Goal: Task Accomplishment & Management: Manage account settings

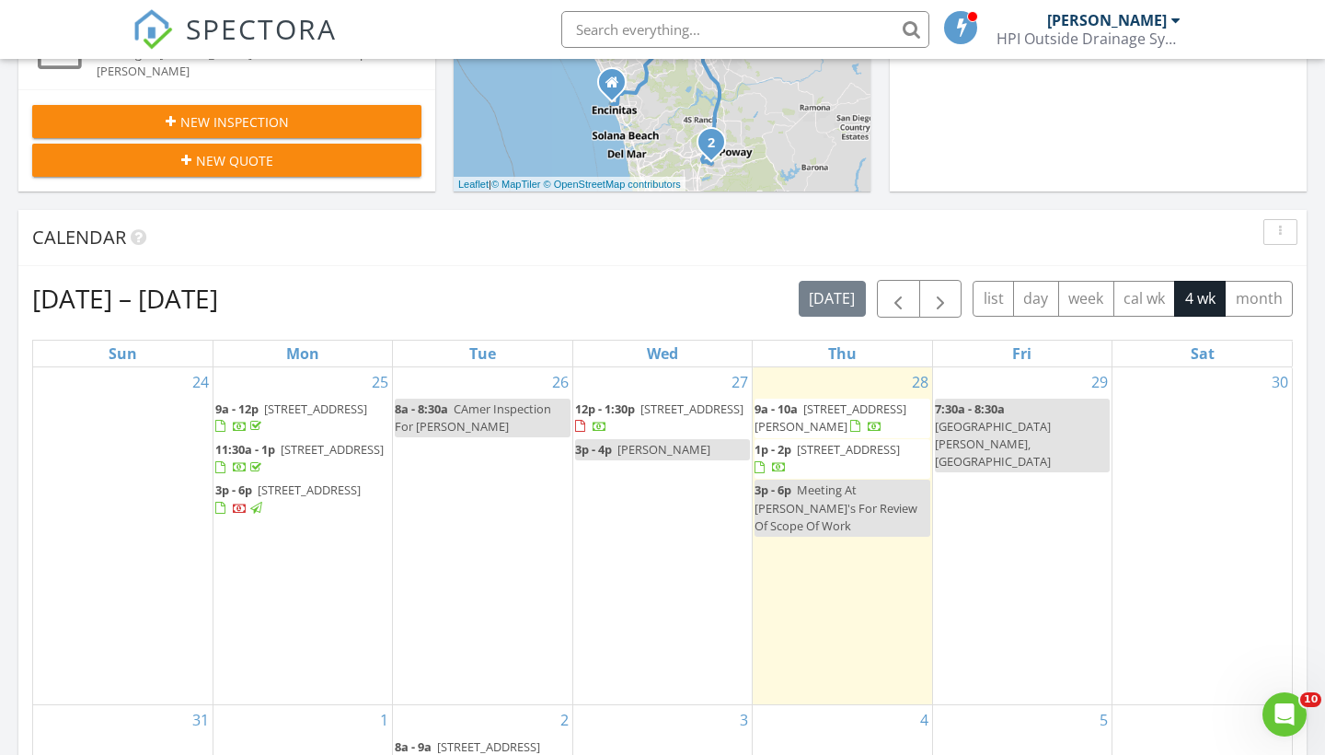
scroll to position [690, 0]
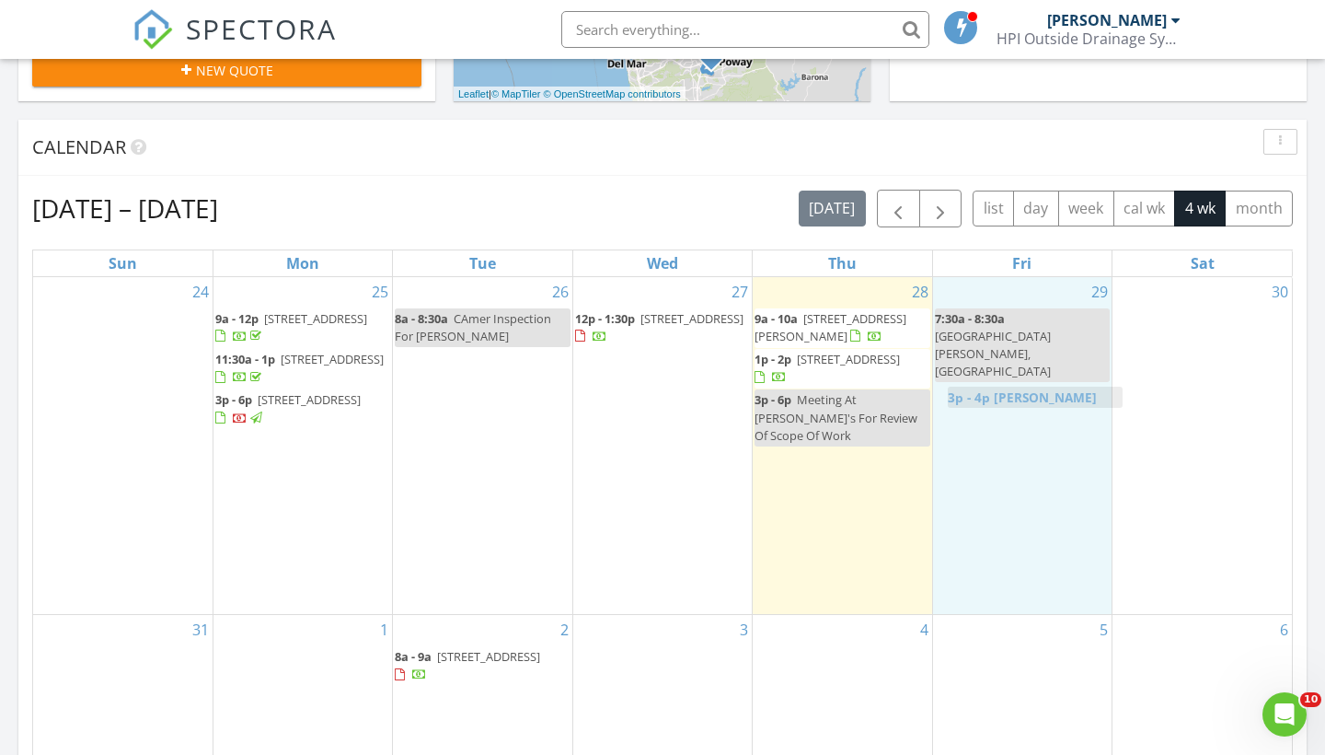
drag, startPoint x: 658, startPoint y: 355, endPoint x: 1031, endPoint y: 393, distance: 374.6
click at [1031, 393] on body "SPECTORA Scott Snow HPI Outside Drainage Systems Role: Inspector Change Role Da…" at bounding box center [662, 604] width 1325 height 2588
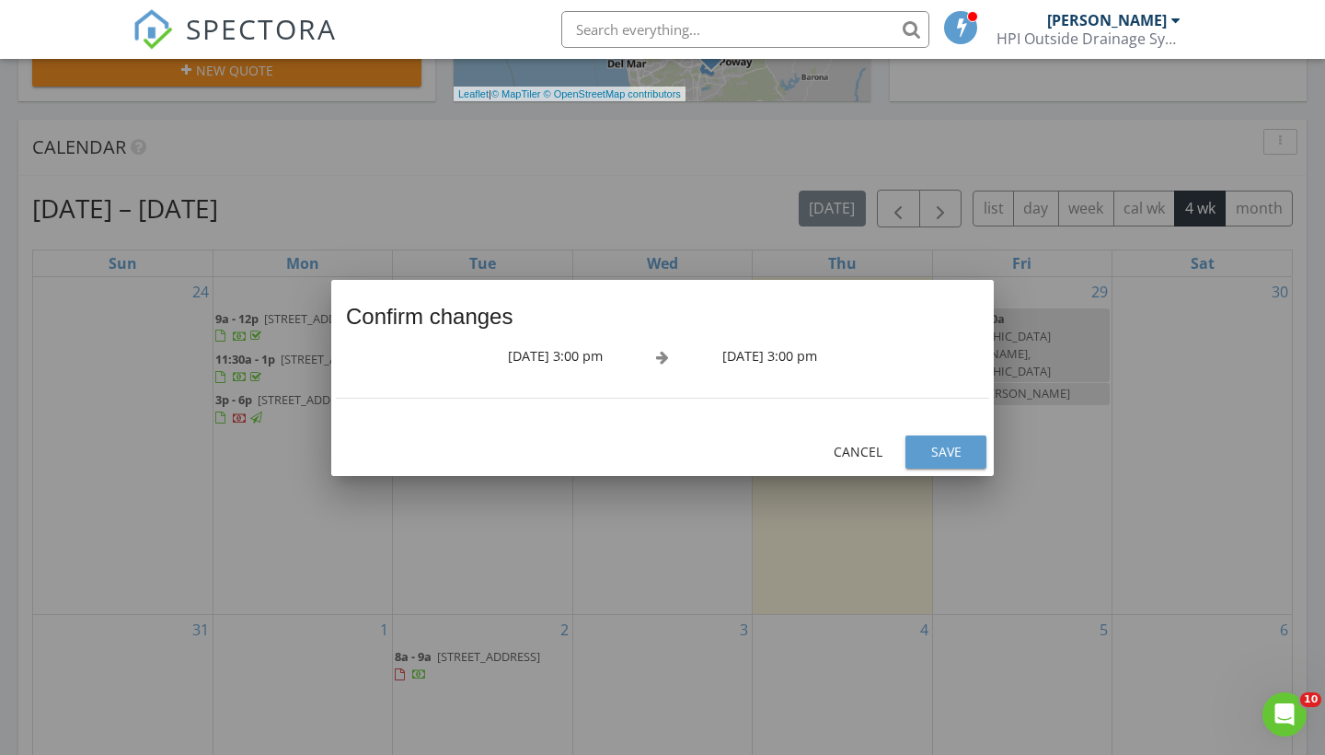
click at [964, 446] on div "Save" at bounding box center [946, 451] width 52 height 19
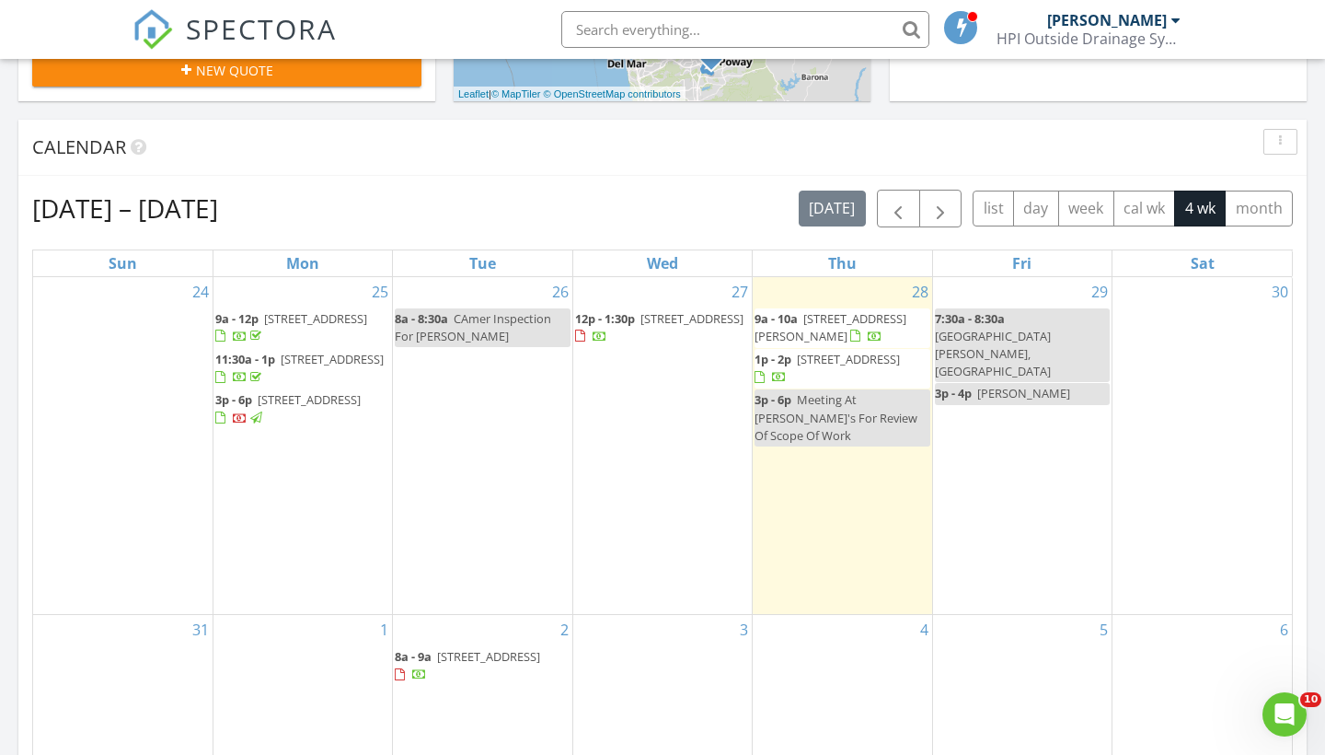
click at [616, 374] on div "27 12p - 1:30p 648 Poinsettia Park Ct, Encinitas 92024" at bounding box center [662, 445] width 179 height 337
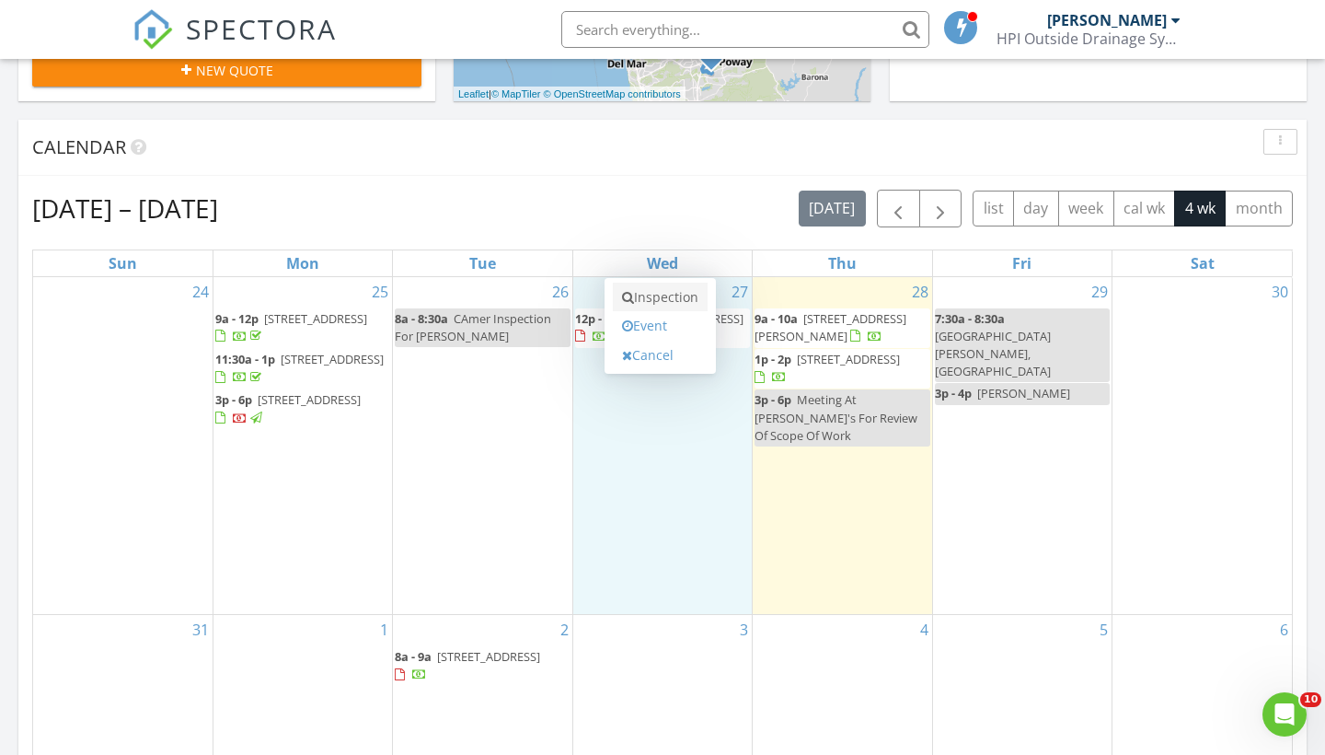
click at [649, 298] on link "Inspection" at bounding box center [660, 296] width 95 height 29
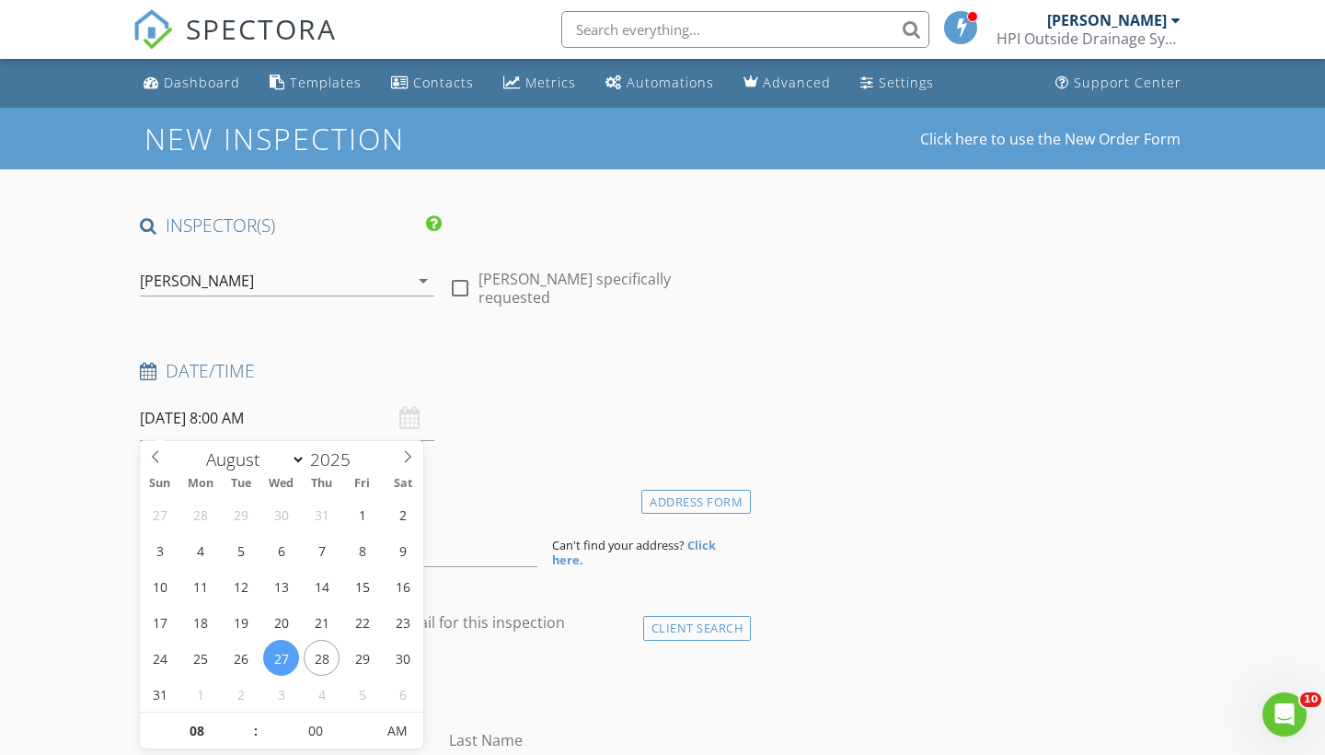
click at [334, 423] on input "08/27/2025 8:00 AM" at bounding box center [287, 418] width 294 height 45
type input "09"
type input "08/27/2025 9:00 AM"
click at [247, 721] on span at bounding box center [246, 721] width 13 height 18
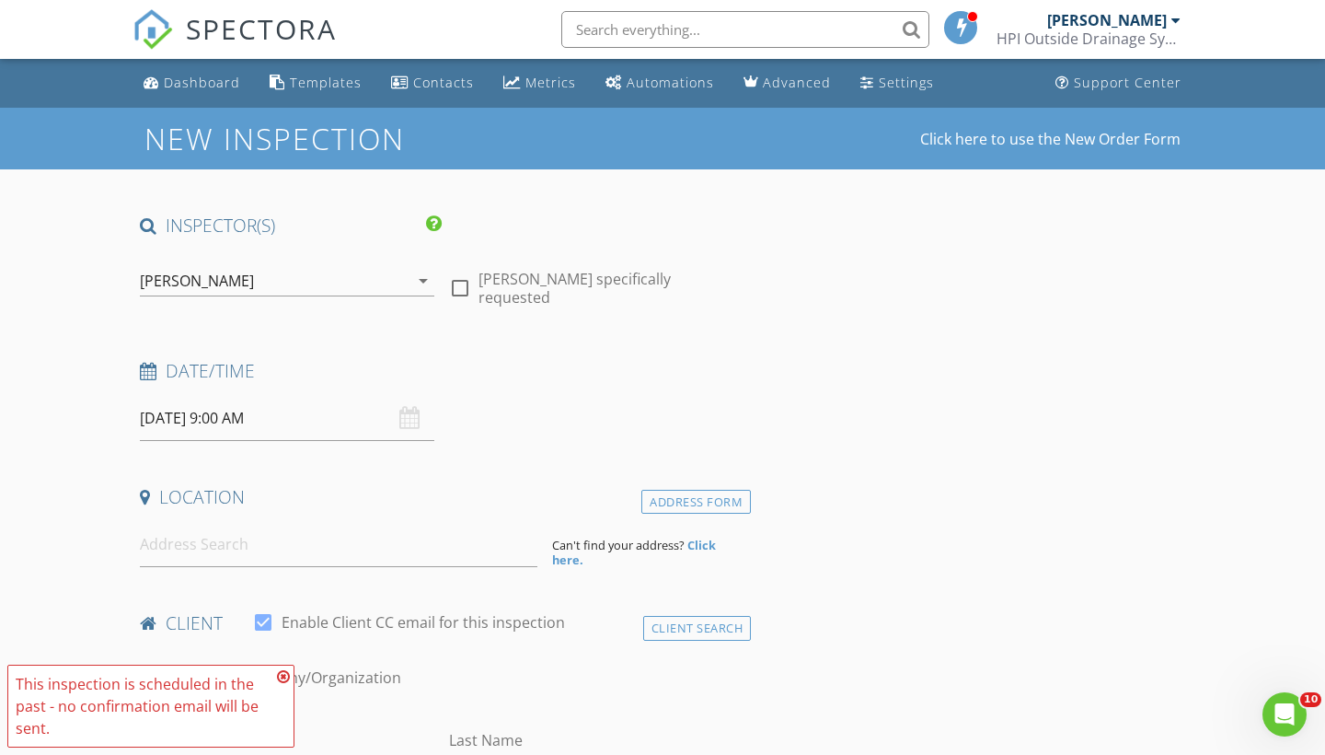
click at [247, 721] on span "This inspection is scheduled in the past - no confirmation email will be sent." at bounding box center [150, 705] width 287 height 83
click at [286, 679] on icon at bounding box center [283, 676] width 13 height 15
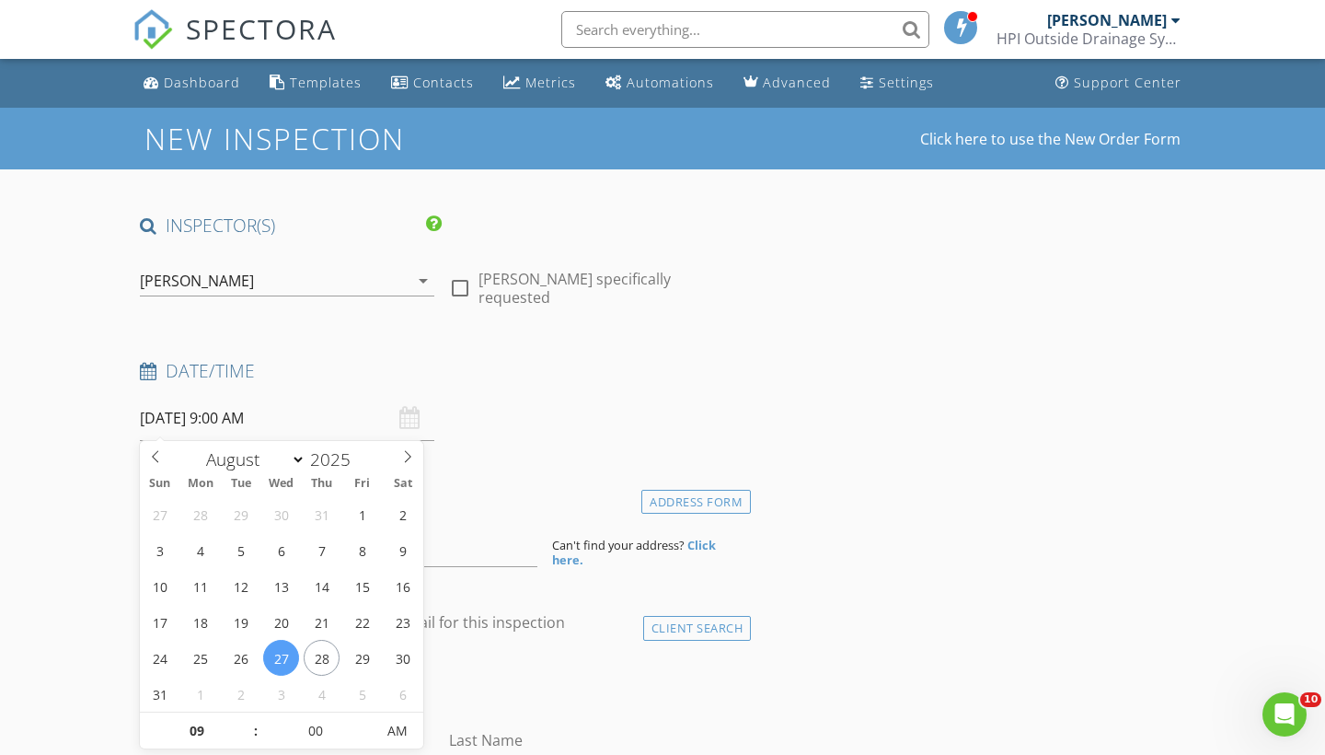
click at [243, 426] on input "08/27/2025 9:00 AM" at bounding box center [287, 418] width 294 height 45
click at [215, 725] on input "09" at bounding box center [196, 731] width 113 height 37
type input "04"
type input "08/27/2025 4:00 AM"
click at [313, 732] on input "00" at bounding box center [315, 731] width 113 height 37
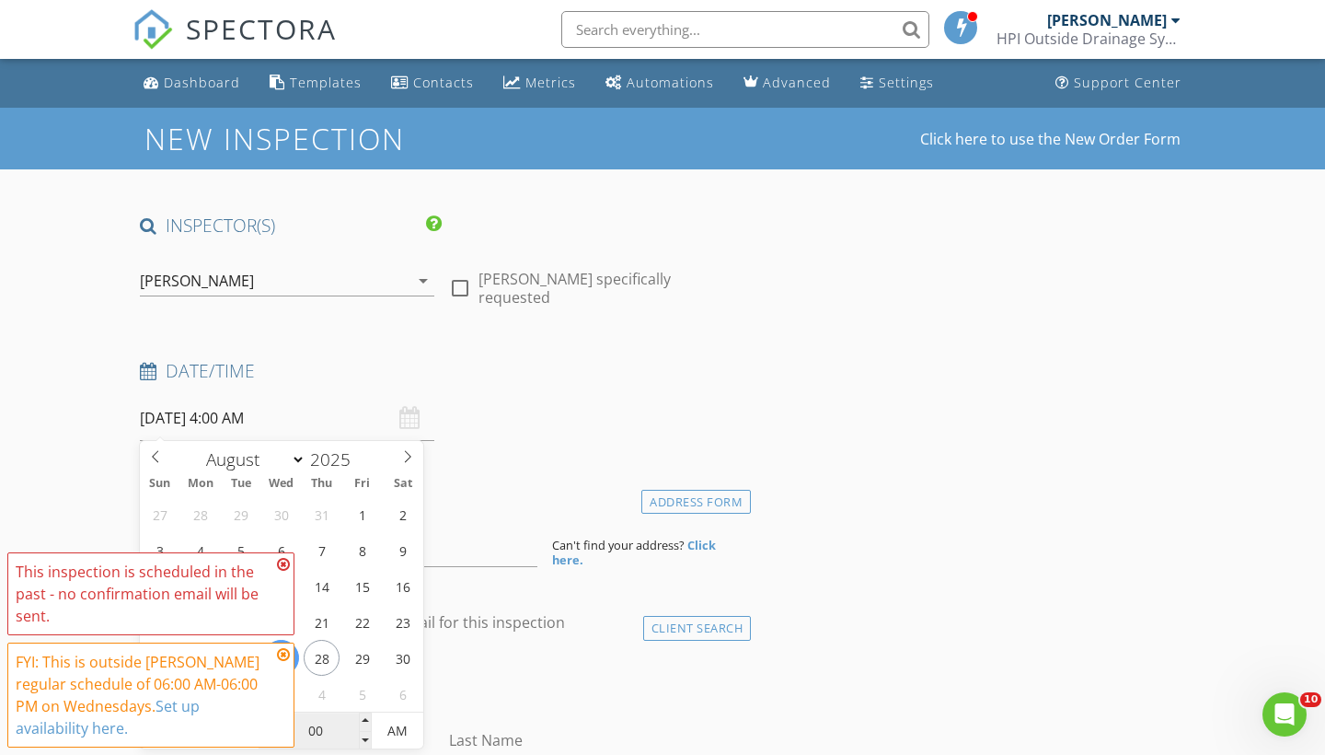
click at [330, 731] on input "00" at bounding box center [315, 731] width 113 height 37
type input "30"
type input "08/27/2025 4:30 AM"
click at [284, 565] on icon at bounding box center [283, 564] width 13 height 15
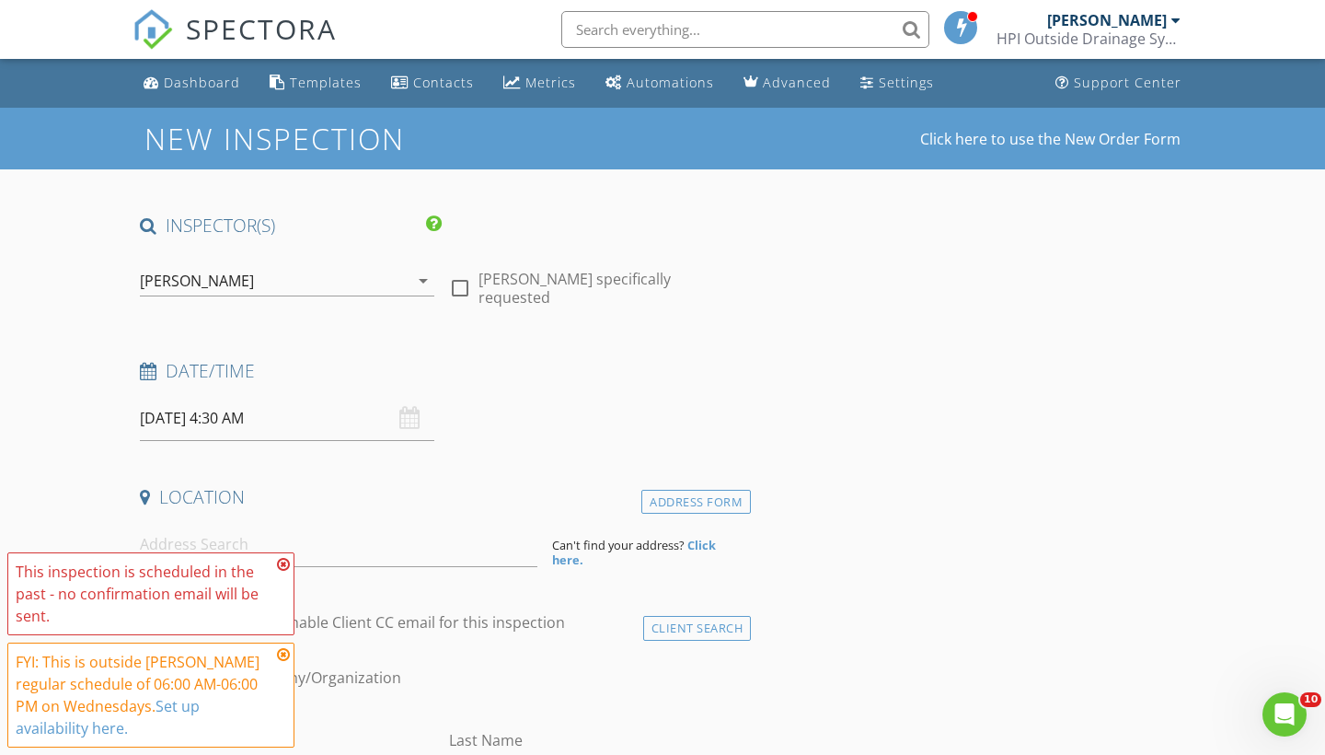
click at [281, 565] on icon at bounding box center [283, 564] width 13 height 15
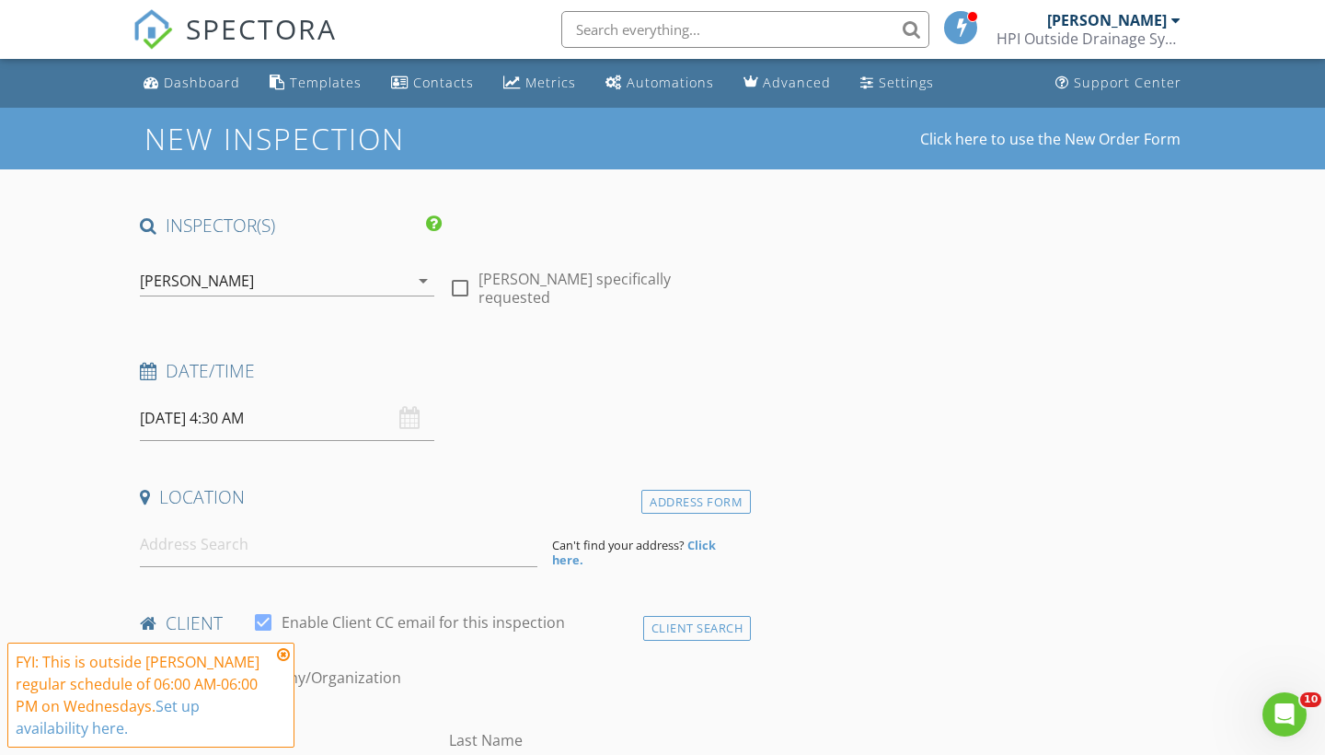
click at [283, 652] on icon at bounding box center [283, 654] width 13 height 15
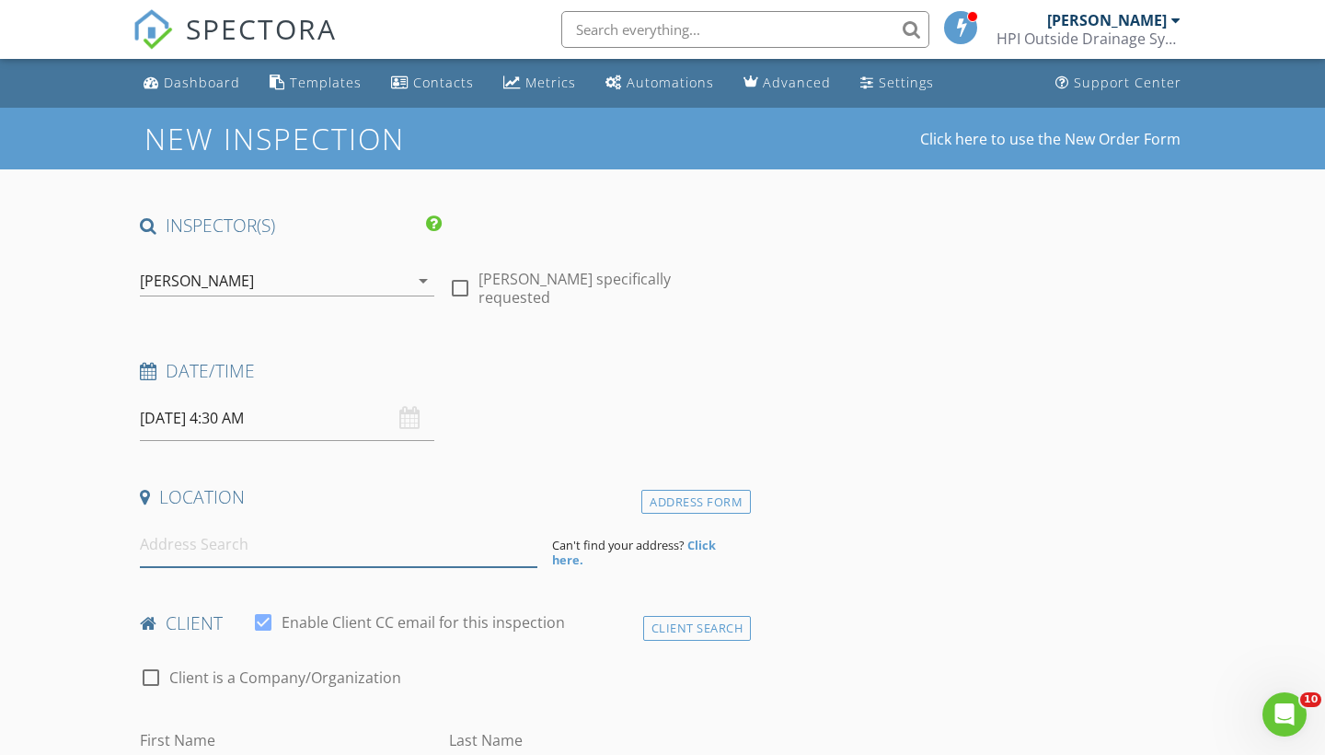
click at [311, 545] on input at bounding box center [339, 544] width 398 height 45
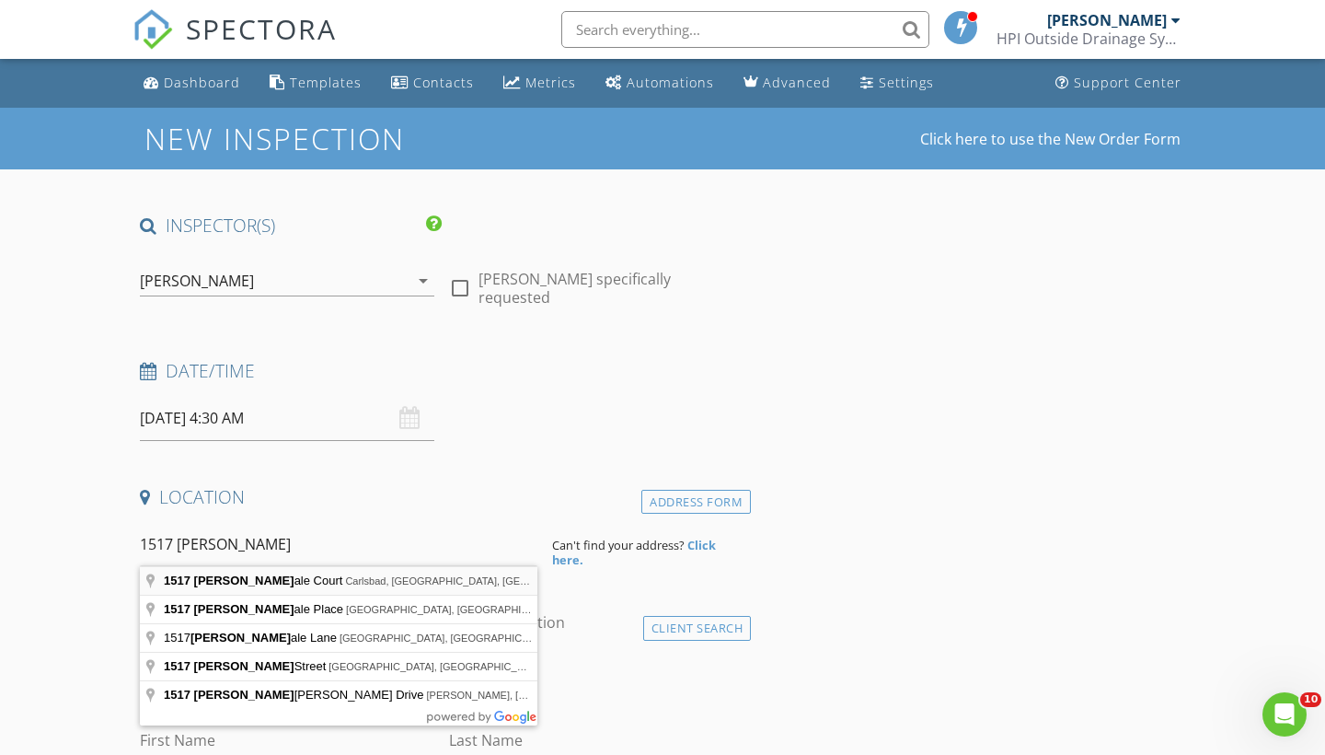
type input "1517 Martingale Court, Carlsbad, CA, USA"
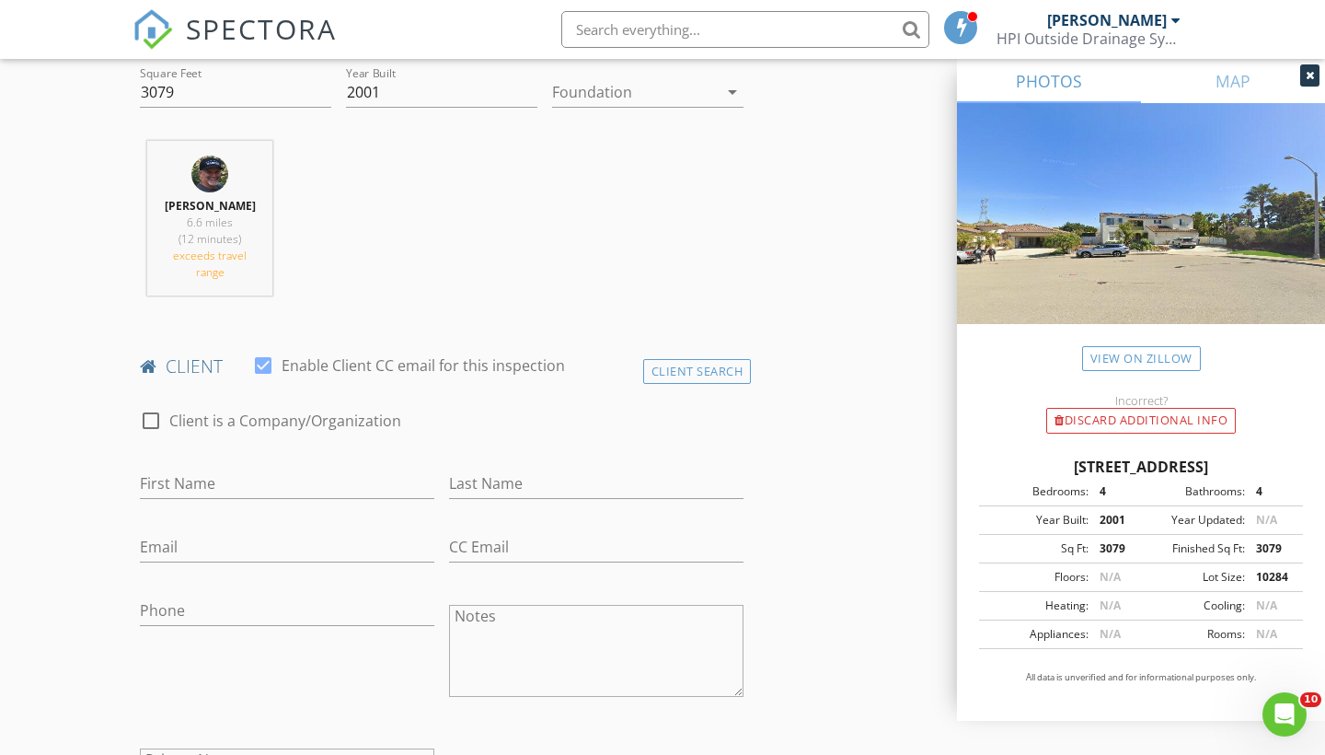
scroll to position [652, 0]
type input "Bruce"
type input "Ha"
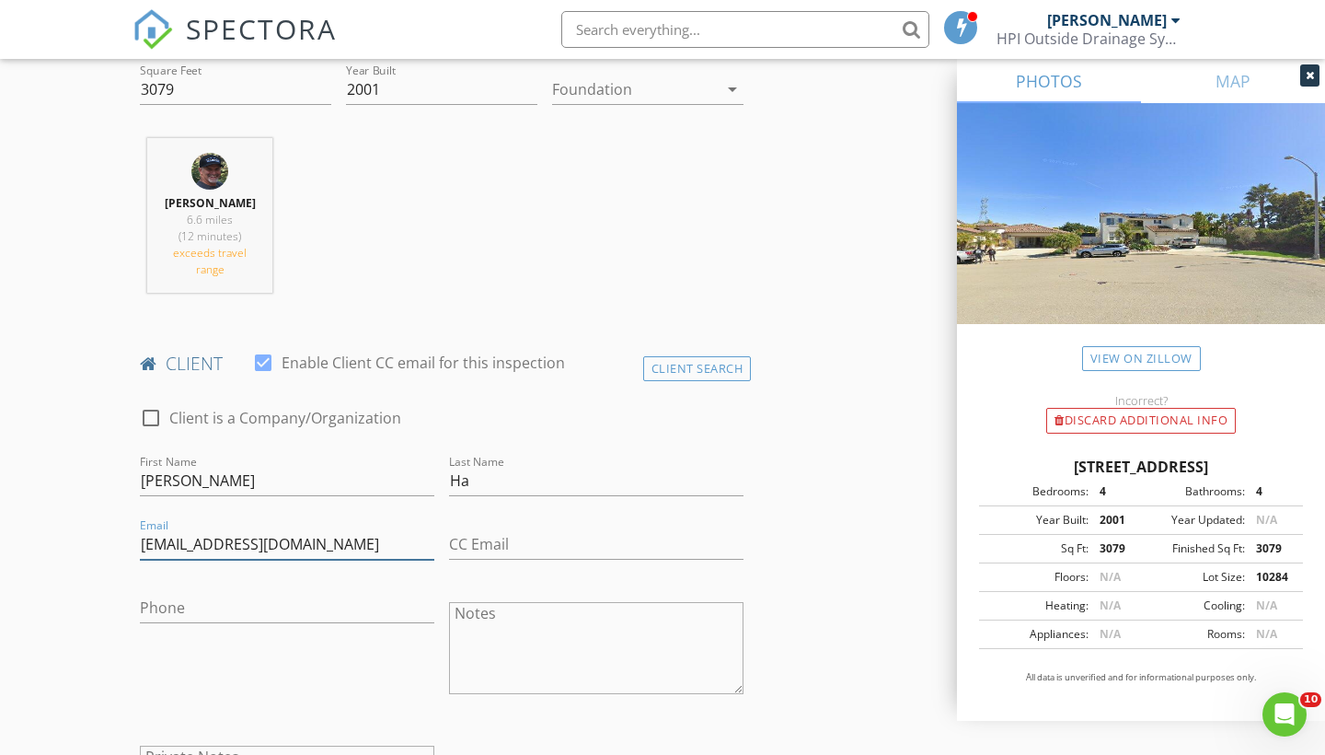
type input "bruceqha@yahoo.com"
type input "408-925-0210"
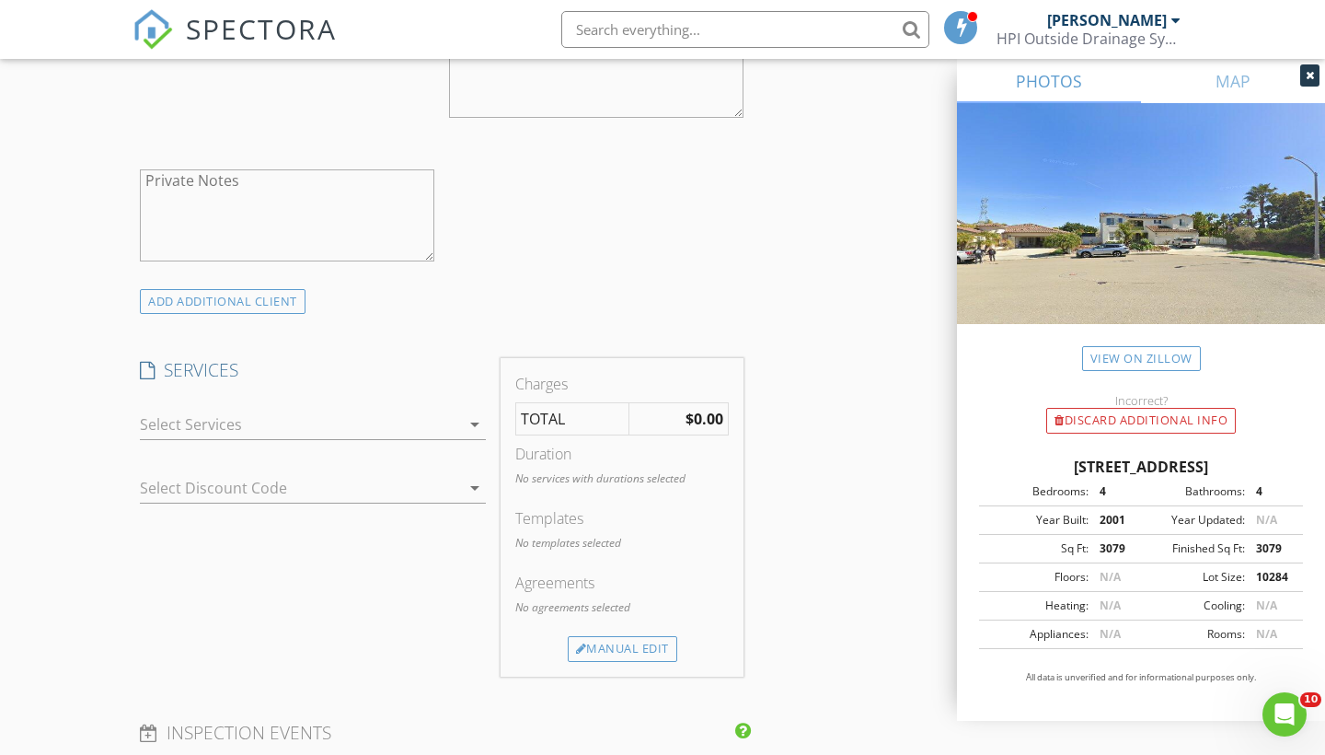
scroll to position [1231, 0]
click at [479, 420] on icon "arrow_drop_down" at bounding box center [475, 421] width 22 height 22
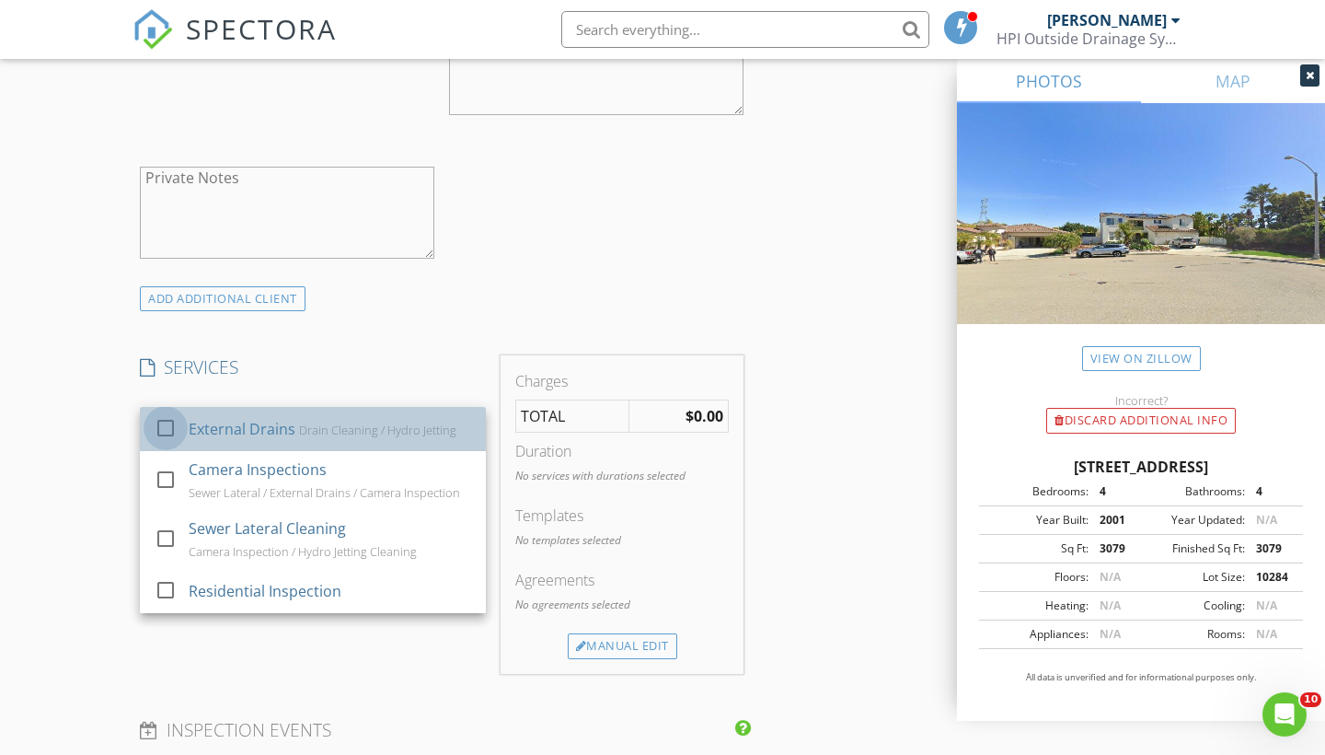
click at [158, 423] on div at bounding box center [165, 427] width 31 height 31
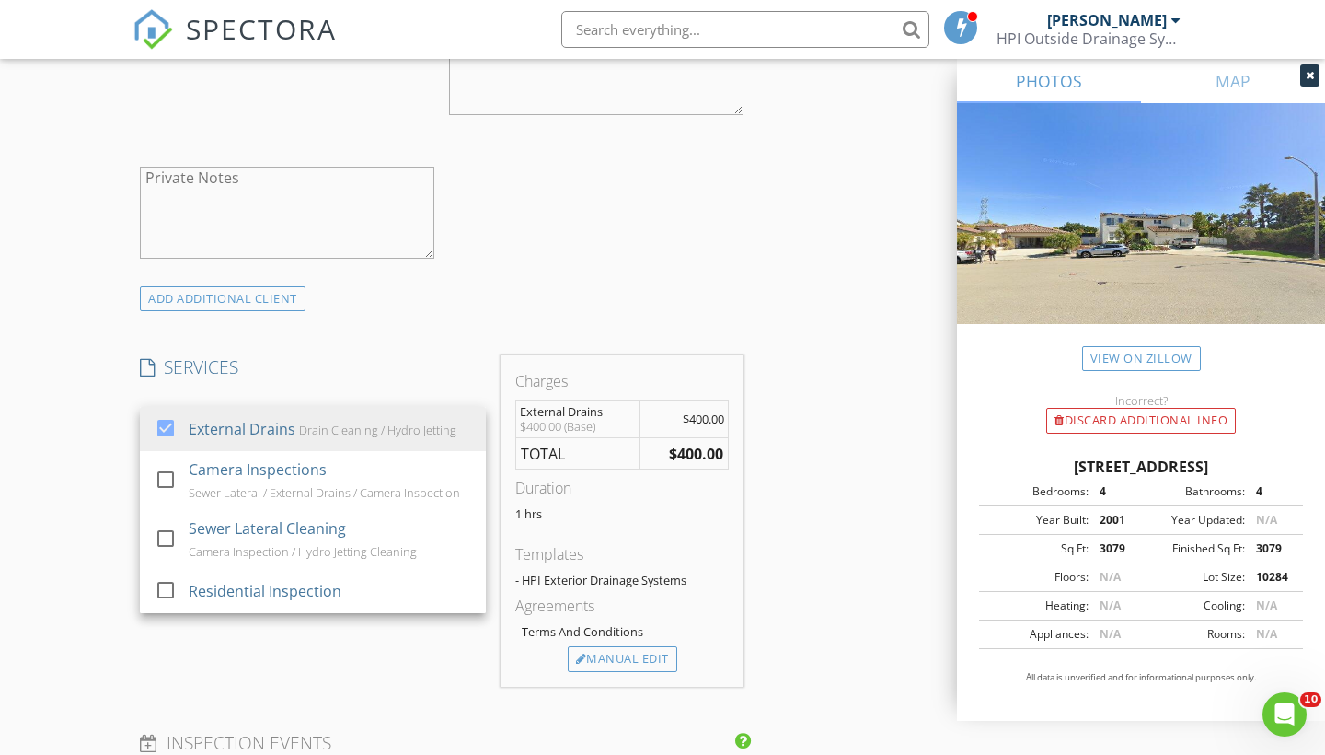
click at [817, 631] on div "INSPECTOR(S) check_box Scott Snow PRIMARY Scott Snow arrow_drop_down check_box_…" at bounding box center [663, 536] width 1060 height 3109
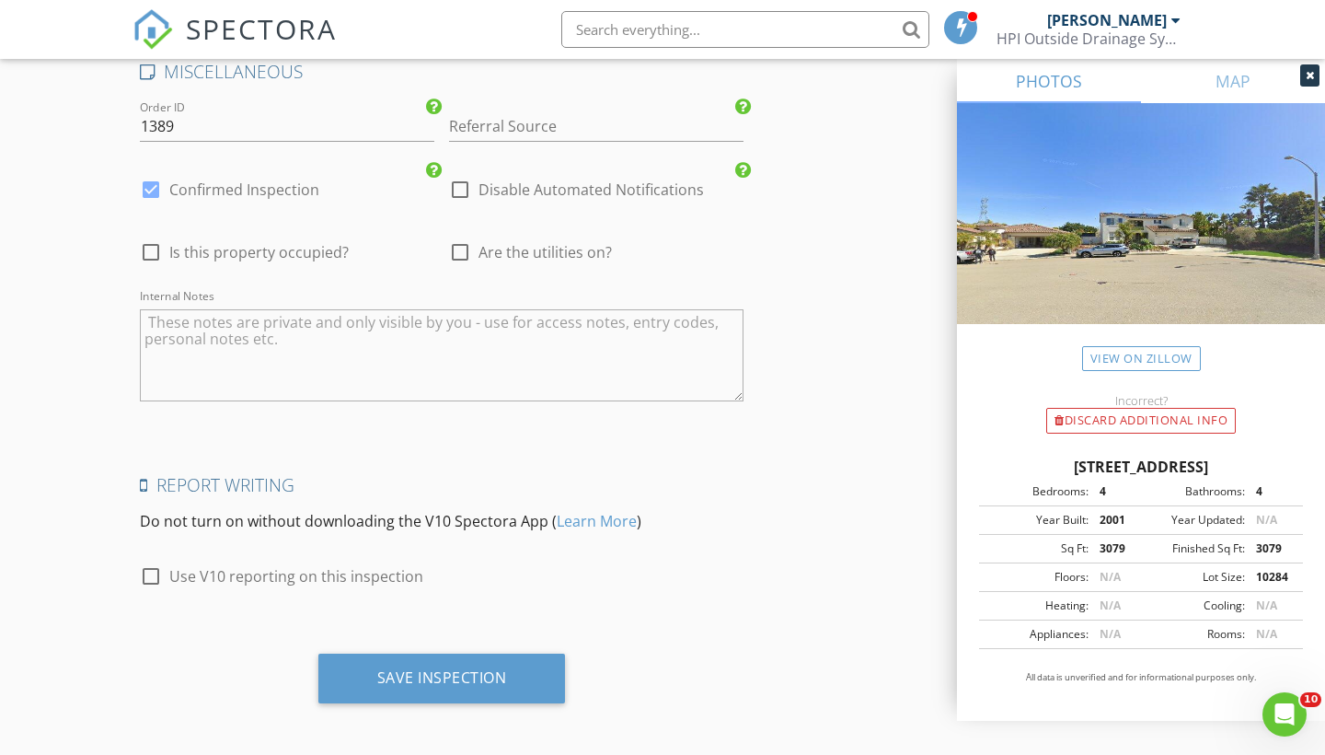
scroll to position [2605, 0]
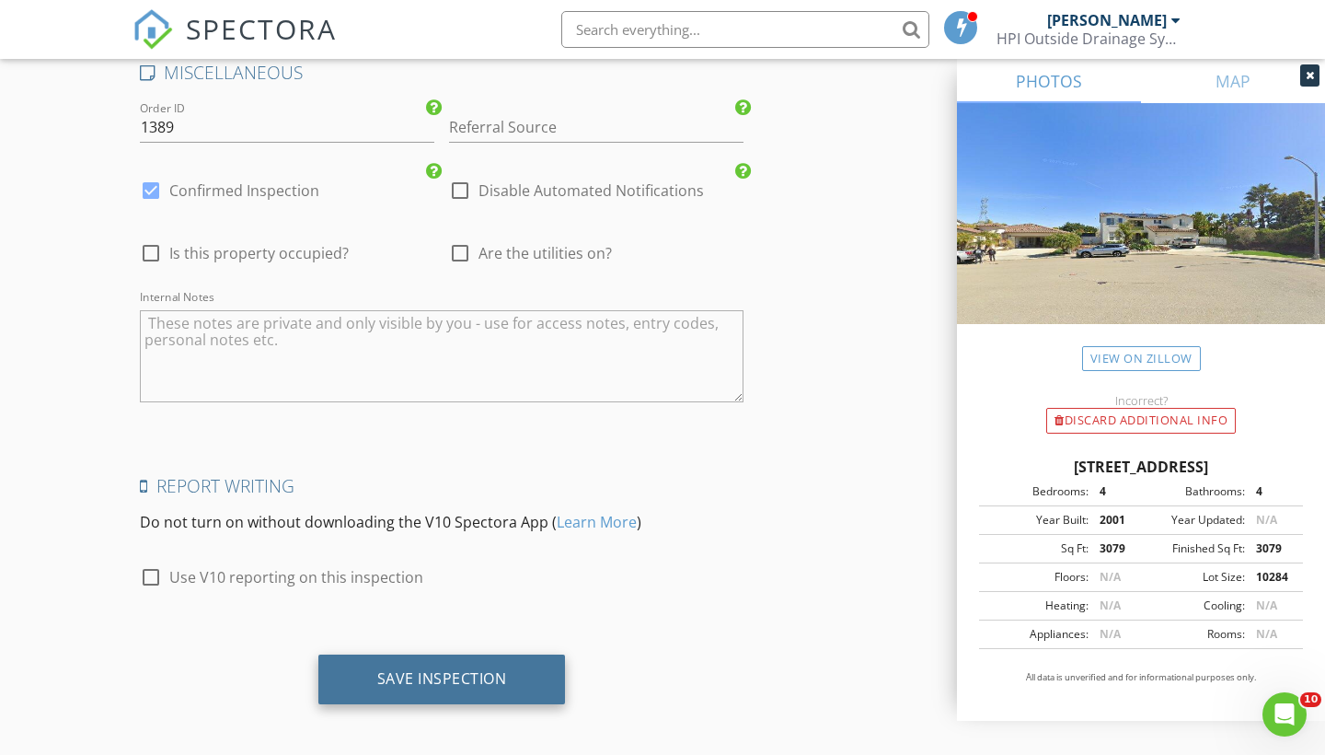
click at [450, 686] on div "Save Inspection" at bounding box center [442, 679] width 248 height 50
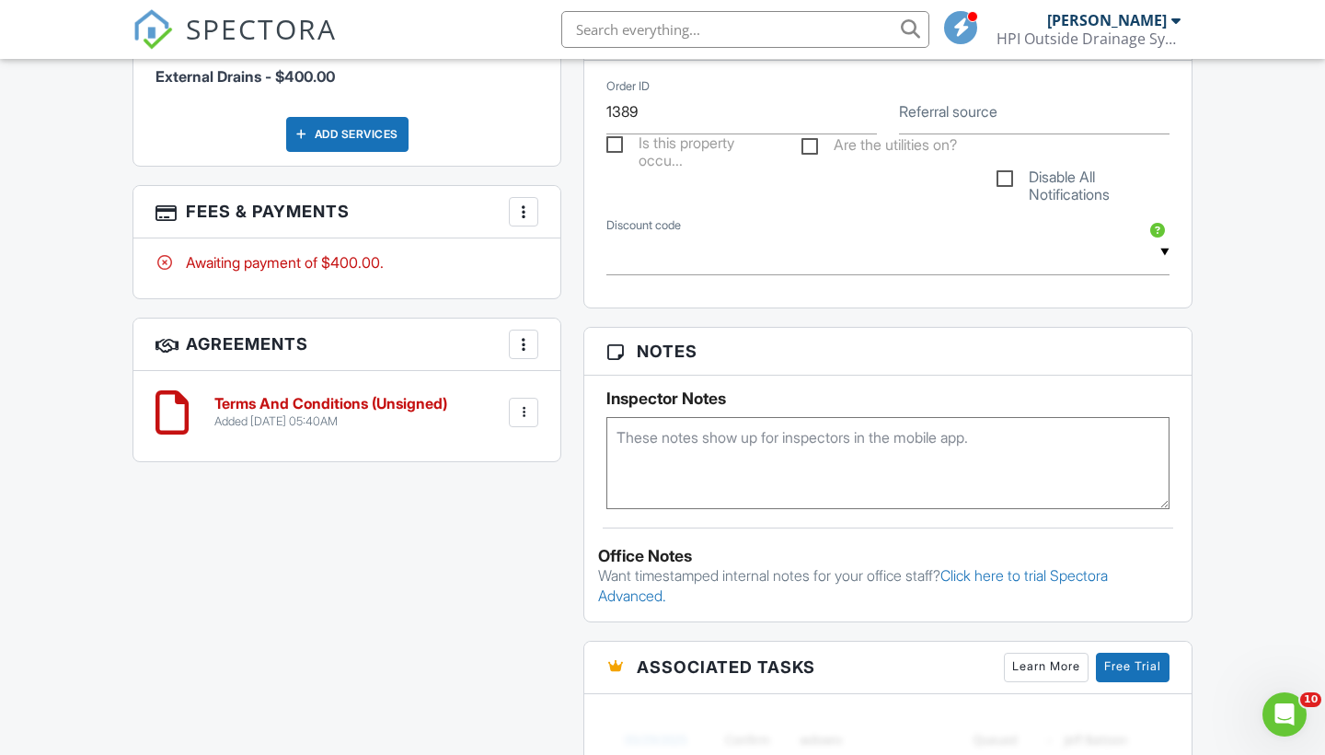
scroll to position [922, 0]
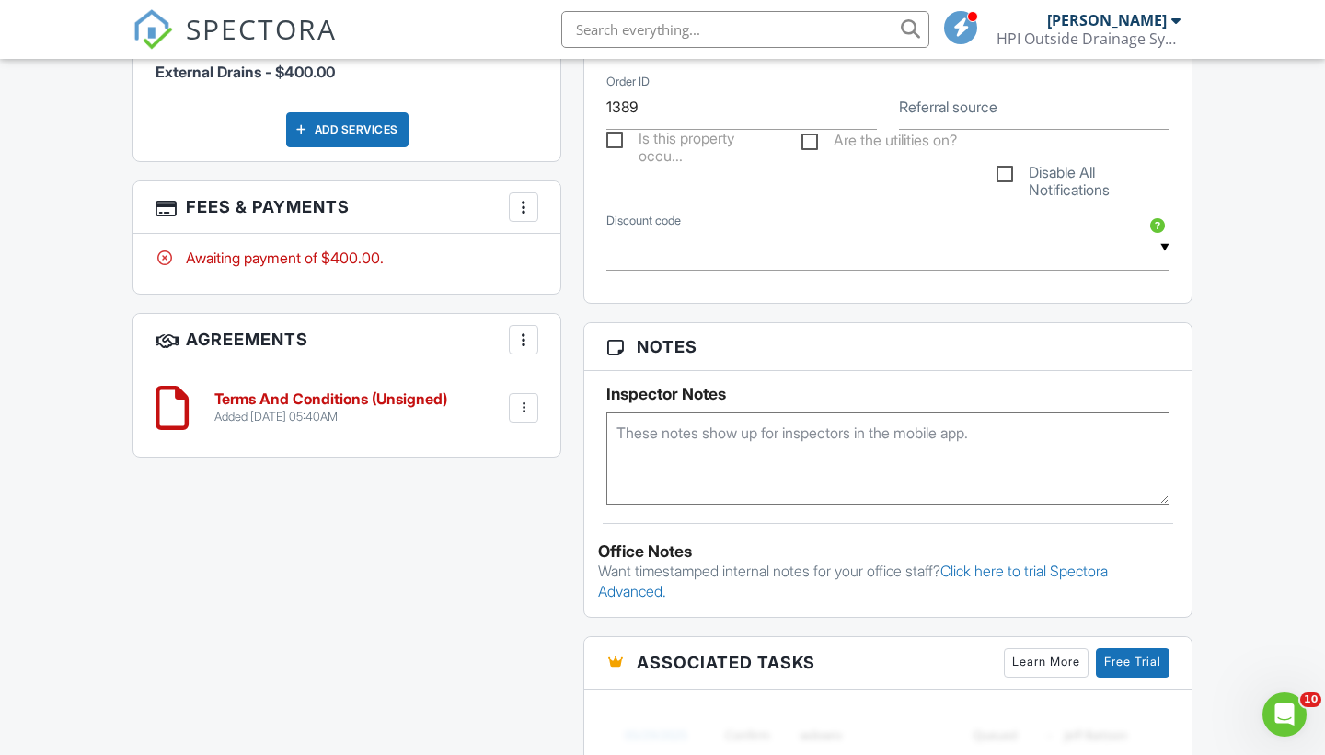
click at [527, 203] on div at bounding box center [523, 207] width 18 height 18
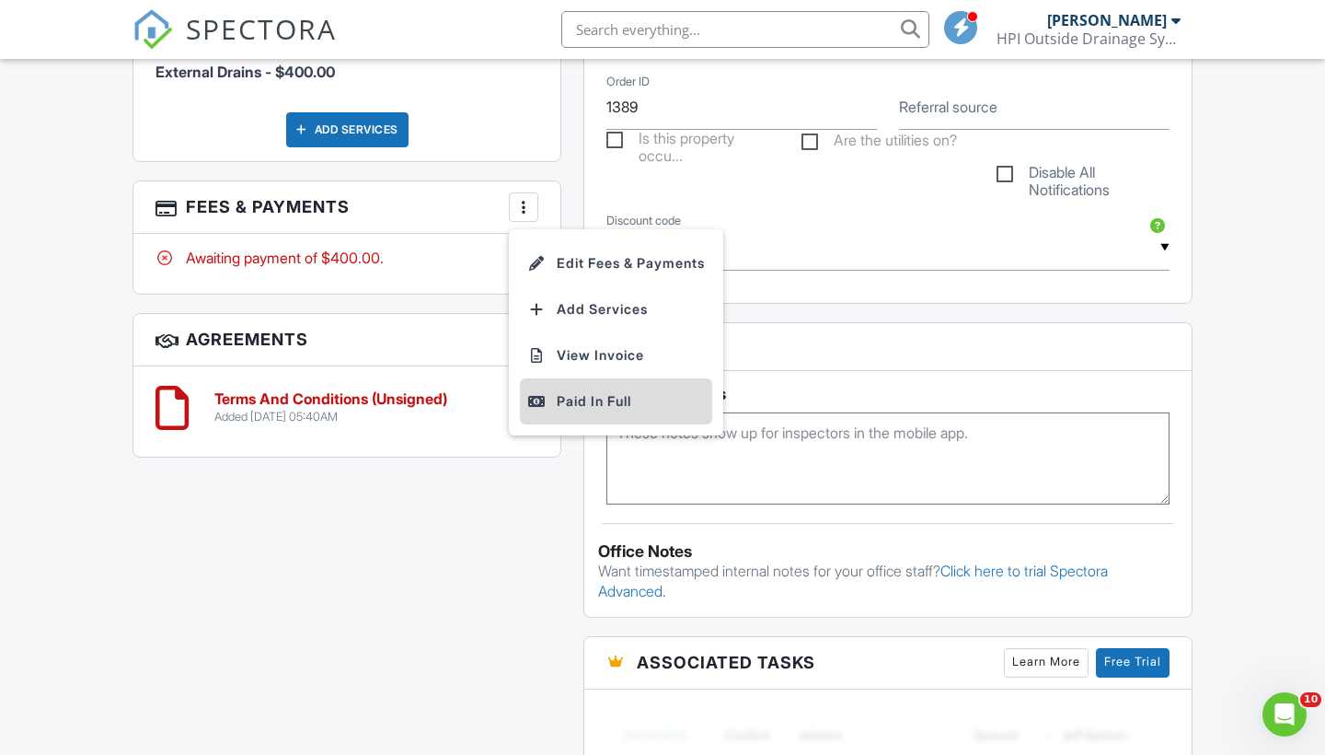
click at [571, 398] on div "Paid In Full" at bounding box center [616, 401] width 178 height 22
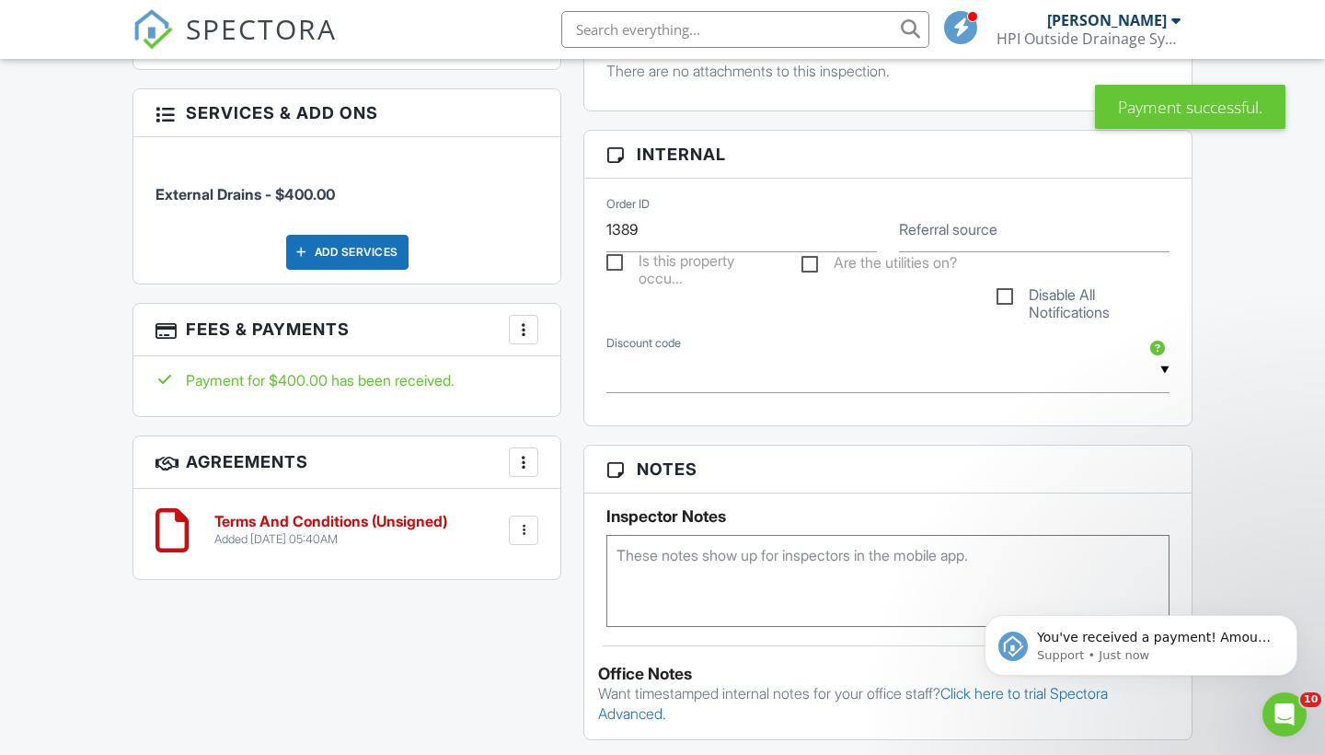
scroll to position [792, 0]
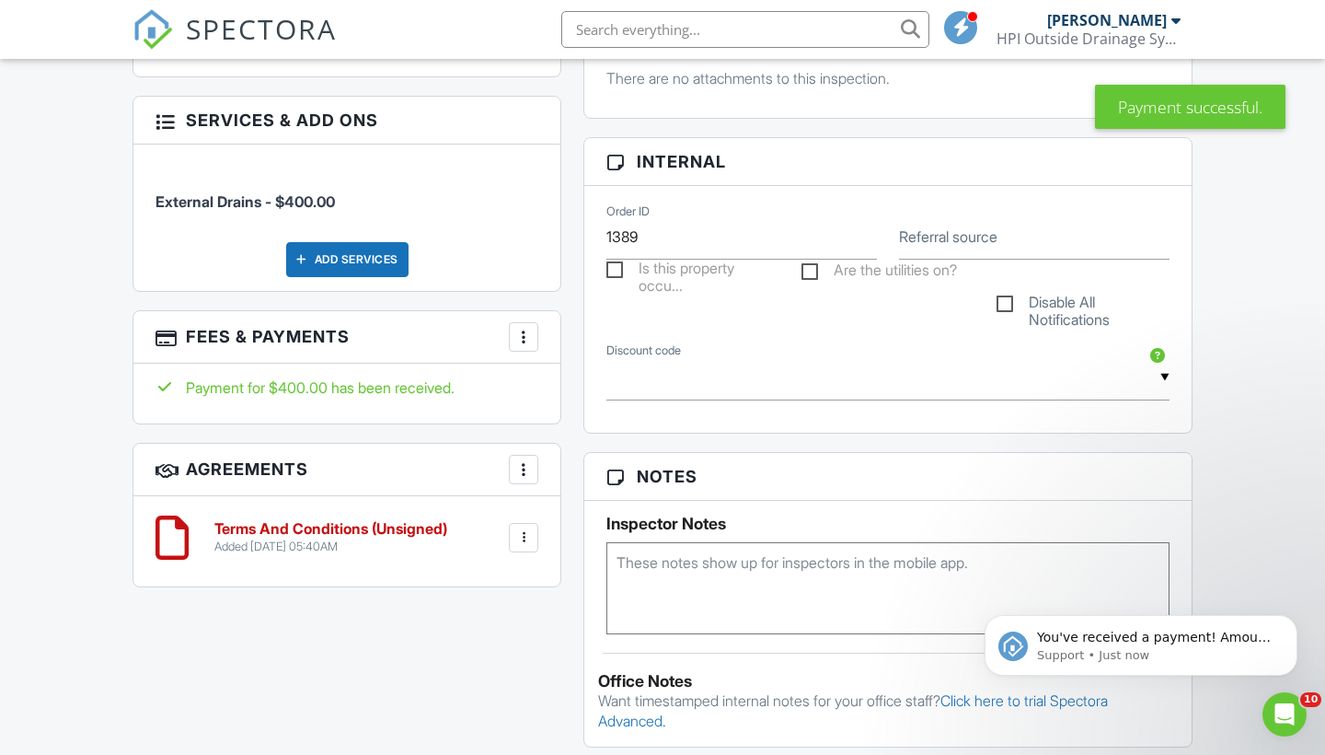
click at [398, 527] on h6 "Terms And Conditions (Unsigned)" at bounding box center [330, 529] width 233 height 17
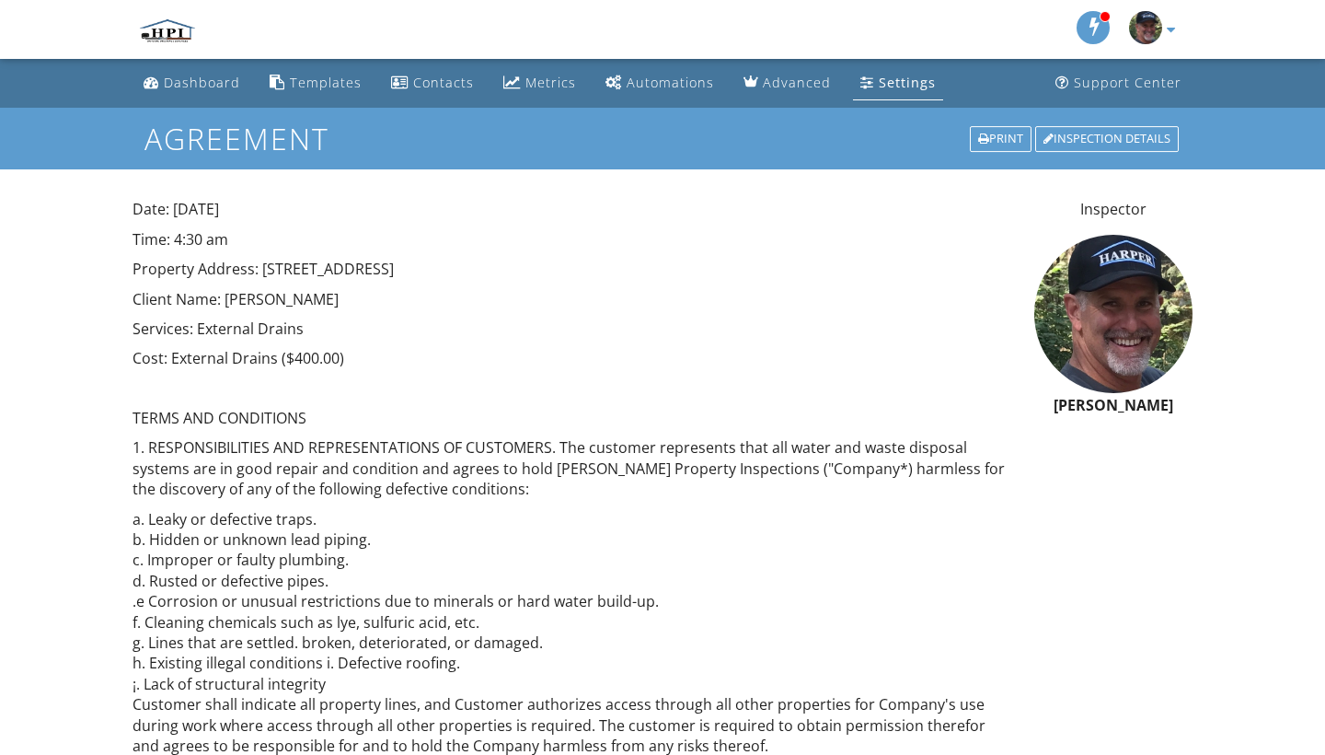
click at [598, 304] on p "Client Name: Bruce Ha" at bounding box center [573, 299] width 880 height 20
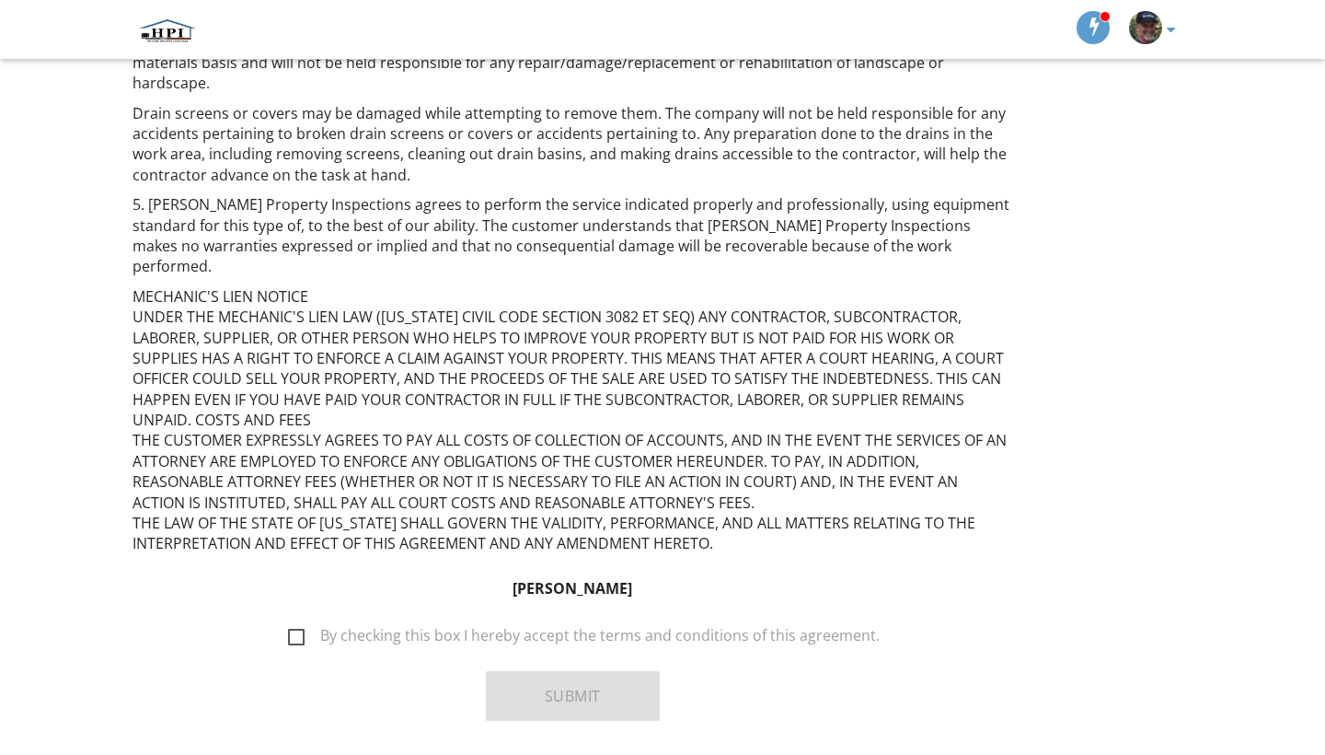
scroll to position [1367, 0]
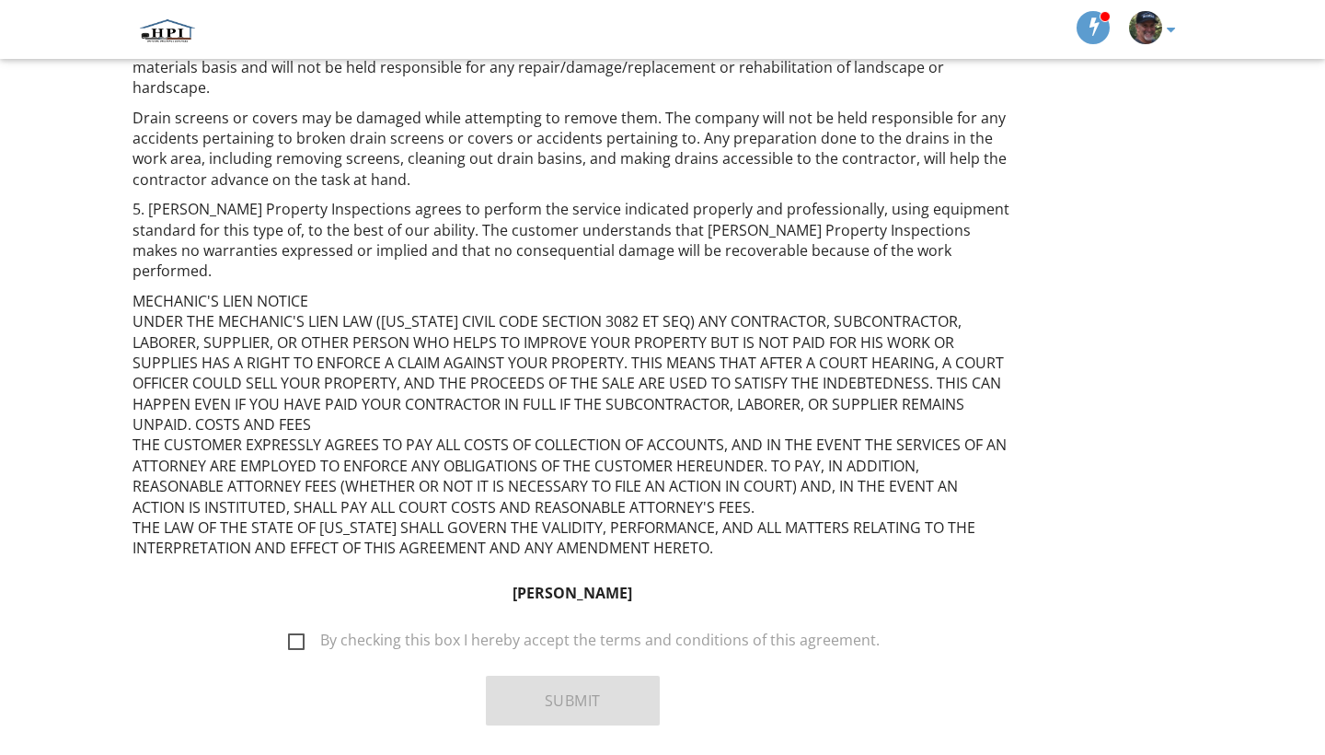
click at [304, 631] on label "By checking this box I hereby accept the terms and conditions of this agreement." at bounding box center [584, 642] width 592 height 23
click at [289, 625] on input "By checking this box I hereby accept the terms and conditions of this agreement." at bounding box center [283, 631] width 12 height 12
checkbox input "true"
click at [565, 675] on button "Submit" at bounding box center [573, 700] width 174 height 50
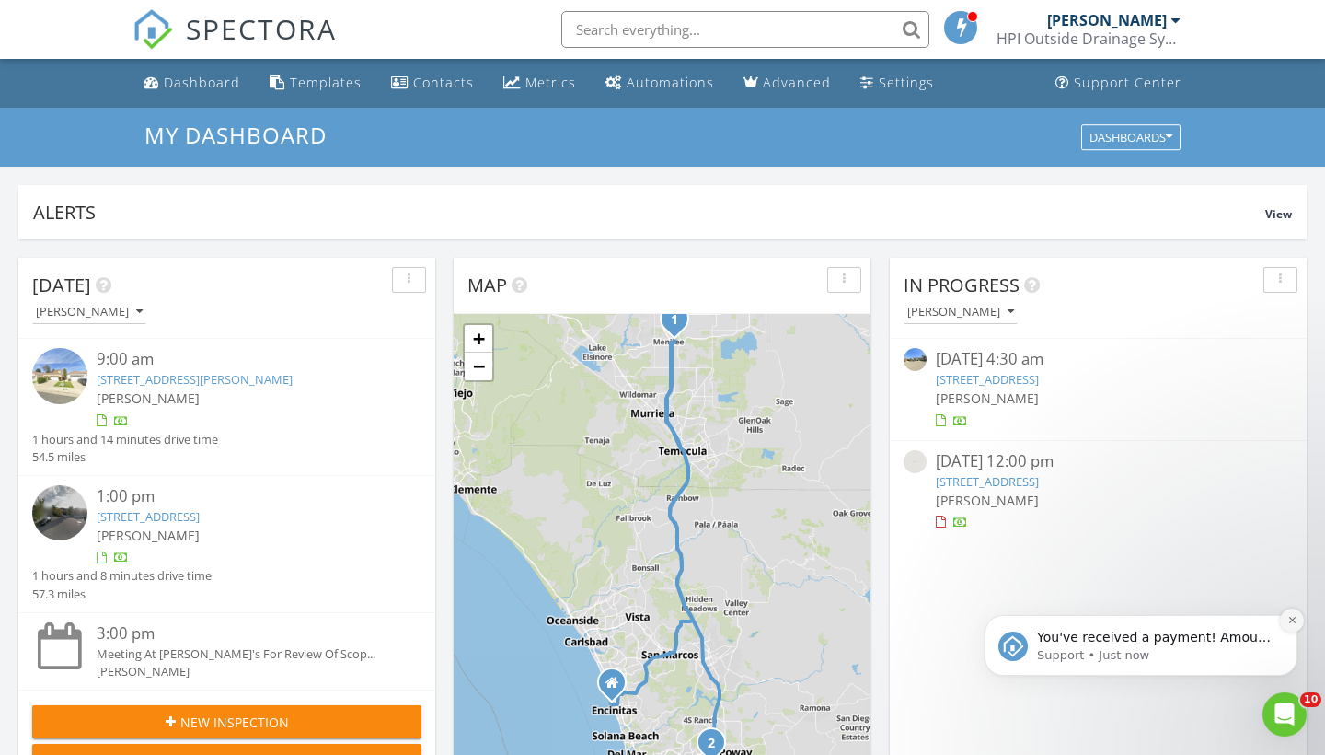
click at [1287, 621] on icon "Dismiss notification" at bounding box center [1292, 620] width 10 height 10
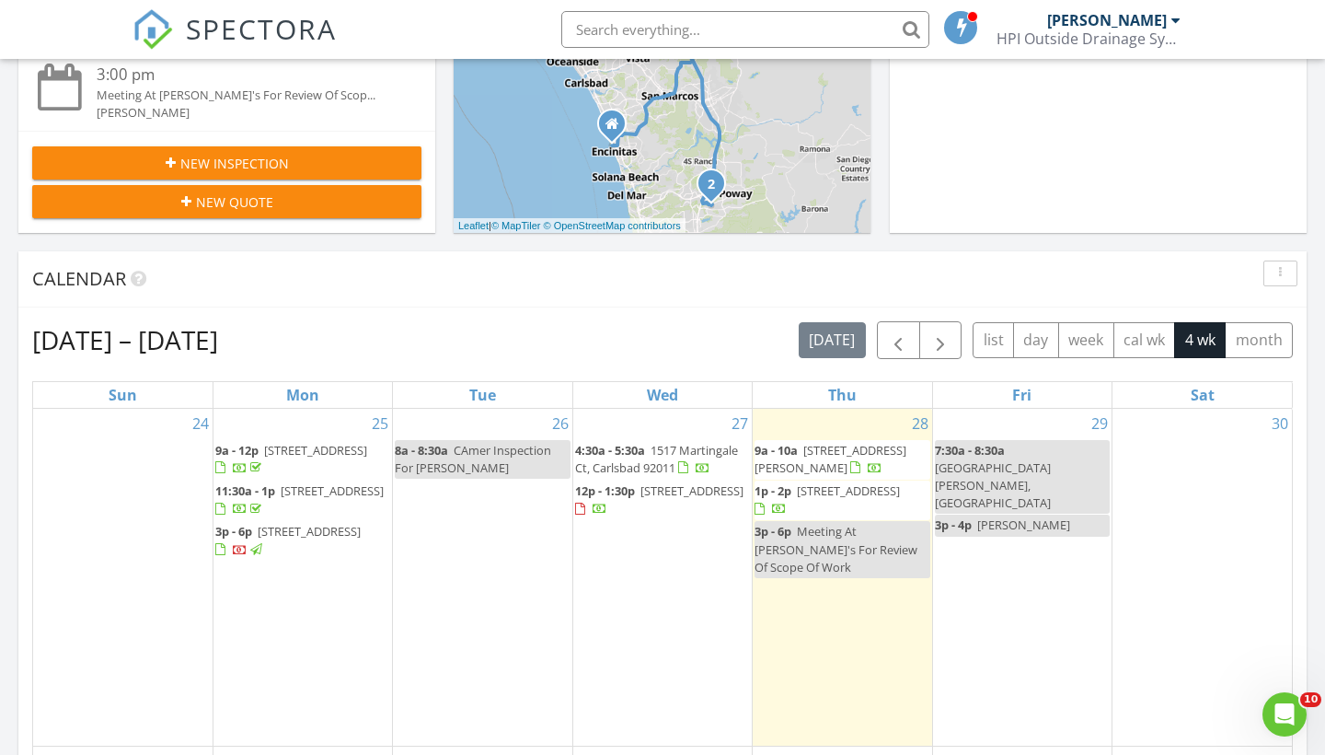
scroll to position [632, 0]
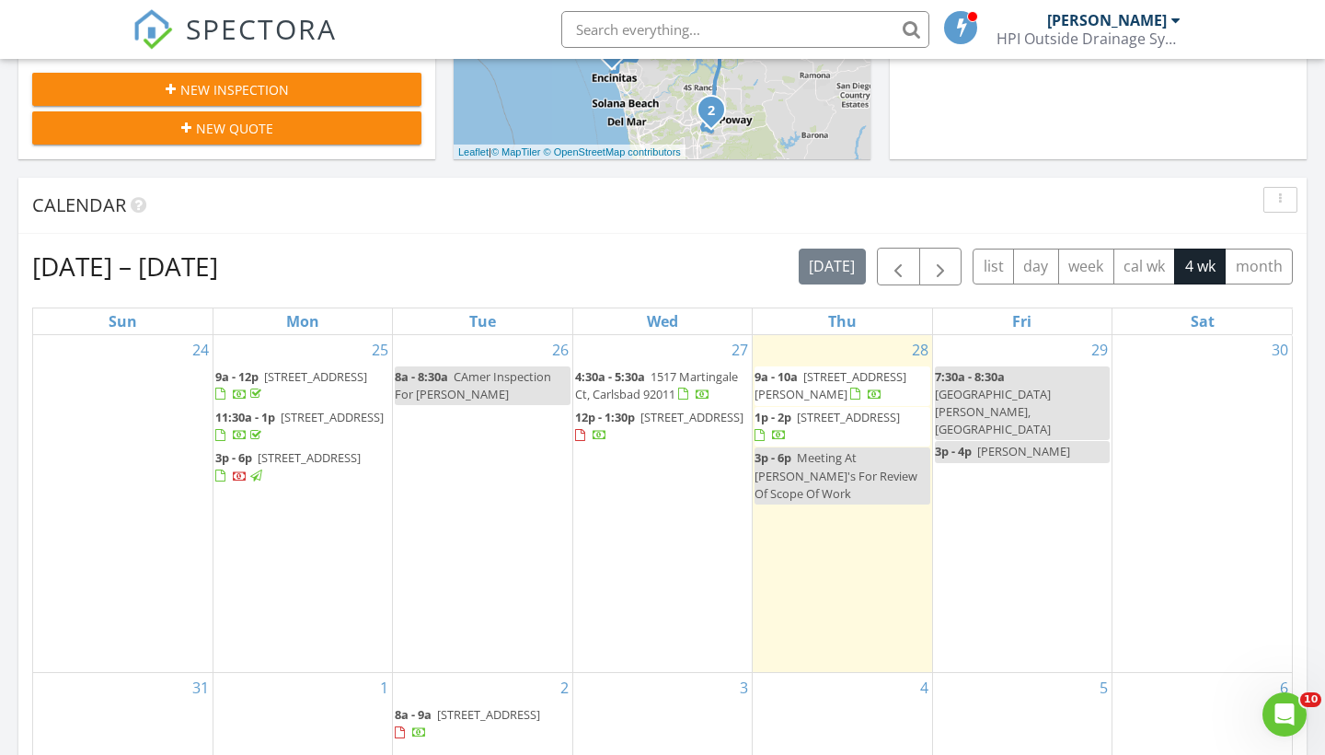
click at [599, 481] on div "27 4:30a - 5:30a 1517 Martingale Ct, Carlsbad 92011 12p - 1:30p 648 Poinsettia …" at bounding box center [662, 503] width 179 height 337
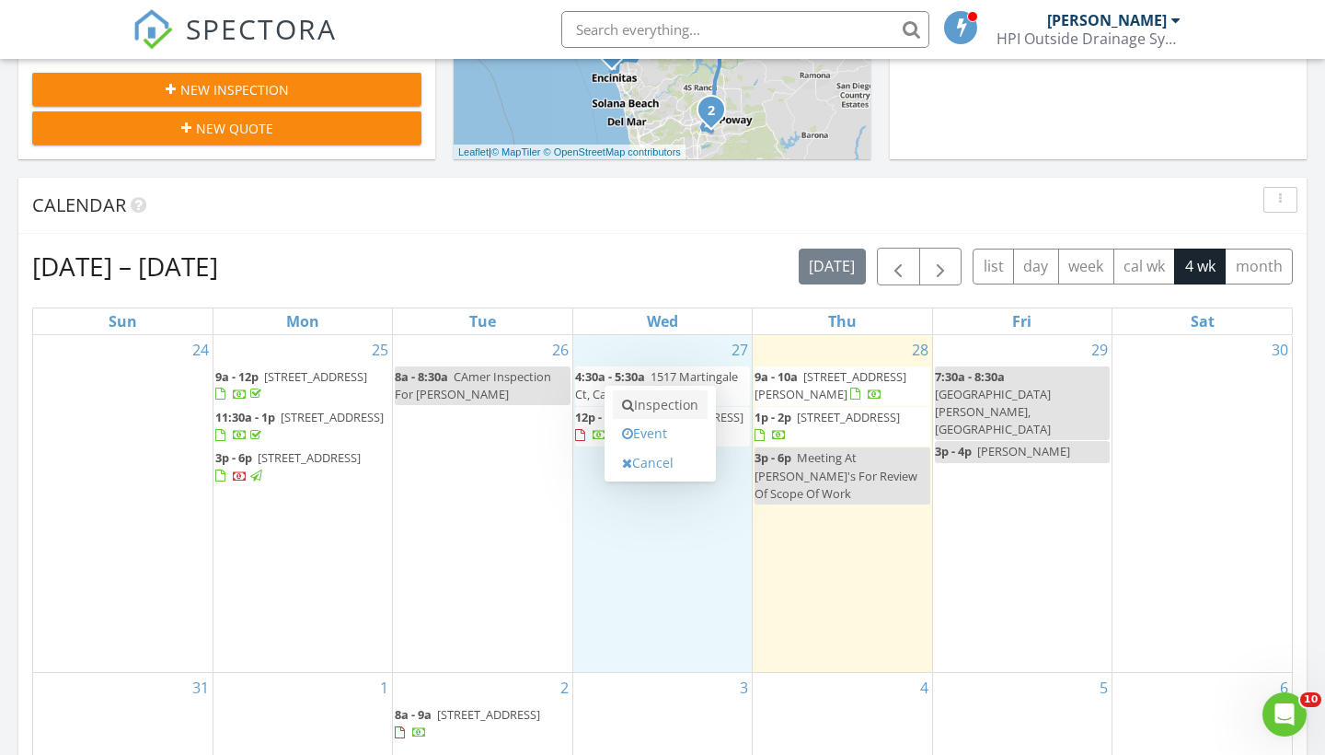
click at [663, 403] on link "Inspection" at bounding box center [660, 404] width 95 height 29
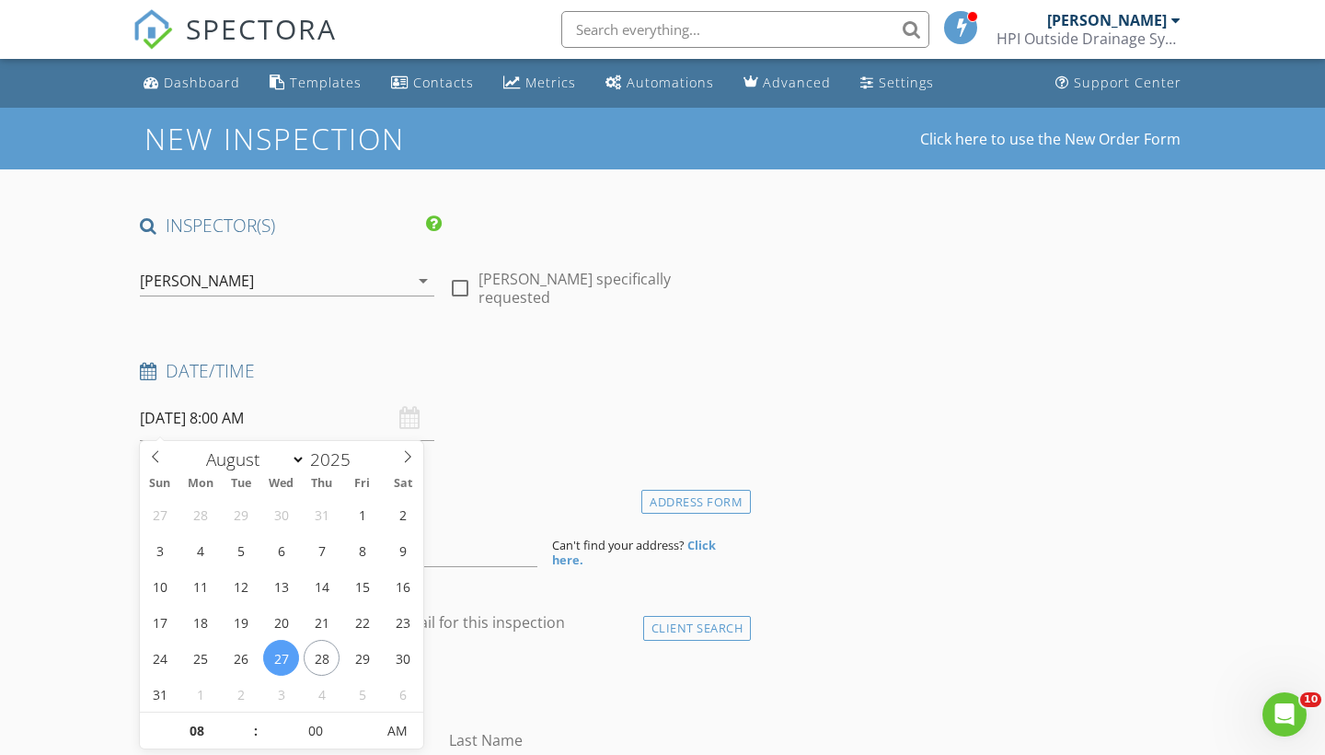
click at [338, 416] on input "[DATE] 8:00 AM" at bounding box center [287, 418] width 294 height 45
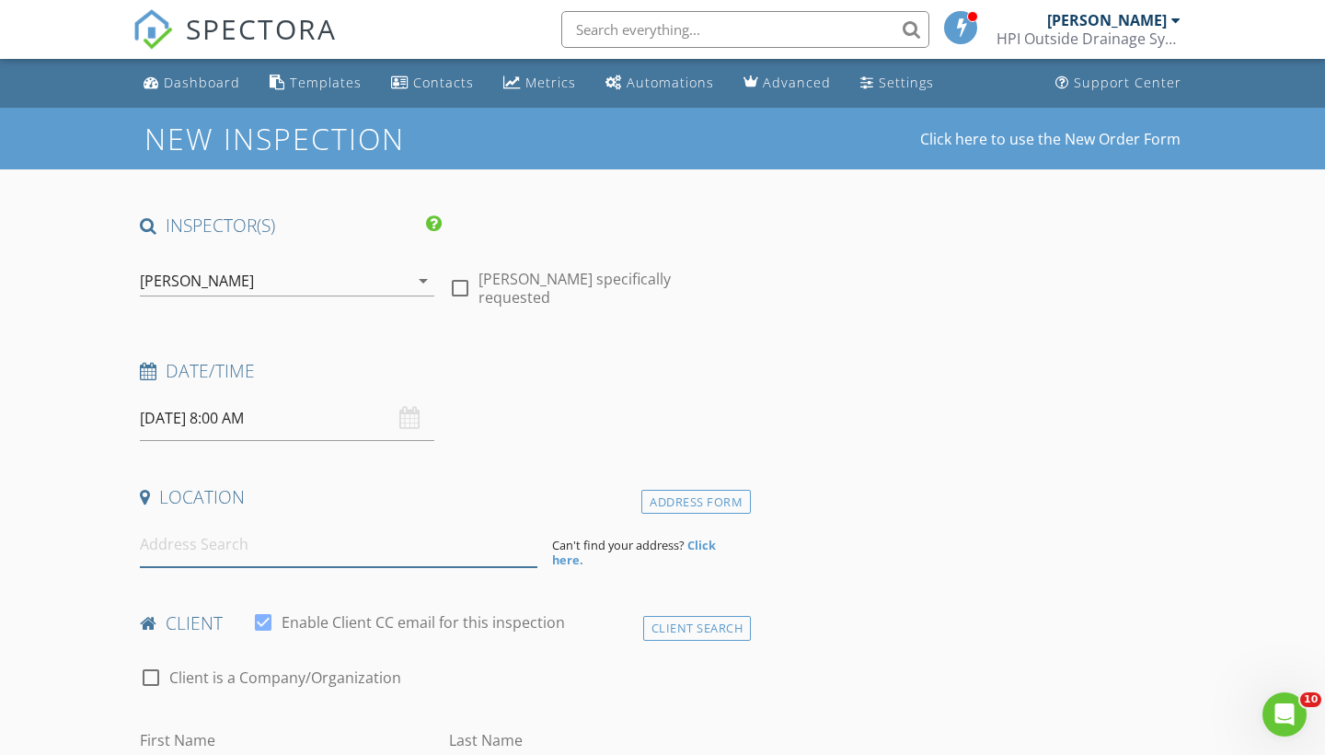
click at [329, 534] on input at bounding box center [339, 544] width 398 height 45
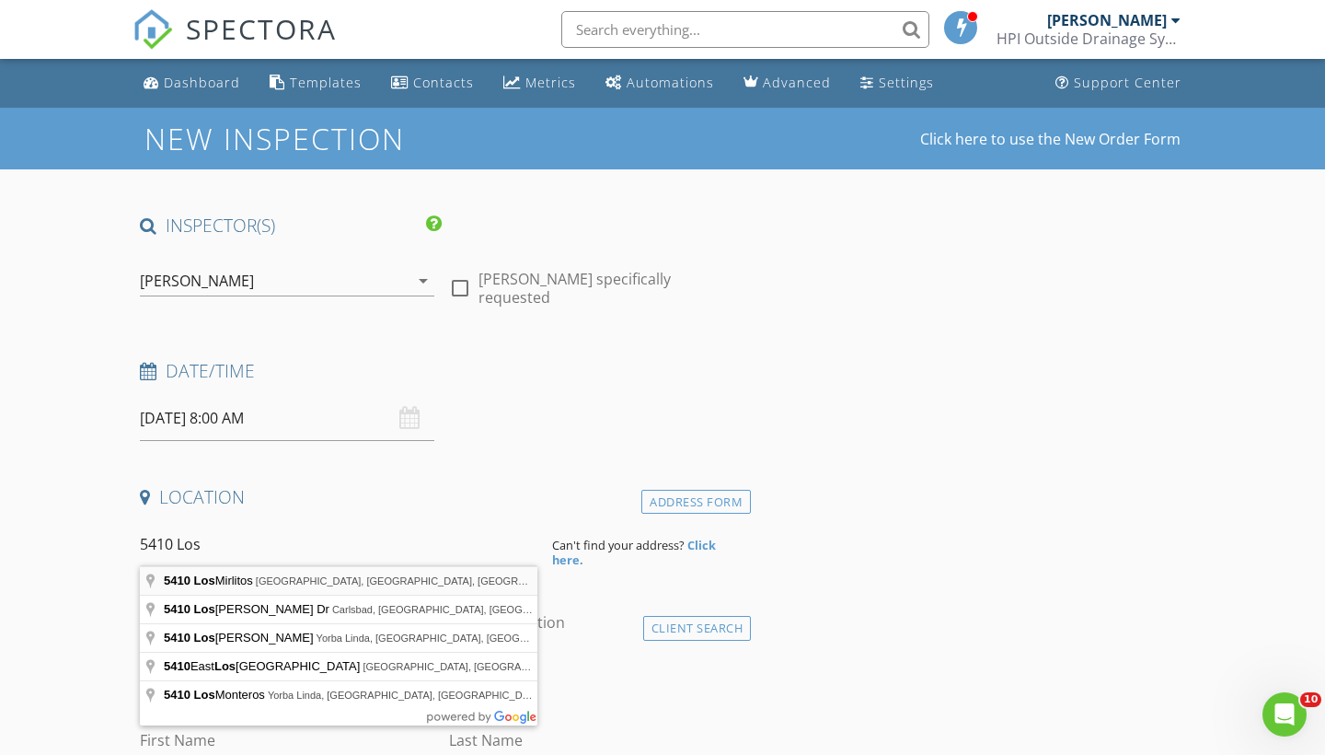
type input "[STREET_ADDRESS]"
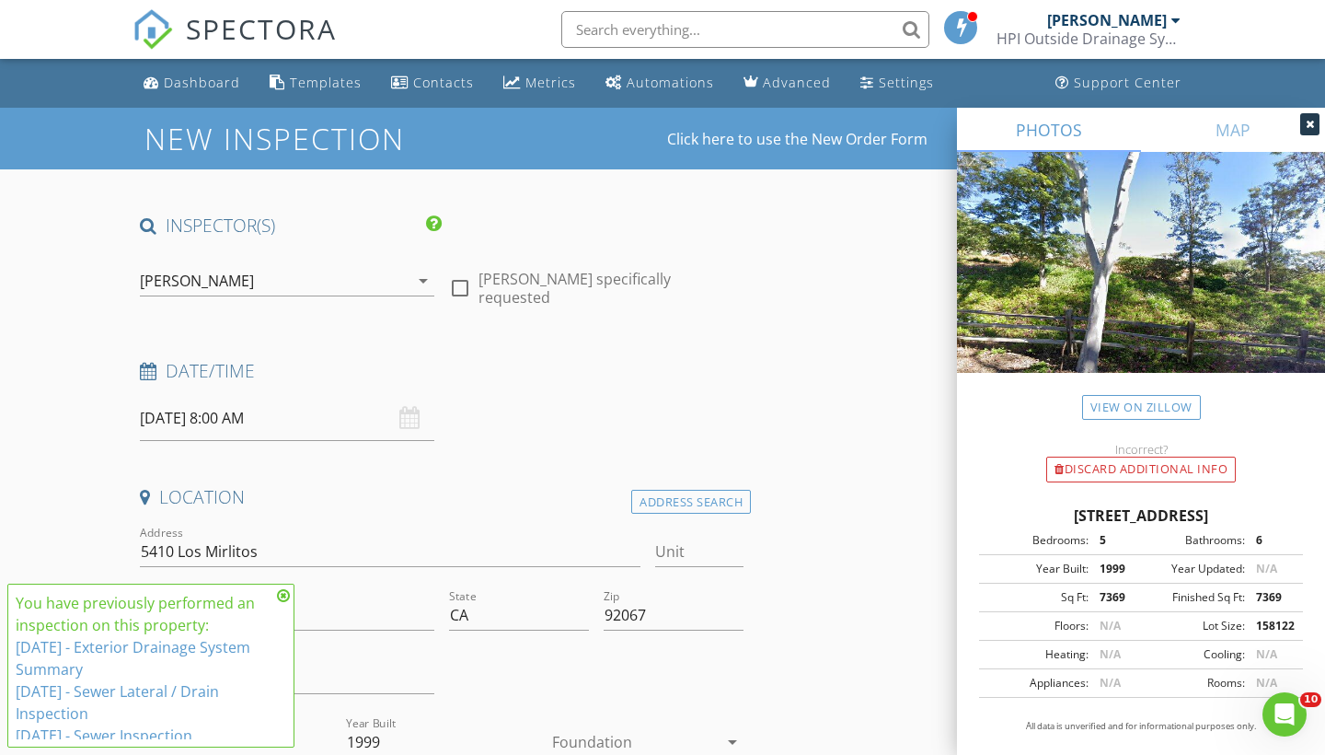
click at [283, 593] on icon at bounding box center [283, 595] width 13 height 15
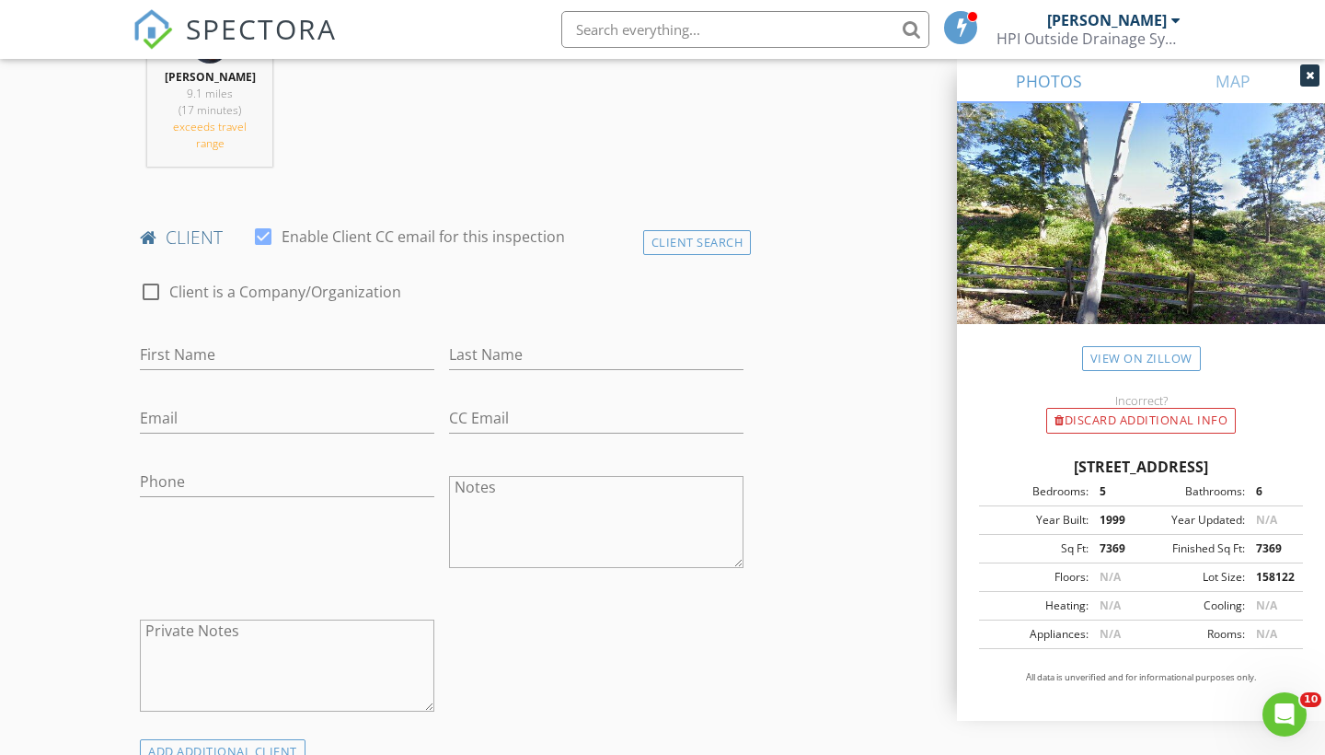
scroll to position [779, 0]
type input "Ramona Pacific Plumbing"
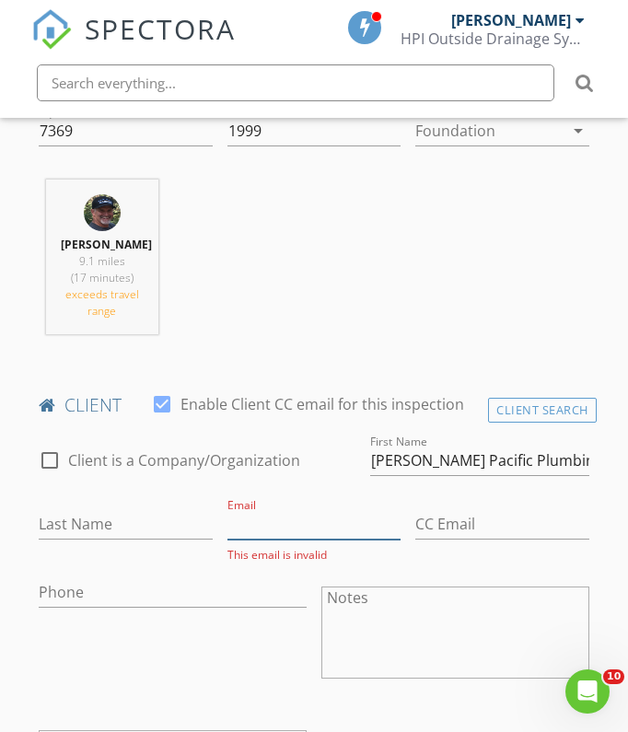
paste input "info@ramonapacificplumbing.com"
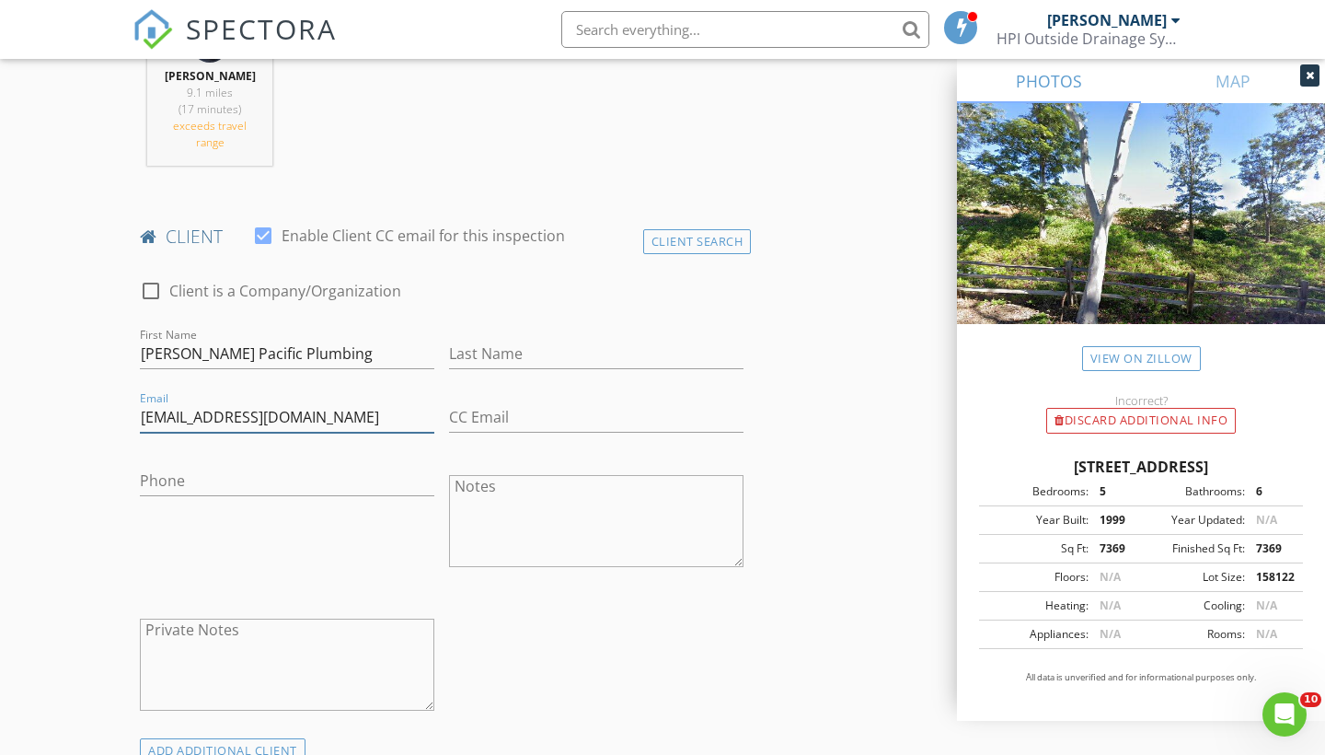
type input "info@ramonapacificplumbing.com"
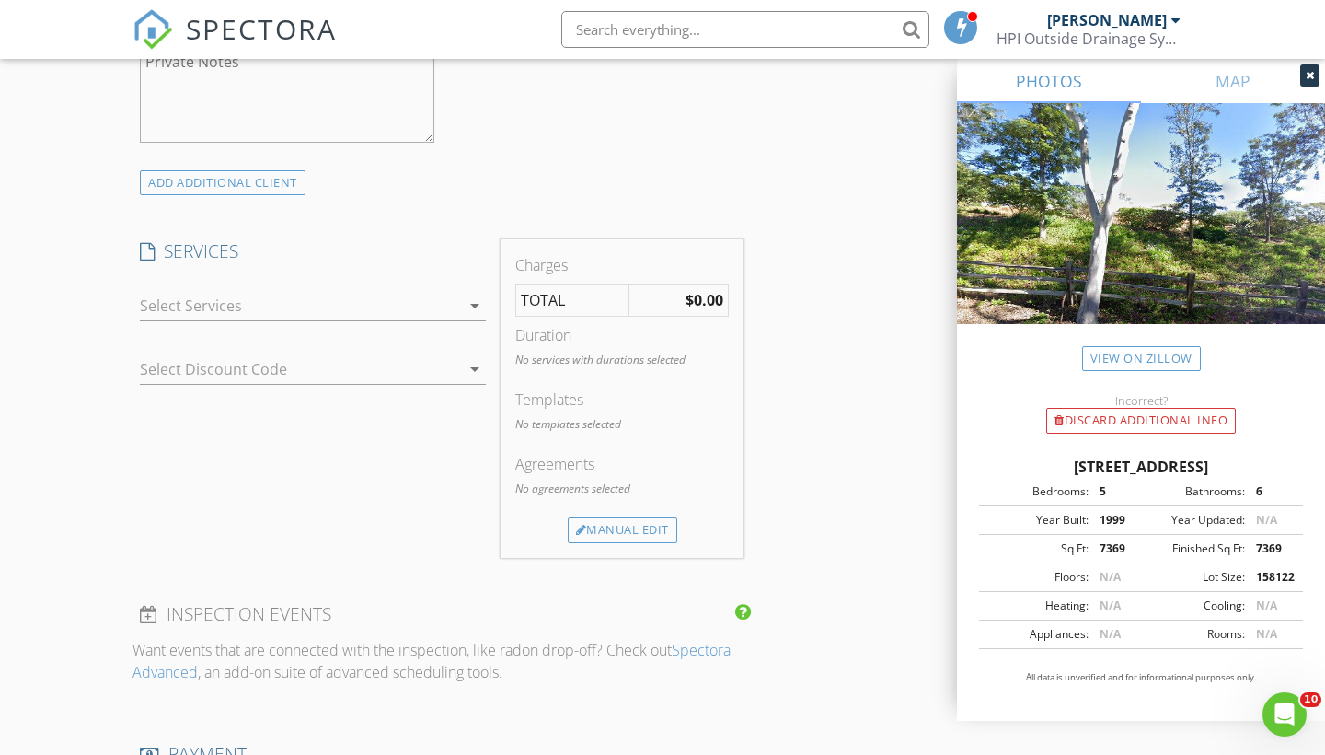
scroll to position [1356, 0]
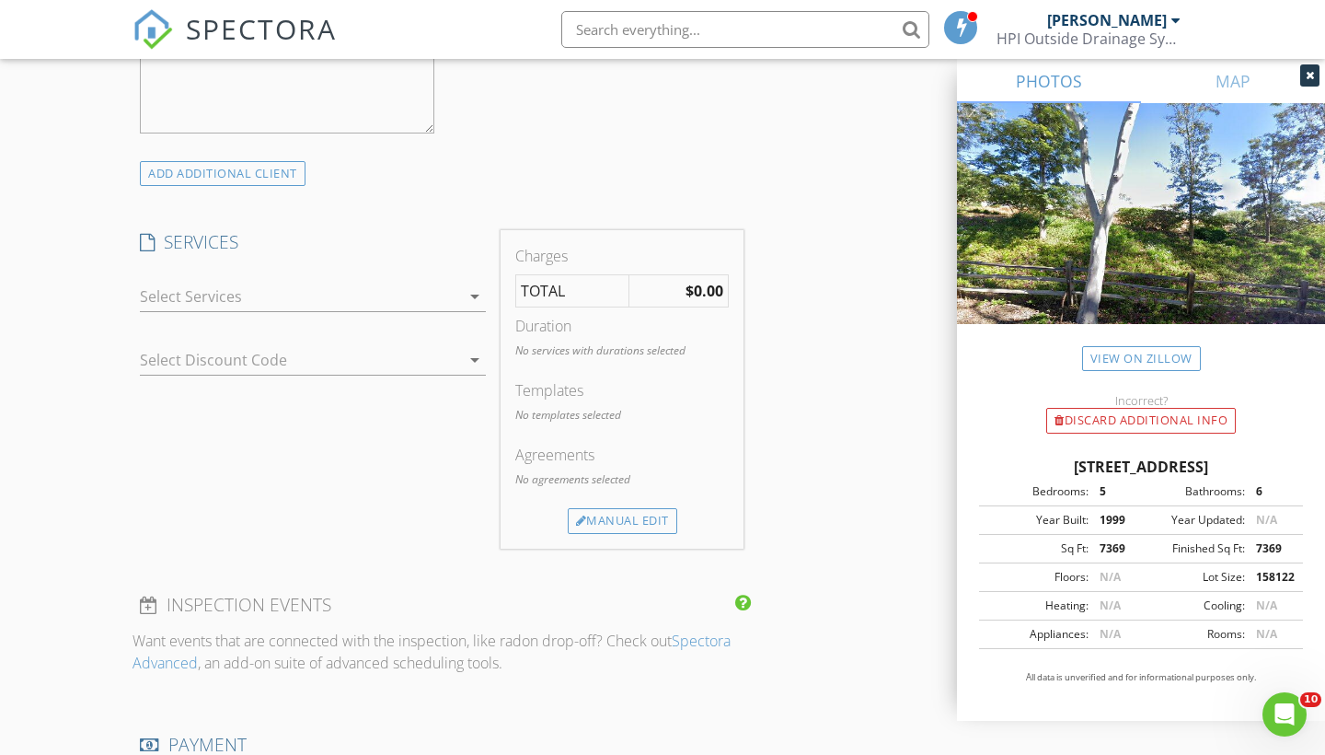
click at [482, 294] on icon "arrow_drop_down" at bounding box center [475, 296] width 22 height 22
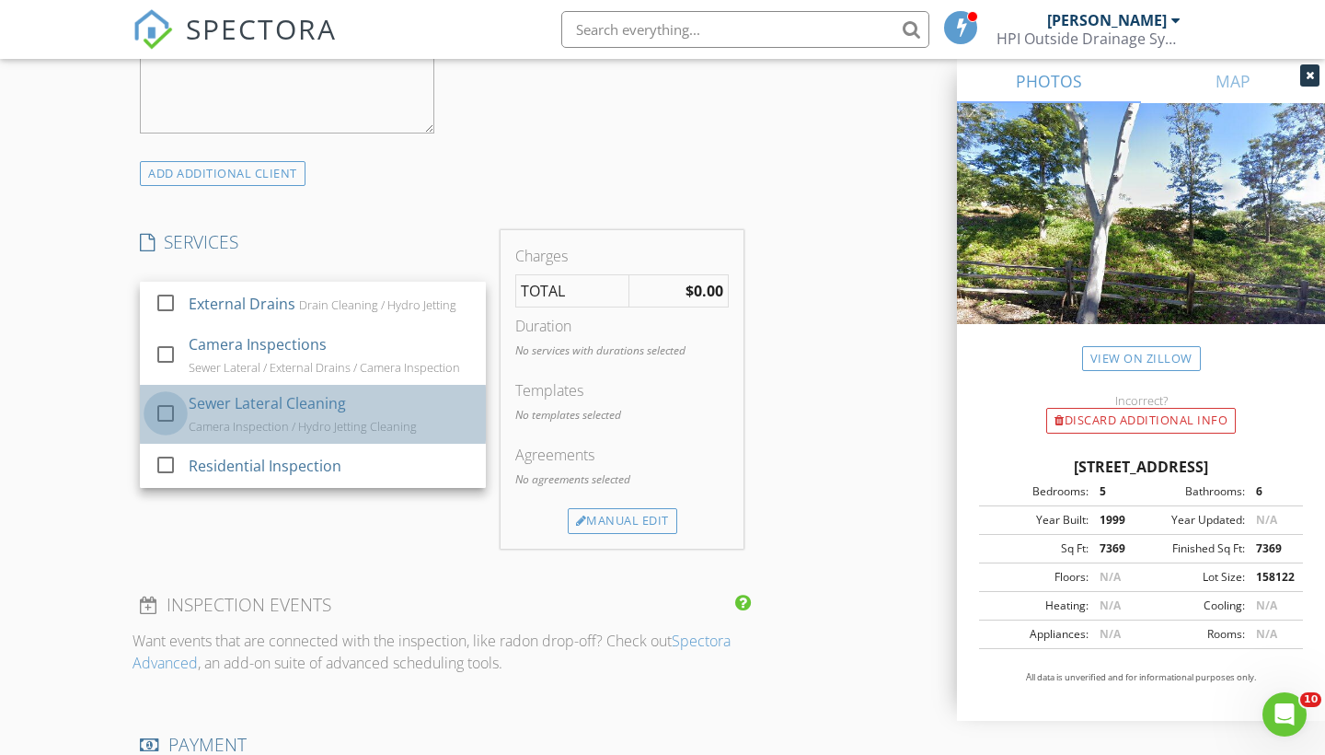
click at [170, 412] on div at bounding box center [165, 413] width 31 height 31
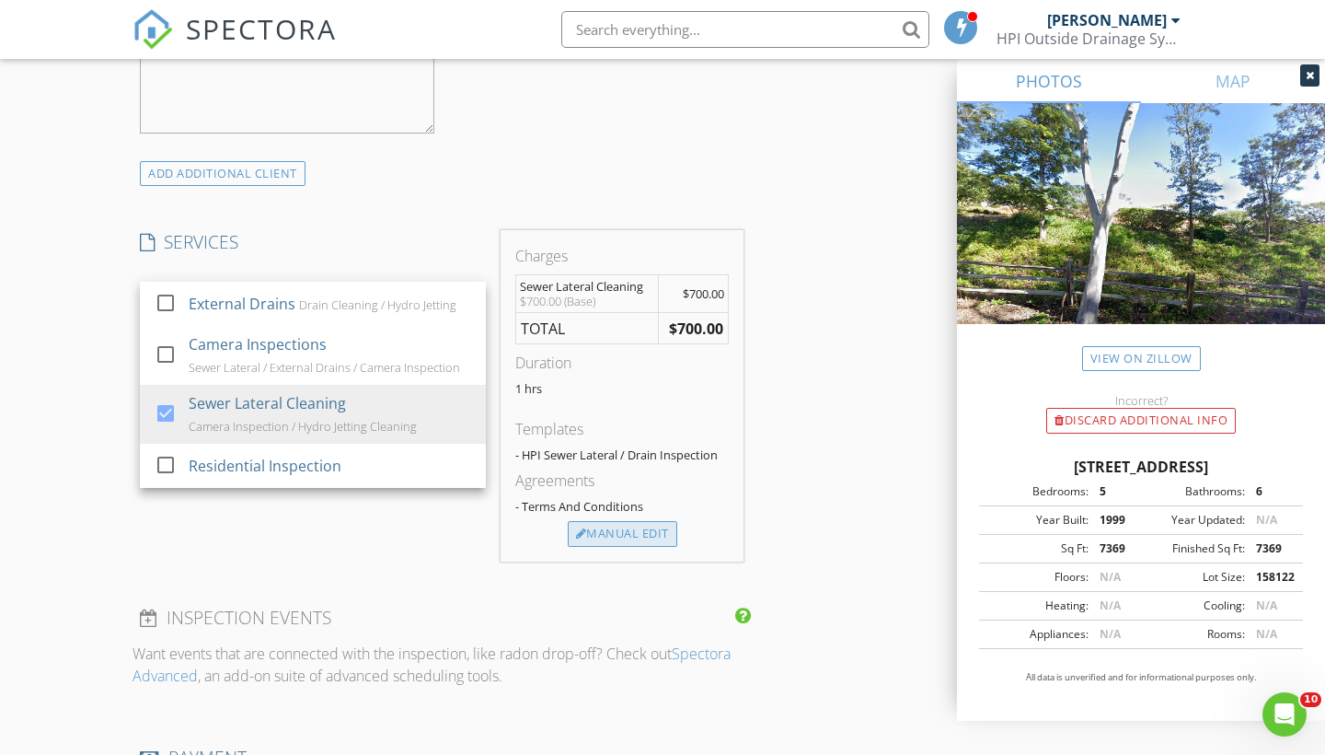
click at [582, 538] on div "Manual Edit" at bounding box center [622, 534] width 109 height 26
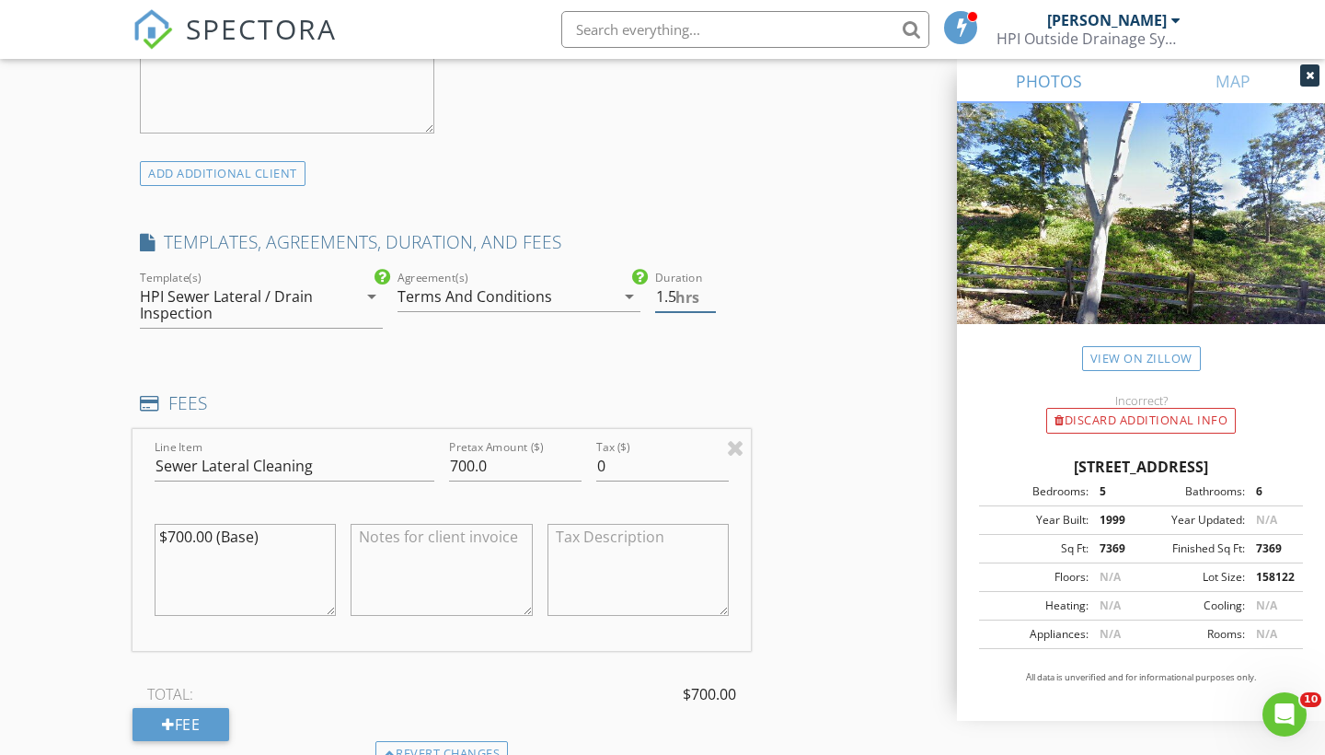
click at [709, 291] on input "1.5" at bounding box center [685, 297] width 61 height 30
click at [709, 291] on input "2" at bounding box center [685, 297] width 61 height 30
click at [709, 291] on input "2.5" at bounding box center [685, 297] width 61 height 30
type input "3"
click at [705, 291] on input "3" at bounding box center [685, 297] width 61 height 30
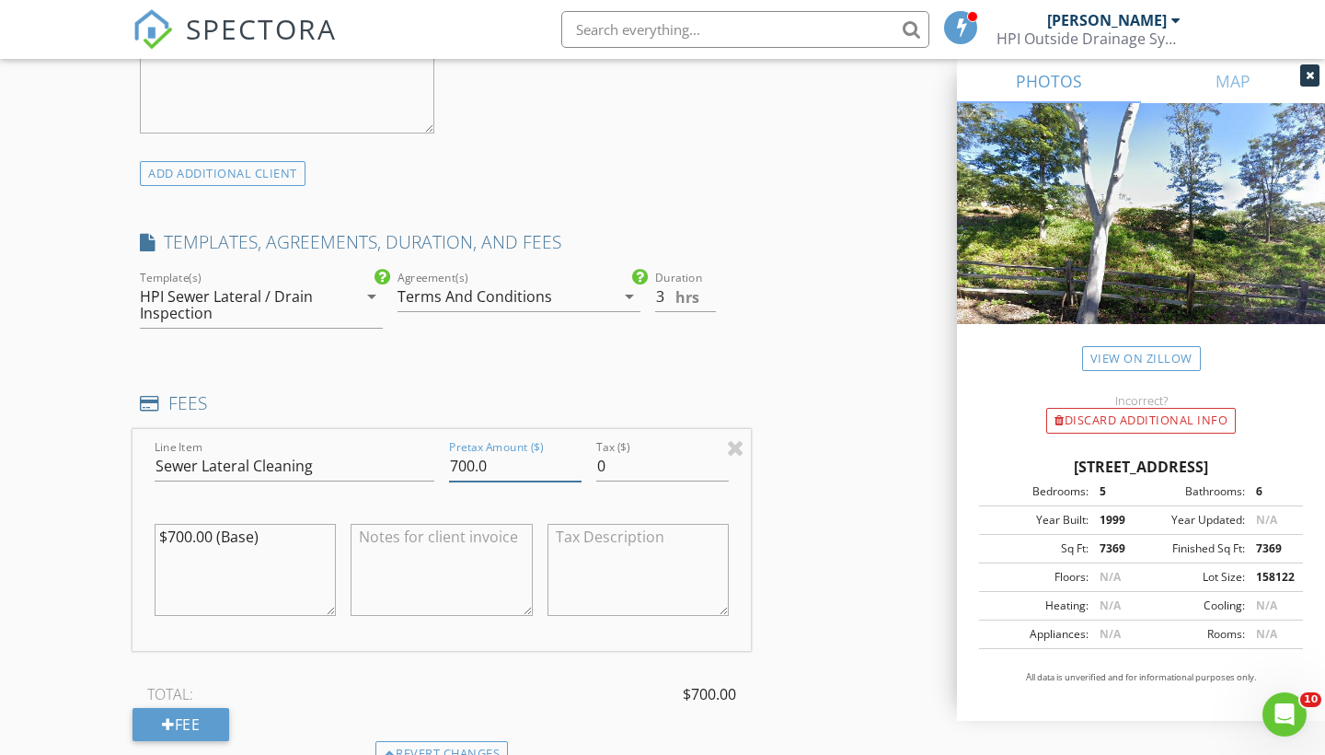
drag, startPoint x: 467, startPoint y: 460, endPoint x: 449, endPoint y: 459, distance: 17.5
click at [449, 459] on input "700.0" at bounding box center [515, 466] width 133 height 30
type input "450.0"
type input "Sewer Lateral Cleaning/Camera Inspection"
click at [816, 451] on div "INSPECTOR(S) check_box Scott Snow PRIMARY Scott Snow arrow_drop_down check_box_…" at bounding box center [663, 513] width 1060 height 3313
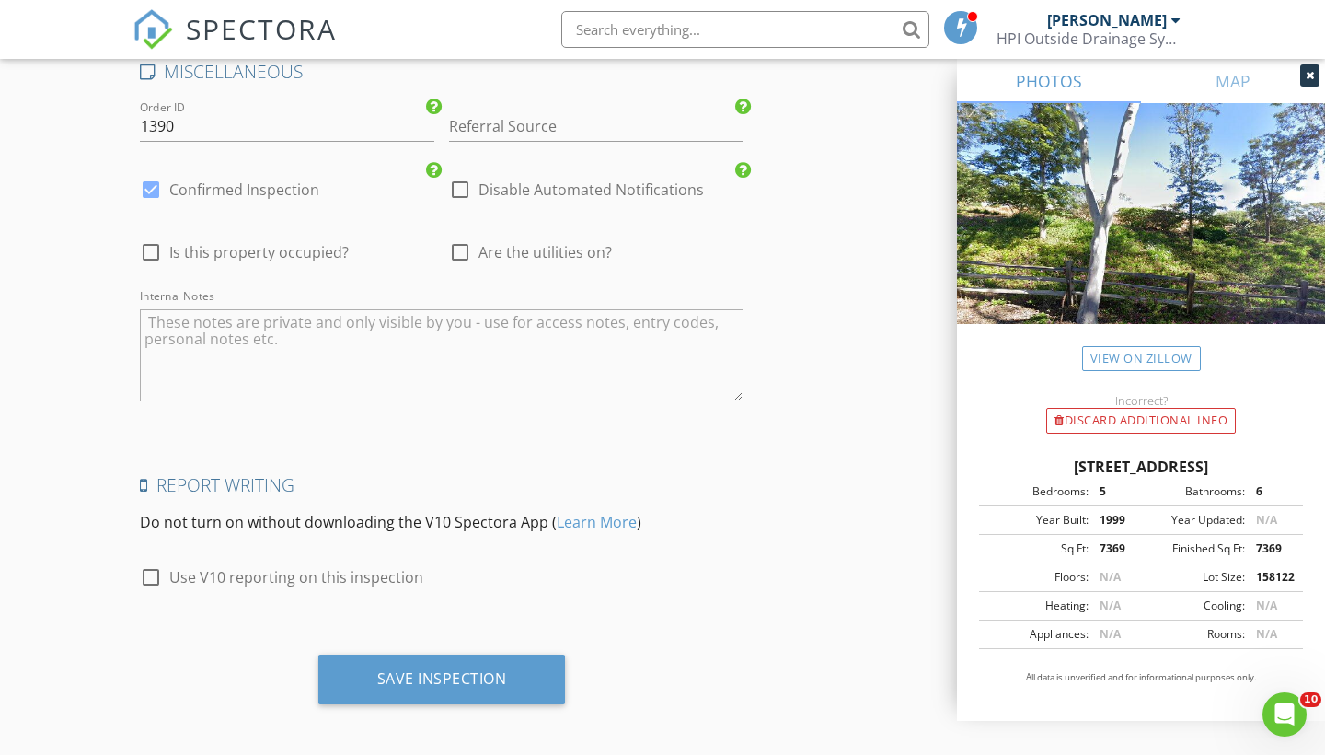
scroll to position [2808, 0]
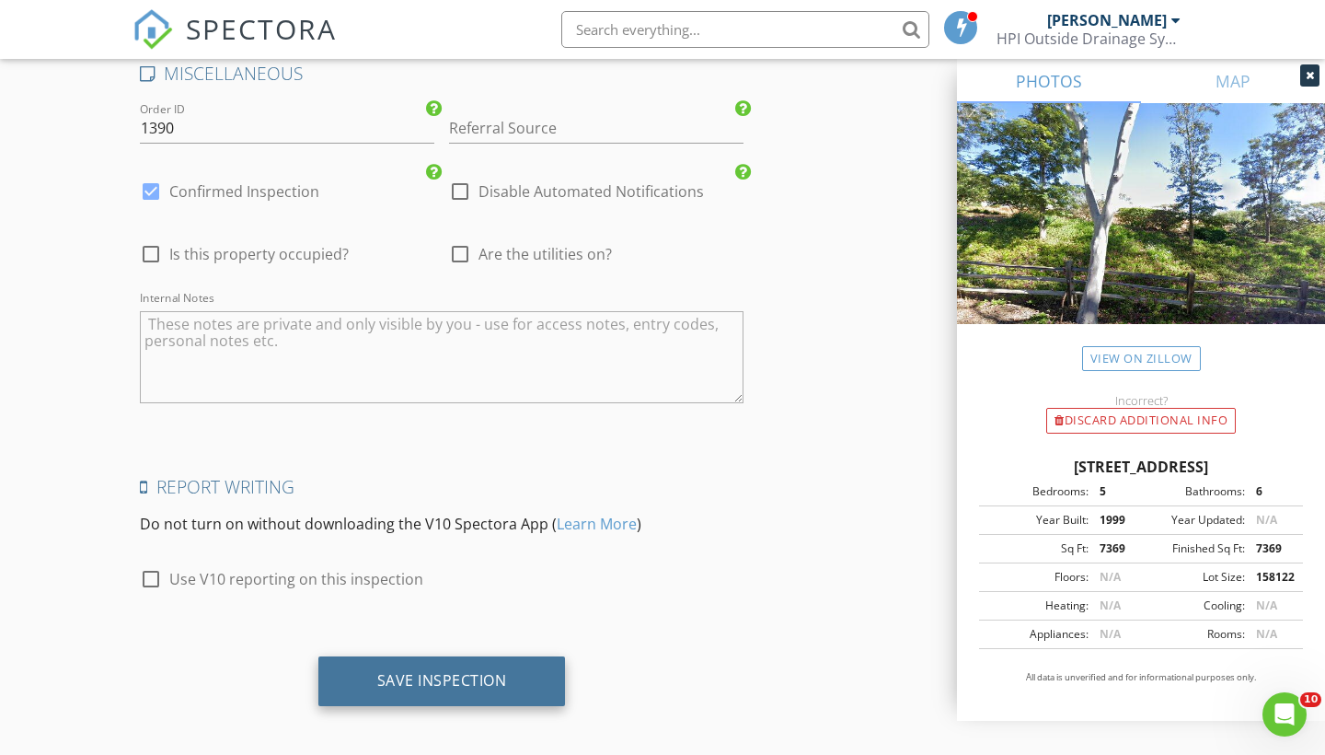
click at [452, 671] on div "Save Inspection" at bounding box center [442, 680] width 130 height 18
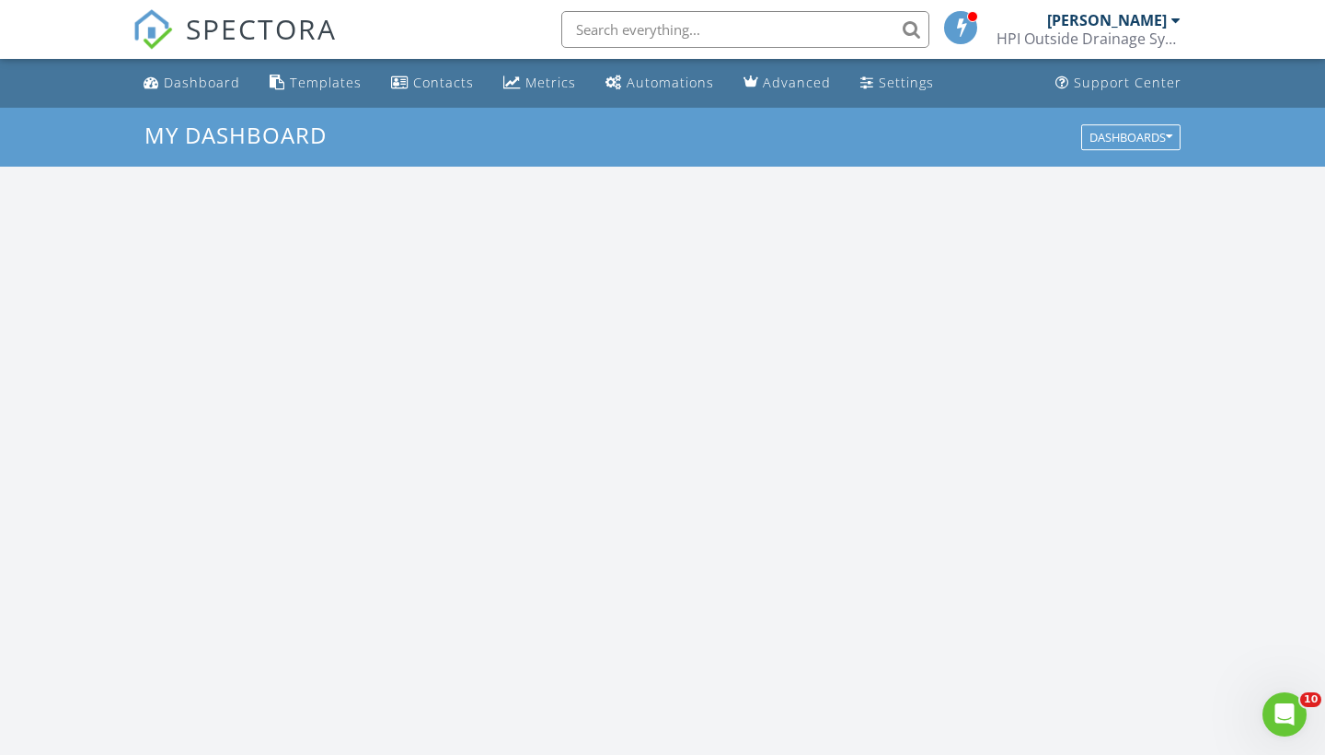
scroll to position [1676, 1326]
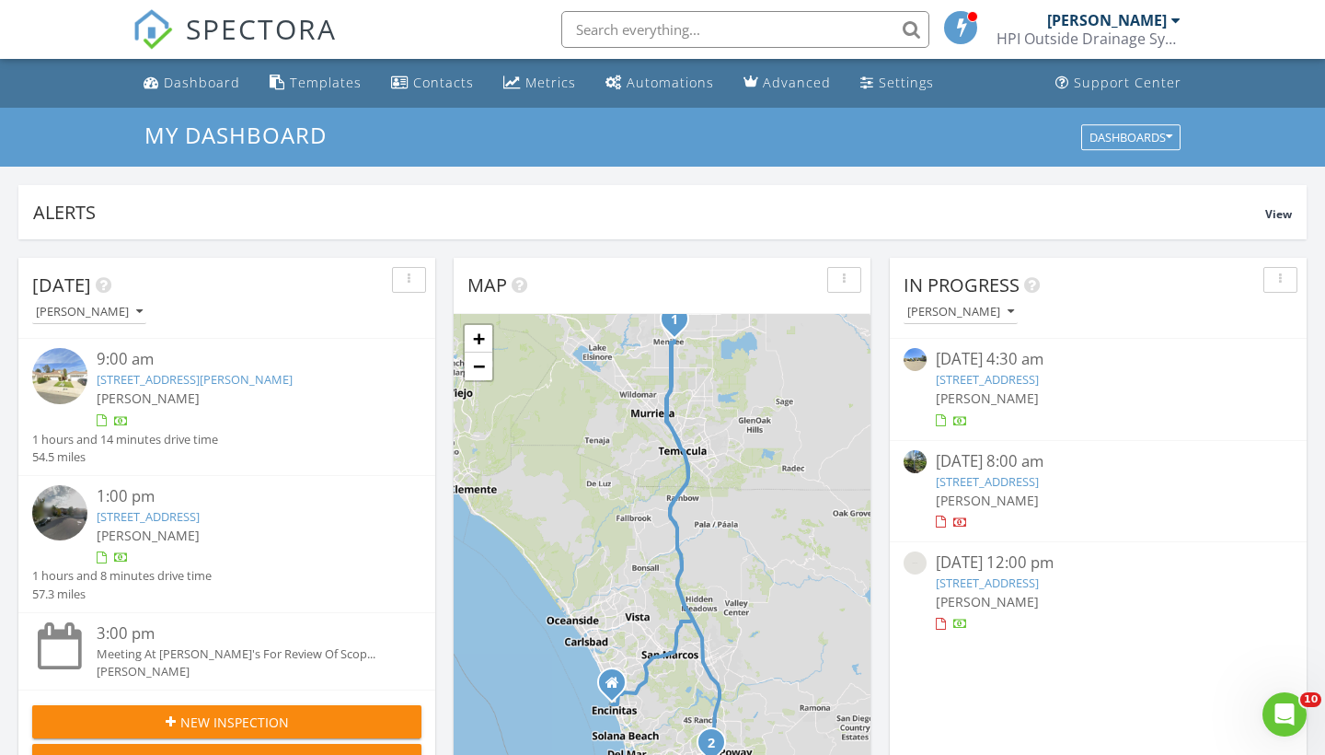
click at [1039, 381] on link "[STREET_ADDRESS]" at bounding box center [987, 379] width 103 height 17
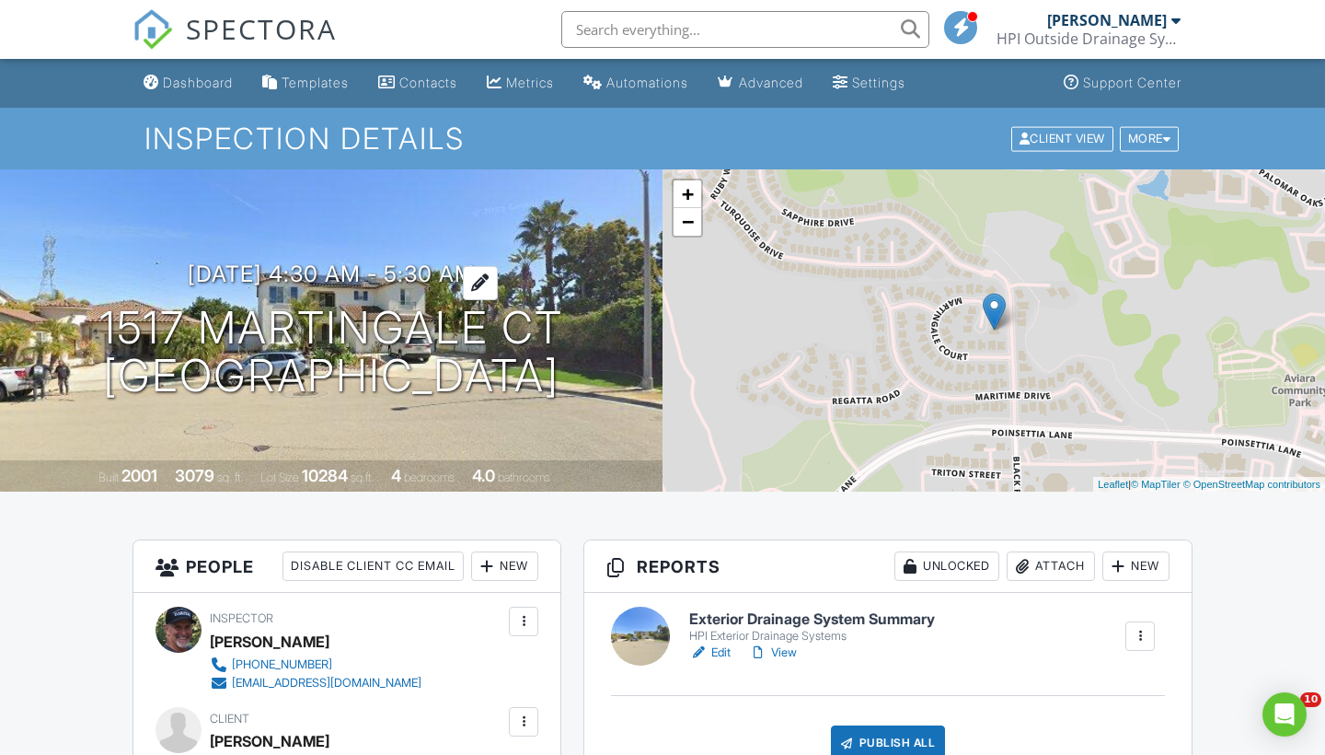
click at [368, 279] on h3 "[DATE] 4:30 am - 5:30 am" at bounding box center [331, 273] width 287 height 25
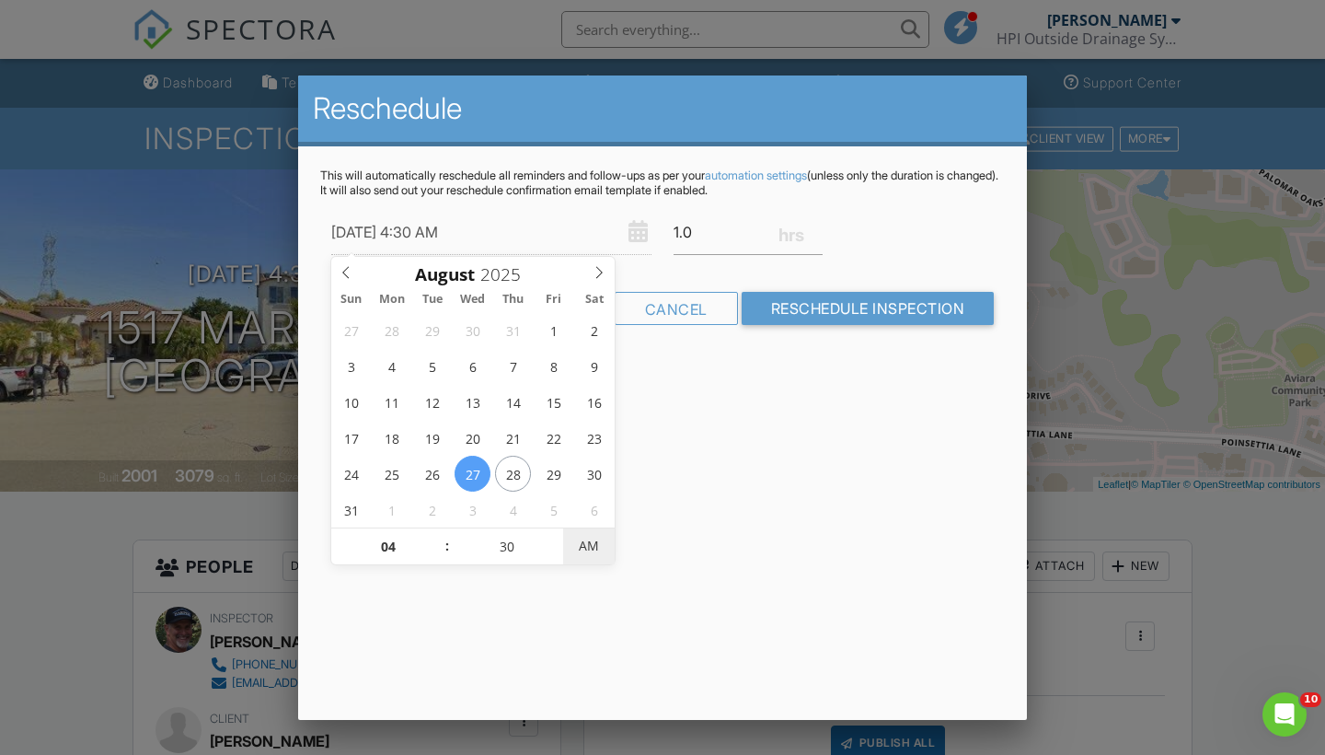
type input "[DATE] 4:30 PM"
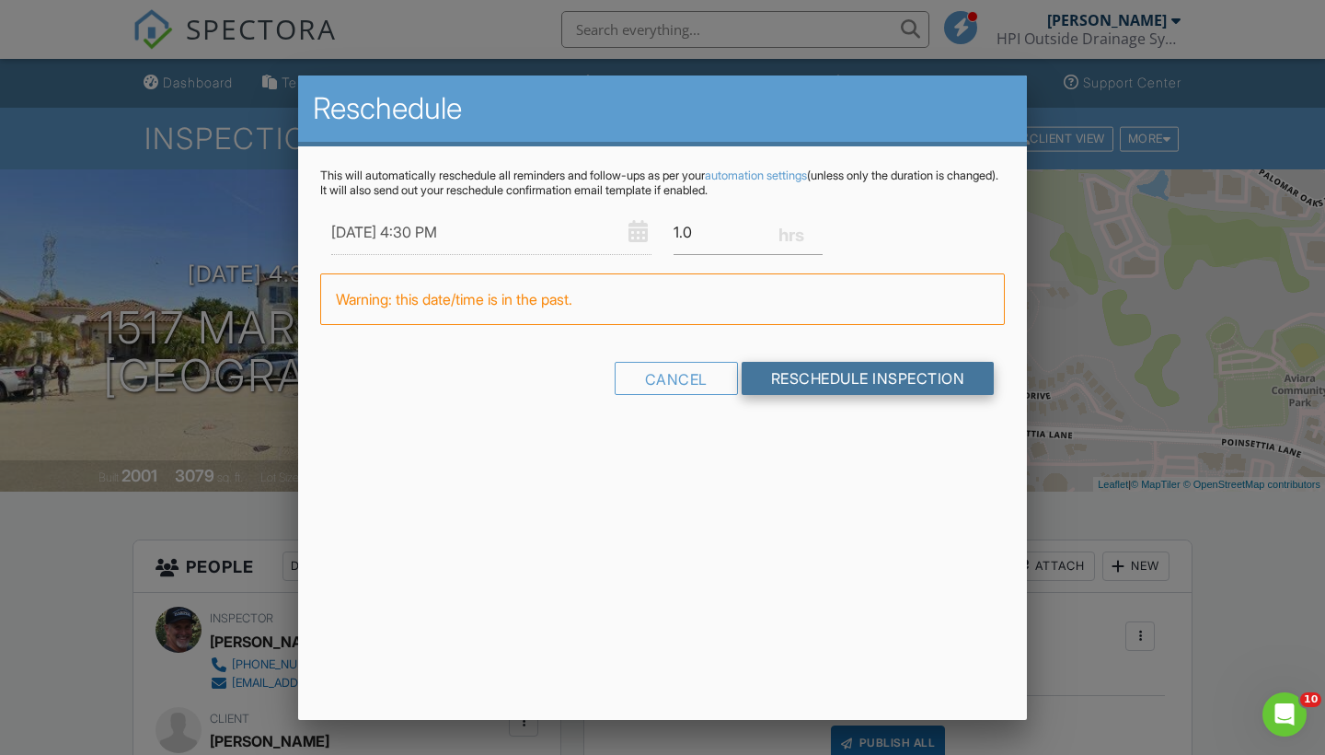
click at [821, 386] on input "Reschedule Inspection" at bounding box center [868, 378] width 253 height 33
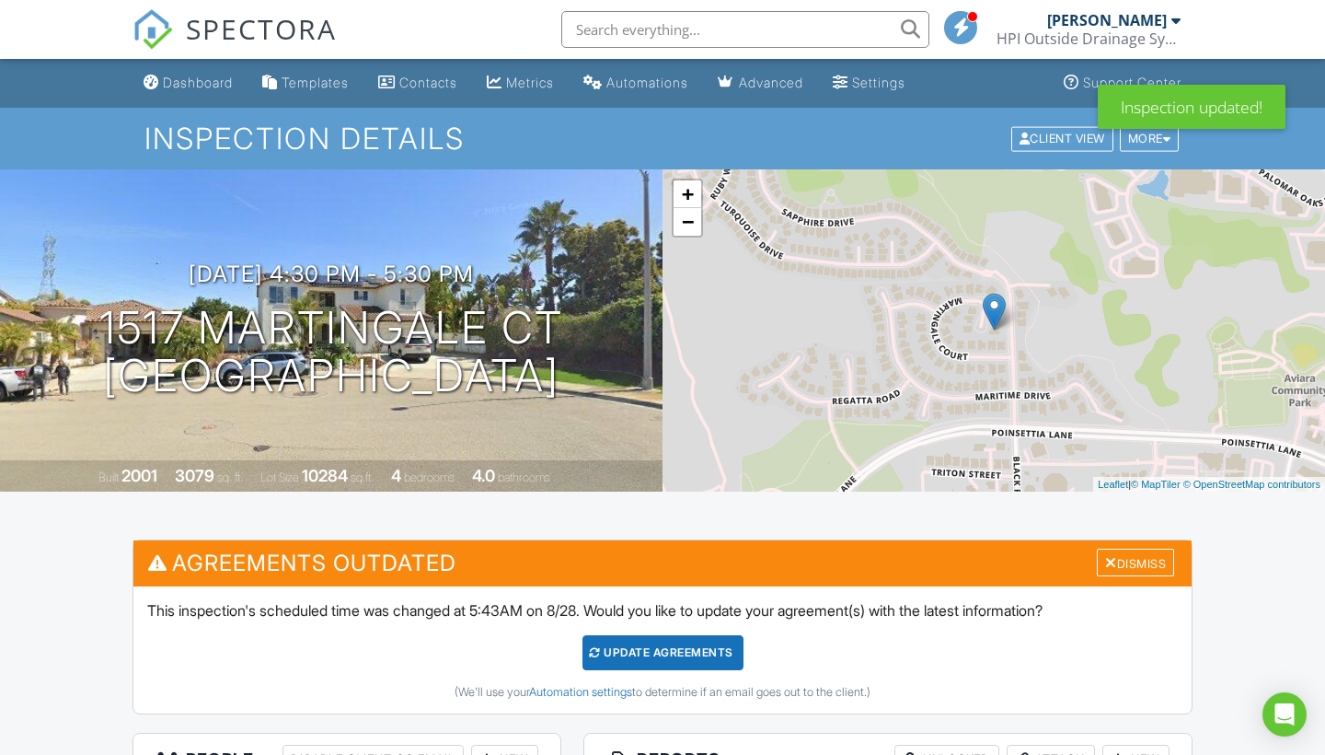
click at [639, 654] on div "Update Agreements" at bounding box center [662, 652] width 161 height 35
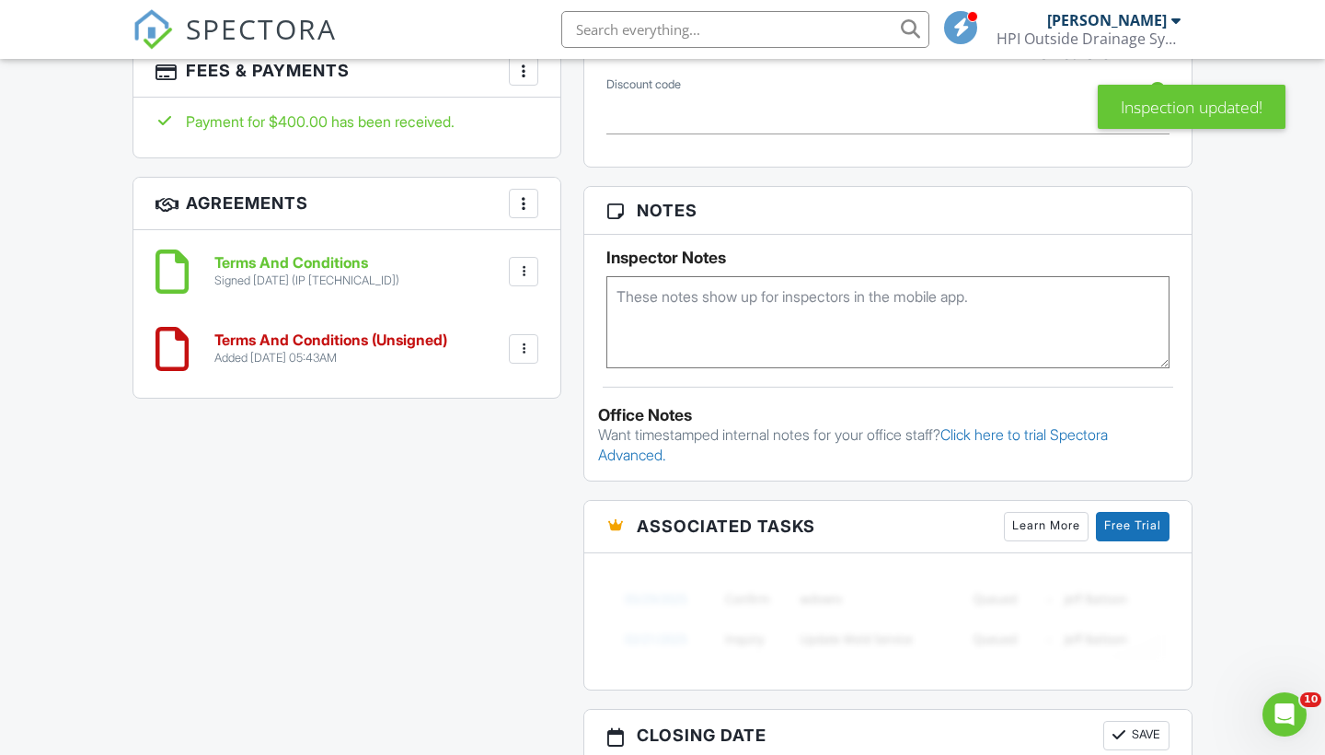
scroll to position [1073, 0]
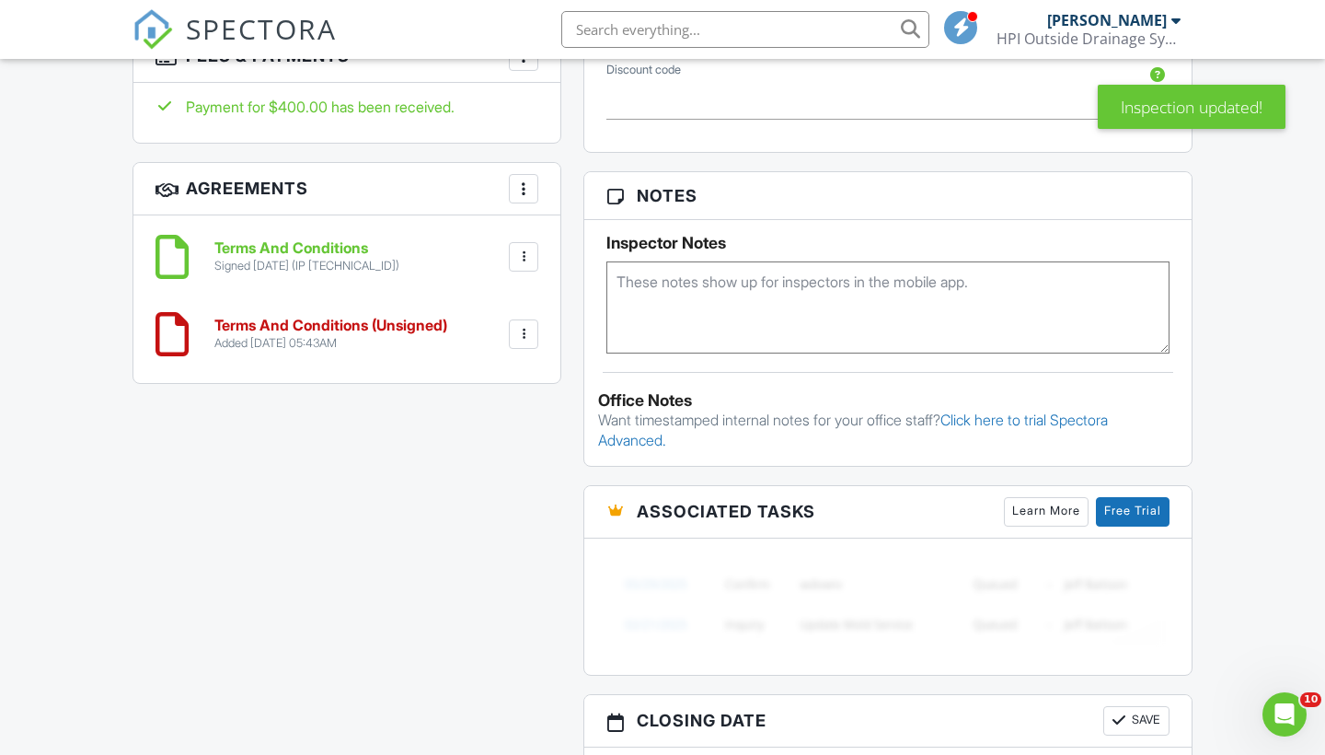
click at [377, 323] on h6 "Terms And Conditions (Unsigned)" at bounding box center [330, 325] width 233 height 17
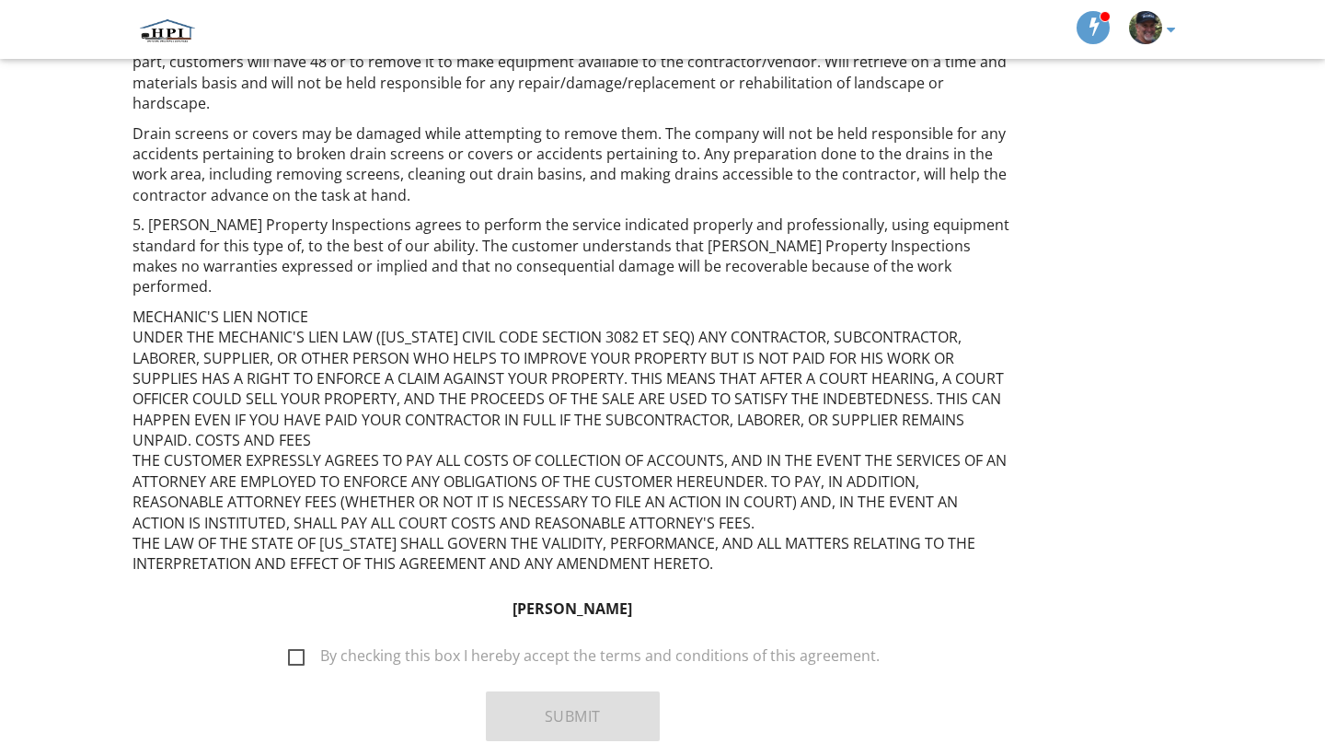
scroll to position [1362, 0]
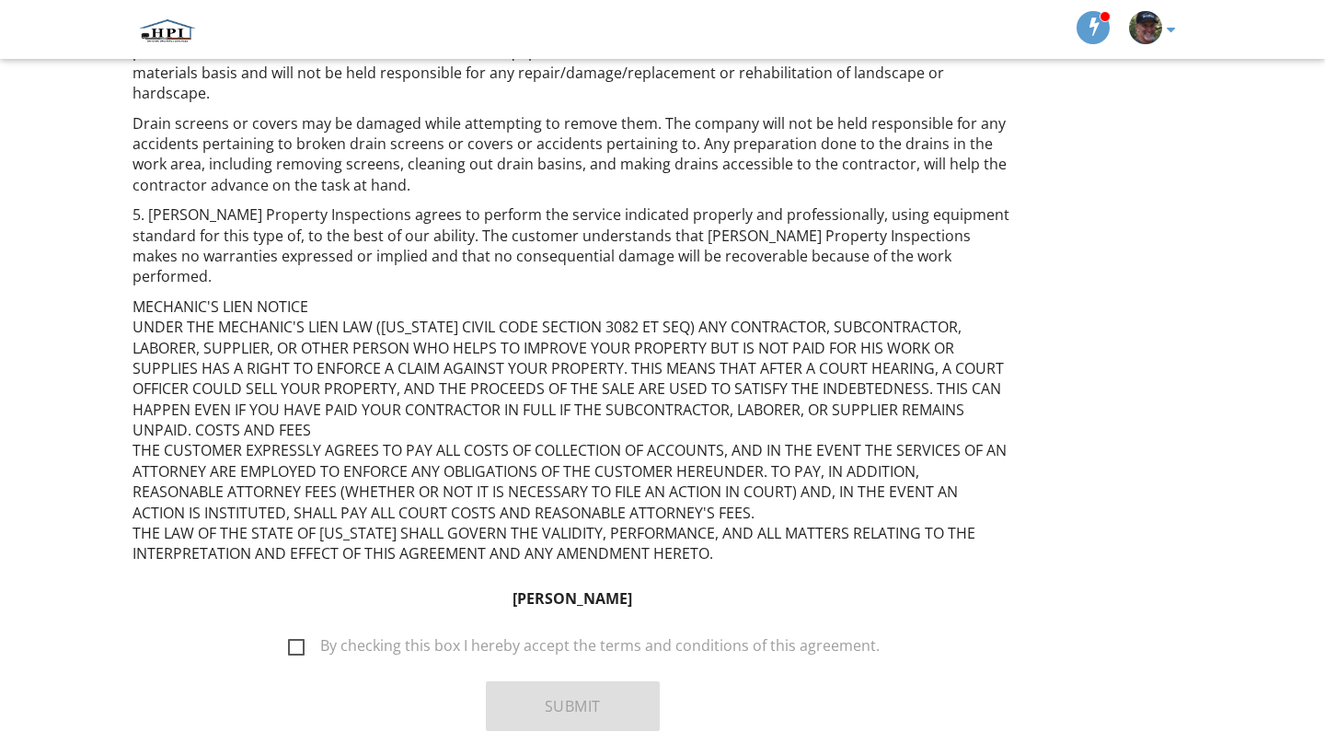
click at [302, 637] on label "By checking this box I hereby accept the terms and conditions of this agreement." at bounding box center [584, 648] width 592 height 23
click at [289, 630] on input "By checking this box I hereby accept the terms and conditions of this agreement." at bounding box center [283, 636] width 12 height 12
checkbox input "true"
click at [538, 681] on button "Submit" at bounding box center [573, 706] width 174 height 50
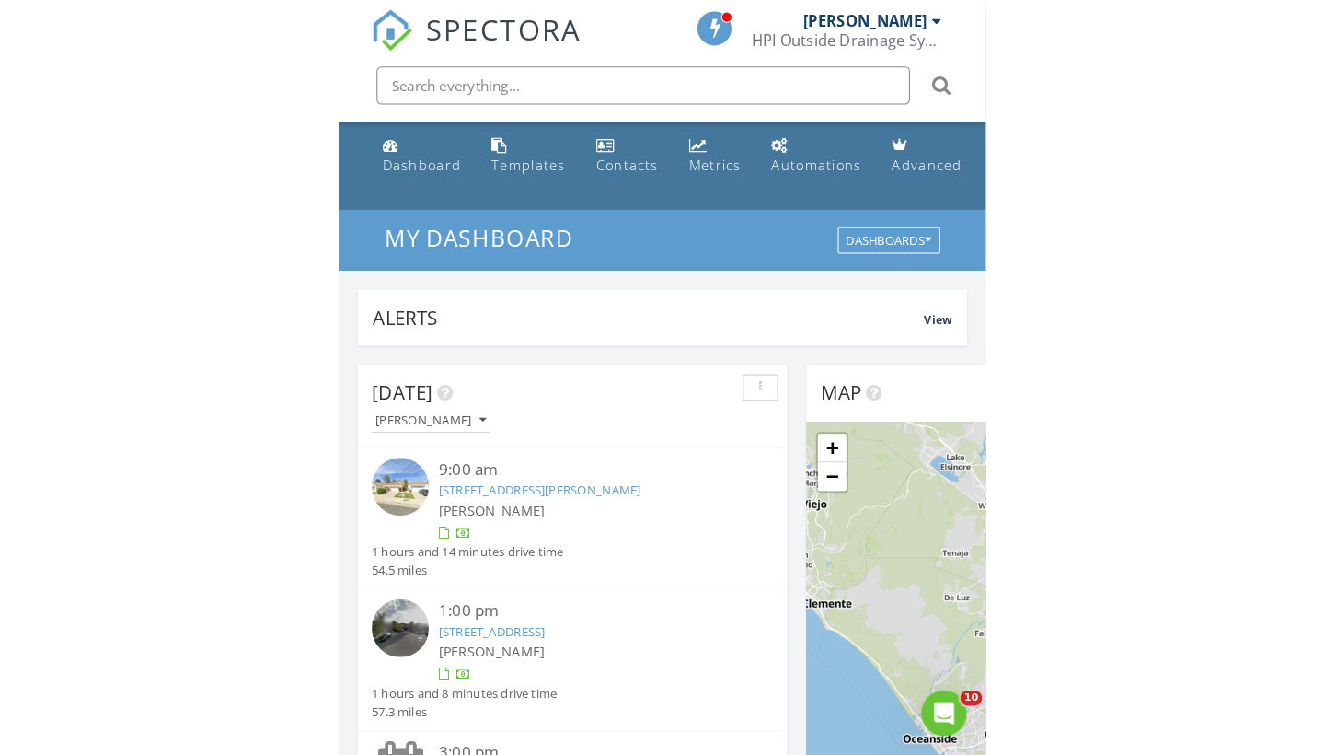
scroll to position [1676, 1326]
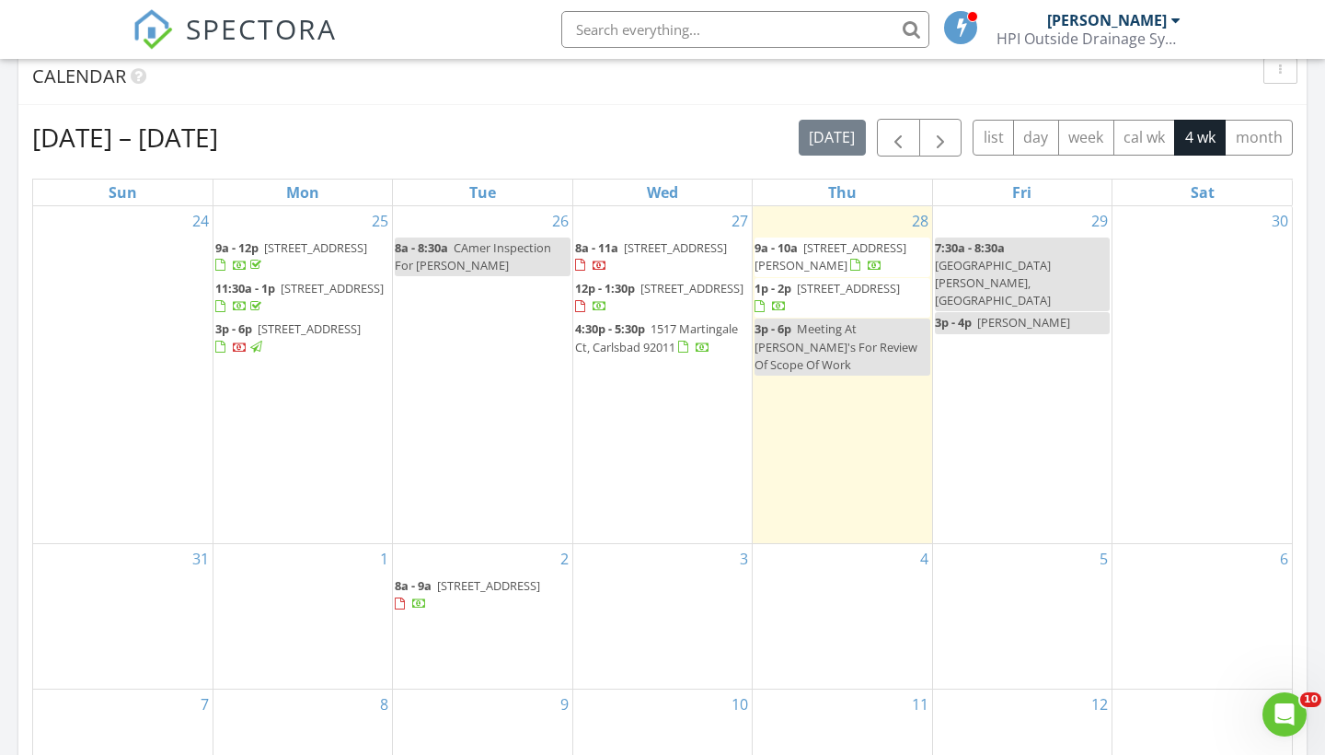
scroll to position [776, 0]
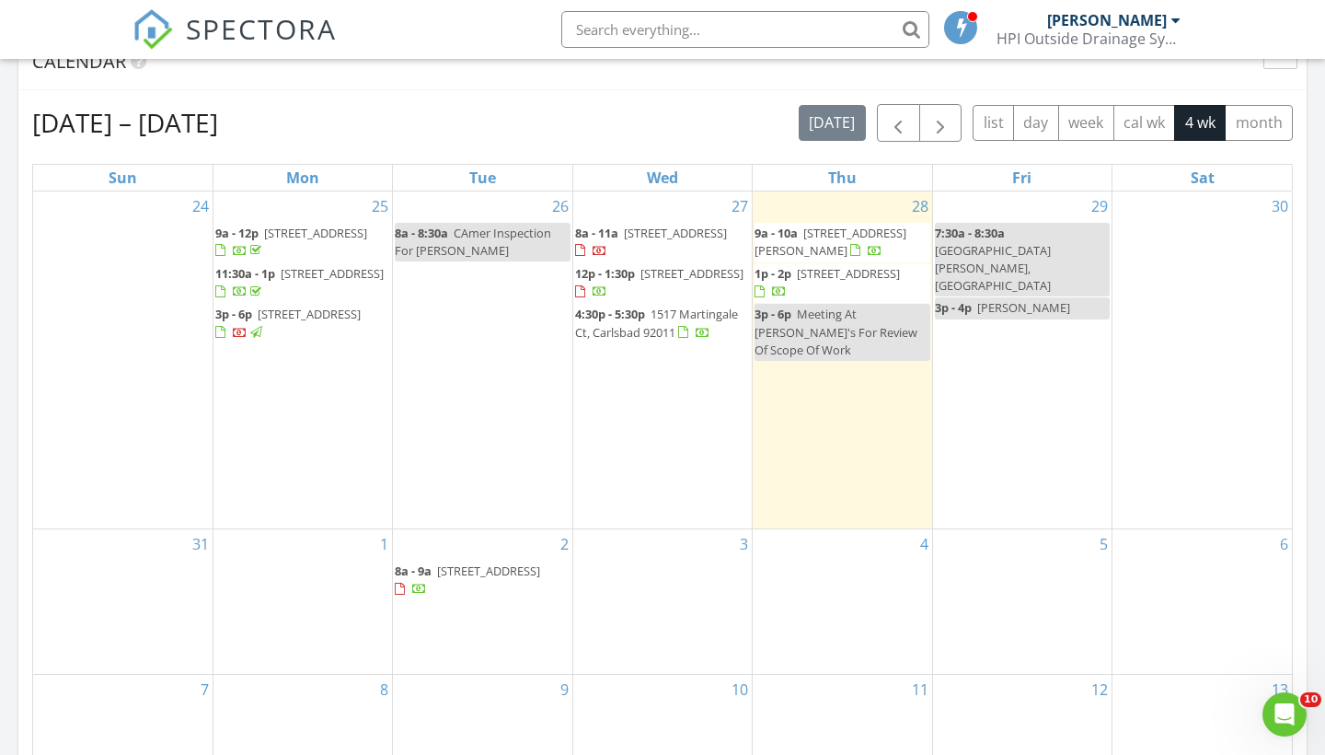
click at [640, 282] on span "648 Poinsettia Park Ct, Encinitas 92024" at bounding box center [691, 273] width 103 height 17
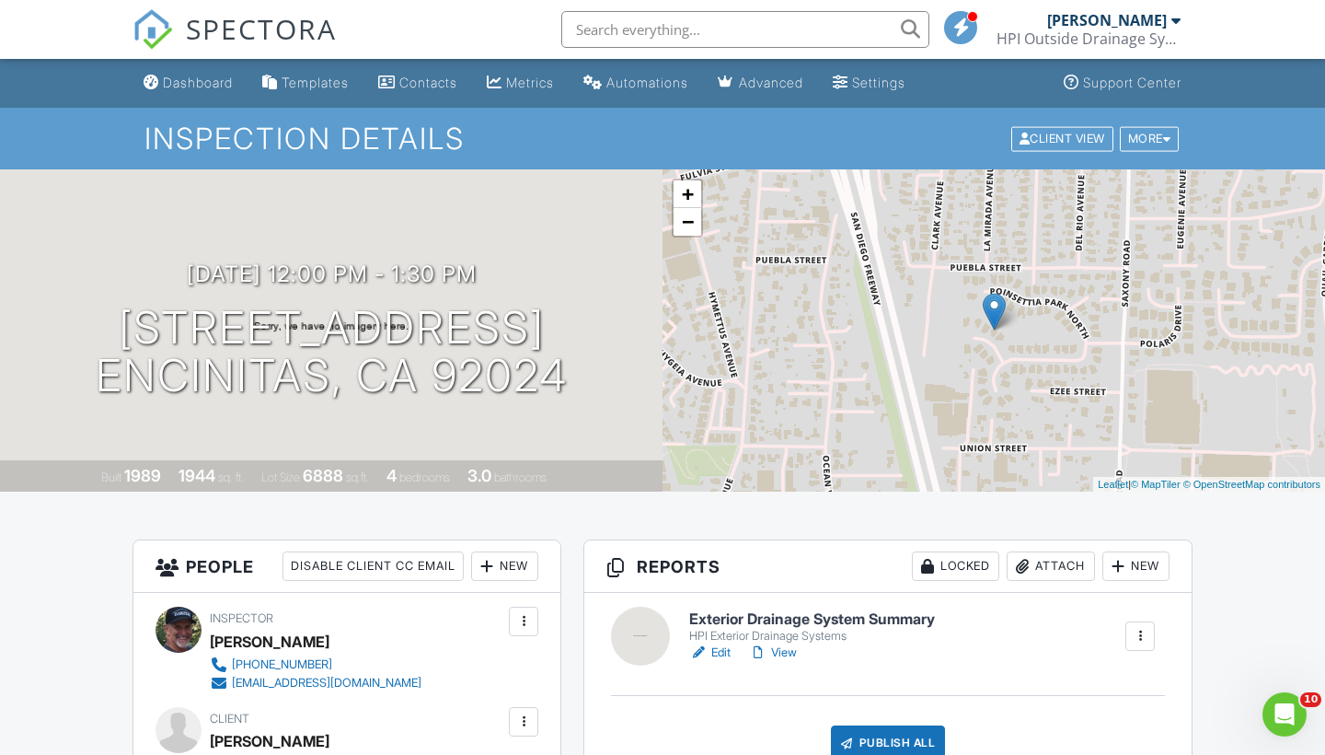
click at [704, 616] on h6 "Exterior Drainage System Summary" at bounding box center [812, 619] width 246 height 17
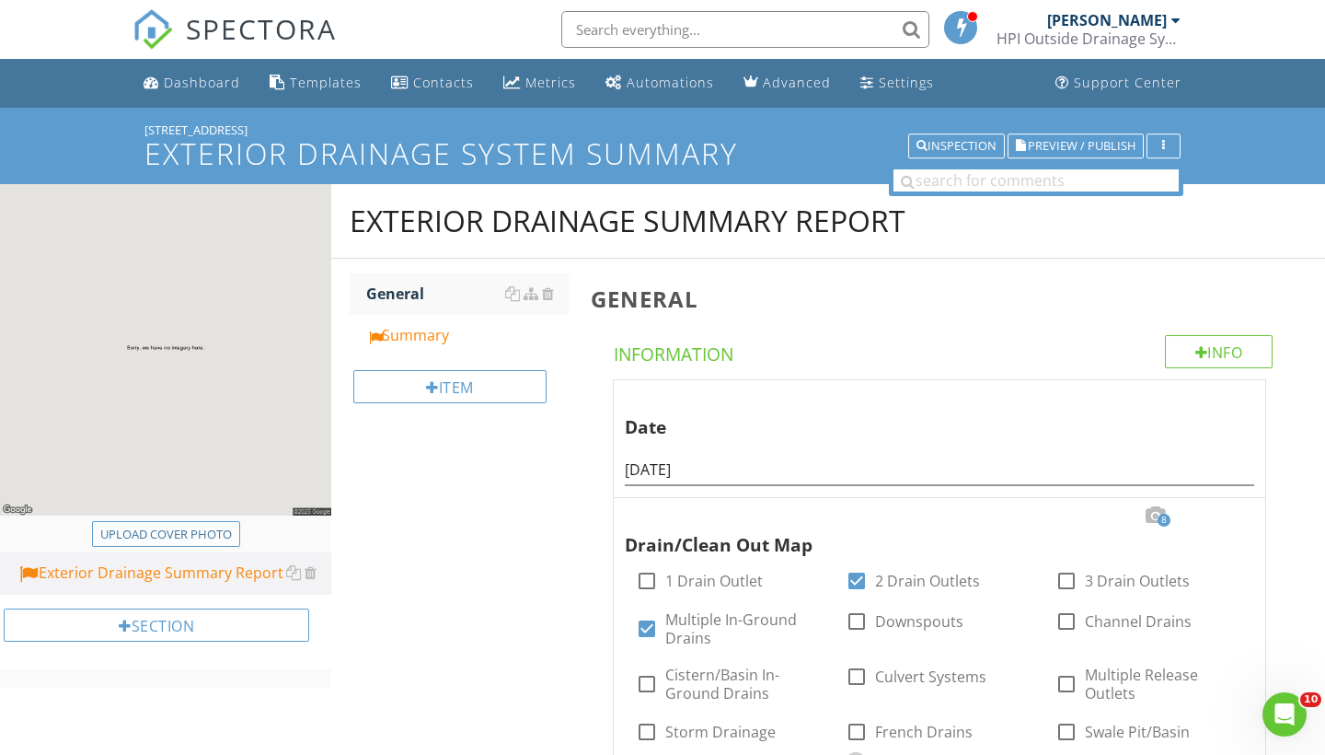
click at [212, 536] on div "Upload cover photo" at bounding box center [166, 534] width 132 height 18
type input "C:\fakepath\IMG_6058.JPG"
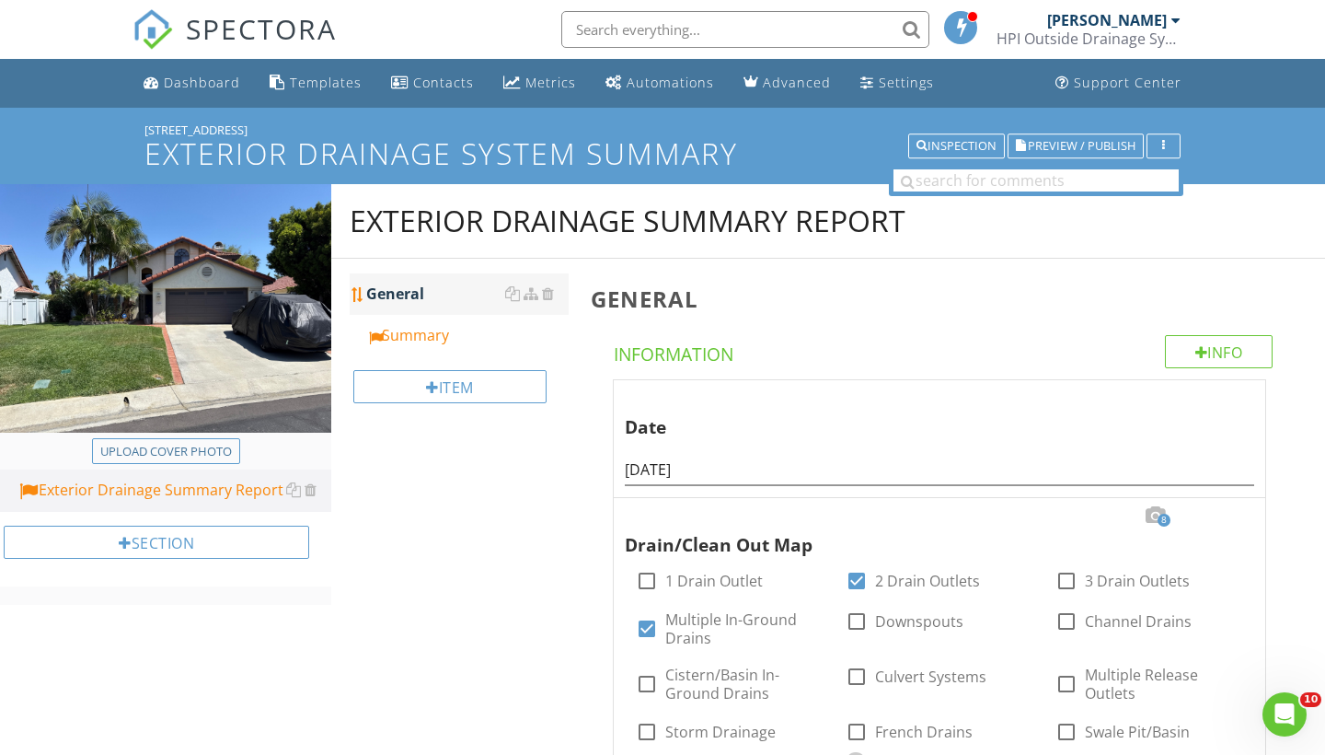
click at [399, 303] on div "General" at bounding box center [467, 293] width 202 height 22
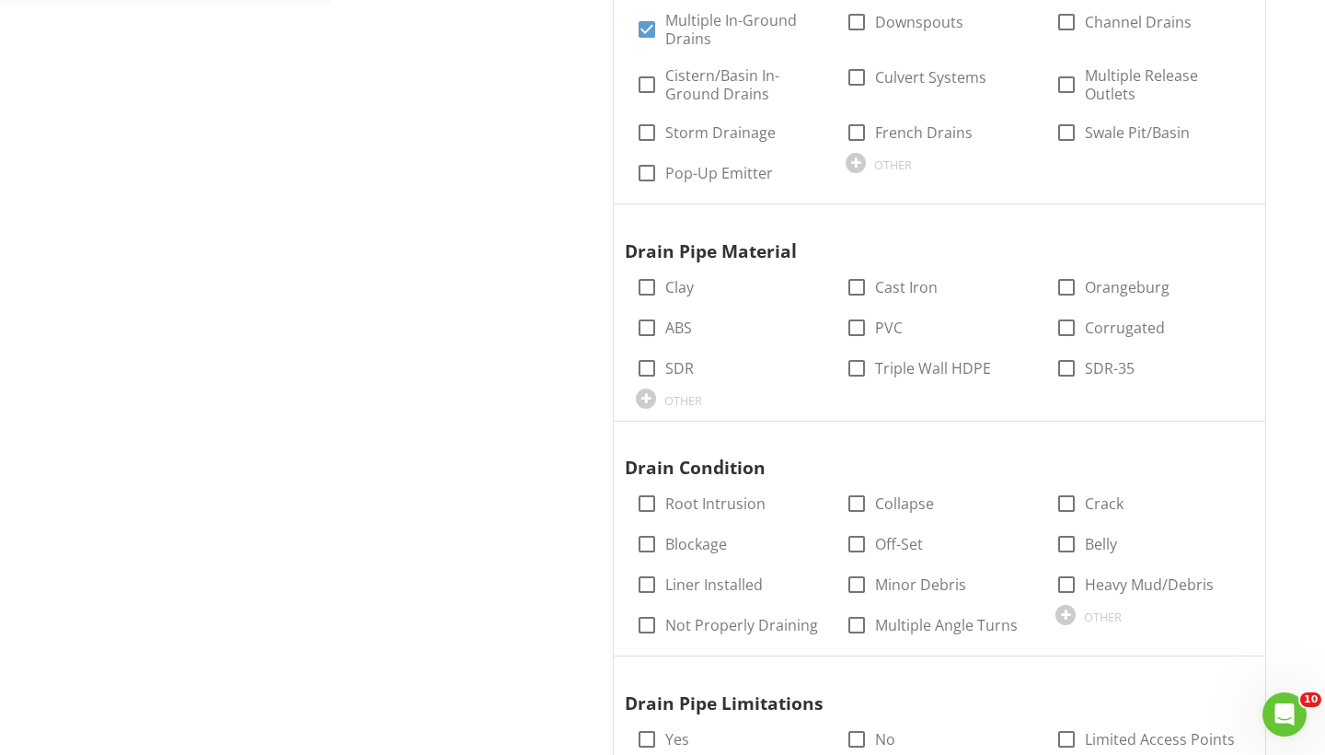
scroll to position [610, 0]
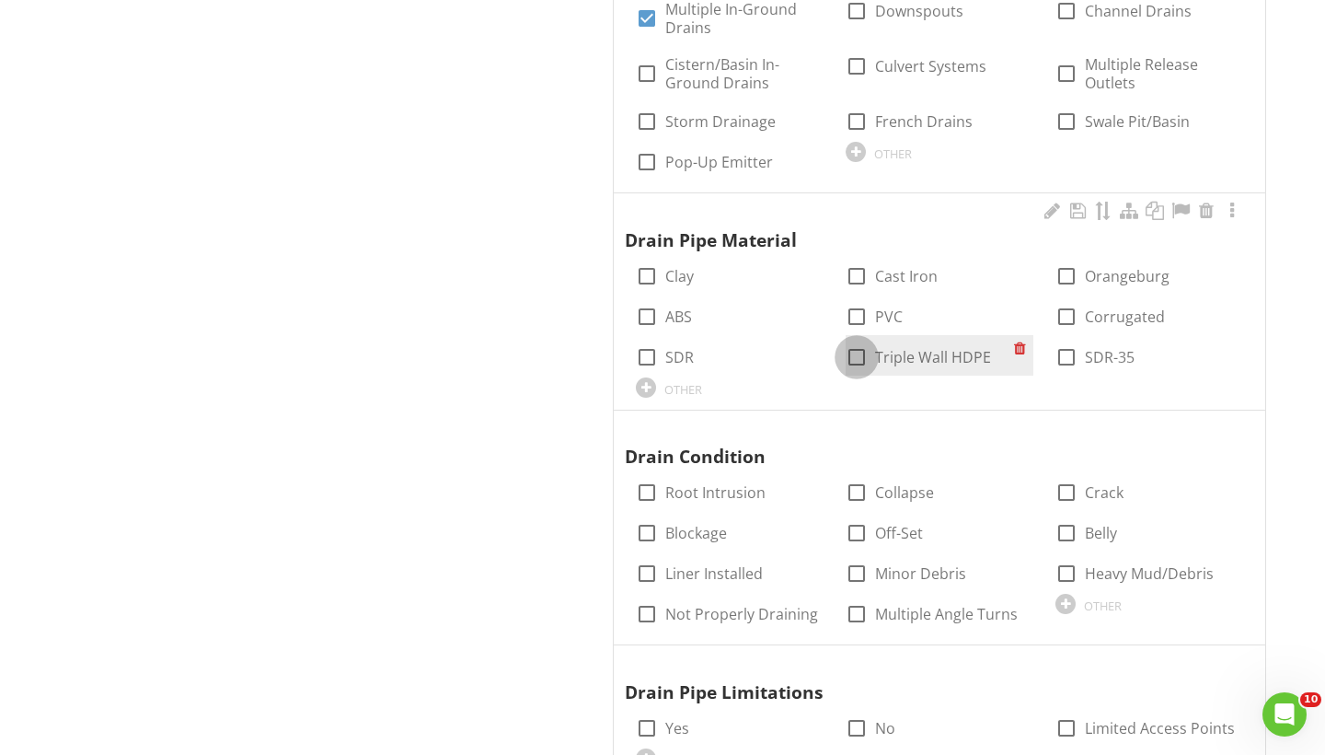
click at [858, 349] on div at bounding box center [856, 356] width 31 height 31
checkbox input "true"
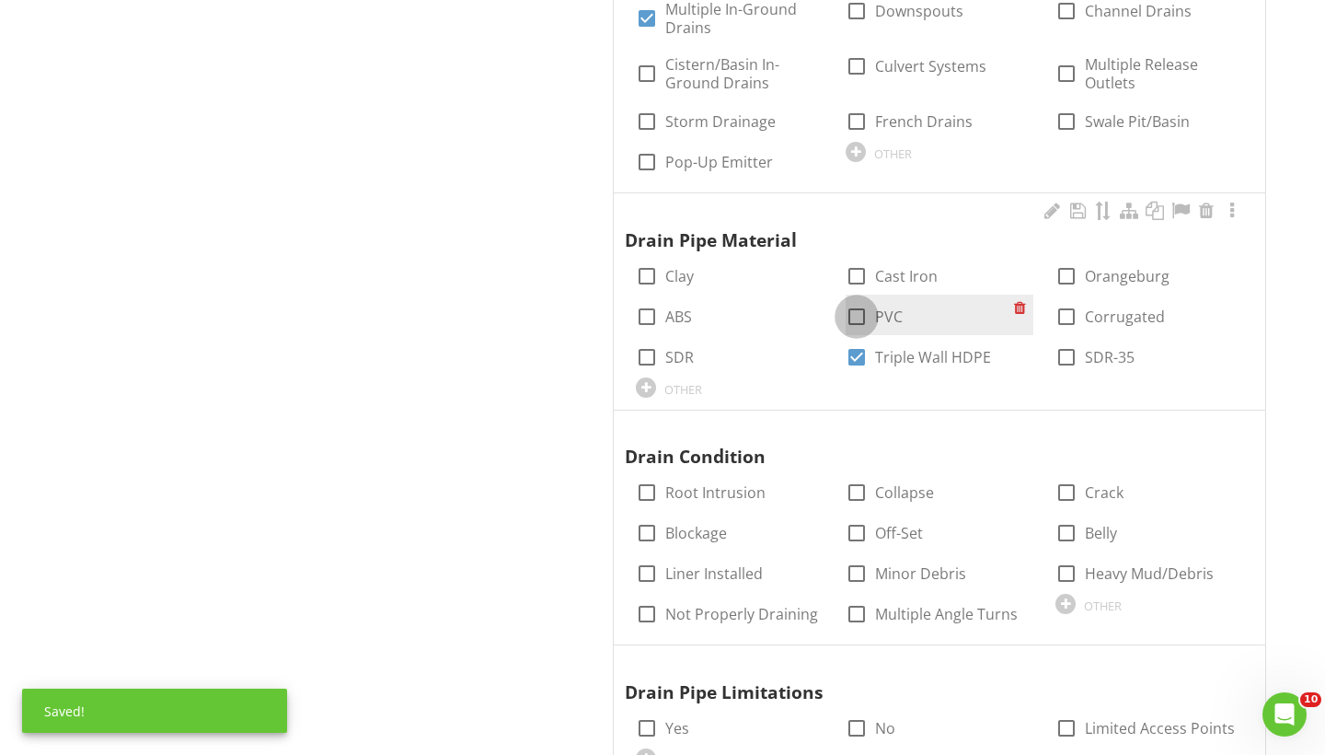
click at [860, 305] on div at bounding box center [856, 316] width 31 height 31
checkbox input "true"
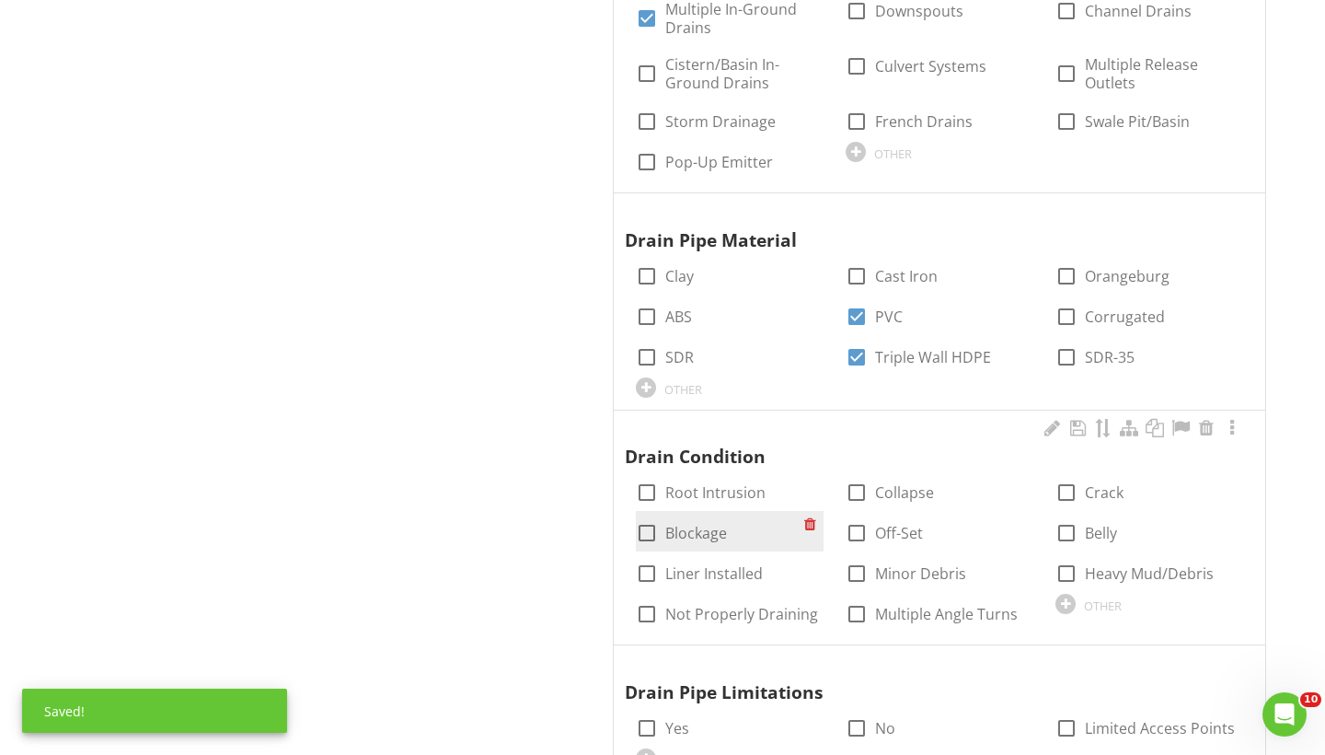
click at [646, 521] on div at bounding box center [646, 532] width 31 height 31
checkbox input "true"
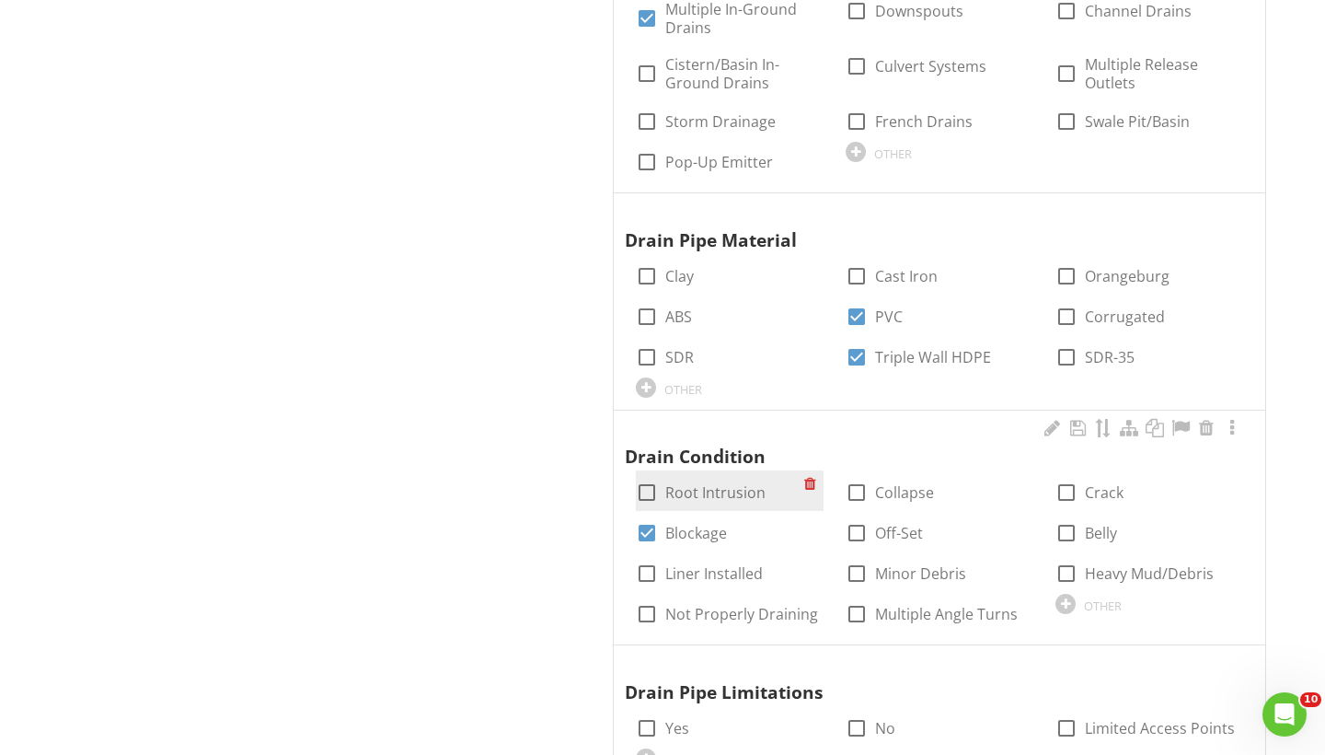
click at [649, 487] on div at bounding box center [646, 492] width 31 height 31
checkbox input "true"
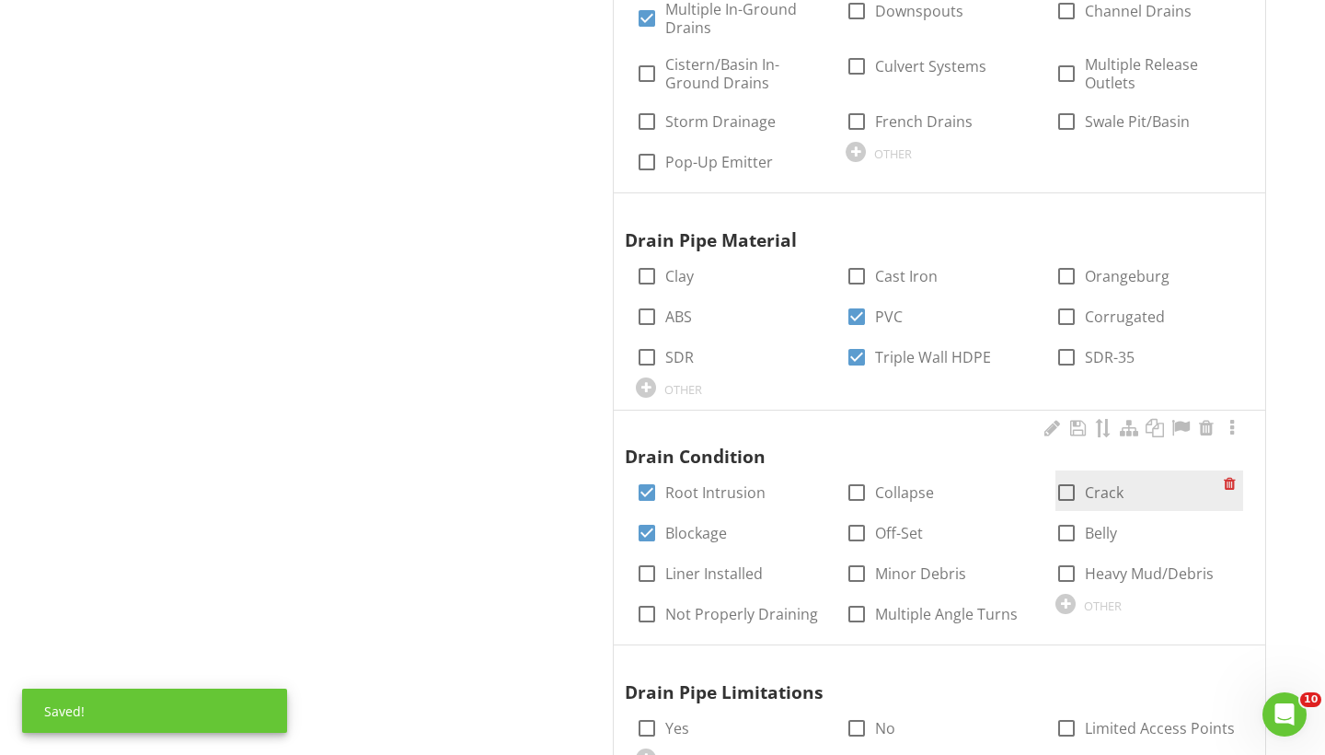
click at [1066, 490] on div at bounding box center [1066, 492] width 31 height 31
checkbox input "true"
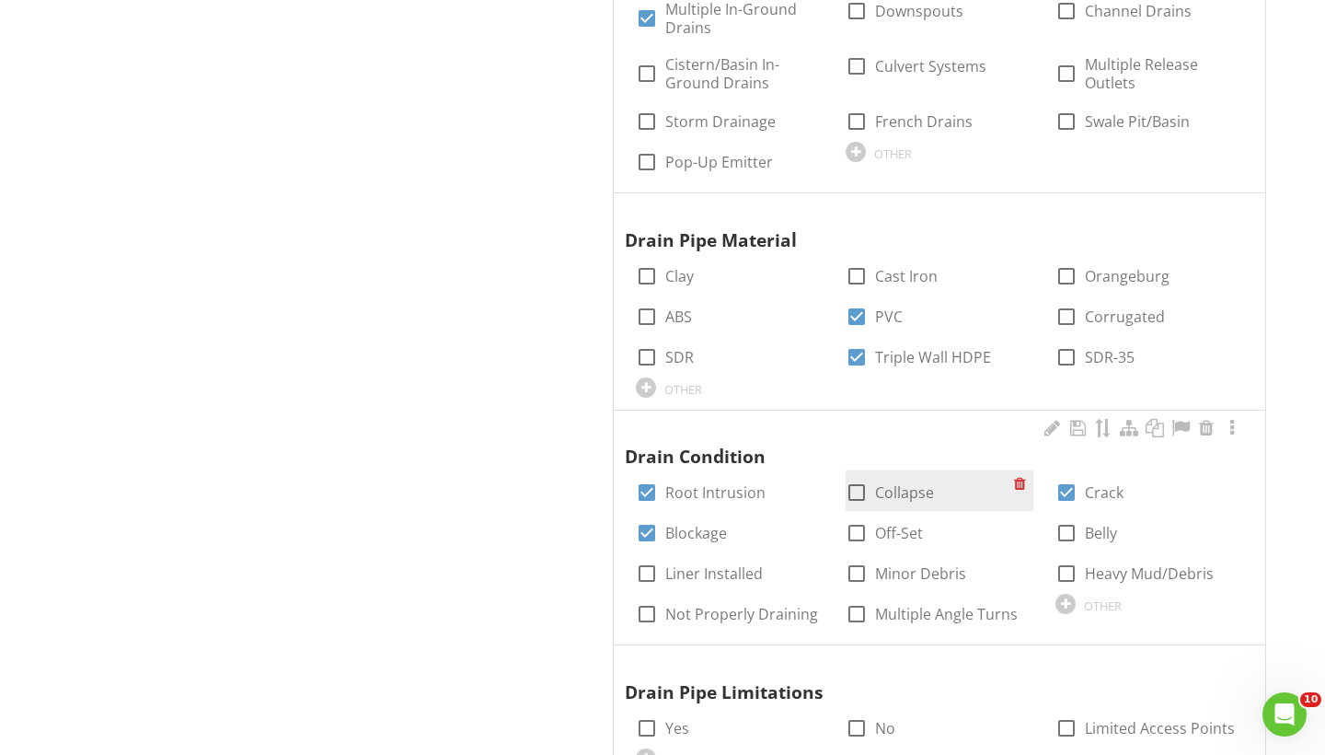
click at [858, 482] on div at bounding box center [856, 492] width 31 height 31
checkbox input "true"
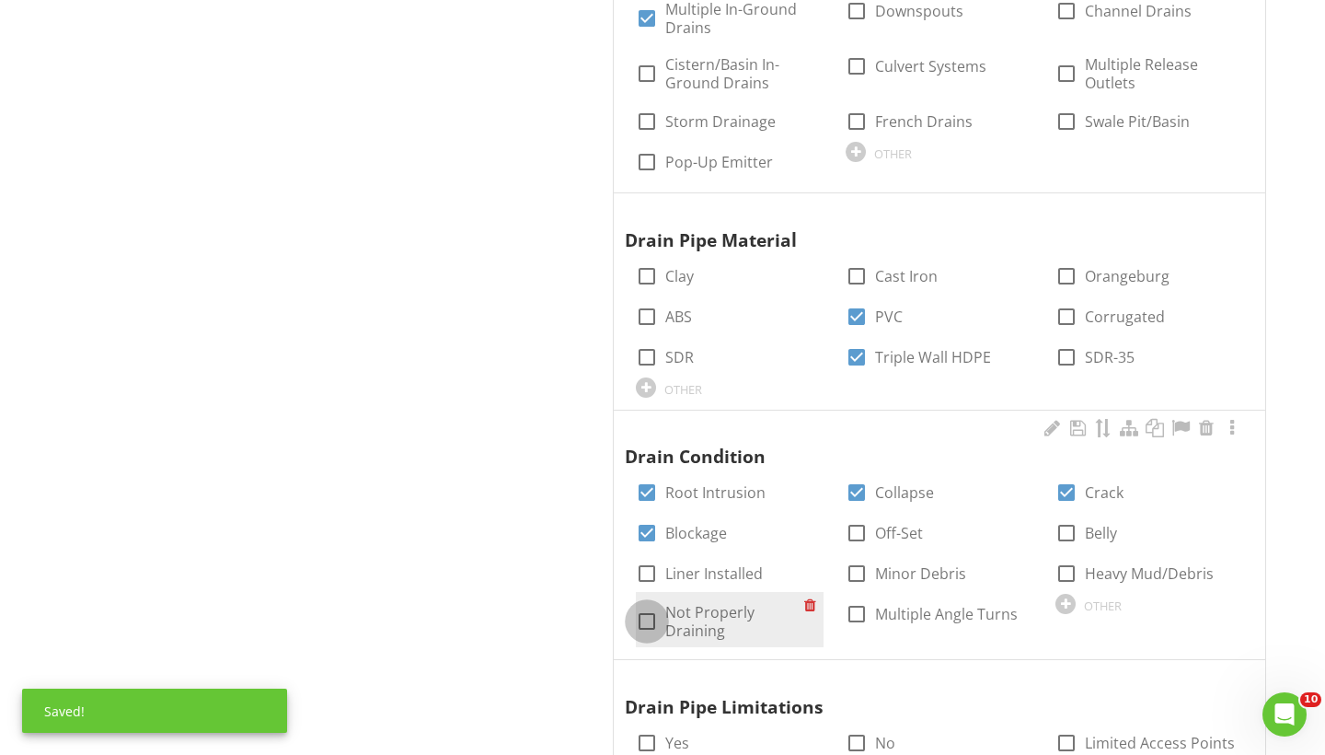
click at [648, 611] on div at bounding box center [646, 620] width 31 height 31
checkbox input "true"
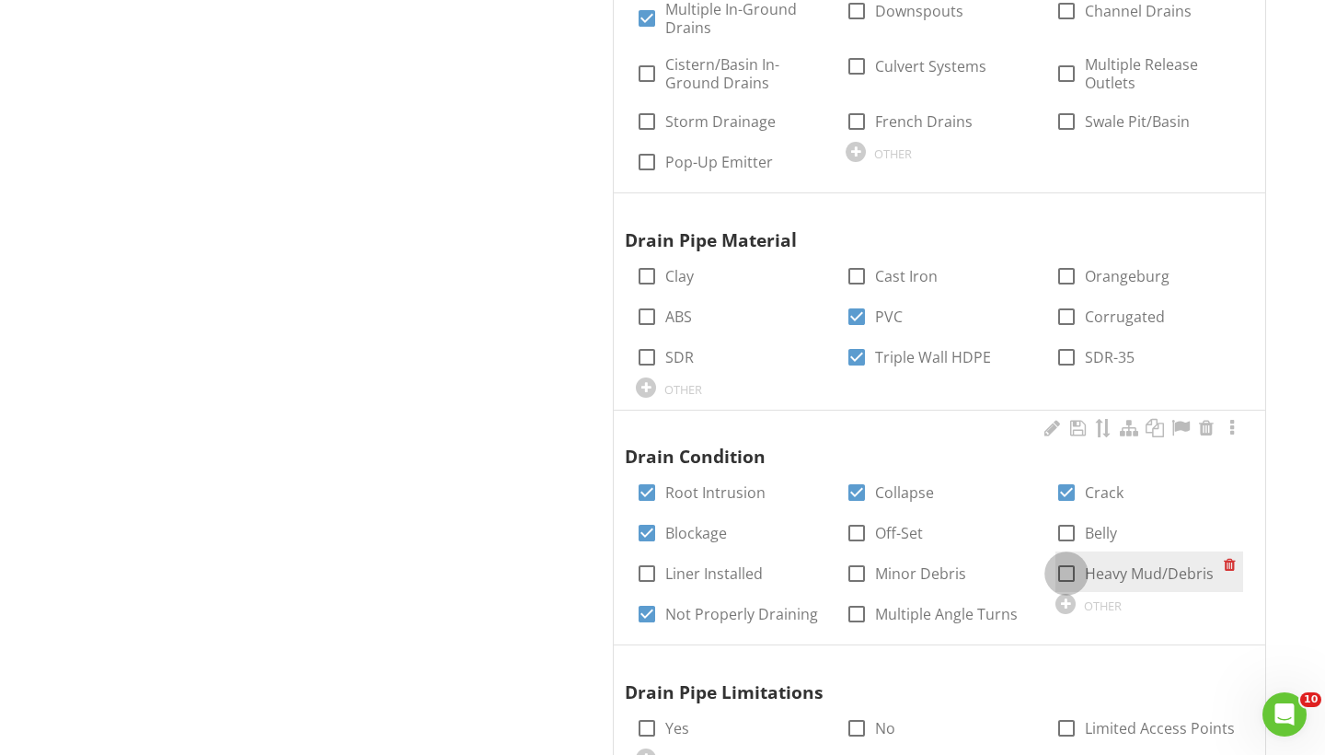
click at [1066, 564] on div at bounding box center [1066, 573] width 31 height 31
checkbox input "true"
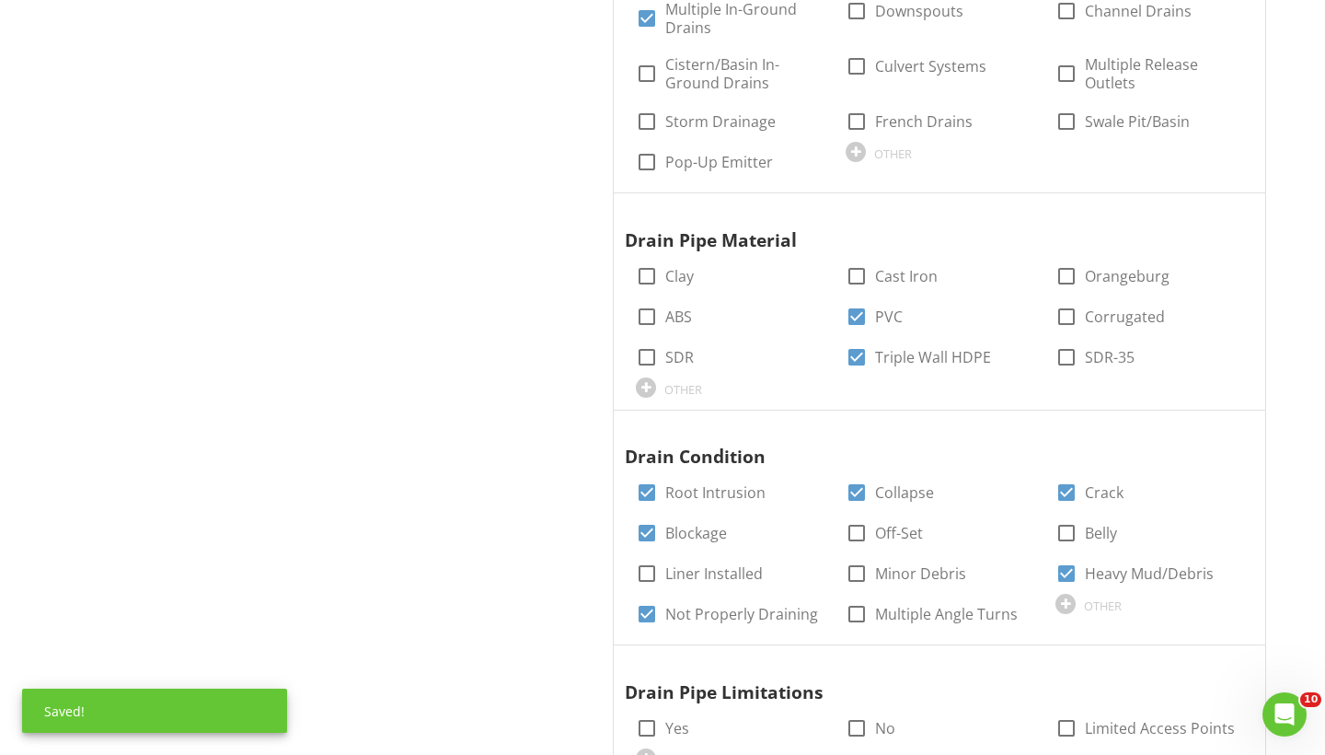
click at [1287, 520] on span "Date 08/27/2025 8 Drain/Clean Out Map check_box_outline_blank 1 Drain Outlet ch…" at bounding box center [943, 275] width 705 height 1012
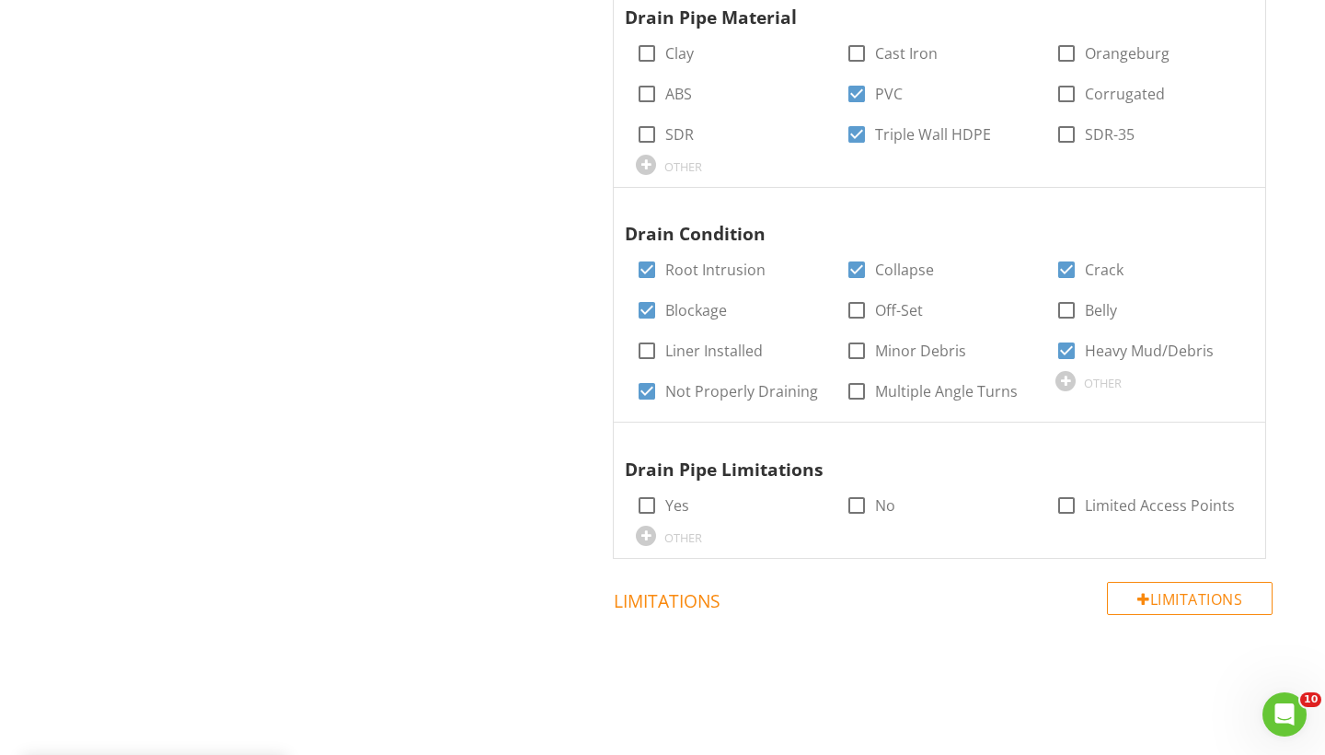
scroll to position [831, 0]
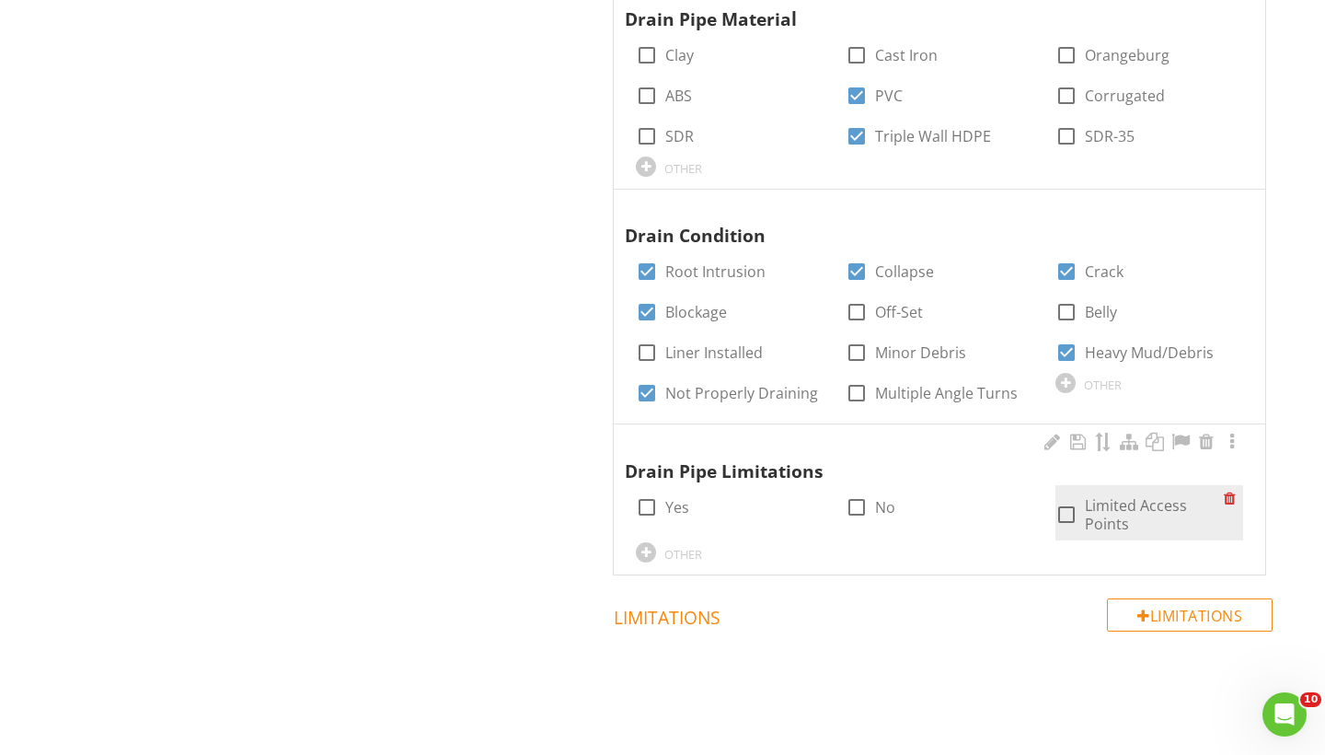
click at [1066, 505] on div at bounding box center [1066, 514] width 31 height 31
checkbox input "true"
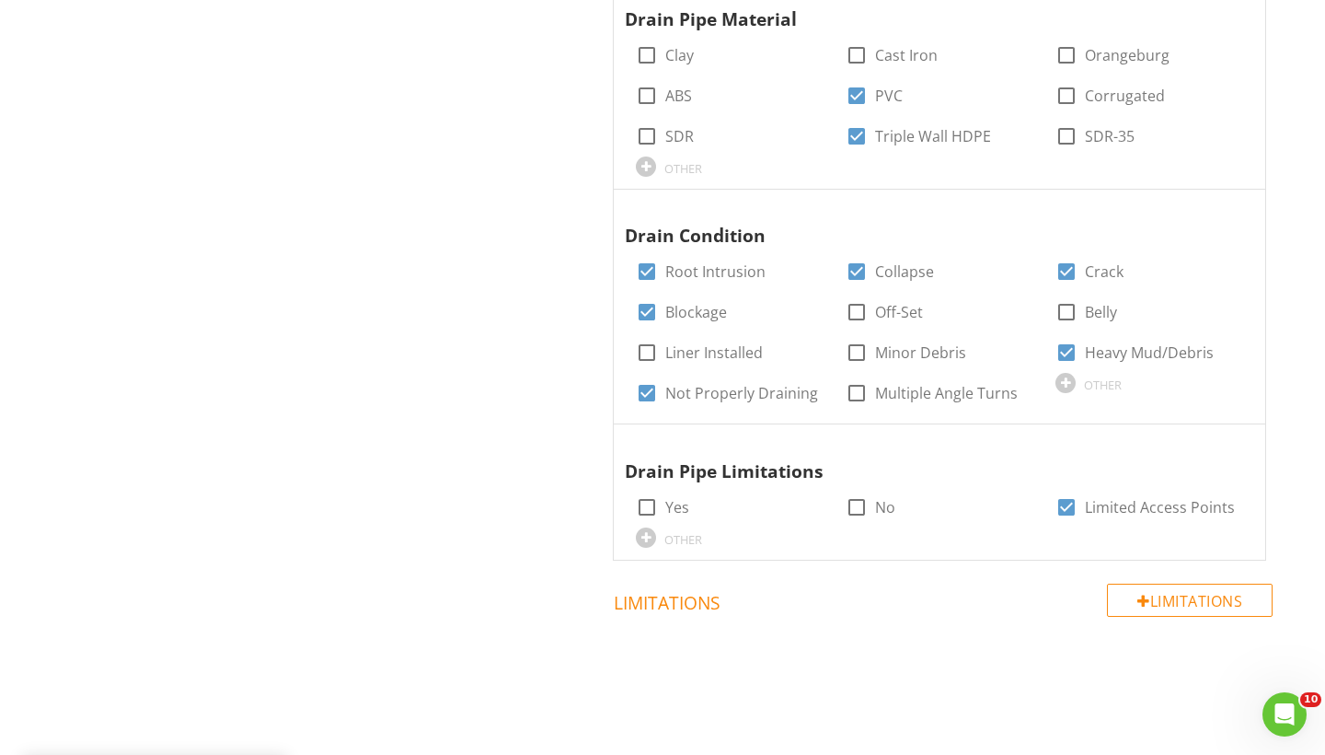
drag, startPoint x: 1315, startPoint y: 433, endPoint x: 1296, endPoint y: 297, distance: 137.4
click at [1296, 297] on div "General Info Information Date 08/27/2025 8 Drain/Clean Out Map check_box_outlin…" at bounding box center [952, 74] width 745 height 1292
click at [1288, 294] on span "Date 08/27/2025 8 Drain/Clean Out Map check_box_outline_blank 1 Drain Outlet ch…" at bounding box center [943, 54] width 705 height 1012
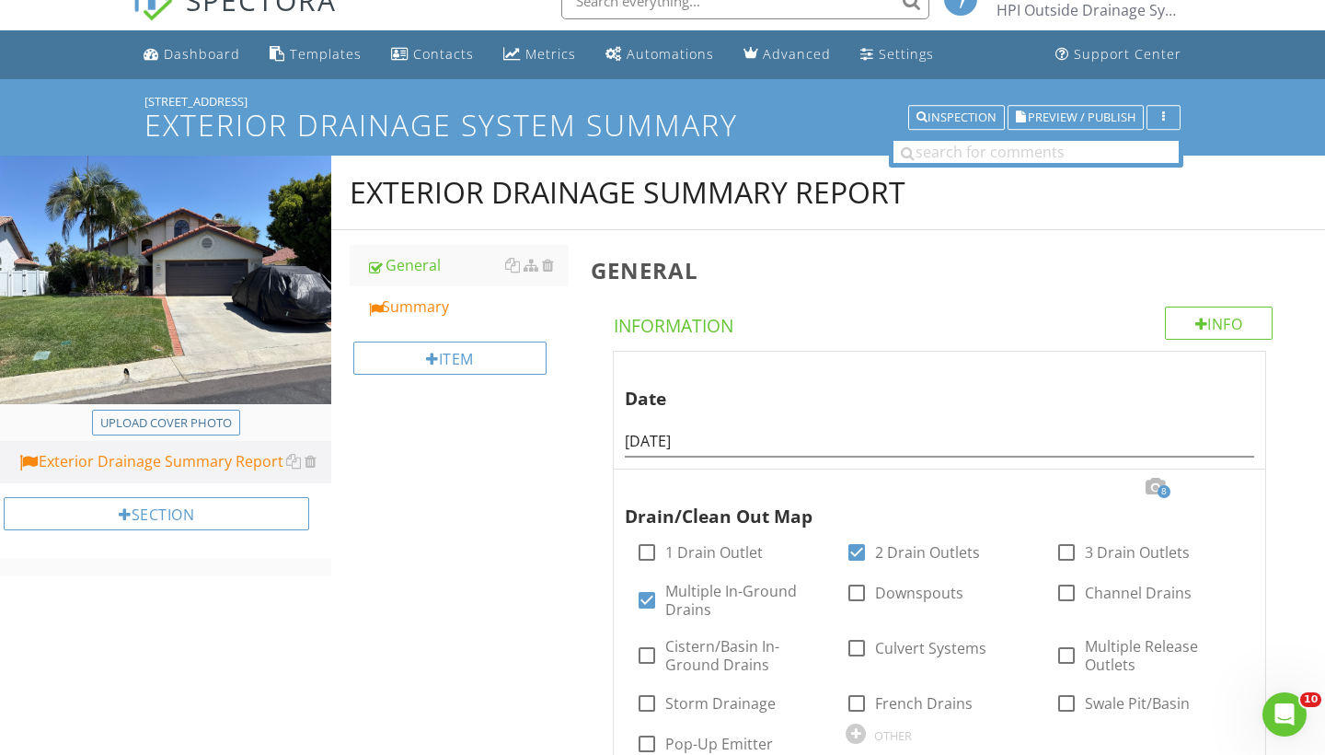
scroll to position [21, 0]
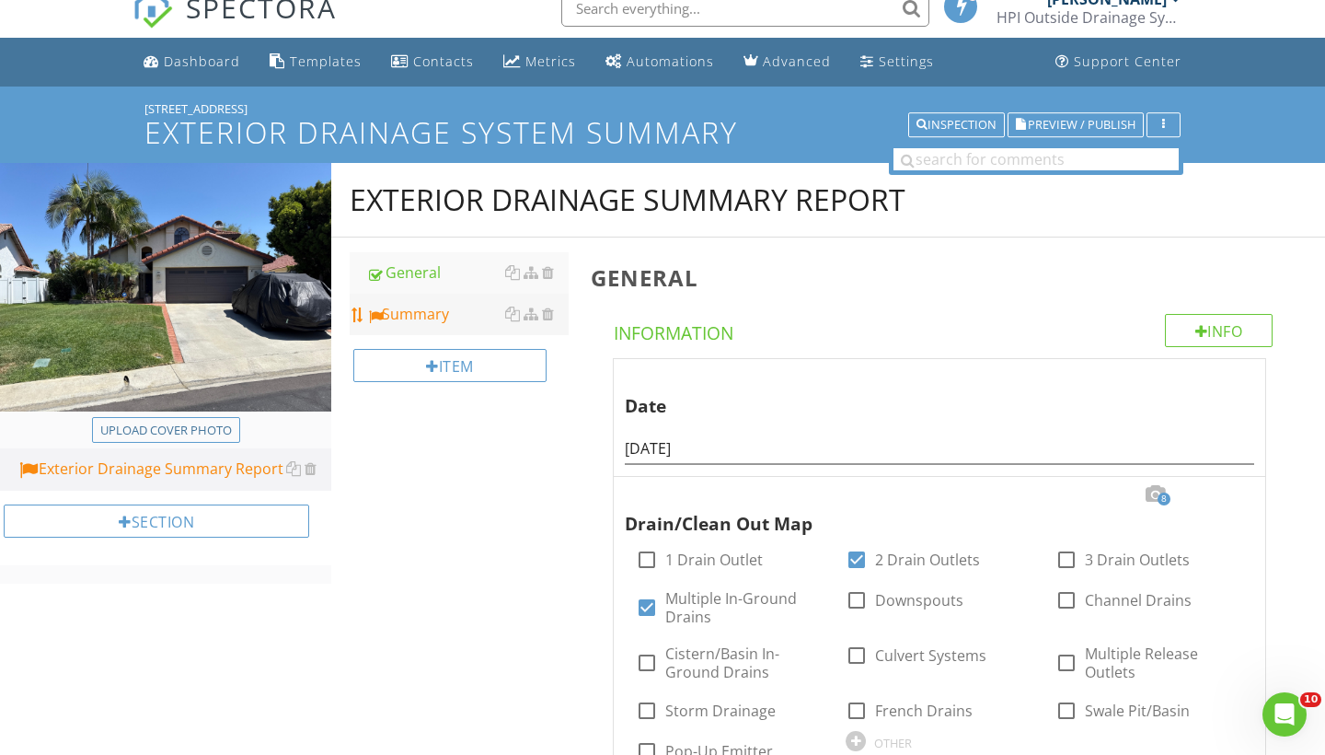
click at [433, 317] on div "Summary" at bounding box center [467, 314] width 202 height 22
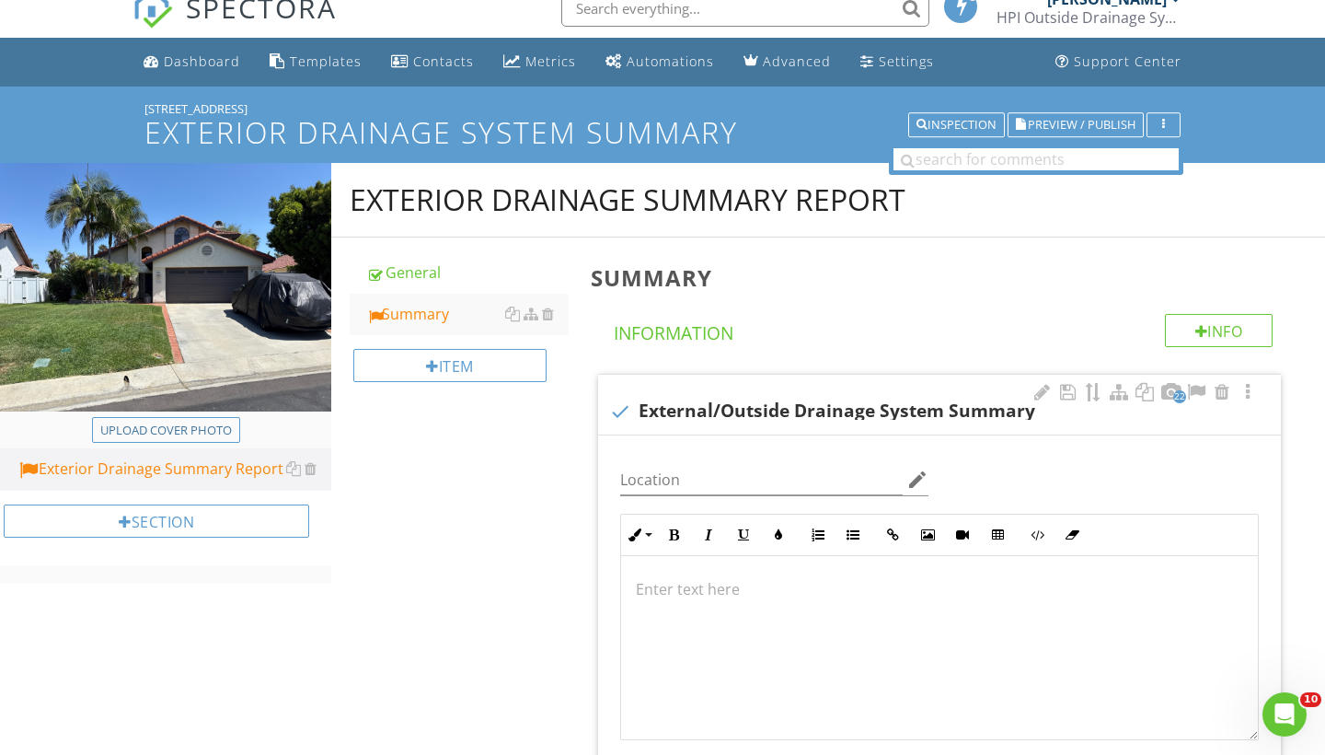
click at [746, 600] on div at bounding box center [939, 648] width 637 height 184
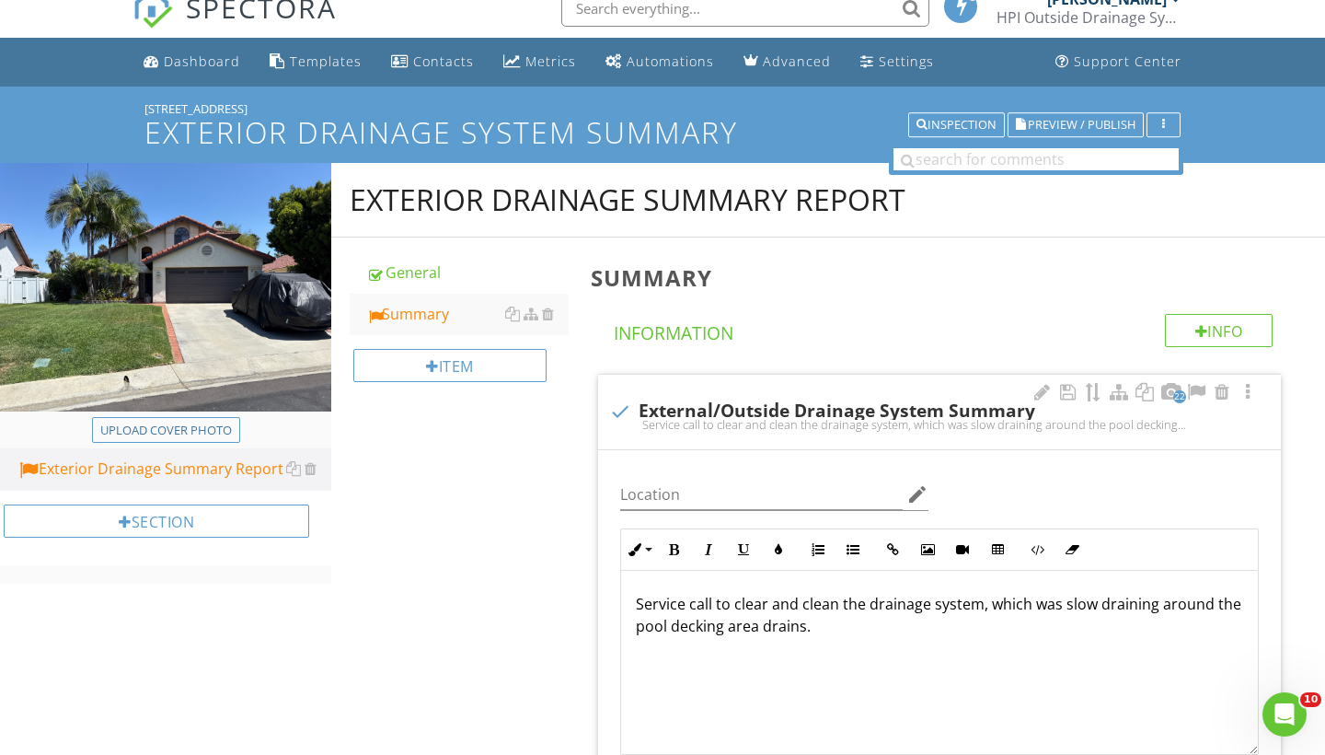
click at [828, 623] on p "Service call to clear and clean the drainage system, which was slow draining ar…" at bounding box center [939, 615] width 607 height 44
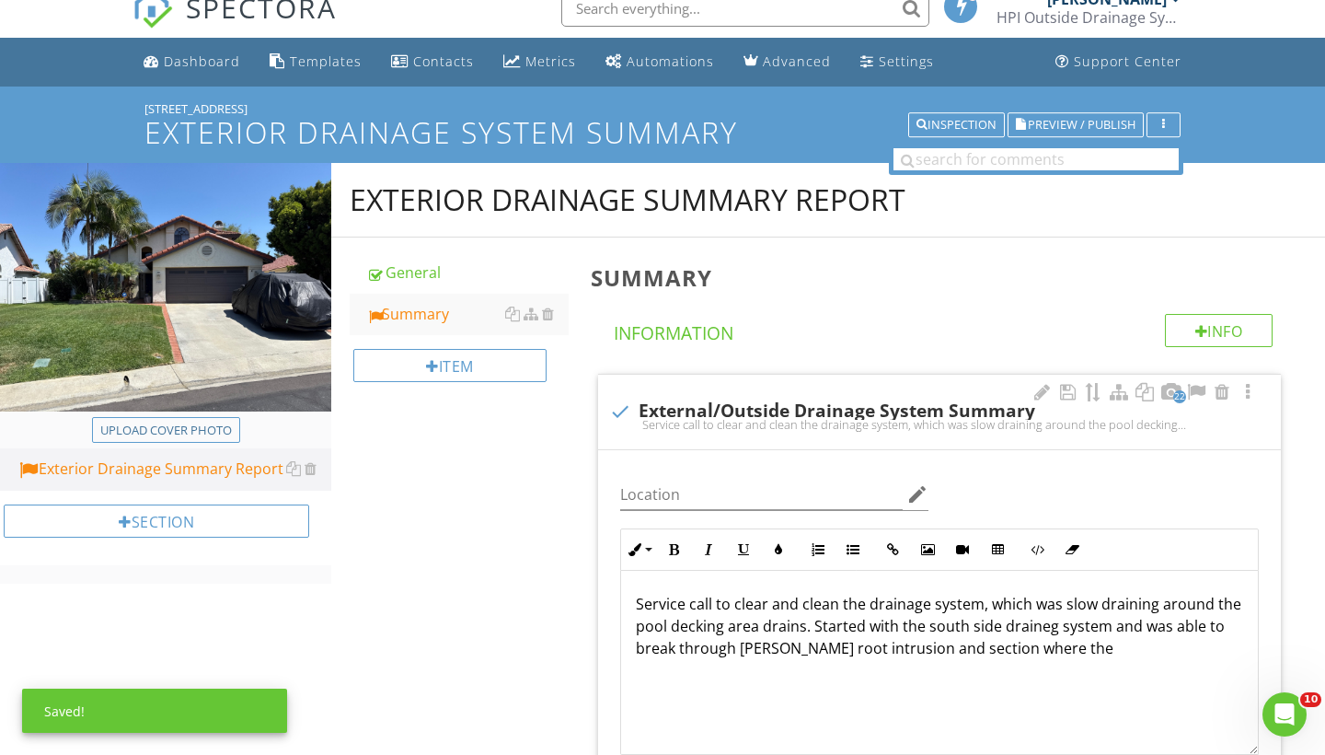
click at [917, 647] on p "Service call to clear and clean the drainage system, which was slow draining ar…" at bounding box center [939, 626] width 607 height 66
click at [1092, 648] on p "Service call to clear and clean the drainage system, which was slow draining ar…" at bounding box center [939, 637] width 607 height 88
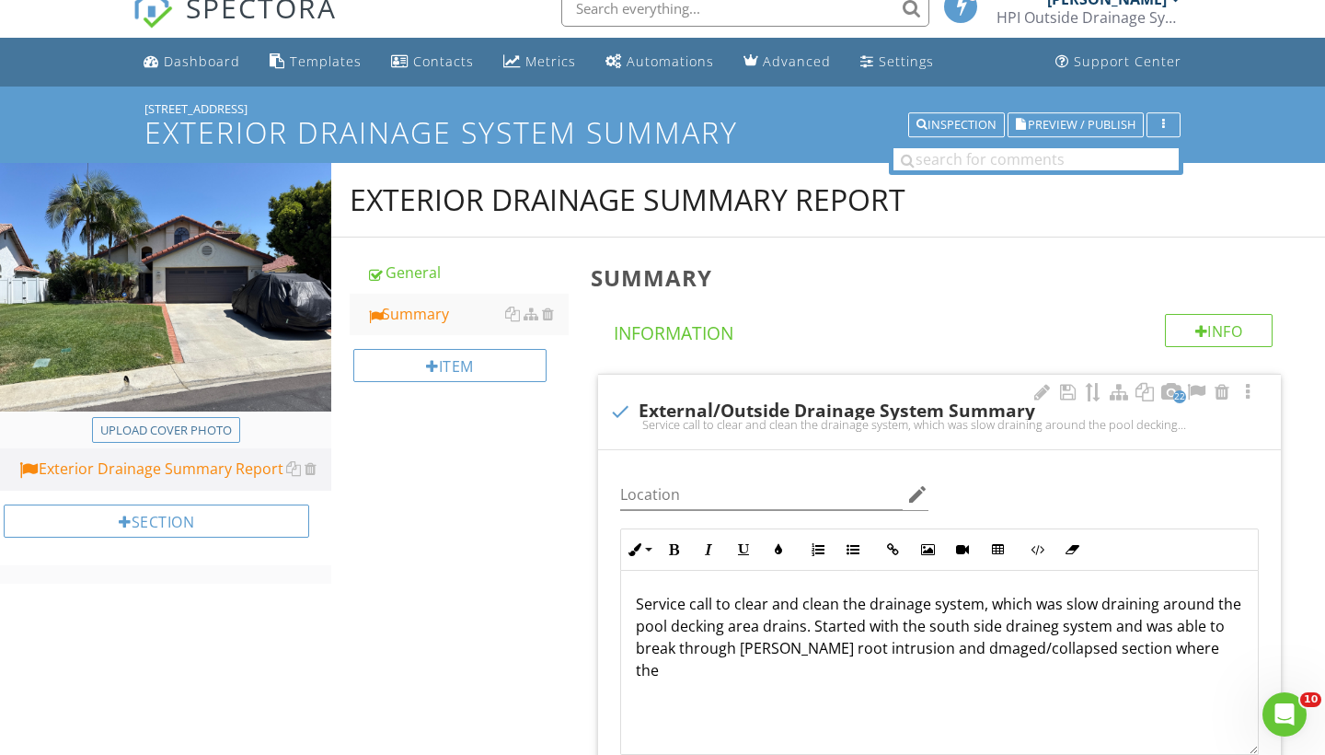
click at [1097, 648] on p "Service call to clear and clean the drainage system, which was slow draining ar…" at bounding box center [939, 637] width 607 height 88
click at [1181, 651] on p "Service call to clear and clean the drainage system, which was slow draining ar…" at bounding box center [939, 637] width 607 height 88
click at [934, 648] on p "Service call to clear and clean the drainage system, which was slow draining ar…" at bounding box center [939, 637] width 607 height 88
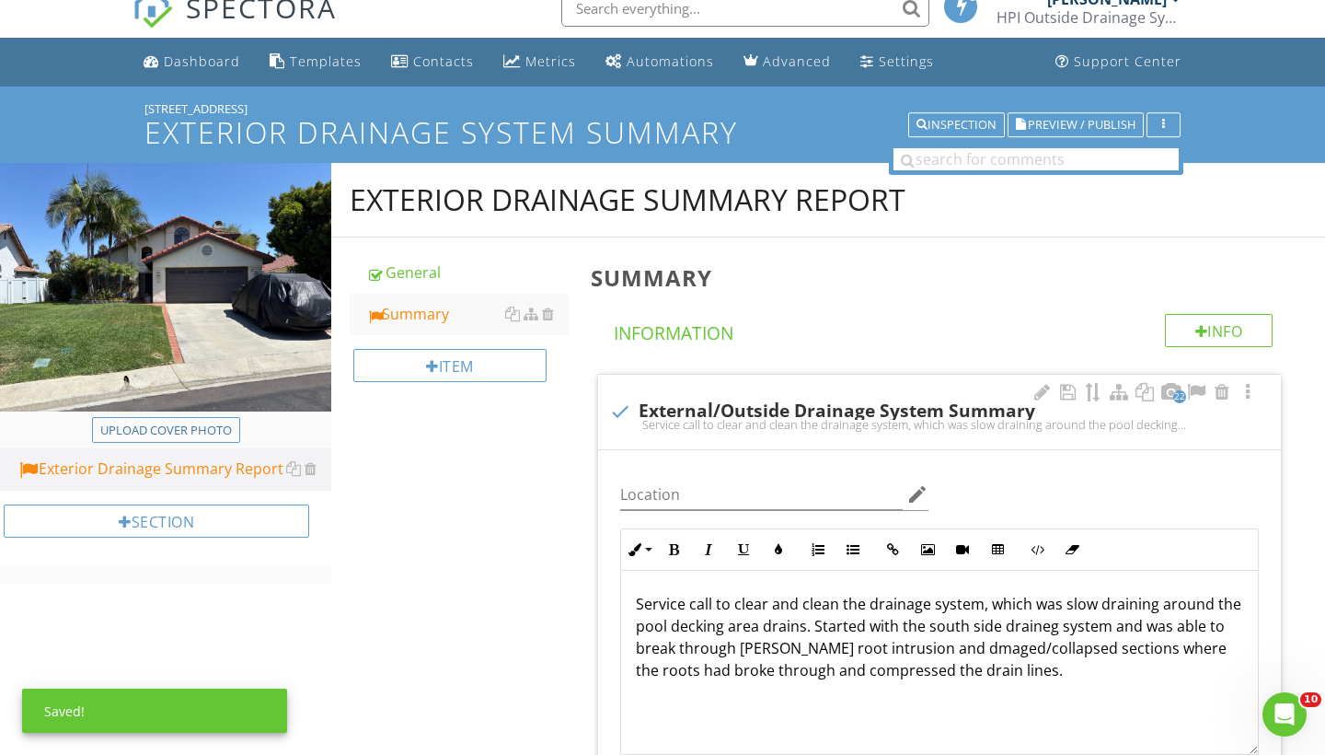
click at [934, 648] on p "Service call to clear and clean the drainage system, which was slow draining ar…" at bounding box center [939, 637] width 607 height 88
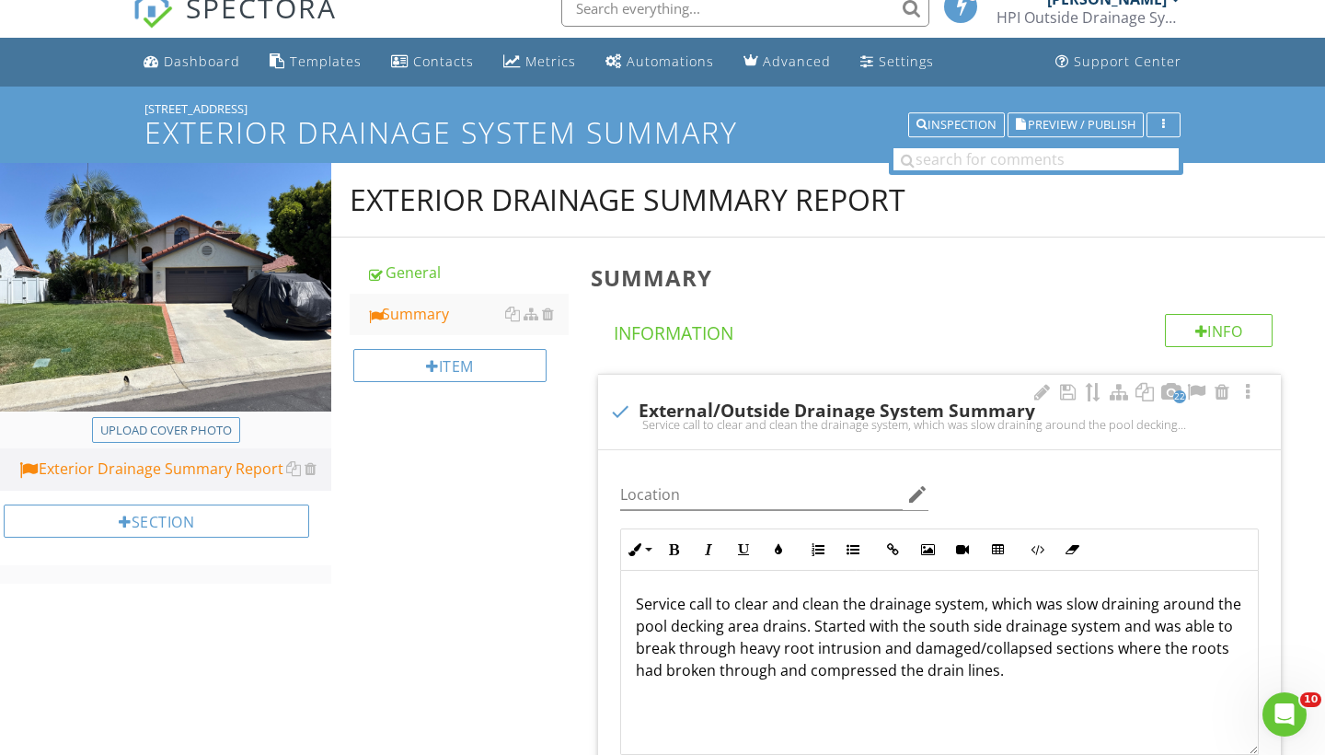
click at [1014, 674] on p "Service call to clear and clean the drainage system, which was slow draining ar…" at bounding box center [939, 637] width 607 height 88
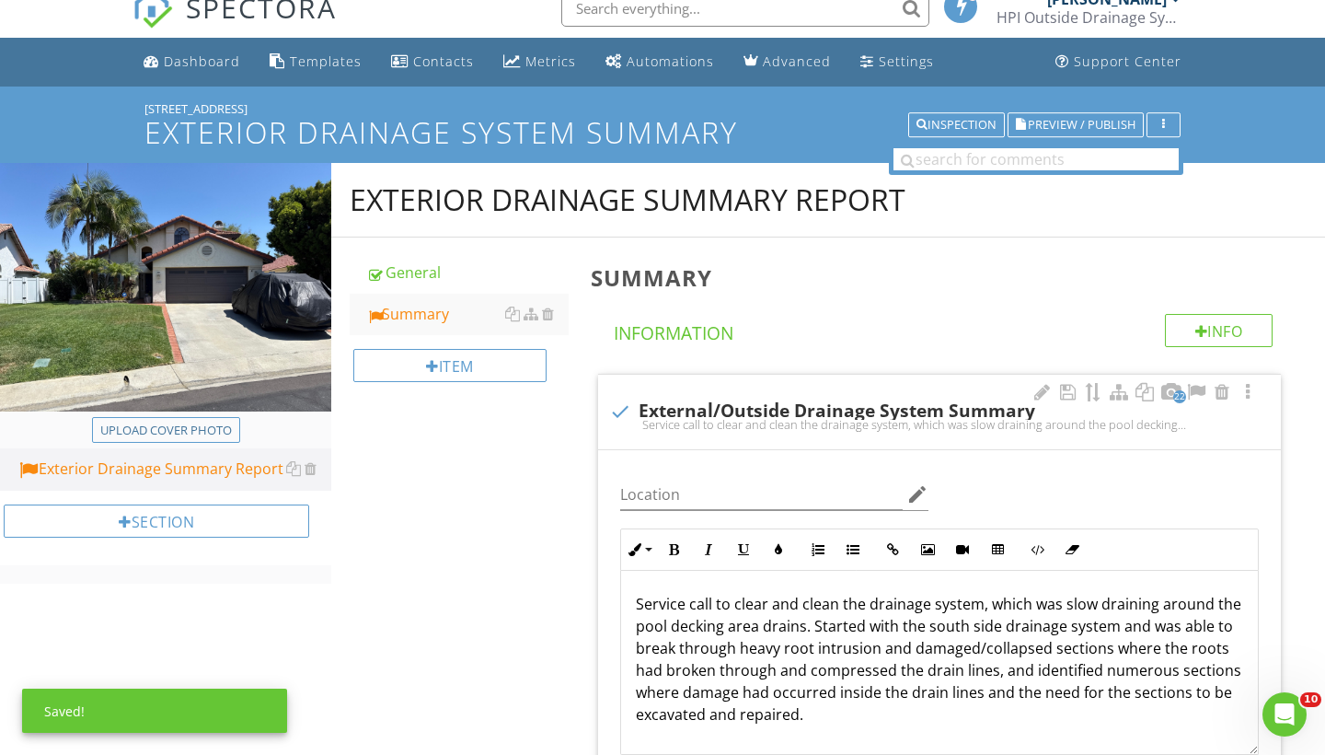
click at [803, 709] on p "Service call to clear and clean the drainage system, which was slow draining ar…" at bounding box center [939, 659] width 607 height 133
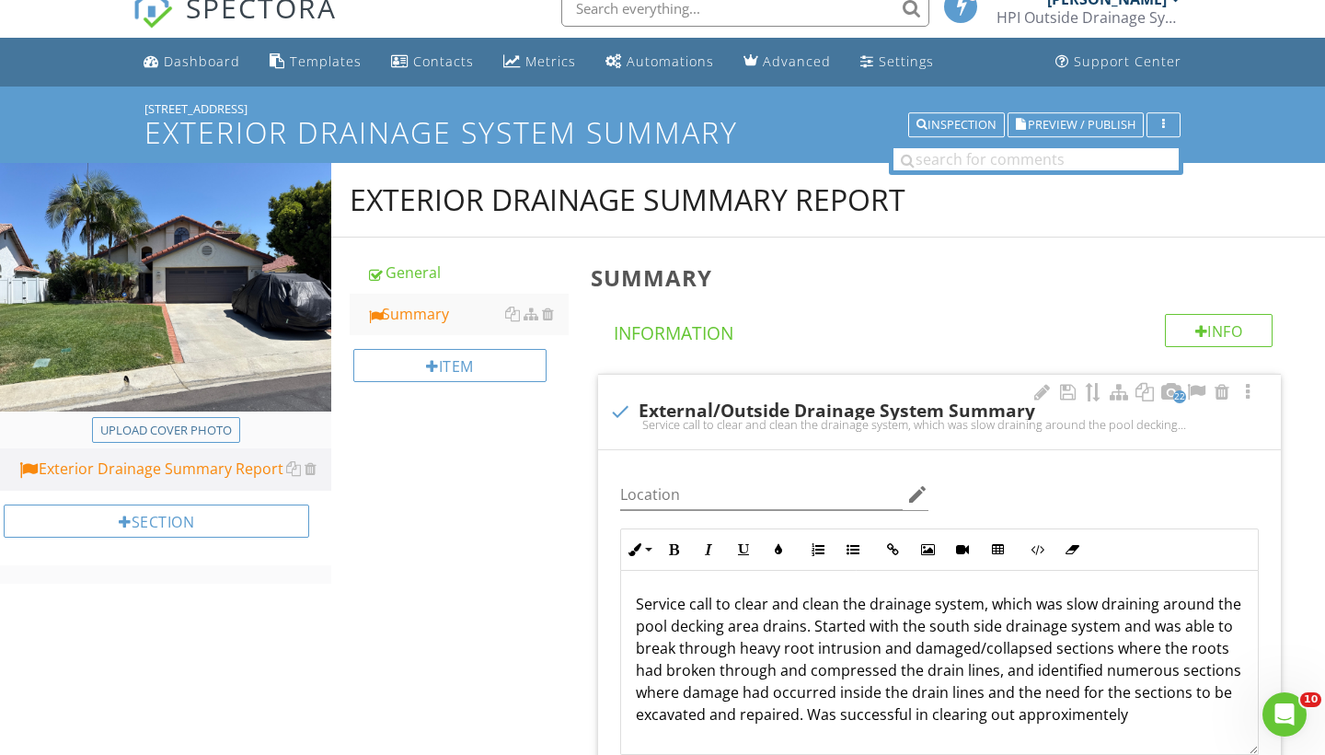
click at [931, 712] on p "Service call to clear and clean the drainage system, which was slow draining ar…" at bounding box center [939, 659] width 607 height 133
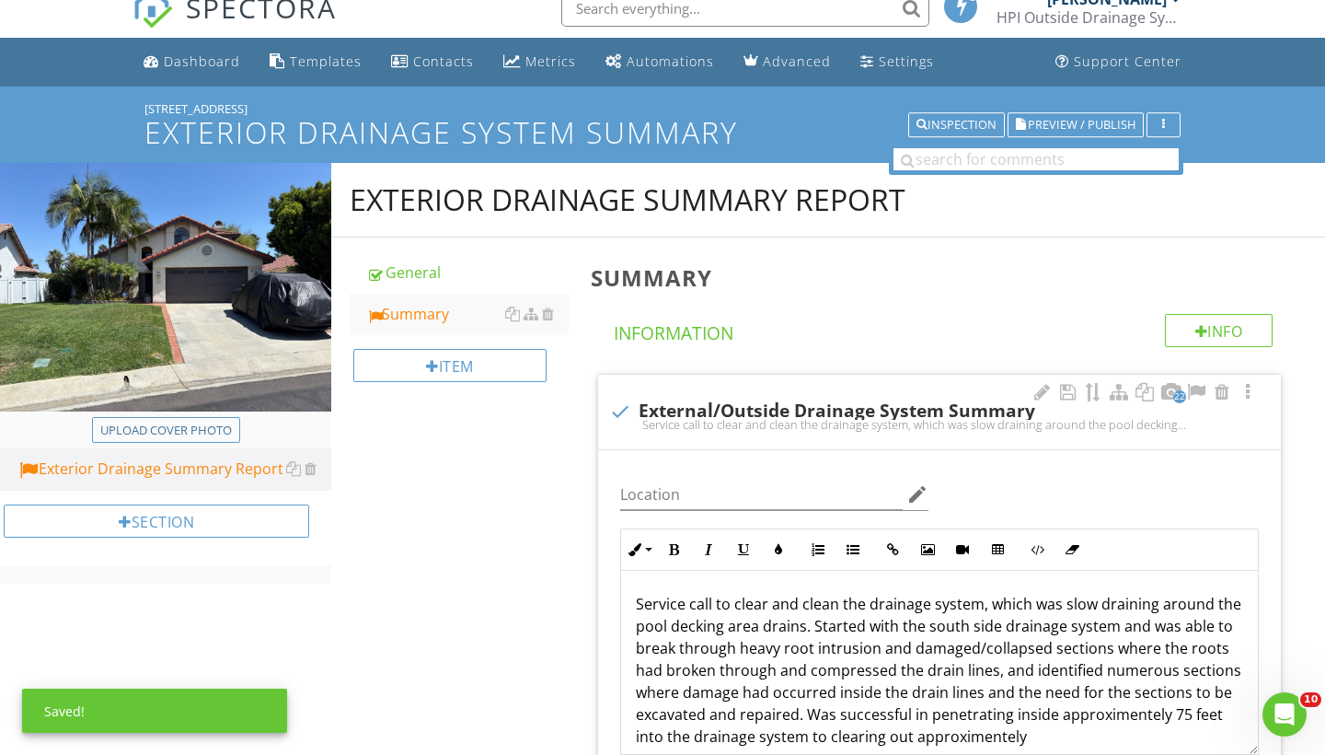
click at [910, 736] on p "Service call to clear and clean the drainage system, which was slow draining ar…" at bounding box center [939, 670] width 607 height 155
click at [1003, 740] on p "Service call to clear and clean the drainage system, which was slow draining ar…" at bounding box center [939, 670] width 607 height 155
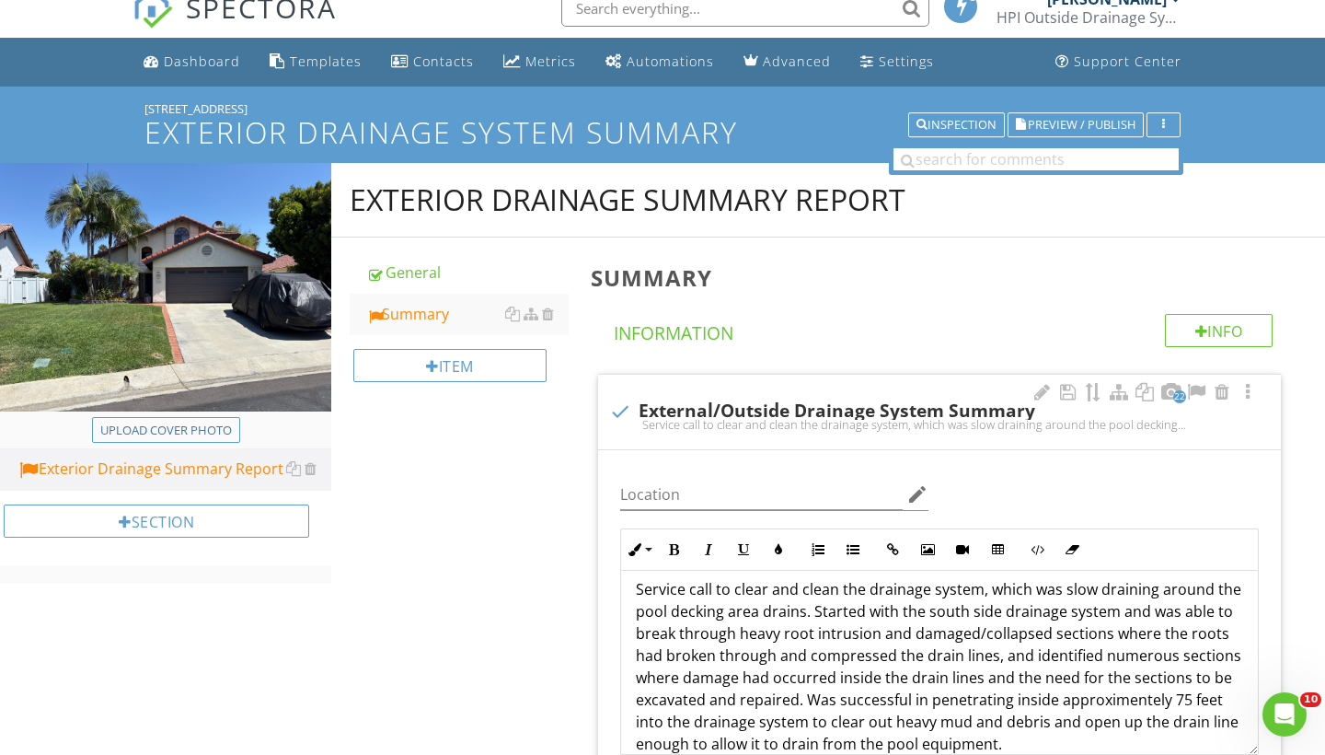
click at [1039, 736] on p "Service call to clear and clean the drainage system, which was slow draining ar…" at bounding box center [939, 666] width 607 height 177
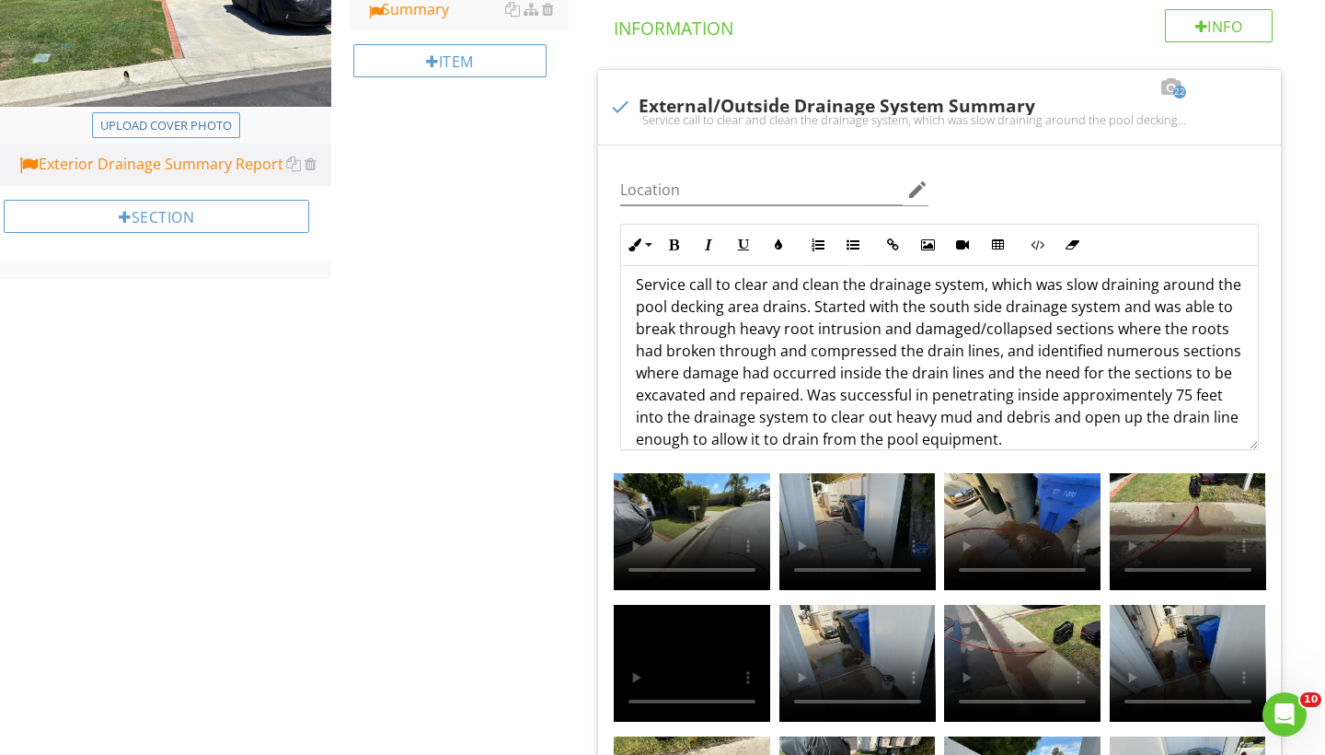
scroll to position [346, 0]
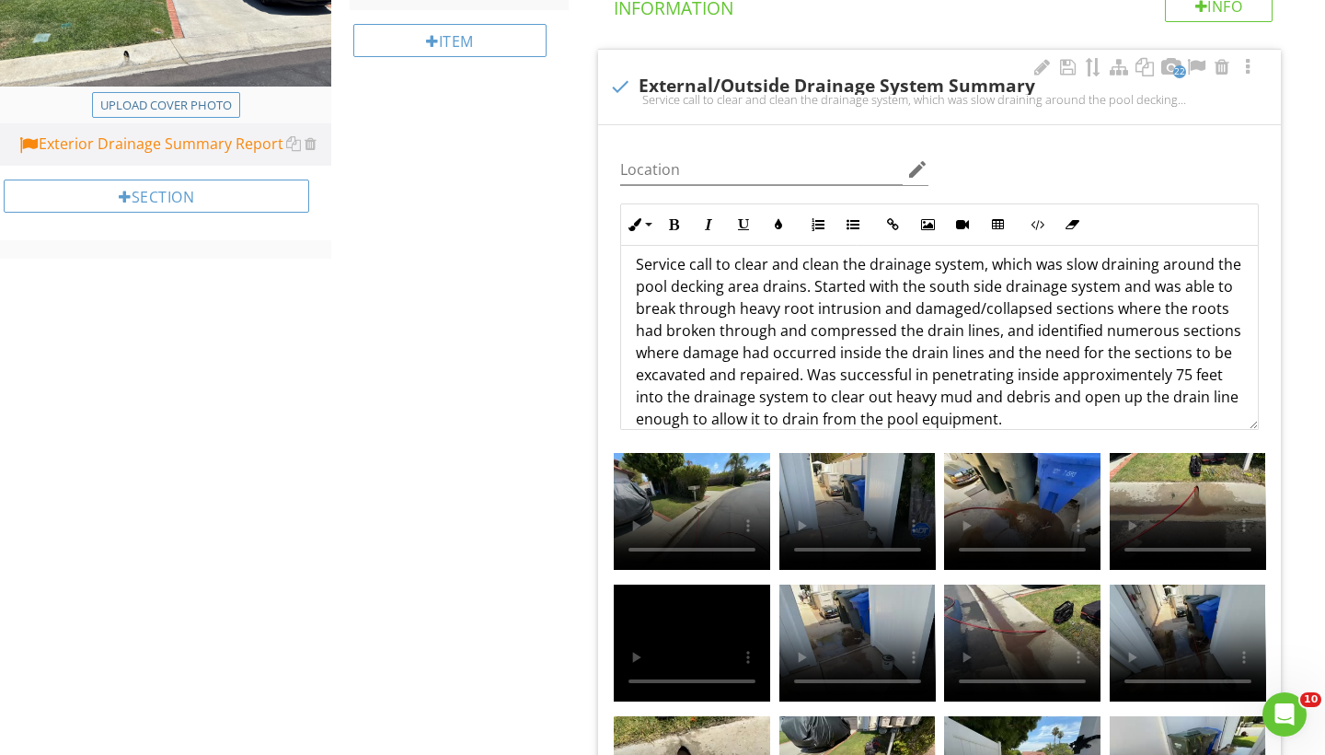
click at [1009, 416] on p "Service call to clear and clean the drainage system, which was slow draining ar…" at bounding box center [939, 341] width 607 height 177
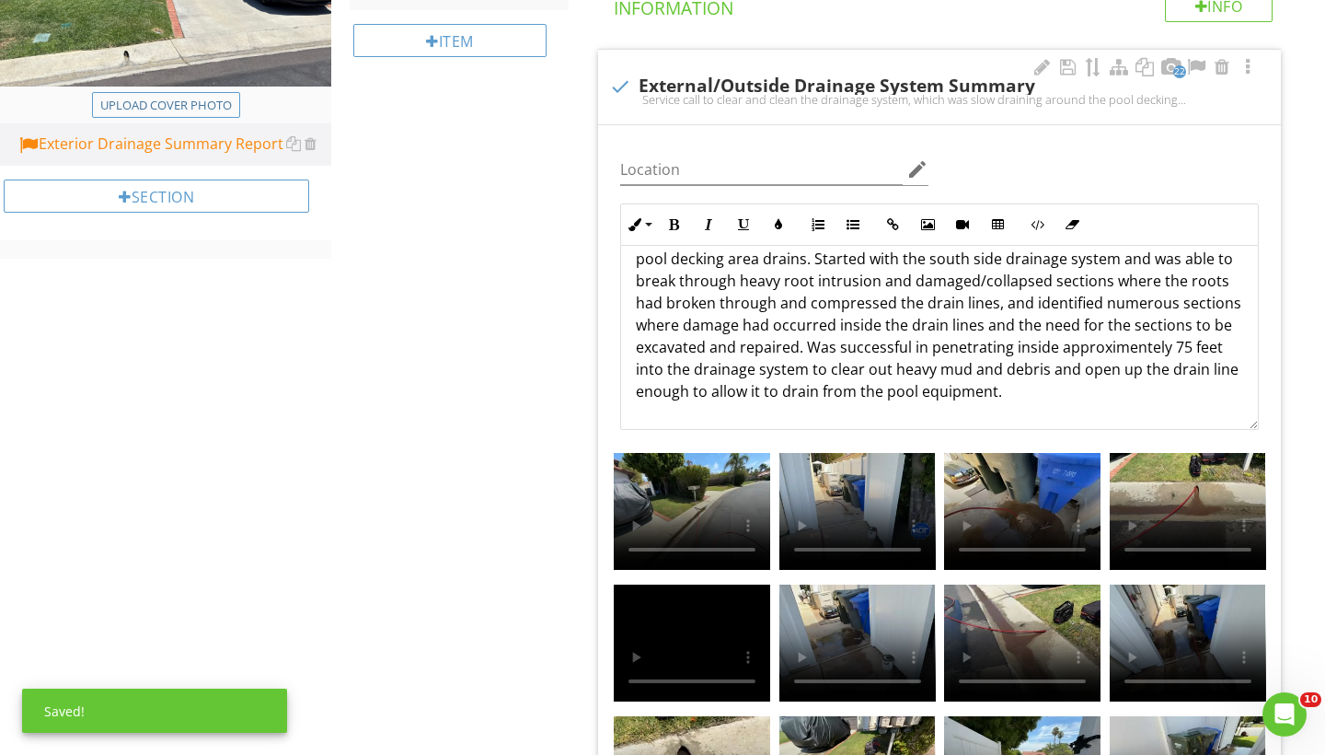
scroll to position [44, 0]
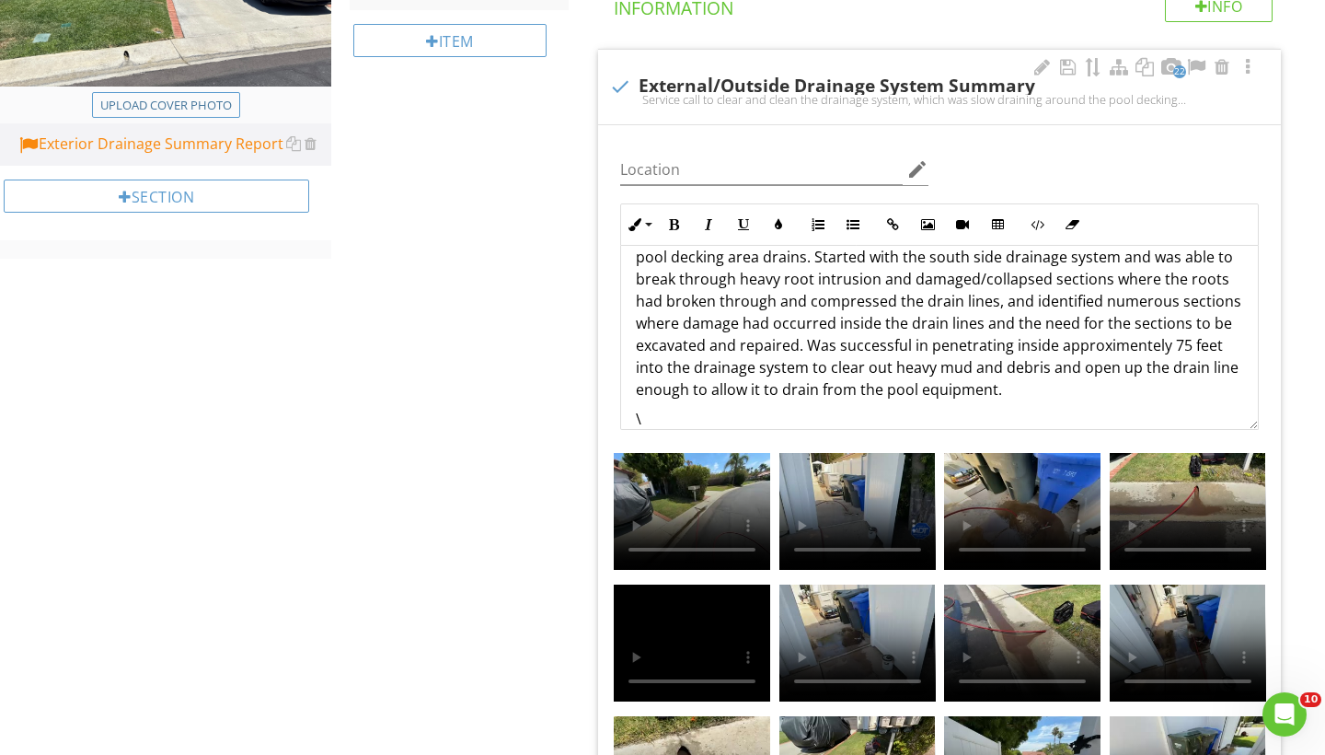
click at [1029, 379] on p "Service call to clear and clean the drainage system, which was slow draining ar…" at bounding box center [939, 312] width 607 height 177
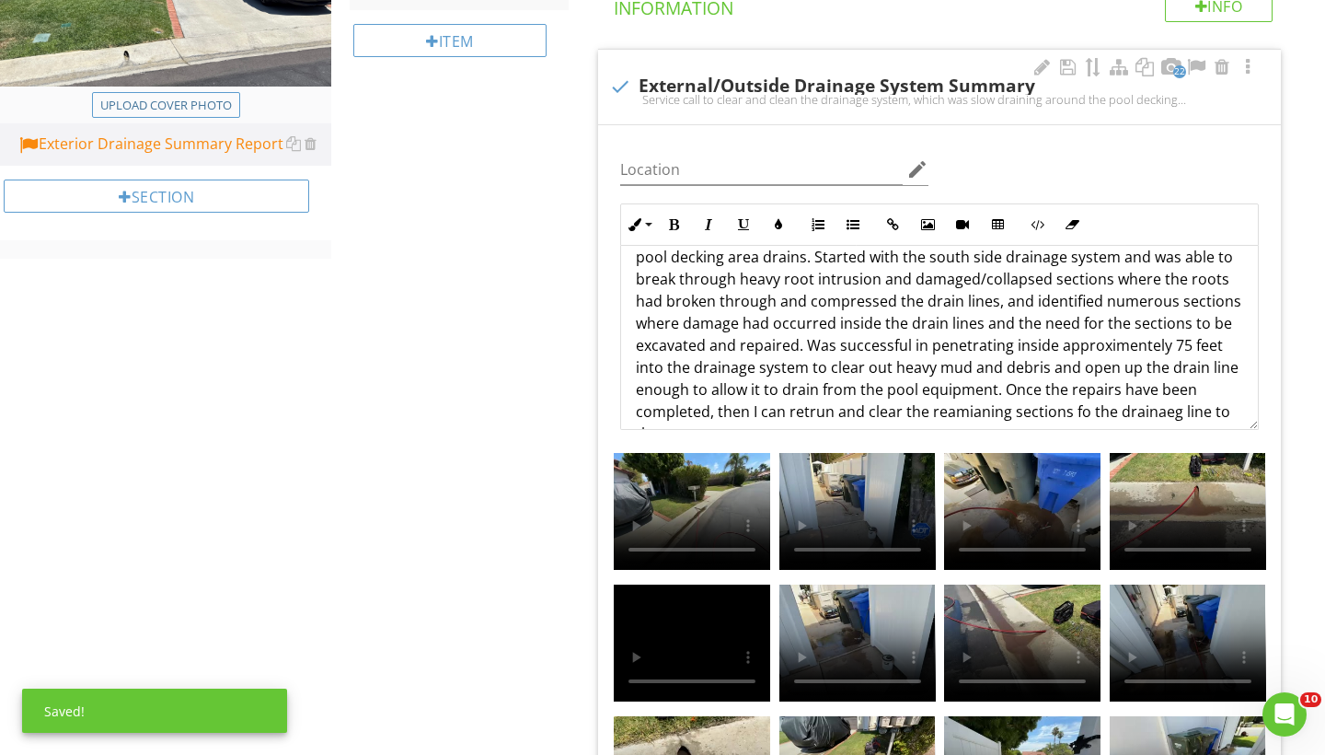
scroll to position [59, 0]
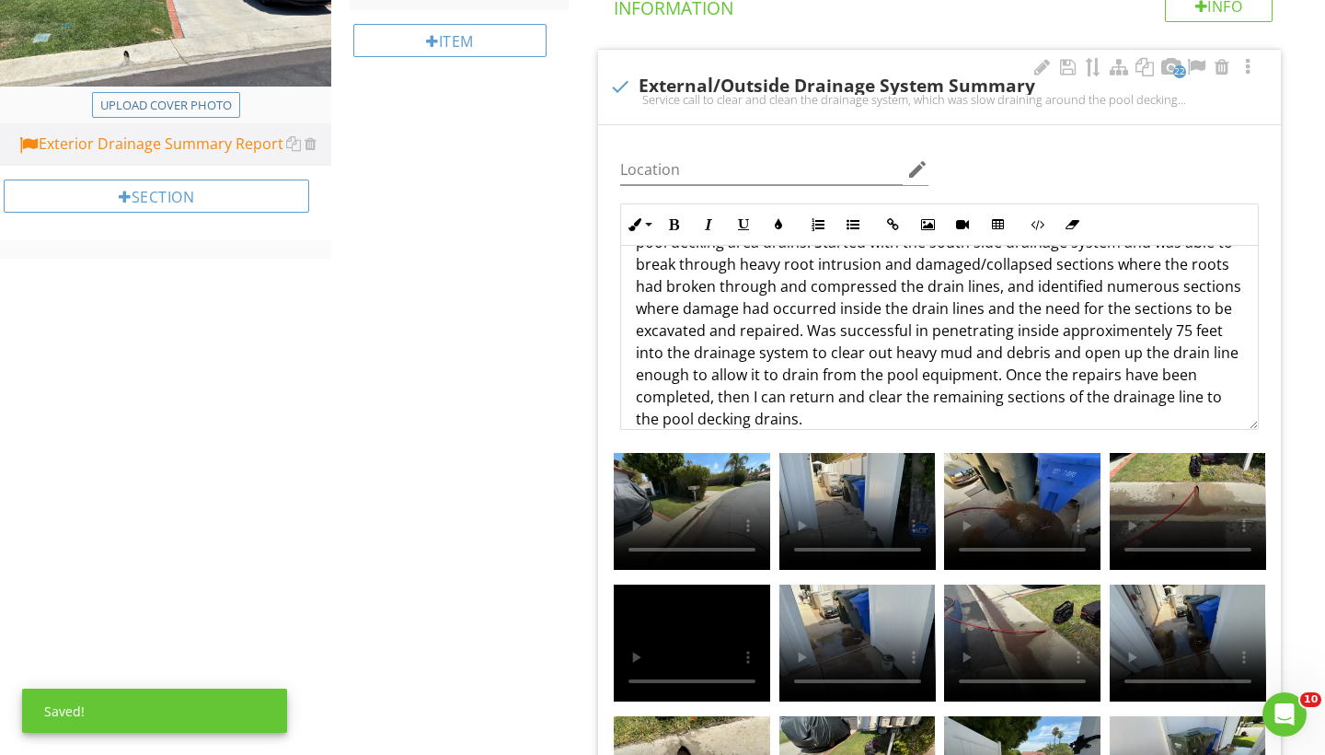
click at [794, 428] on div "Service call to clear and clean the drainage system, which was slow draining ar…" at bounding box center [939, 338] width 639 height 184
click at [790, 411] on p "Service call to clear and clean the drainage system, which was slow draining ar…" at bounding box center [939, 319] width 607 height 221
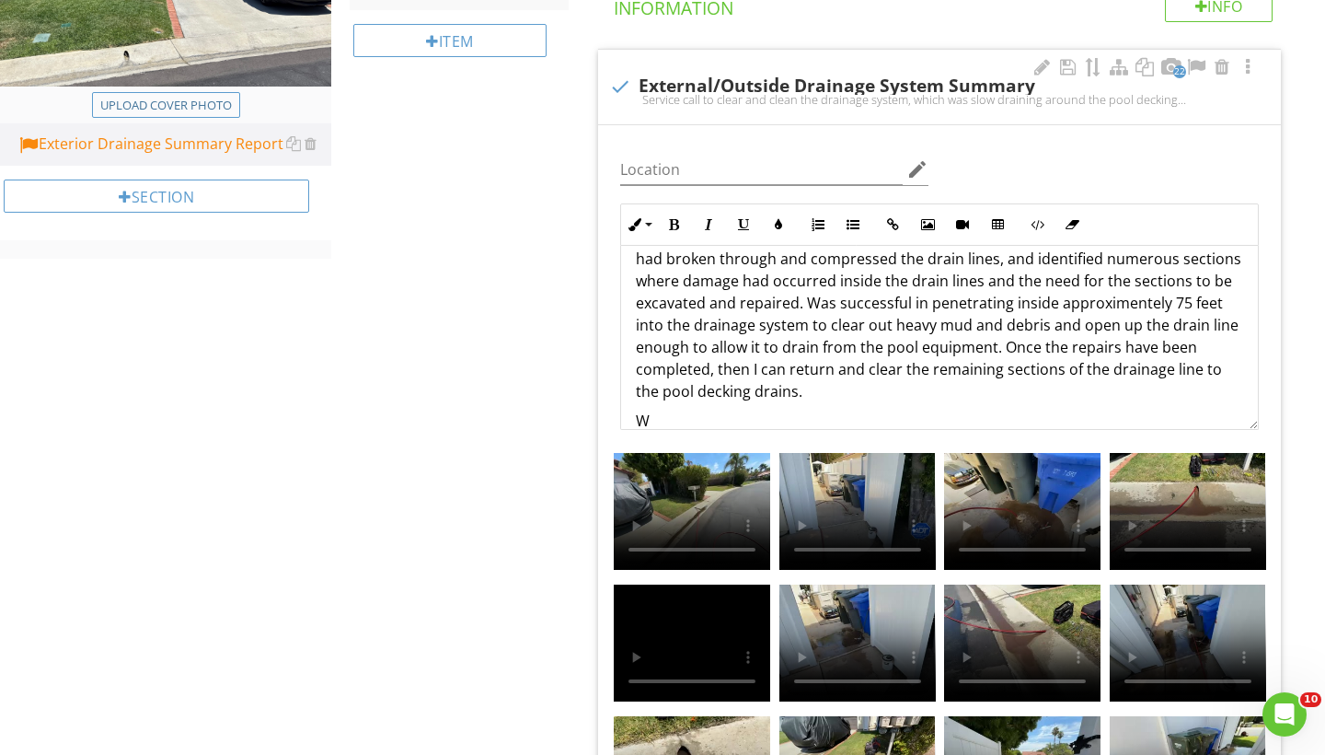
scroll to position [88, 0]
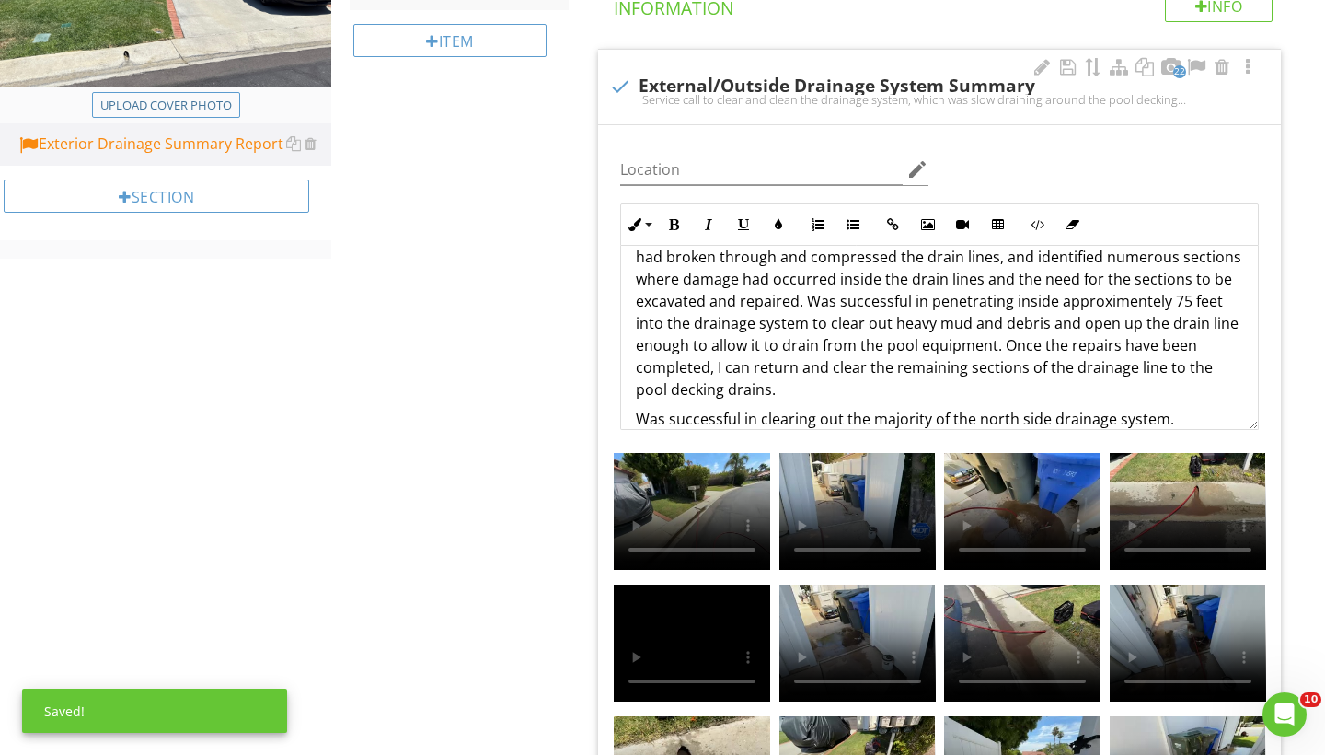
click at [1172, 421] on p "Was successful in clearing out the majority of the north side drainage system." at bounding box center [939, 419] width 607 height 22
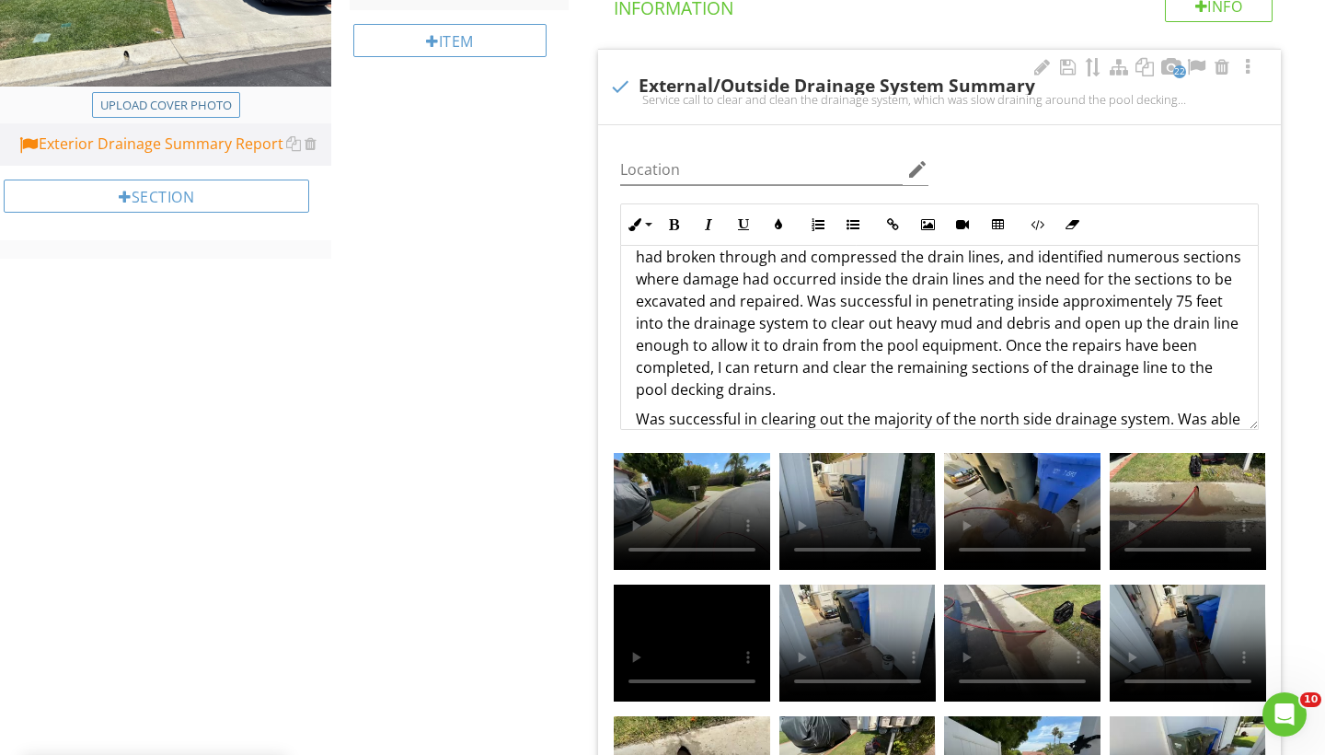
scroll to position [163, 0]
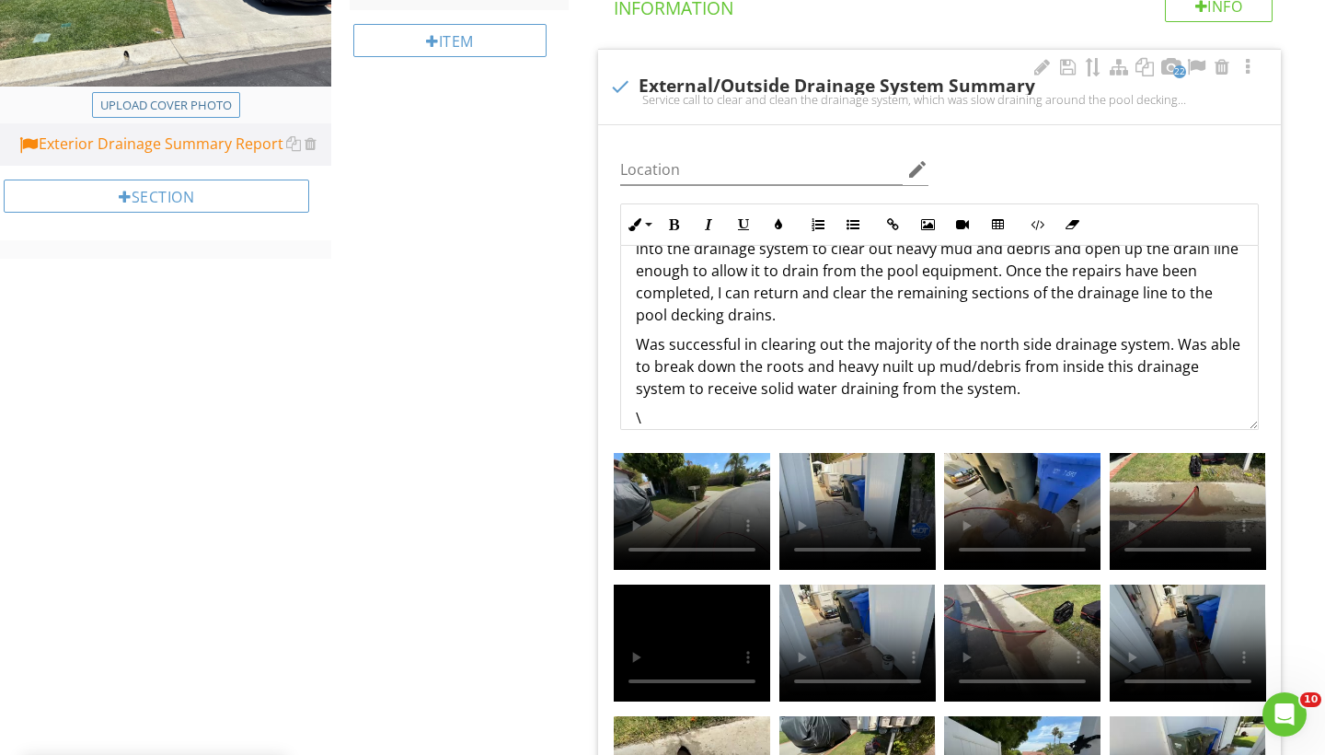
click at [987, 386] on p "Was successful in clearing out the majority of the north side drainage system. …" at bounding box center [939, 366] width 607 height 66
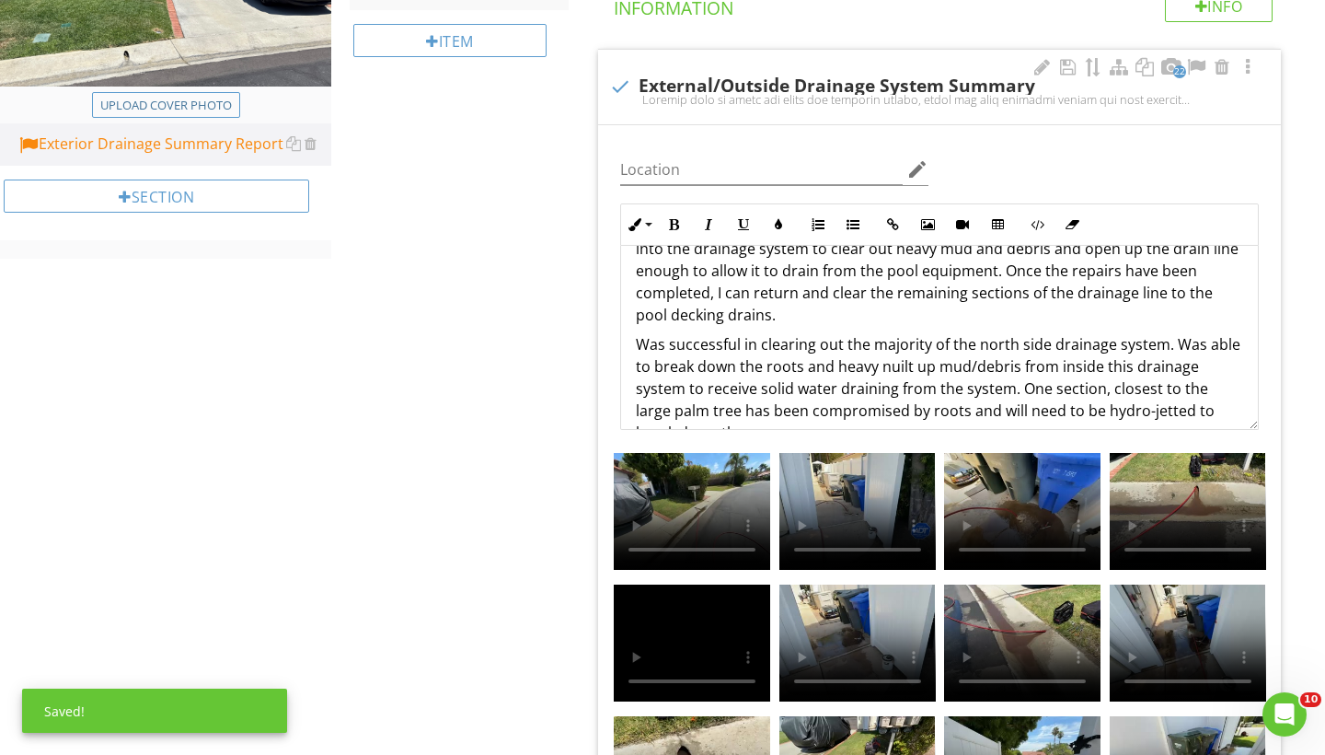
scroll to position [177, 0]
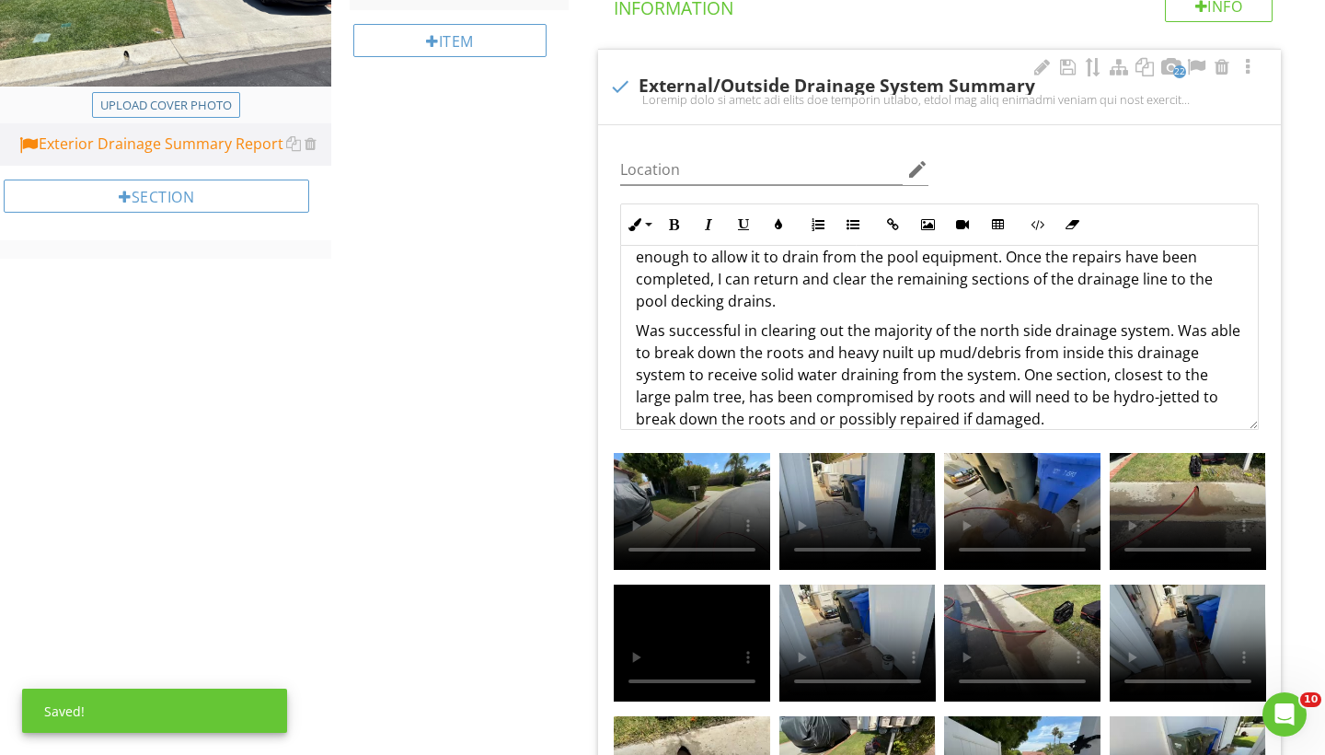
click at [1263, 340] on div "Inline Style XLarge Large Normal Small Light Small/Light Bold Italic Underline …" at bounding box center [939, 316] width 661 height 226
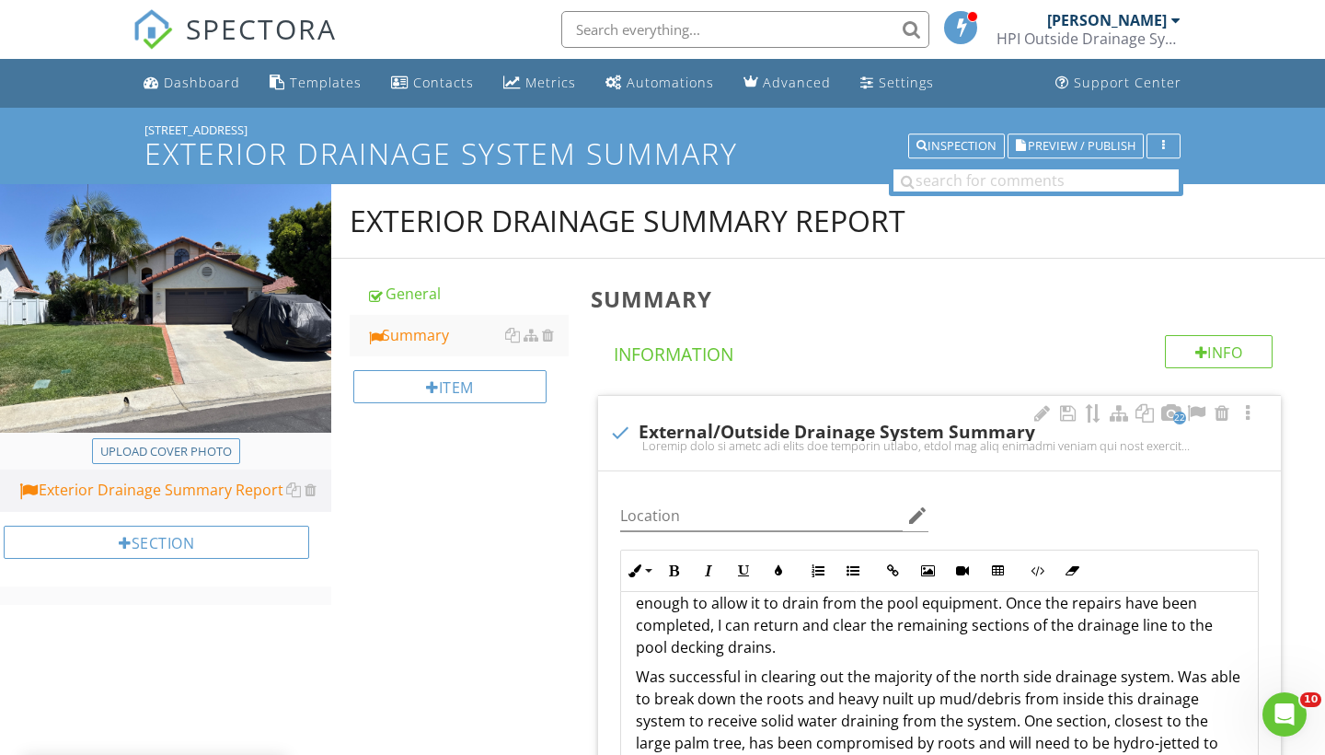
scroll to position [0, 0]
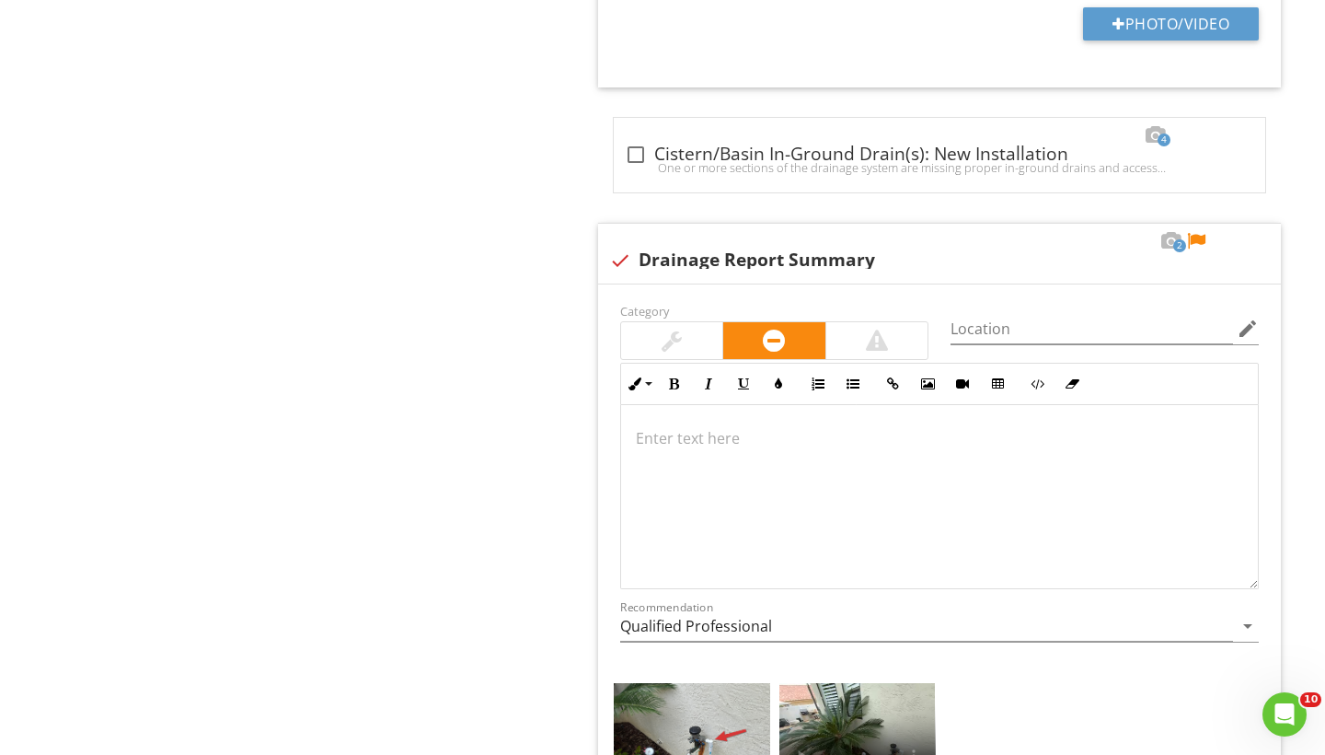
scroll to position [4330, 0]
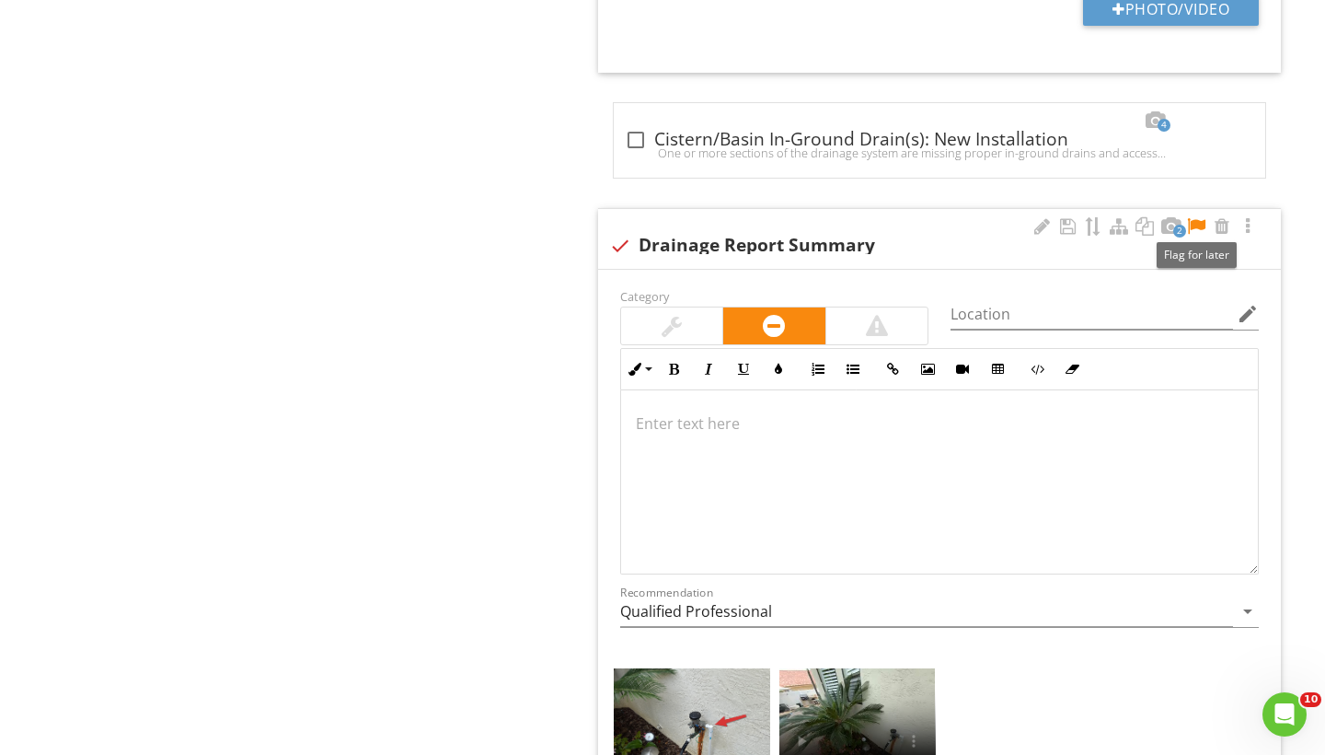
click at [1197, 224] on div at bounding box center [1196, 226] width 22 height 18
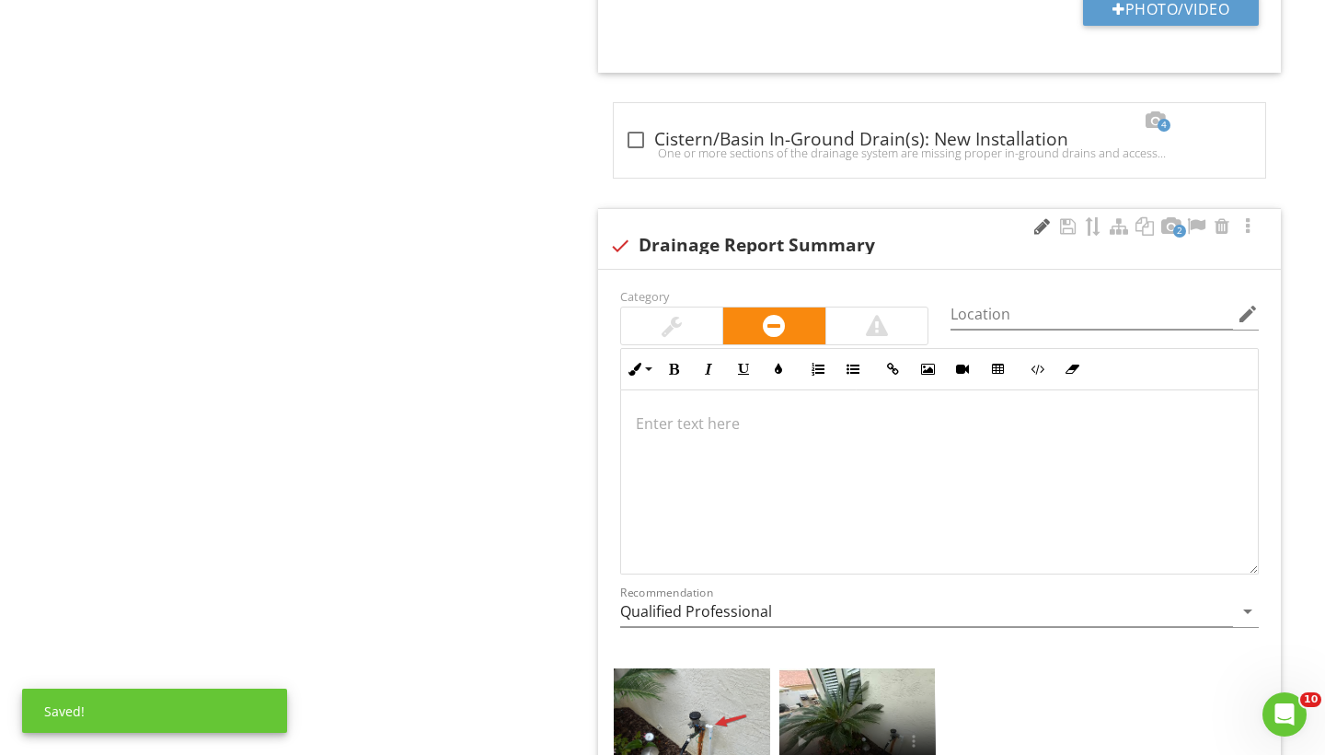
click at [1031, 223] on div at bounding box center [1042, 226] width 22 height 18
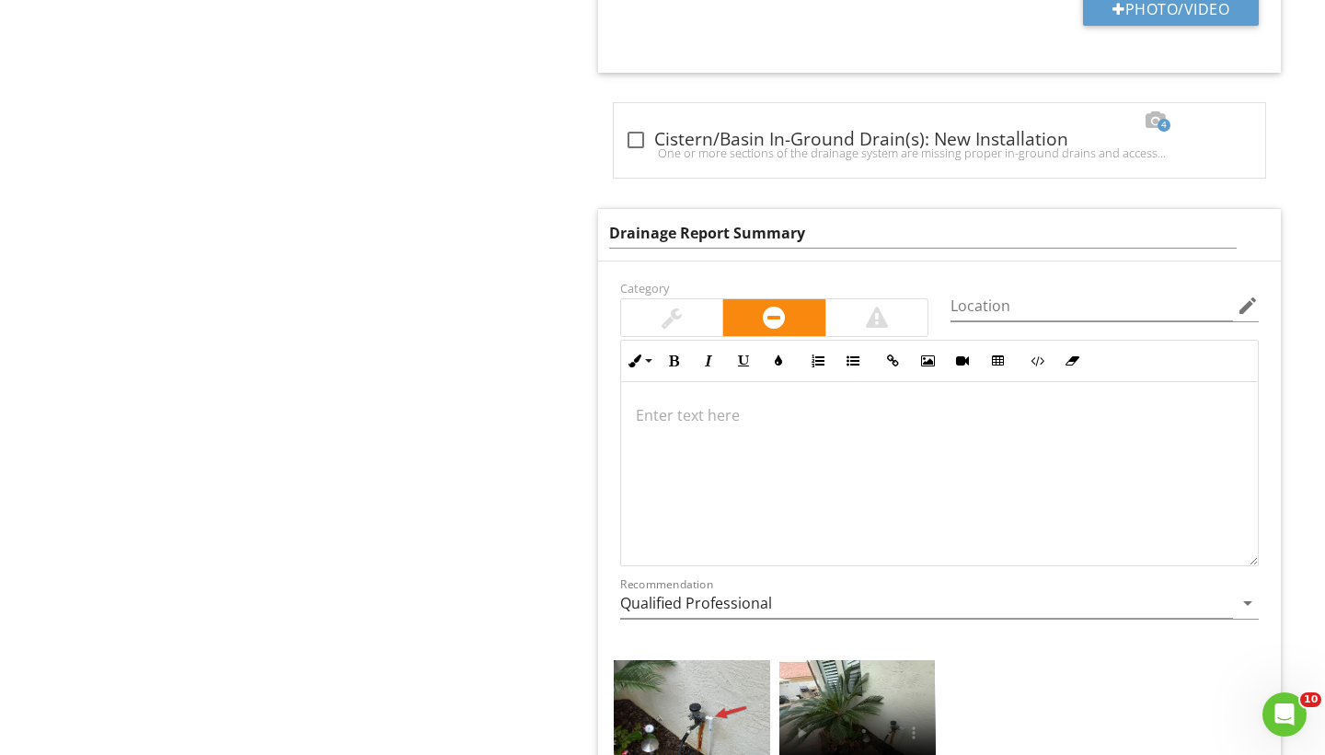
drag, startPoint x: 811, startPoint y: 228, endPoint x: 609, endPoint y: 226, distance: 201.5
click at [609, 226] on input "Drainage Report Summary" at bounding box center [923, 233] width 628 height 30
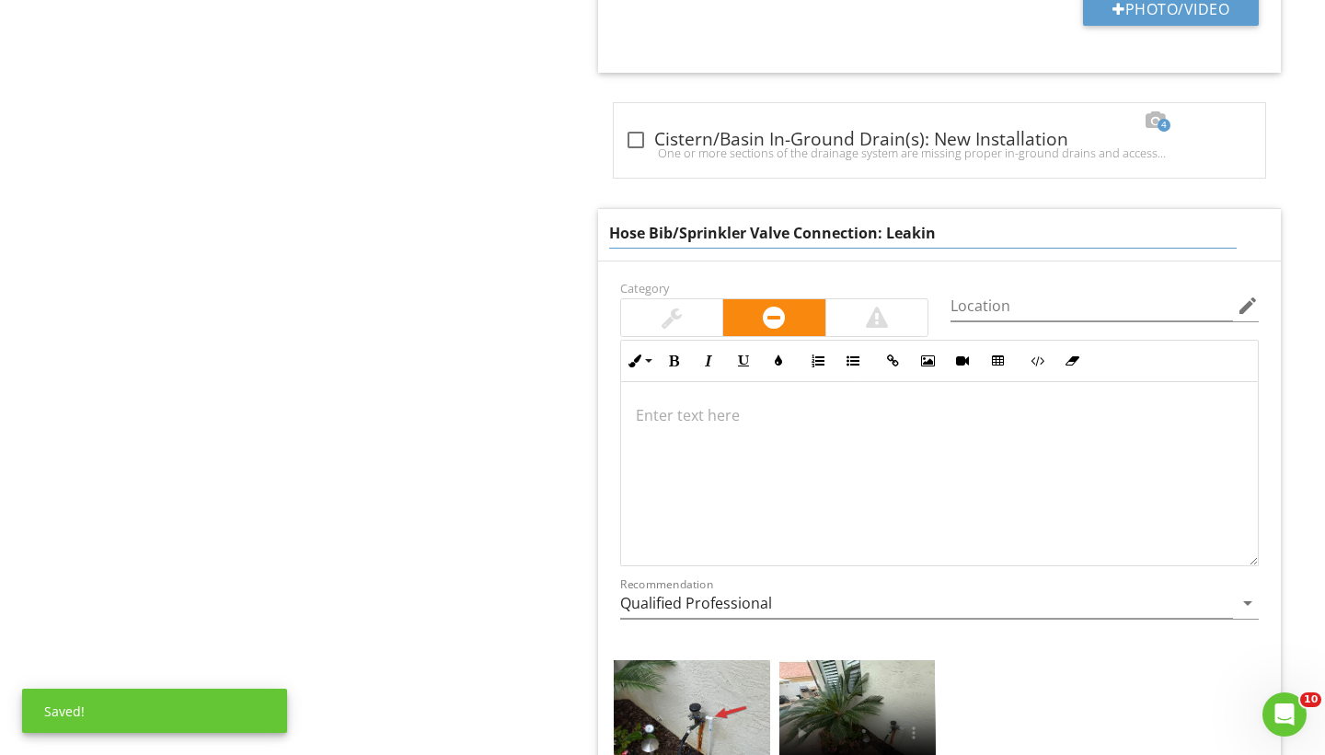
type input "Hose Bib/Sprinkler Valve Connection: Leaking"
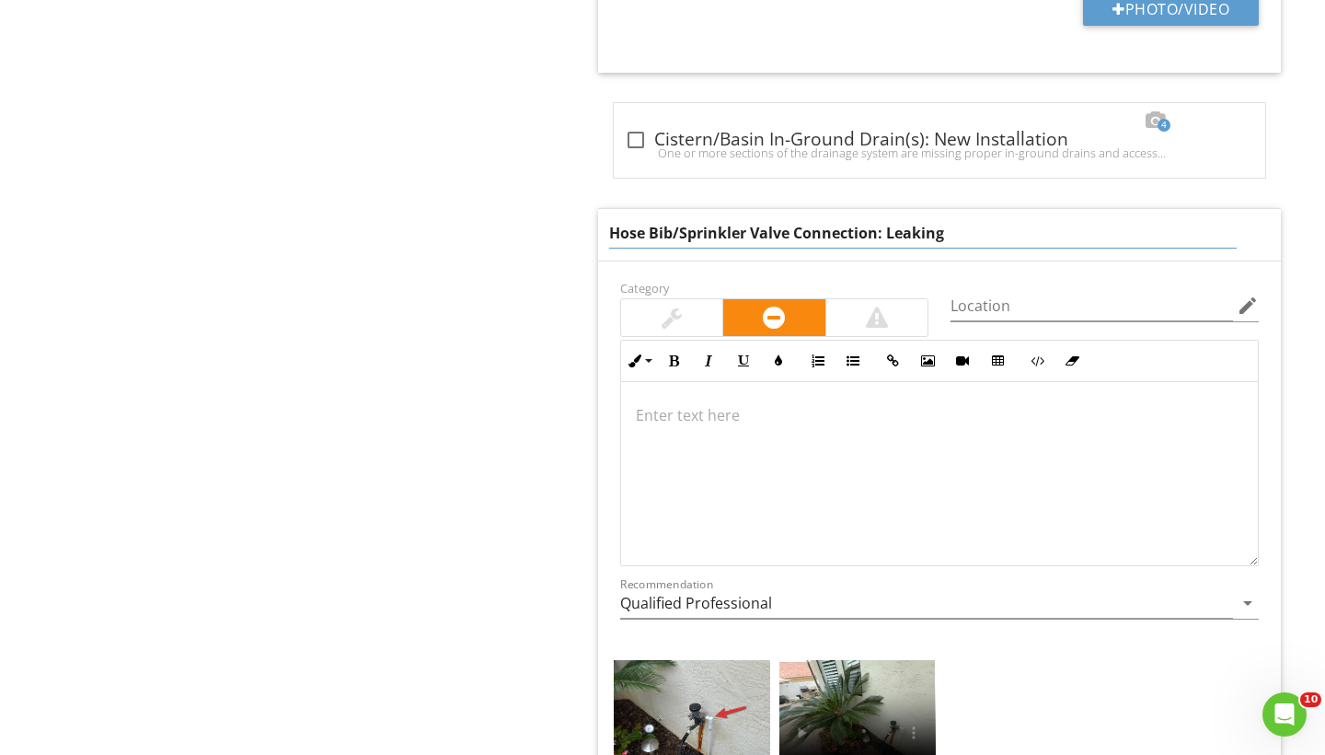
click at [742, 406] on div at bounding box center [939, 474] width 637 height 184
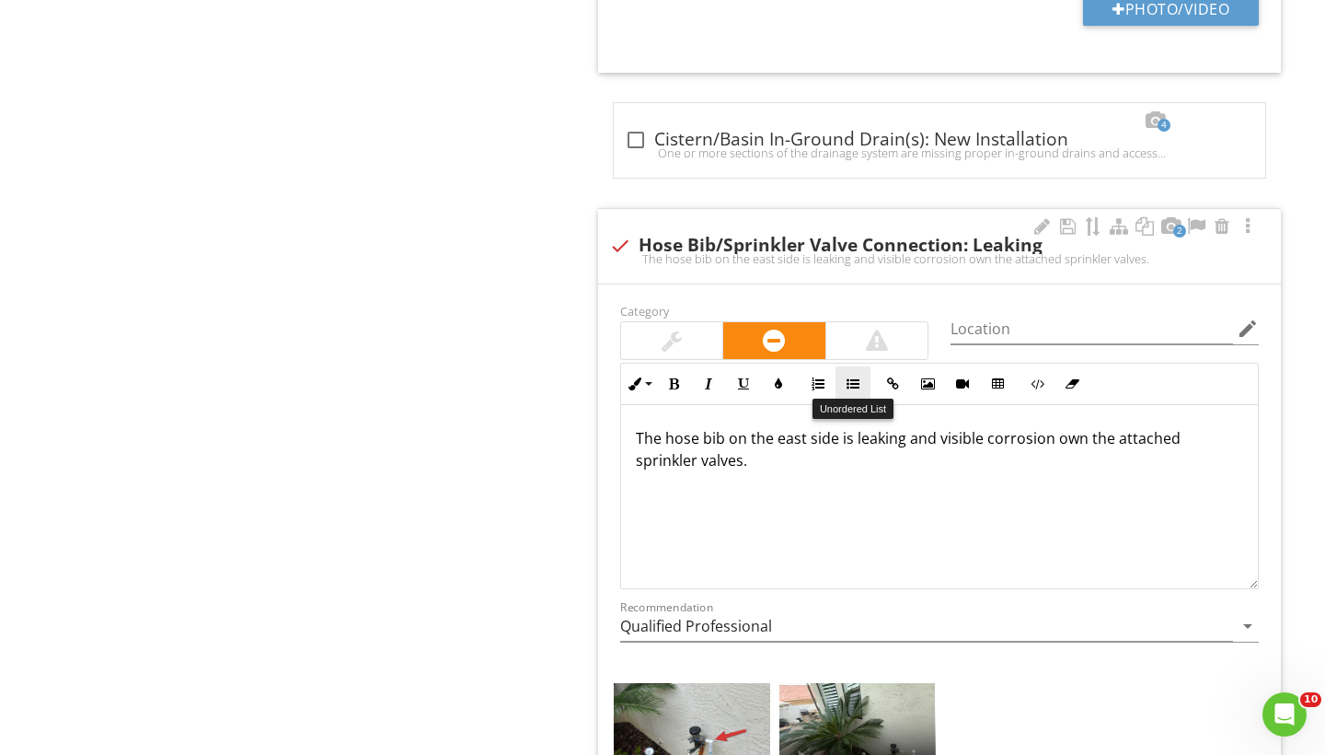
click at [850, 387] on button "Unordered List" at bounding box center [852, 383] width 35 height 35
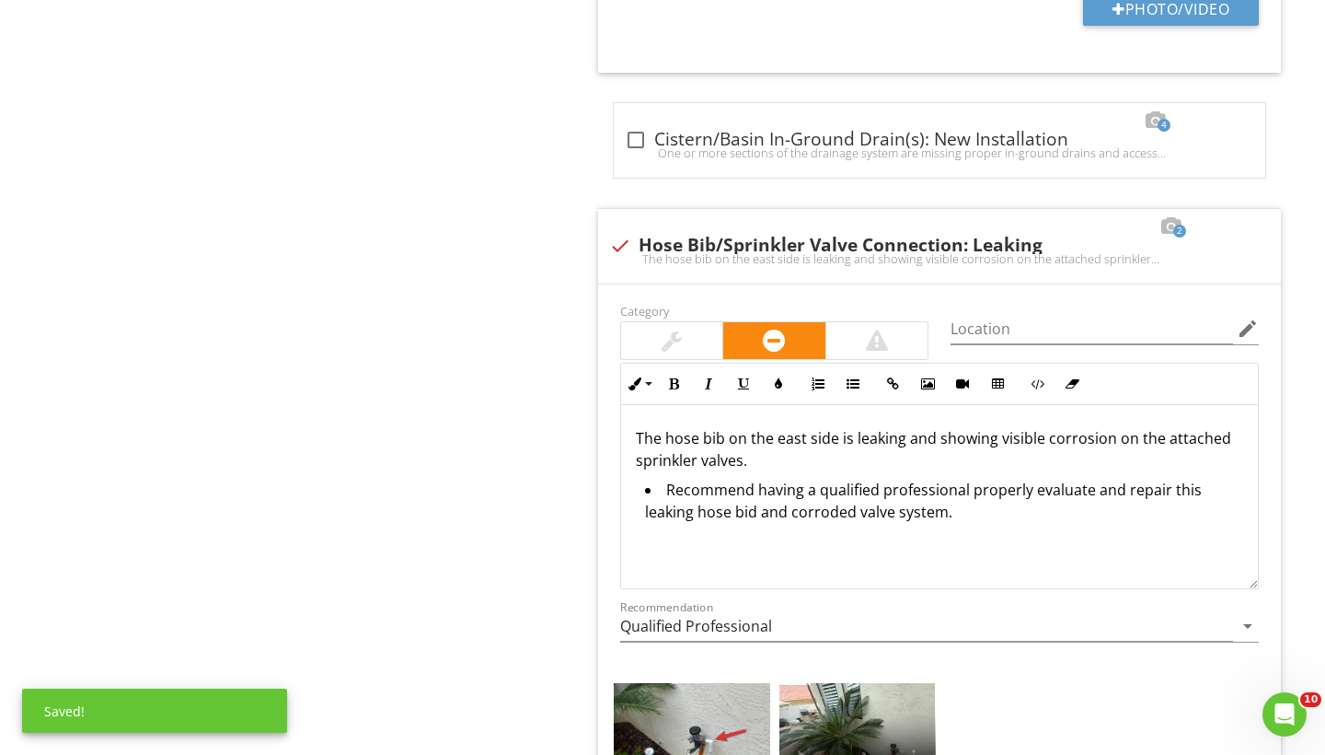
click at [933, 515] on li "Recommend having a qualified professional properly evaluate and repair this lea…" at bounding box center [944, 502] width 598 height 49
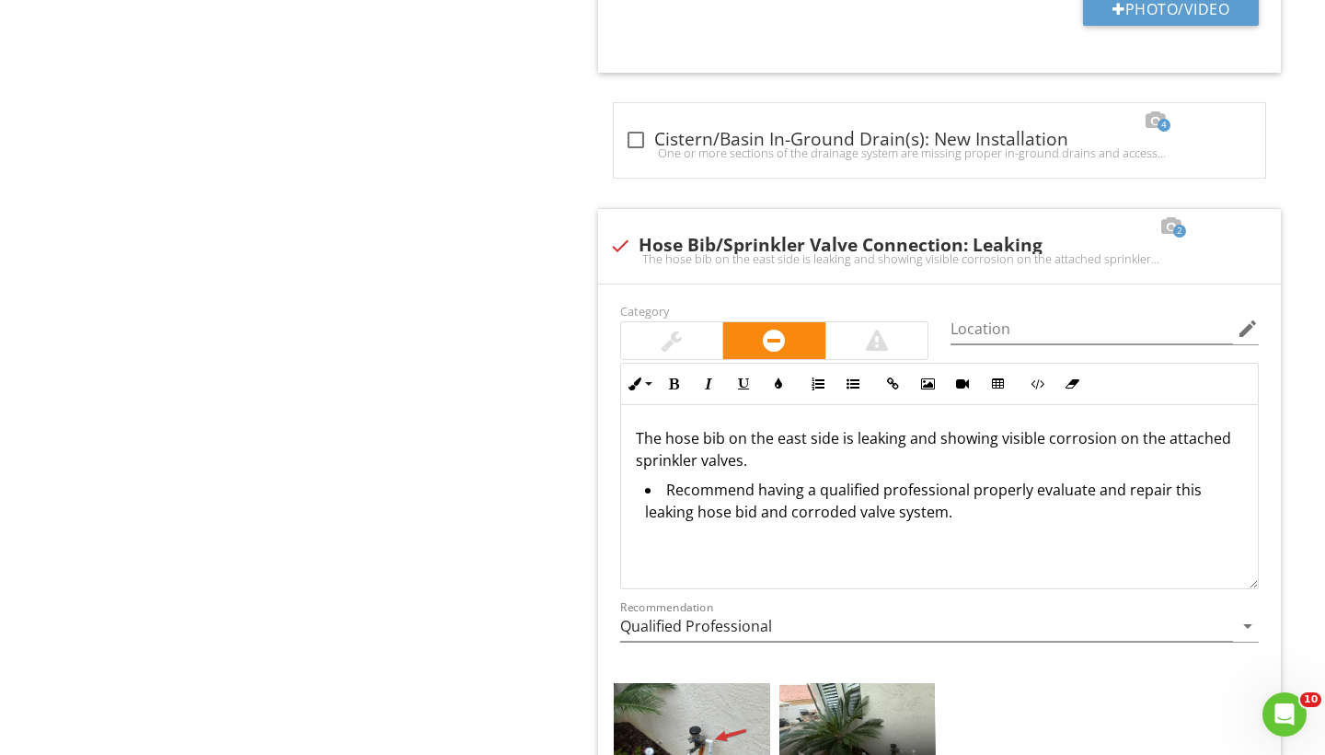
click at [1302, 418] on div "Summary Info Information 22 check External/Outside Drainage System Summary Loca…" at bounding box center [952, 390] width 745 height 8925
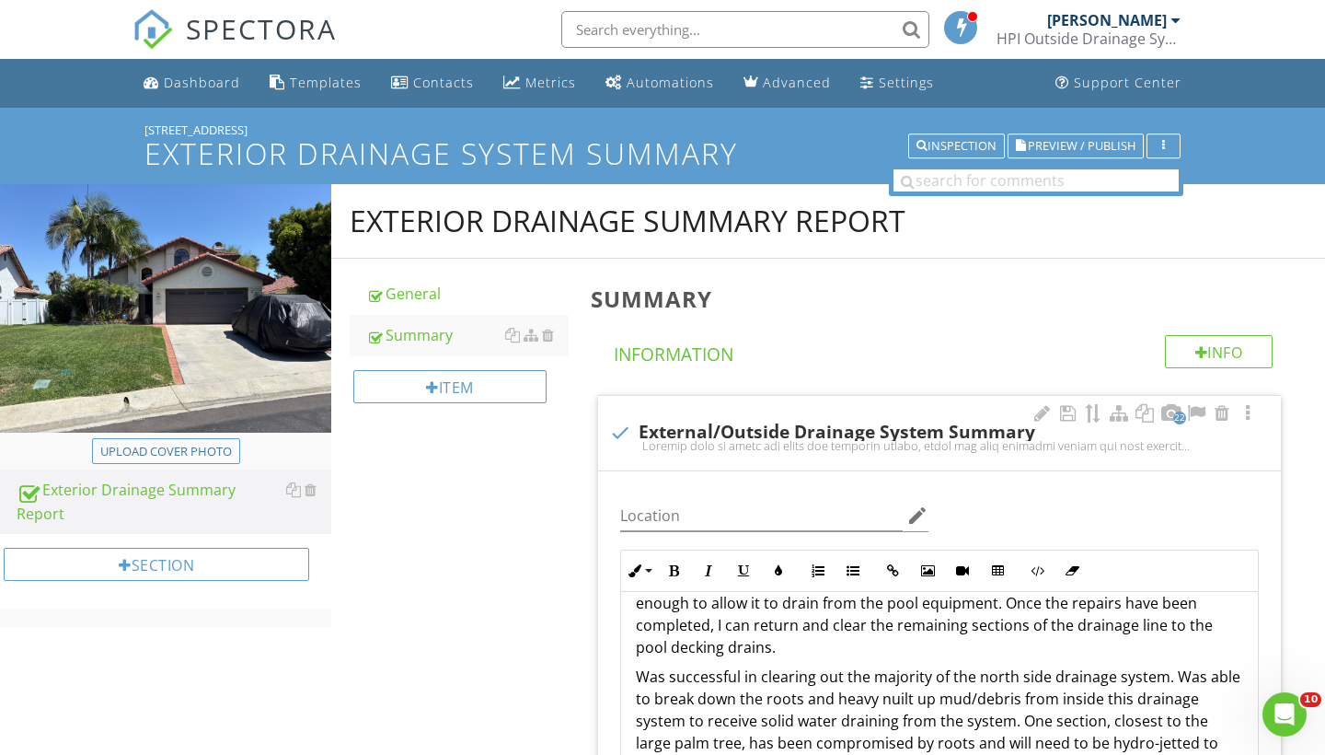
scroll to position [0, 0]
click at [194, 86] on div "Dashboard" at bounding box center [202, 82] width 76 height 17
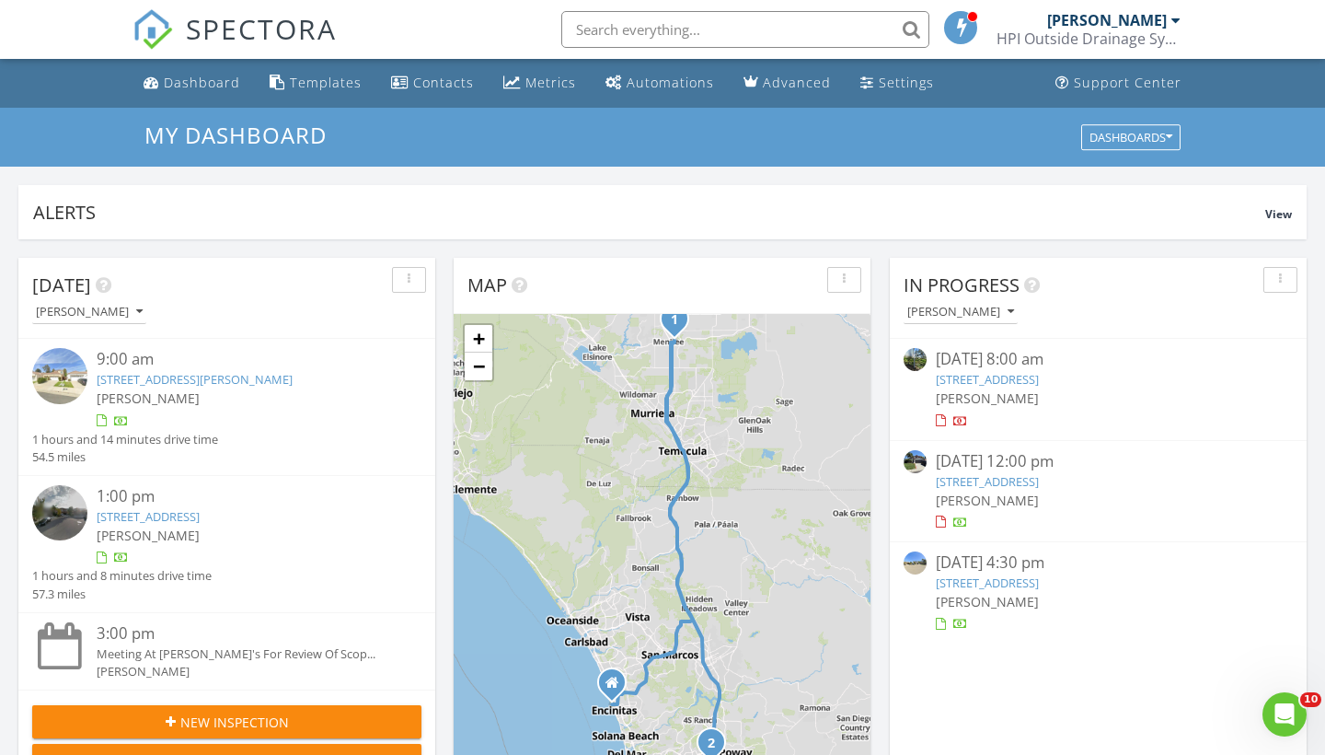
click at [1039, 475] on link "[STREET_ADDRESS]" at bounding box center [987, 481] width 103 height 17
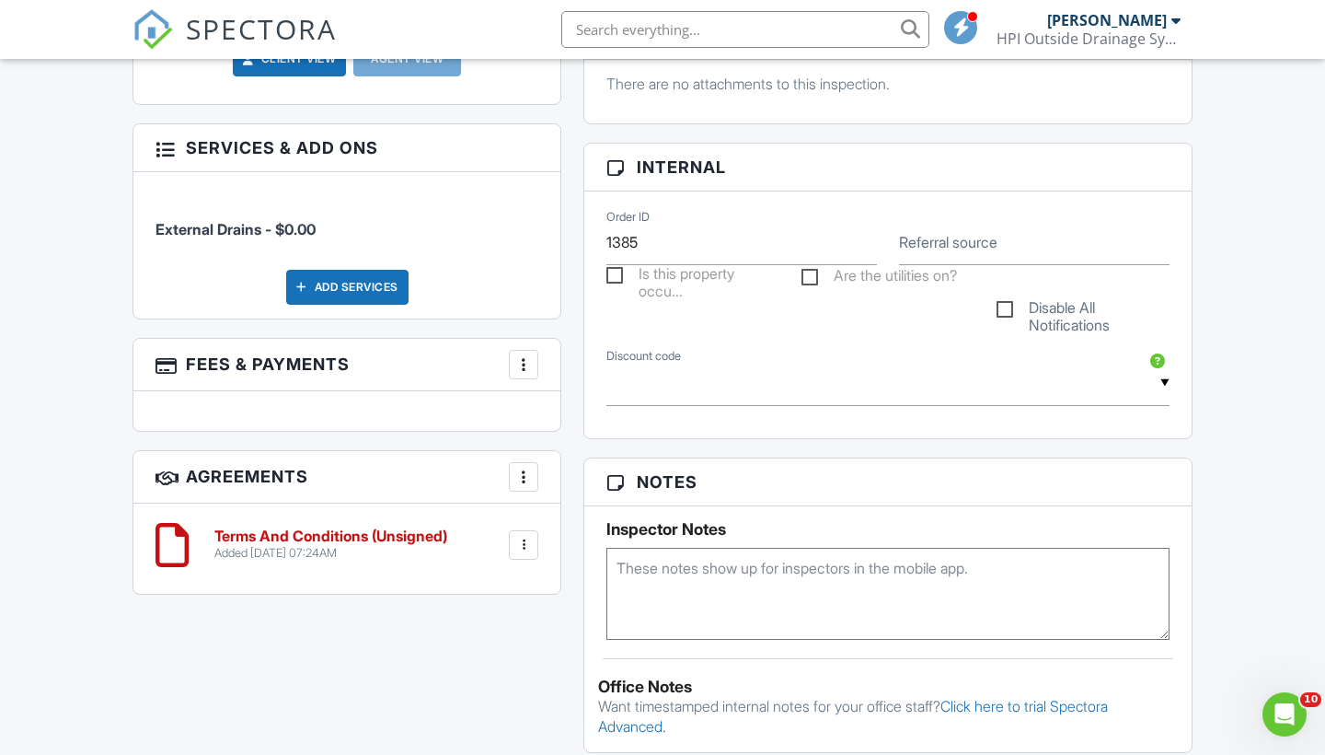
scroll to position [794, 0]
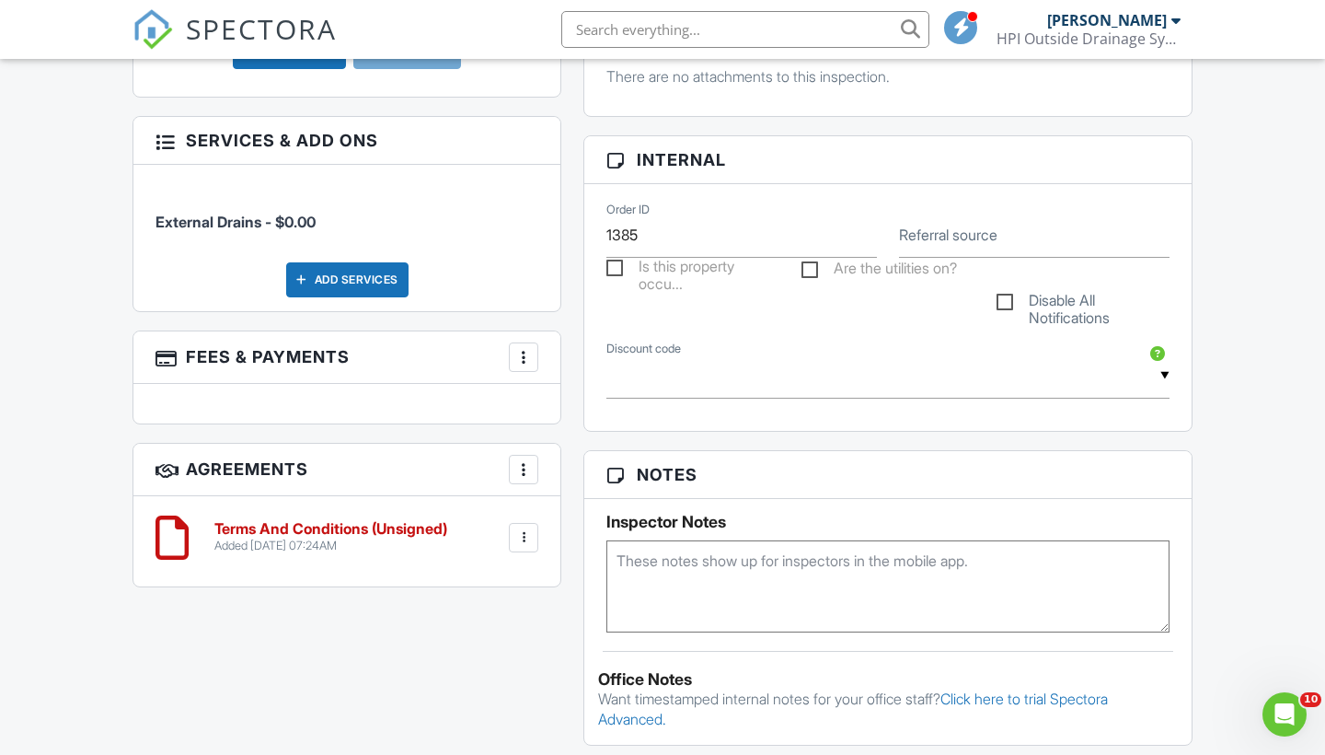
click at [520, 356] on div at bounding box center [523, 357] width 18 height 18
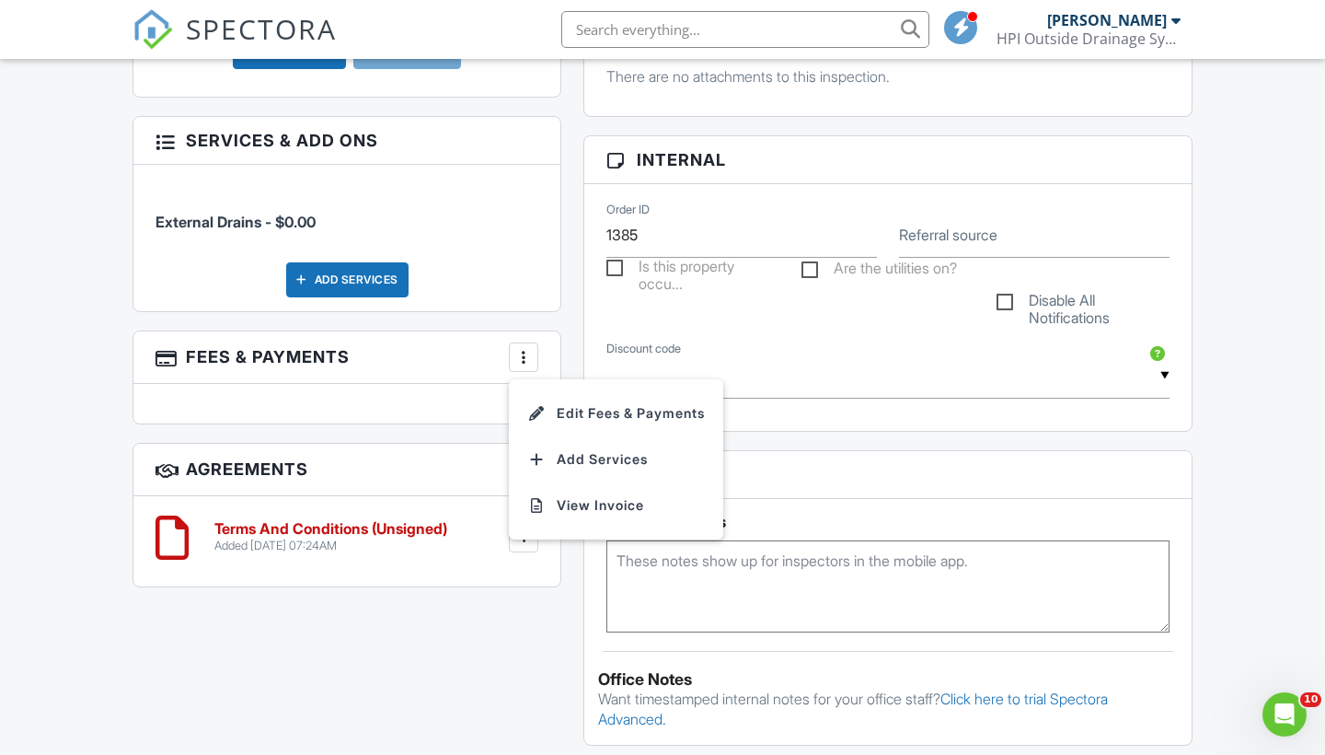
click at [561, 408] on li "Edit Fees & Payments" at bounding box center [616, 413] width 192 height 46
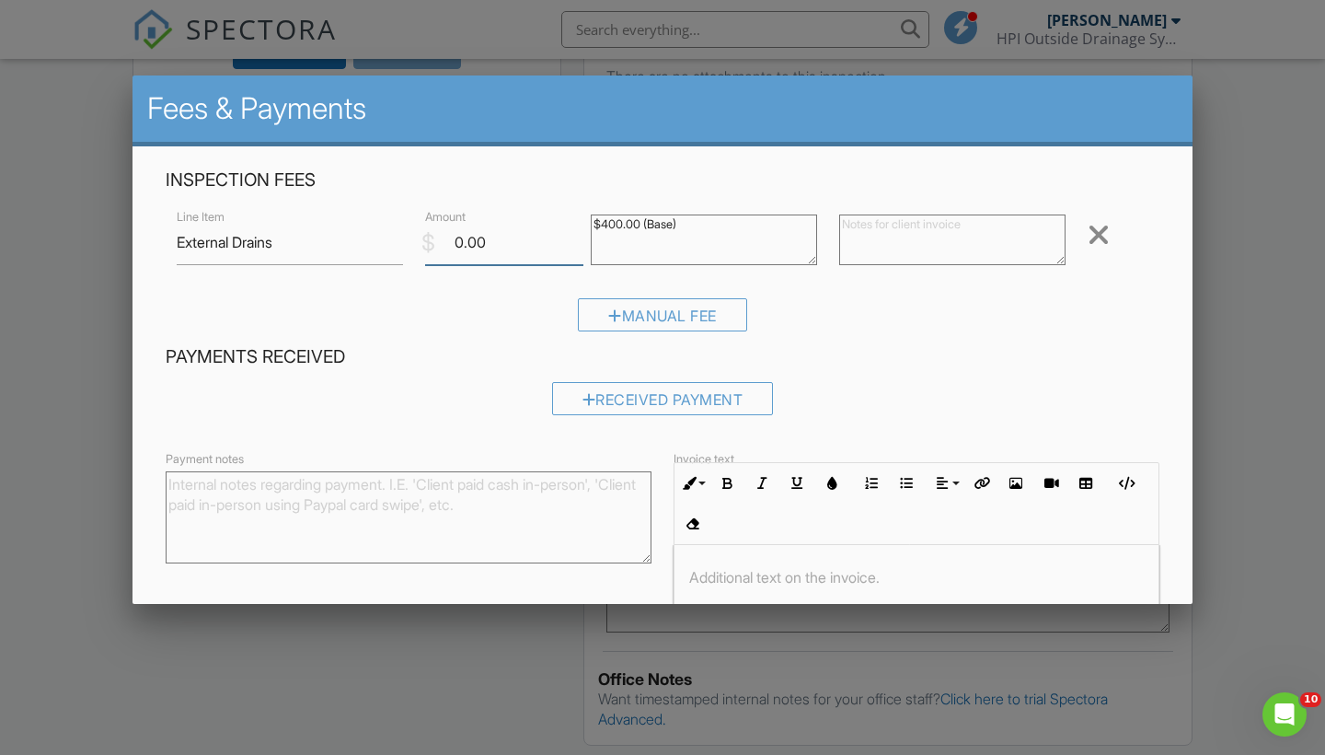
click at [455, 242] on input "0.00" at bounding box center [504, 242] width 158 height 45
type input "800.00"
click at [851, 382] on div "Received Payment" at bounding box center [663, 405] width 994 height 47
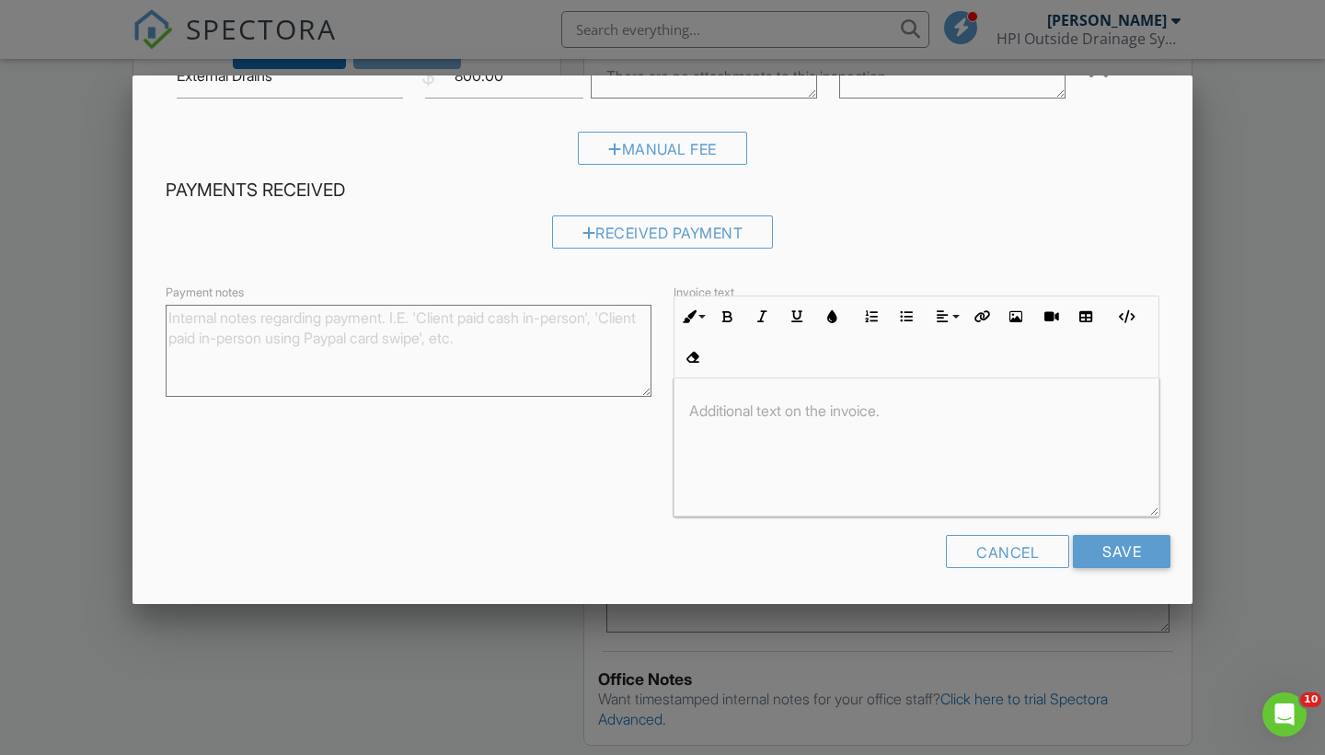
scroll to position [165, 0]
click at [1094, 554] on input "Save" at bounding box center [1122, 552] width 98 height 33
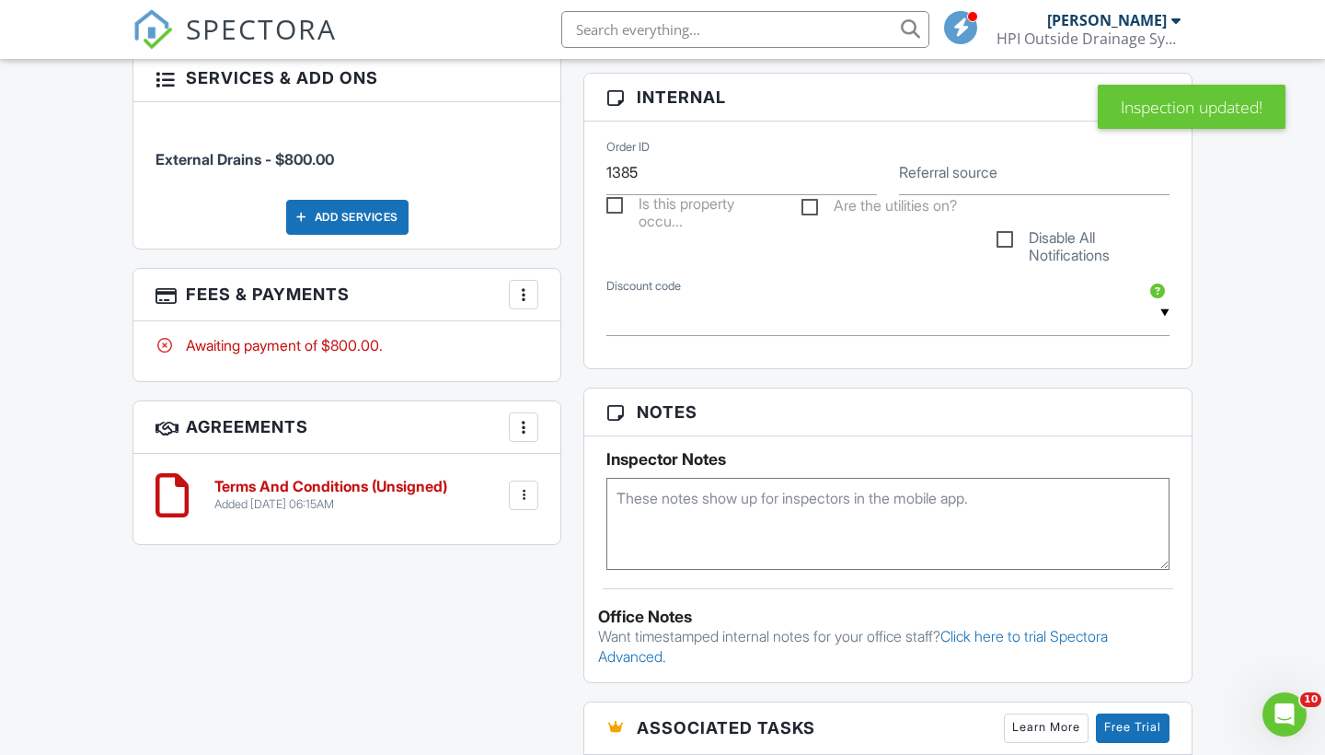
scroll to position [863, 0]
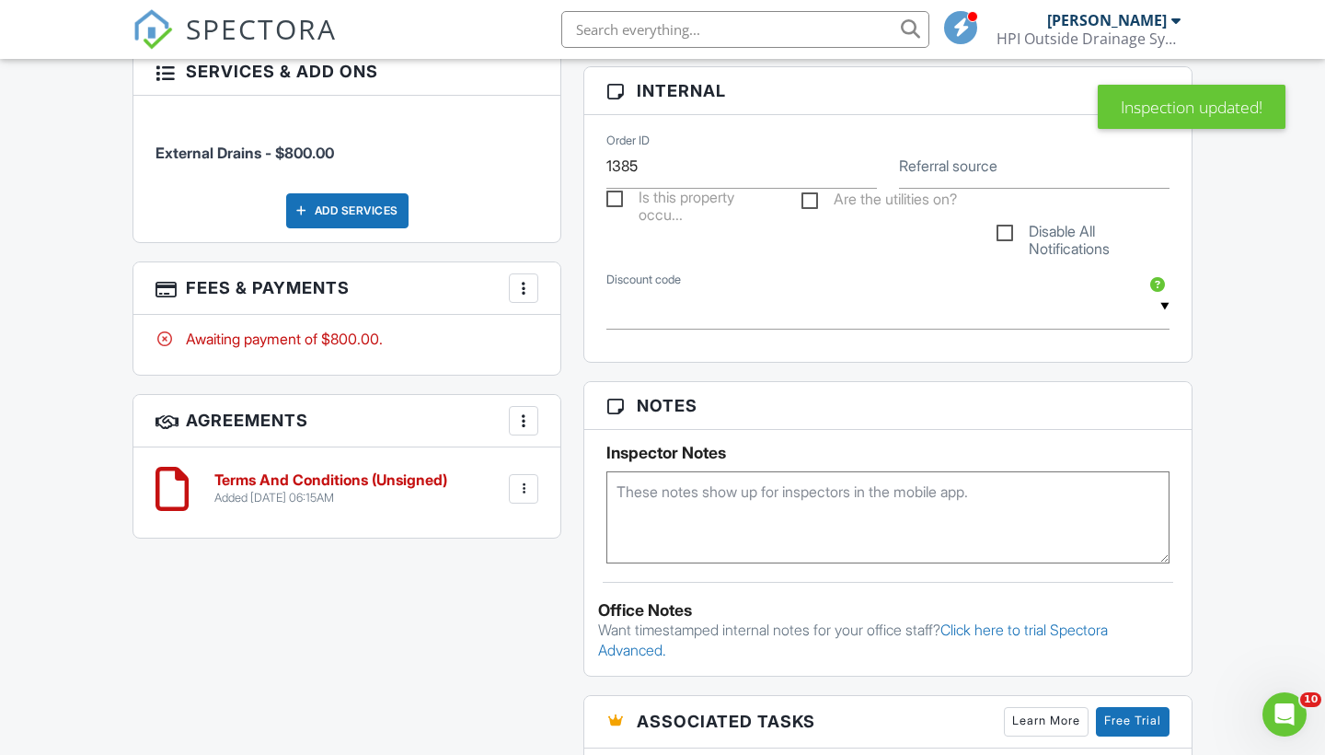
click at [522, 291] on div at bounding box center [523, 288] width 18 height 18
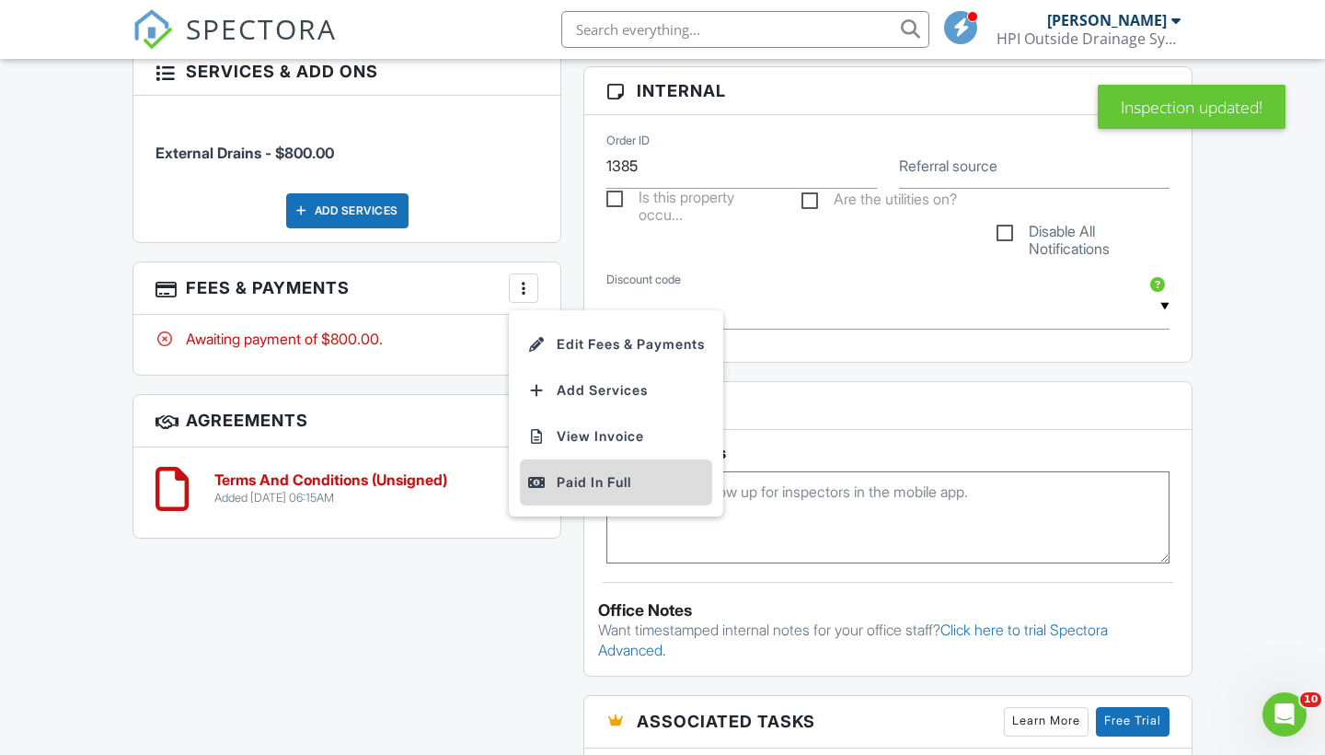
click at [551, 485] on div "Paid In Full" at bounding box center [616, 482] width 178 height 22
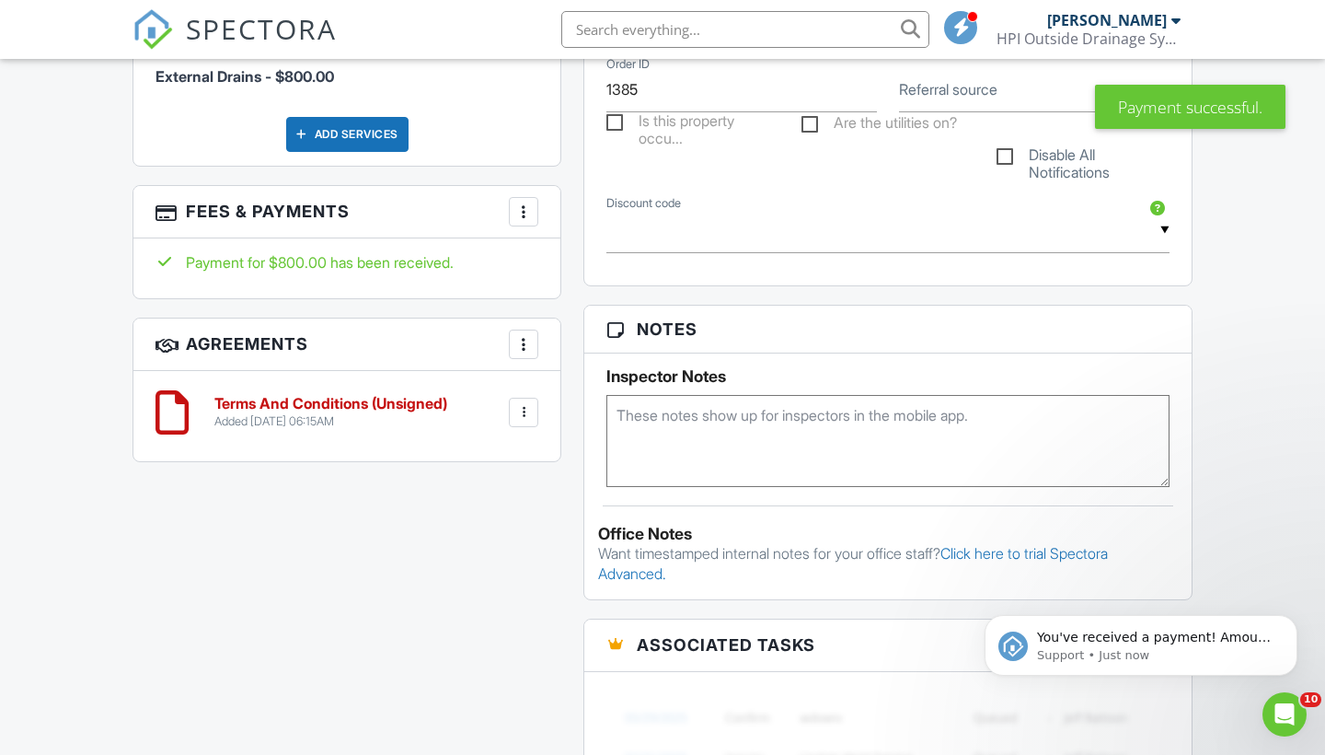
click at [302, 396] on h6 "Terms And Conditions (Unsigned)" at bounding box center [330, 404] width 233 height 17
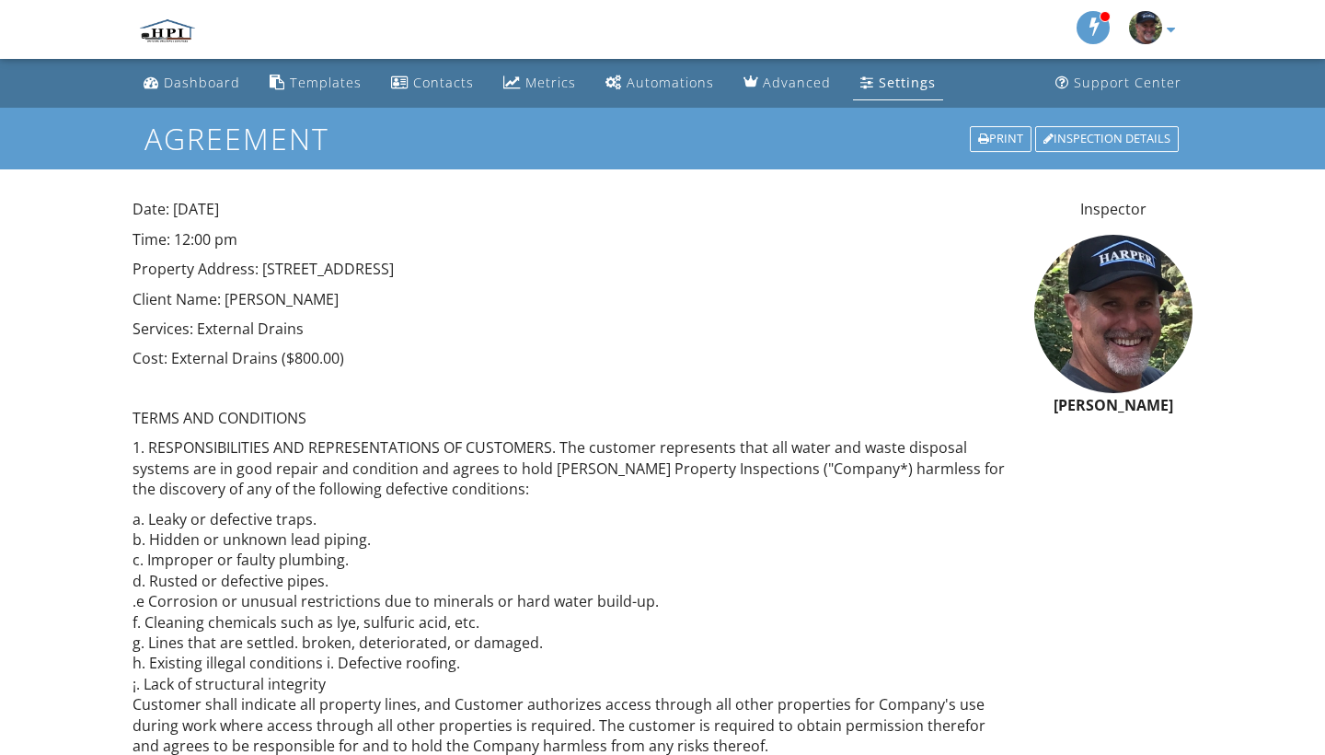
click at [624, 487] on p "1. RESPONSIBILITIES AND REPRESENTATIONS OF CUSTOMERS. The customer represents t…" at bounding box center [573, 468] width 880 height 62
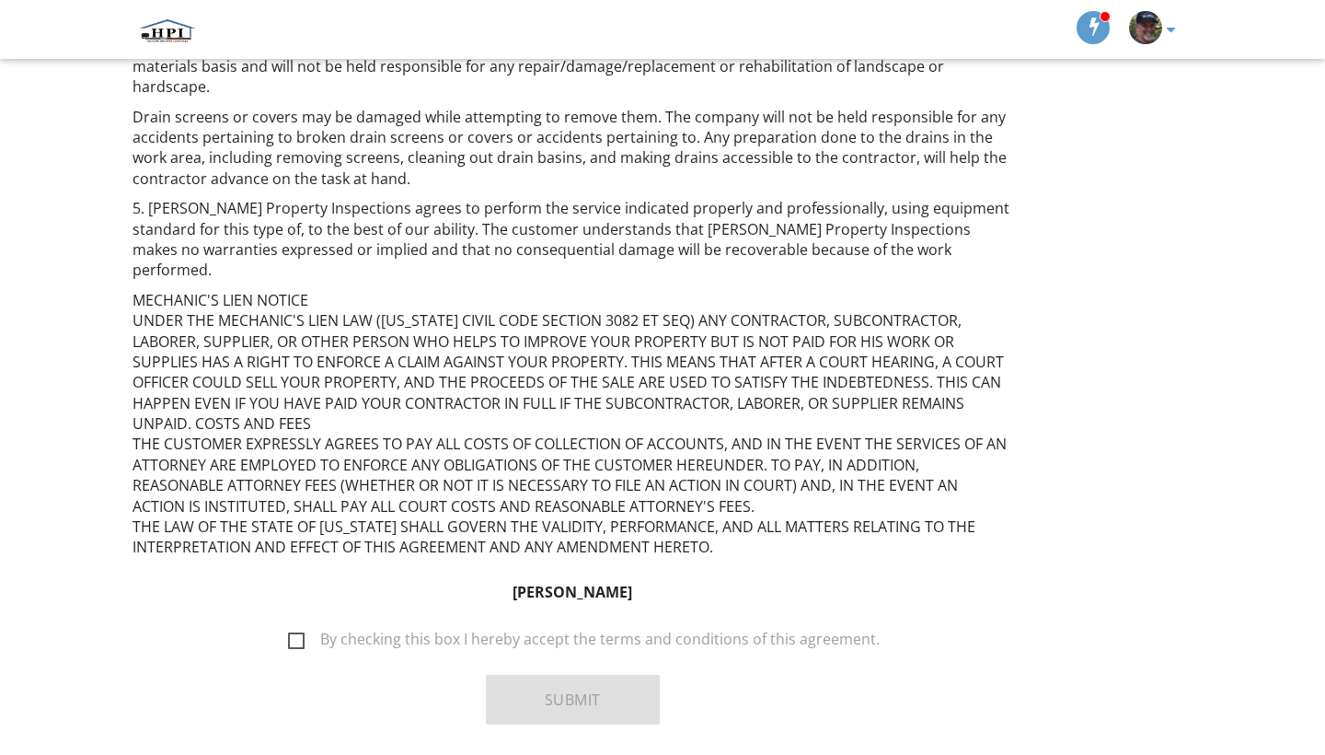
scroll to position [1367, 0]
click at [292, 631] on label "By checking this box I hereby accept the terms and conditions of this agreement." at bounding box center [584, 642] width 592 height 23
click at [289, 625] on input "By checking this box I hereby accept the terms and conditions of this agreement." at bounding box center [283, 631] width 12 height 12
checkbox input "true"
click at [515, 675] on button "Submit" at bounding box center [573, 700] width 174 height 50
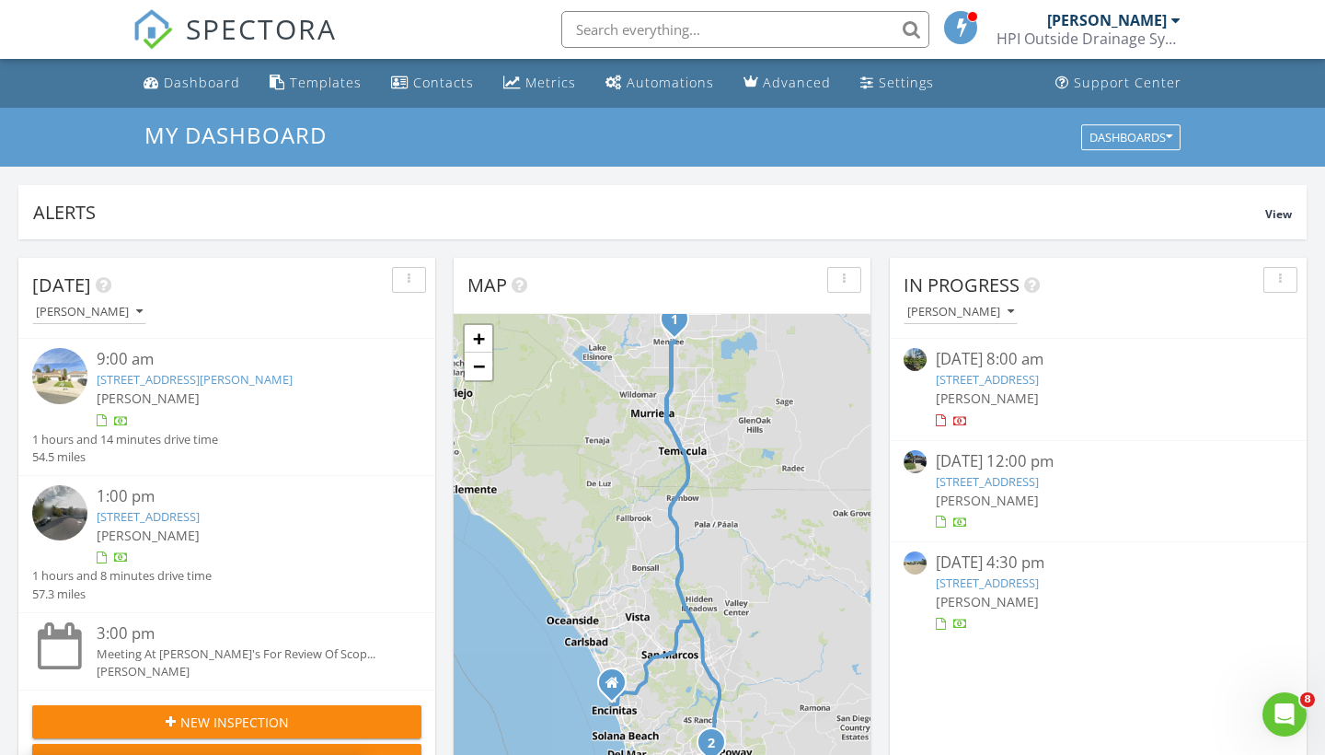
click at [1039, 479] on link "648 Poinsettia Park Ct, Encinitas, CA 92024" at bounding box center [987, 481] width 103 height 17
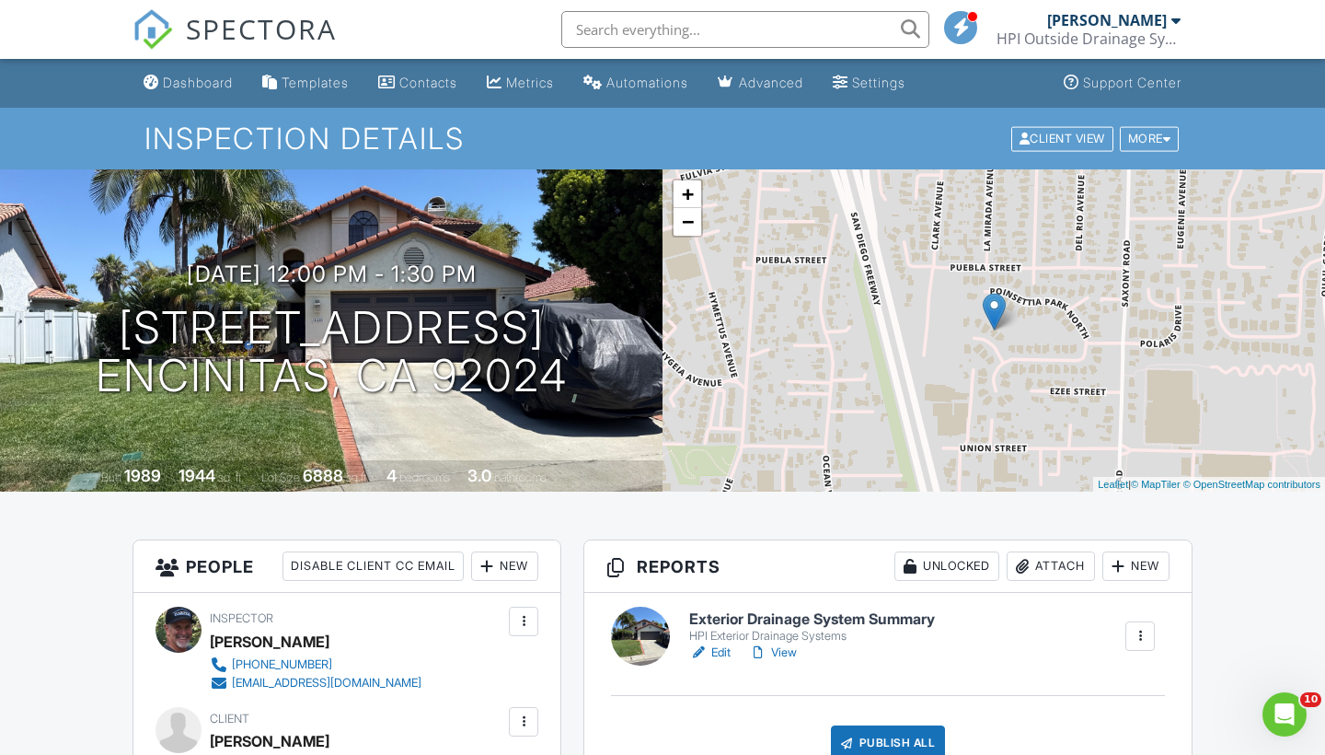
click at [845, 741] on div at bounding box center [846, 742] width 18 height 18
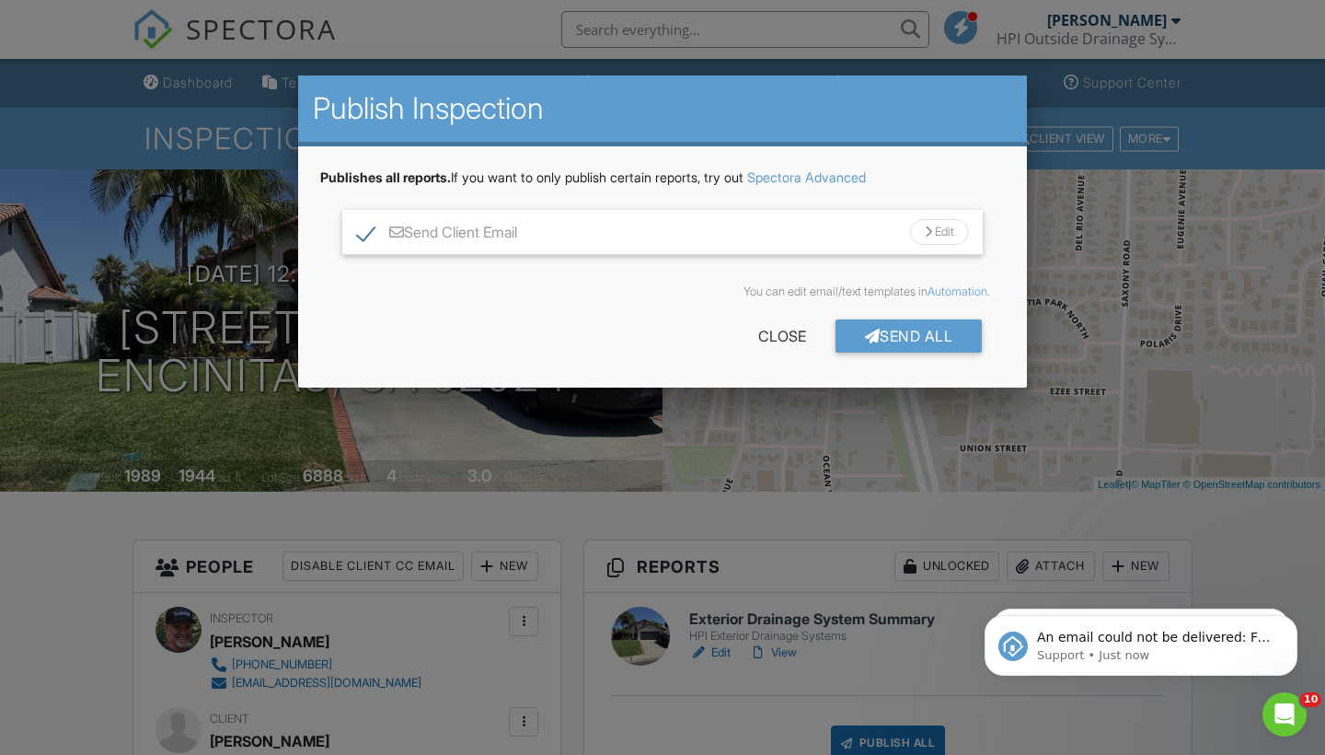
click at [937, 234] on div "Edit" at bounding box center [939, 232] width 59 height 26
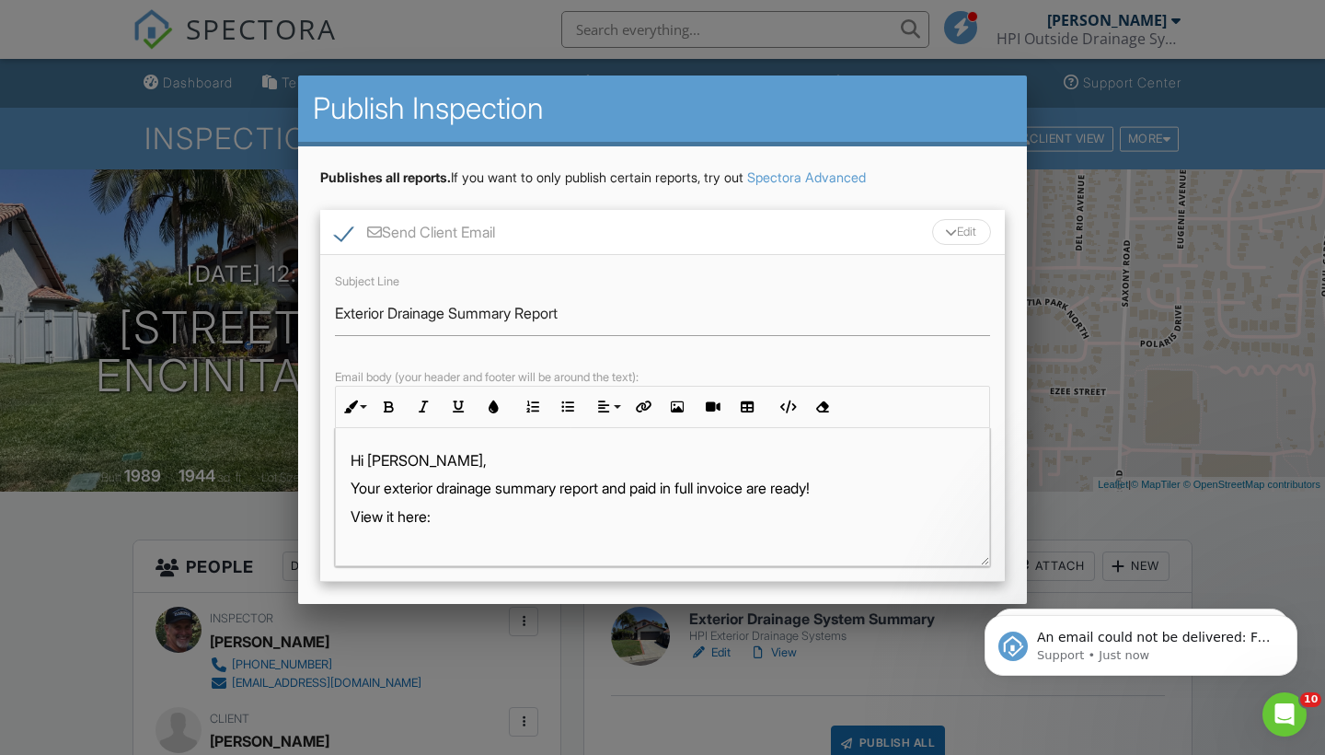
click at [853, 482] on p "Your exterior drainage summary report and paid in full invoice are ready!" at bounding box center [663, 488] width 624 height 20
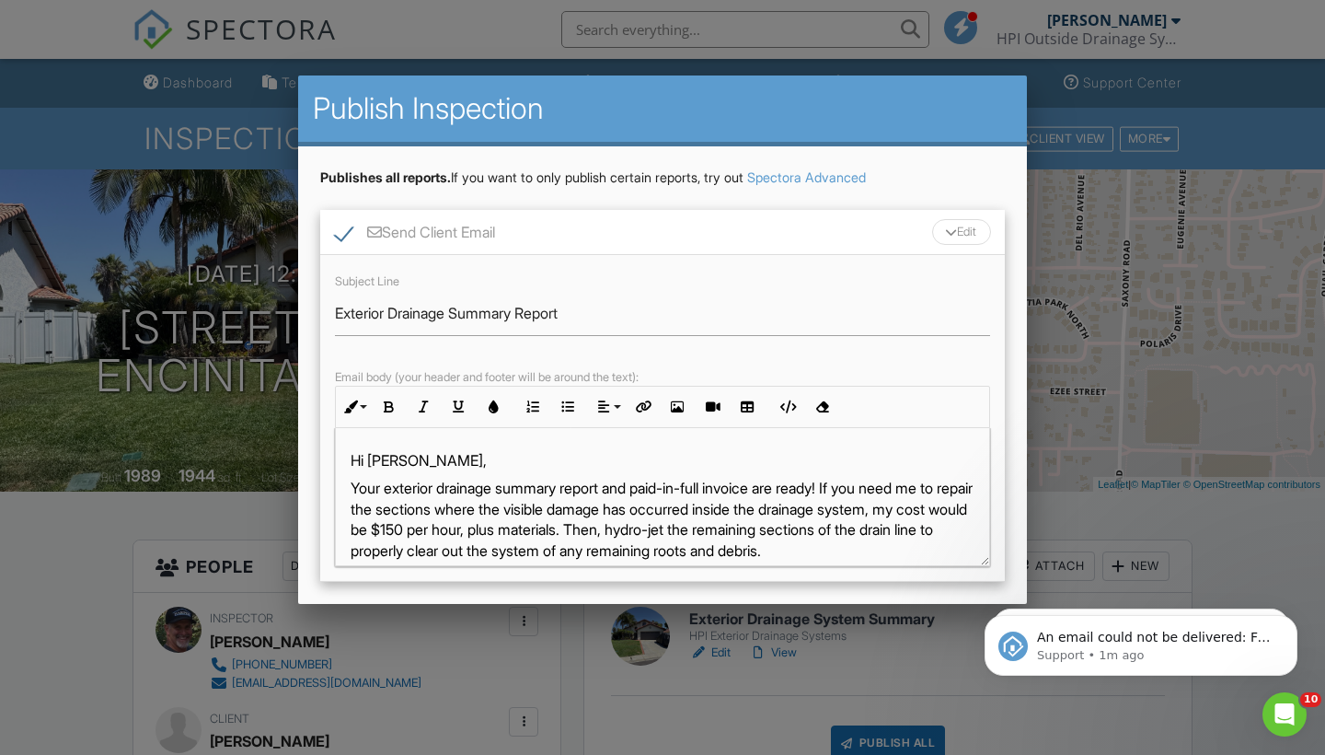
click at [949, 550] on p "Your exterior drainage summary report and paid-in-full invoice are ready! If yo…" at bounding box center [663, 519] width 624 height 83
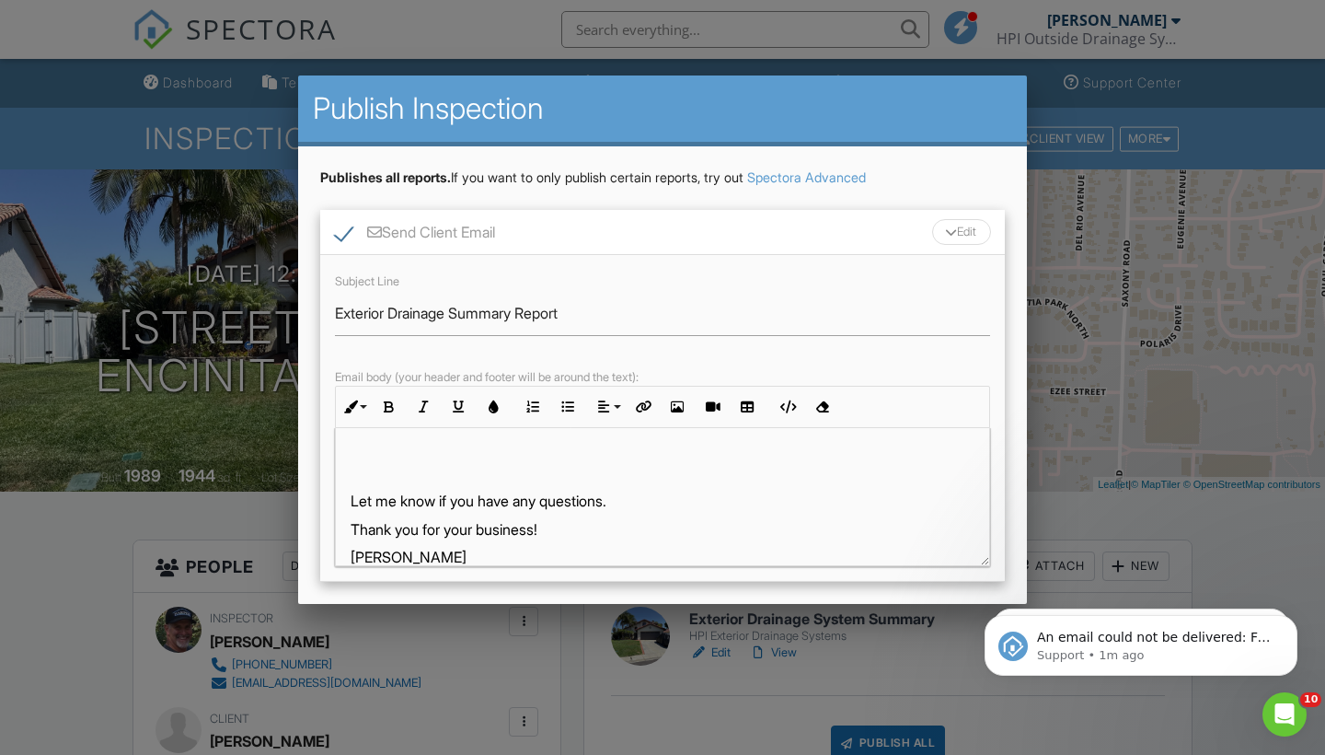
scroll to position [475, 0]
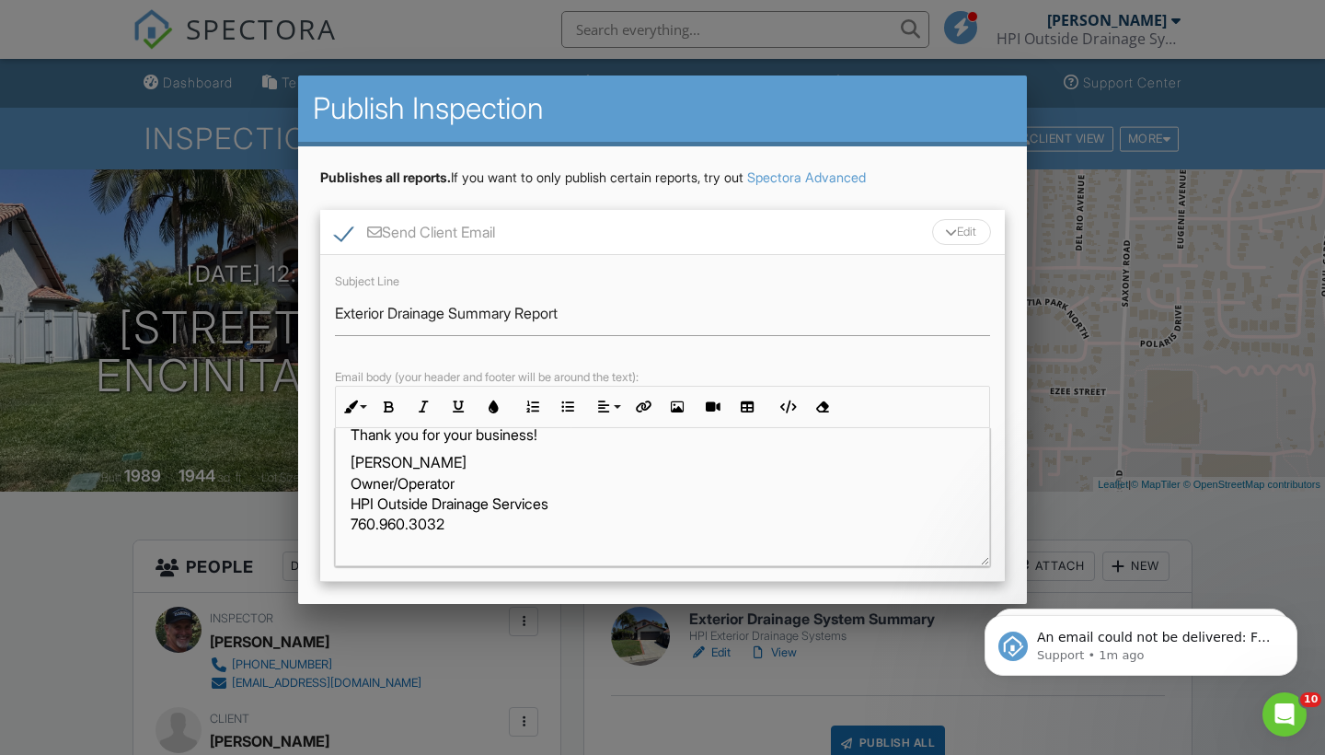
click at [1015, 275] on div "Publishes all reports. If you want to only publish certain reports, try out Spe…" at bounding box center [662, 430] width 729 height 568
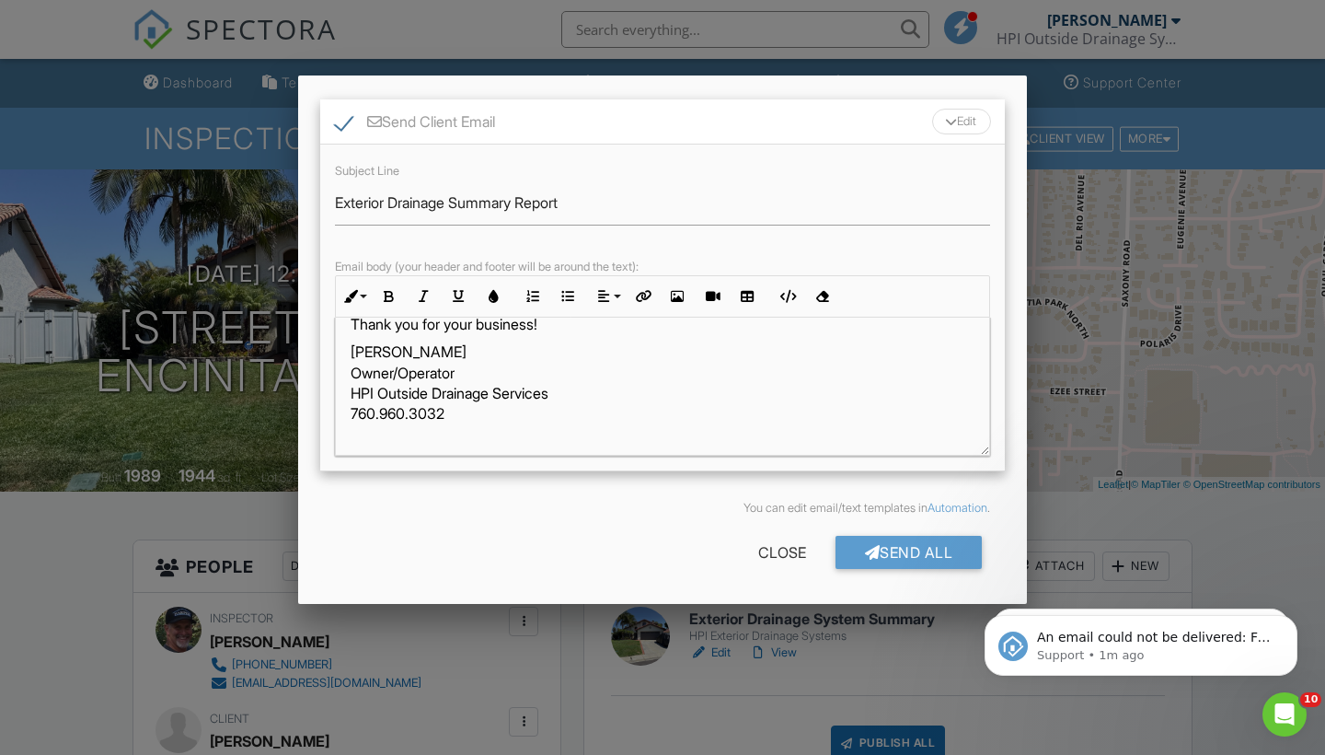
scroll to position [109, 0]
click at [856, 550] on div "Send All" at bounding box center [908, 552] width 147 height 33
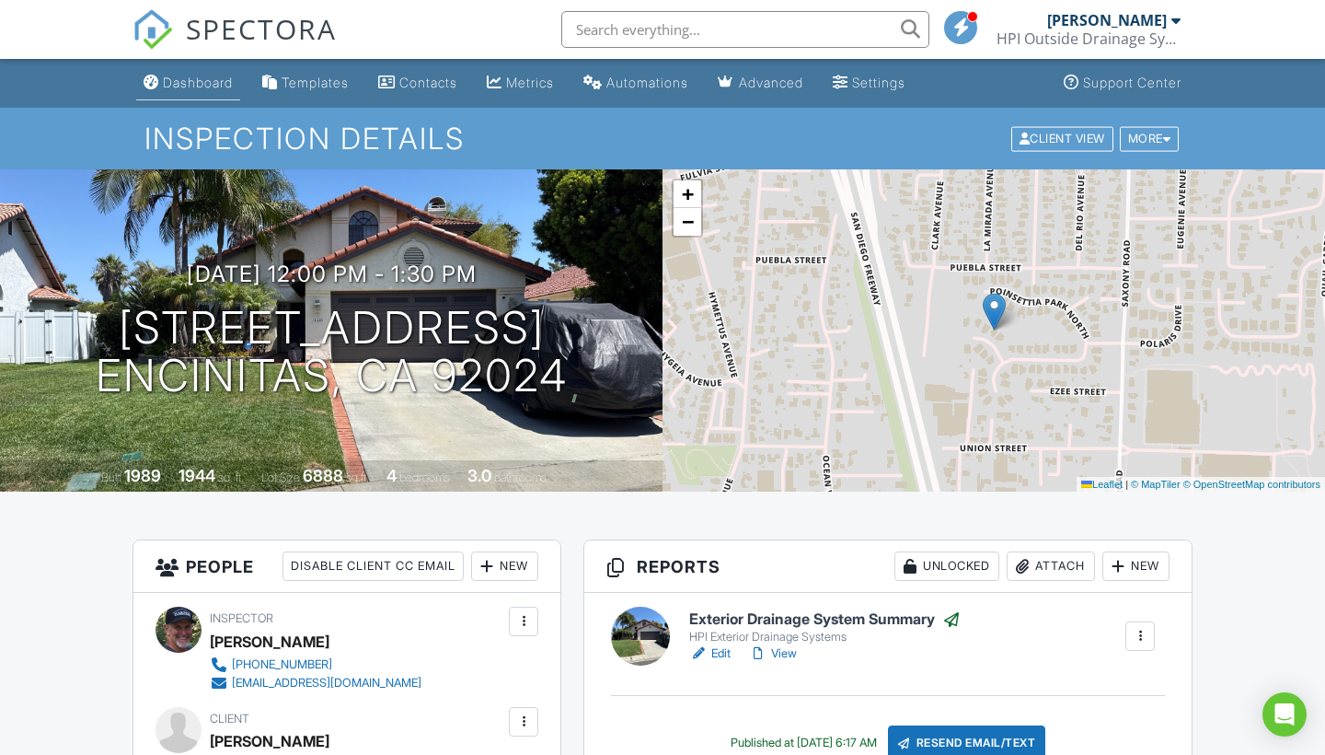
click at [202, 84] on div "Dashboard" at bounding box center [198, 83] width 70 height 16
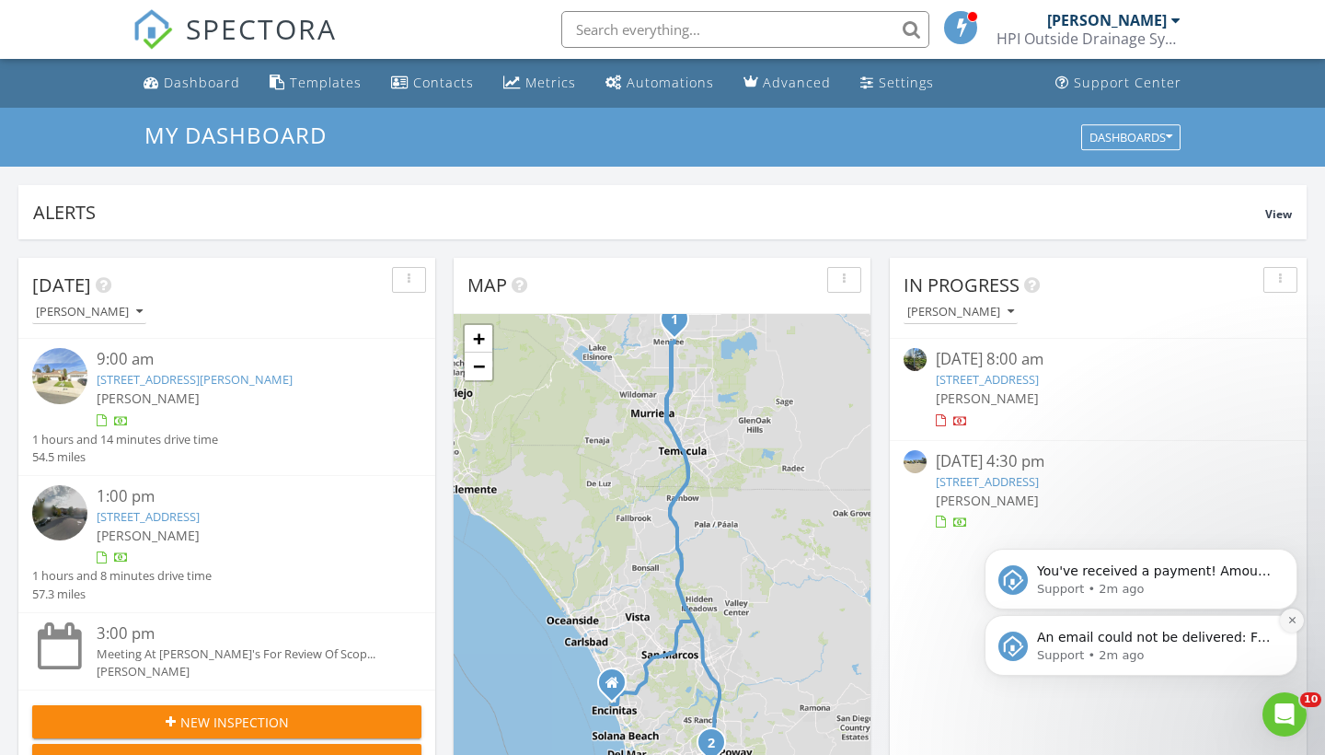
click at [1293, 620] on icon "Dismiss notification" at bounding box center [1291, 619] width 6 height 6
click at [1287, 623] on icon "Dismiss notification" at bounding box center [1292, 620] width 10 height 10
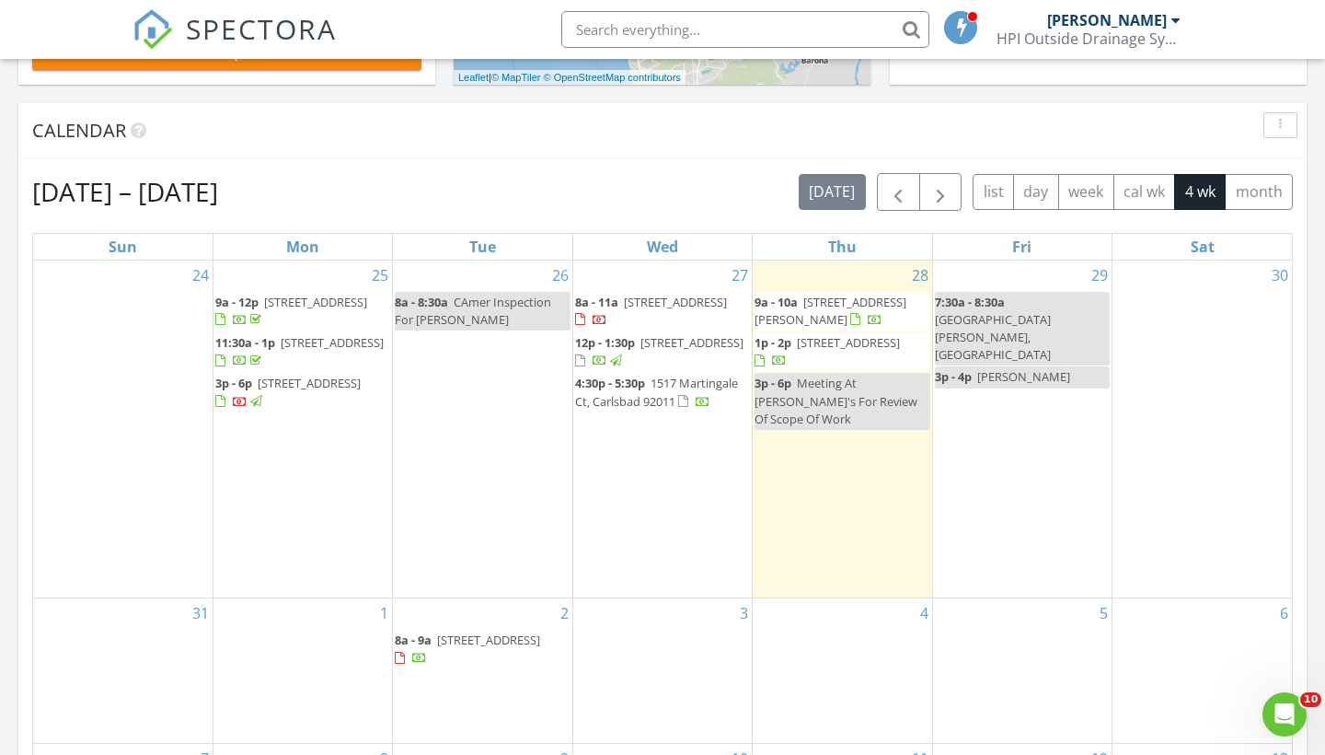
scroll to position [710, 0]
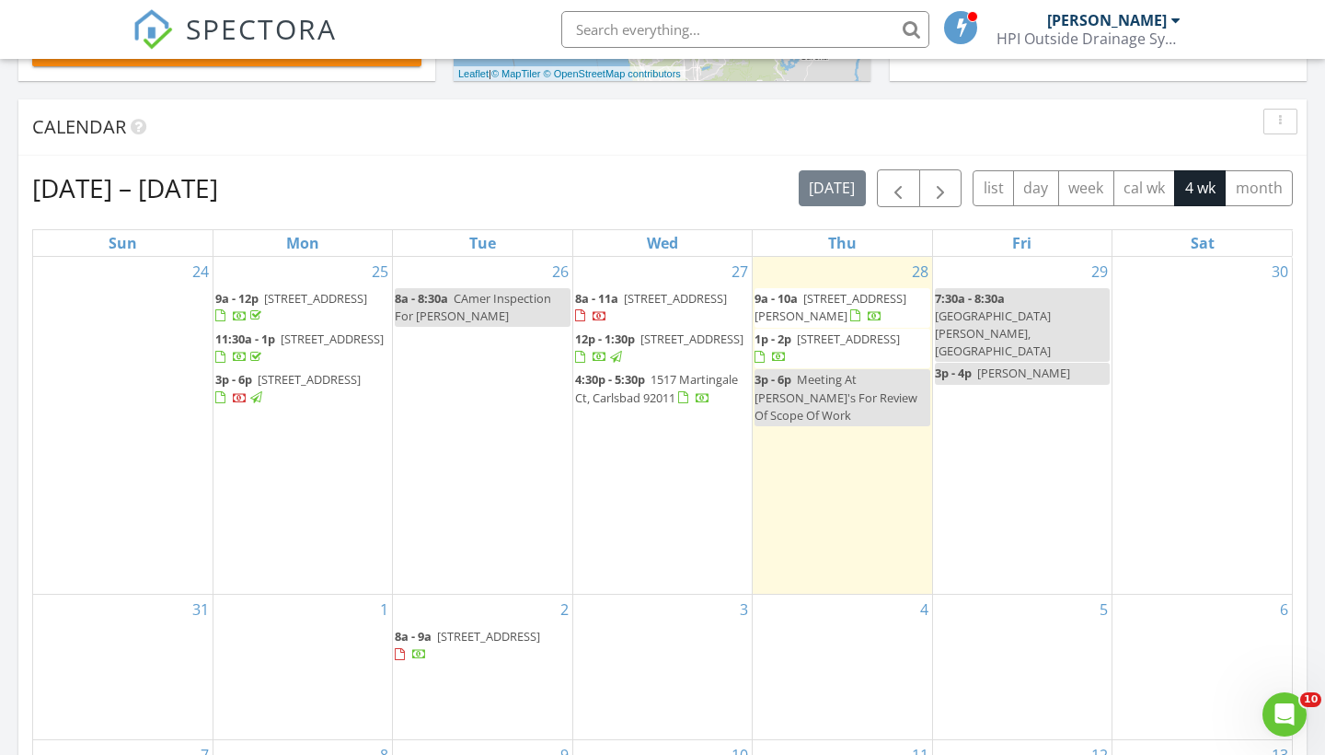
click at [670, 447] on div "27 8a - 11a 5410 Los Mirlitos, Rancho Santa Fe 92067 12p - 1:30p 648 Poinsettia…" at bounding box center [662, 425] width 179 height 337
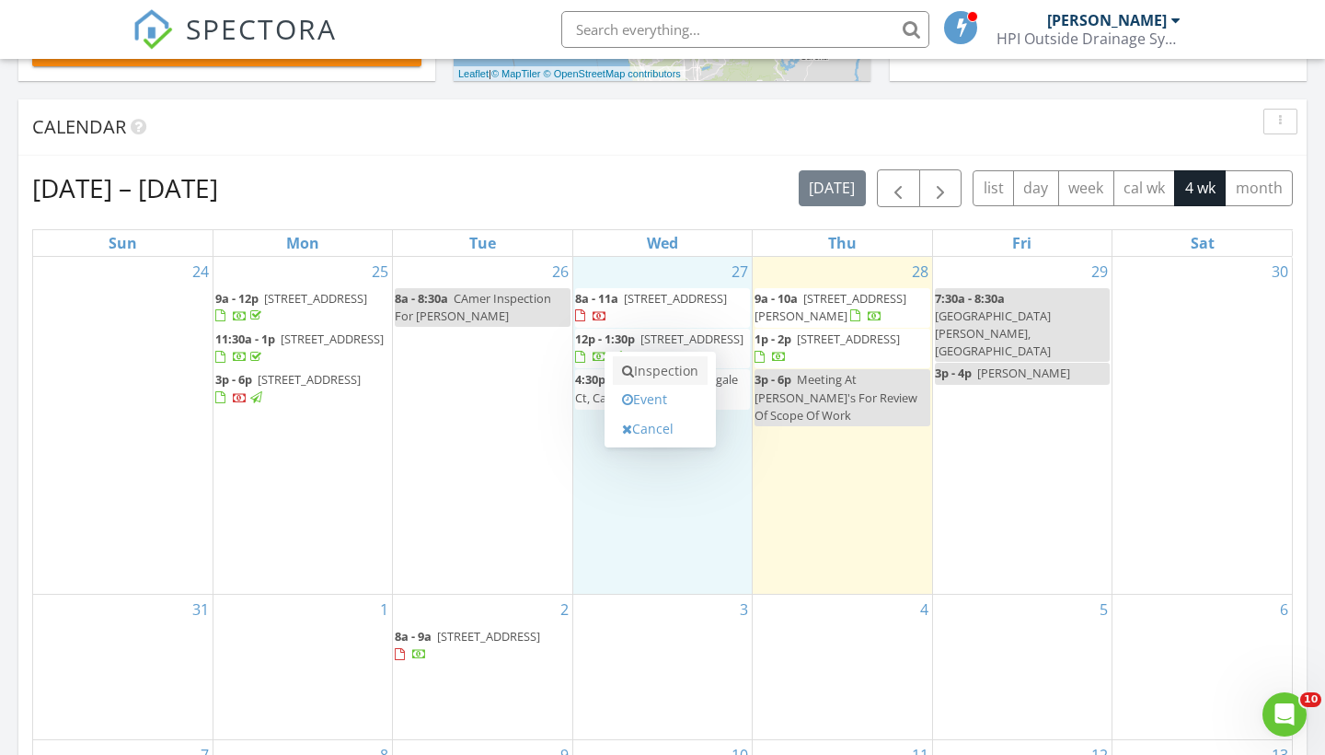
click at [674, 374] on link "Inspection" at bounding box center [660, 370] width 95 height 29
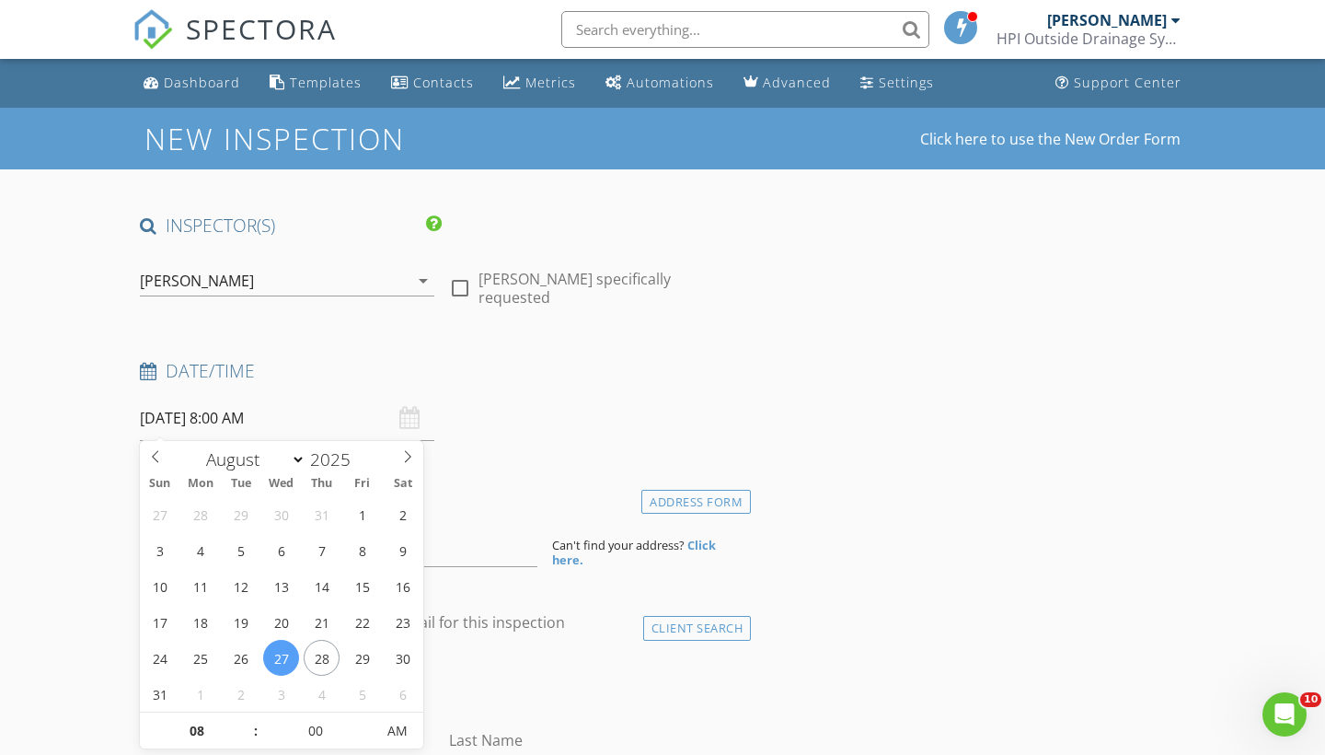
click at [307, 421] on input "[DATE] 8:00 AM" at bounding box center [287, 418] width 294 height 45
type input "09"
type input "[DATE] 9:00 AM"
click at [244, 722] on span at bounding box center [246, 721] width 13 height 18
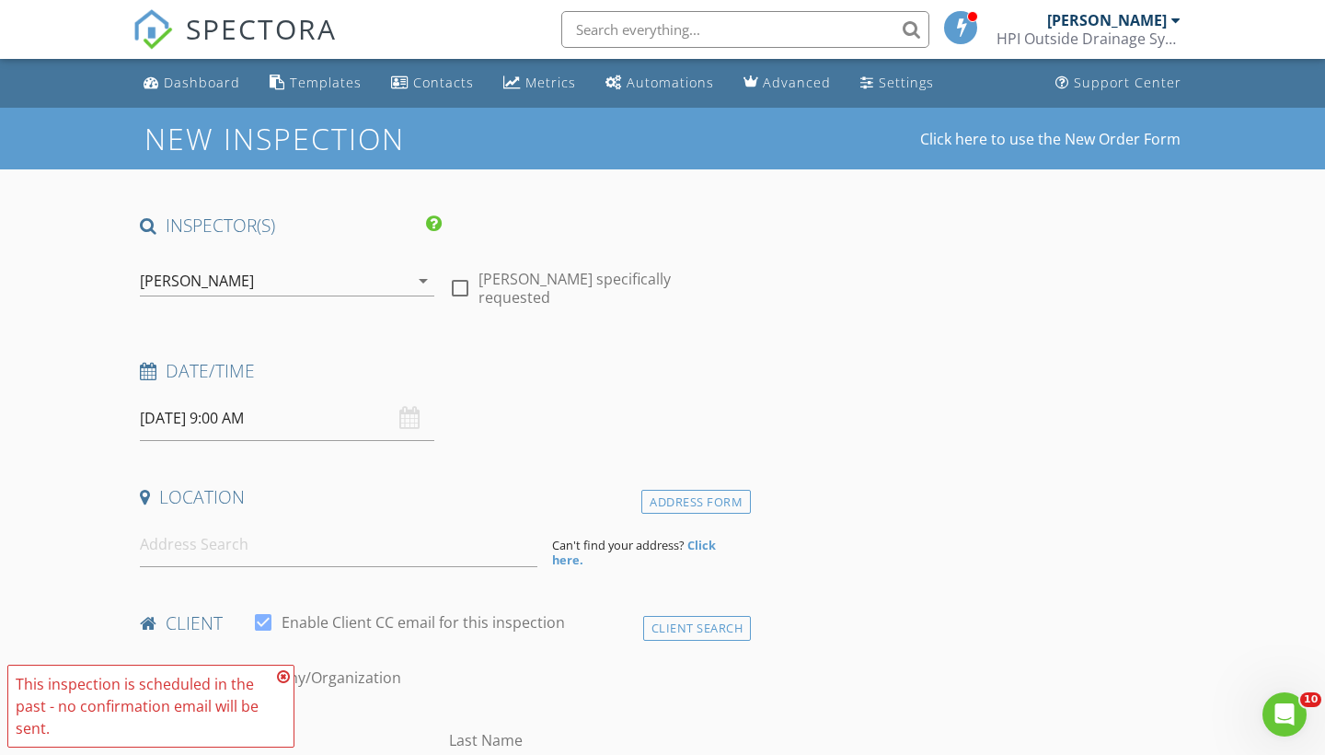
click at [244, 722] on span "This inspection is scheduled in the past - no confirmation email will be sent." at bounding box center [150, 705] width 287 height 83
click at [277, 675] on icon at bounding box center [283, 676] width 13 height 15
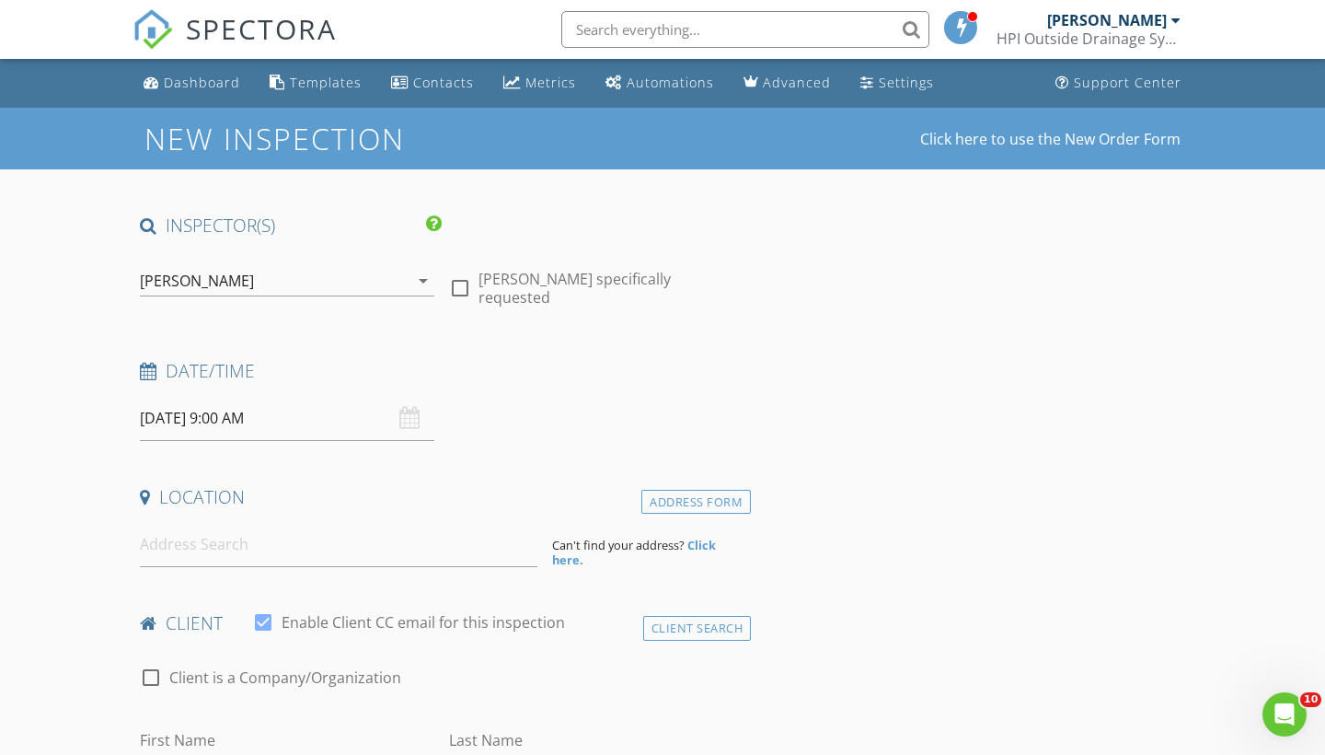
click at [247, 416] on input "[DATE] 9:00 AM" at bounding box center [287, 418] width 294 height 45
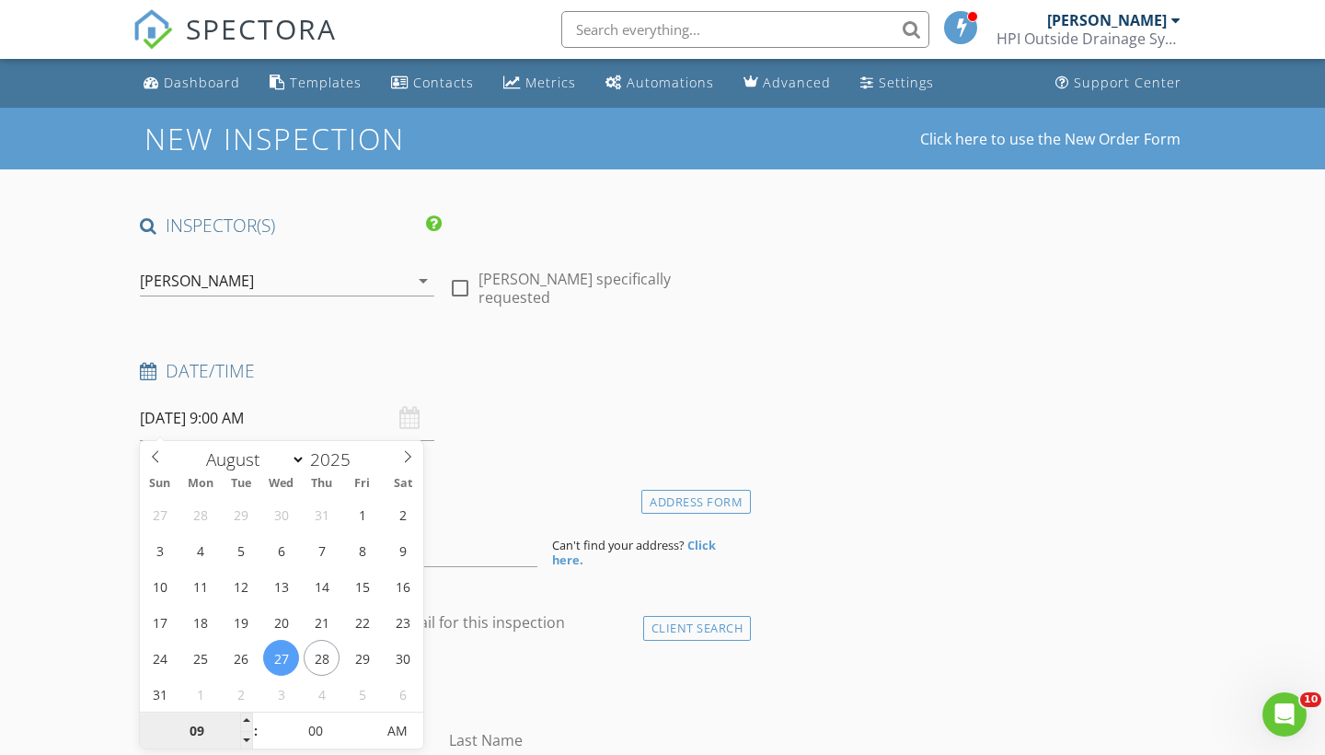
click at [211, 729] on input "09" at bounding box center [196, 731] width 113 height 37
type input "0"
type input "11"
type input "[DATE] 11:00 AM"
click at [477, 693] on div "check_box_outline_blank Client is a Company/Organization" at bounding box center [442, 687] width 604 height 48
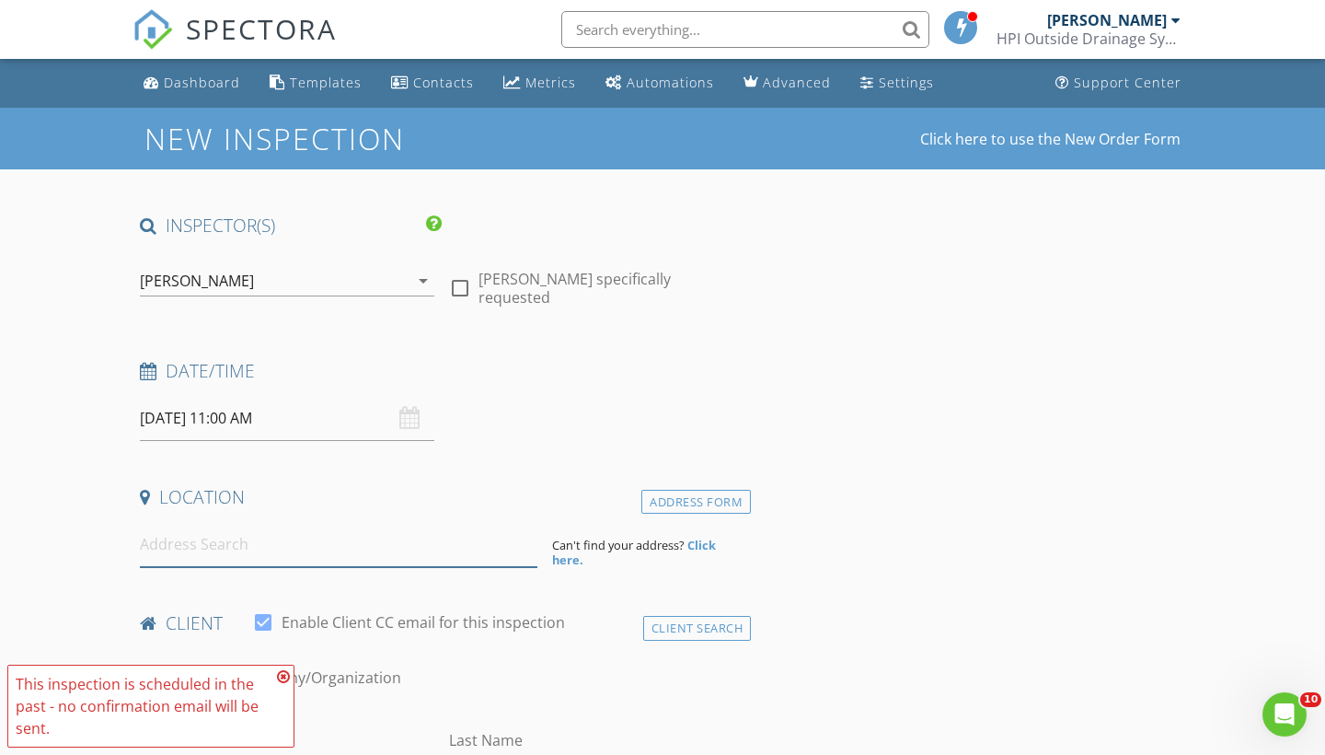
click at [404, 548] on input at bounding box center [339, 544] width 398 height 45
click at [282, 676] on icon at bounding box center [283, 676] width 13 height 15
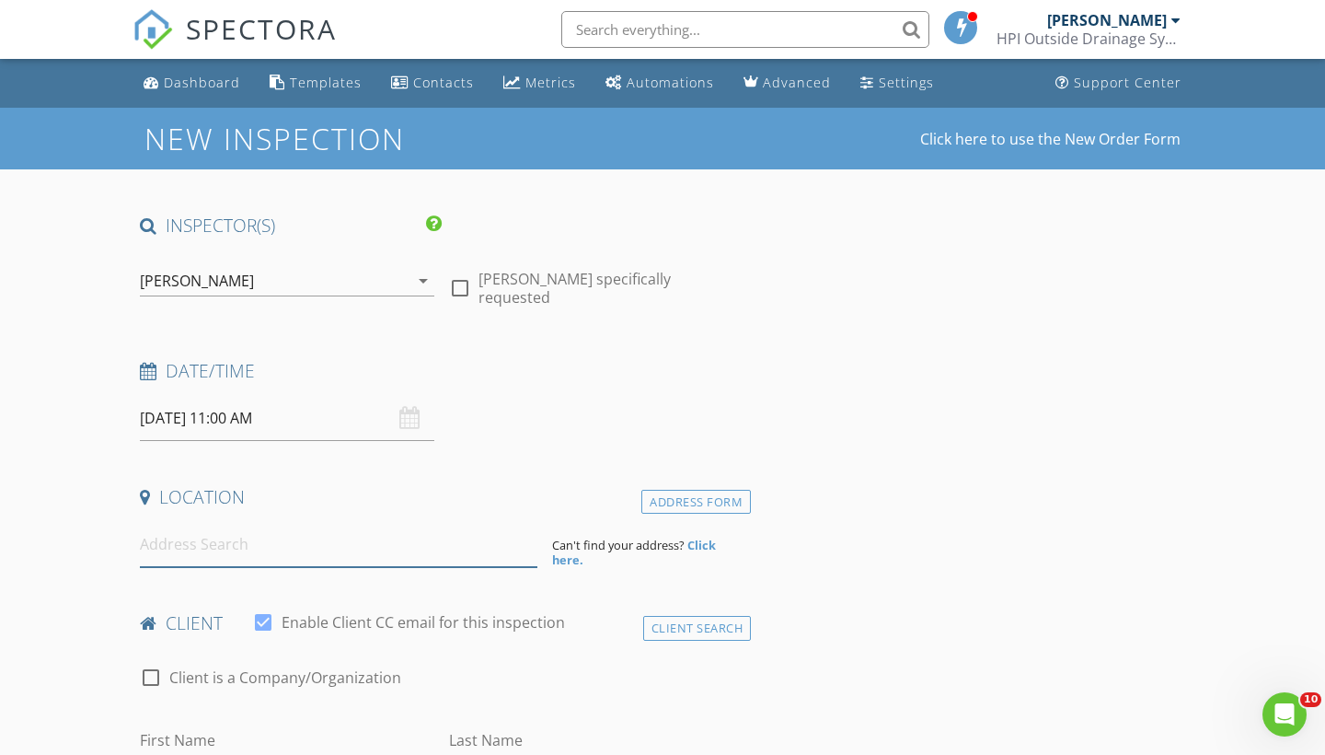
click at [327, 547] on input at bounding box center [339, 544] width 398 height 45
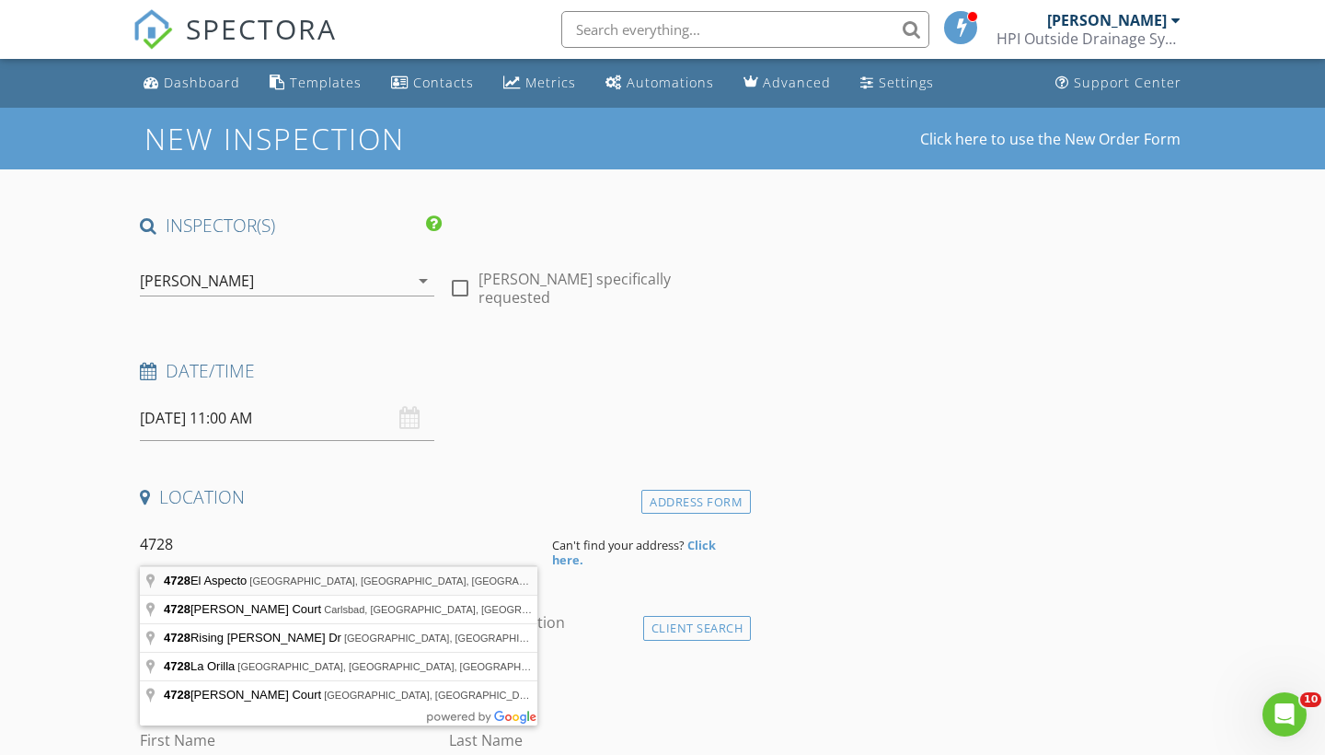
type input "4728 El Aspecto, Rancho Santa Fe, CA, USA"
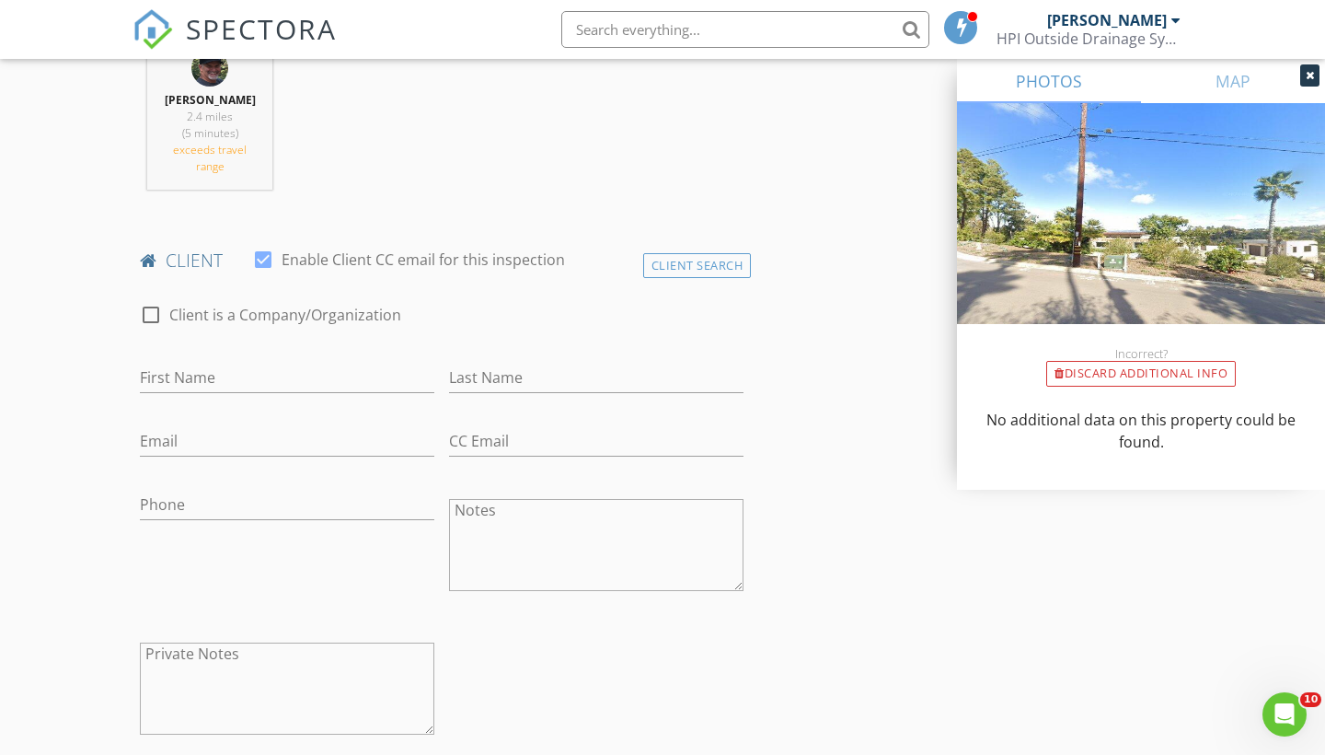
scroll to position [762, 0]
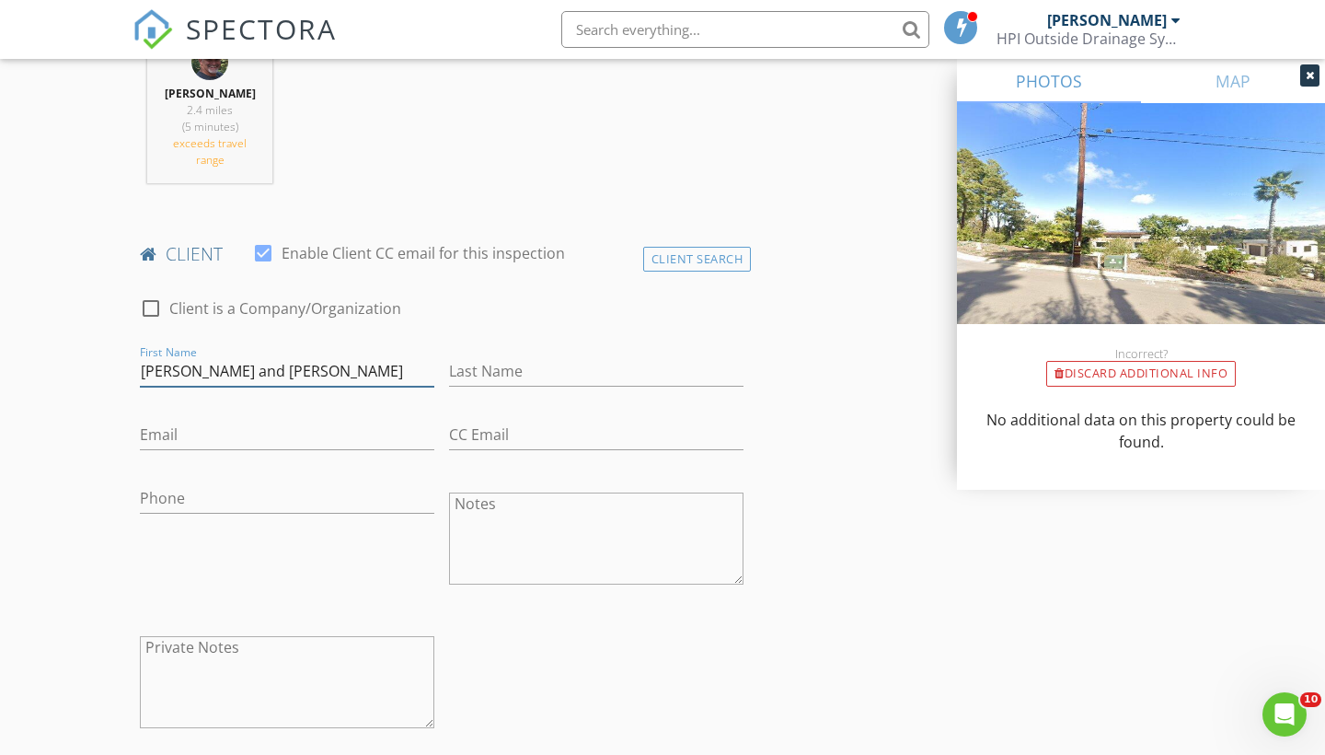
type input "[PERSON_NAME] and [PERSON_NAME]"
type input "[EMAIL_ADDRESS][DOMAIN_NAME]"
click at [573, 621] on div "check_box_outline_blank Client is a Company/Organization First Name Susan and B…" at bounding box center [442, 517] width 618 height 477
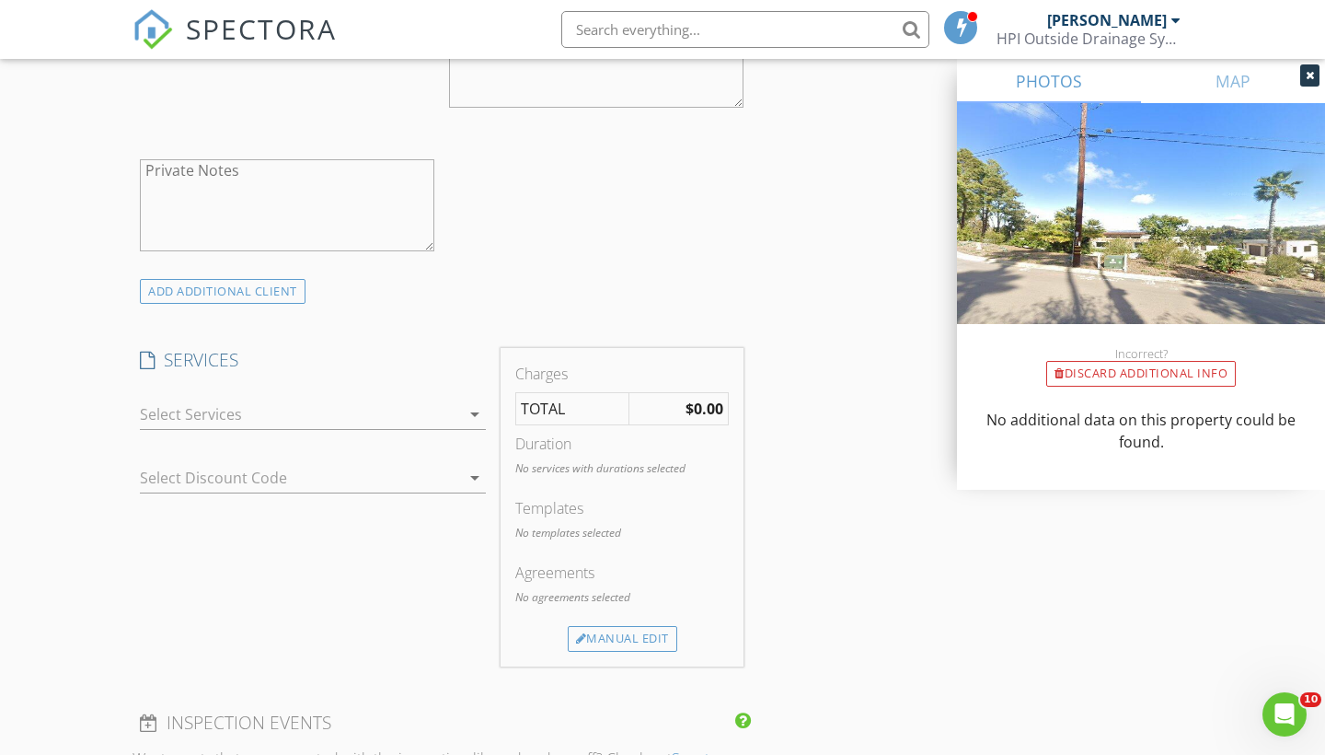
scroll to position [1241, 0]
click at [476, 407] on icon "arrow_drop_down" at bounding box center [475, 411] width 22 height 22
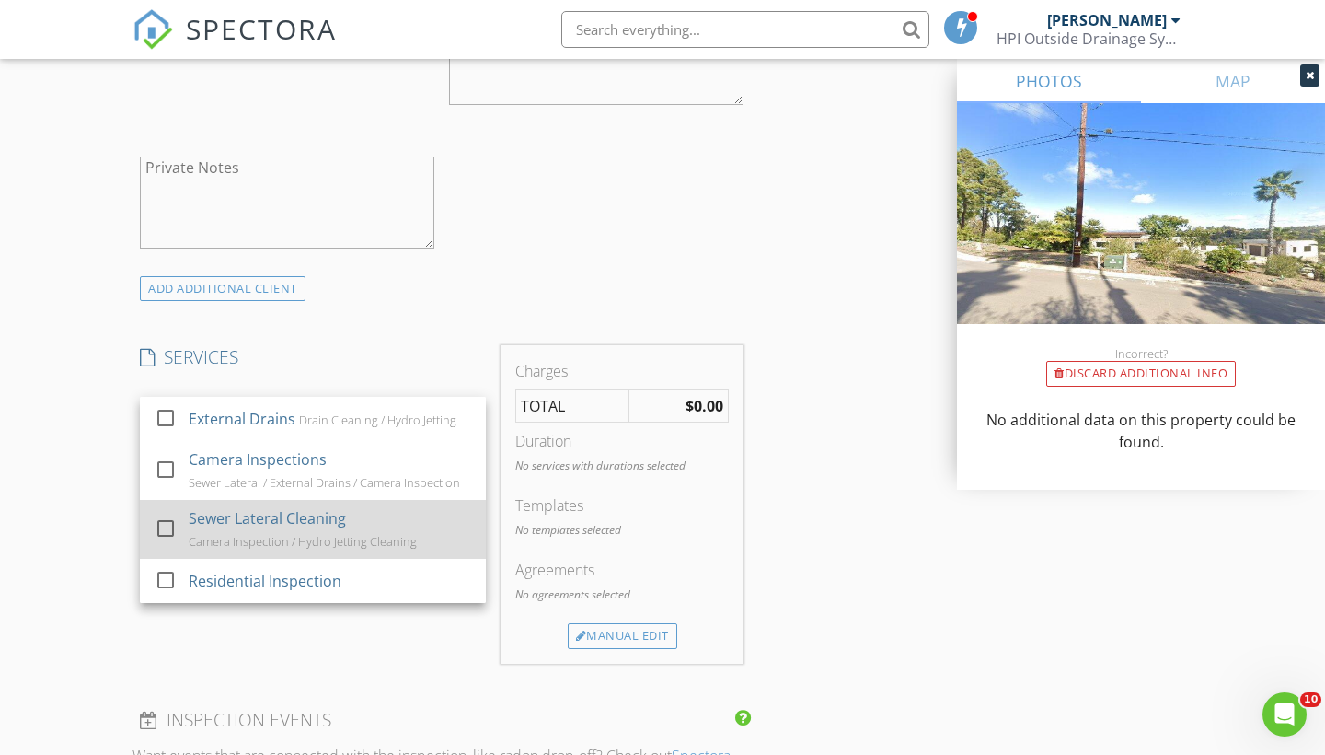
click at [161, 527] on div at bounding box center [165, 528] width 31 height 31
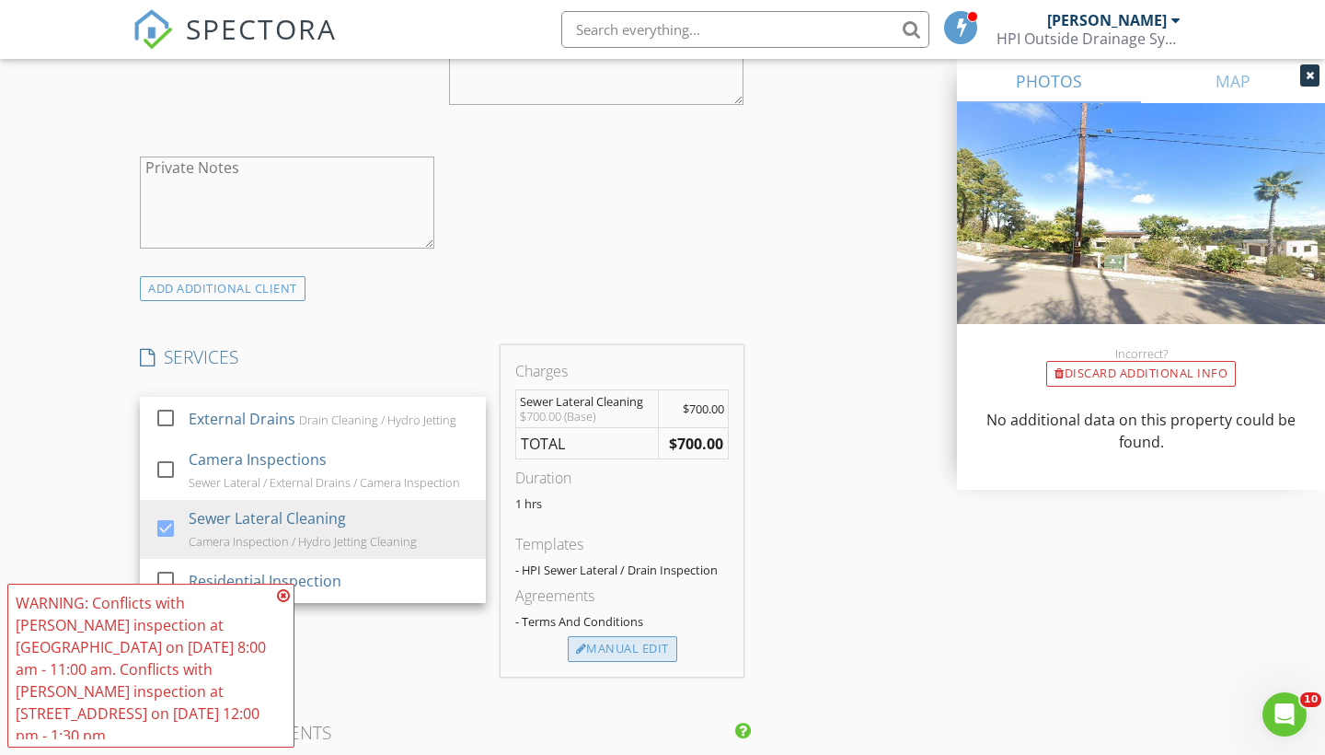
click at [604, 642] on div "Manual Edit" at bounding box center [622, 649] width 109 height 26
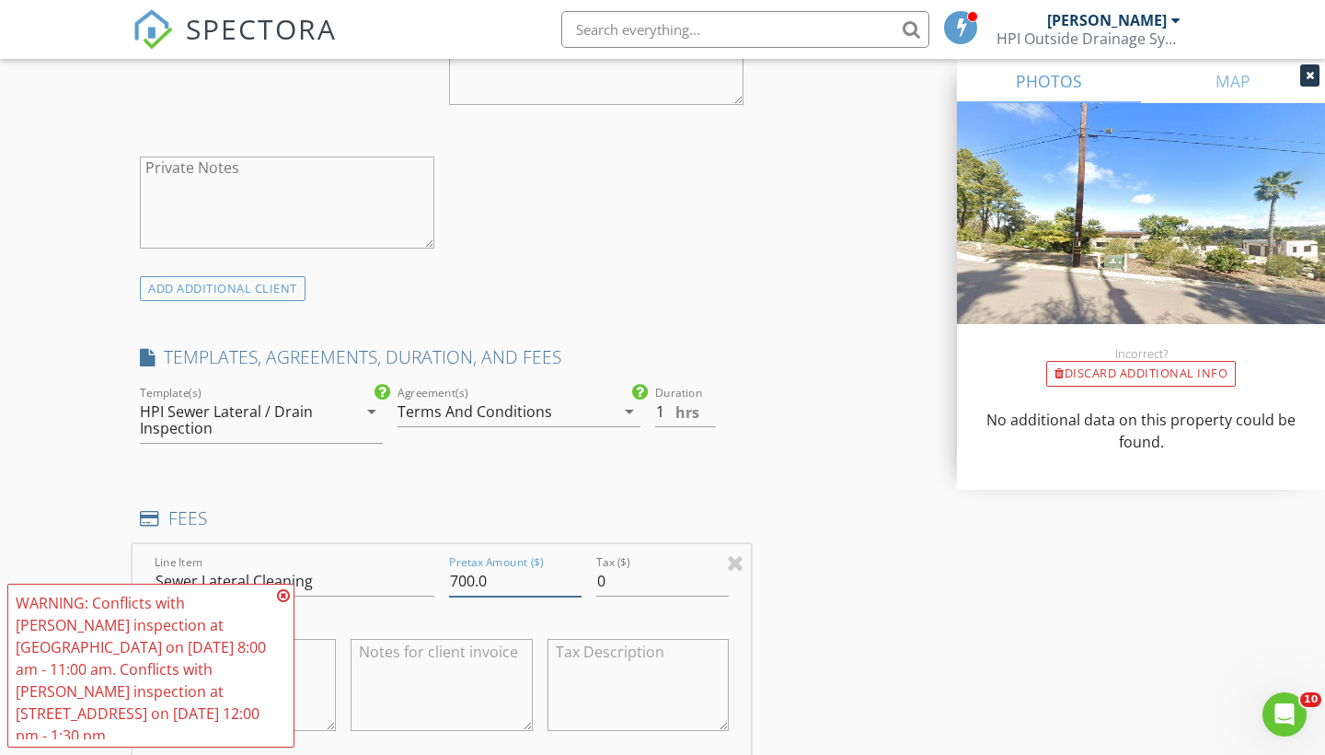
drag, startPoint x: 476, startPoint y: 571, endPoint x: 455, endPoint y: 570, distance: 21.2
click at [455, 570] on input "700.0" at bounding box center [515, 581] width 133 height 30
type input "275.0"
type input "Sewer Lateral Camera Inspection"
click at [281, 603] on icon at bounding box center [283, 595] width 13 height 15
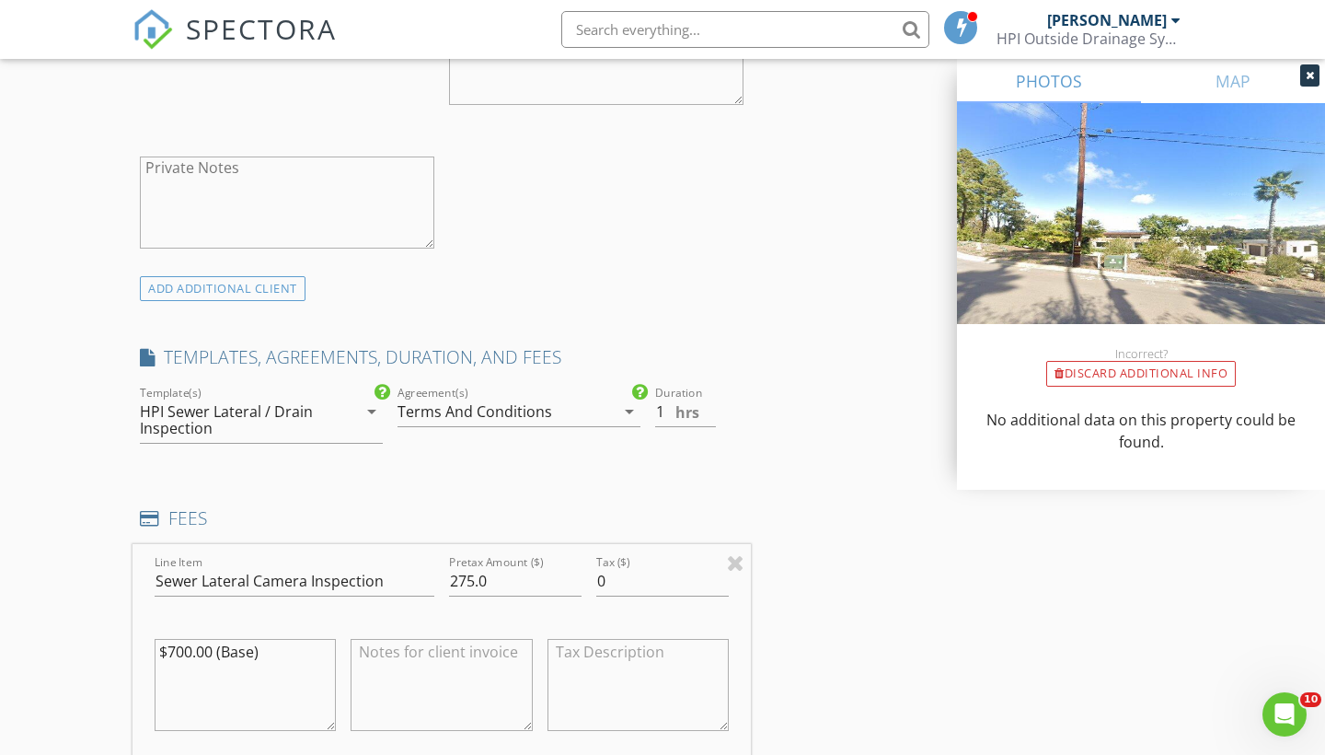
click at [798, 503] on div "INSPECTOR(S) check_box Scott Snow PRIMARY Scott Snow arrow_drop_down check_box_…" at bounding box center [663, 628] width 1060 height 3313
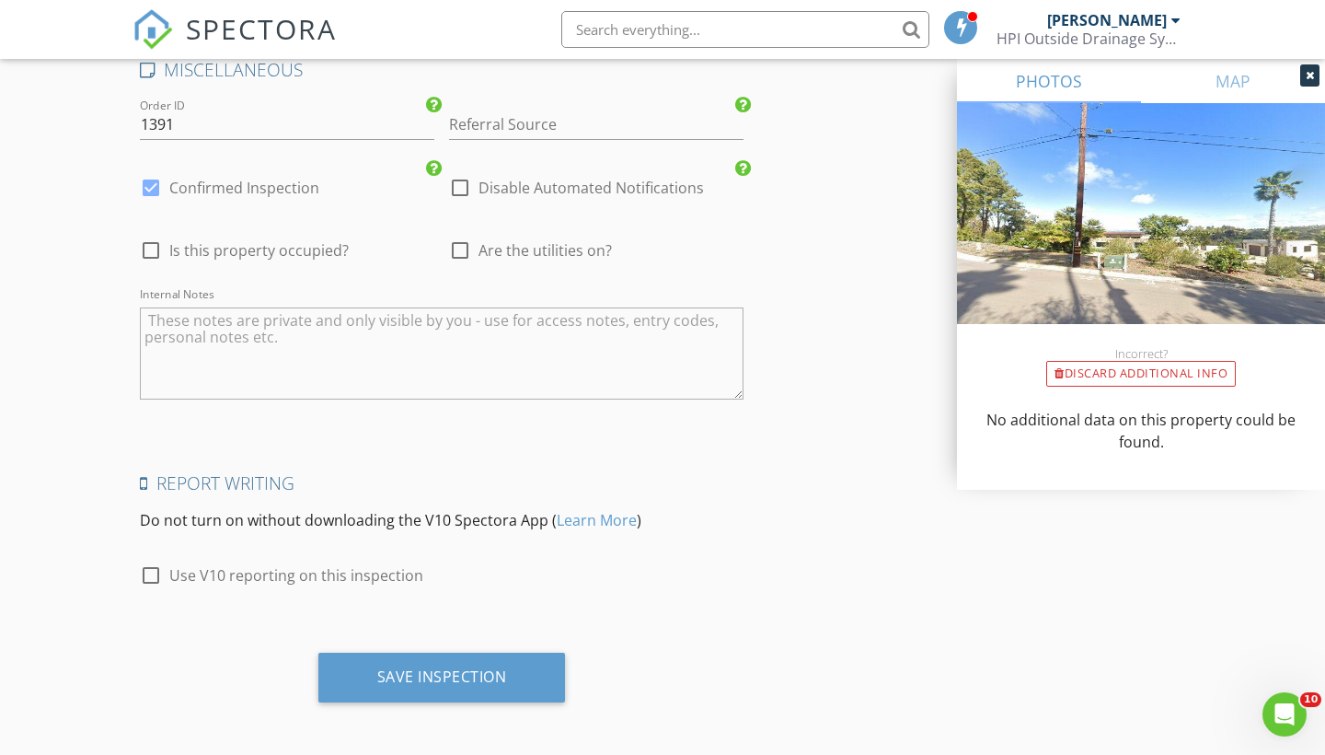
scroll to position [2808, 0]
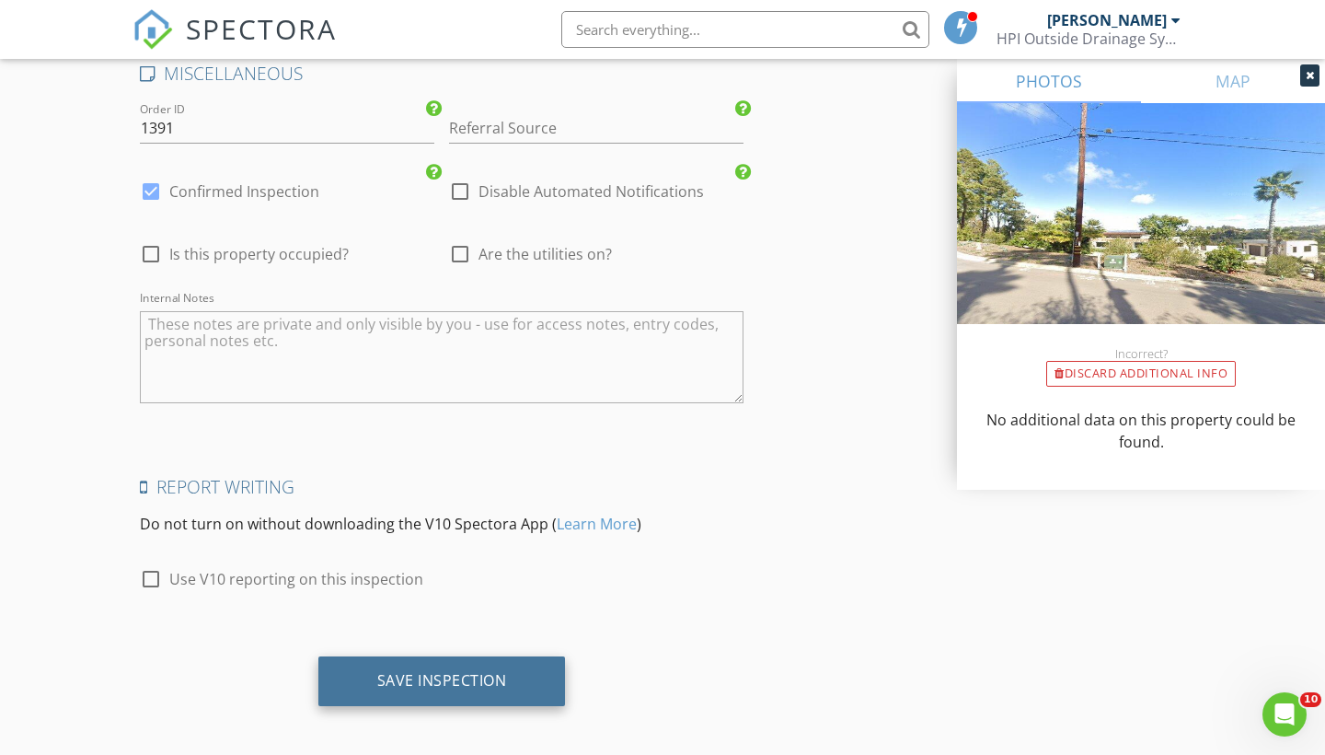
click at [470, 677] on div "Save Inspection" at bounding box center [442, 680] width 130 height 18
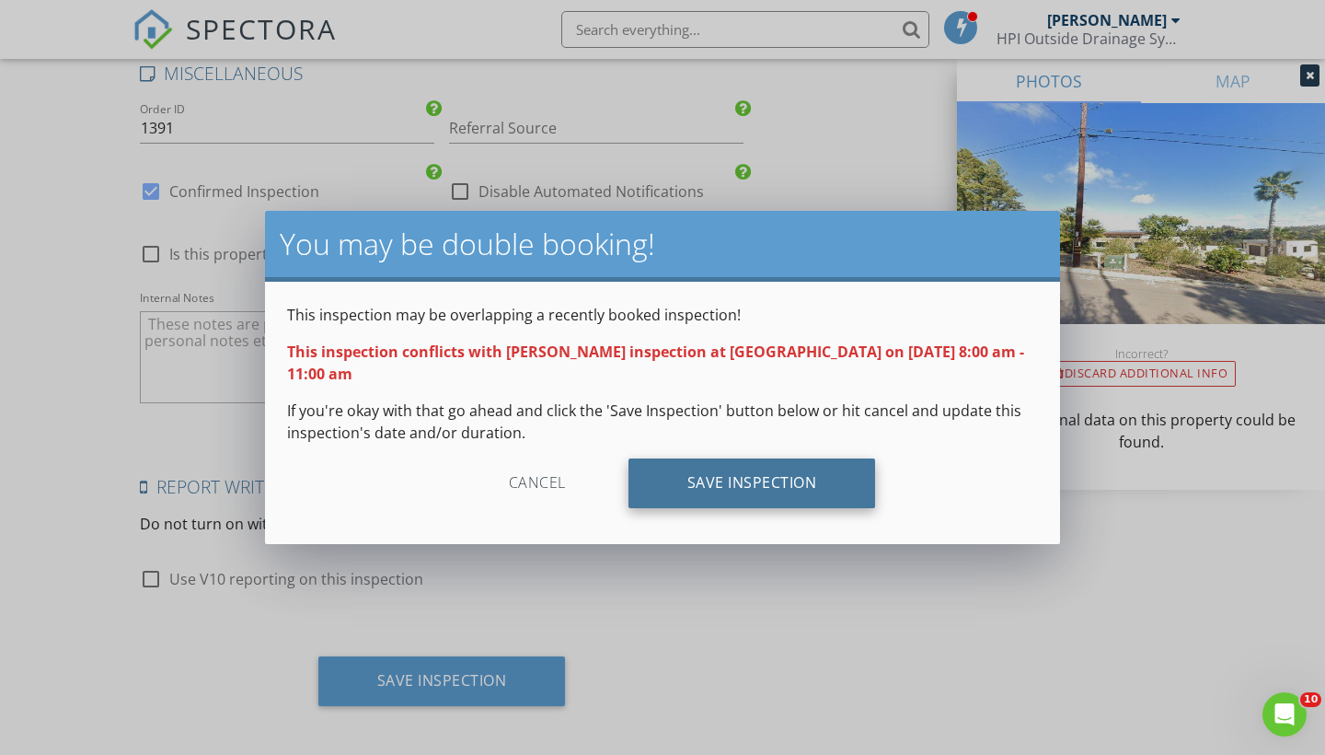
click at [780, 474] on div "Save Inspection" at bounding box center [752, 483] width 248 height 50
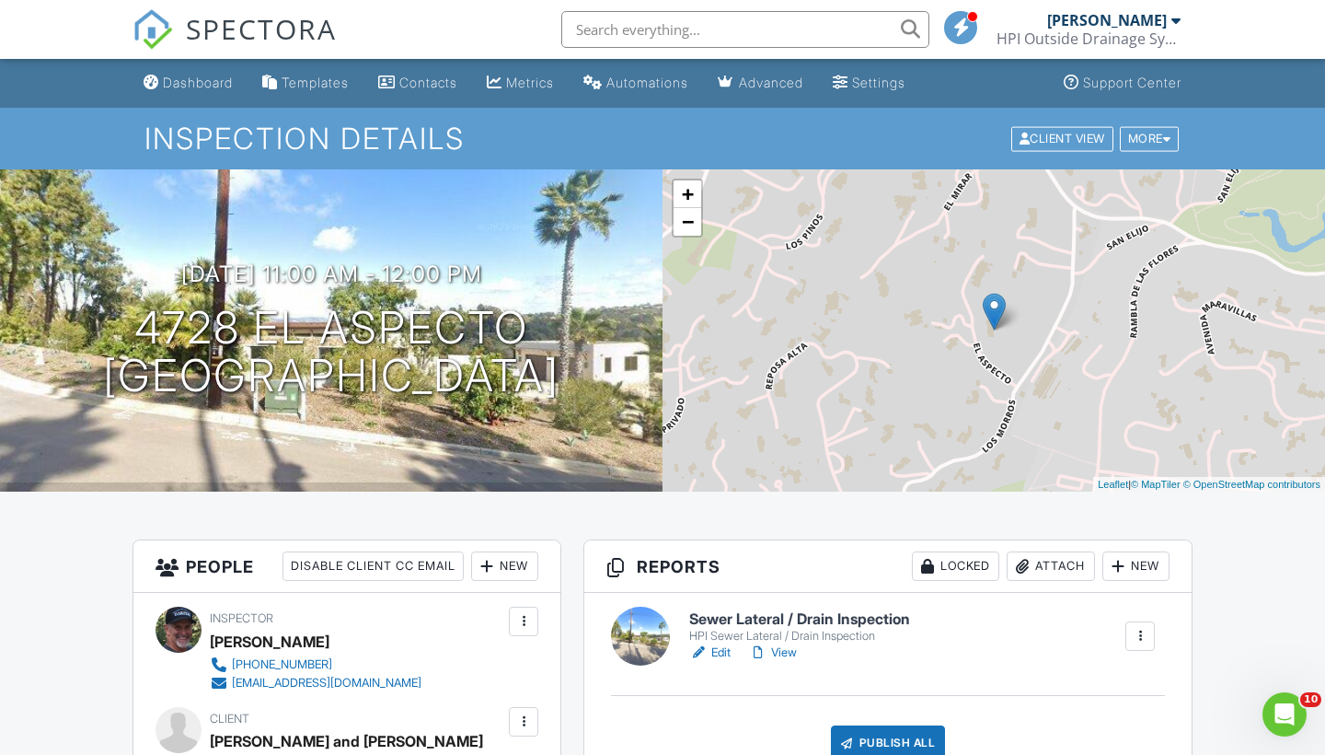
click at [511, 566] on div "New" at bounding box center [504, 565] width 67 height 29
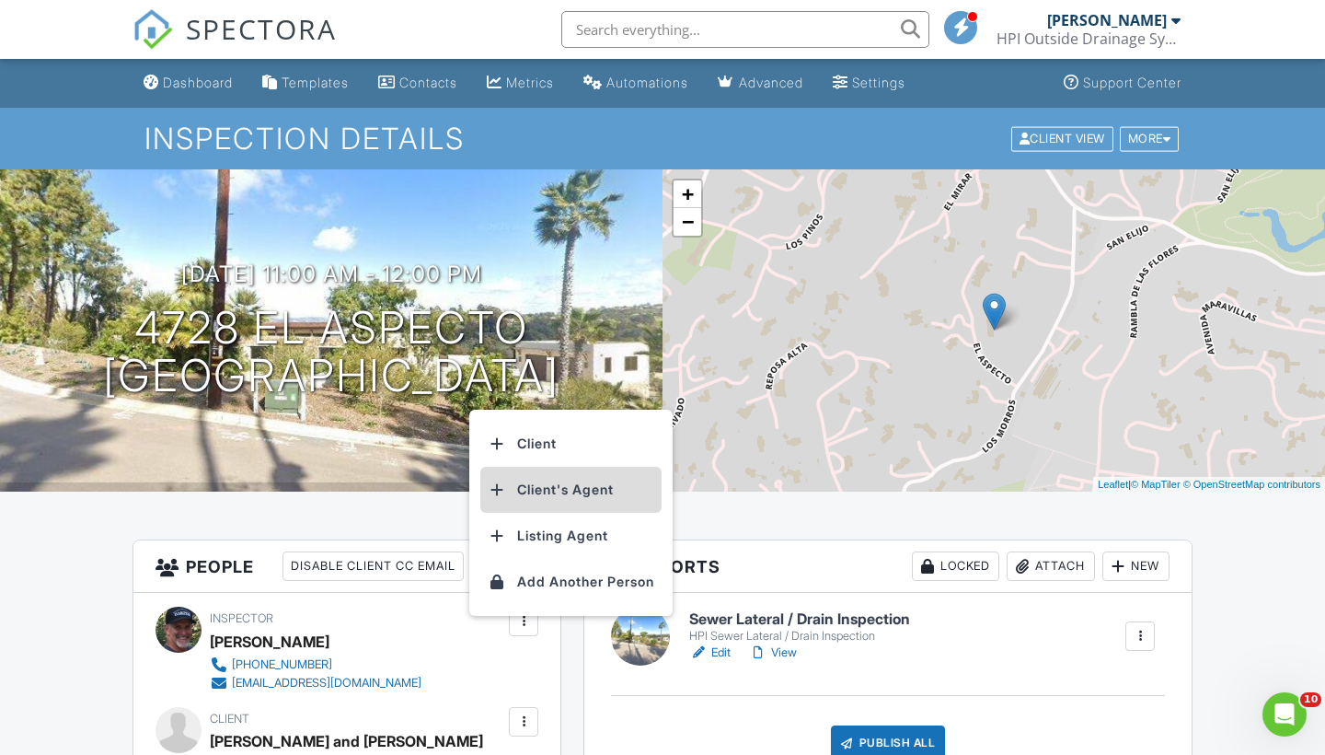
click at [540, 492] on li "Client's Agent" at bounding box center [570, 490] width 181 height 46
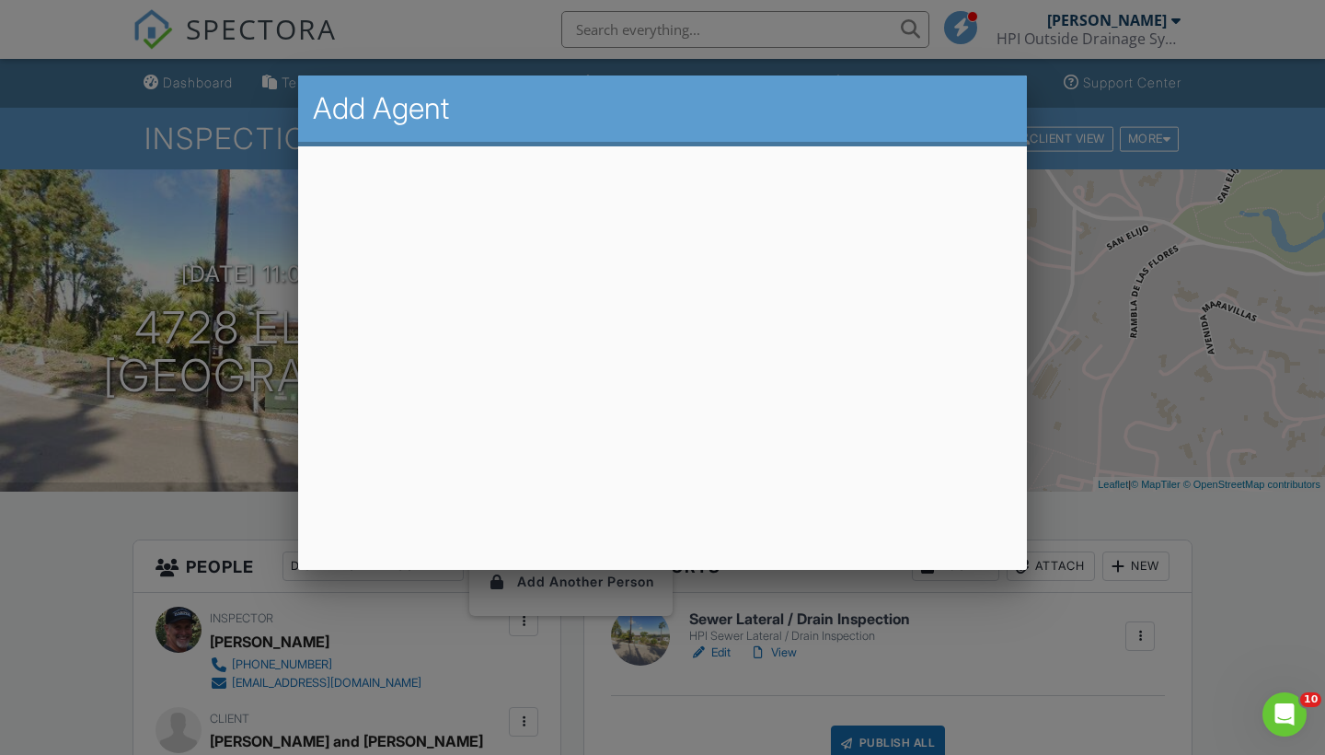
drag, startPoint x: 1123, startPoint y: 90, endPoint x: 1190, endPoint y: 4, distance: 109.0
click at [1123, 90] on div at bounding box center [662, 379] width 1325 height 943
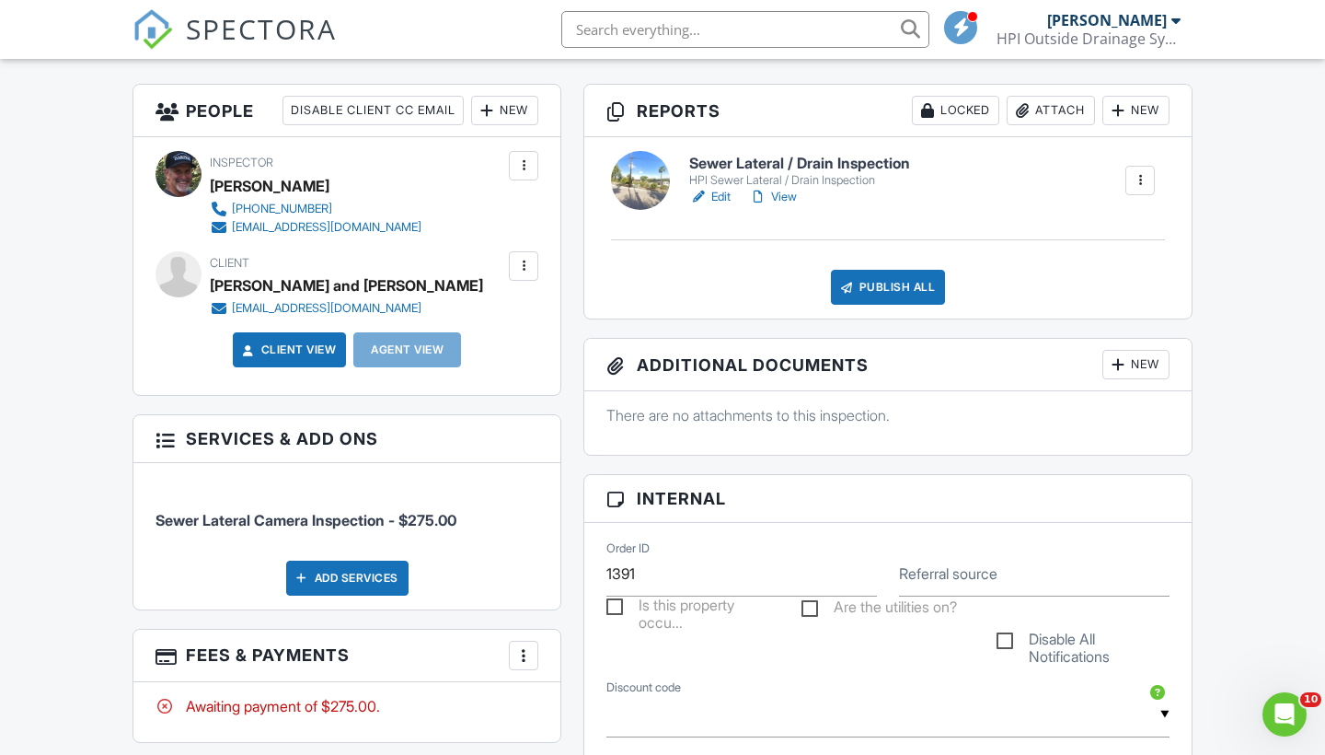
scroll to position [420, 0]
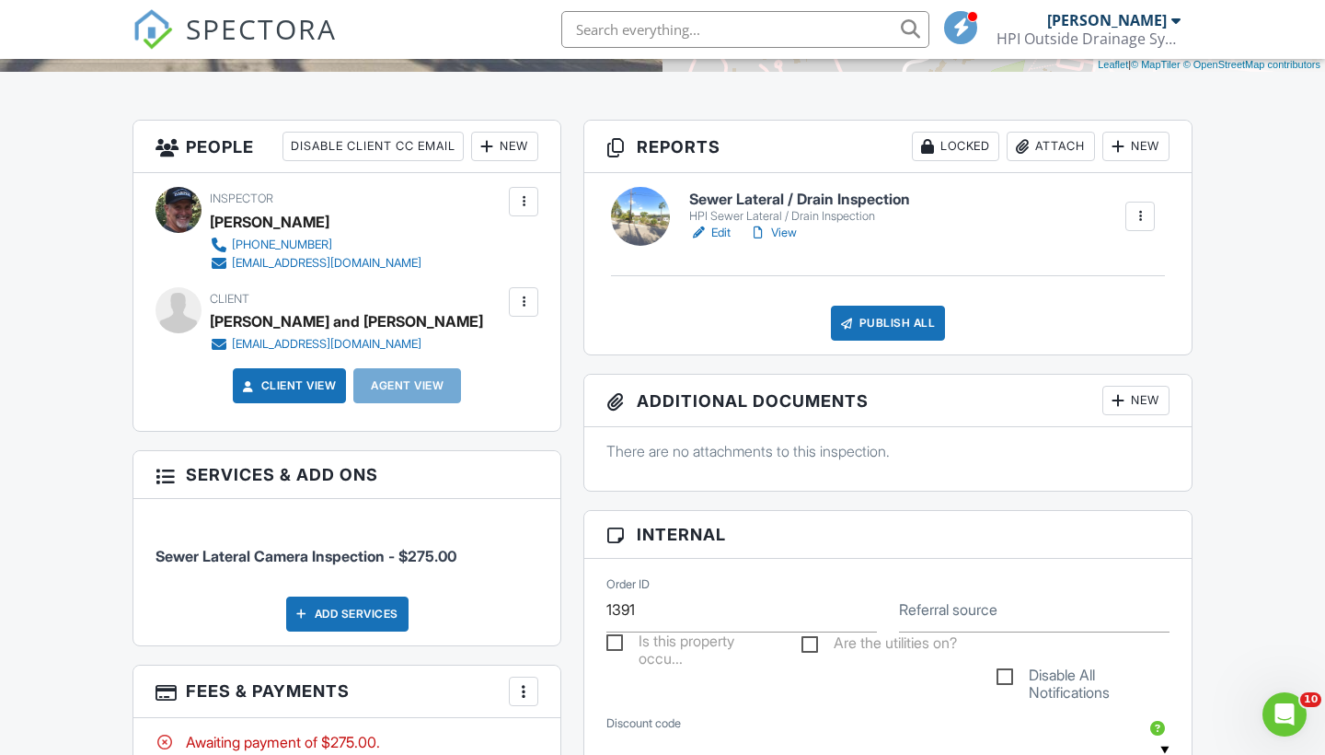
click at [527, 141] on div "New" at bounding box center [504, 146] width 67 height 29
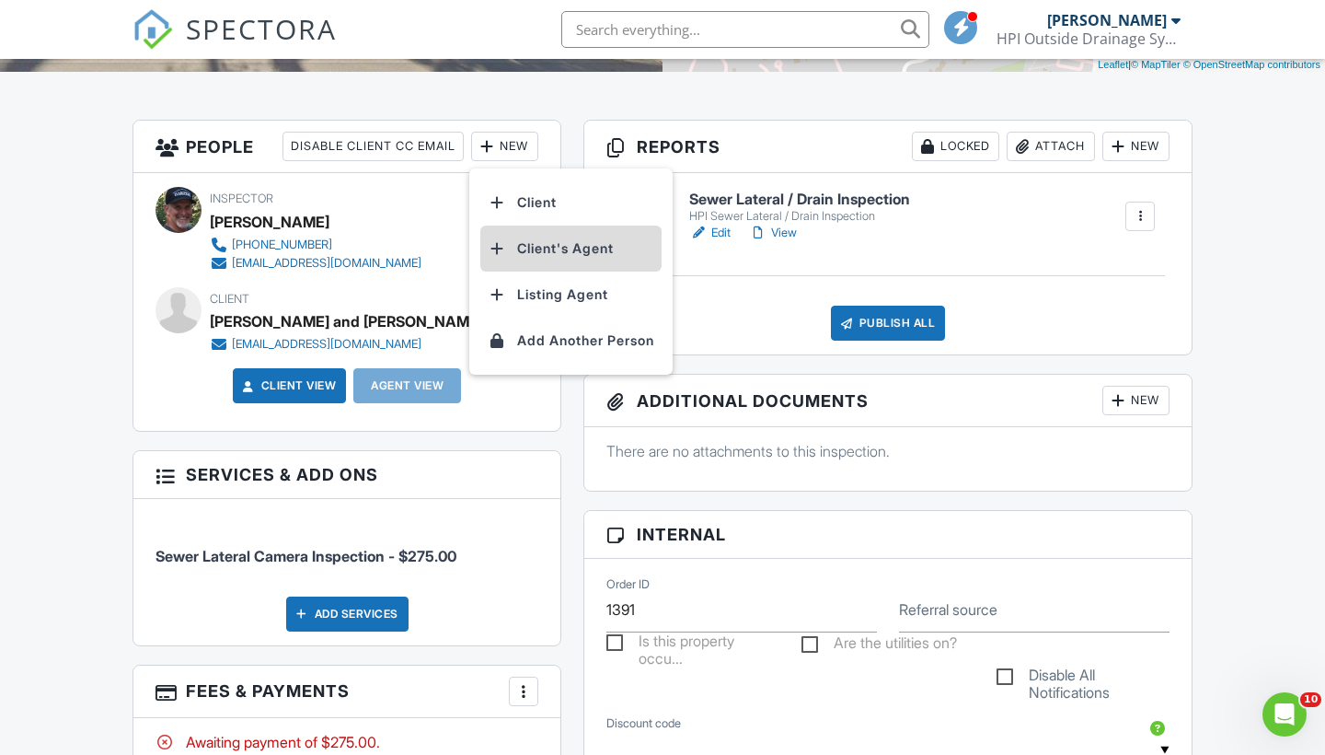
click at [565, 247] on li "Client's Agent" at bounding box center [570, 248] width 181 height 46
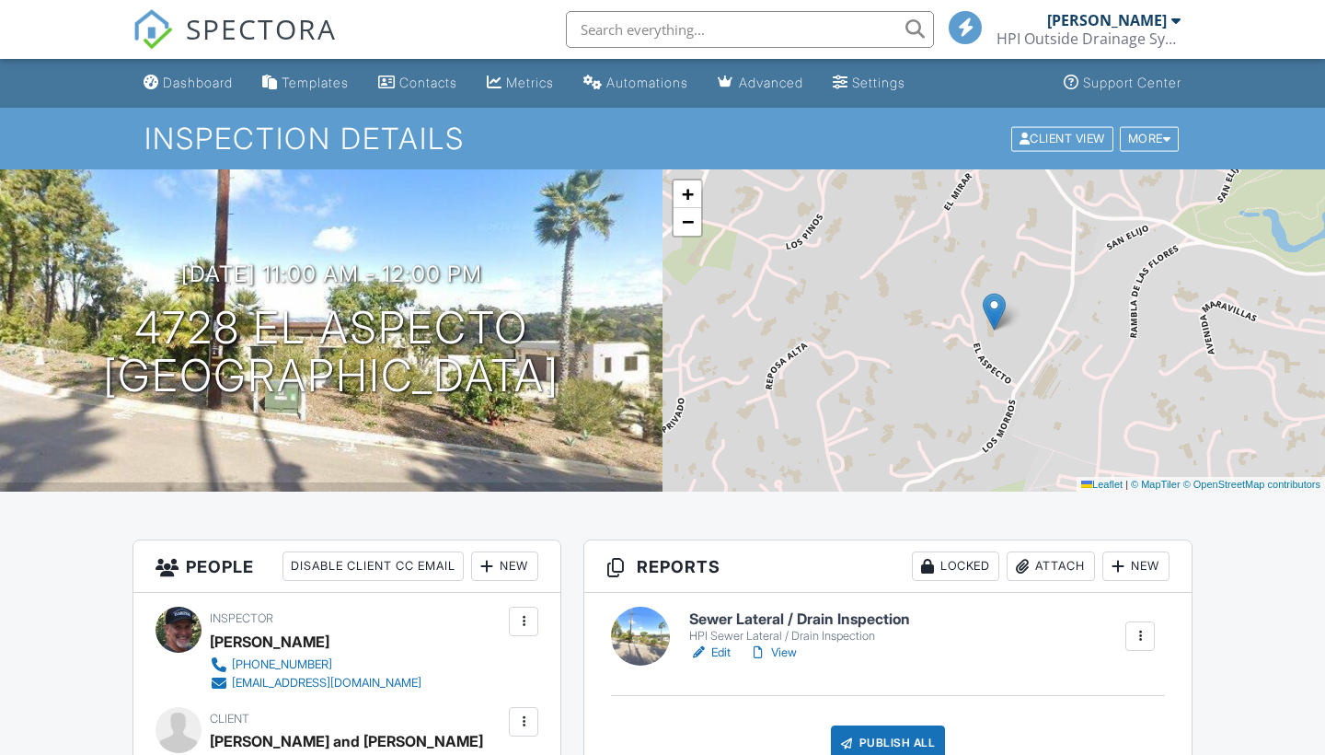
scroll to position [420, 0]
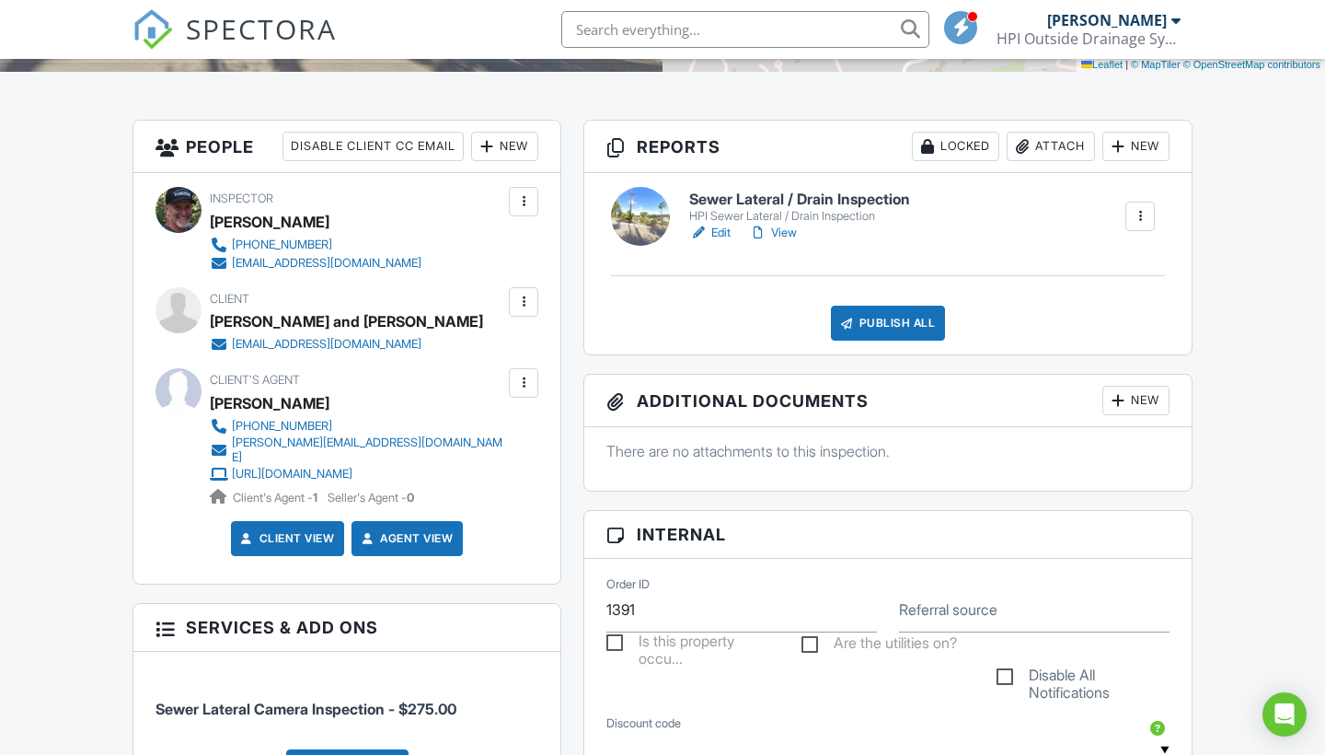
click at [571, 518] on div "People Disable Client CC Email New Client Listing Agent Add Another Person Insp…" at bounding box center [346, 616] width 451 height 992
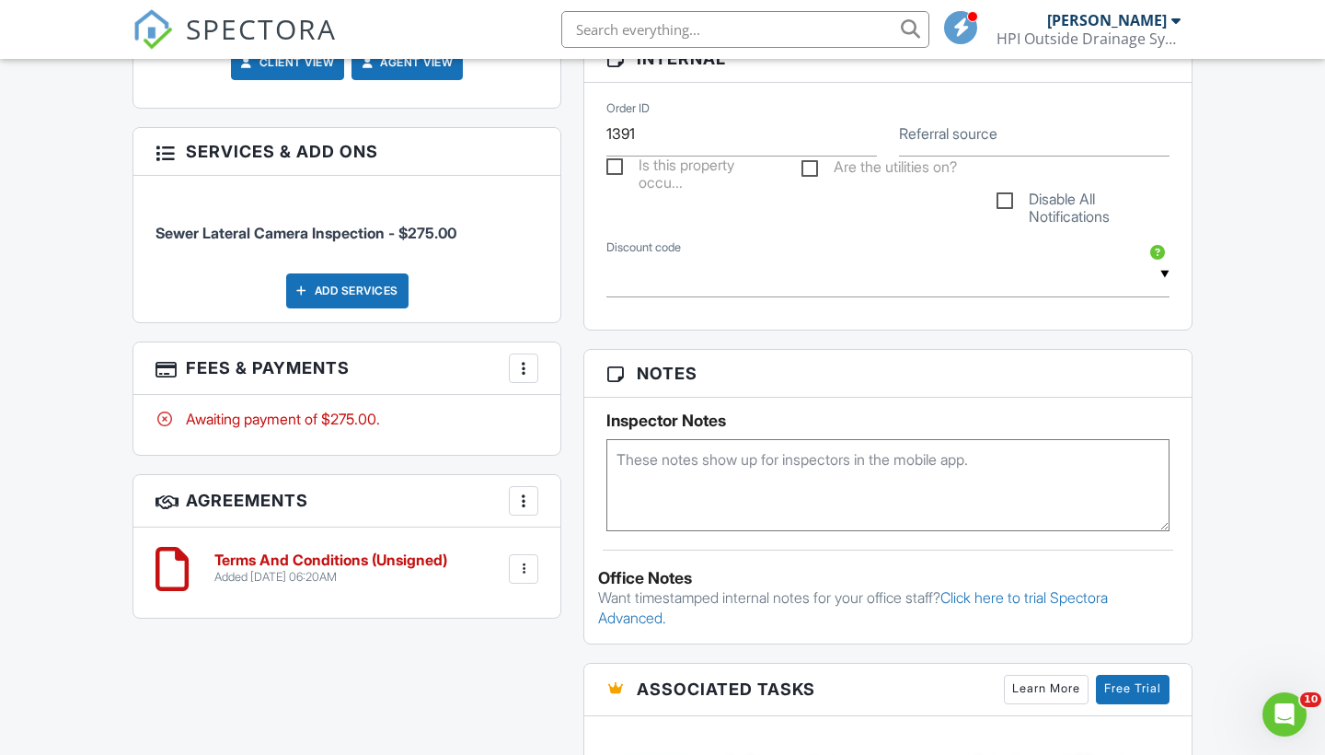
scroll to position [903, 0]
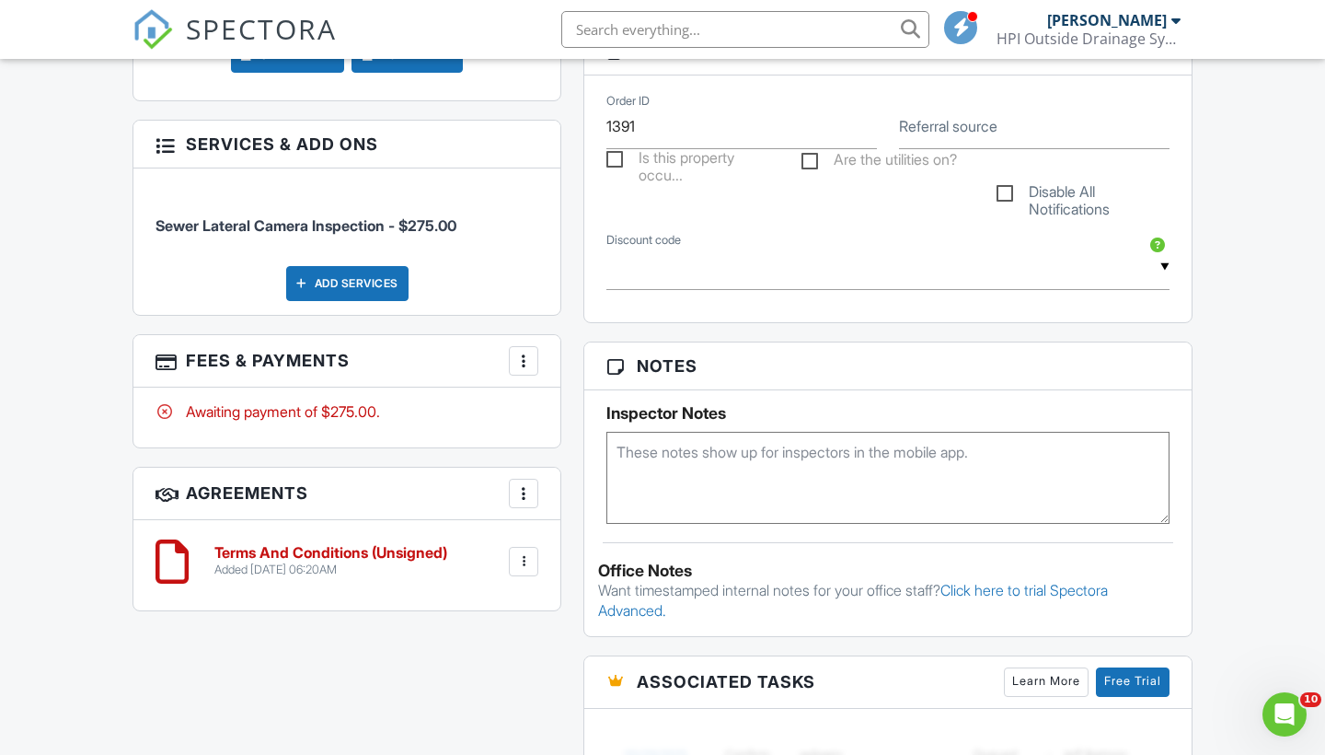
click at [242, 545] on h6 "Terms And Conditions (Unsigned)" at bounding box center [330, 553] width 233 height 17
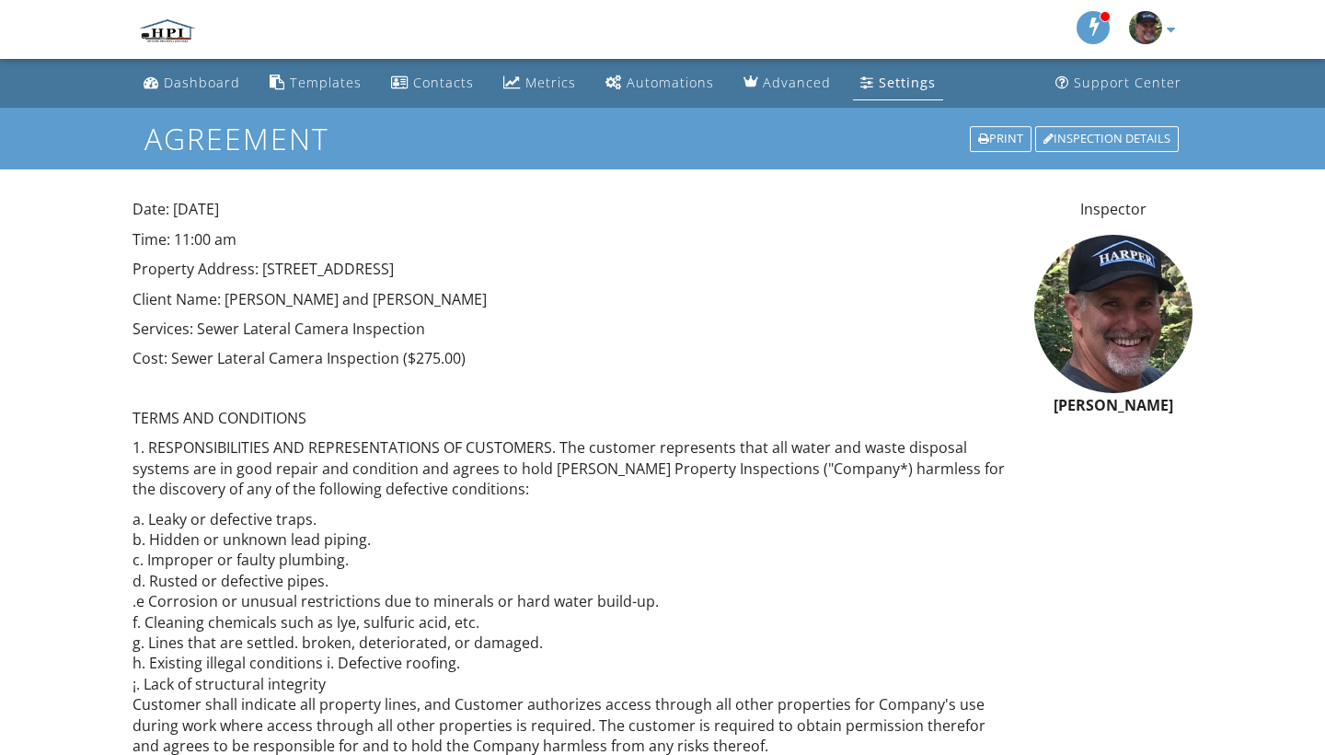
click at [840, 268] on p "Property Address: 4728 El Aspecto, Rancho Santa Fe, CA 92091" at bounding box center [573, 269] width 880 height 20
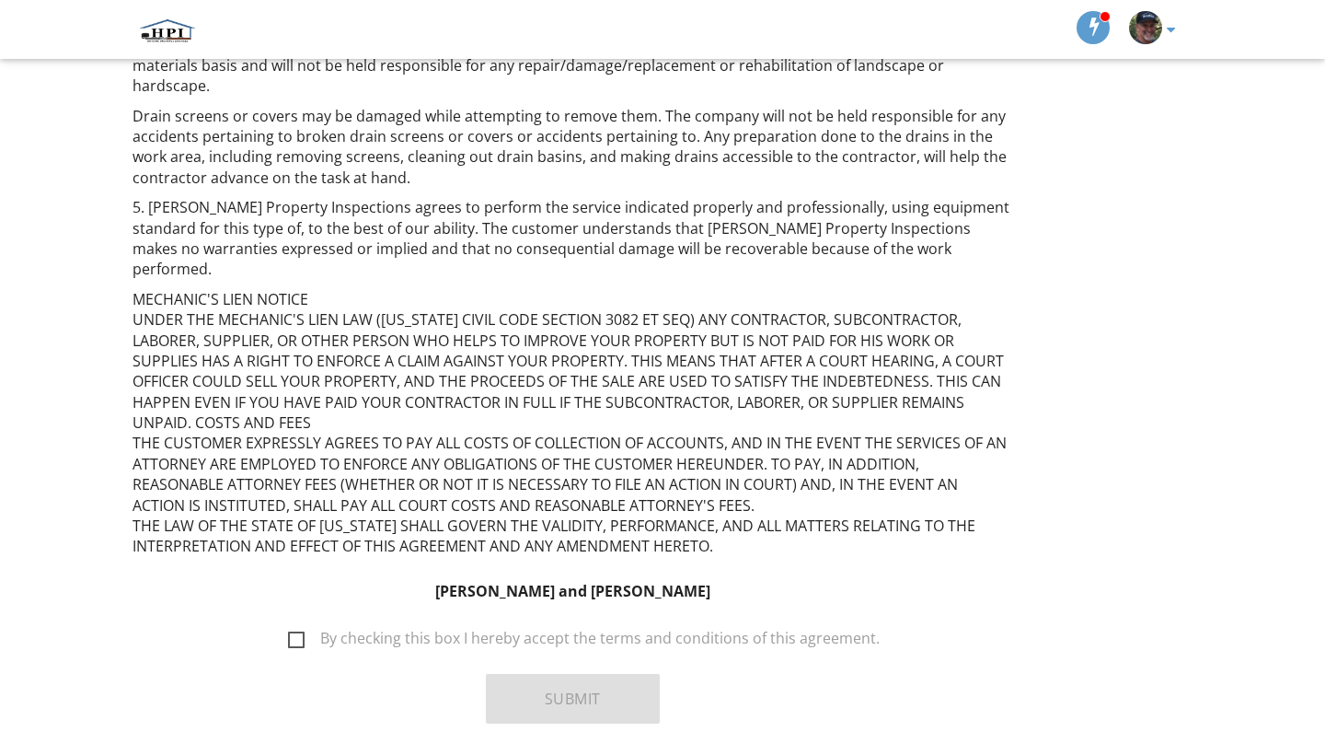
scroll to position [1367, 0]
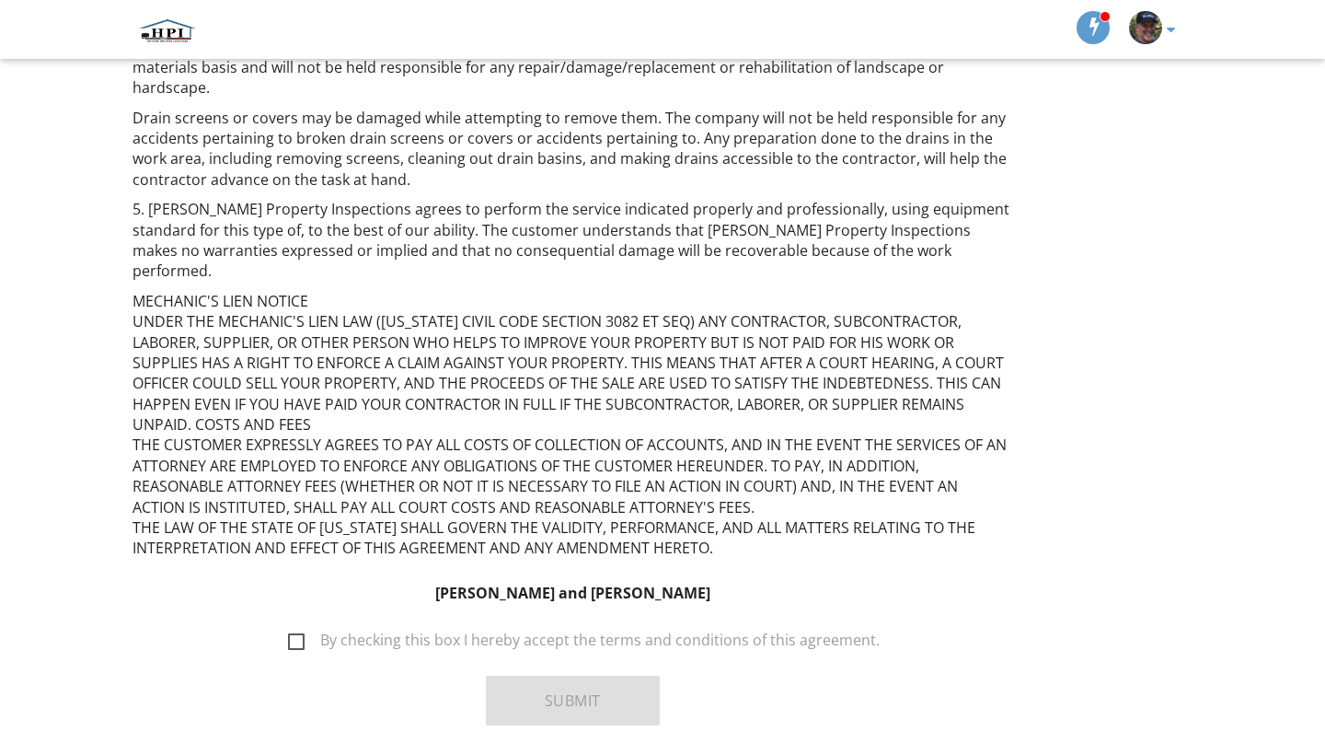
click at [297, 631] on label "By checking this box I hereby accept the terms and conditions of this agreement." at bounding box center [584, 642] width 592 height 23
click at [289, 625] on input "By checking this box I hereby accept the terms and conditions of this agreement." at bounding box center [283, 631] width 12 height 12
checkbox input "true"
click at [590, 675] on button "Submit" at bounding box center [573, 700] width 174 height 50
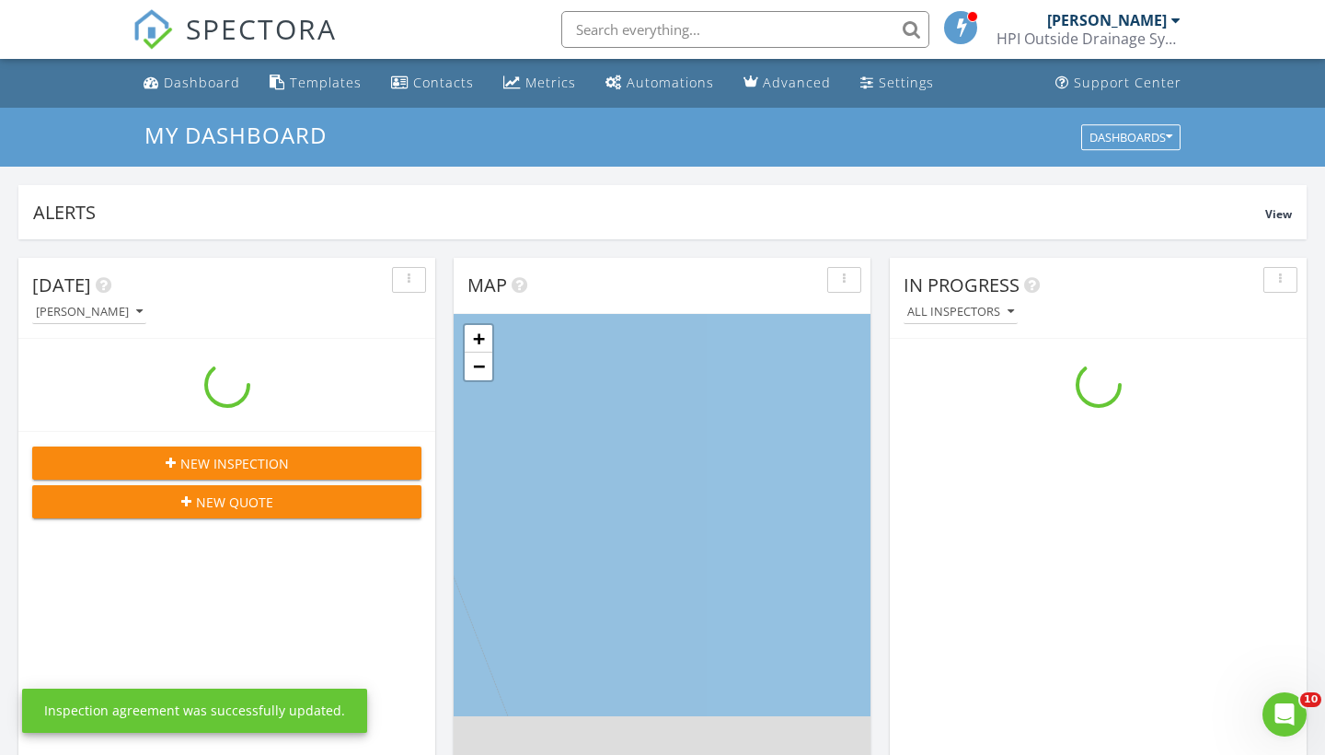
scroll to position [1676, 1326]
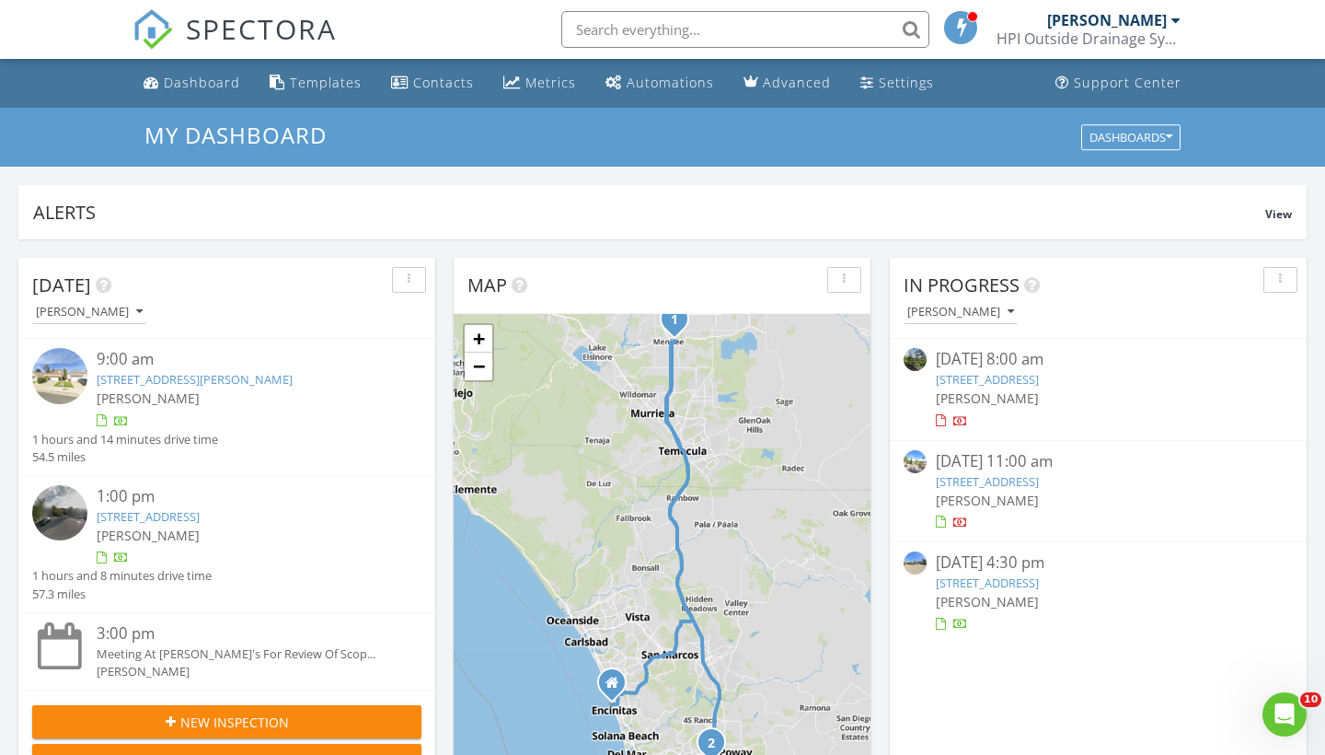
click at [1036, 474] on link "4728 El Aspecto, Rancho Santa Fe, CA 92091" at bounding box center [987, 481] width 103 height 17
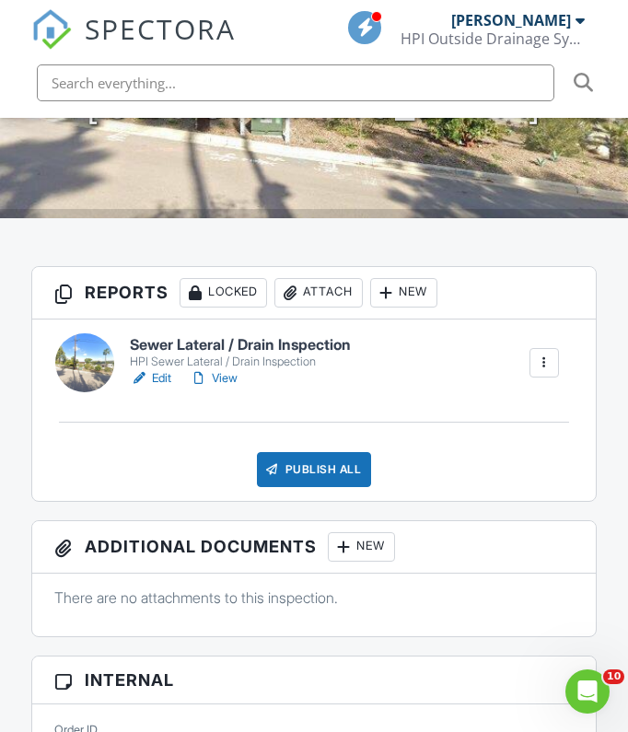
scroll to position [423, 0]
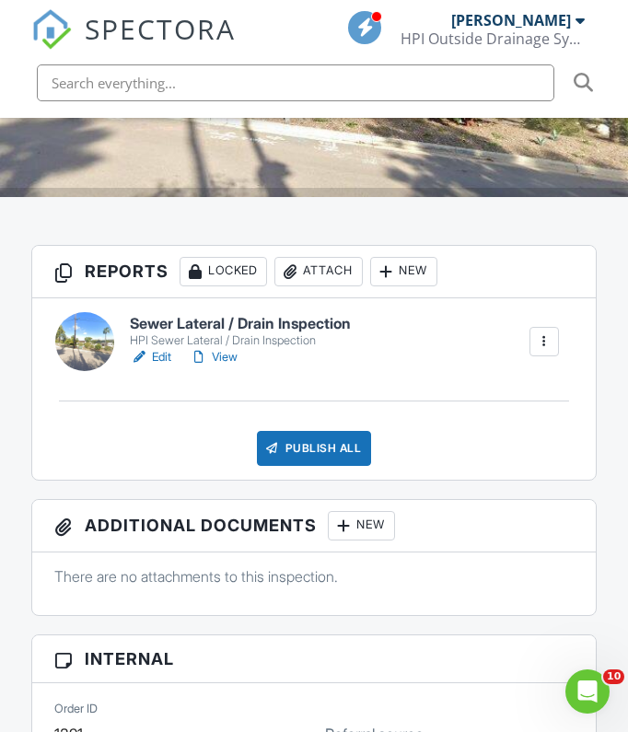
click at [246, 318] on h6 "Sewer Lateral / Drain Inspection" at bounding box center [240, 324] width 221 height 17
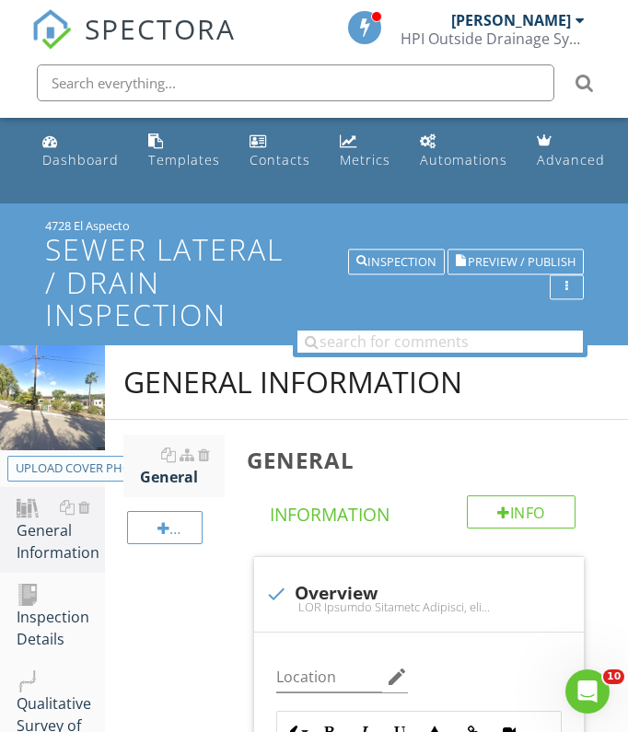
click at [69, 459] on div "Upload cover photo" at bounding box center [82, 468] width 132 height 18
type input "C:\fakepath\IMG_6045.HEIC"
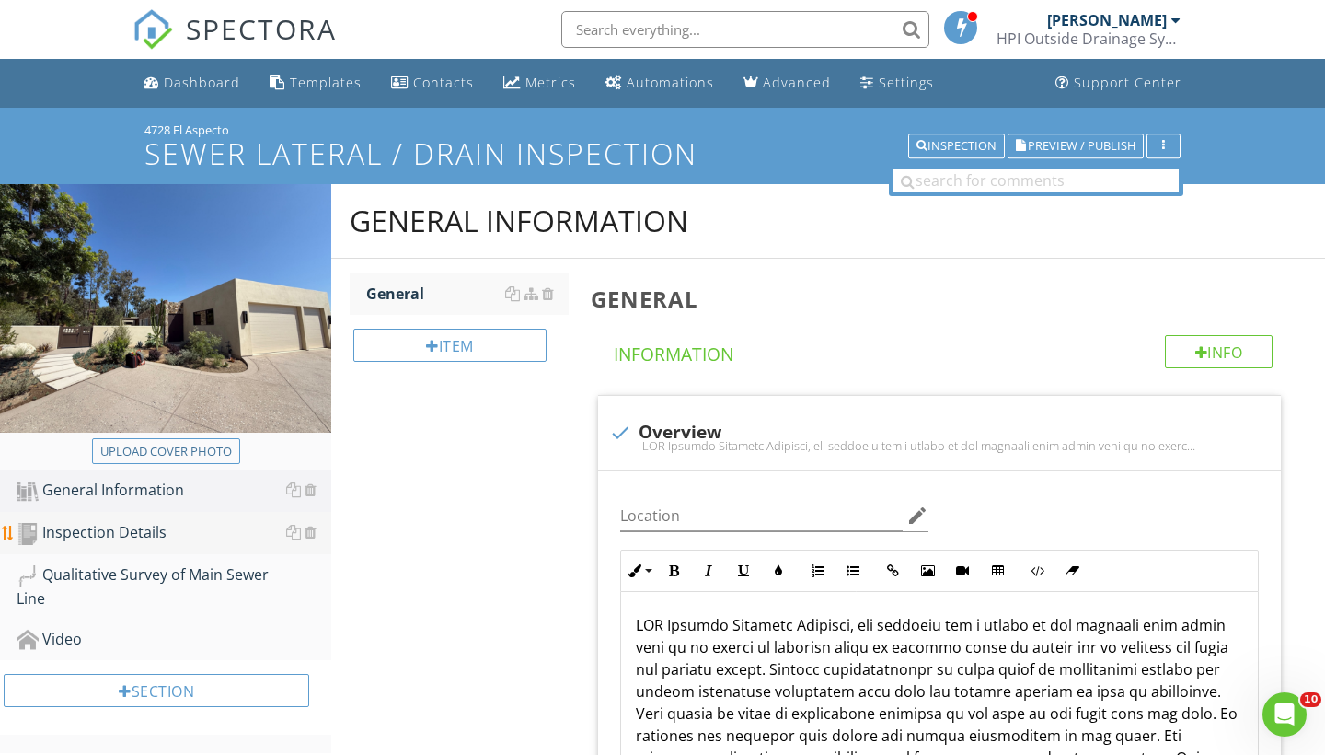
click at [122, 535] on div "Inspection Details" at bounding box center [174, 533] width 315 height 24
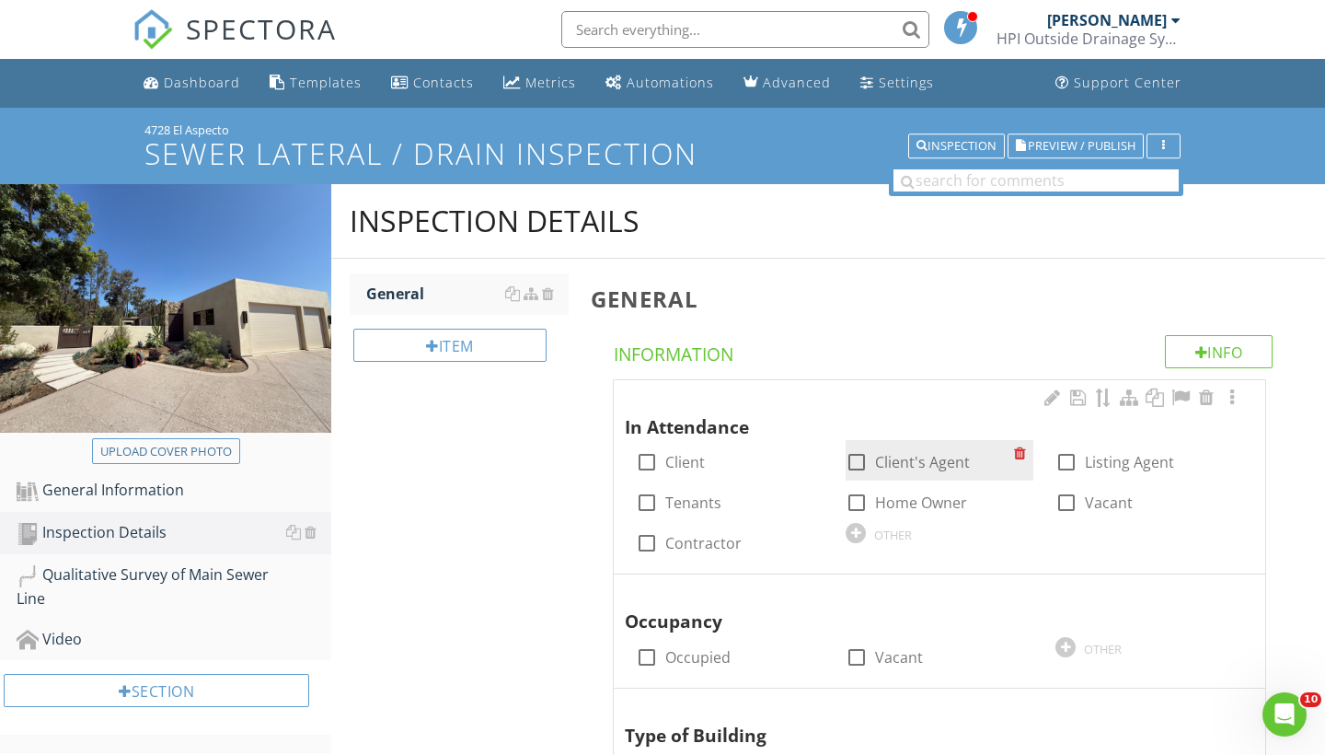
click at [627, 464] on div at bounding box center [856, 461] width 31 height 31
checkbox input "true"
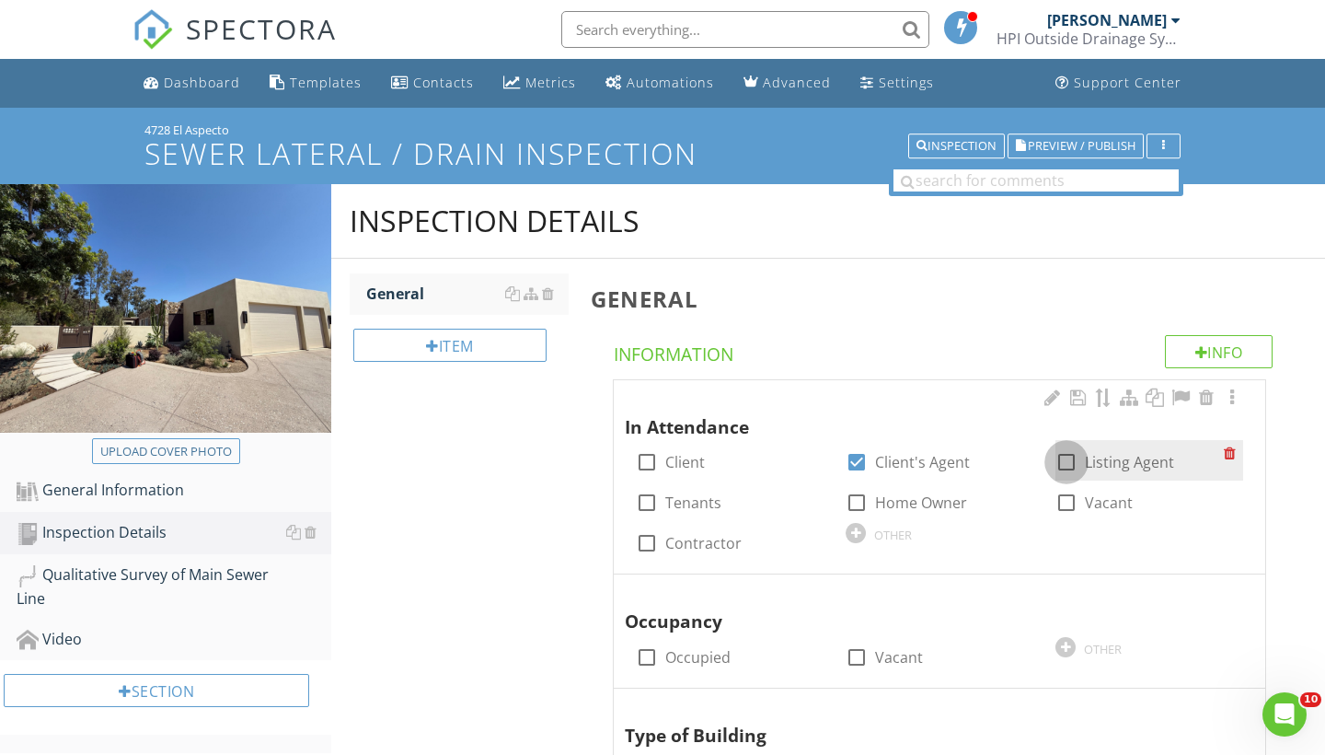
click at [627, 454] on div at bounding box center [1066, 461] width 31 height 31
checkbox input "true"
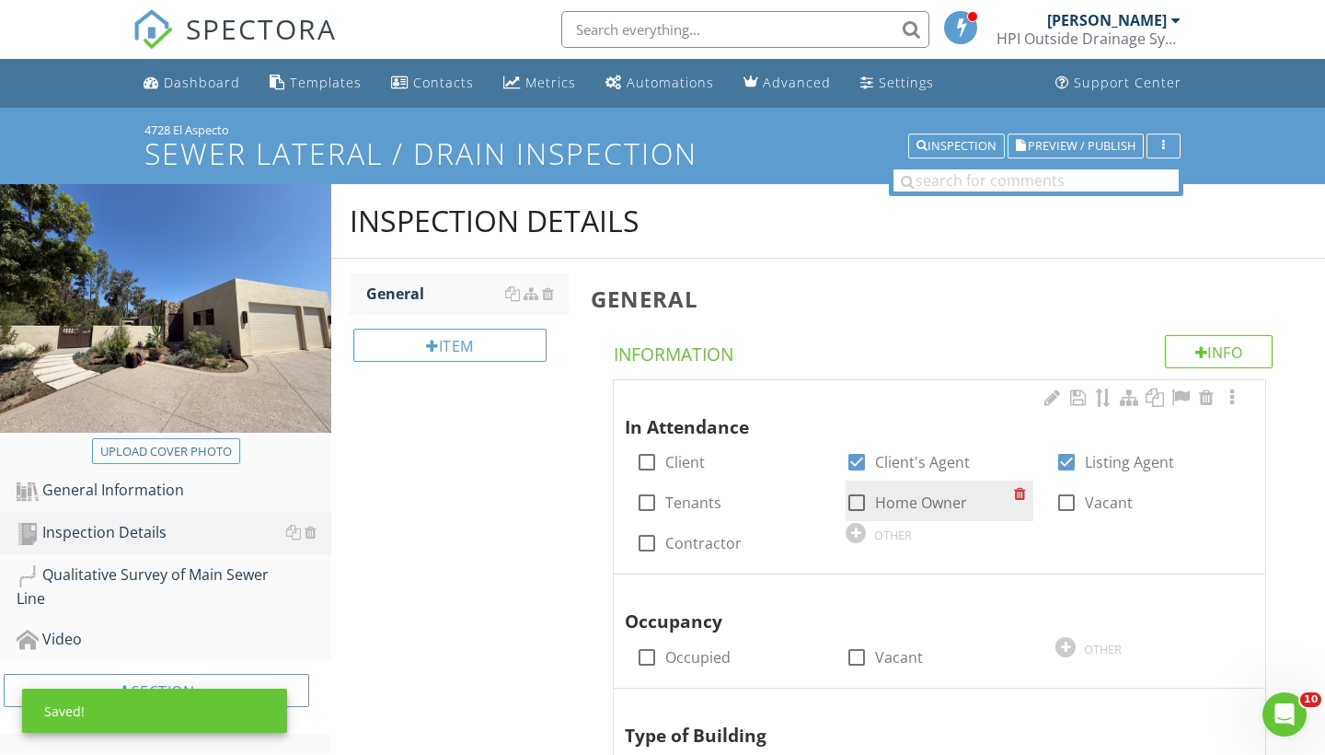
click at [627, 501] on div at bounding box center [856, 502] width 31 height 31
checkbox input "true"
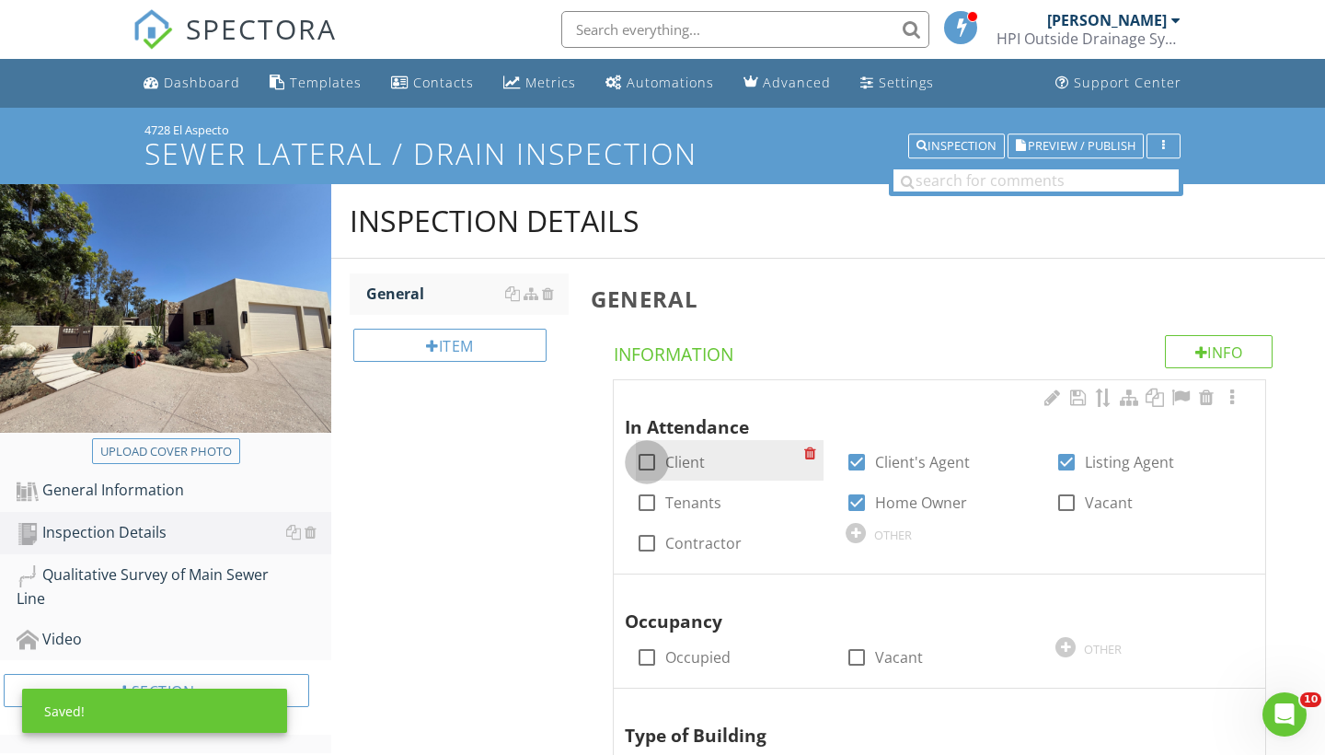
click at [627, 462] on div at bounding box center [646, 461] width 31 height 31
checkbox input "true"
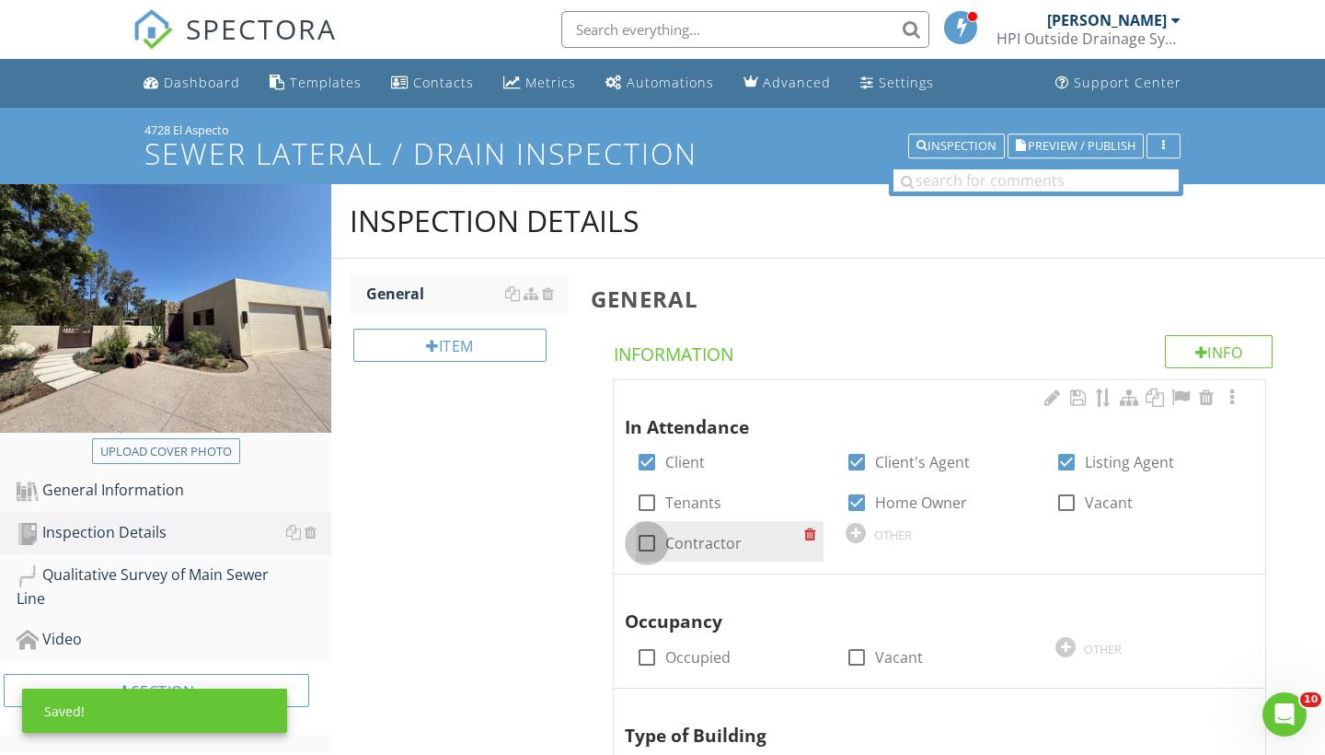
click at [627, 547] on div at bounding box center [646, 542] width 31 height 31
checkbox input "true"
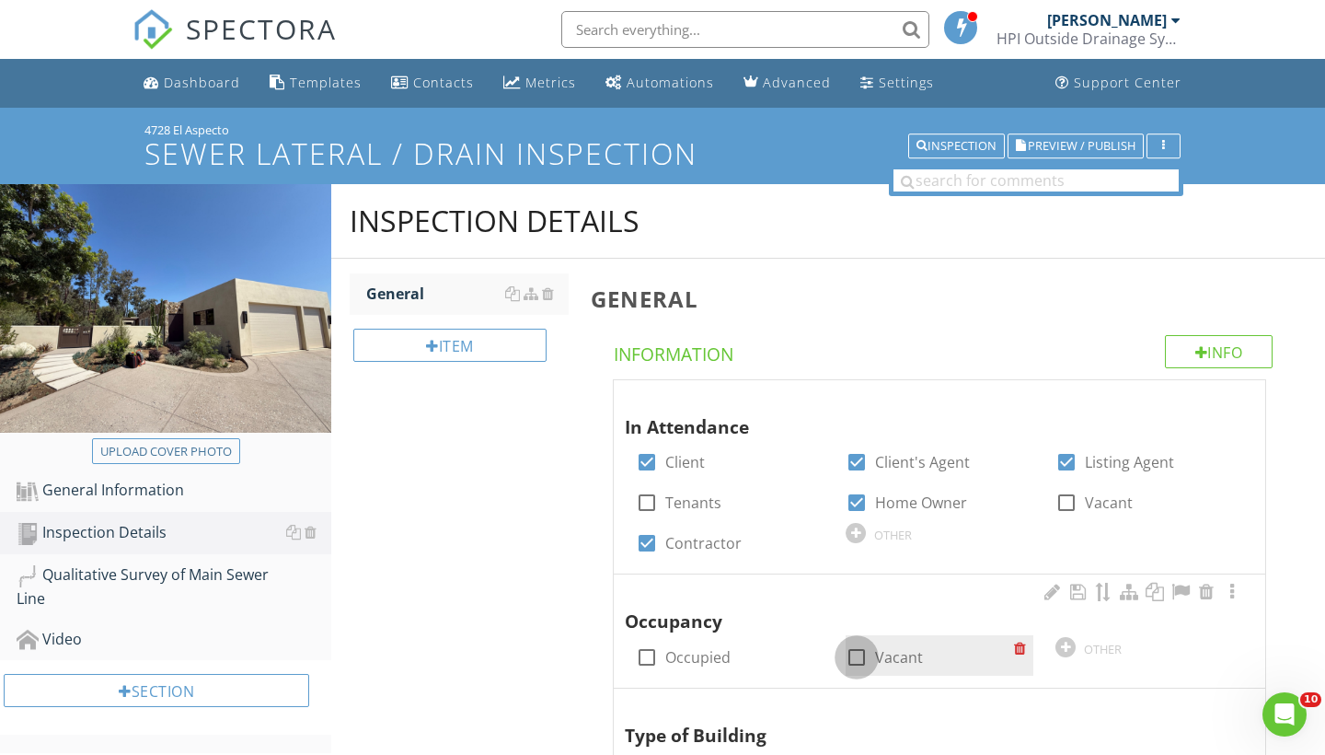
click at [627, 653] on div at bounding box center [856, 656] width 31 height 31
checkbox input "true"
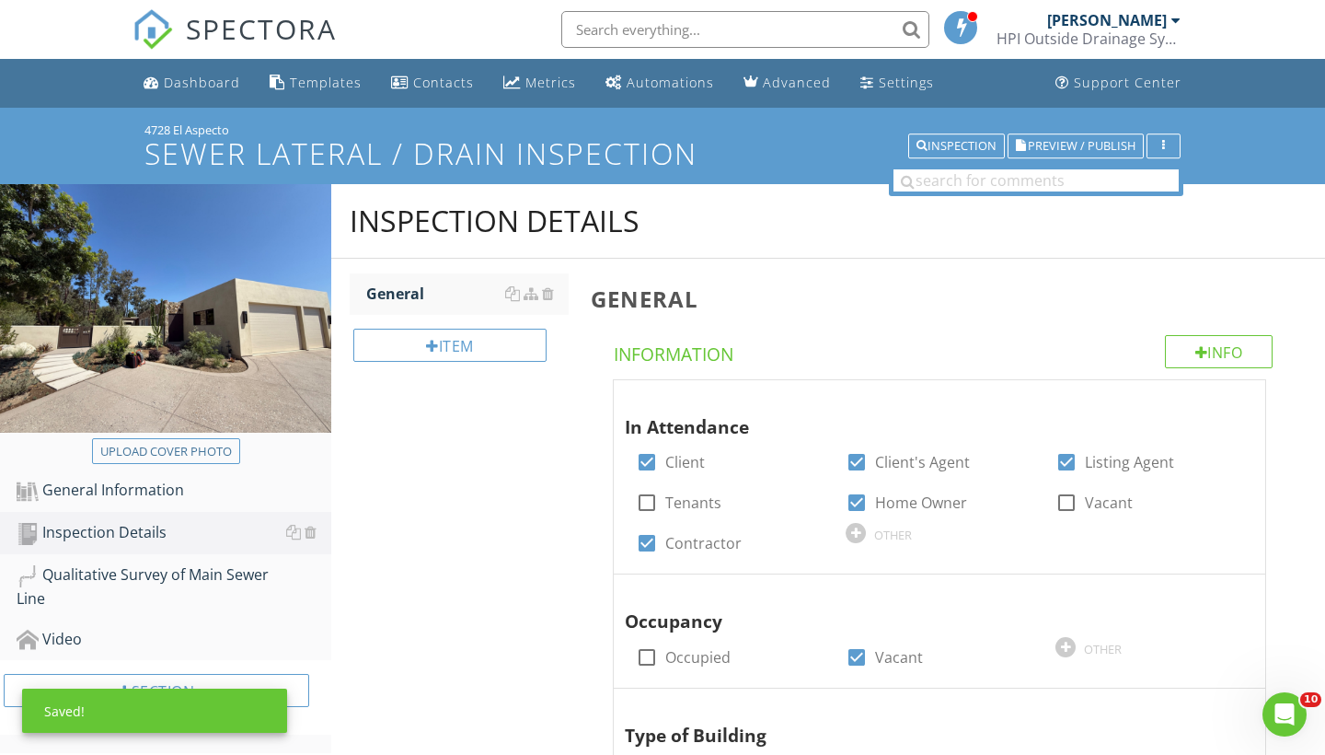
click at [627, 593] on span "In Attendance check_box Client check_box Client's Agent check_box Listing Agent…" at bounding box center [943, 695] width 705 height 632
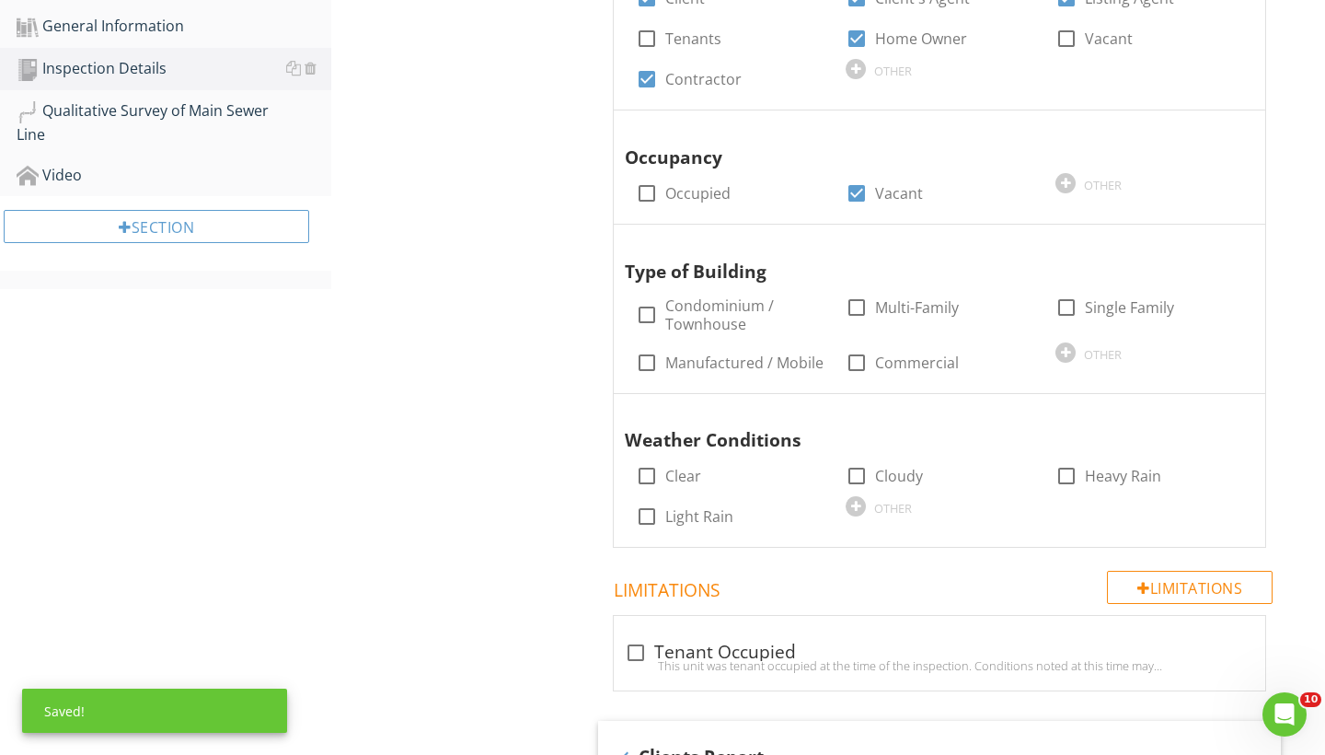
scroll to position [468, 0]
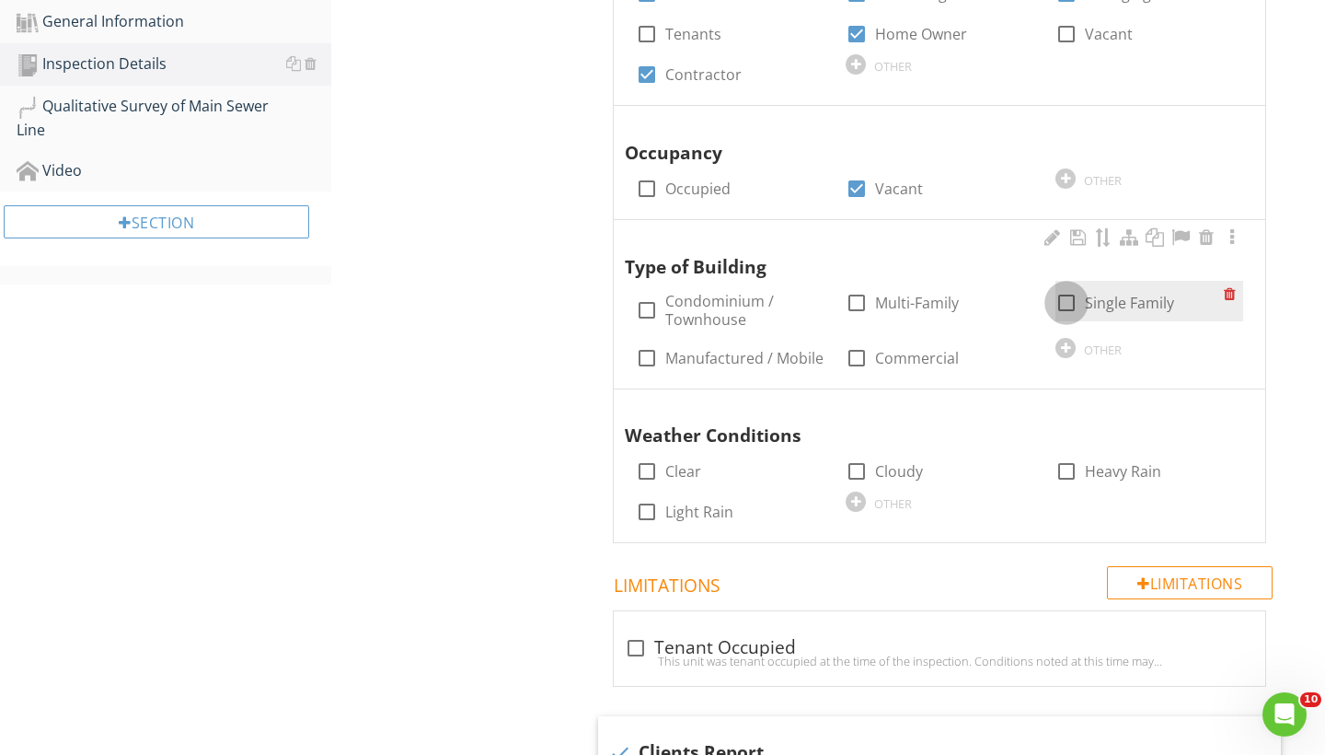
click at [627, 301] on div at bounding box center [1066, 302] width 31 height 31
checkbox input "true"
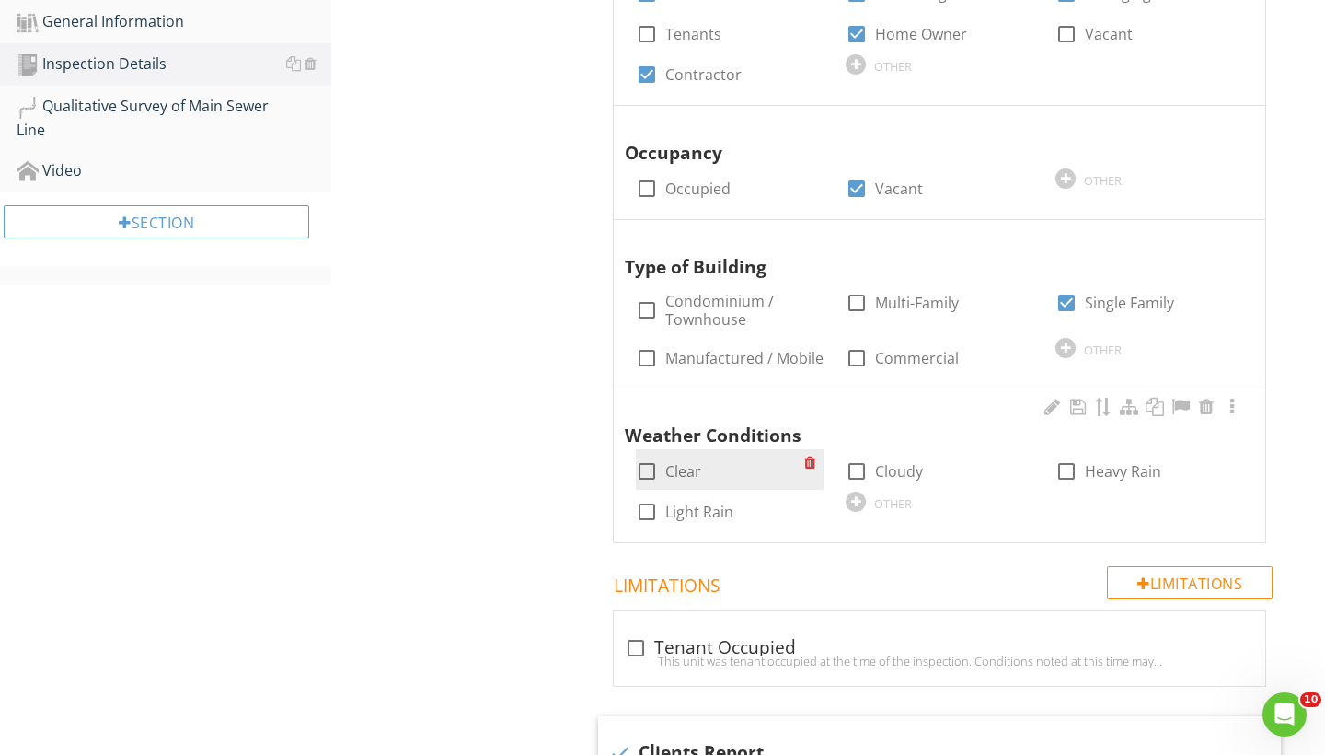
click at [627, 461] on div at bounding box center [646, 470] width 31 height 31
checkbox input "true"
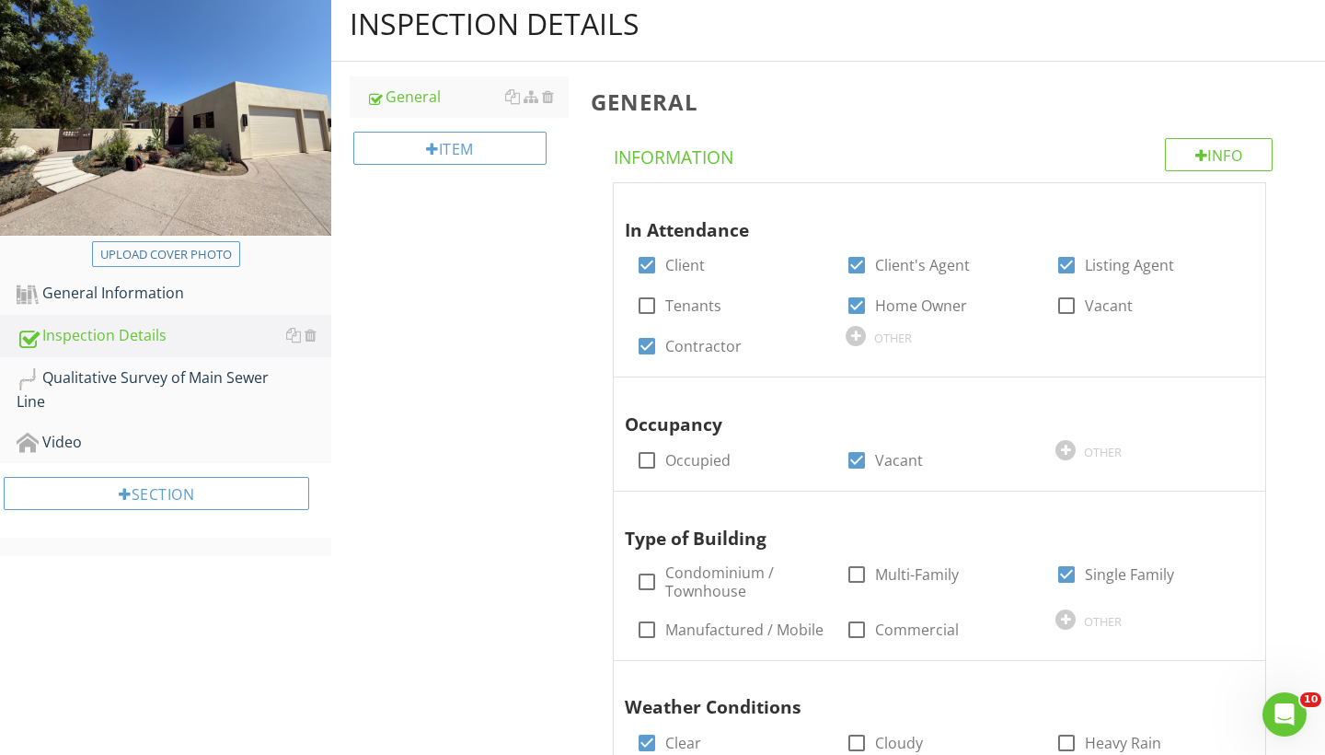
scroll to position [194, 0]
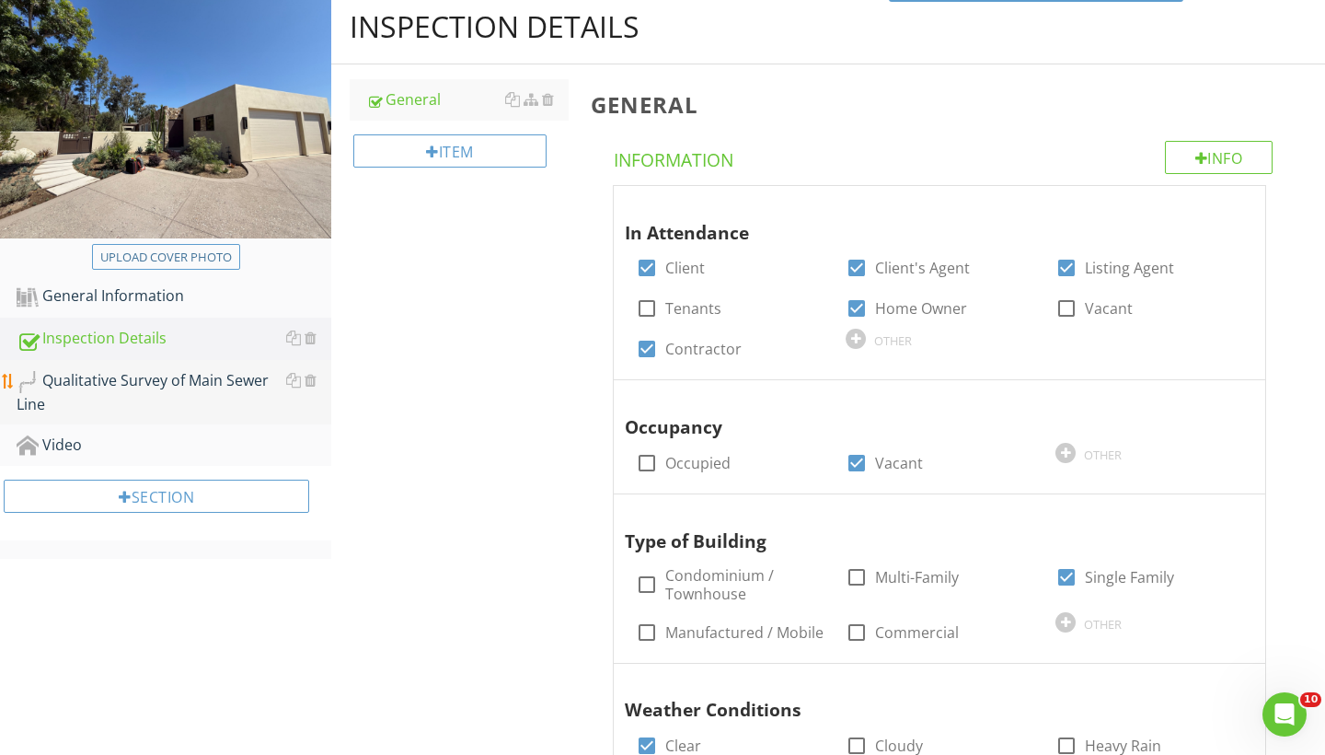
click at [121, 376] on div "Qualitative Survey of Main Sewer Line" at bounding box center [174, 392] width 315 height 46
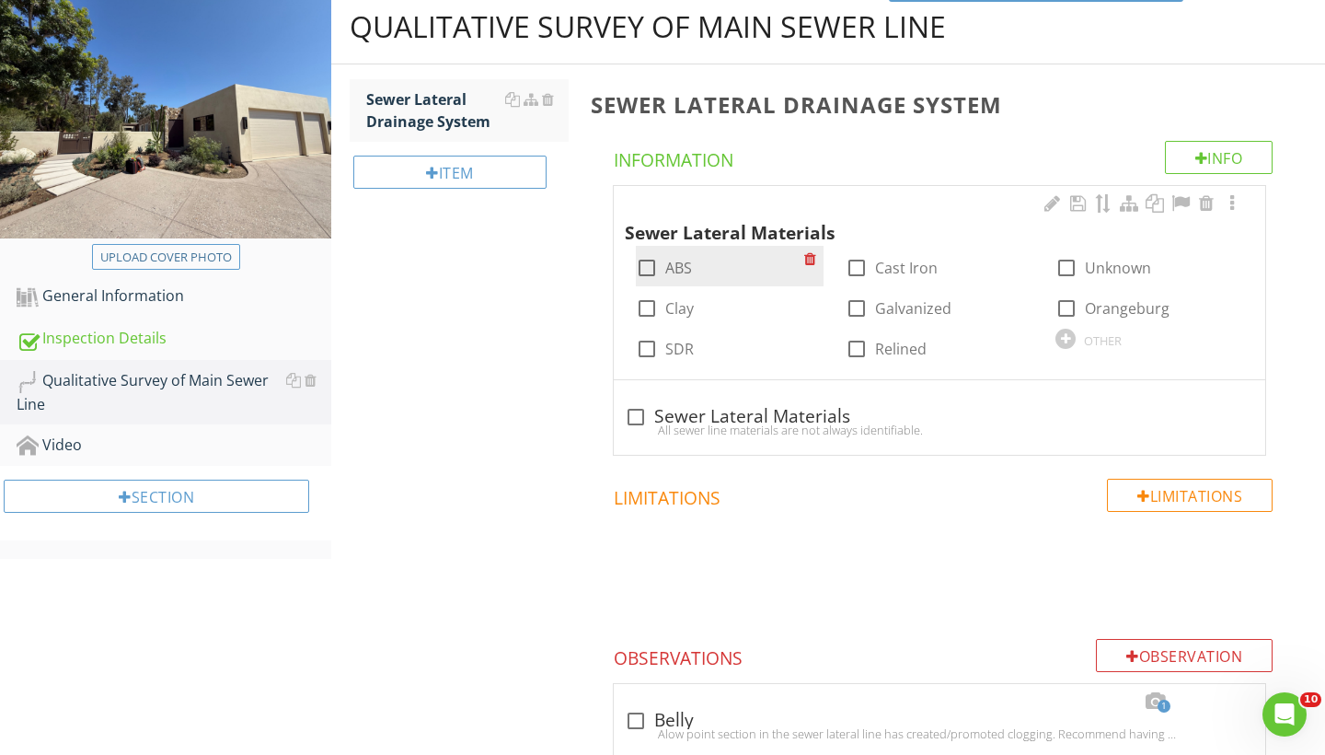
click at [627, 265] on div at bounding box center [646, 267] width 31 height 31
checkbox input "true"
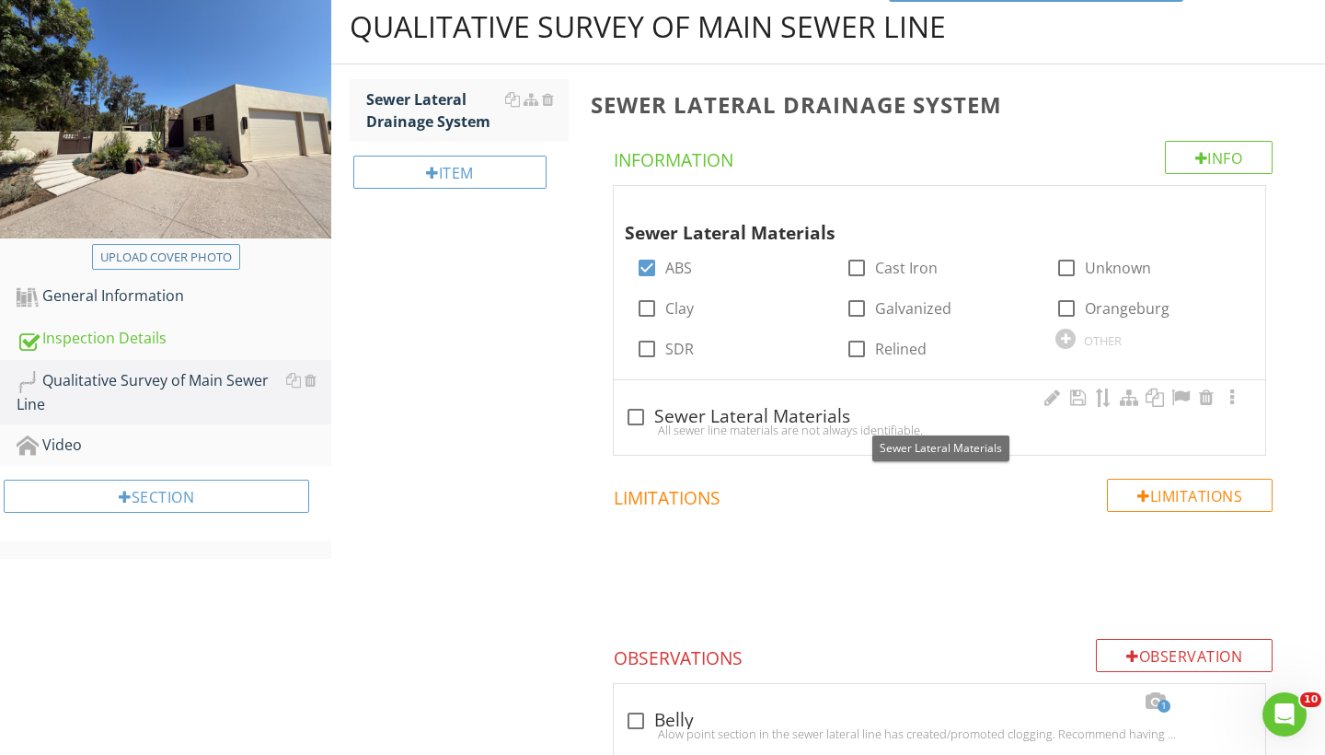
click at [627, 408] on div at bounding box center [635, 416] width 31 height 31
checkbox input "true"
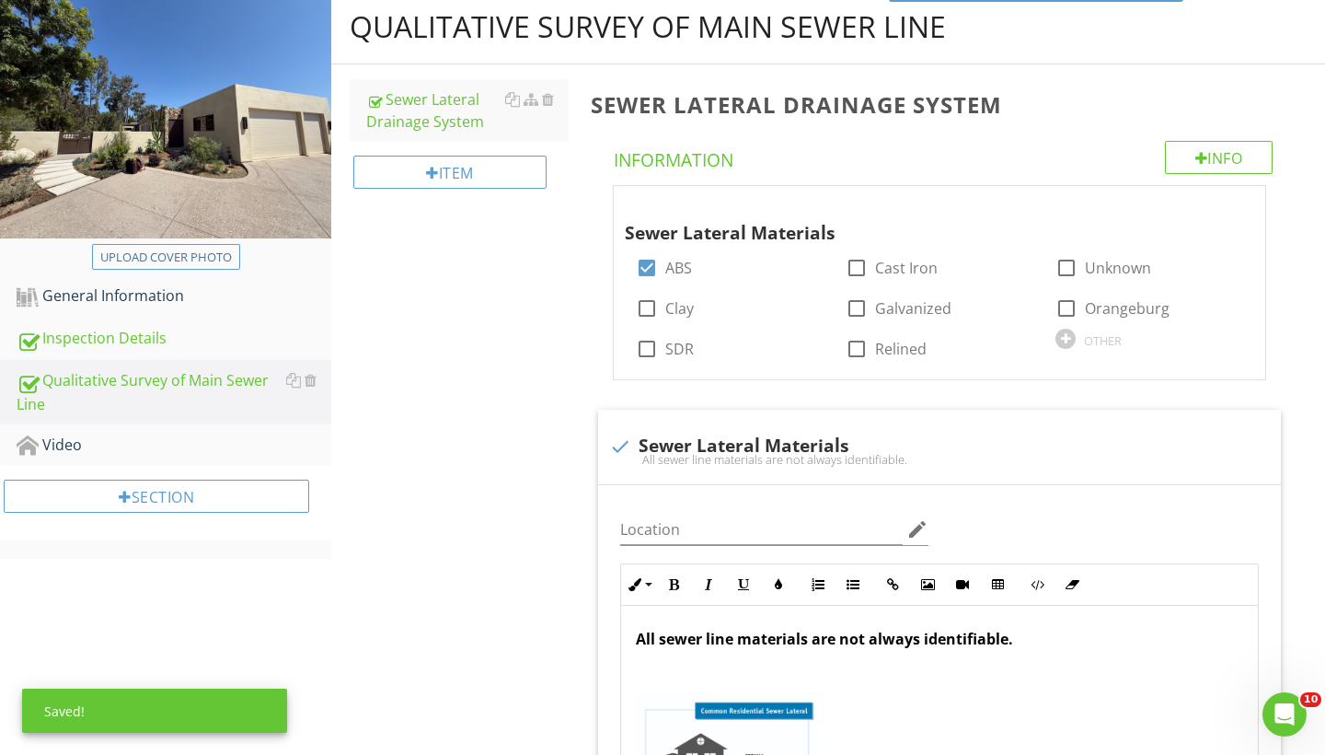
click at [627, 253] on span "Sewer Lateral Materials check_box ABS check_box_outline_blank Cast Iron check_b…" at bounding box center [943, 546] width 705 height 722
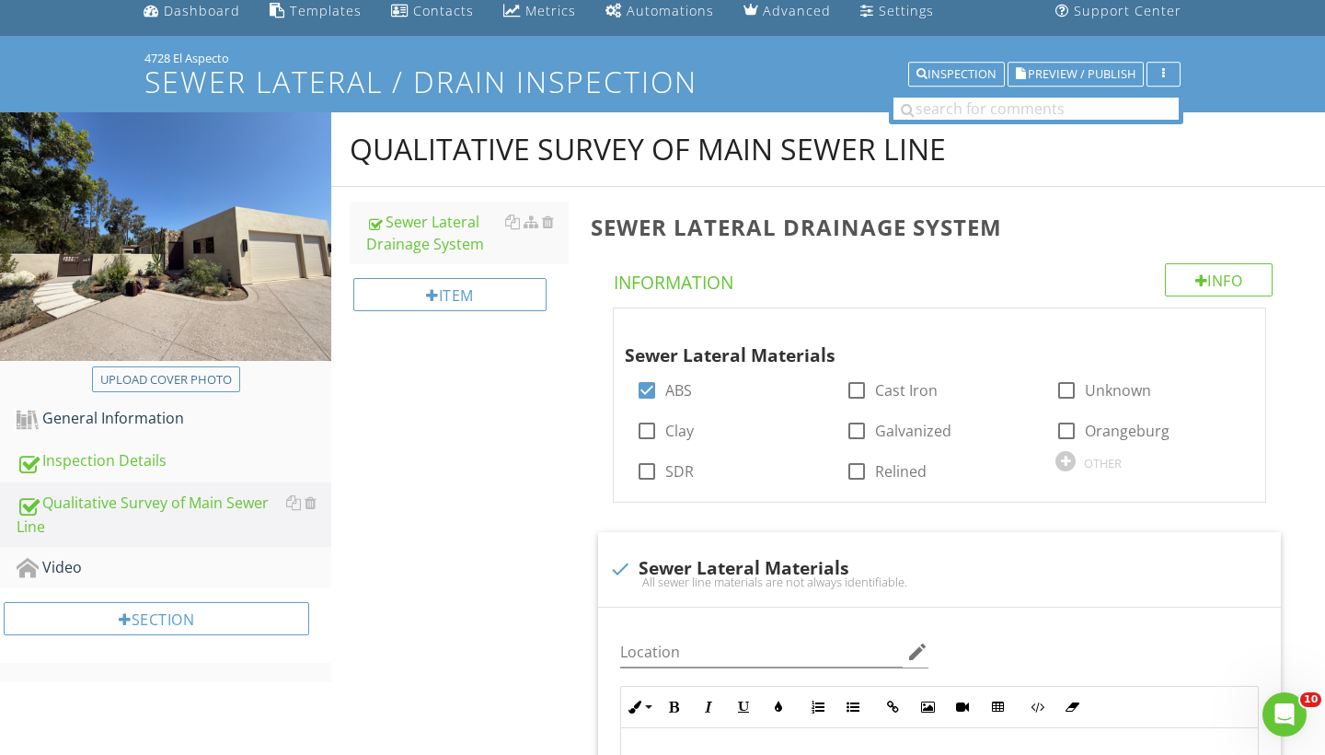
scroll to position [-1, 0]
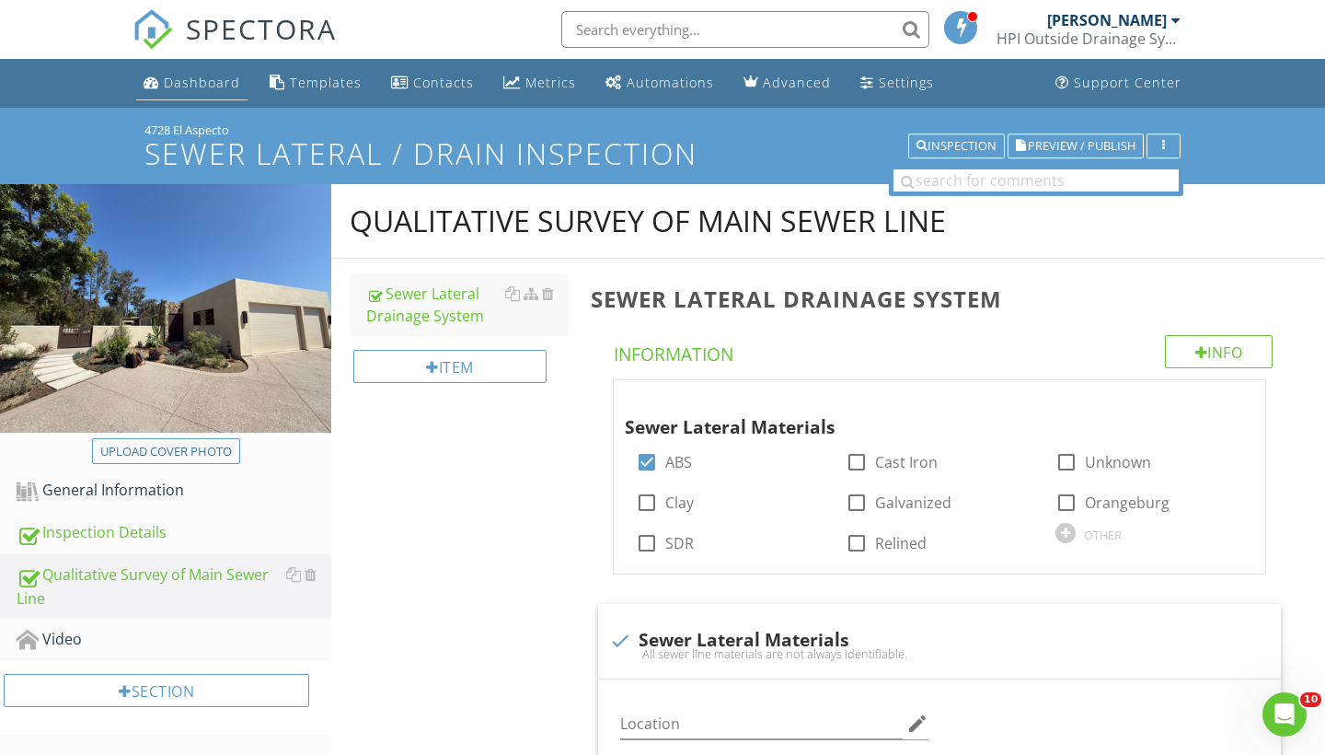
click at [221, 82] on div "Dashboard" at bounding box center [202, 82] width 76 height 17
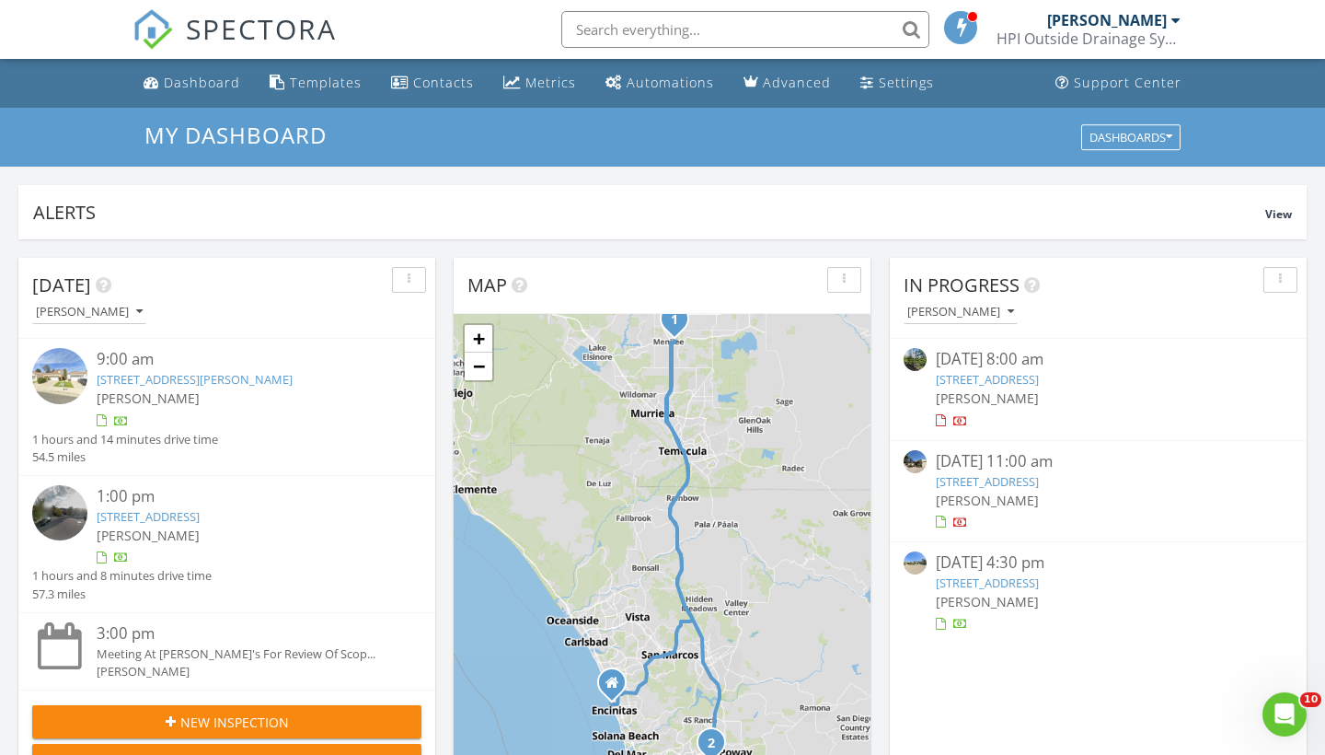
click at [1006, 482] on link "[STREET_ADDRESS]" at bounding box center [987, 481] width 103 height 17
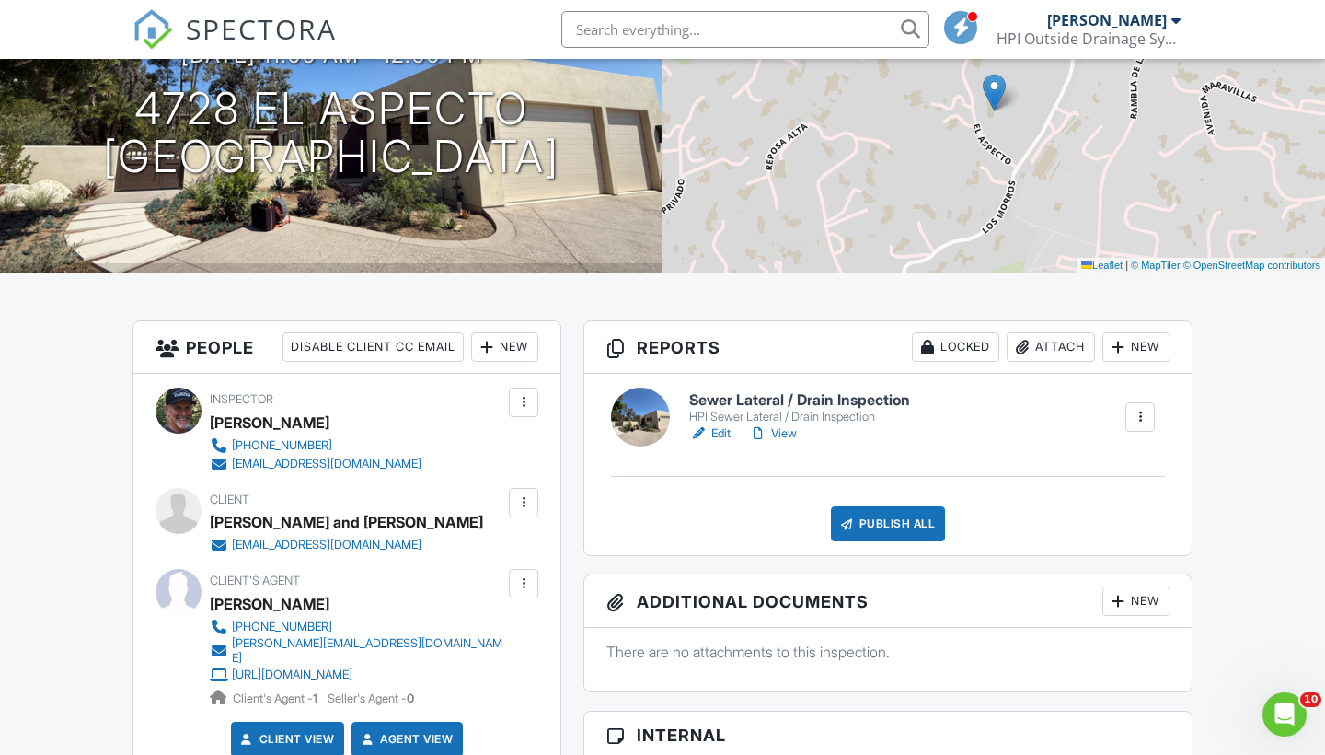
scroll to position [214, 0]
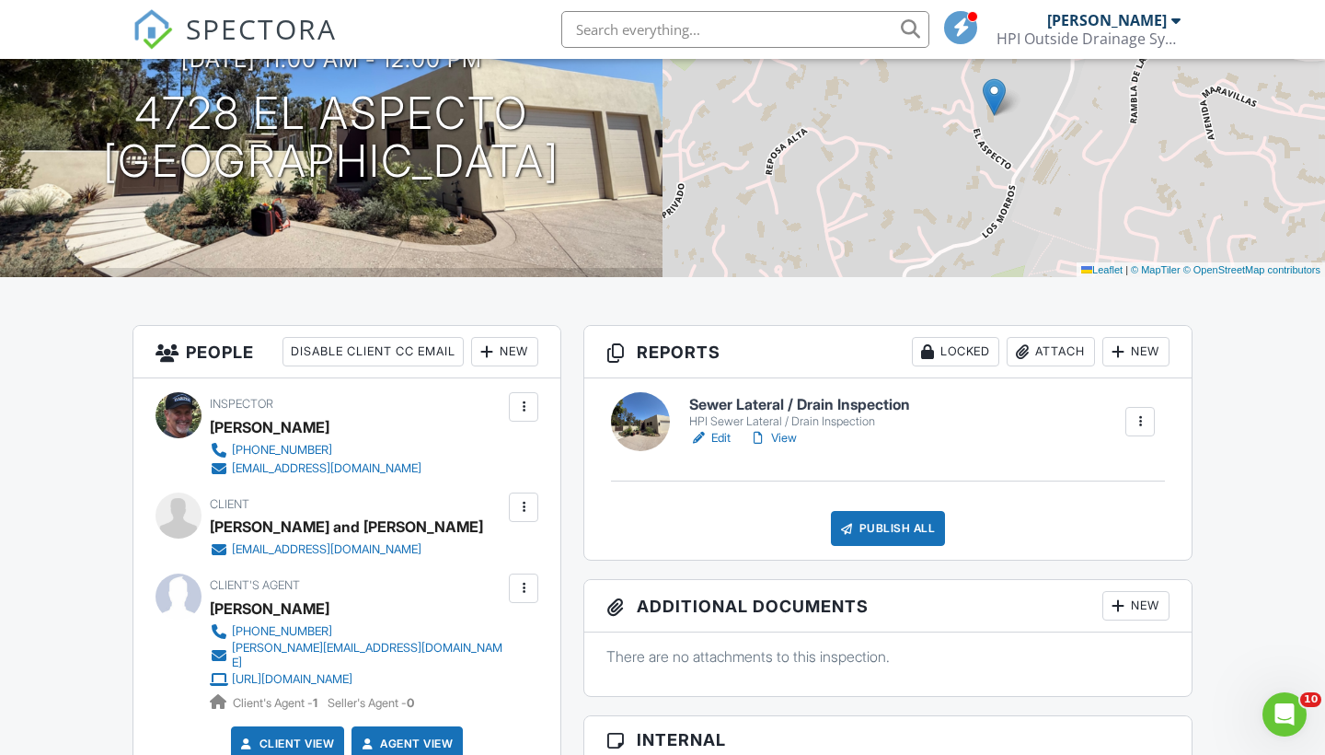
click at [754, 409] on h6 "Sewer Lateral / Drain Inspection" at bounding box center [799, 405] width 221 height 17
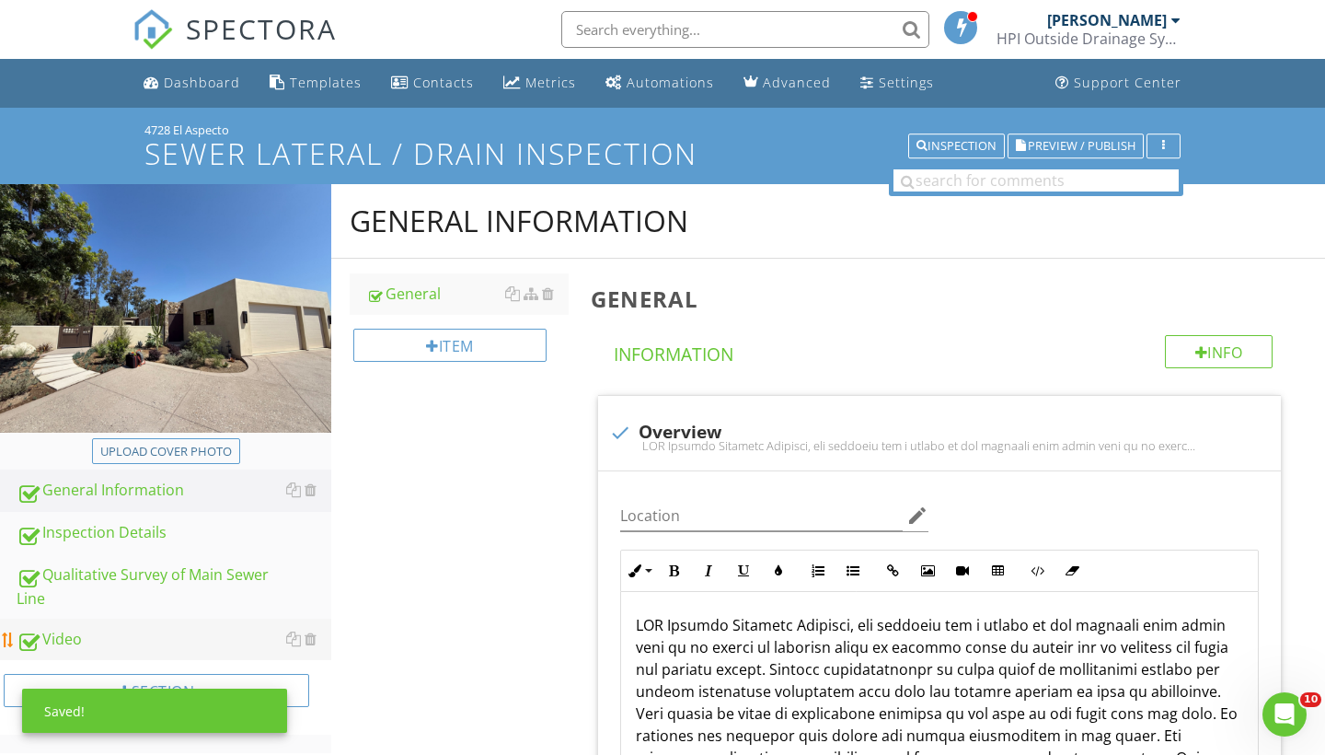
click at [211, 636] on div "Video" at bounding box center [174, 640] width 315 height 24
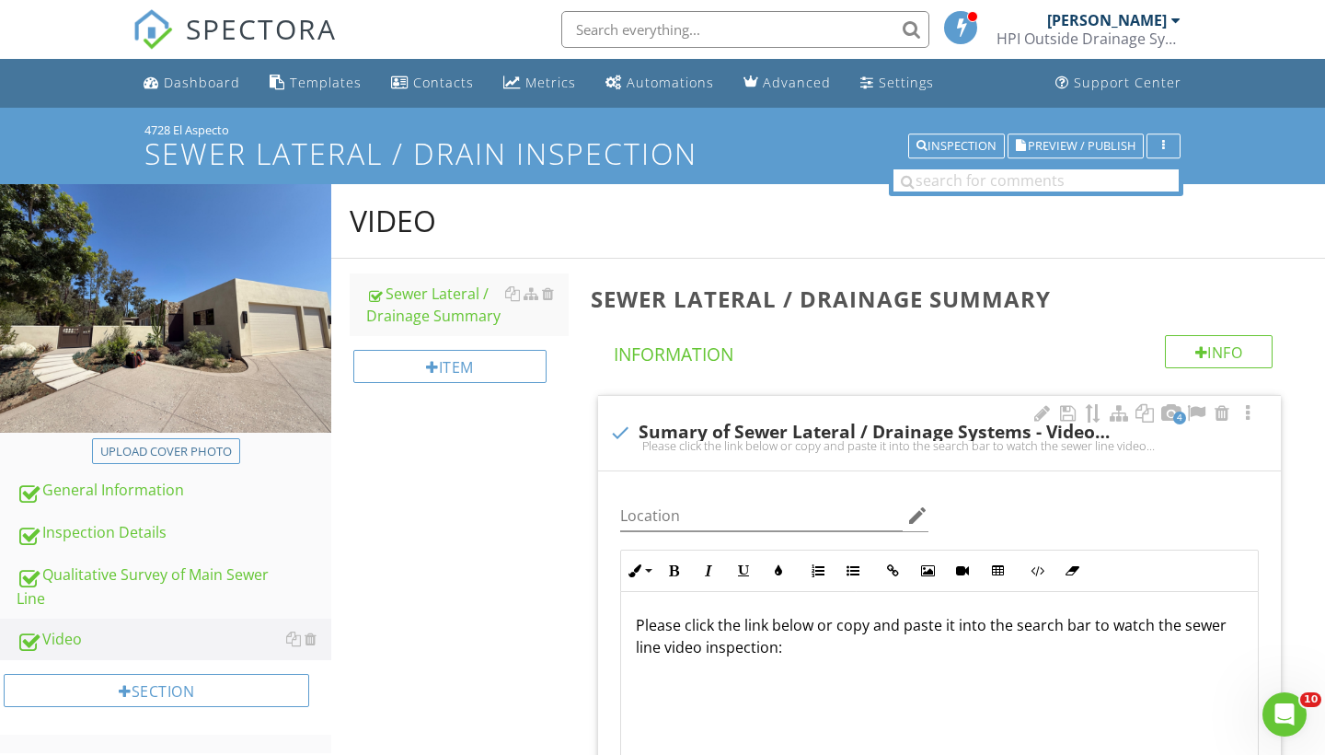
click at [635, 620] on div "Please click the link below or copy and paste it into the search bar to watch t…" at bounding box center [939, 684] width 637 height 184
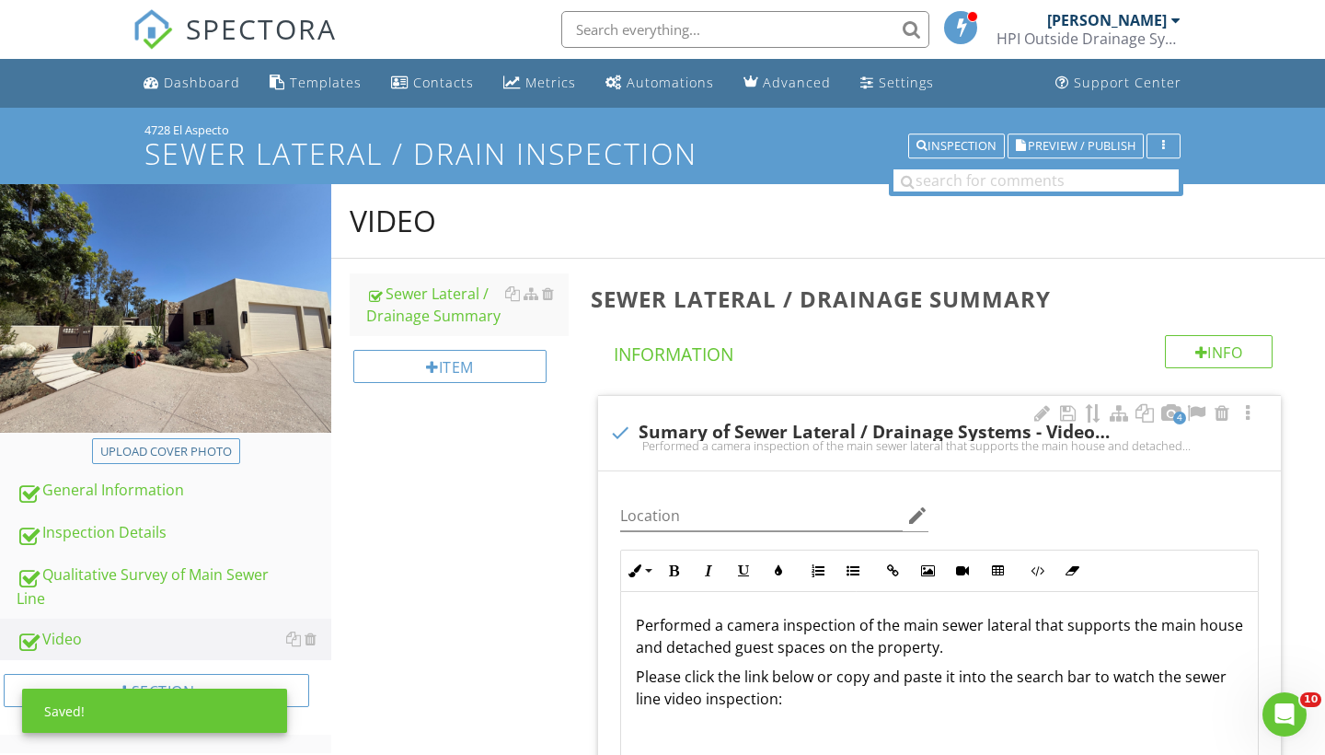
click at [735, 645] on p "Performed a camera inspection of the main sewer lateral that supports the main …" at bounding box center [939, 636] width 607 height 44
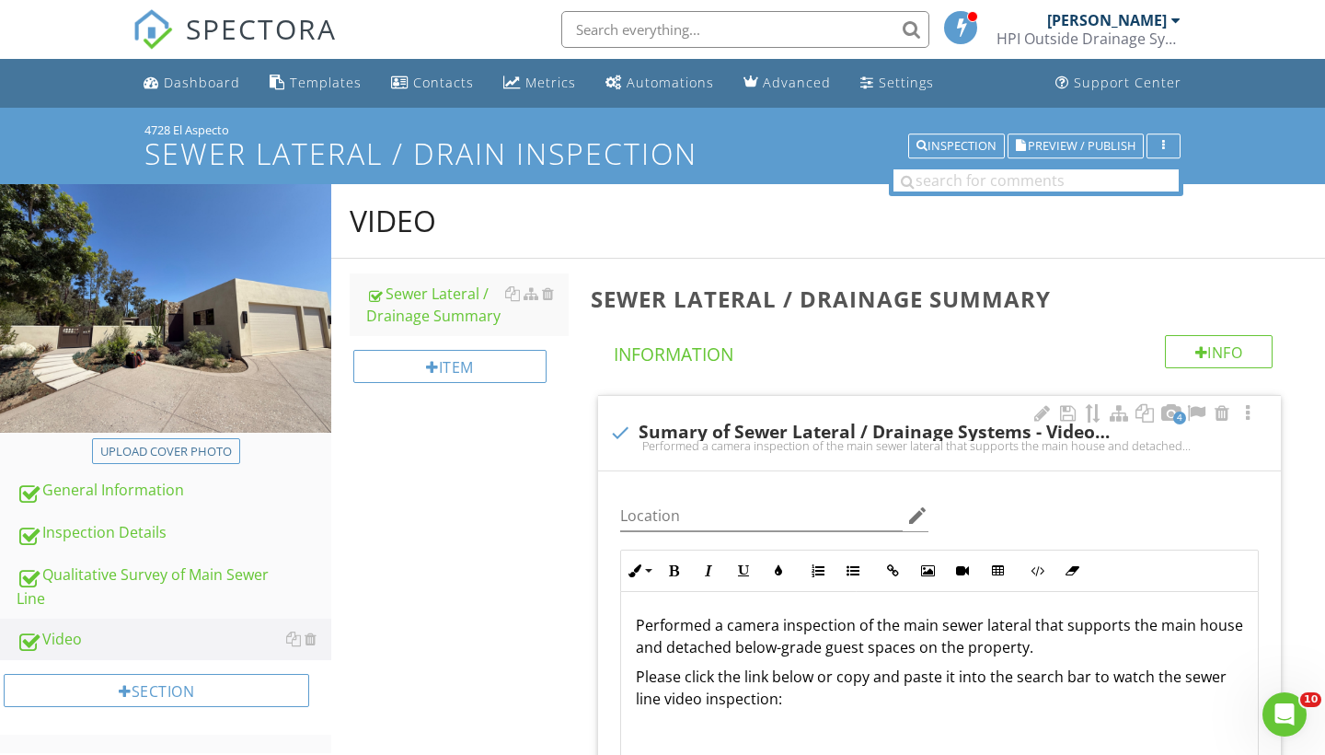
click at [1035, 650] on p "Performed a camera inspection of the main sewer lateral that supports the main …" at bounding box center [939, 636] width 607 height 44
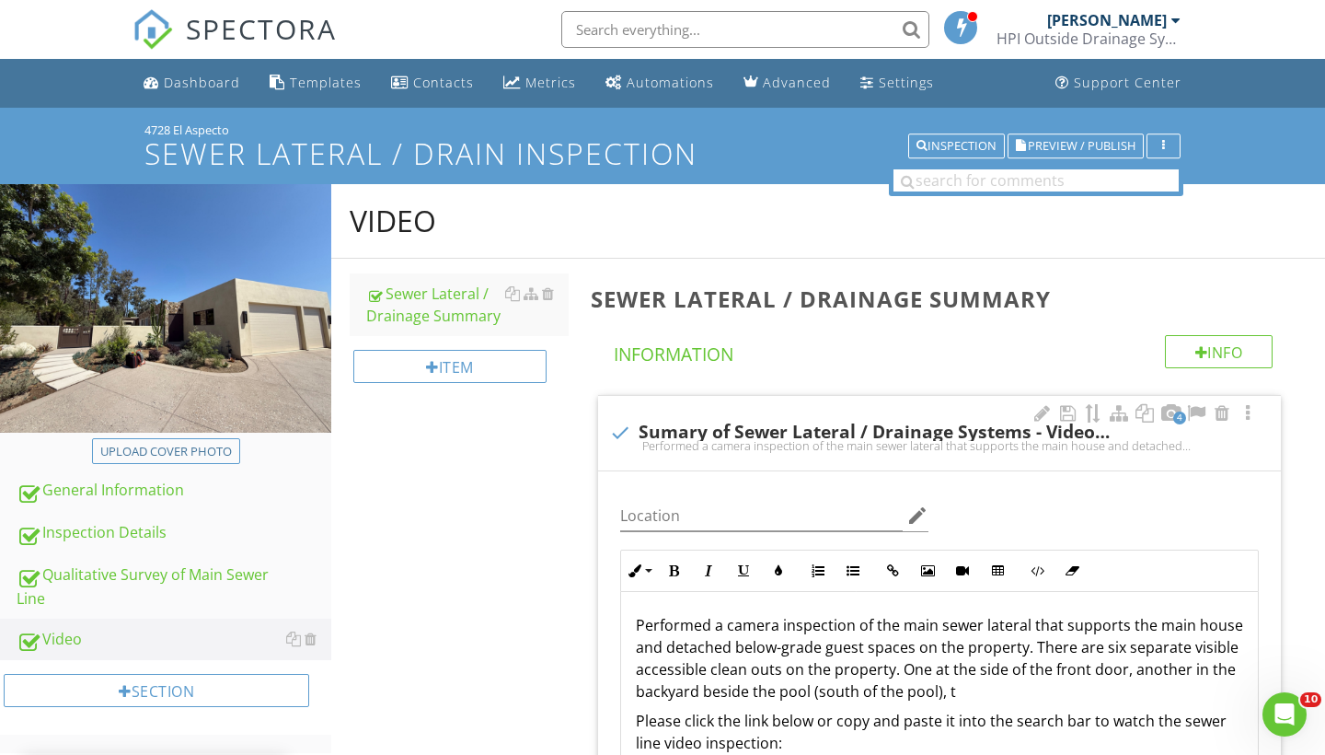
click at [956, 688] on p "Performed a camera inspection of the main sewer lateral that supports the main …" at bounding box center [939, 658] width 607 height 88
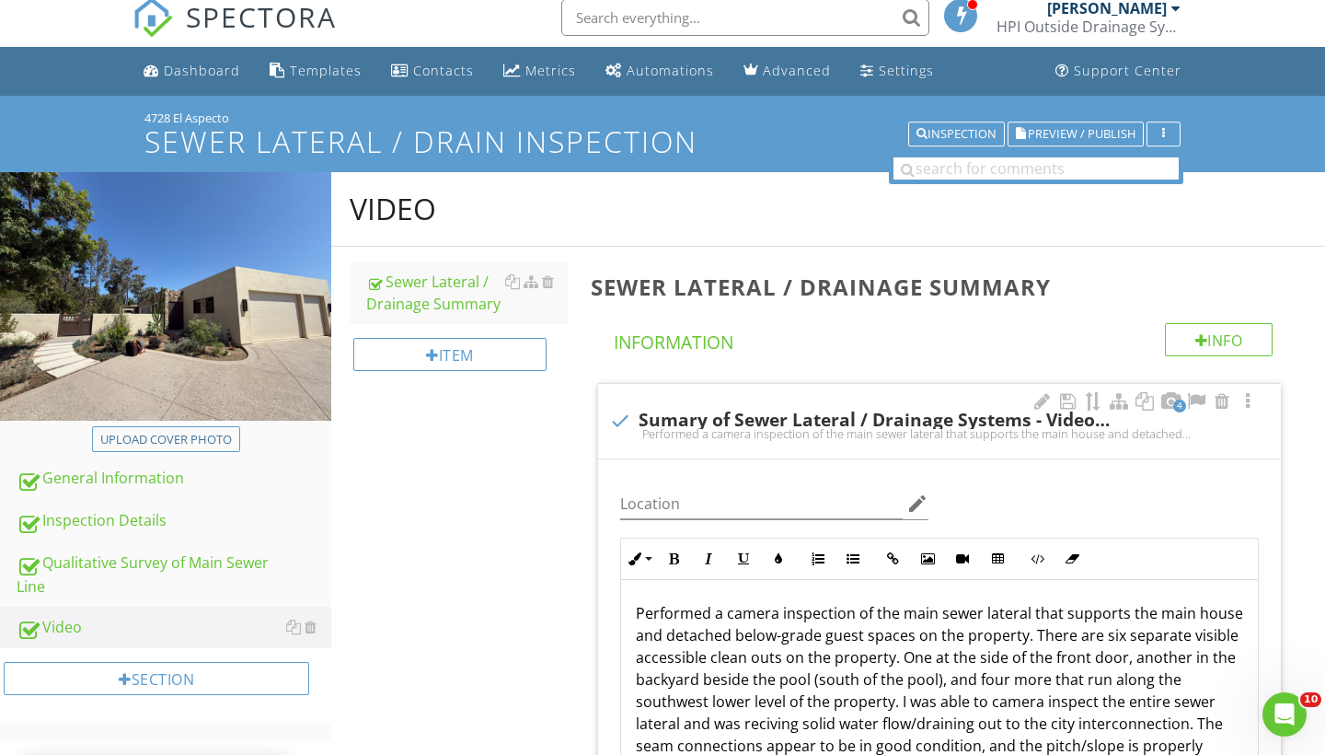
scroll to position [19, 0]
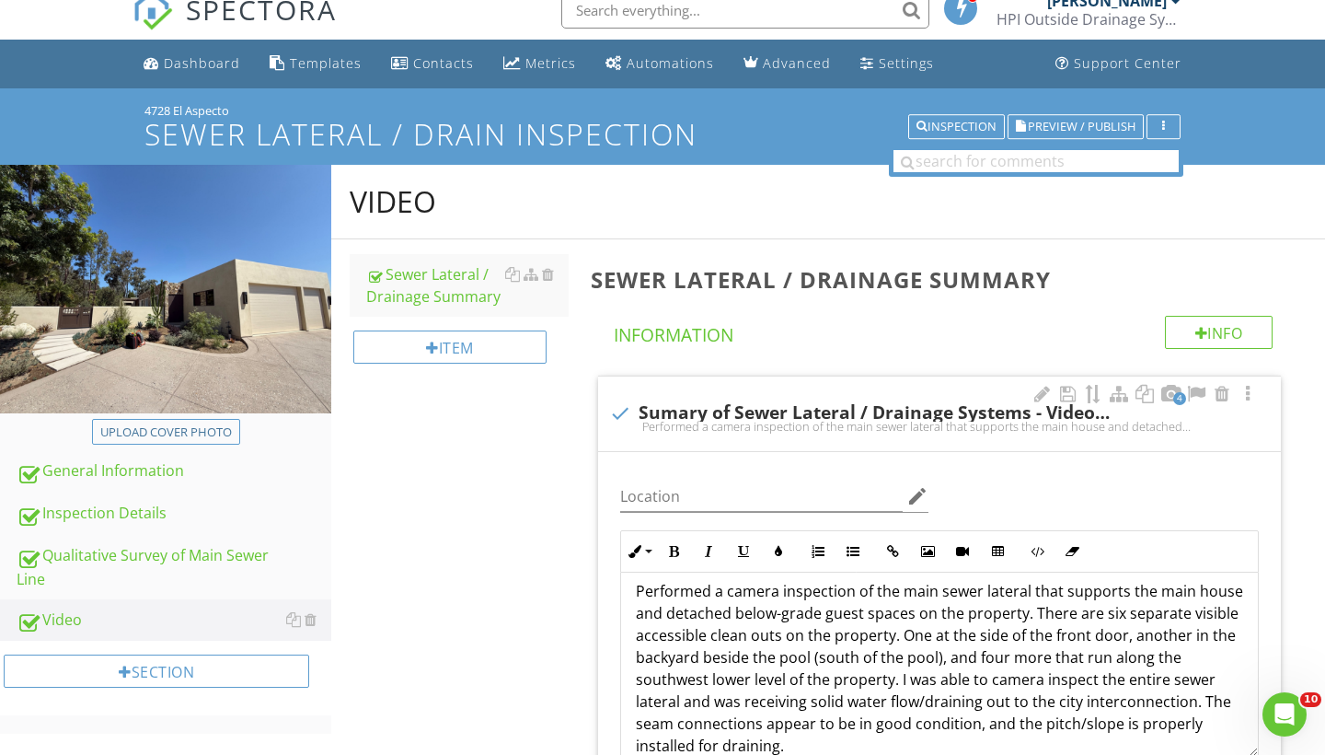
click at [790, 744] on p "Performed a camera inspection of the main sewer lateral that supports the main …" at bounding box center [939, 668] width 607 height 177
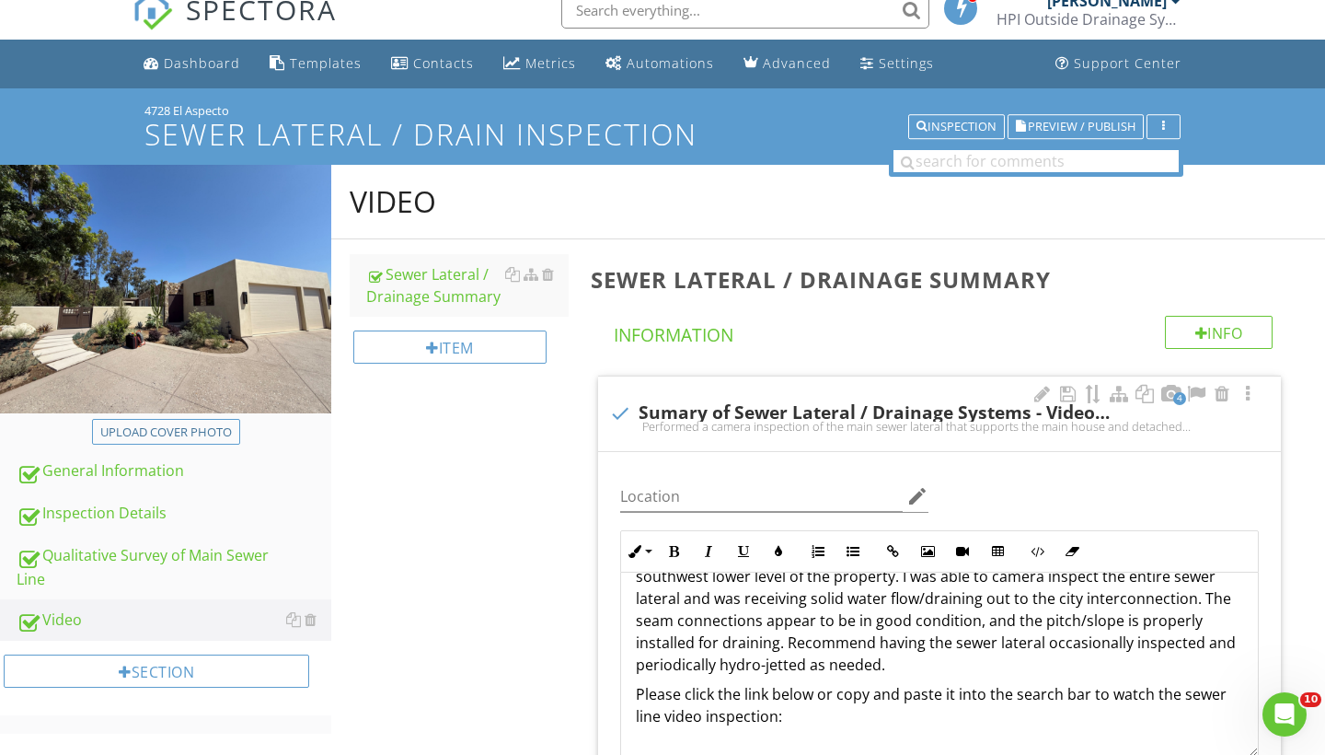
click at [1268, 569] on div "Inline Style XLarge Large Normal Small Light Small/Light Bold Italic Underline …" at bounding box center [939, 643] width 661 height 226
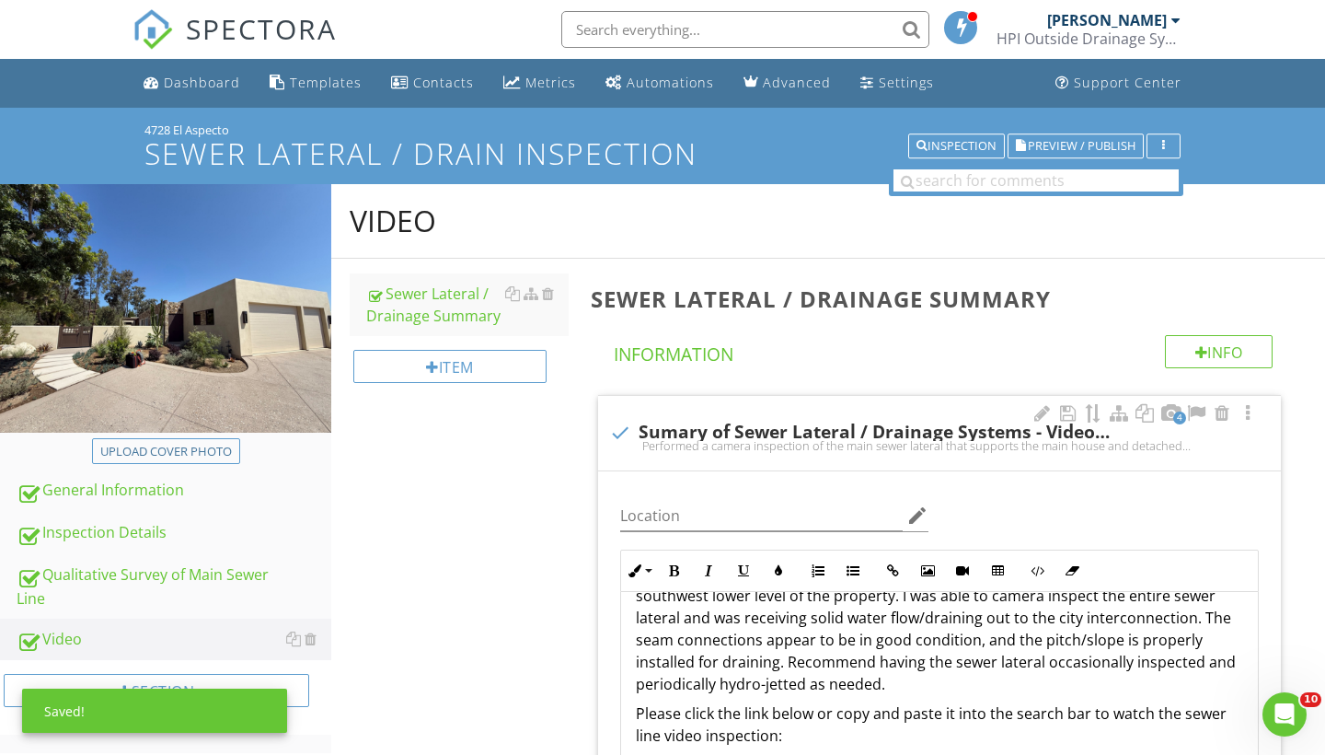
scroll to position [0, 0]
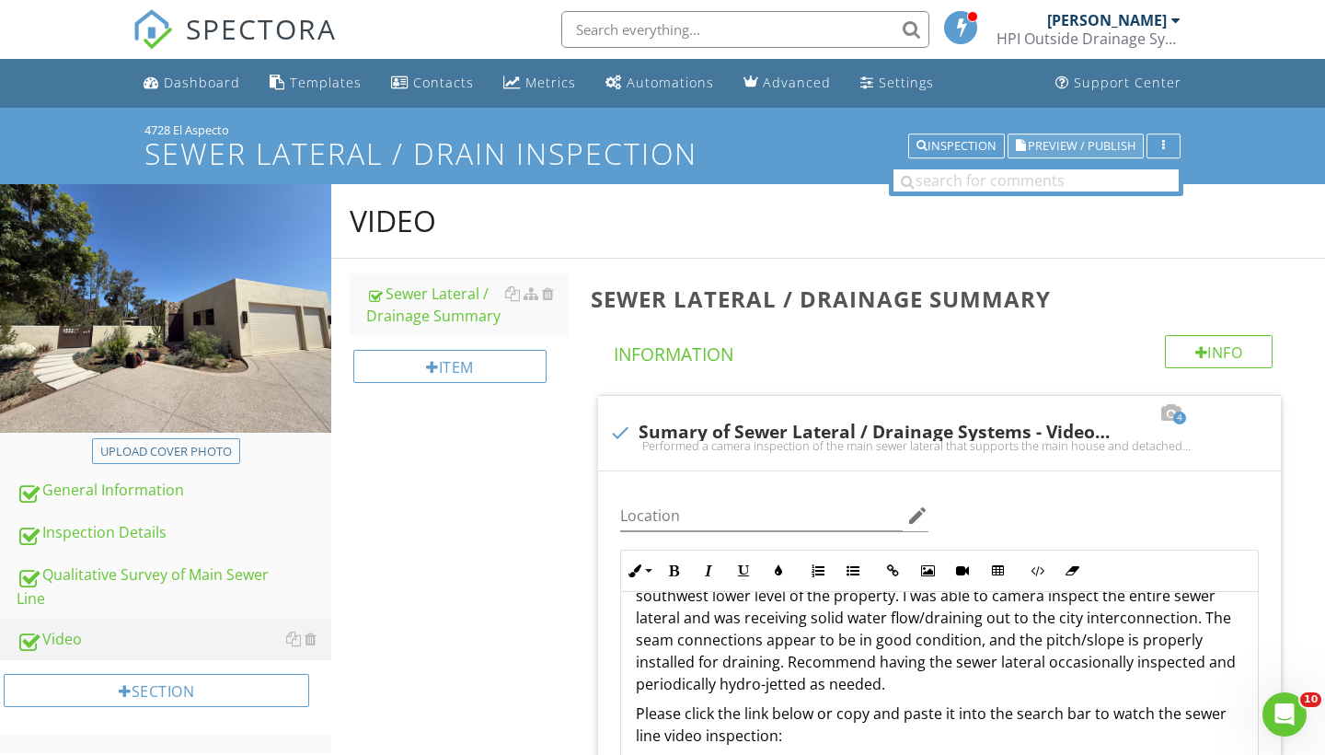
click at [1096, 150] on span "Preview / Publish" at bounding box center [1082, 146] width 108 height 12
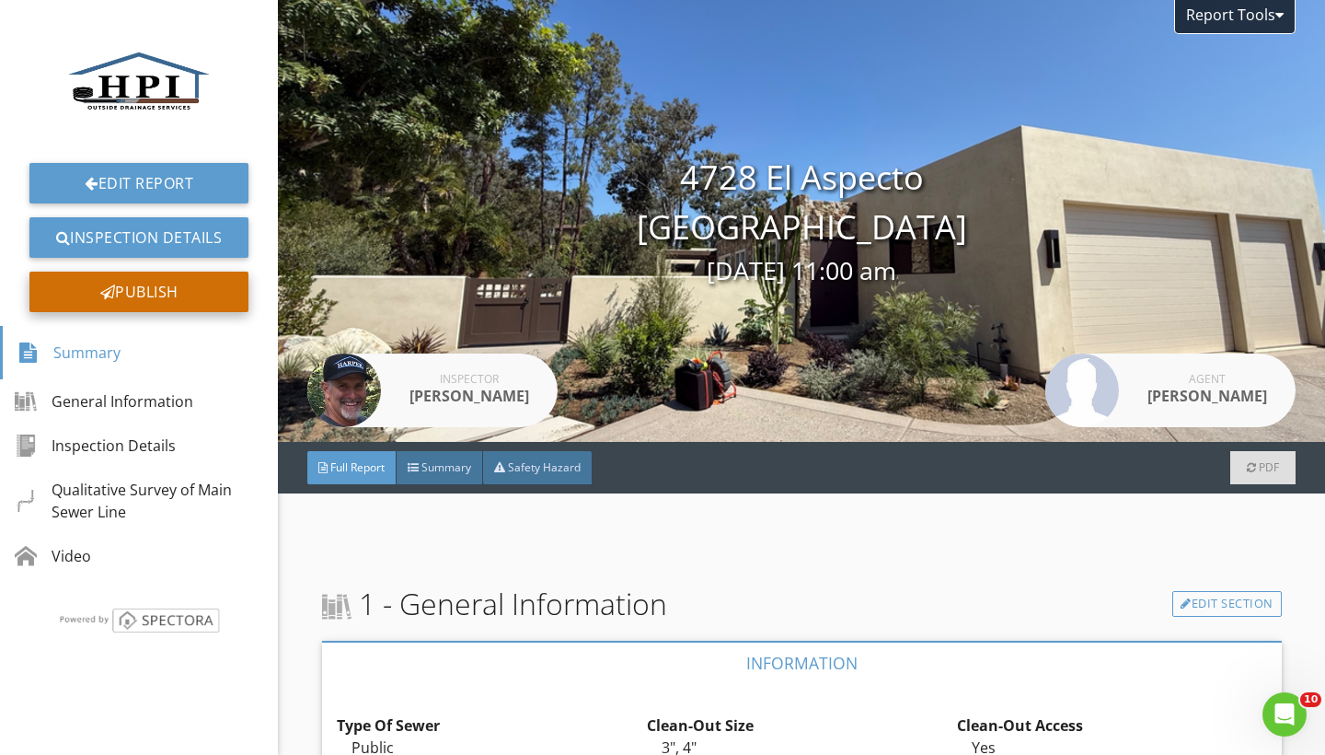
click at [219, 277] on div "Publish" at bounding box center [138, 291] width 219 height 40
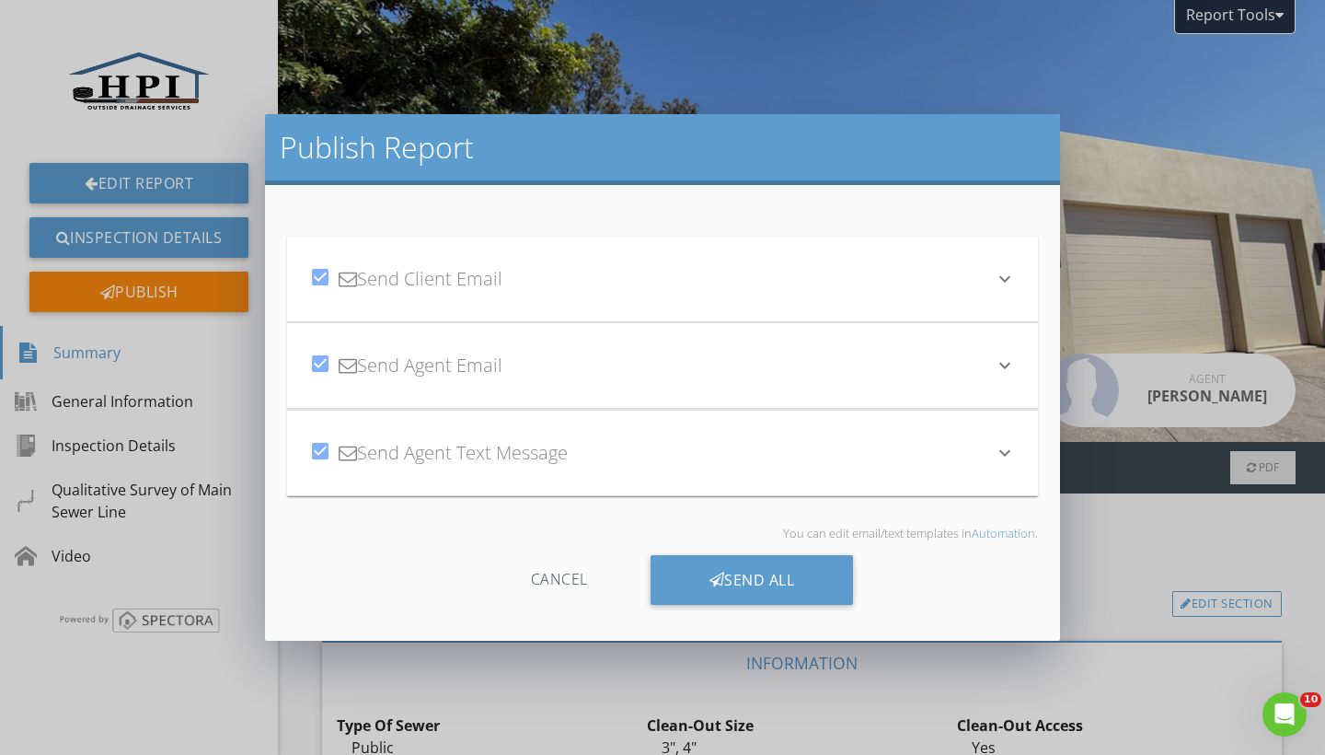
click at [1005, 274] on icon "keyboard_arrow_down" at bounding box center [1005, 279] width 22 height 22
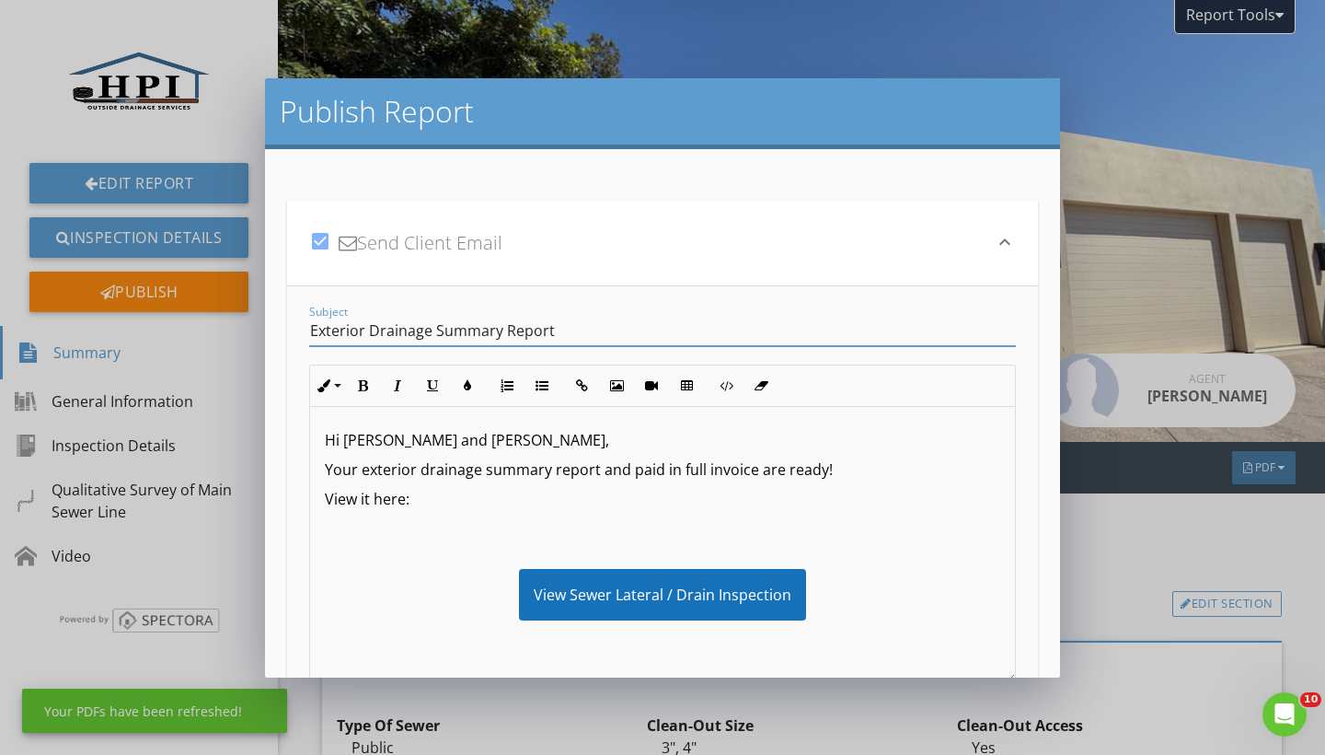
drag, startPoint x: 365, startPoint y: 331, endPoint x: 312, endPoint y: 329, distance: 53.4
click at [312, 329] on input "Exterior Drainage Summary Report" at bounding box center [662, 331] width 707 height 30
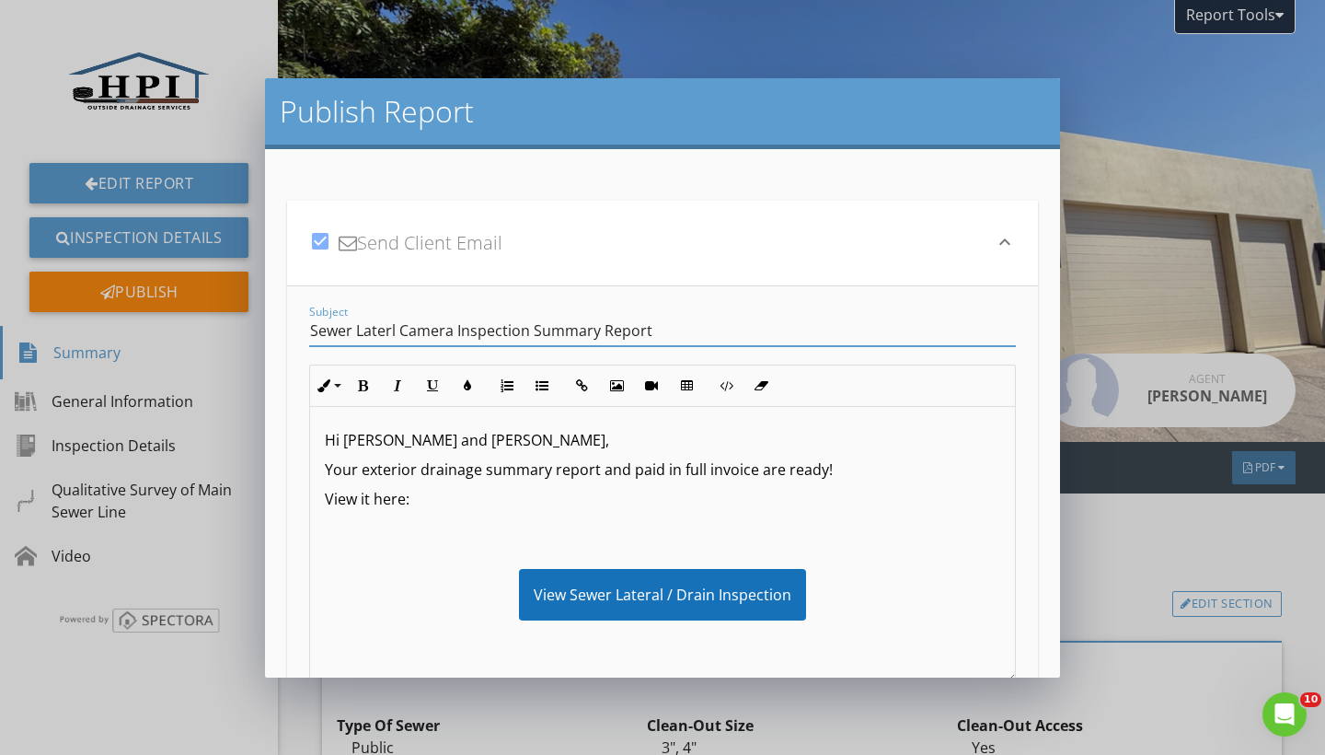
type input "Sewer Laterl Camera Inspection Summary Report"
drag, startPoint x: 477, startPoint y: 466, endPoint x: 363, endPoint y: 463, distance: 114.1
click at [363, 463] on p "Your exterior drainage summary report and paid in full invoice are ready!" at bounding box center [662, 469] width 675 height 22
click at [670, 467] on p "Your sewer lateral summary report and paid in full invoice are ready!" at bounding box center [662, 469] width 675 height 22
click at [1034, 515] on div "Subject Sewer Laterl Camera Inspection Summary Report Inline Style XLarge Large…" at bounding box center [662, 491] width 751 height 411
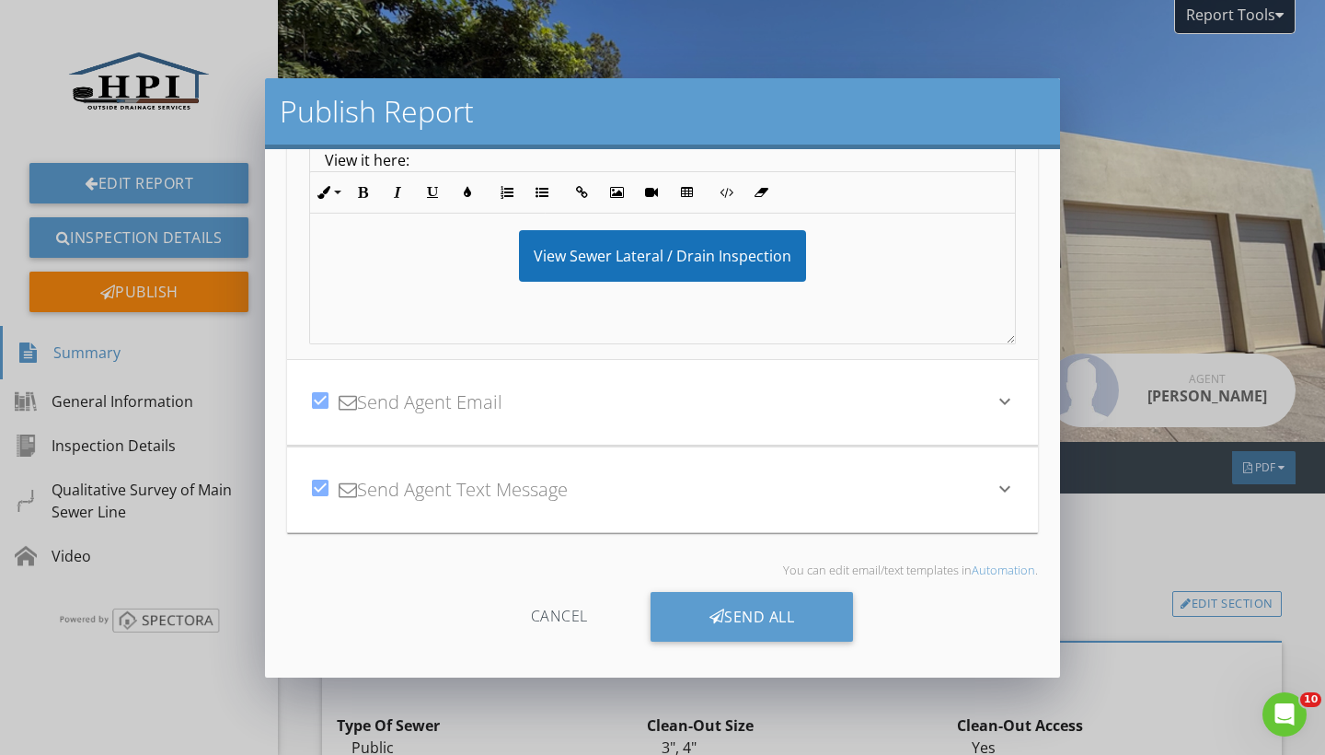
scroll to position [339, 0]
click at [806, 608] on div "Send All" at bounding box center [752, 617] width 203 height 50
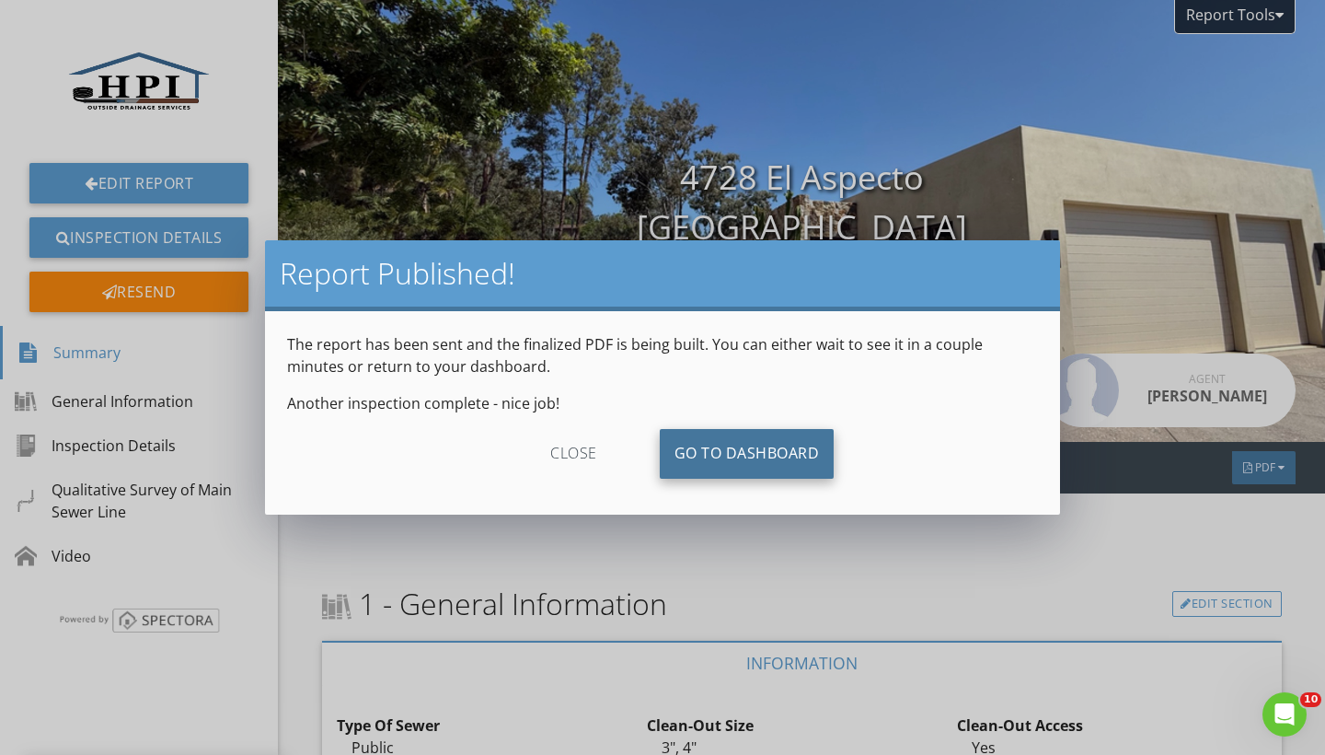
click at [789, 454] on link "Go To Dashboard" at bounding box center [747, 454] width 175 height 50
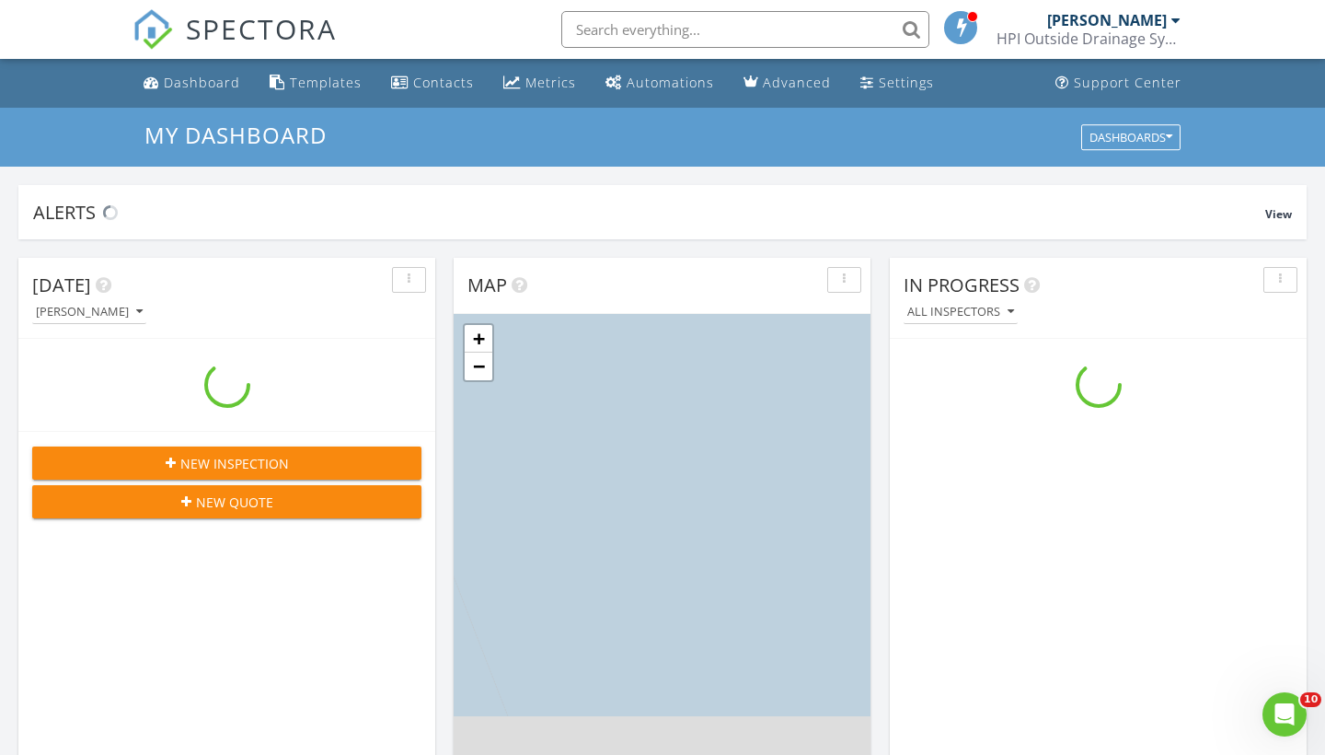
scroll to position [1676, 1326]
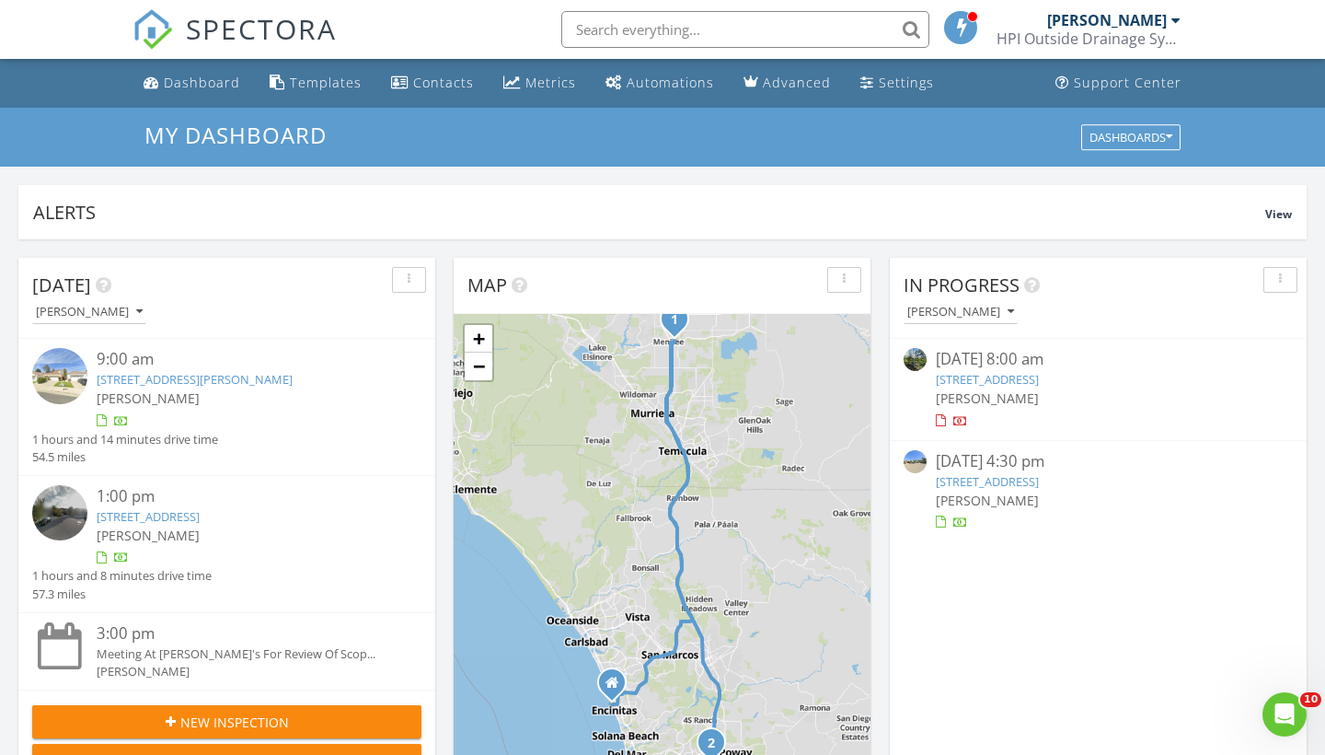
click at [1001, 486] on link "[STREET_ADDRESS]" at bounding box center [987, 481] width 103 height 17
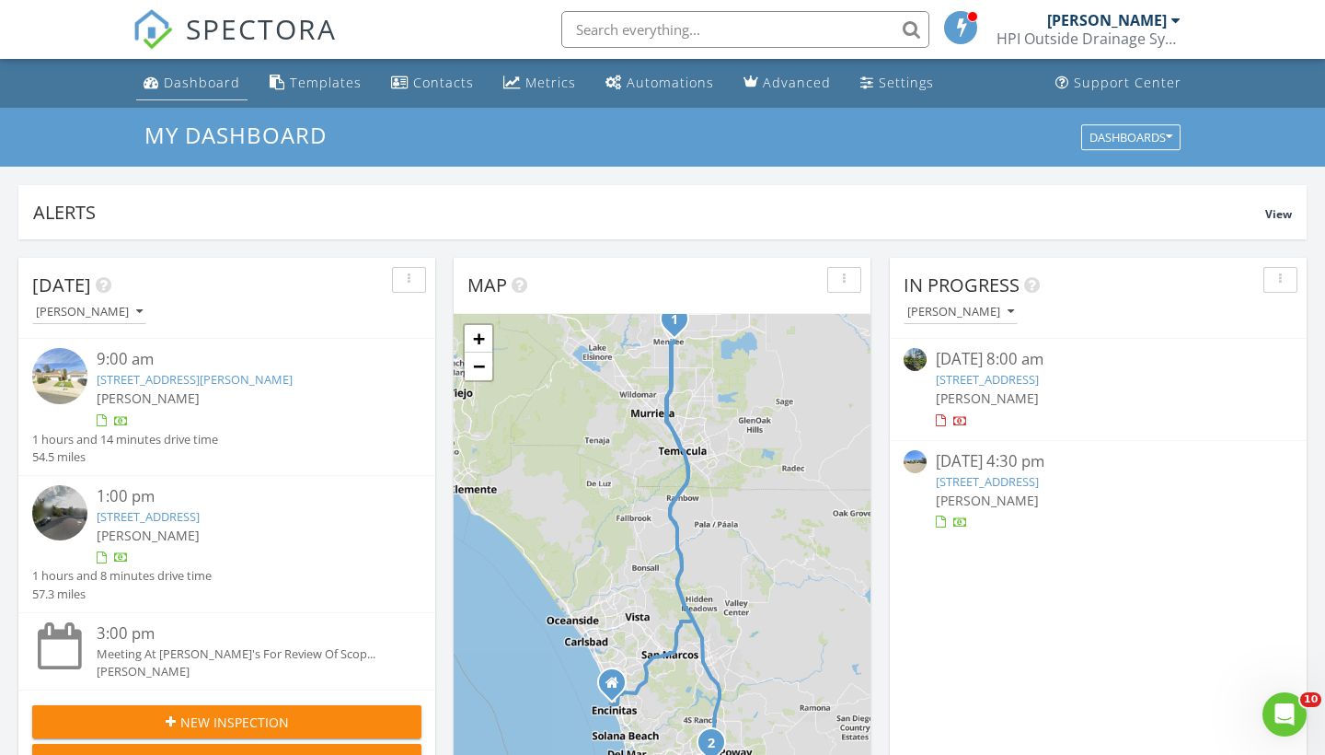
click at [186, 77] on div "Dashboard" at bounding box center [202, 82] width 76 height 17
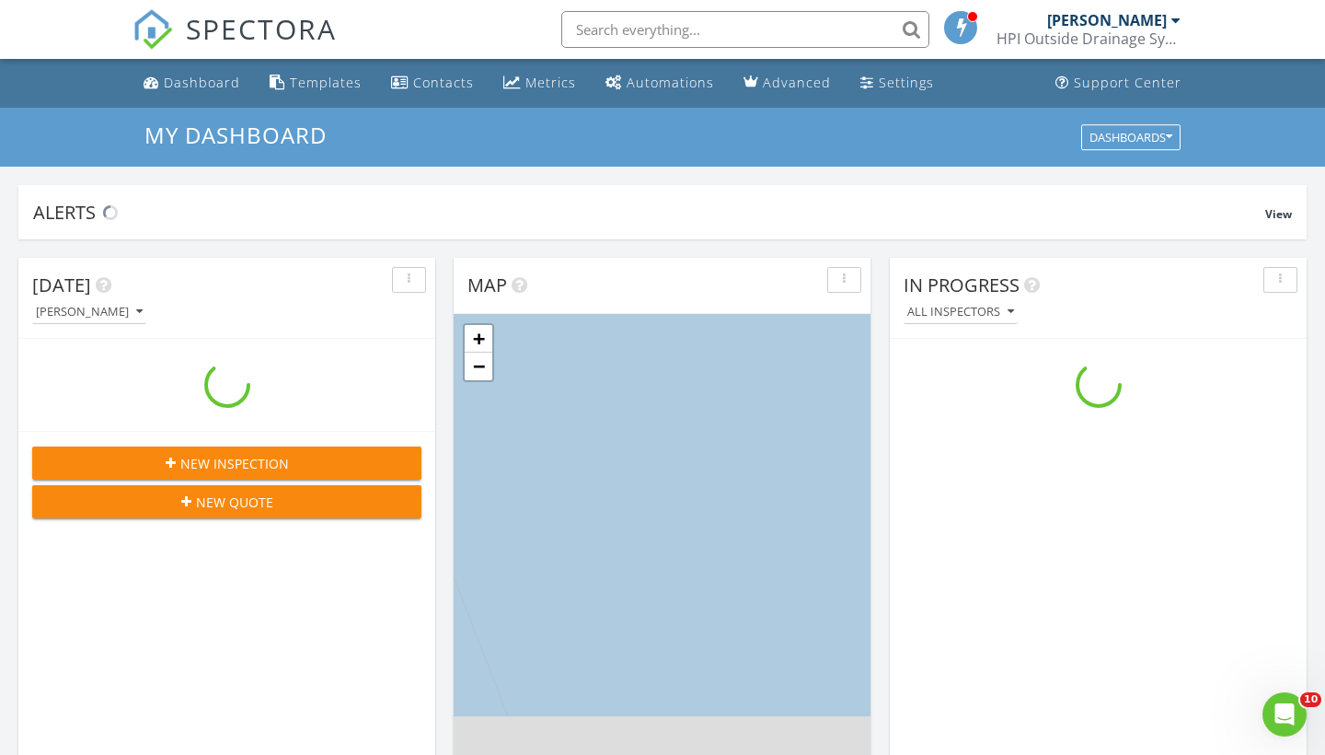
scroll to position [1676, 1326]
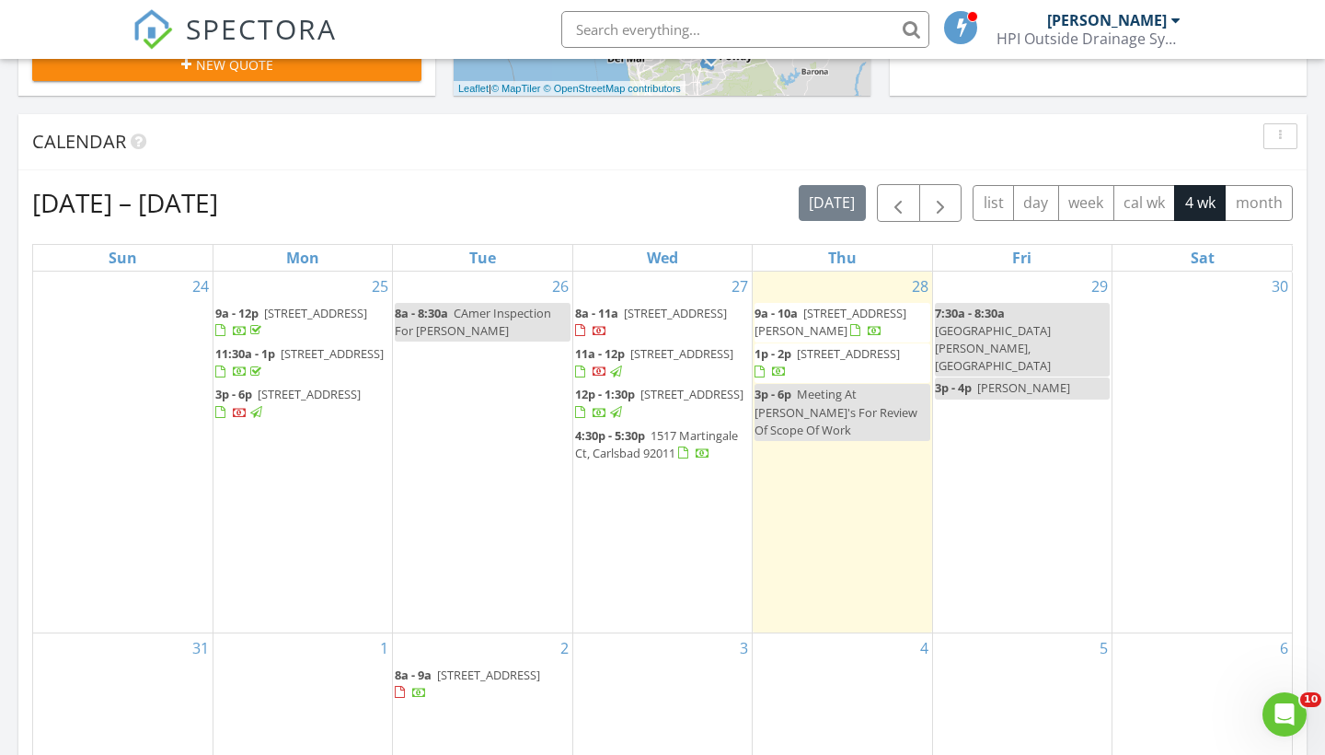
scroll to position [703, 0]
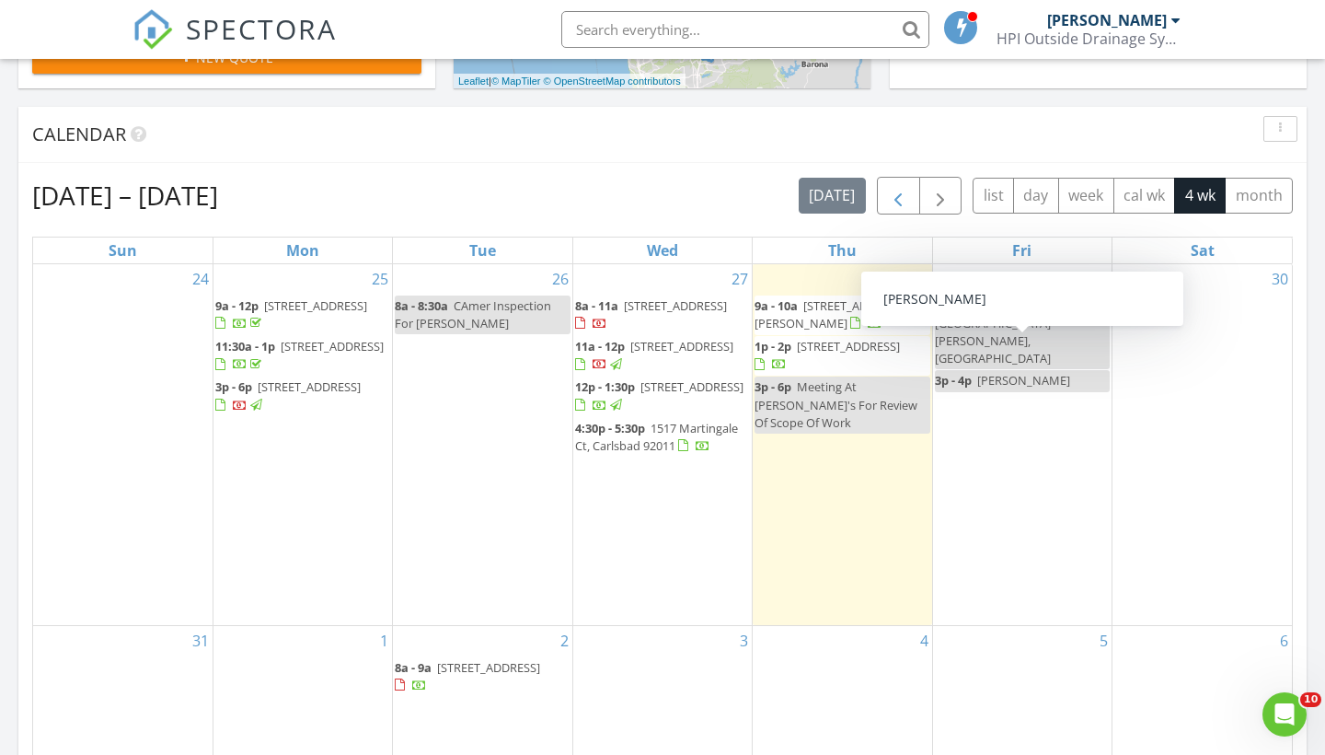
click at [896, 207] on span "button" at bounding box center [898, 196] width 22 height 22
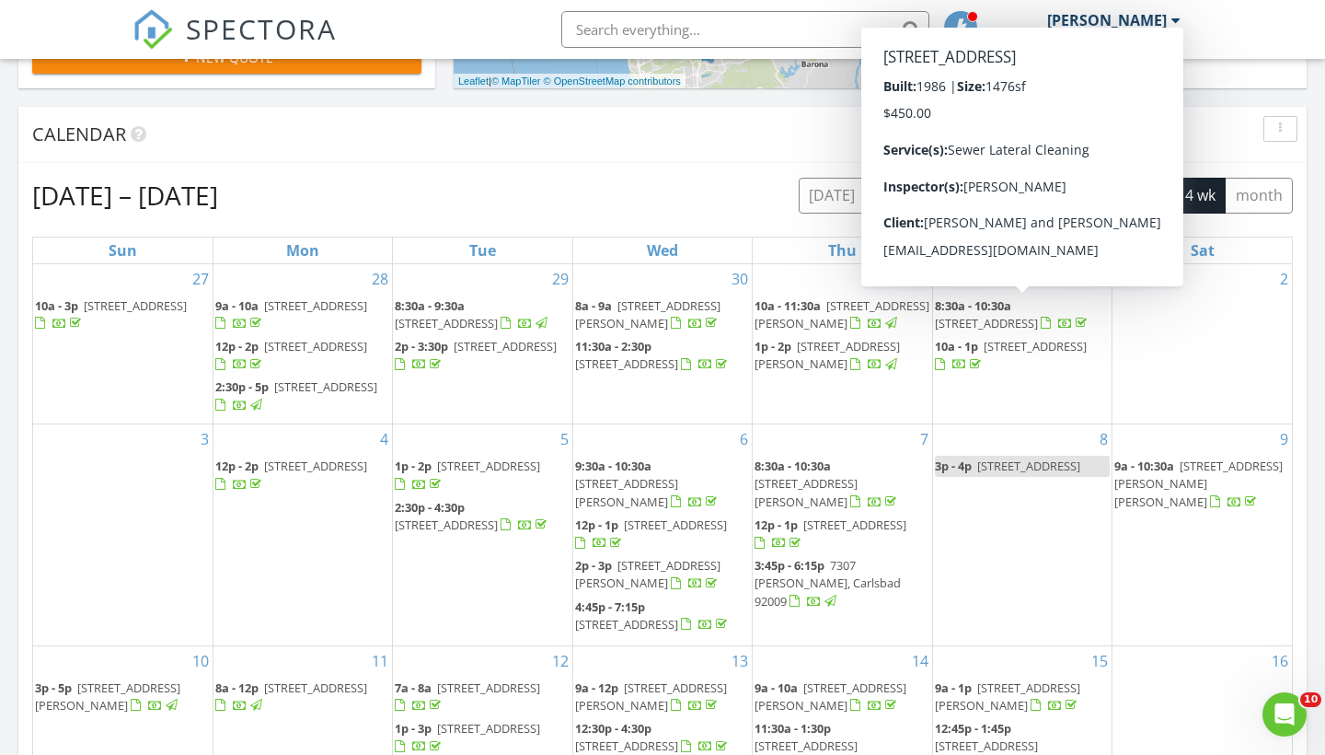
click at [1308, 350] on div "[DATE] [PERSON_NAME] 9:00 am [STREET_ADDRESS][PERSON_NAME] [PERSON_NAME] 1 hour…" at bounding box center [662, 373] width 1325 height 1675
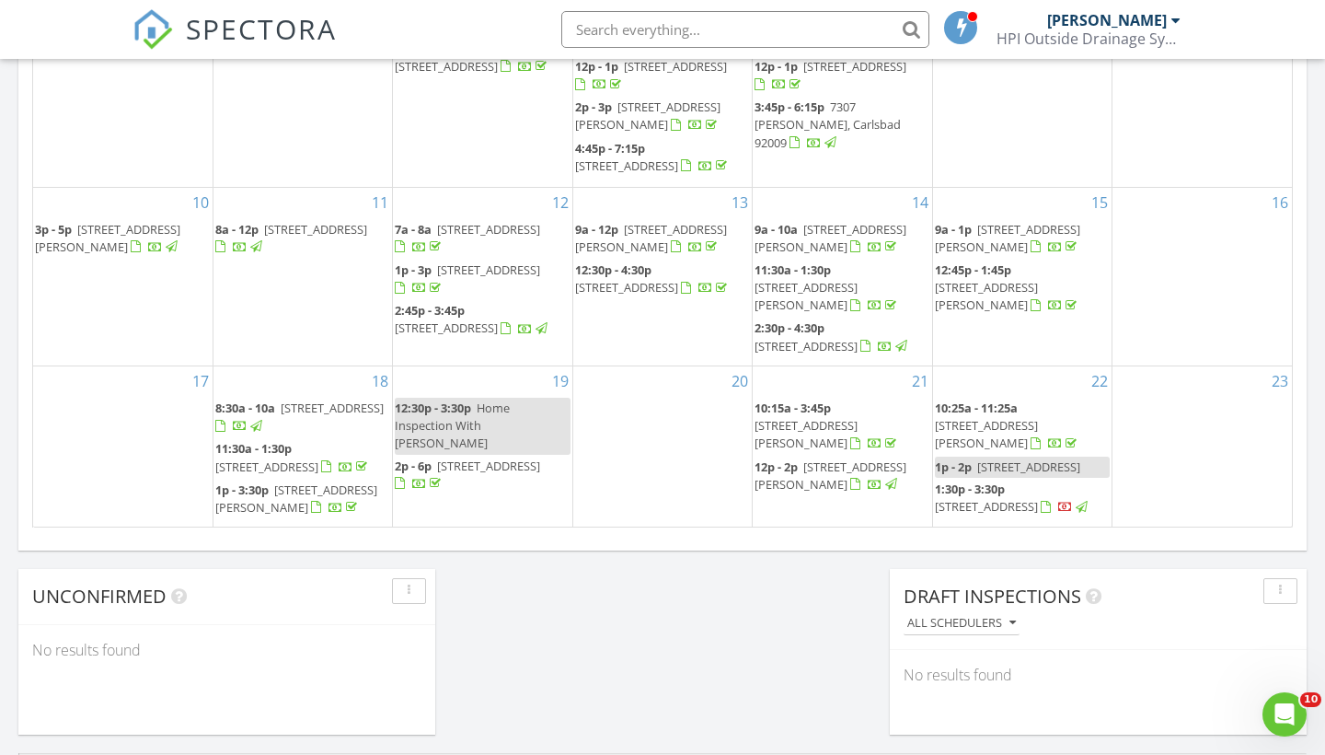
scroll to position [1164, 0]
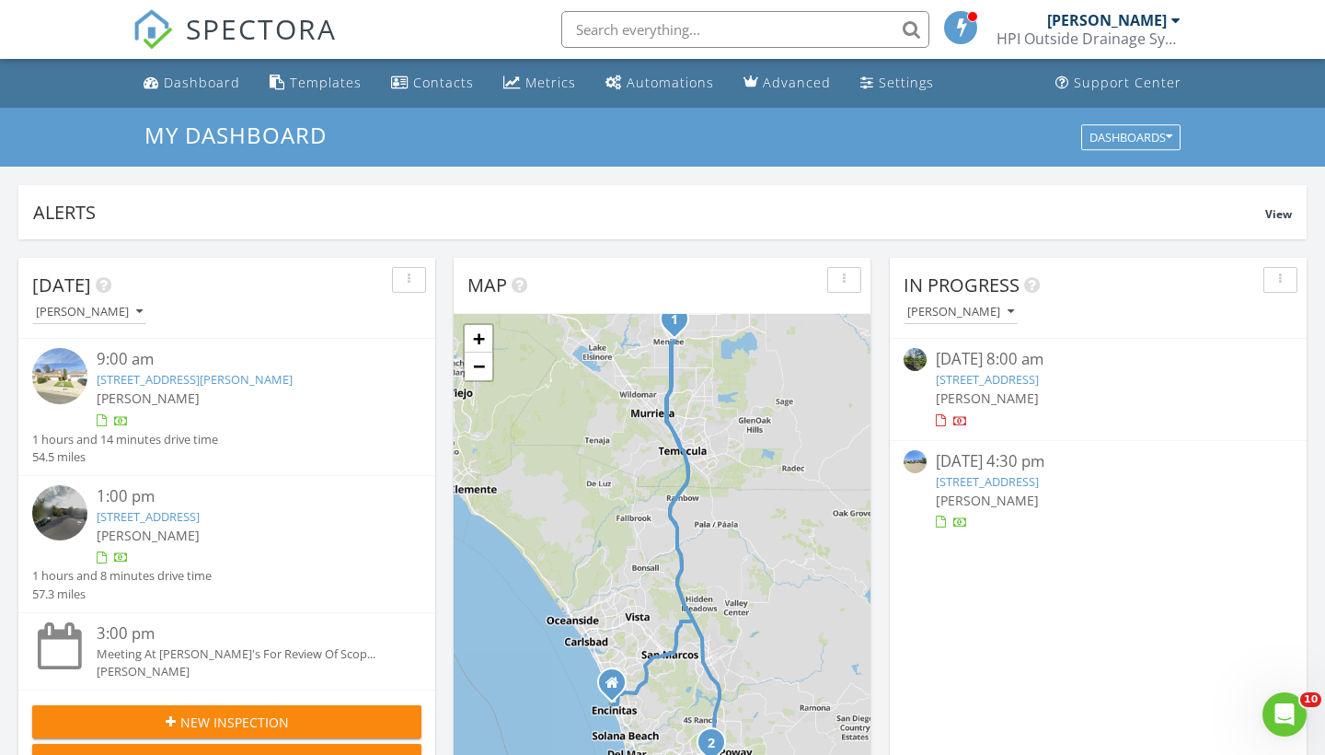
scroll to position [0, 0]
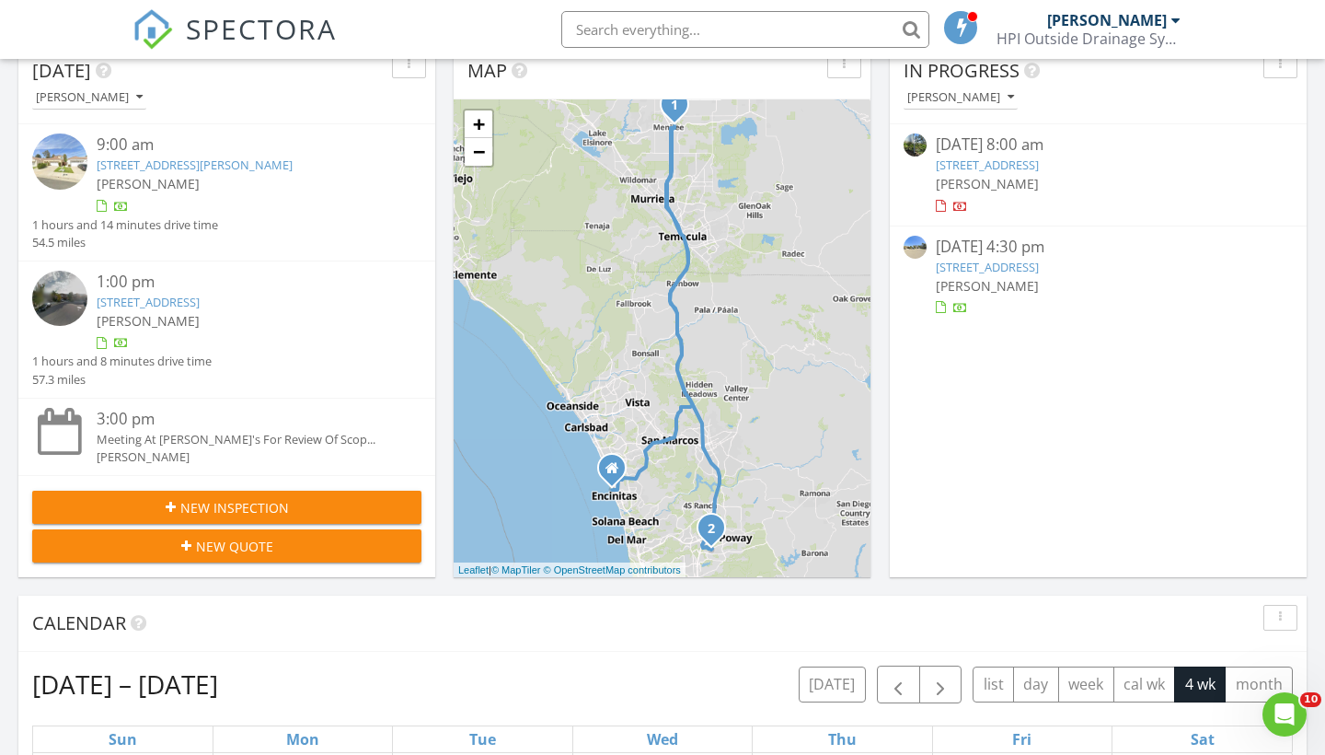
scroll to position [177, 0]
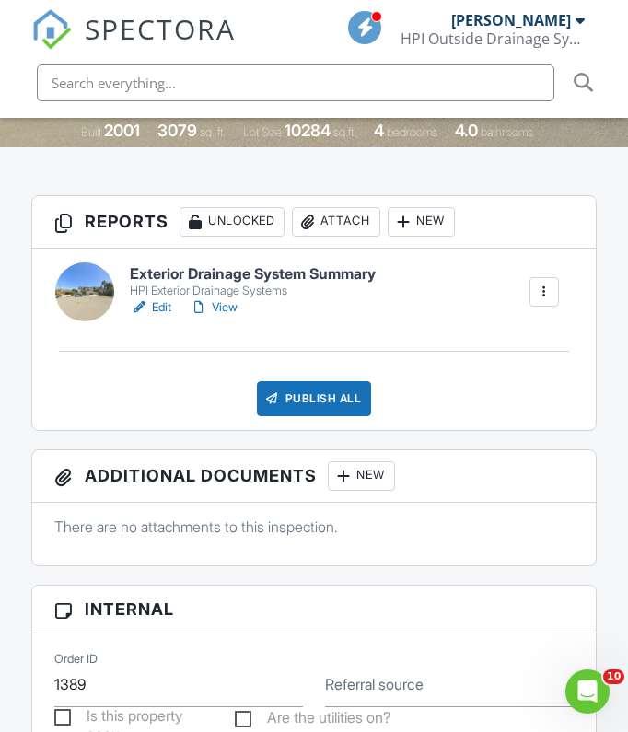
scroll to position [480, 0]
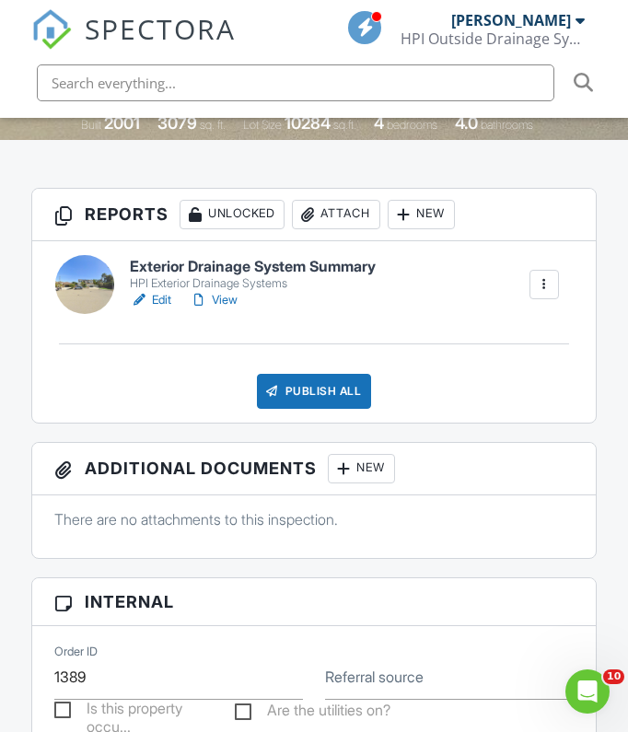
click at [280, 270] on h6 "Exterior Drainage System Summary" at bounding box center [253, 267] width 246 height 17
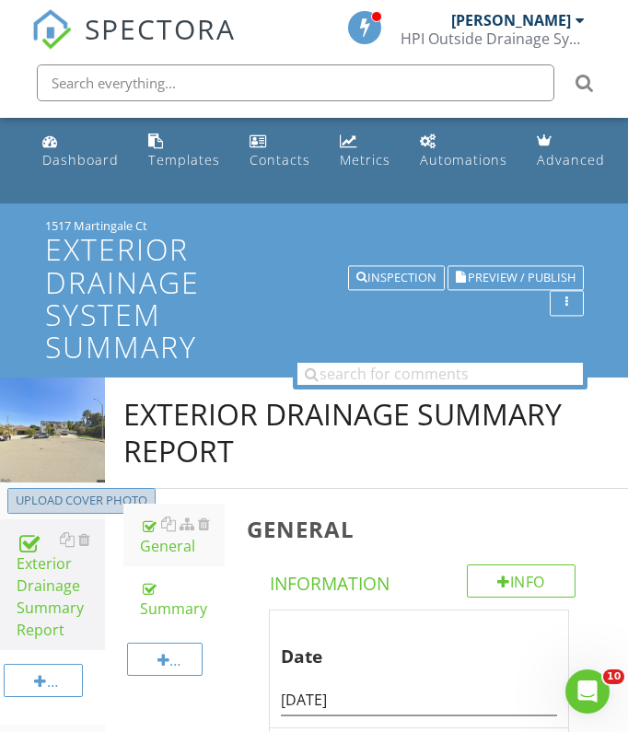
click at [71, 503] on div "Upload cover photo" at bounding box center [82, 500] width 132 height 18
type input "C:\fakepath\IMG_6120.HEIC"
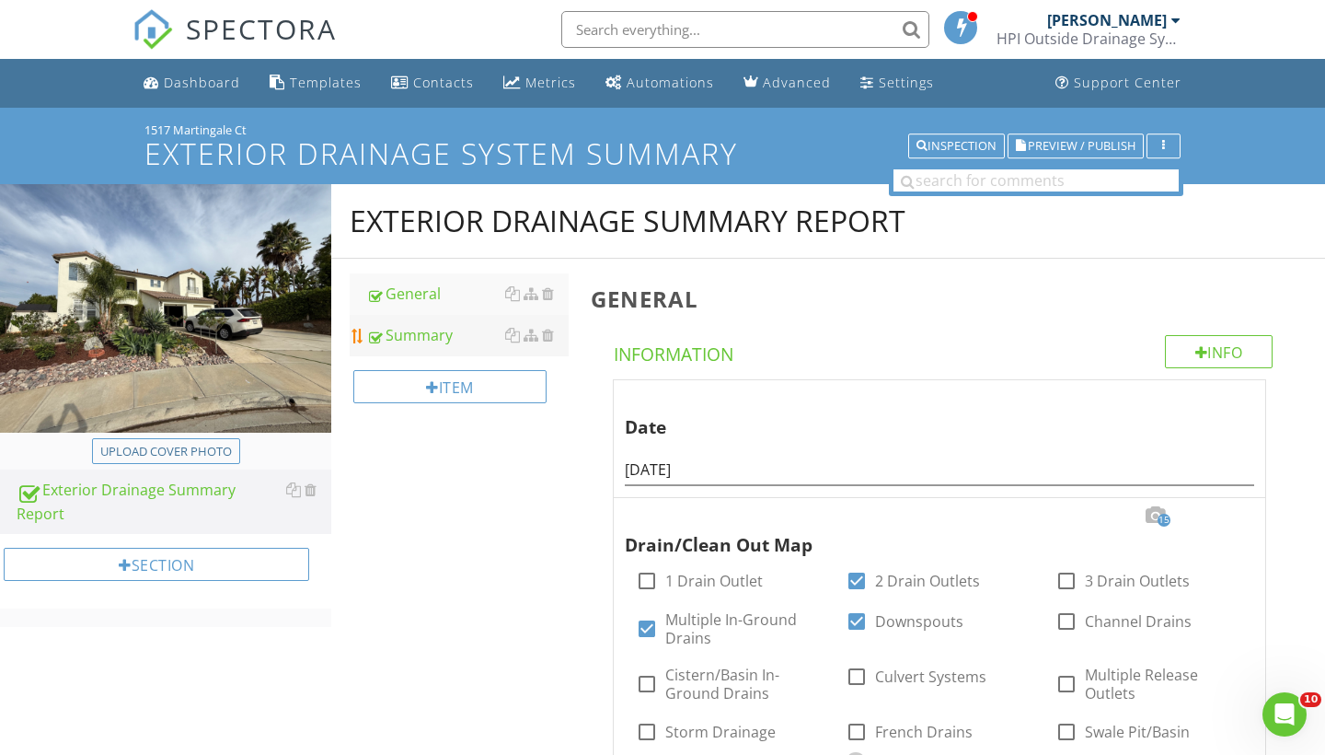
click at [398, 336] on div "Summary" at bounding box center [467, 335] width 202 height 22
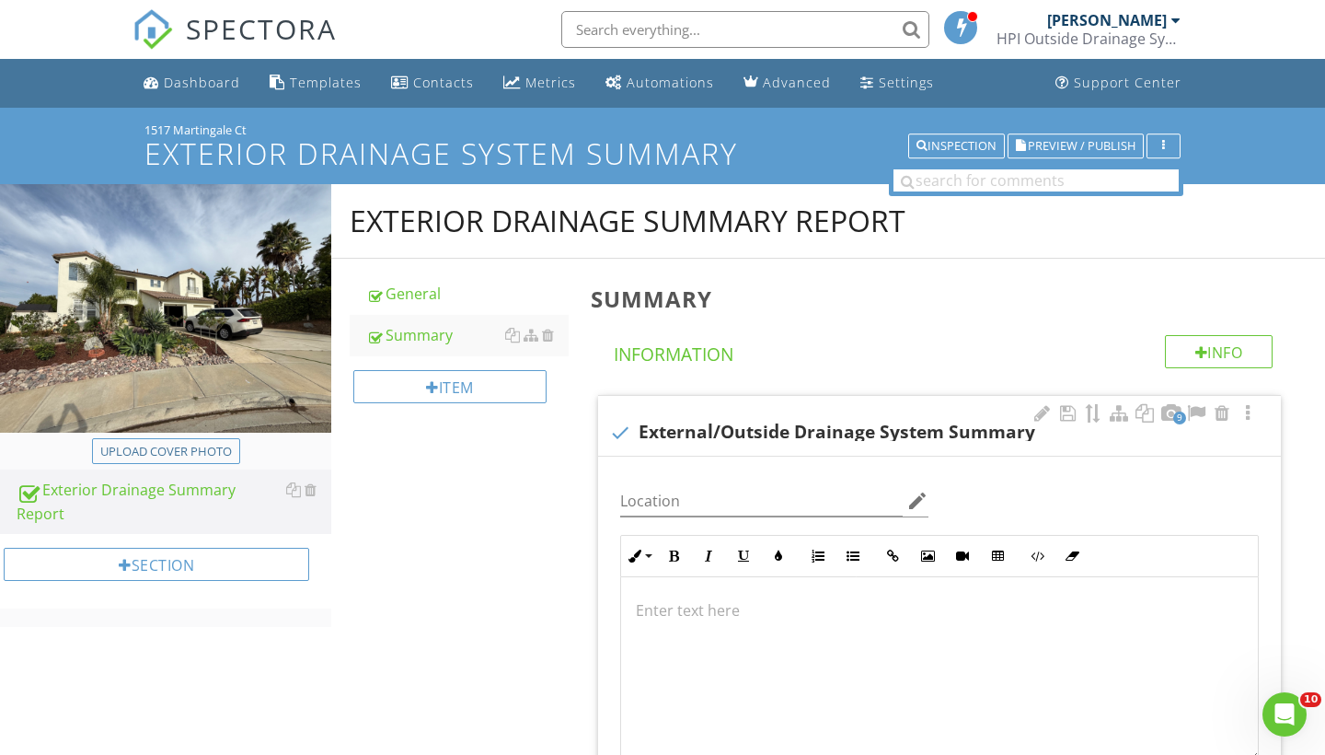
click at [627, 593] on div at bounding box center [939, 669] width 637 height 184
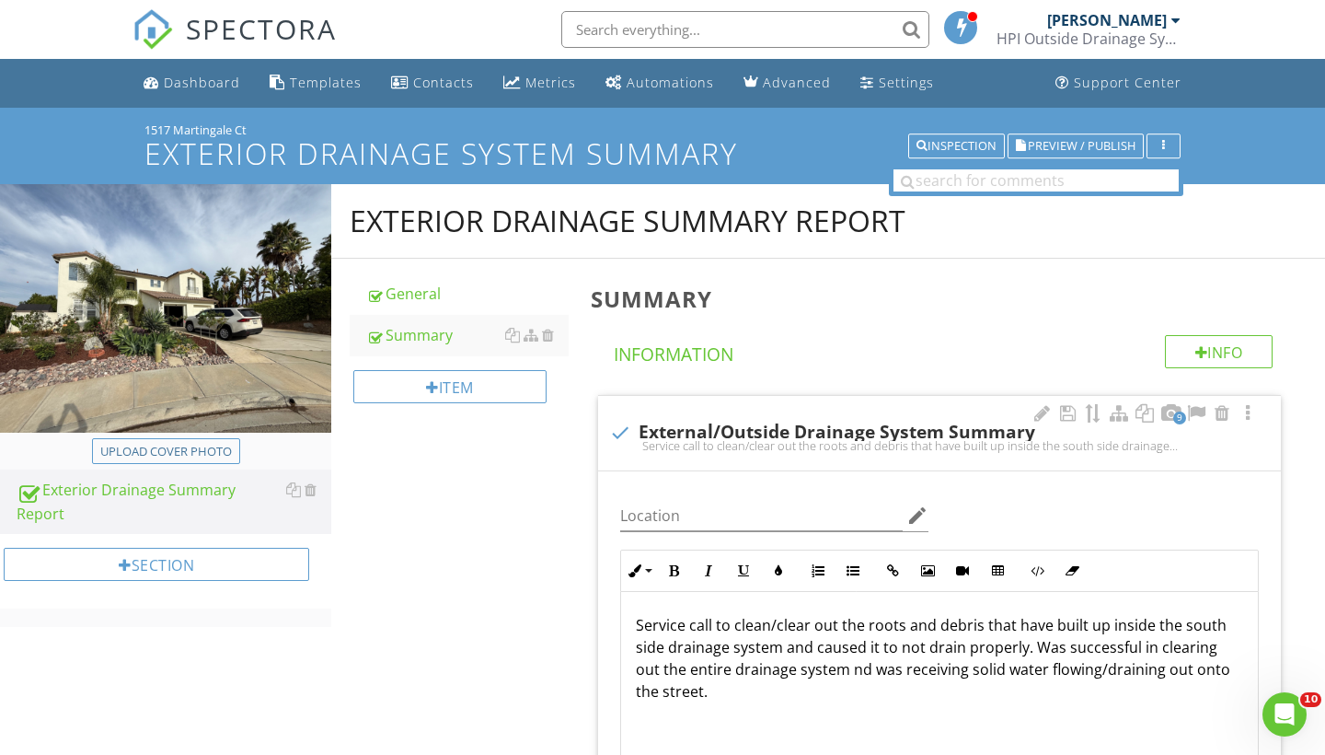
click at [627, 591] on div "Inline Style XLarge Large Normal Small Light Small/Light Bold Italic Underline …" at bounding box center [939, 662] width 661 height 226
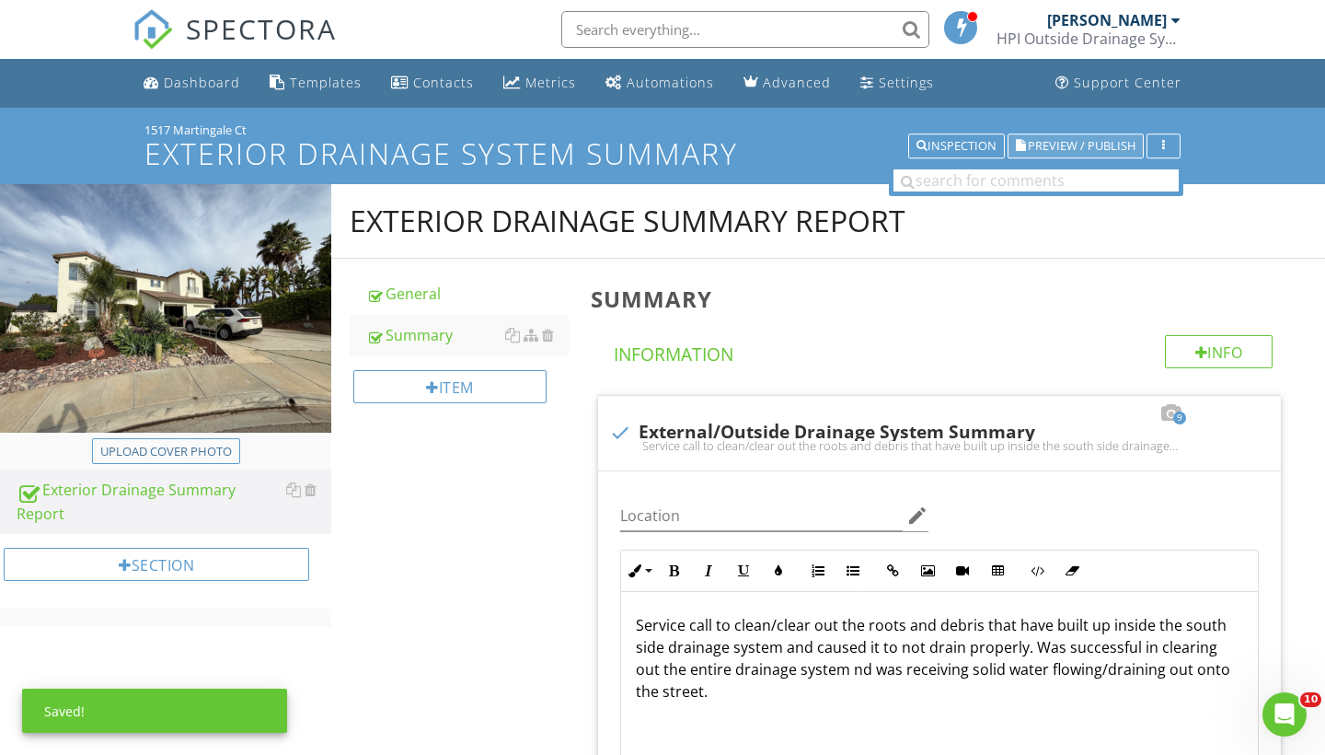
click at [627, 143] on span "Preview / Publish" at bounding box center [1082, 146] width 108 height 12
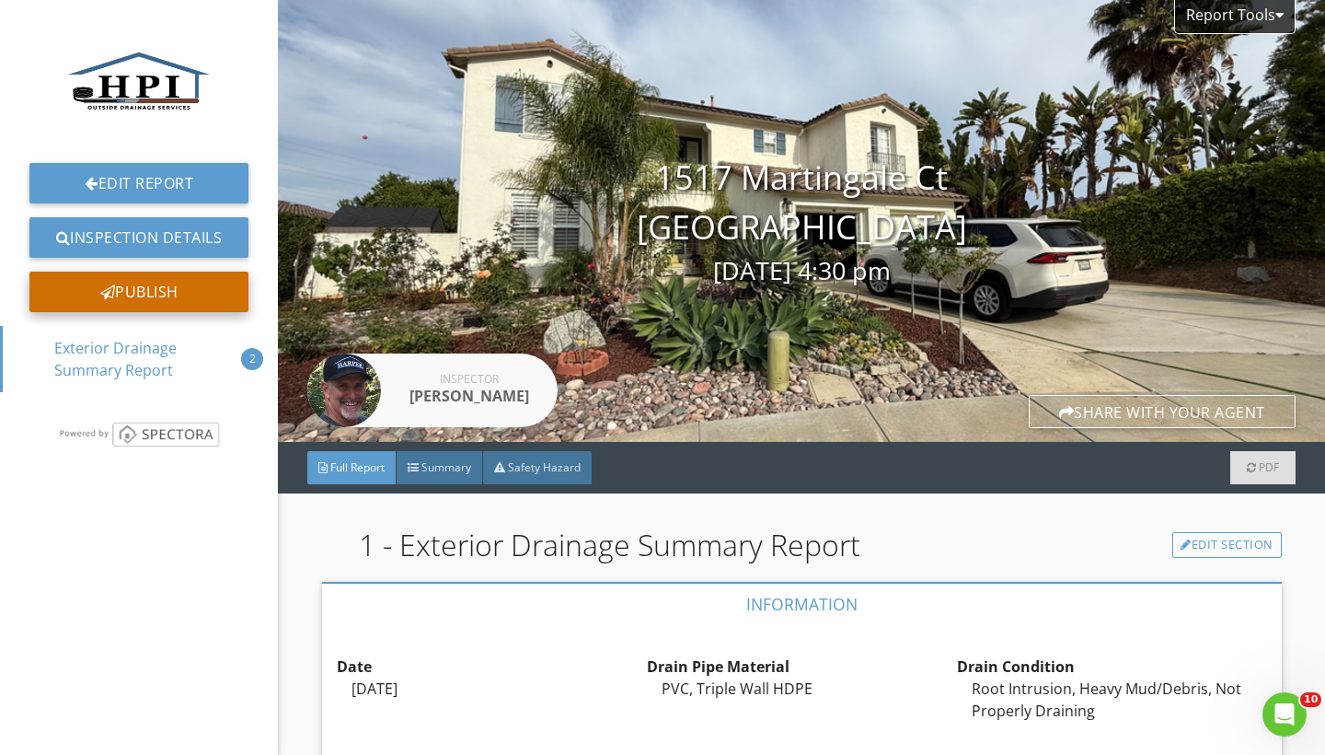
click at [200, 275] on div "Publish" at bounding box center [138, 291] width 219 height 40
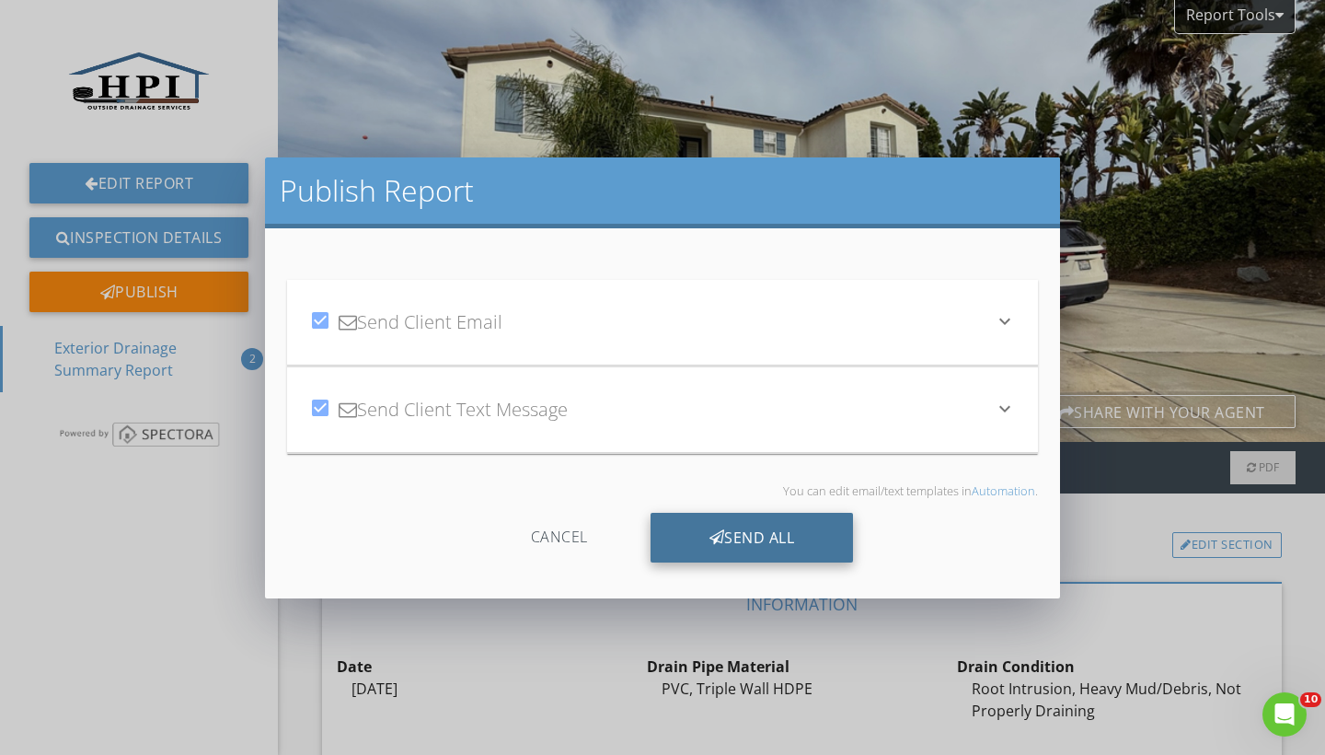
click at [784, 539] on div "Send All" at bounding box center [752, 538] width 203 height 50
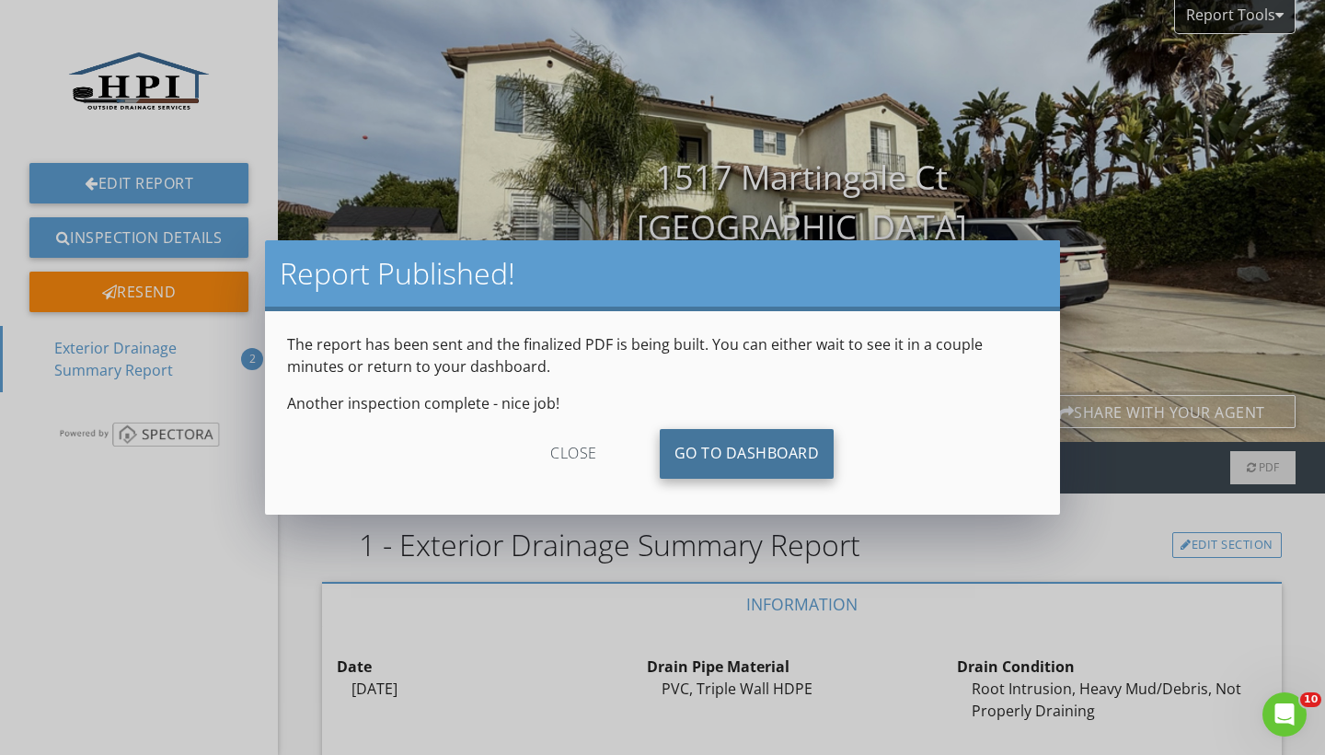
click at [760, 450] on link "Go To Dashboard" at bounding box center [747, 454] width 175 height 50
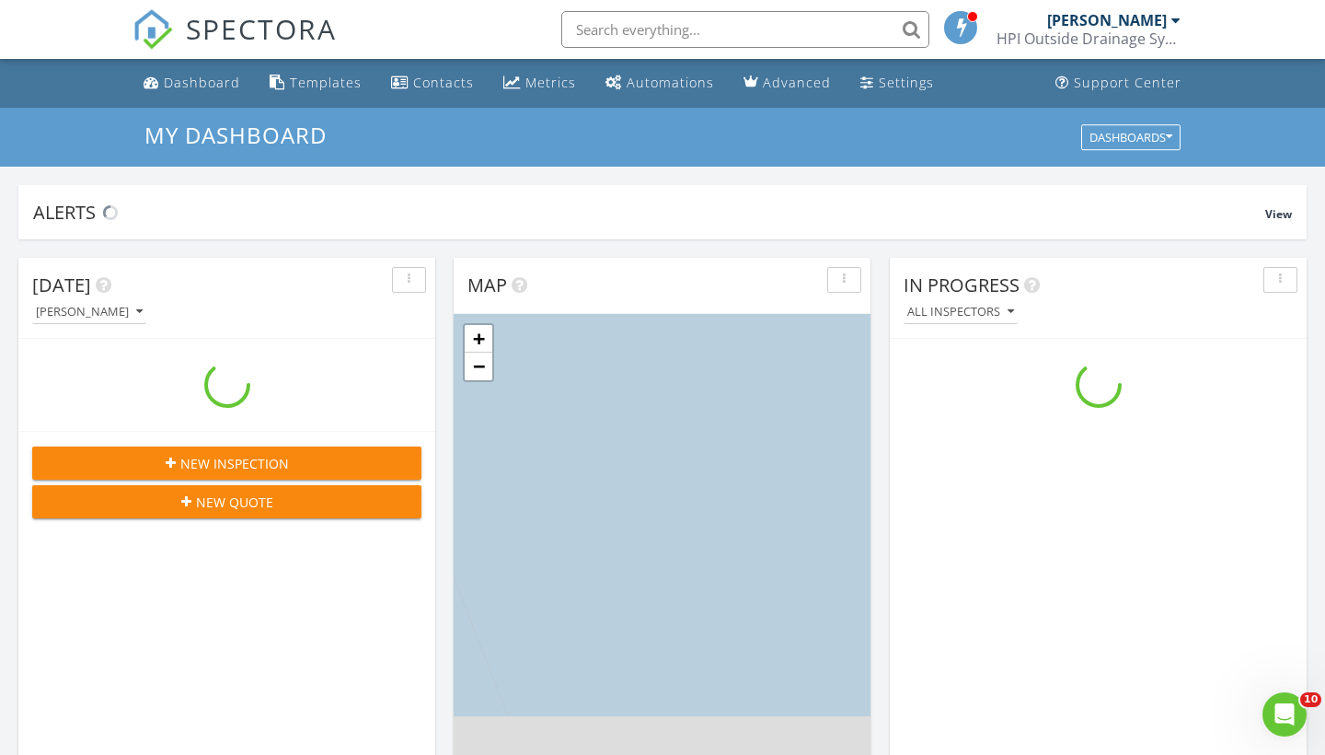
scroll to position [1676, 1326]
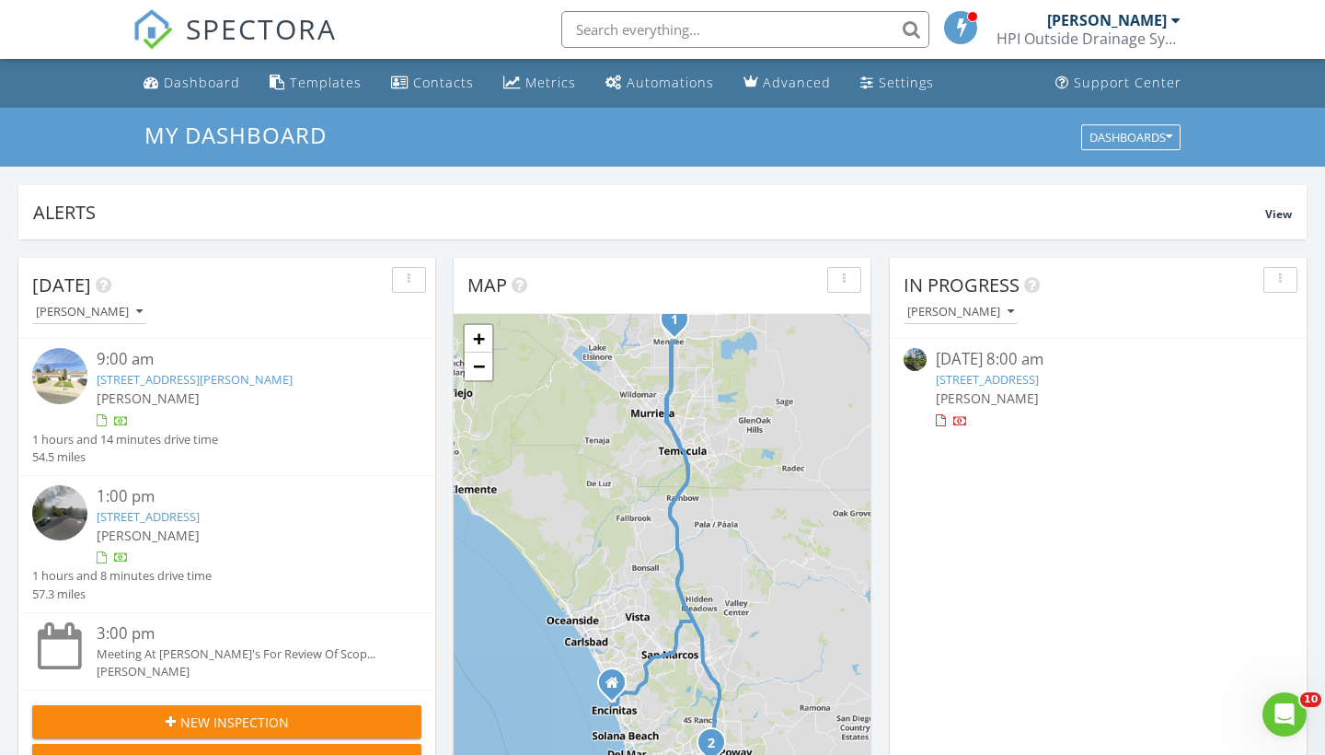
click at [209, 91] on link "Dashboard" at bounding box center [191, 83] width 111 height 34
click at [1034, 371] on link "5410 Los Mirlitos, Rancho Santa Fe, CA 92067" at bounding box center [987, 379] width 103 height 17
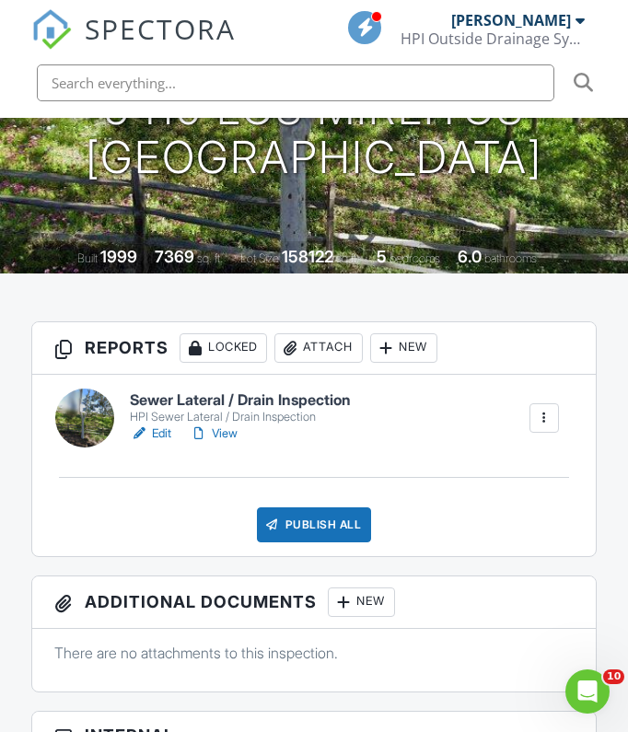
scroll to position [349, 0]
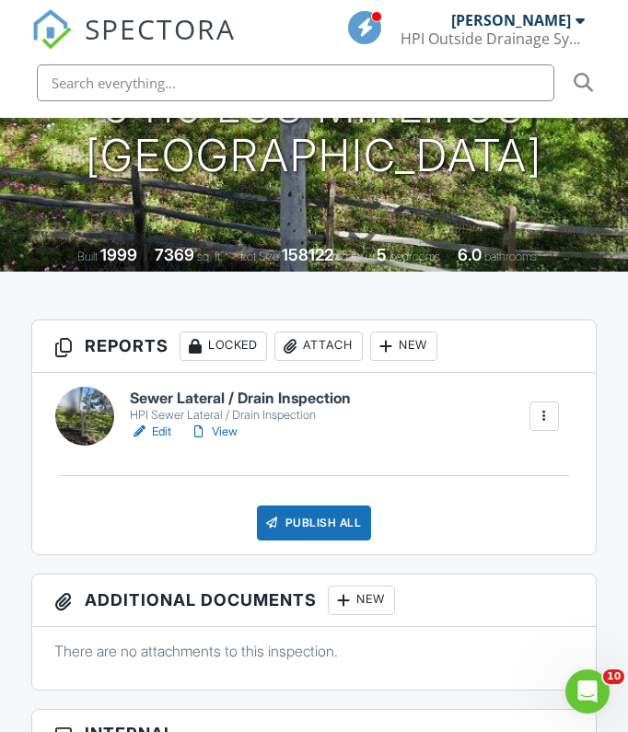
click at [297, 403] on h6 "Sewer Lateral / Drain Inspection" at bounding box center [240, 398] width 221 height 17
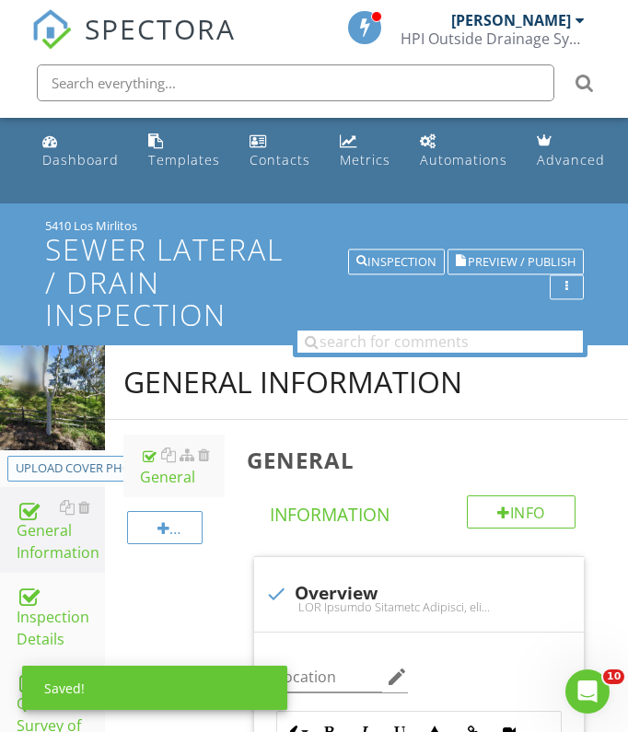
click at [90, 464] on div "Upload cover photo" at bounding box center [82, 468] width 132 height 18
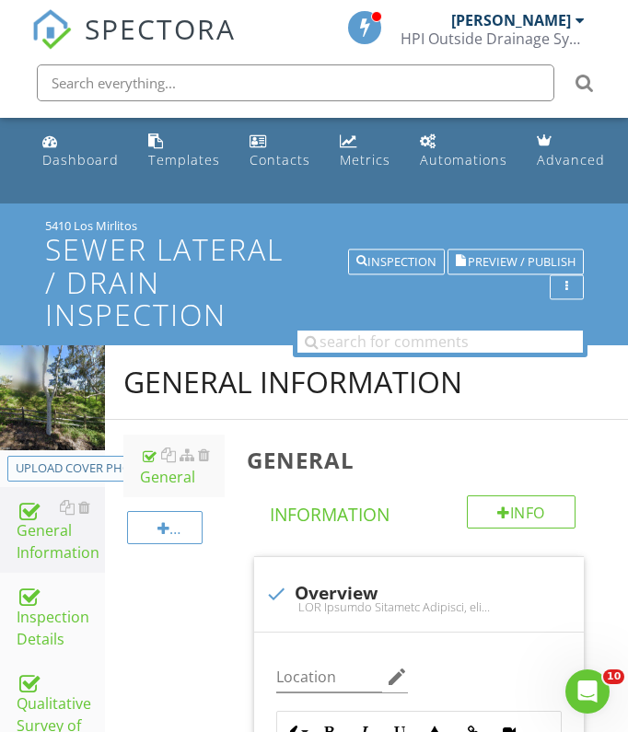
type input "C:\fakepath\IMG_5989.HEIC"
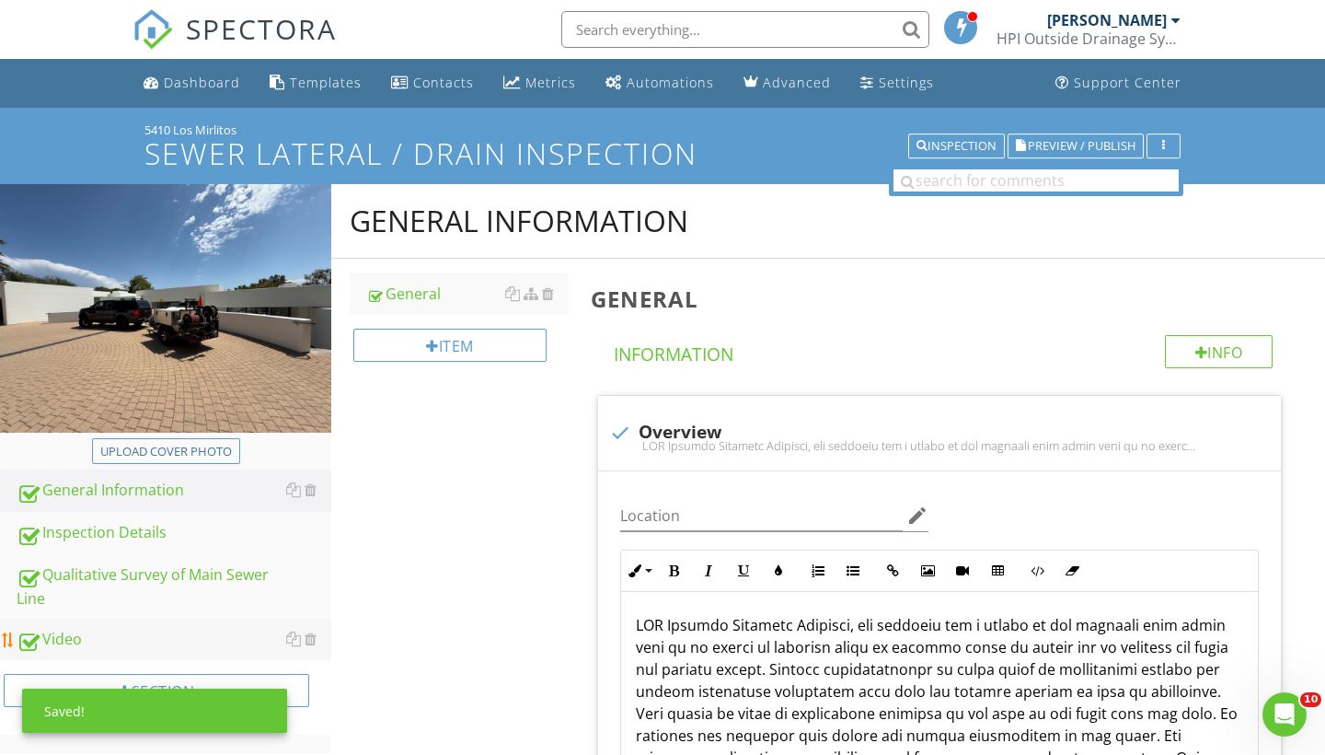
click at [133, 640] on div "Video" at bounding box center [174, 640] width 315 height 24
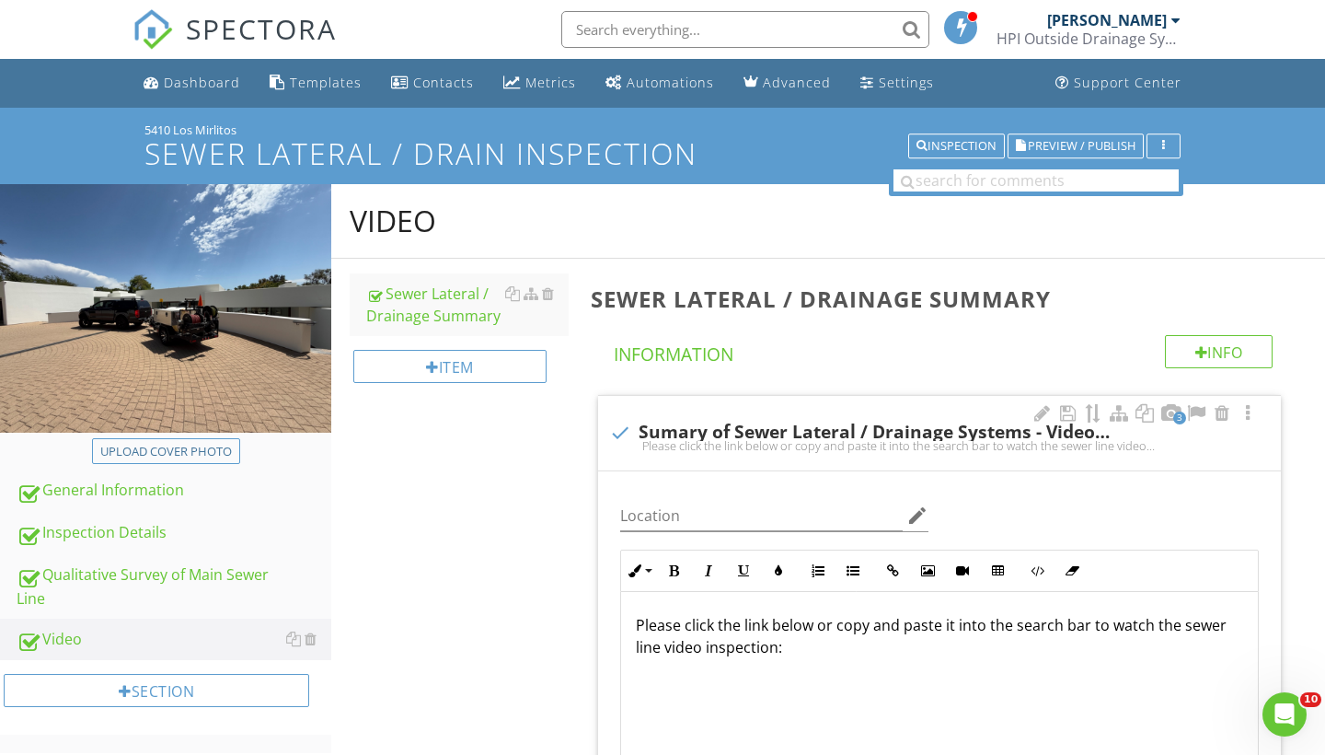
click at [627, 621] on p "Please click the link below or copy and paste it into the search bar to watch t…" at bounding box center [939, 636] width 607 height 44
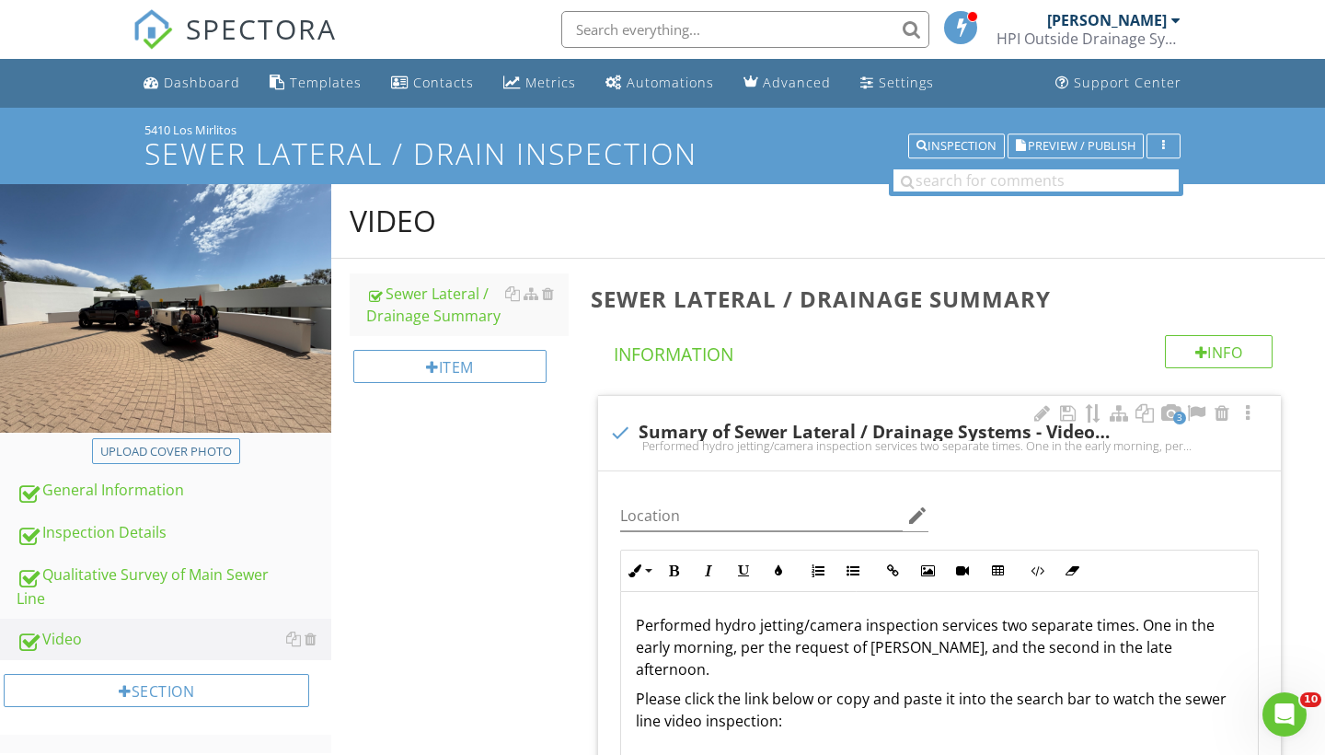
click at [627, 652] on p "Performed hydro jetting/camera inspection services two separate times. One in t…" at bounding box center [939, 647] width 607 height 66
click at [627, 667] on p "Performed hydro jetting/camera inspection services two separate times. One in t…" at bounding box center [939, 647] width 607 height 66
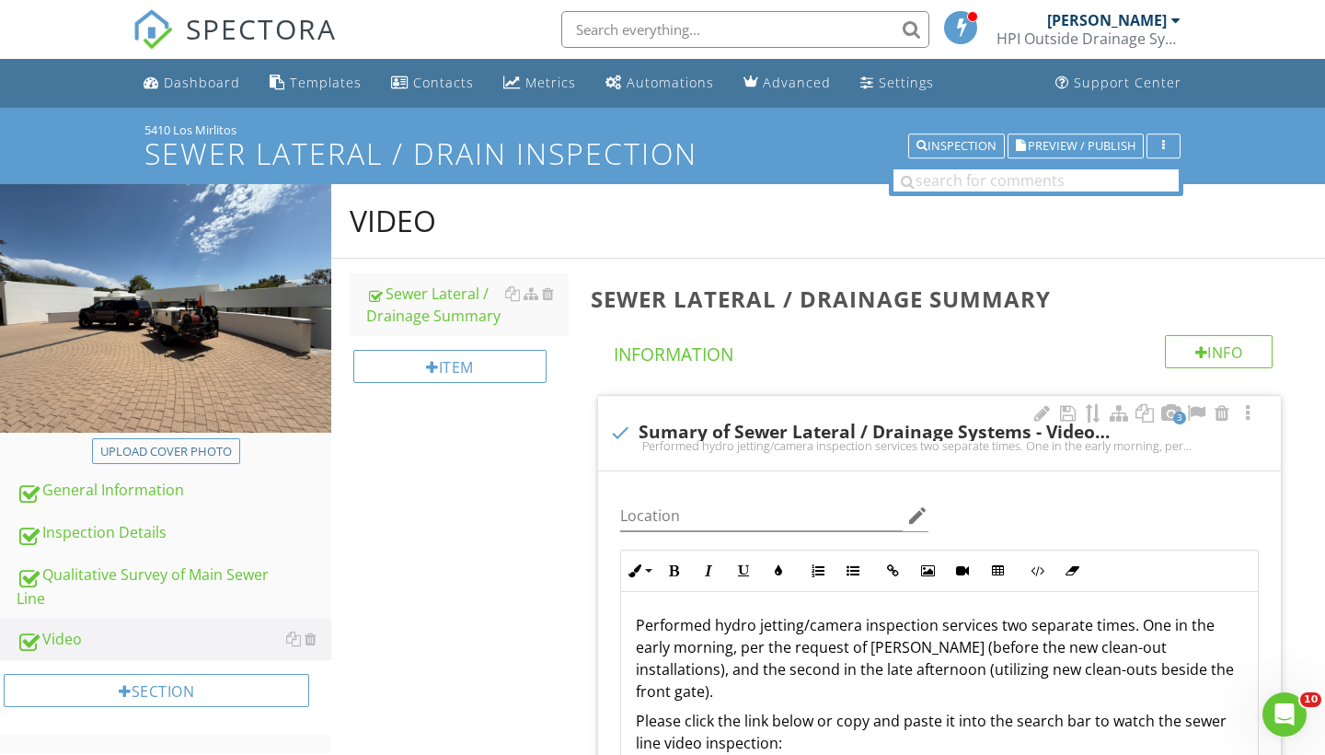
click at [627, 668] on p "Performed hydro jetting/camera inspection services two separate times. One in t…" at bounding box center [939, 658] width 607 height 88
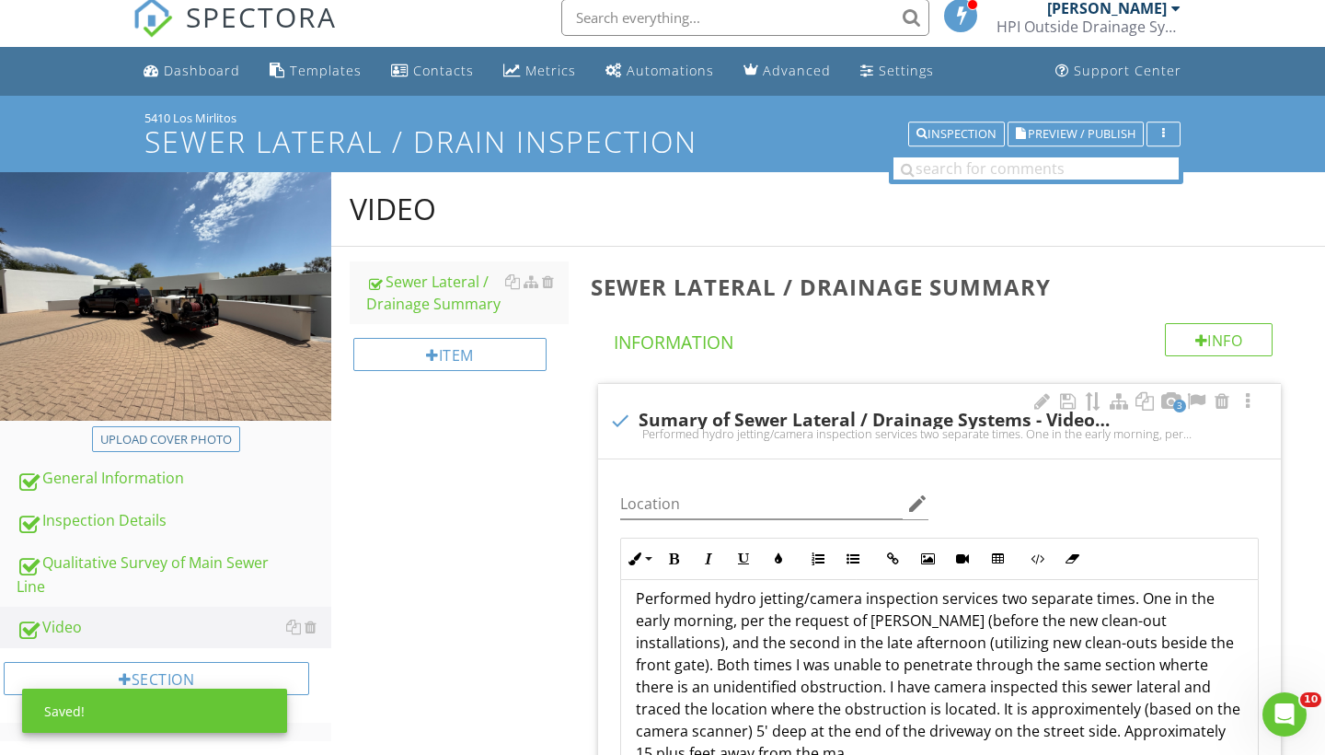
scroll to position [19, 0]
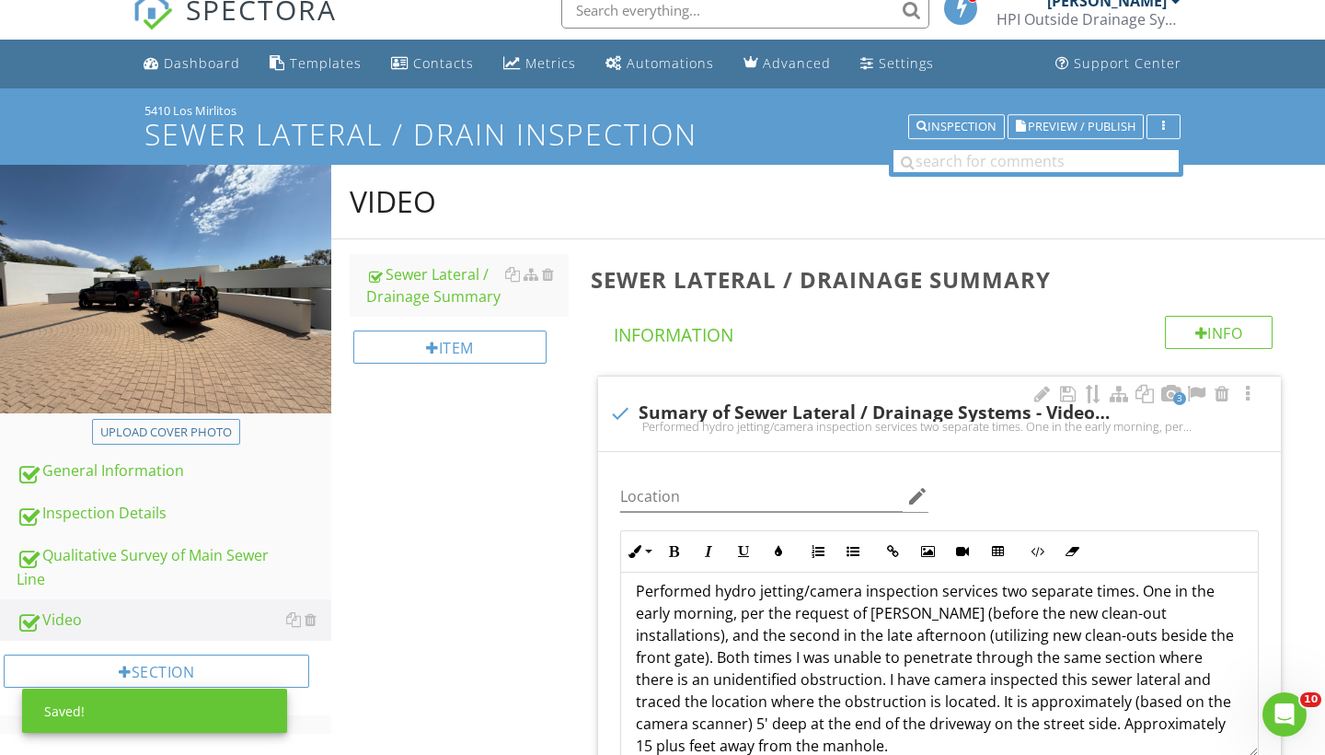
click at [627, 731] on p "Performed hydro jetting/camera inspection services two separate times. One in t…" at bounding box center [939, 668] width 607 height 177
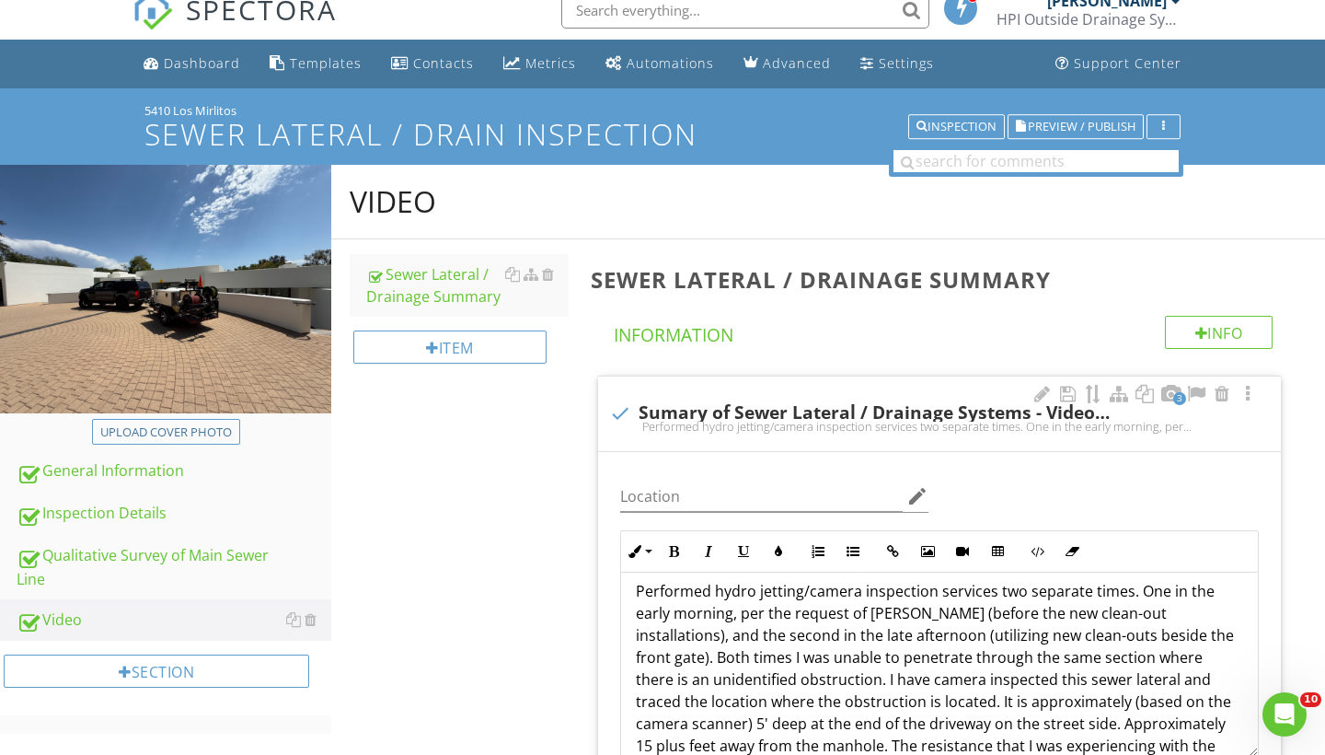
click at [627, 731] on p "Performed hydro jetting/camera inspection services two separate times. One in t…" at bounding box center [939, 668] width 607 height 177
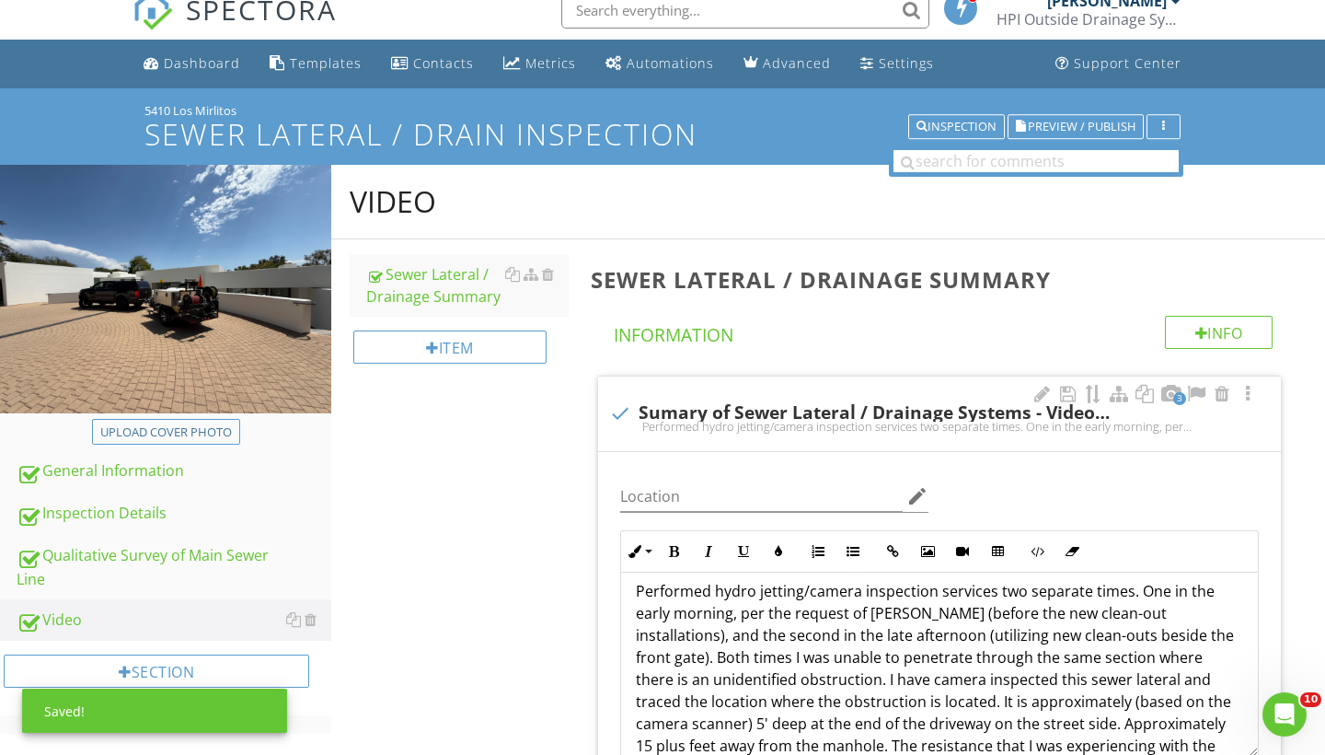
scroll to position [118, 0]
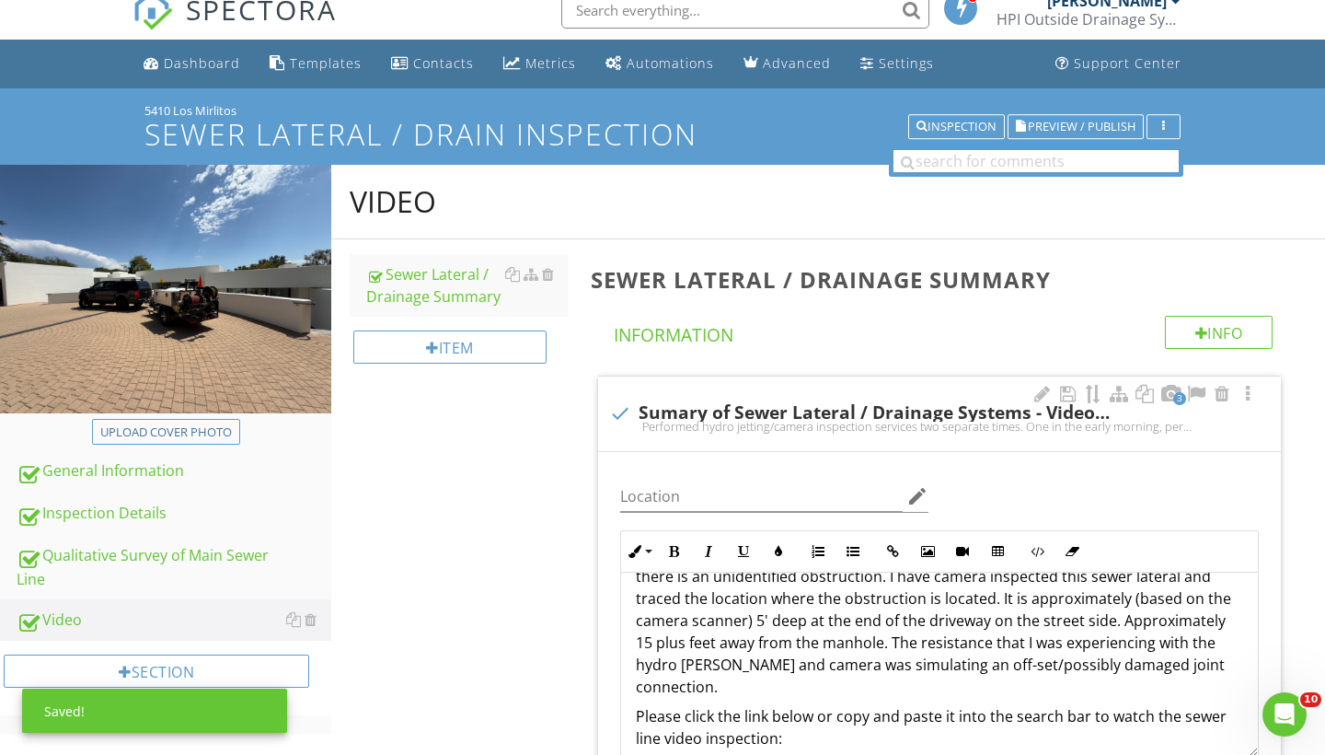
click at [627, 665] on p "Performed hydro jetting/camera inspection services two separate times. One in t…" at bounding box center [939, 587] width 607 height 221
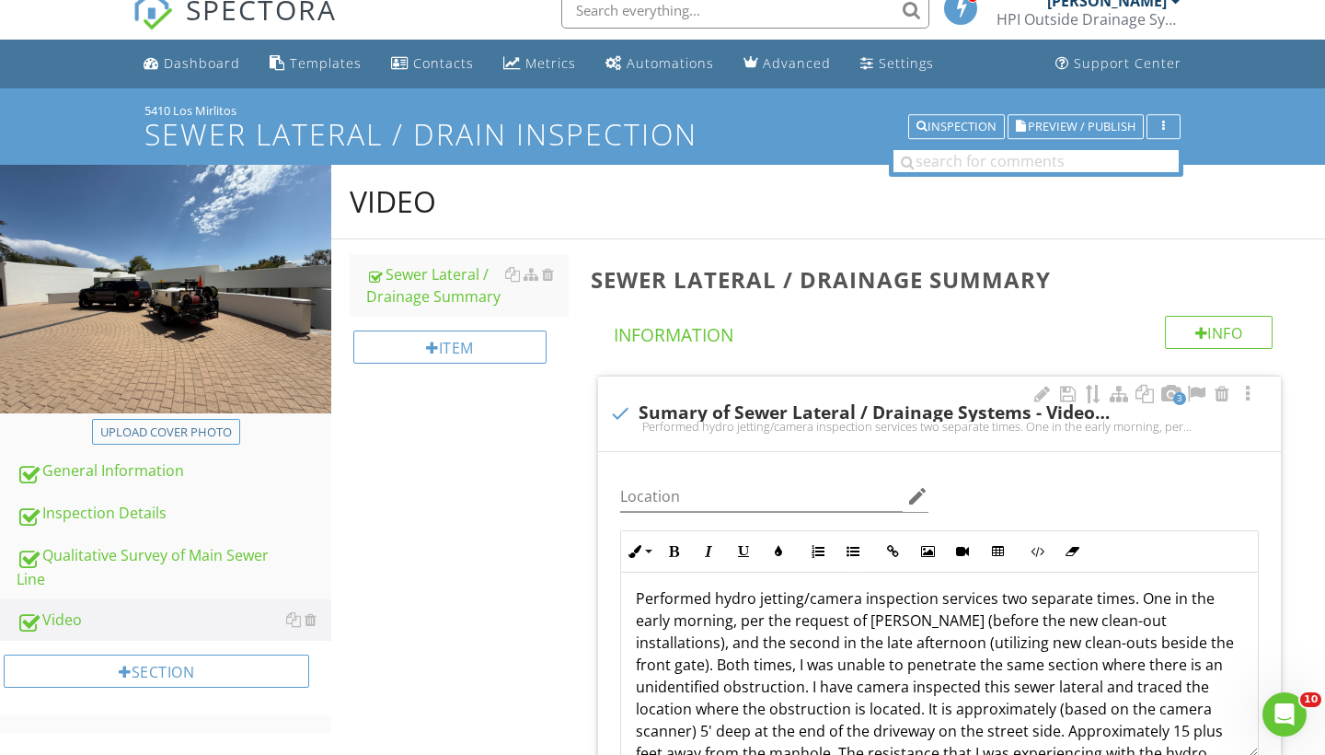
click at [627, 626] on div "Inline Style XLarge Large Normal Small Light Small/Light Bold Italic Underline …" at bounding box center [939, 643] width 661 height 226
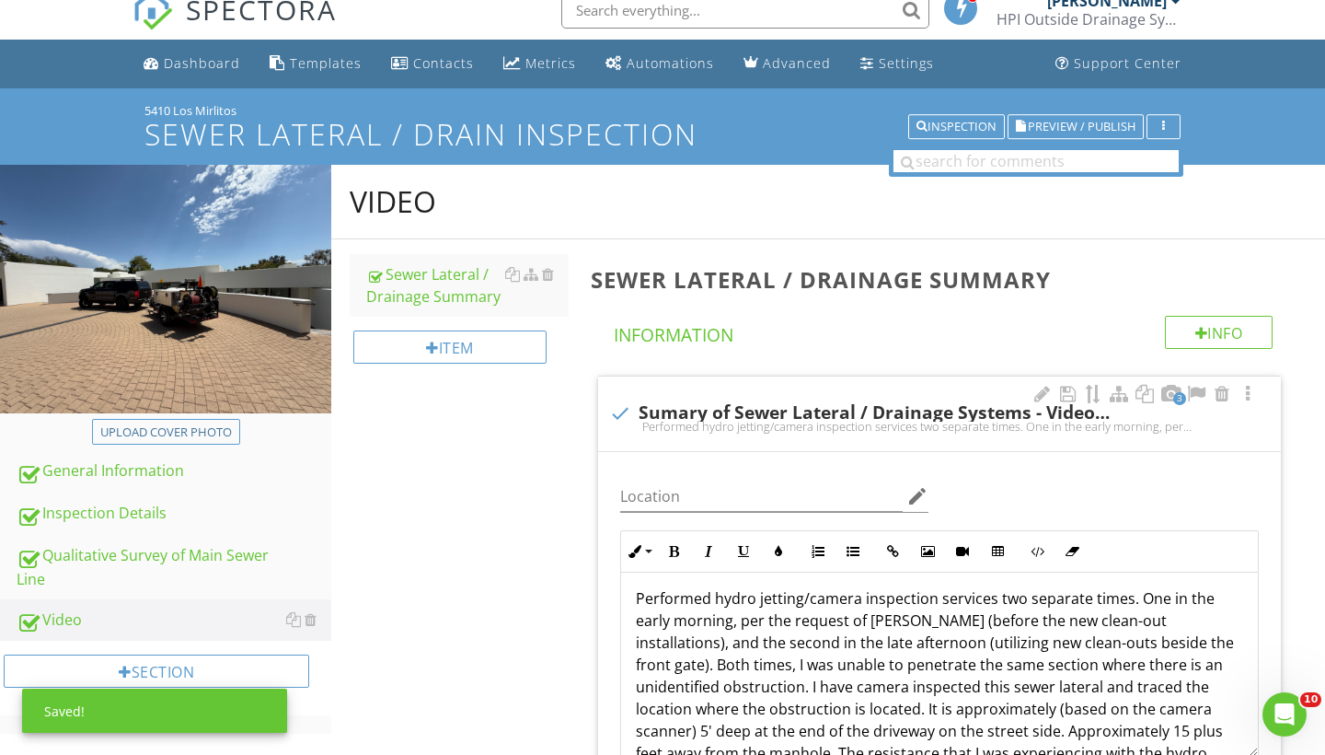
click at [627, 634] on div "Location edit Inline Style XLarge Large Normal Small Light Small/Light Bold Ita…" at bounding box center [939, 714] width 683 height 524
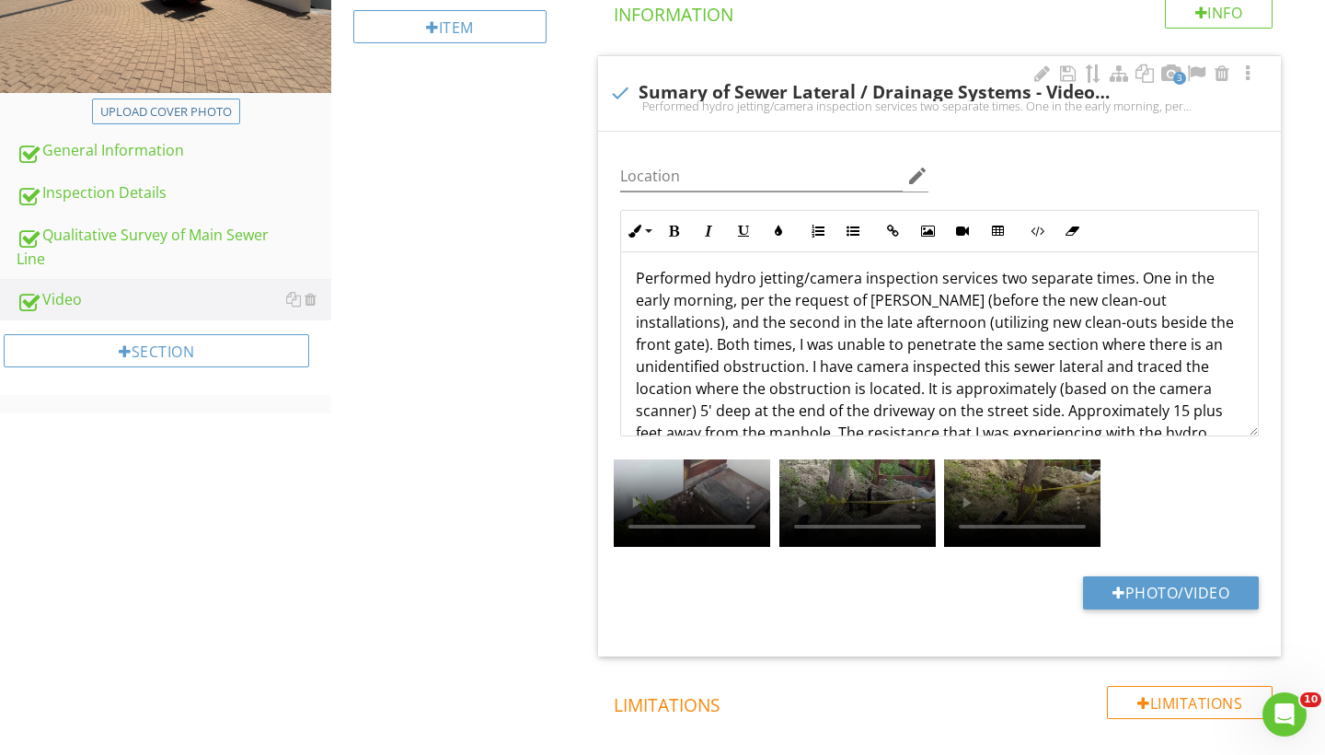
scroll to position [375, 0]
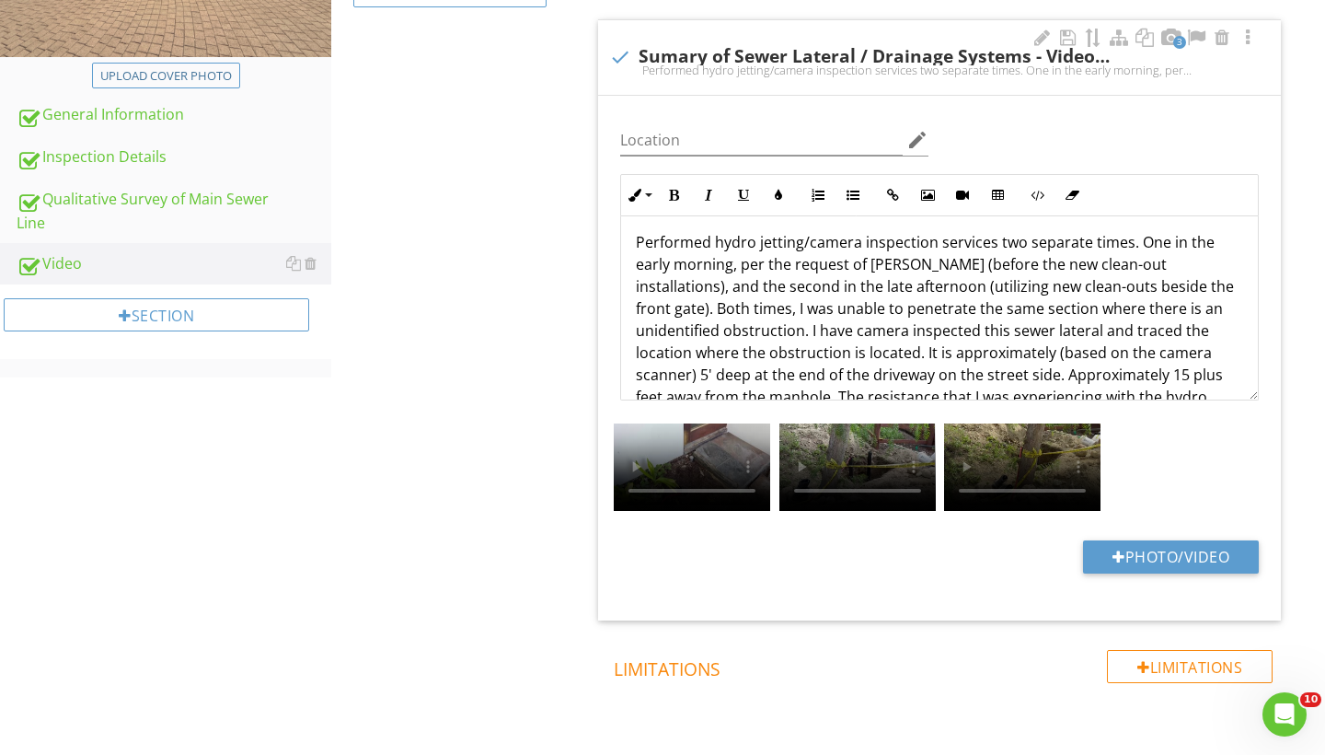
click at [627, 378] on p "Performed hydro jetting/camera inspection services two separate times. One in t…" at bounding box center [939, 341] width 607 height 221
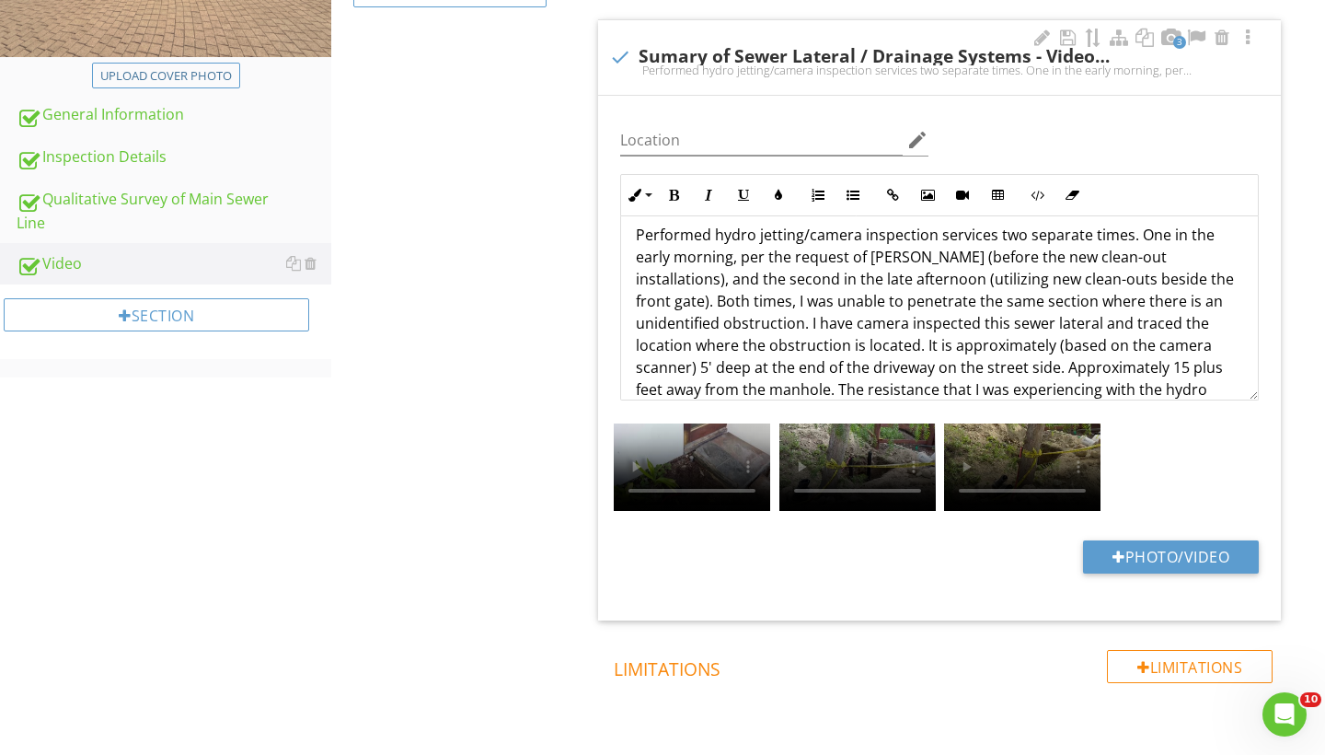
scroll to position [118, 0]
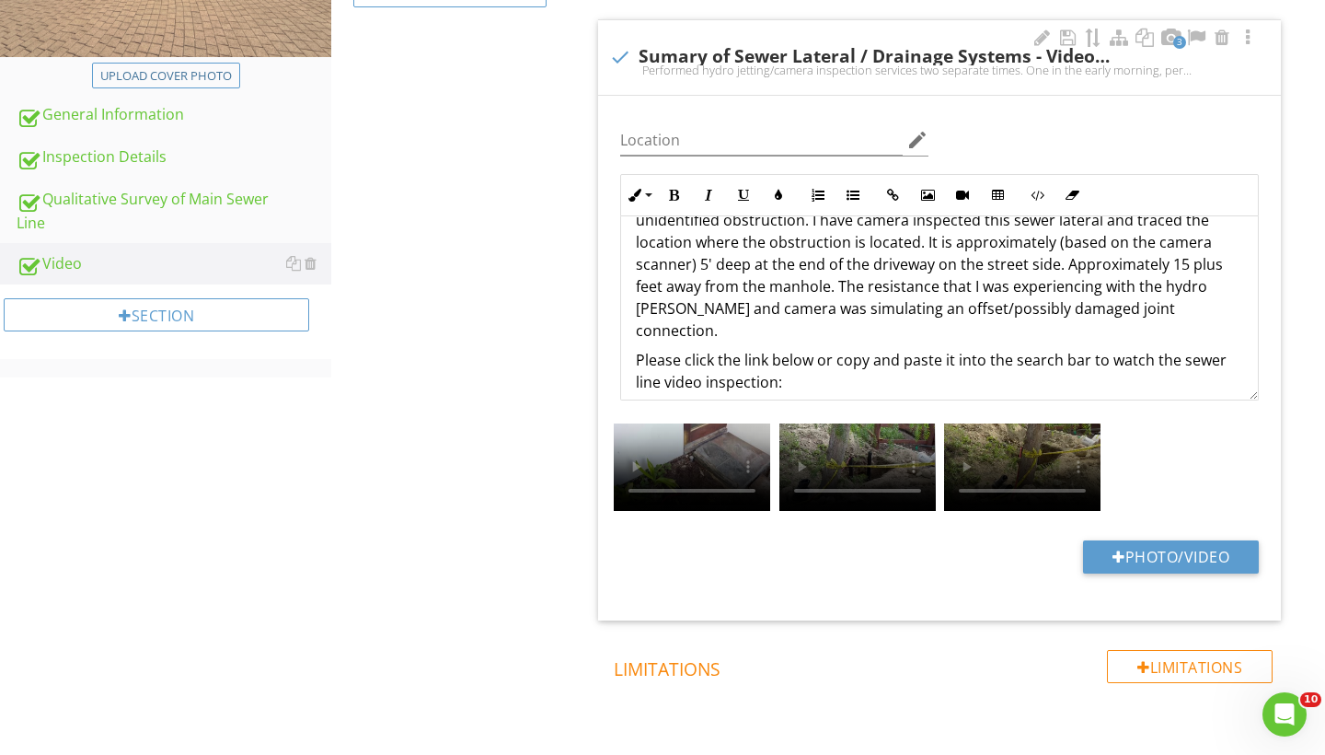
click at [627, 307] on p "Performed hydro jetting/camera inspection services two separate times. One in t…" at bounding box center [939, 231] width 607 height 221
click at [627, 311] on p "Performed hydro jetting/camera inspection services two separate times. One in t…" at bounding box center [939, 231] width 607 height 221
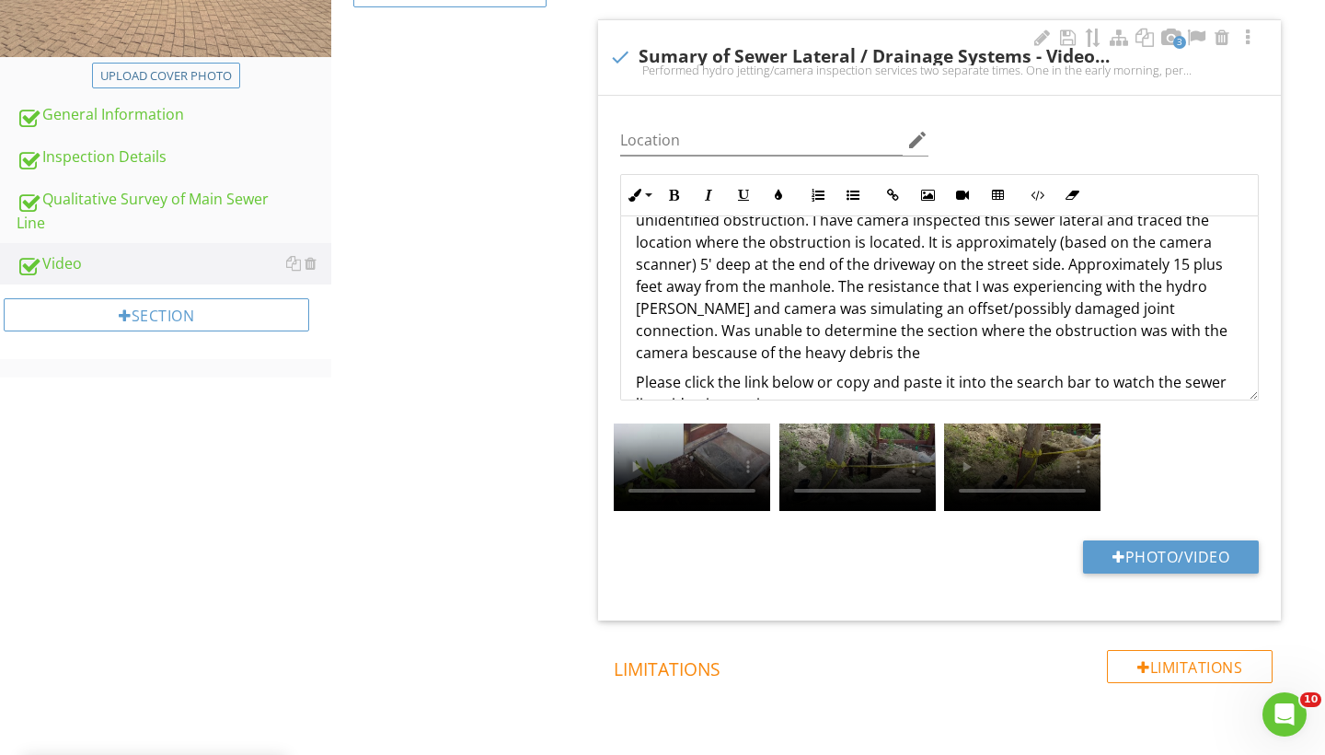
click at [627, 330] on p "Performed hydro jetting/camera inspection services two separate times. One in t…" at bounding box center [939, 242] width 607 height 243
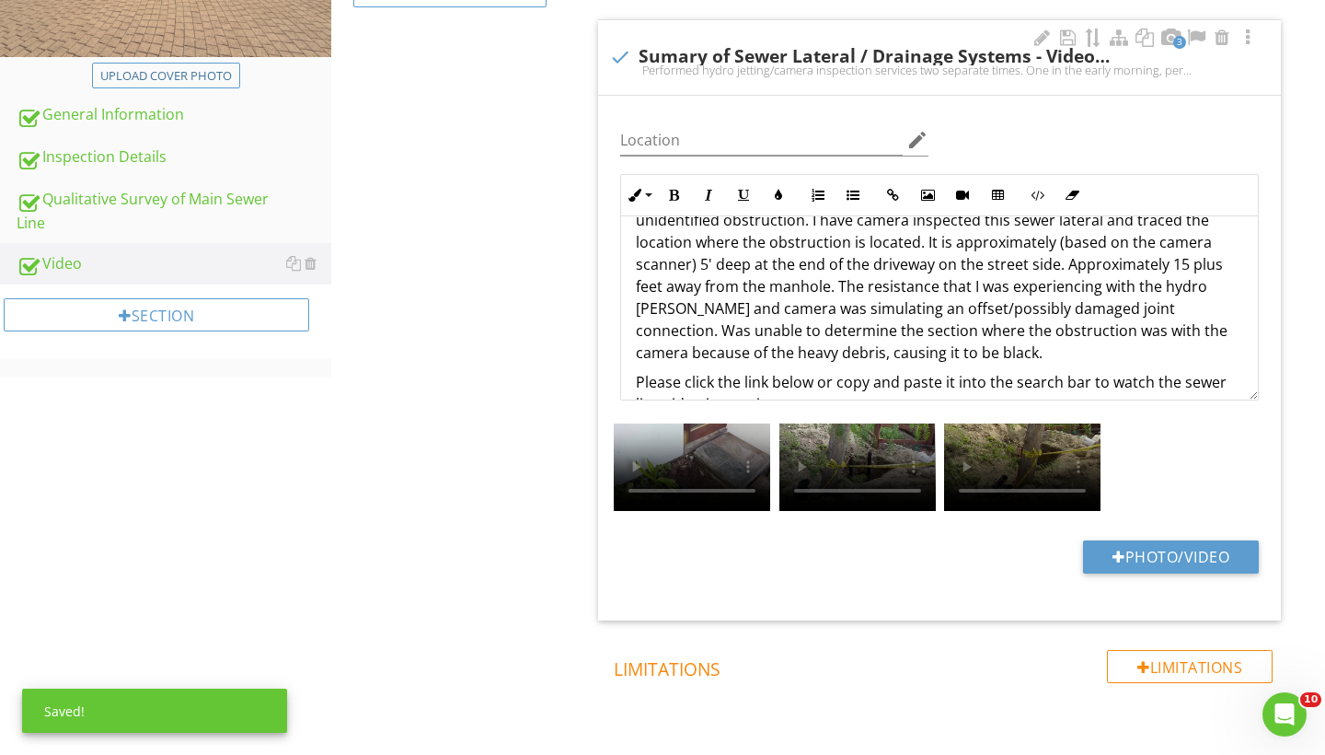
click at [627, 330] on div "Performed hydro jetting/camera inspection services two separate times. One in t…" at bounding box center [939, 297] width 637 height 398
click at [627, 359] on div "Location edit Inline Style XLarge Large Normal Small Light Small/Light Bold Ita…" at bounding box center [939, 358] width 683 height 524
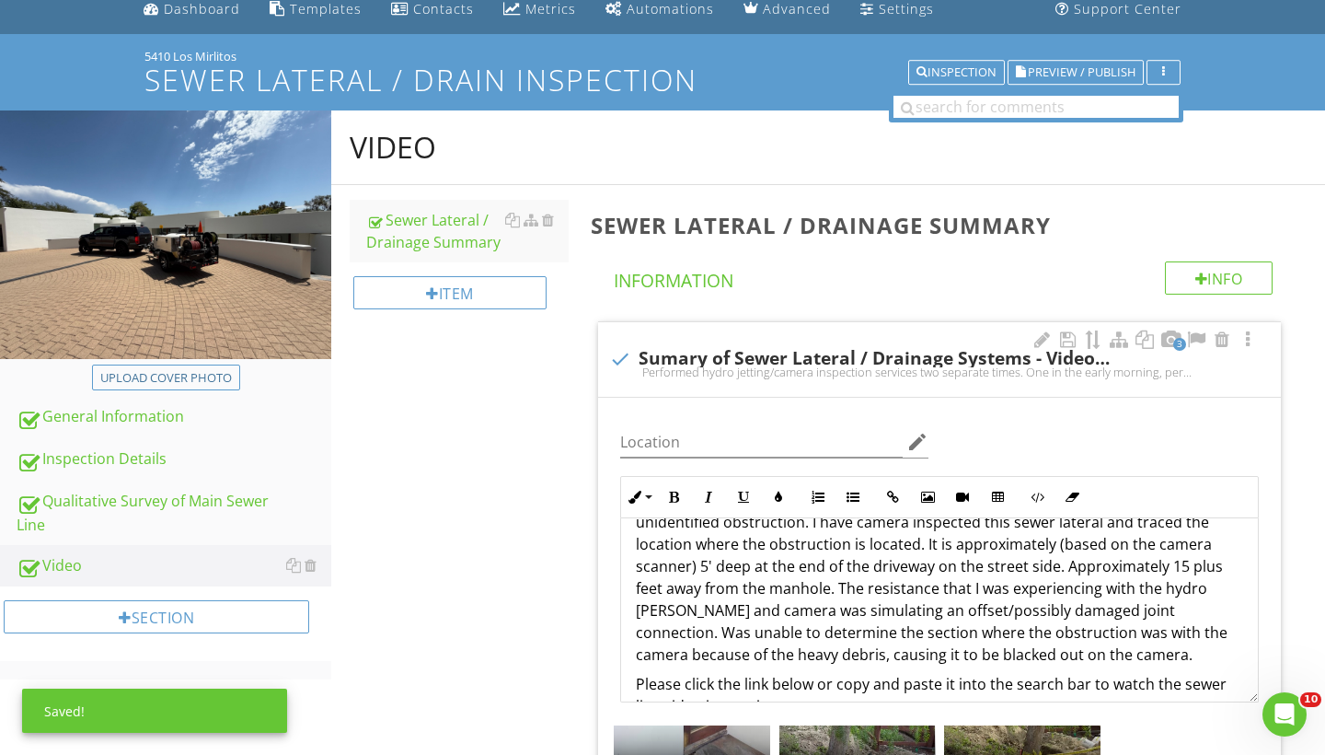
scroll to position [66, 0]
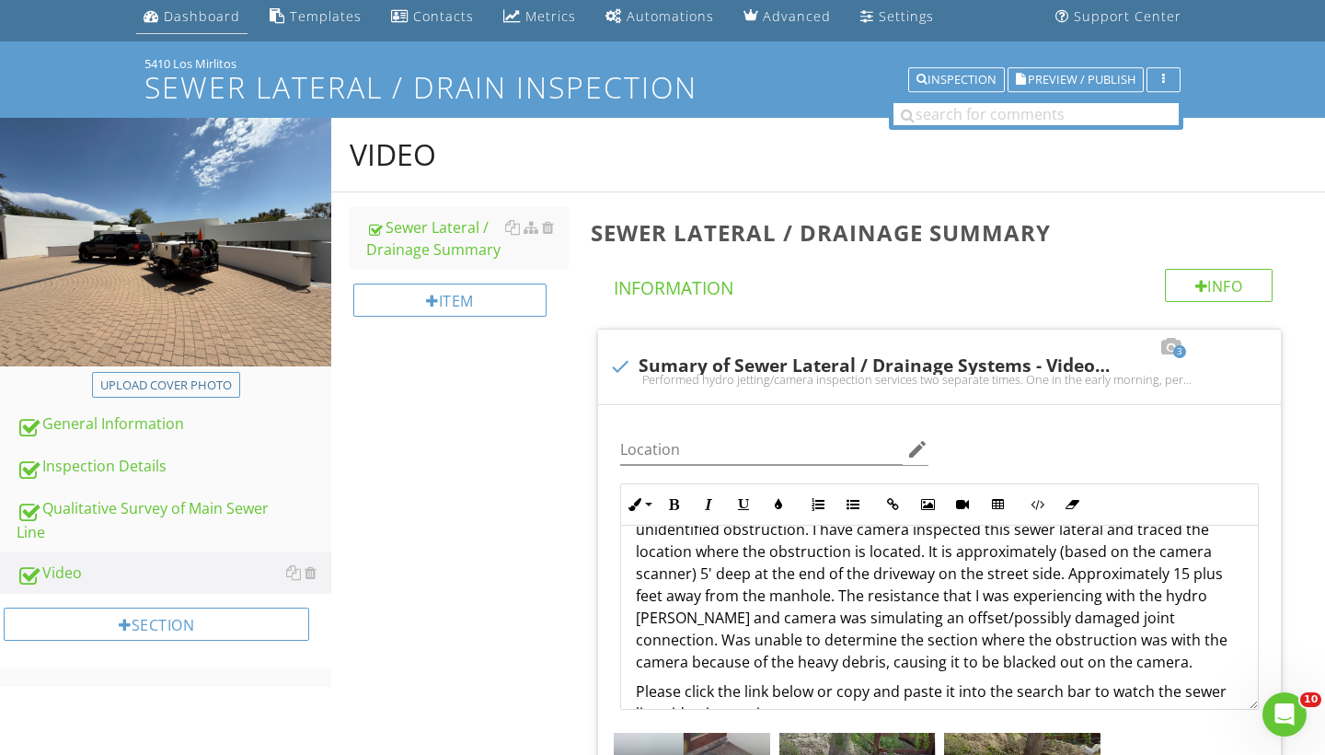
click at [197, 21] on div "Dashboard" at bounding box center [202, 15] width 76 height 17
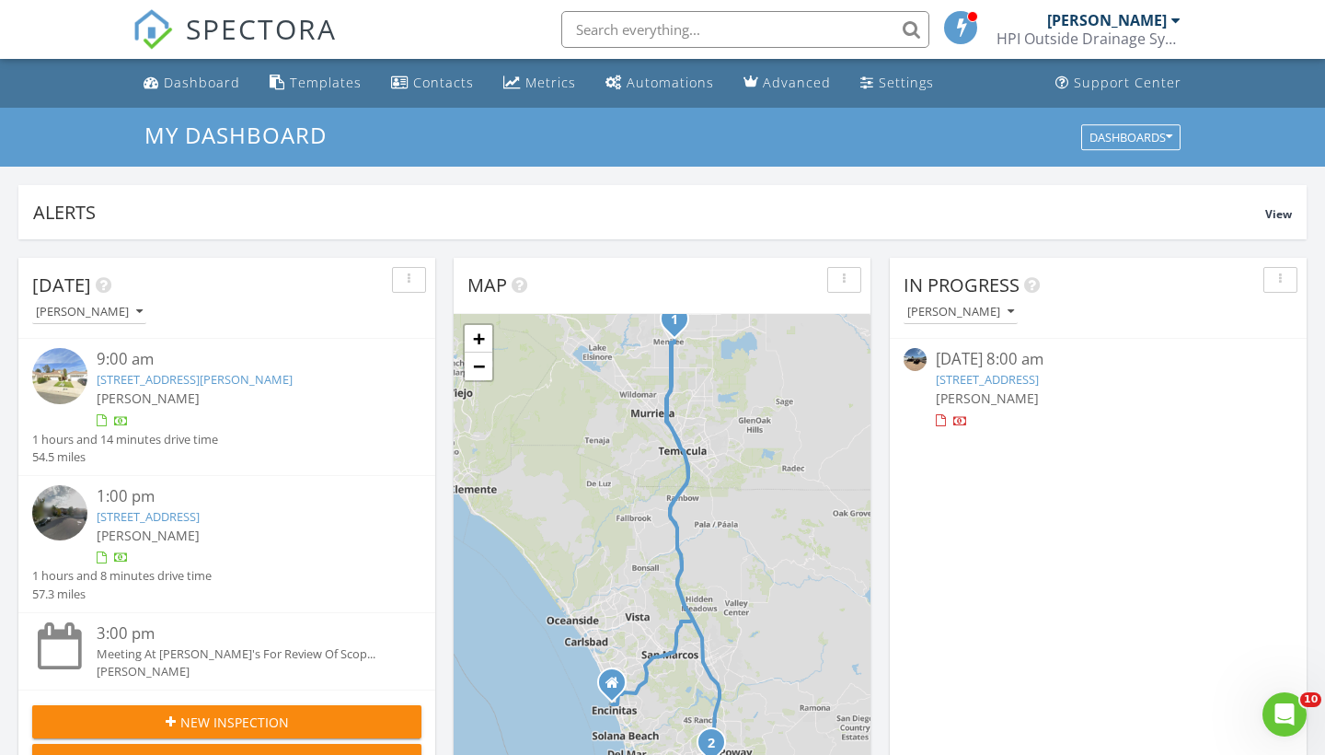
click at [1020, 376] on link "[STREET_ADDRESS]" at bounding box center [987, 379] width 103 height 17
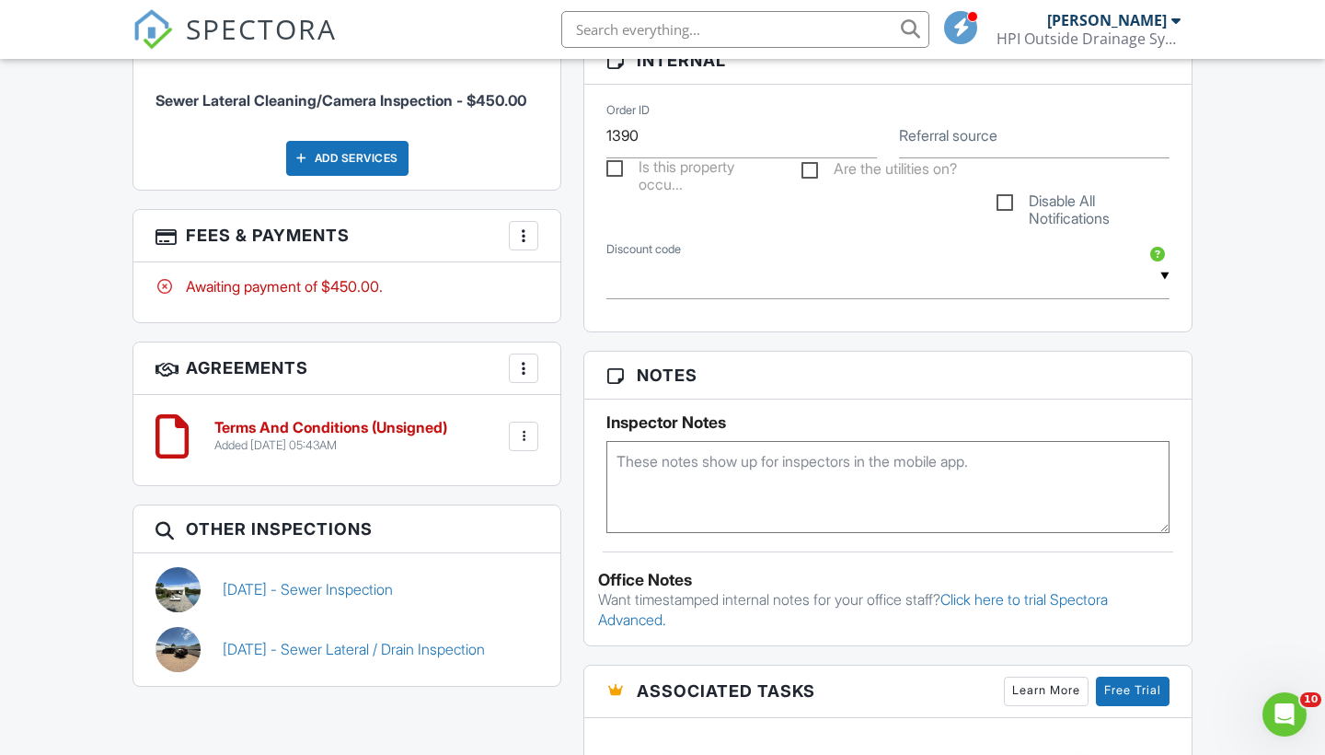
scroll to position [904, 0]
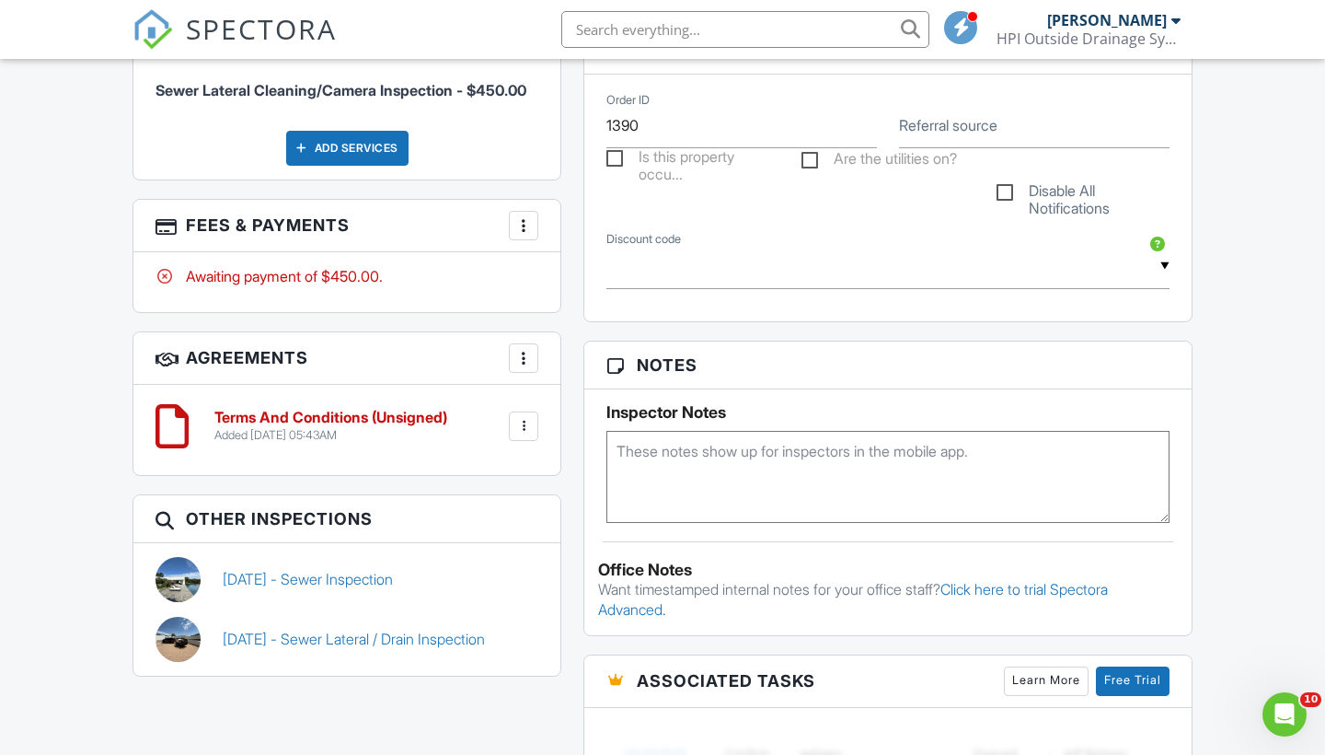
click at [336, 417] on h6 "Terms And Conditions (Unsigned)" at bounding box center [330, 417] width 233 height 17
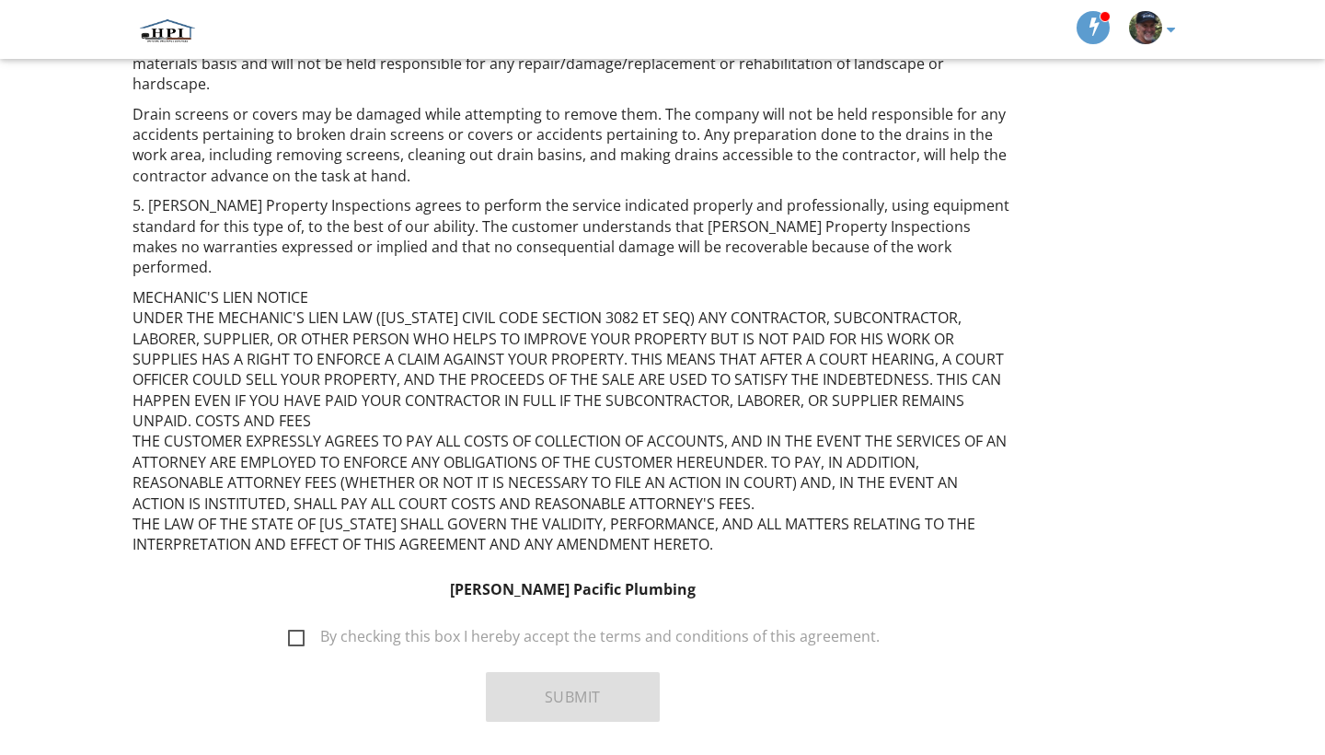
scroll to position [1367, 0]
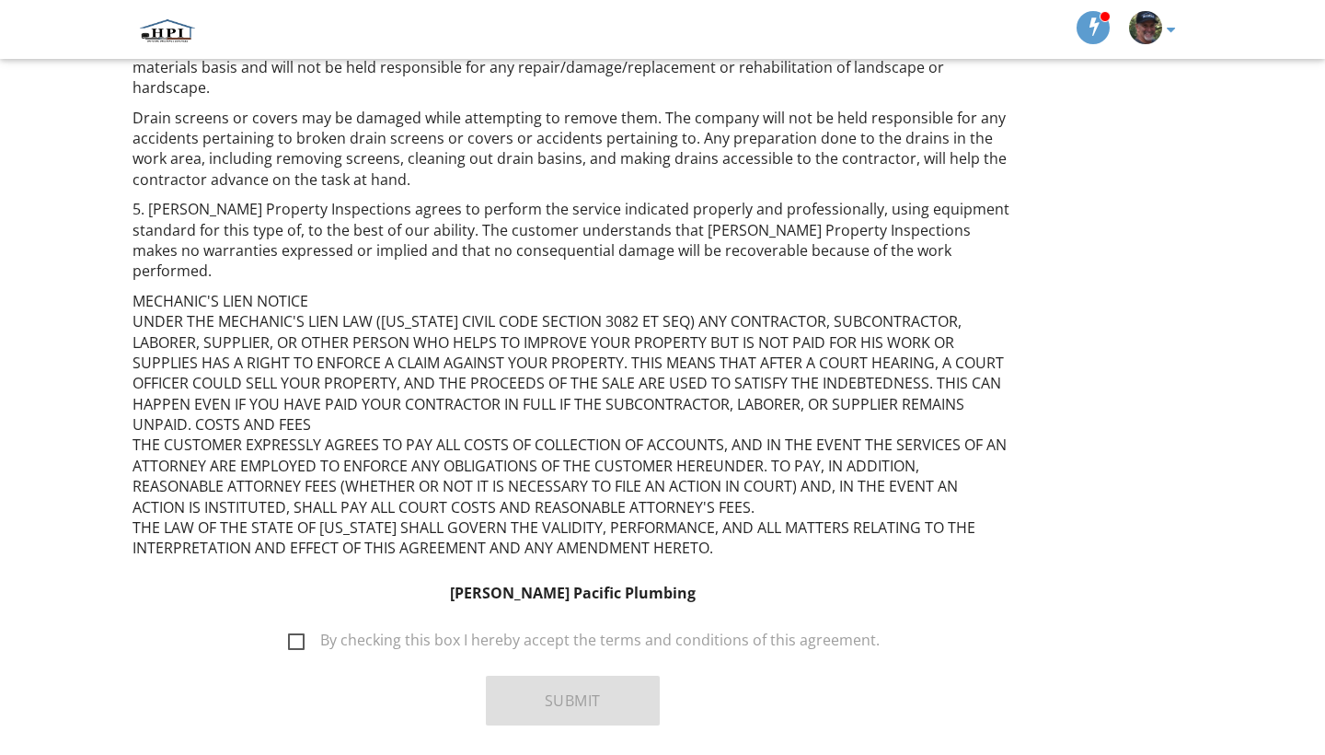
click at [286, 617] on div "By checking this box I hereby accept the terms and conditions of this agreement." at bounding box center [572, 629] width 902 height 25
click at [297, 631] on label "By checking this box I hereby accept the terms and conditions of this agreement." at bounding box center [584, 642] width 592 height 23
click at [289, 625] on input "By checking this box I hereby accept the terms and conditions of this agreement." at bounding box center [283, 631] width 12 height 12
checkbox input "true"
click at [521, 675] on button "Submit" at bounding box center [573, 700] width 174 height 50
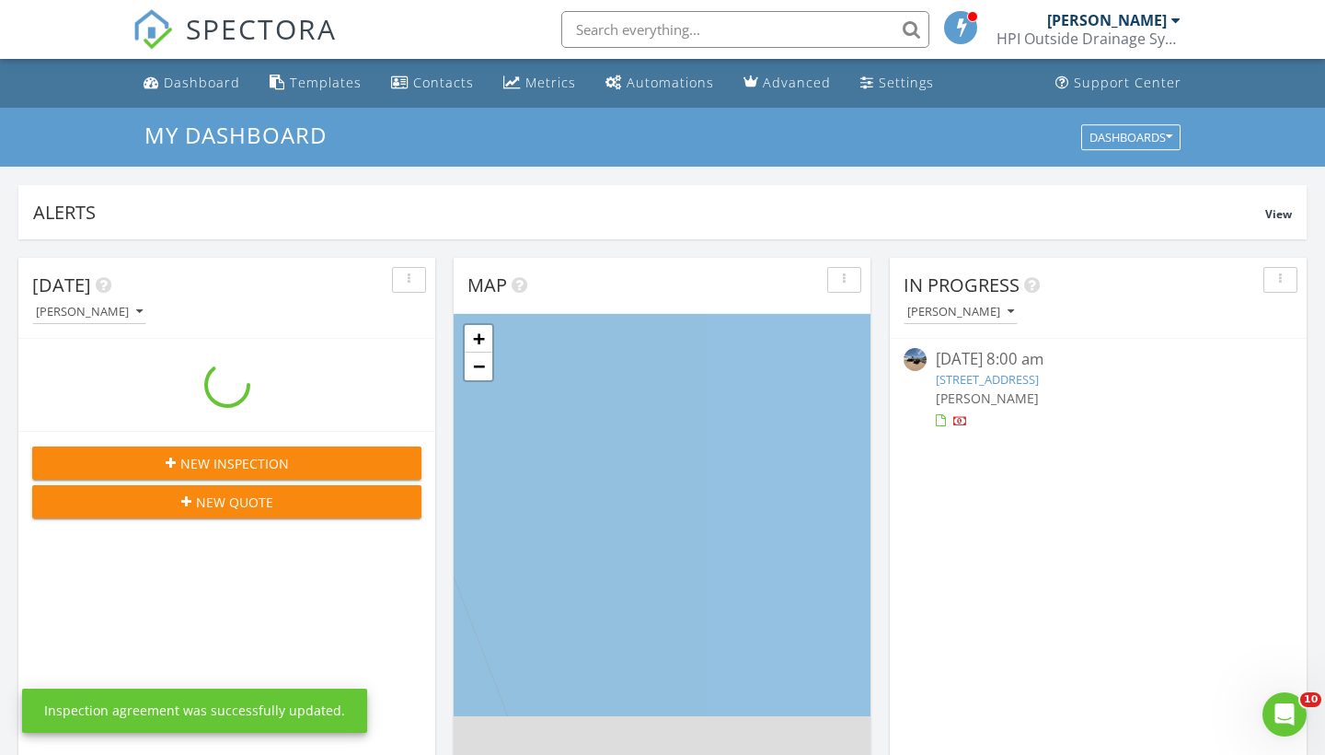
scroll to position [1676, 1326]
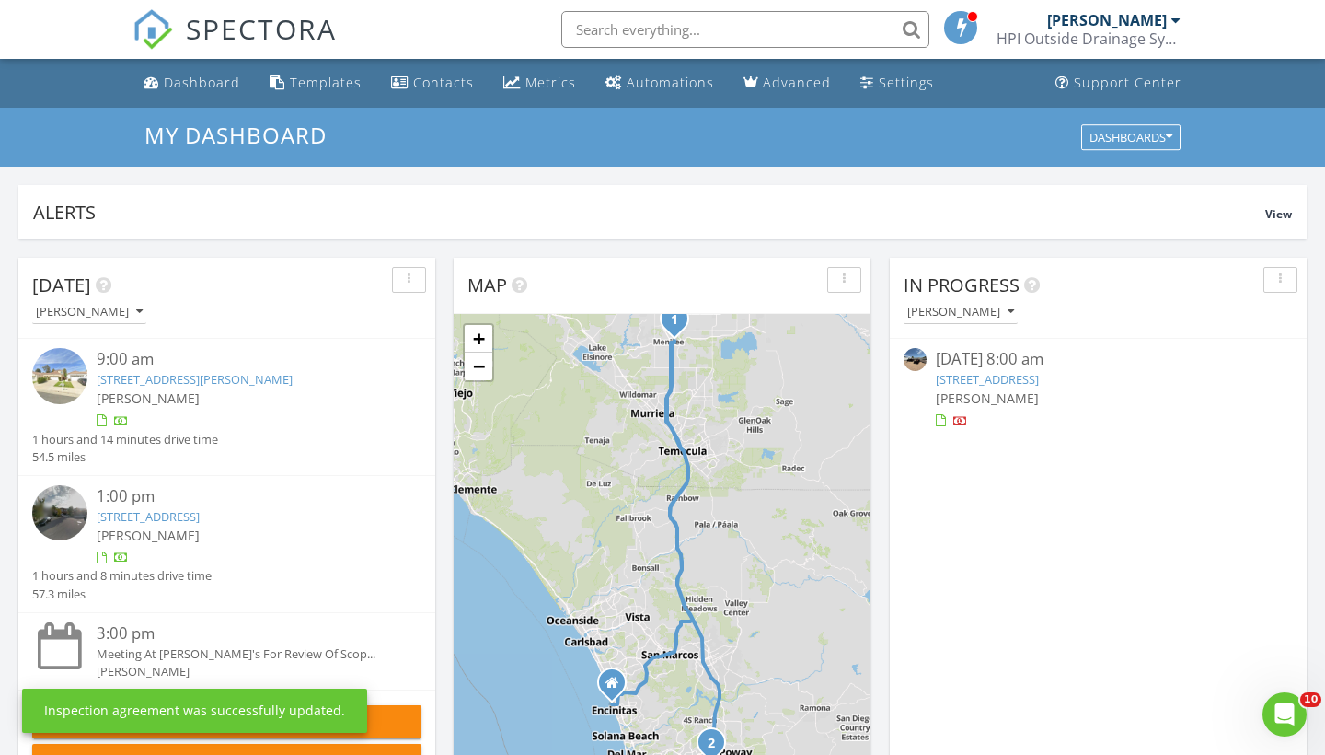
click at [1039, 371] on link "5410 Los Mirlitos, Rancho Santa Fe, CA 92067" at bounding box center [987, 379] width 103 height 17
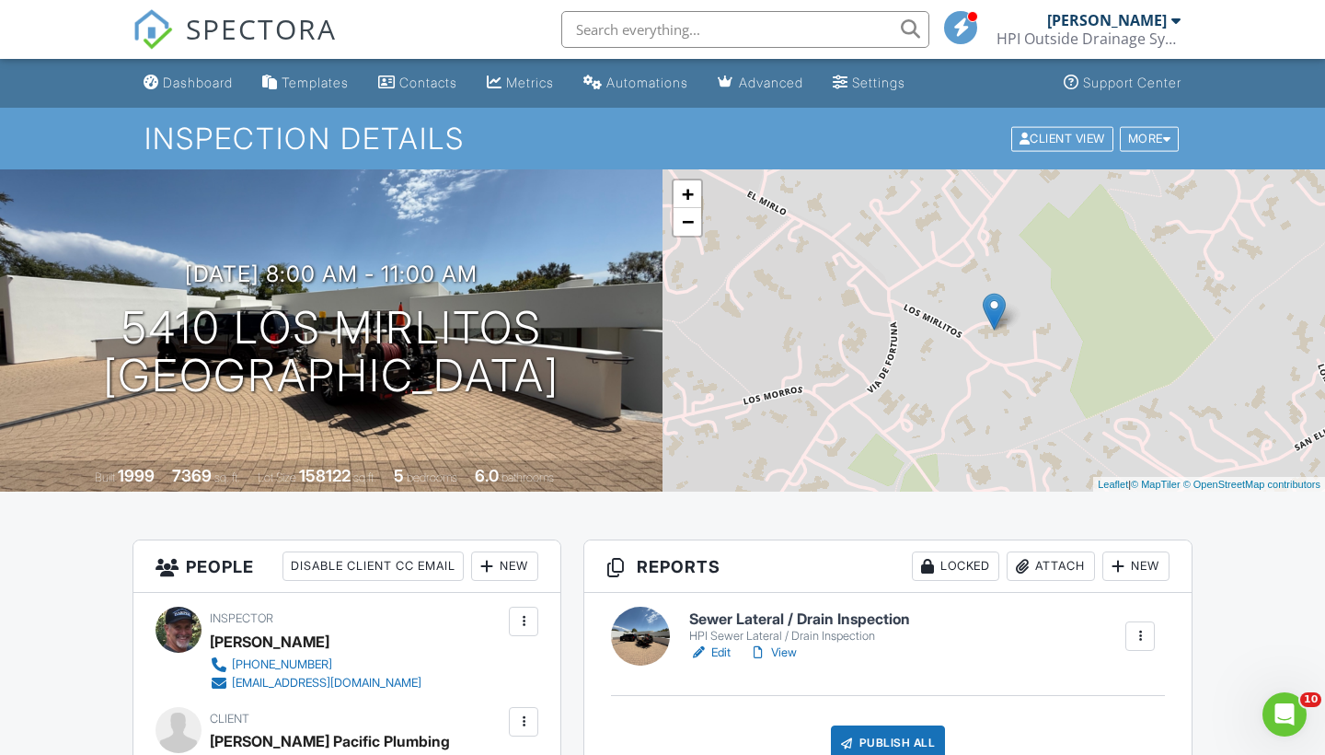
click at [852, 731] on div "Publish All" at bounding box center [888, 742] width 115 height 35
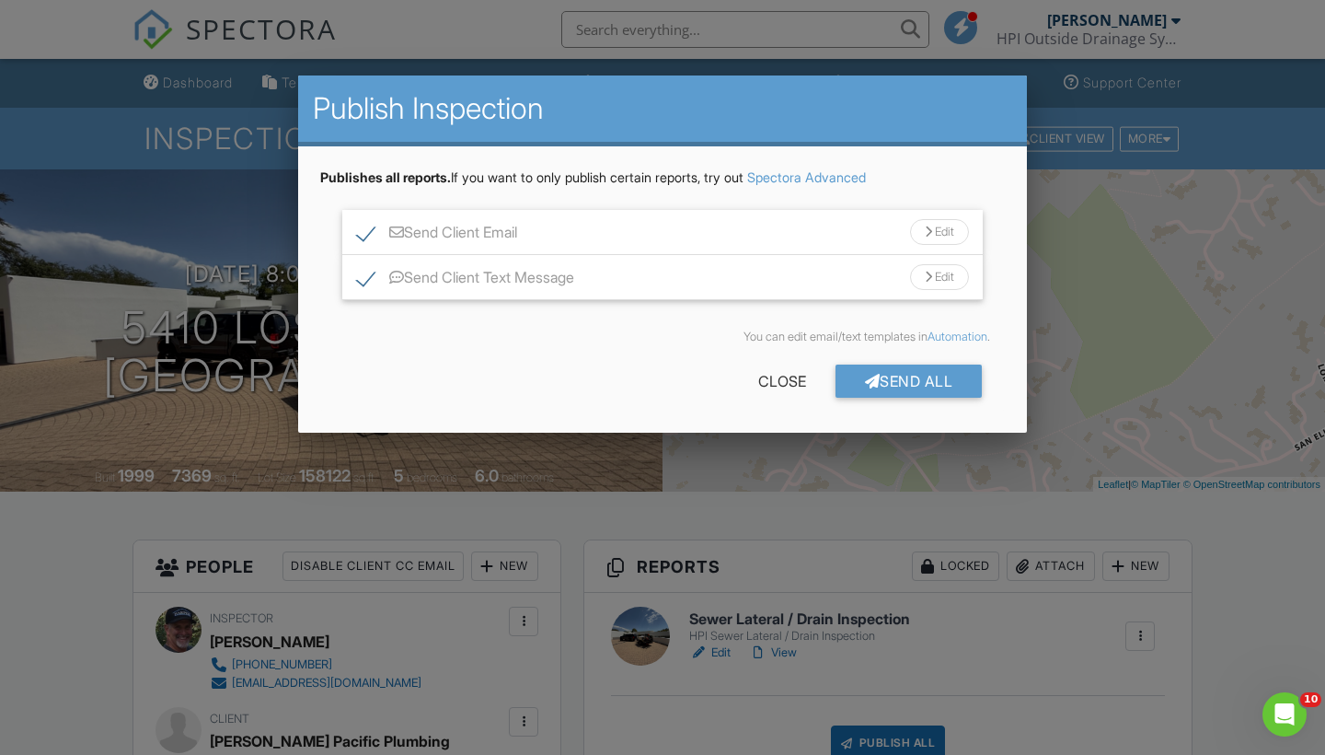
click at [928, 232] on div at bounding box center [928, 232] width 7 height 12
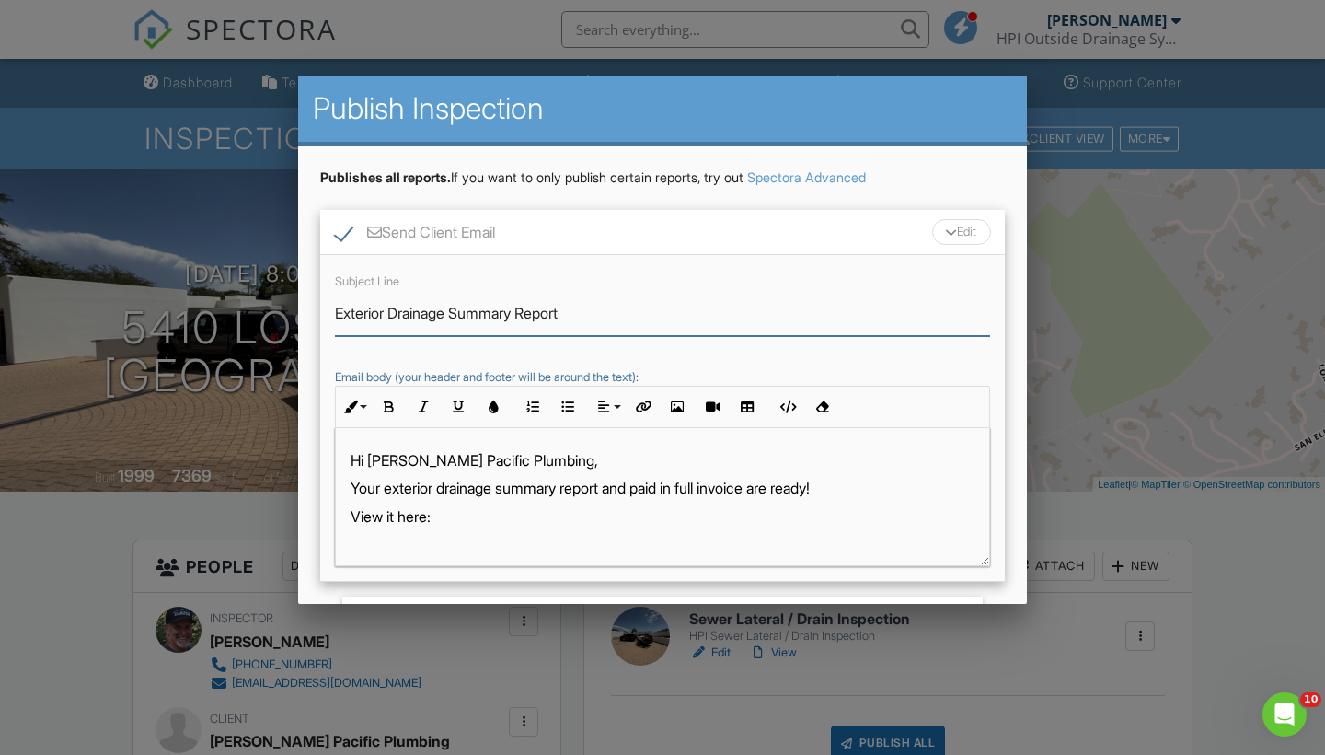
drag, startPoint x: 461, startPoint y: 313, endPoint x: 333, endPoint y: 304, distance: 128.2
click at [333, 304] on div "Subject Line Exterior Drainage Summary Report Email body (your header and foote…" at bounding box center [662, 418] width 685 height 327
type input "Sewer Lateral Summary Report"
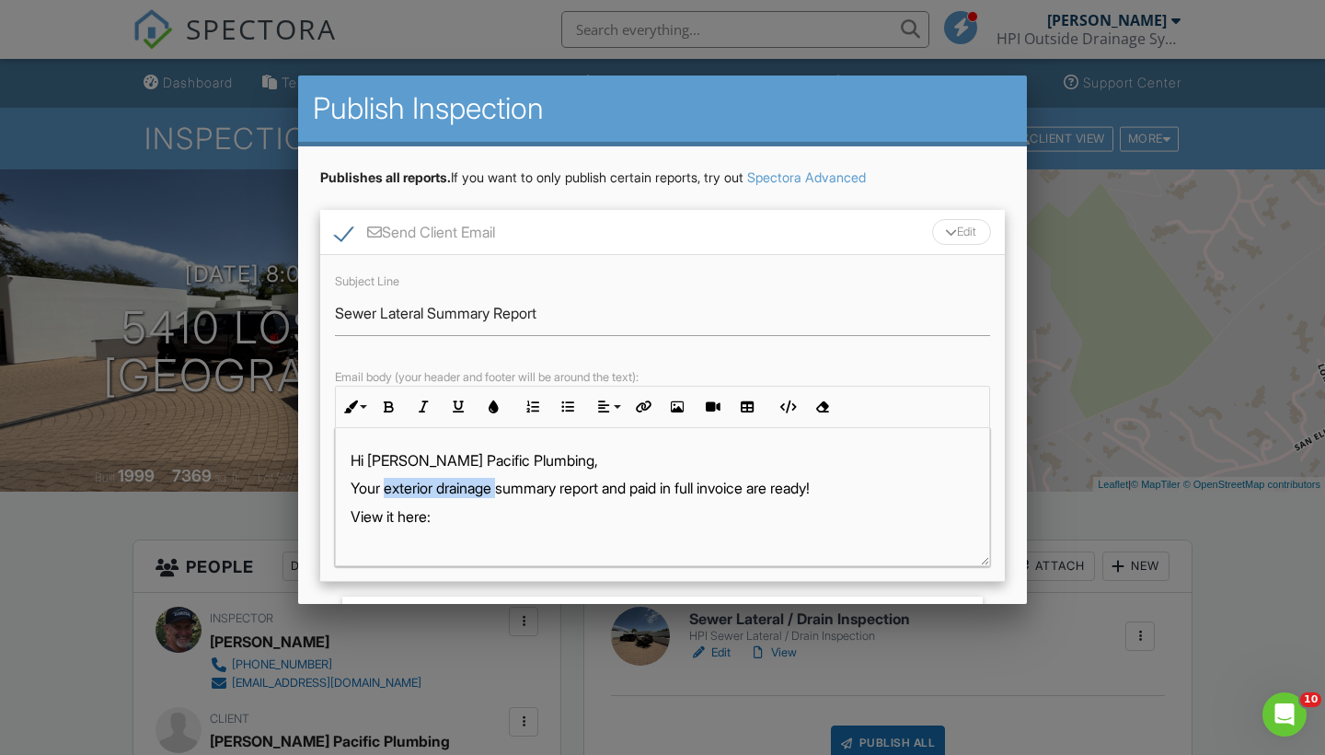
drag, startPoint x: 509, startPoint y: 490, endPoint x: 386, endPoint y: 487, distance: 122.4
click at [386, 487] on p "Your exterior drainage summary report and paid in full invoice are ready!" at bounding box center [663, 488] width 624 height 20
click at [697, 490] on p "Your sewer lateral summary report and paid in full invoice are ready!" at bounding box center [663, 488] width 624 height 20
click at [997, 460] on div "Subject Line Sewer Lateral Summary Report Email body (your header and footer wi…" at bounding box center [662, 418] width 685 height 327
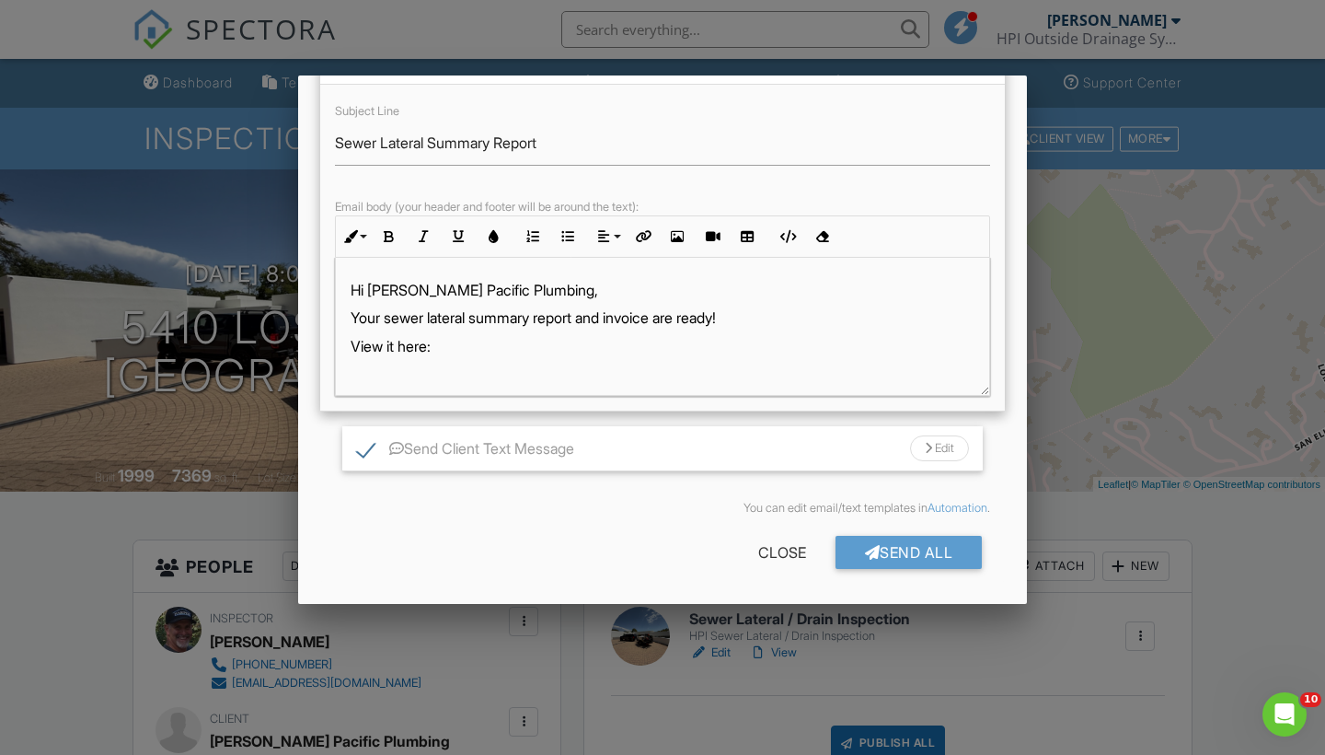
scroll to position [169, 0]
click at [920, 555] on div "Send All" at bounding box center [908, 552] width 147 height 33
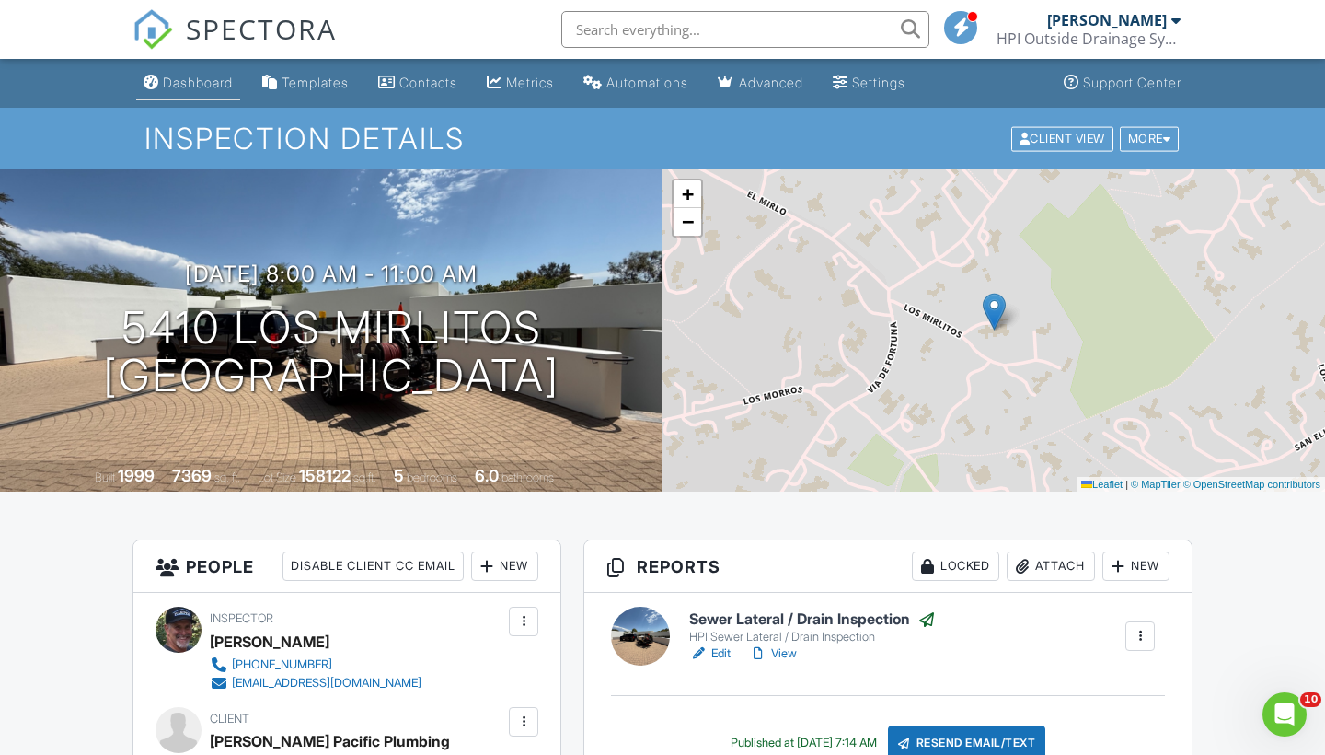
click at [215, 89] on div "Dashboard" at bounding box center [198, 83] width 70 height 16
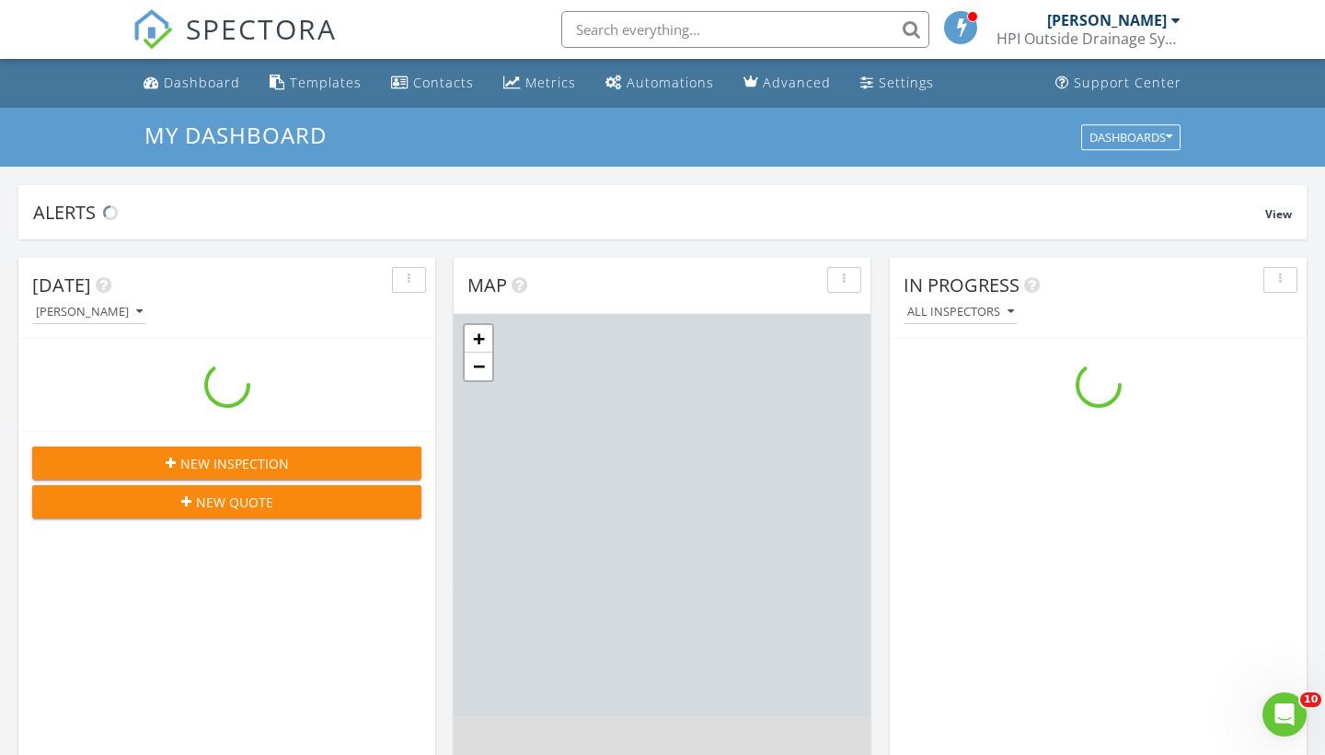
scroll to position [1676, 1326]
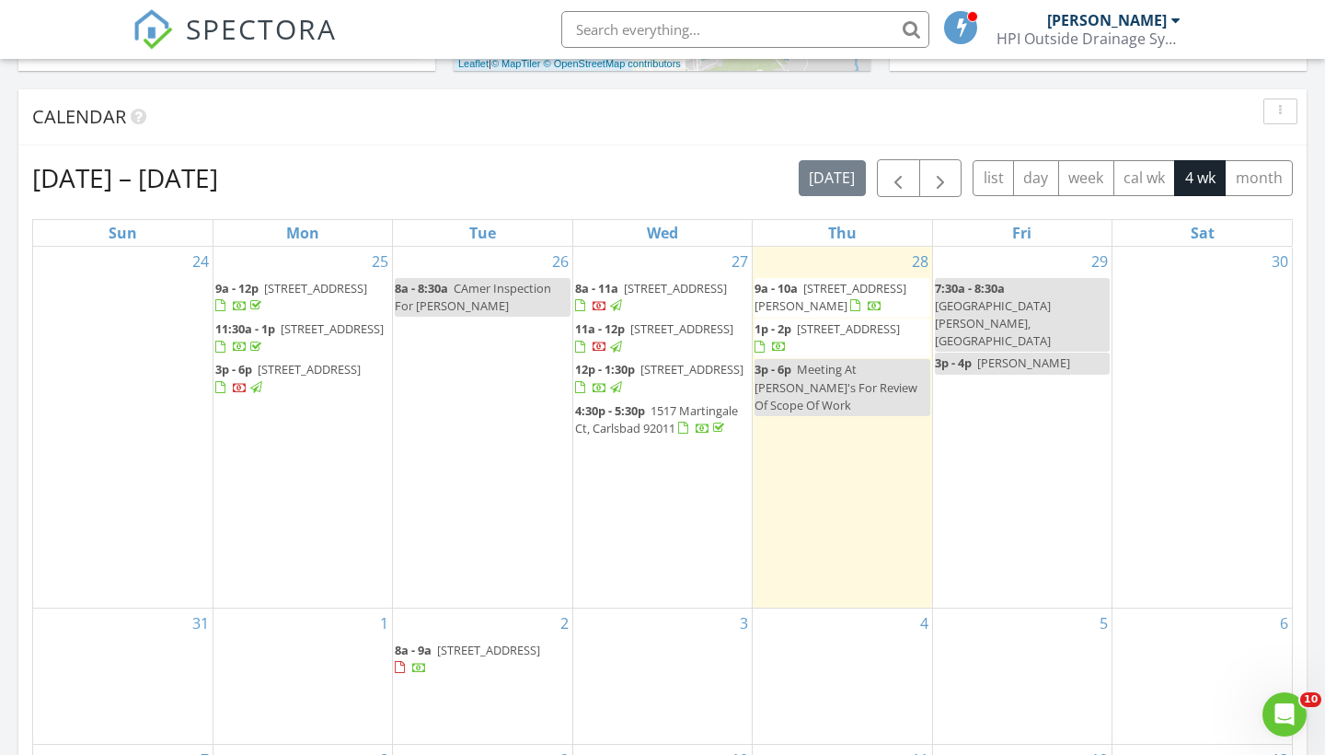
scroll to position [721, 0]
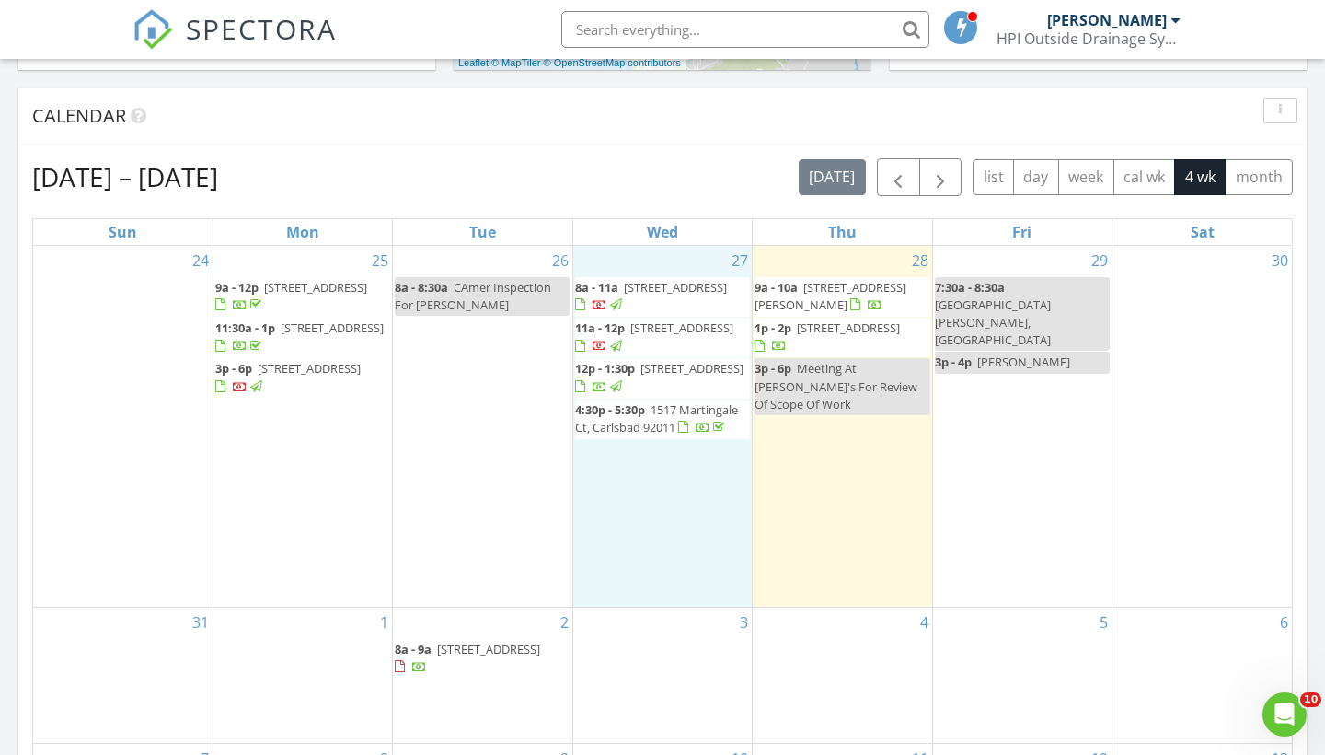
click at [642, 509] on div "27 8a - 11a 5410 Los Mirlitos, Rancho Santa Fe 92067 11a - 12p 4728 El Aspecto,…" at bounding box center [662, 426] width 179 height 361
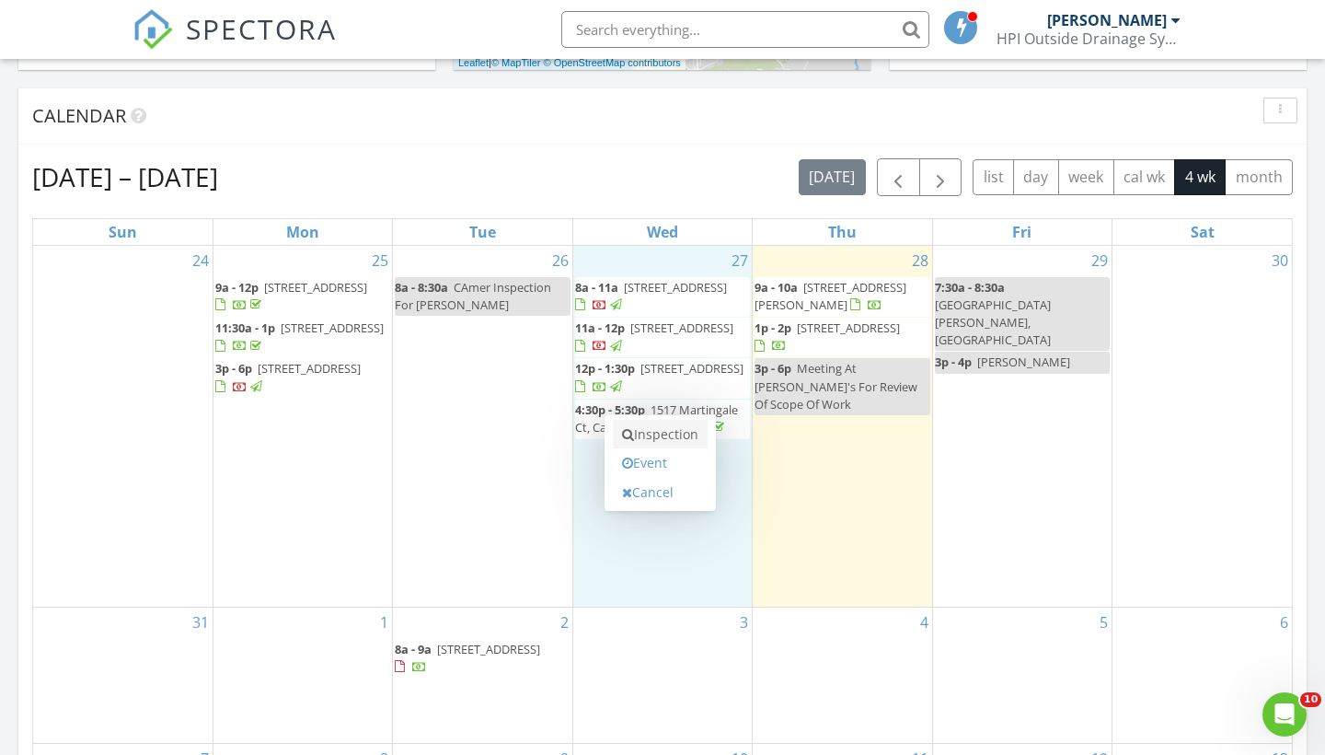
click at [653, 447] on link "Inspection" at bounding box center [660, 434] width 95 height 29
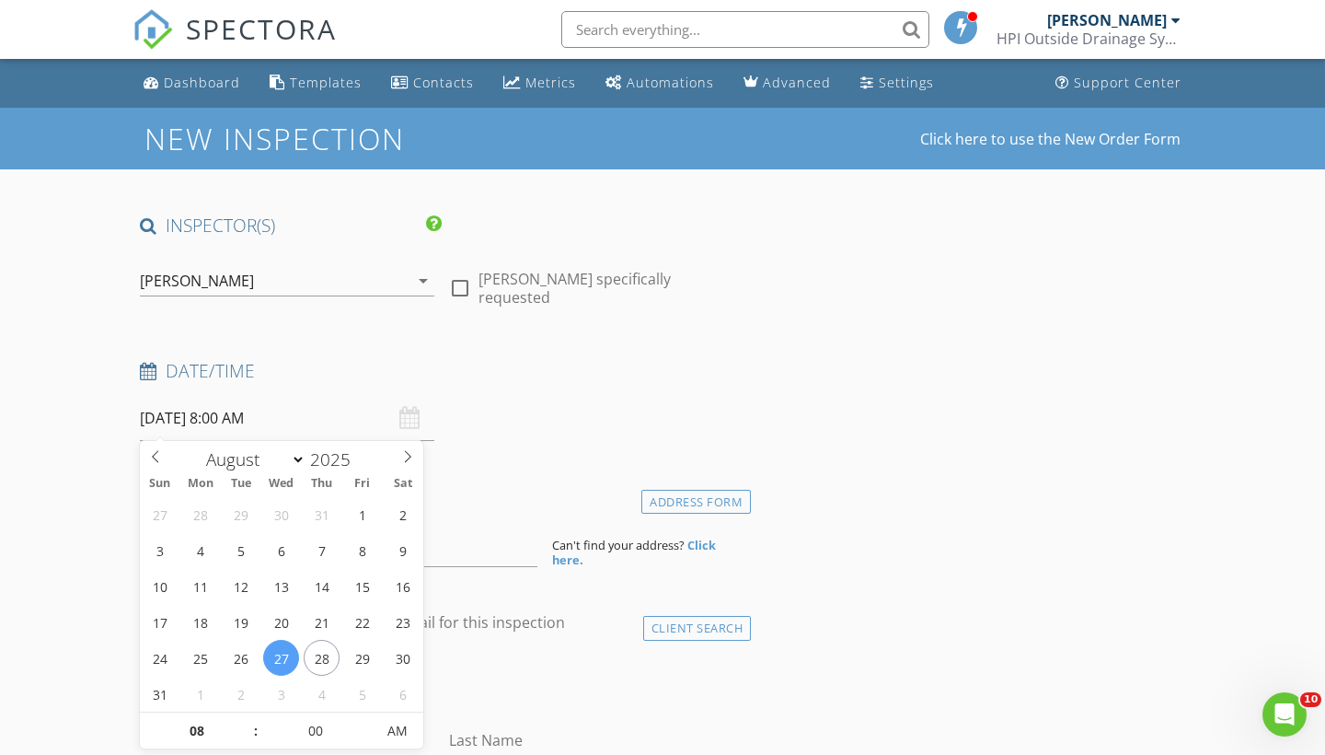
click at [254, 429] on input "[DATE] 8:00 AM" at bounding box center [287, 418] width 294 height 45
type input "09"
type input "[DATE] 9:00 AM"
click at [249, 721] on span at bounding box center [246, 721] width 13 height 18
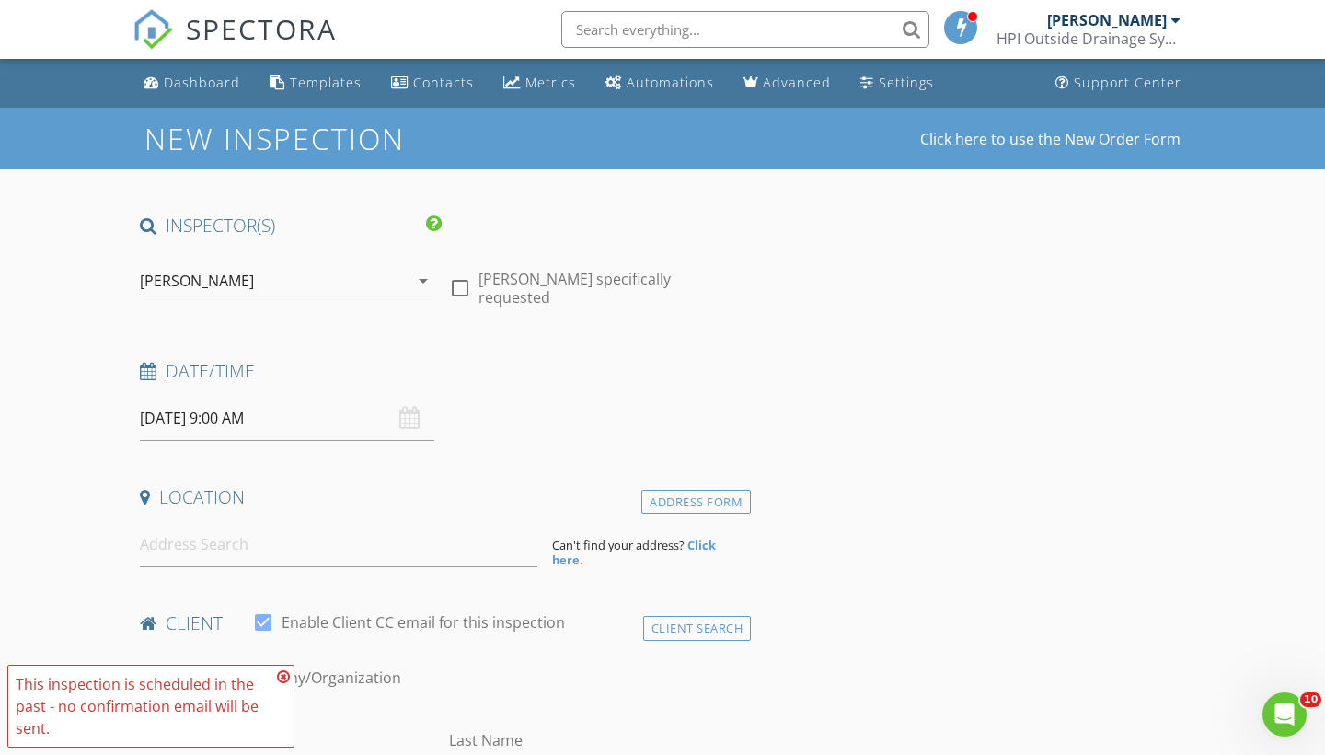
click at [282, 677] on icon at bounding box center [283, 676] width 13 height 15
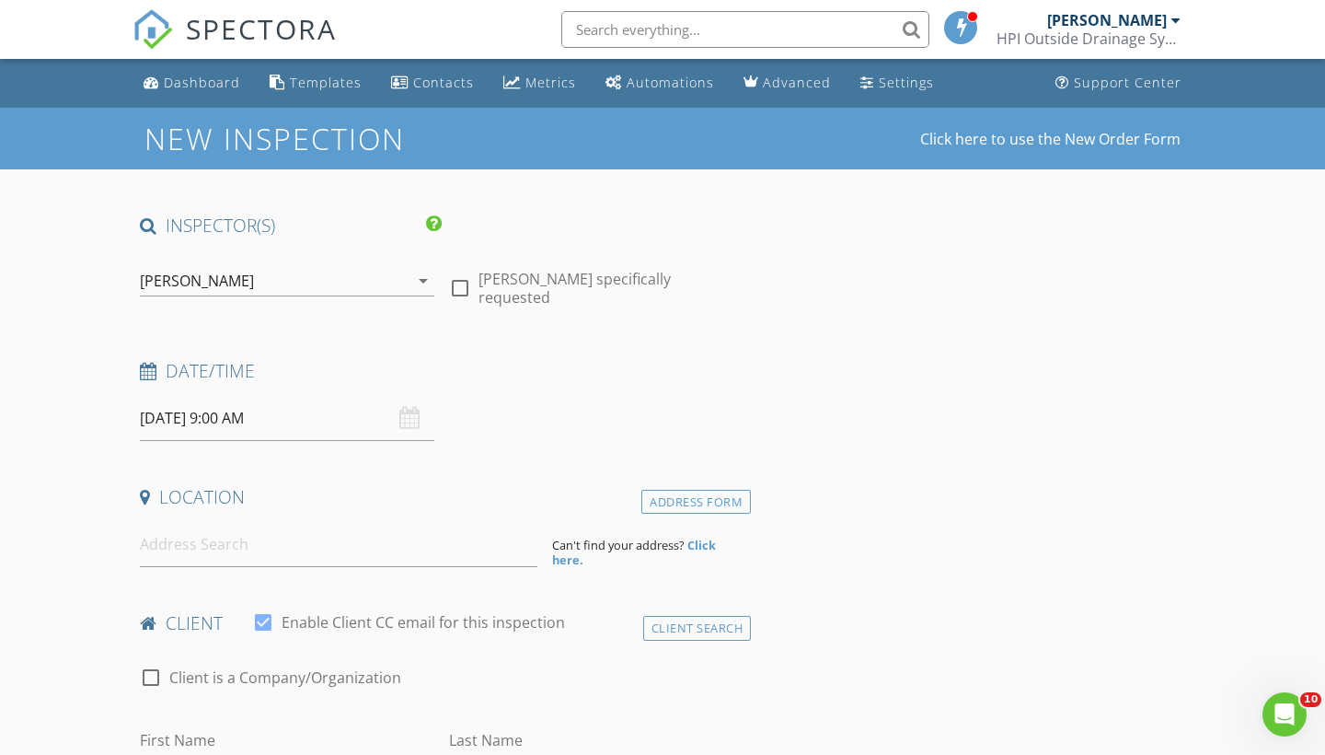
click at [290, 421] on input "08/27/2025 9:00 AM" at bounding box center [287, 418] width 294 height 45
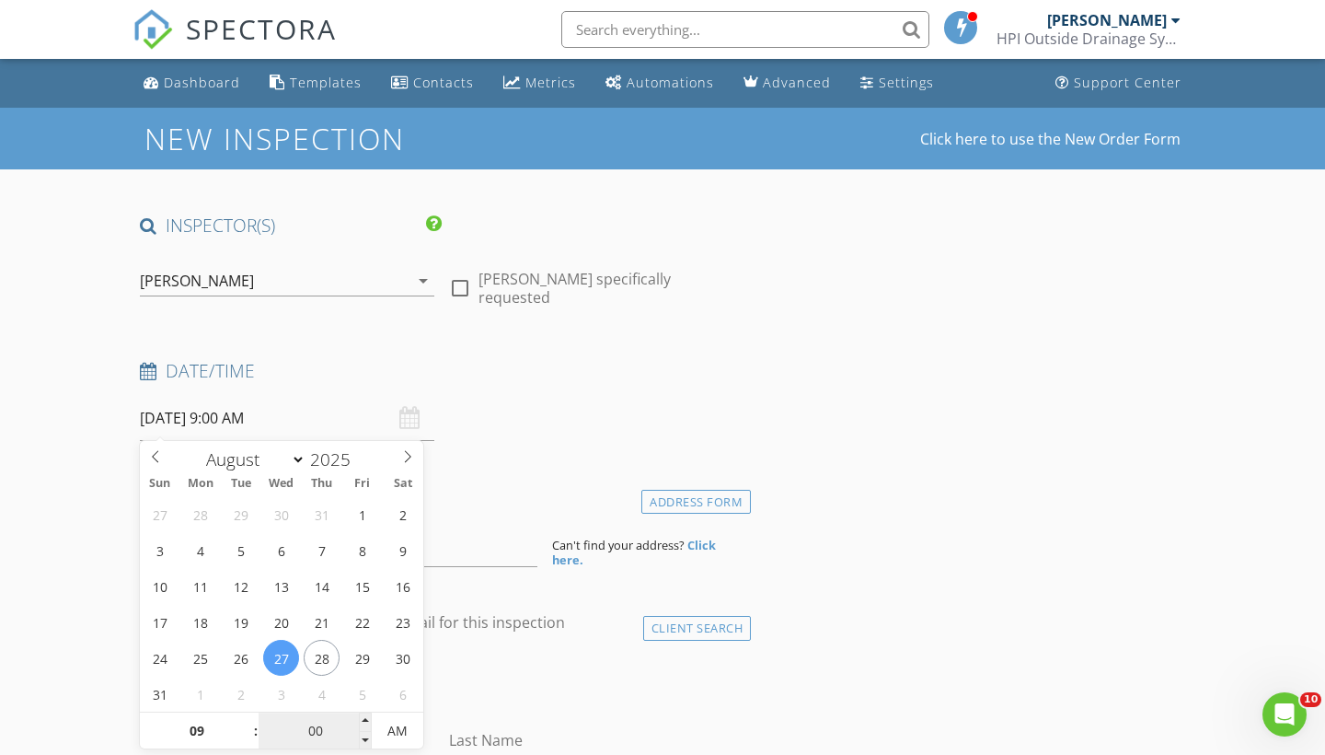
click at [327, 728] on input "00" at bounding box center [315, 731] width 113 height 37
type input "0"
type input "30"
type input "[DATE] 9:30 AM"
click at [454, 689] on div "check_box_outline_blank Client is a Company/Organization" at bounding box center [442, 687] width 604 height 48
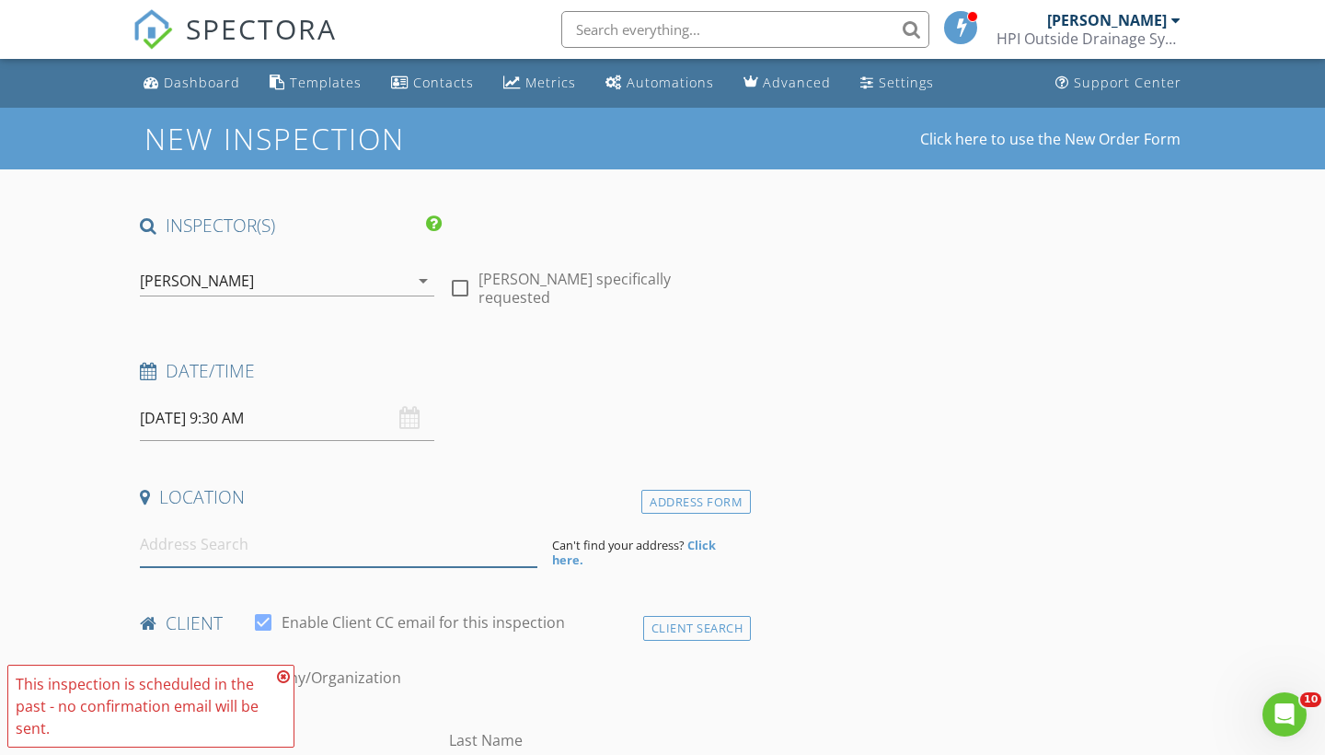
click at [357, 547] on input at bounding box center [339, 544] width 398 height 45
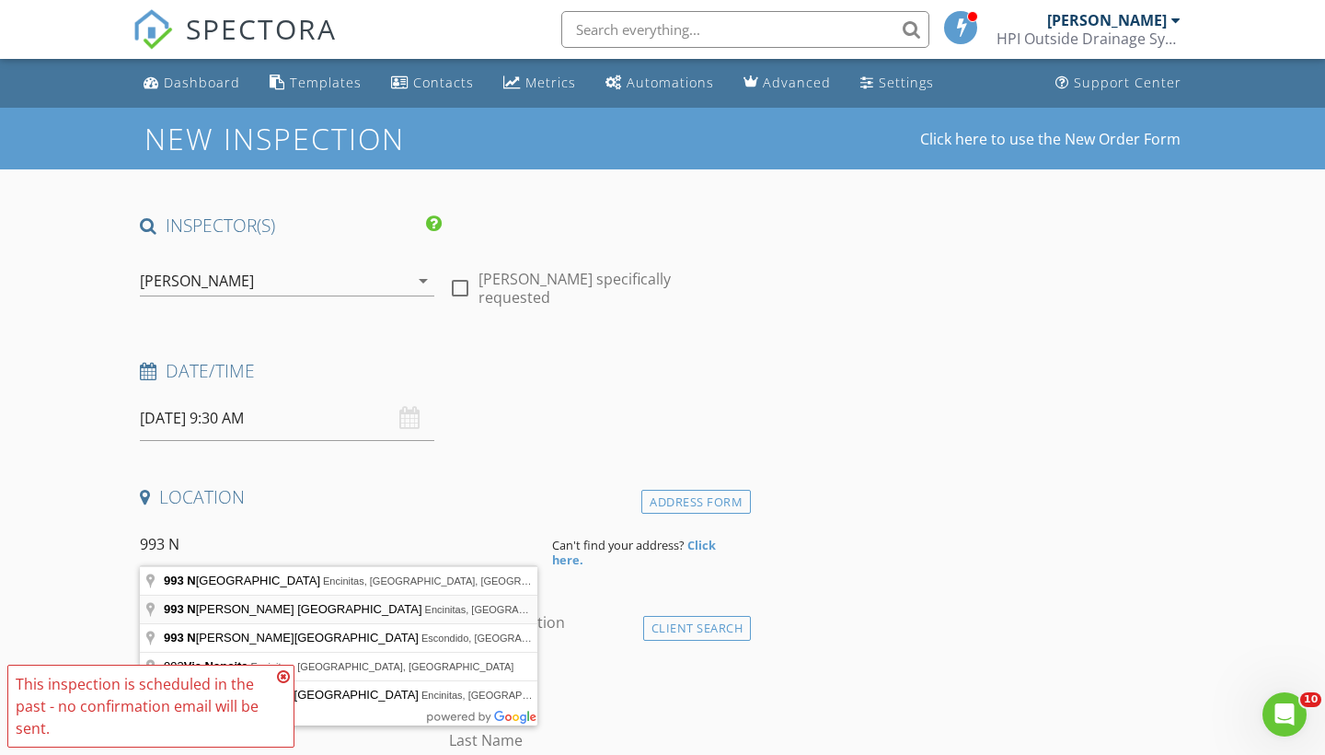
type input "993 North Vulcan Avenue, Encinitas, CA, USA"
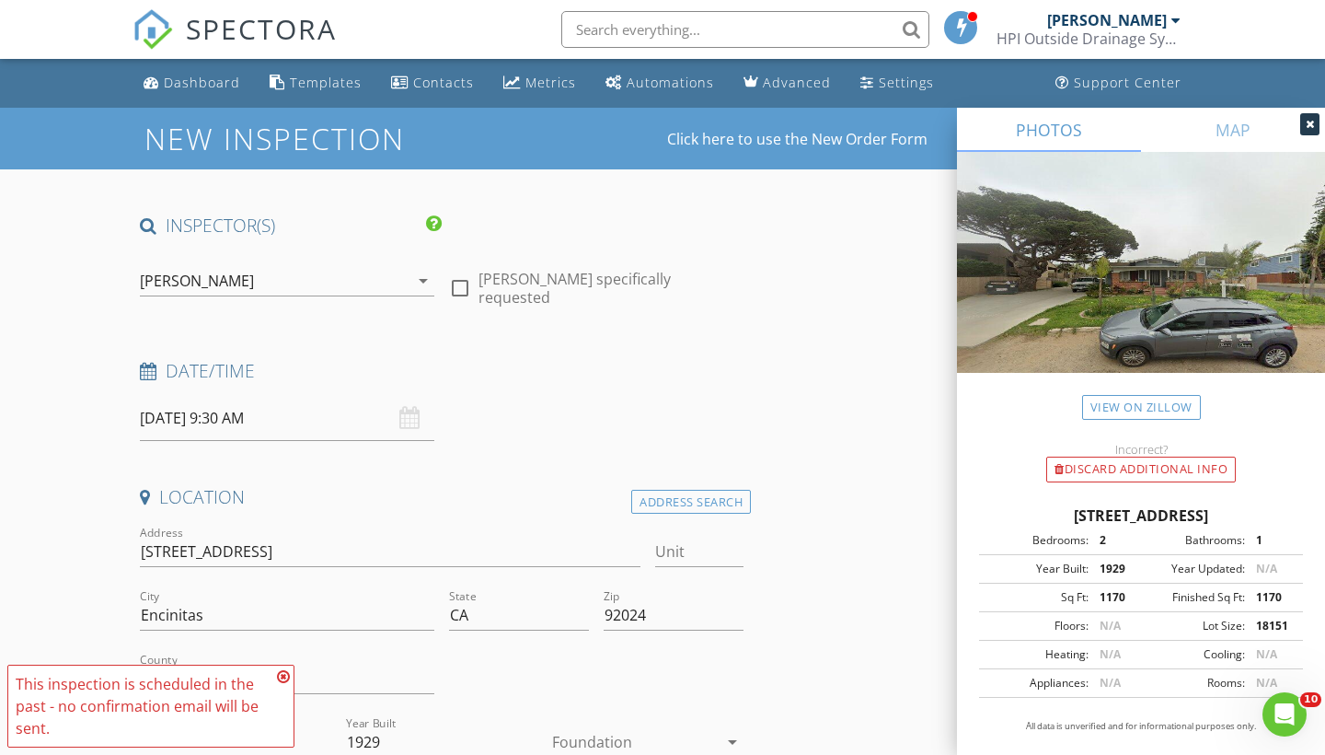
click at [285, 675] on icon at bounding box center [283, 676] width 13 height 15
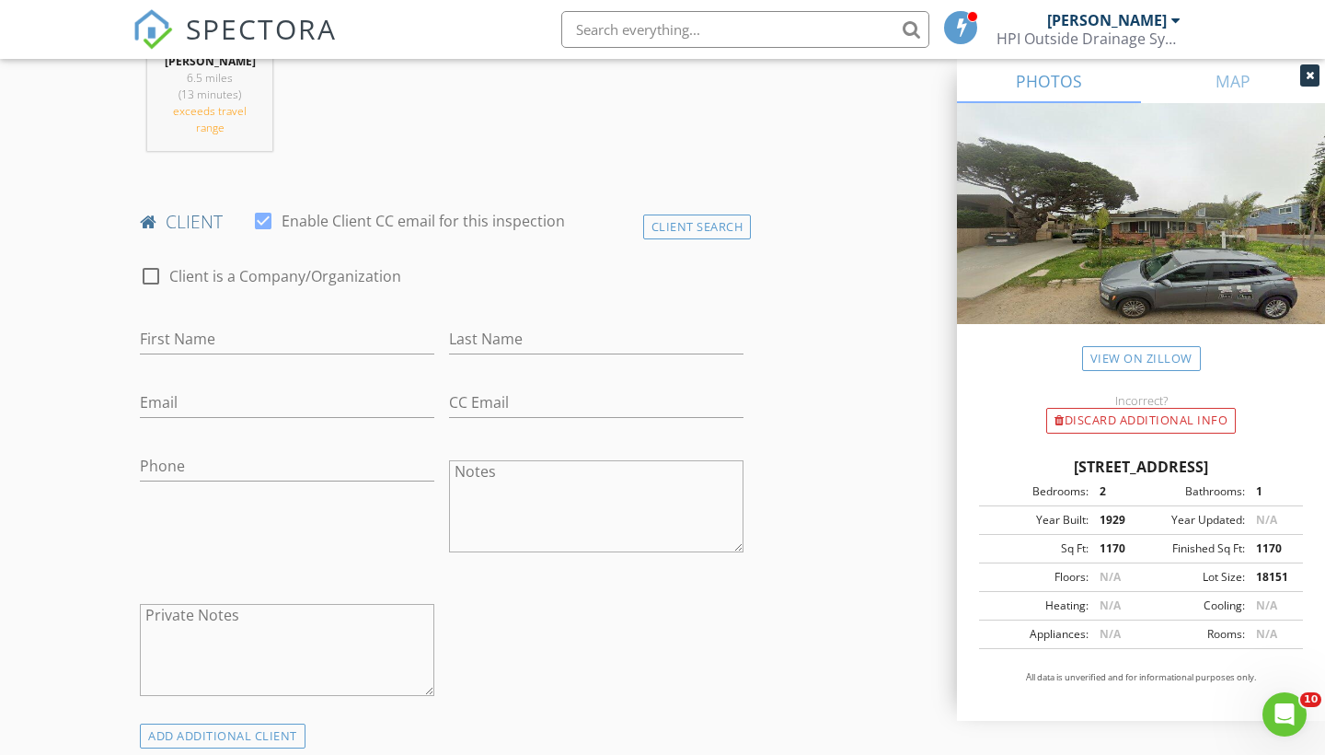
scroll to position [815, 0]
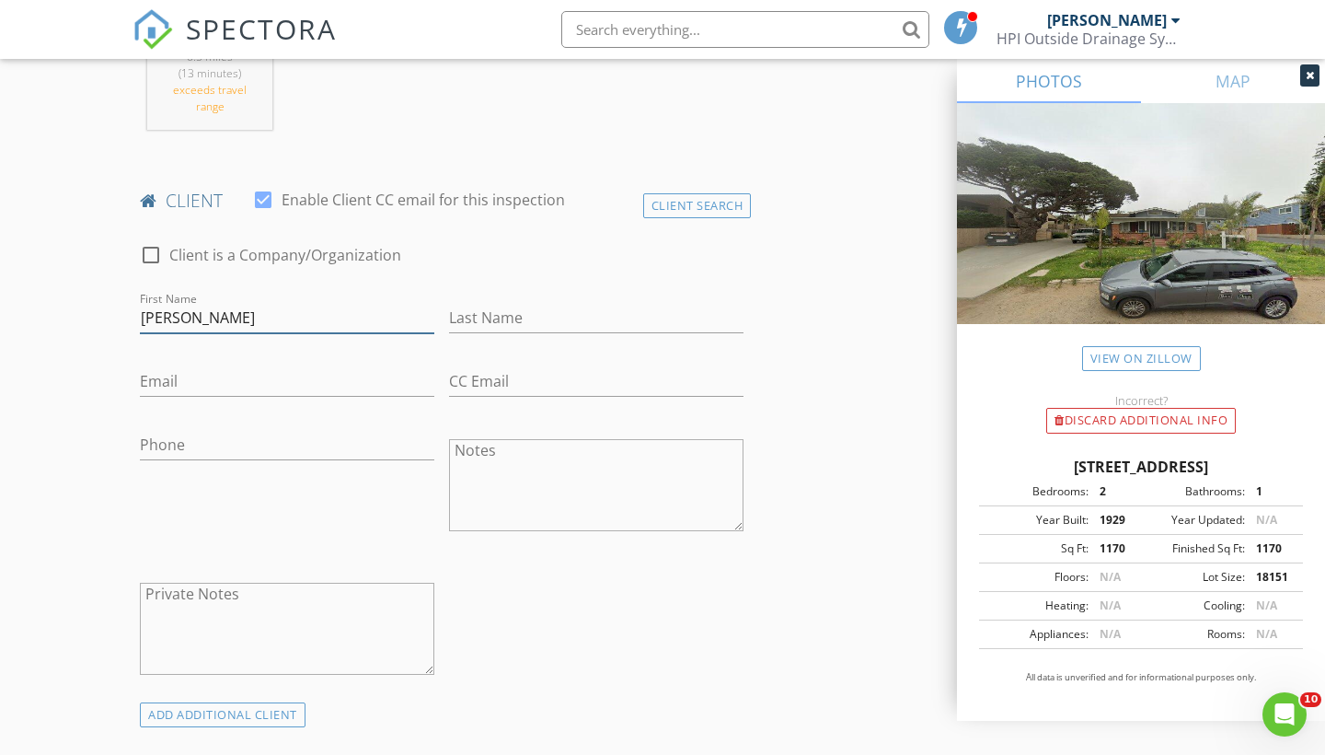
type input "Rob Keaton / Property Manager"
type input "scott.snow@3binspections.com"
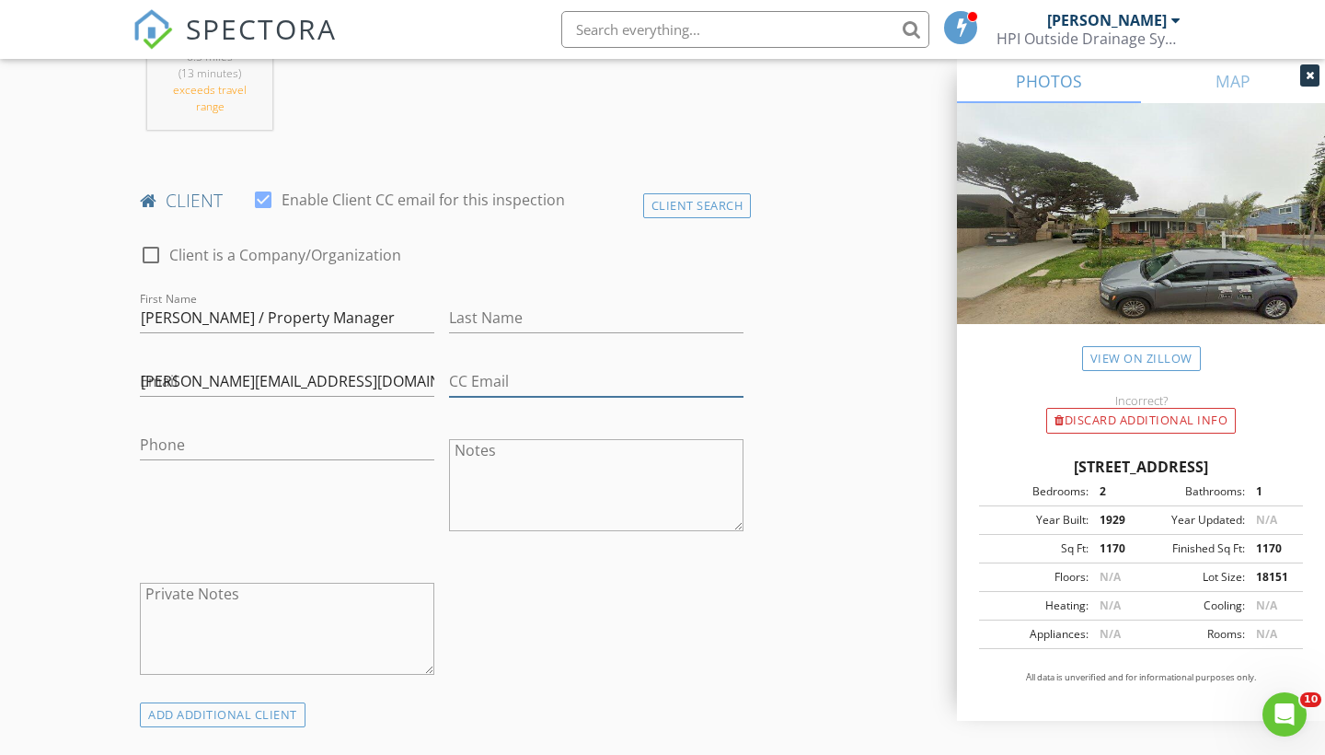
type input "scott.snow@3binspections.com"
type input "760-805-2026"
drag, startPoint x: 664, startPoint y: 376, endPoint x: 479, endPoint y: 366, distance: 185.2
drag, startPoint x: 382, startPoint y: 374, endPoint x: 184, endPoint y: 374, distance: 197.8
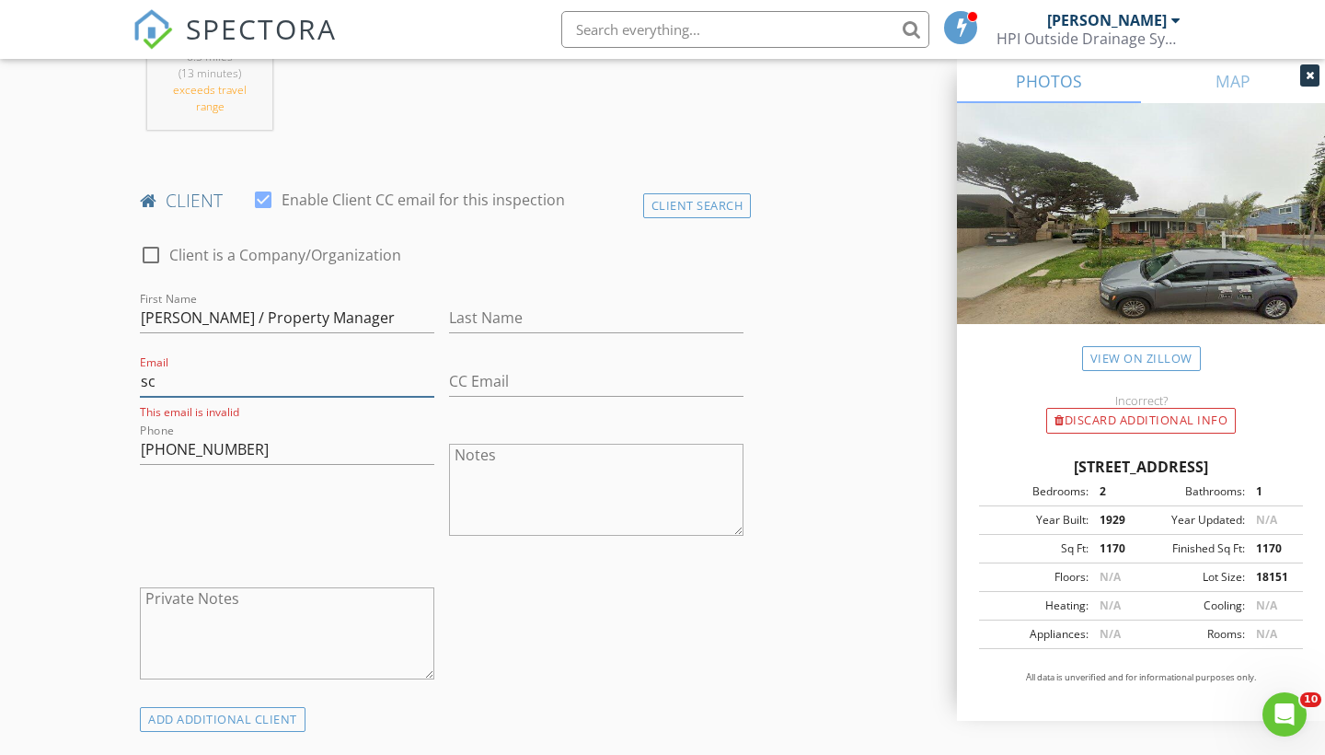
type input "s"
drag, startPoint x: 251, startPoint y: 448, endPoint x: 137, endPoint y: 448, distance: 114.1
click at [137, 448] on div "Phone 760-805-2026" at bounding box center [287, 492] width 309 height 144
click at [172, 382] on input "Email" at bounding box center [287, 381] width 294 height 30
type input "robkeaton@gmail.com"
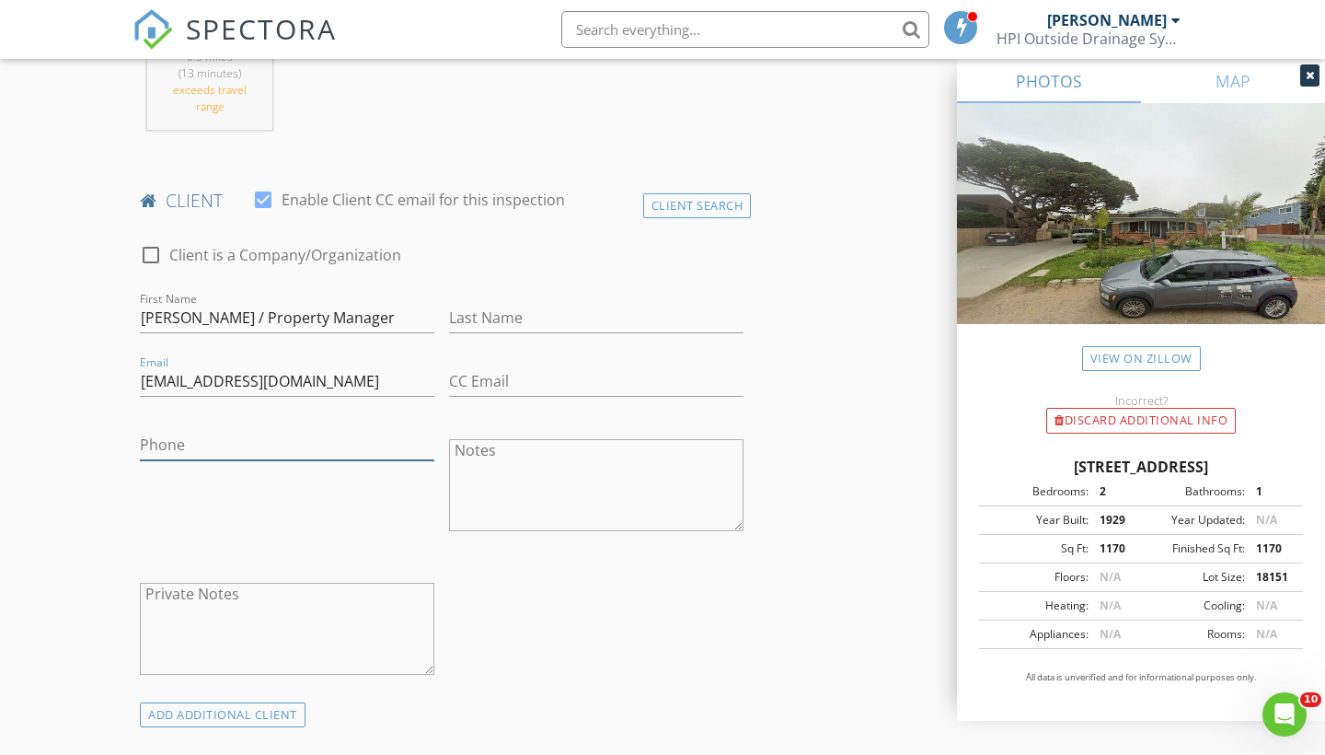
click at [375, 443] on input "Phone" at bounding box center [287, 445] width 294 height 30
type input "760-805-2056"
click at [588, 578] on div "check_box_outline_blank Client is a Company/Organization First Name Rob Keaton …" at bounding box center [442, 463] width 618 height 477
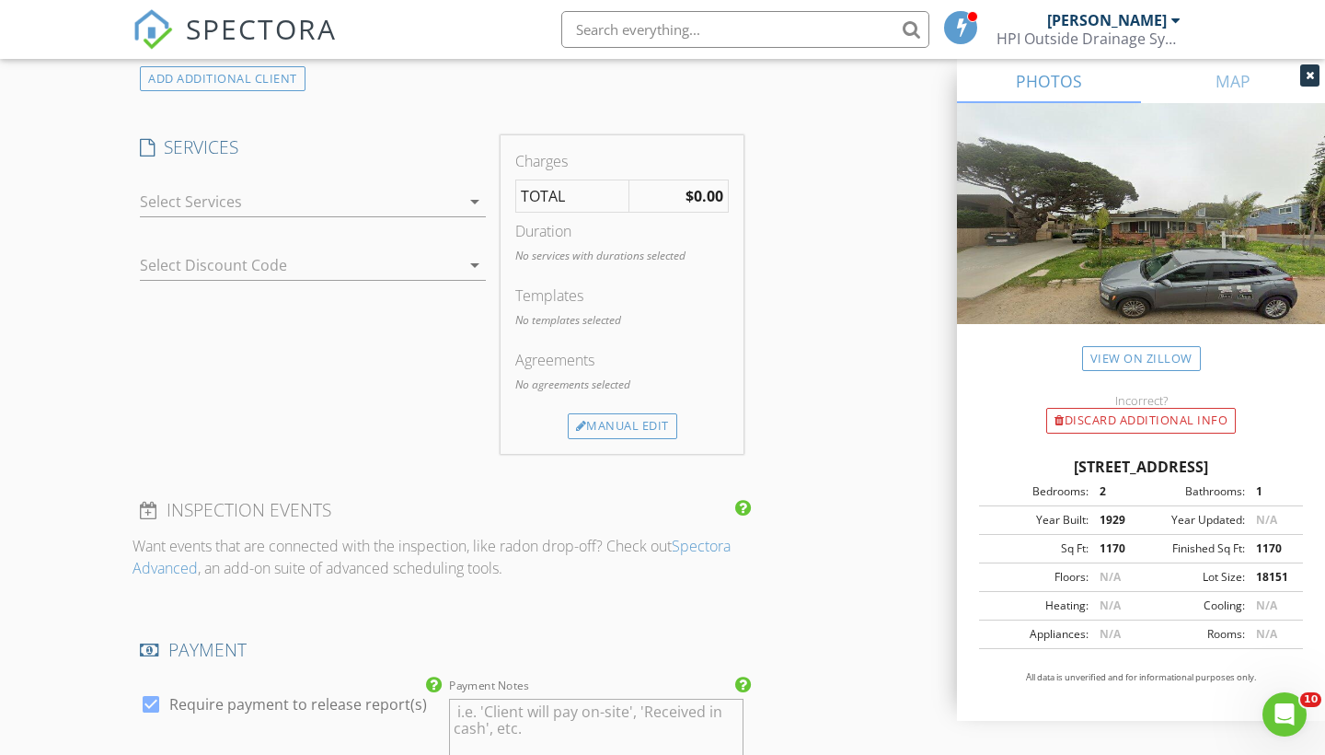
scroll to position [1454, 0]
click at [474, 191] on icon "arrow_drop_down" at bounding box center [475, 199] width 22 height 22
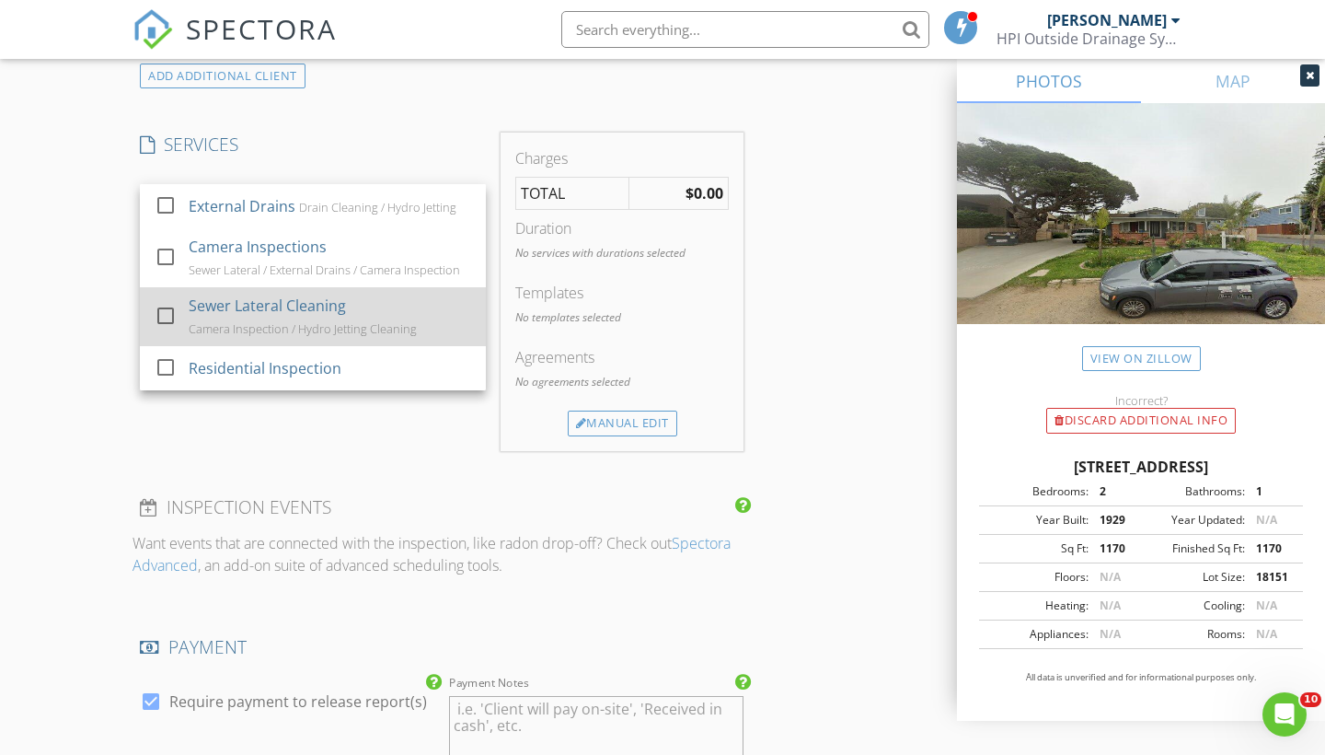
click at [165, 305] on div at bounding box center [165, 315] width 31 height 31
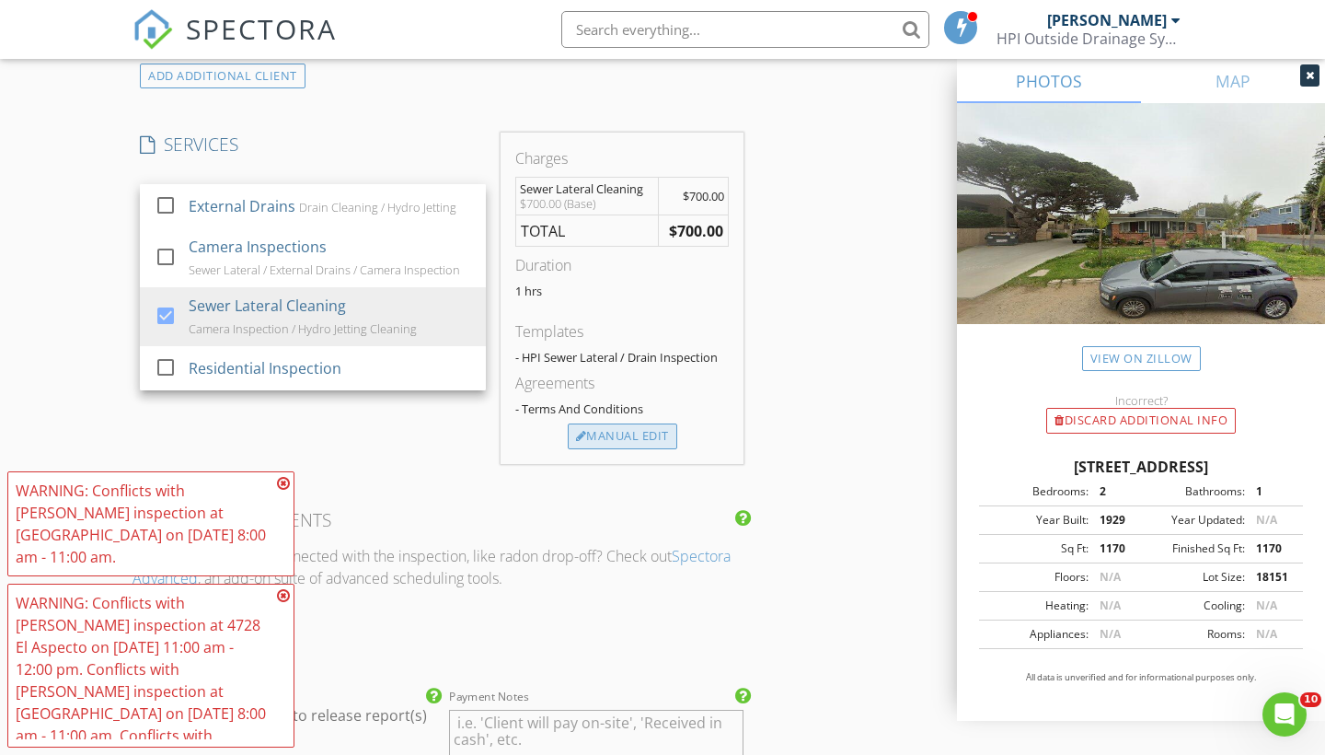
click at [589, 437] on div "Manual Edit" at bounding box center [622, 436] width 109 height 26
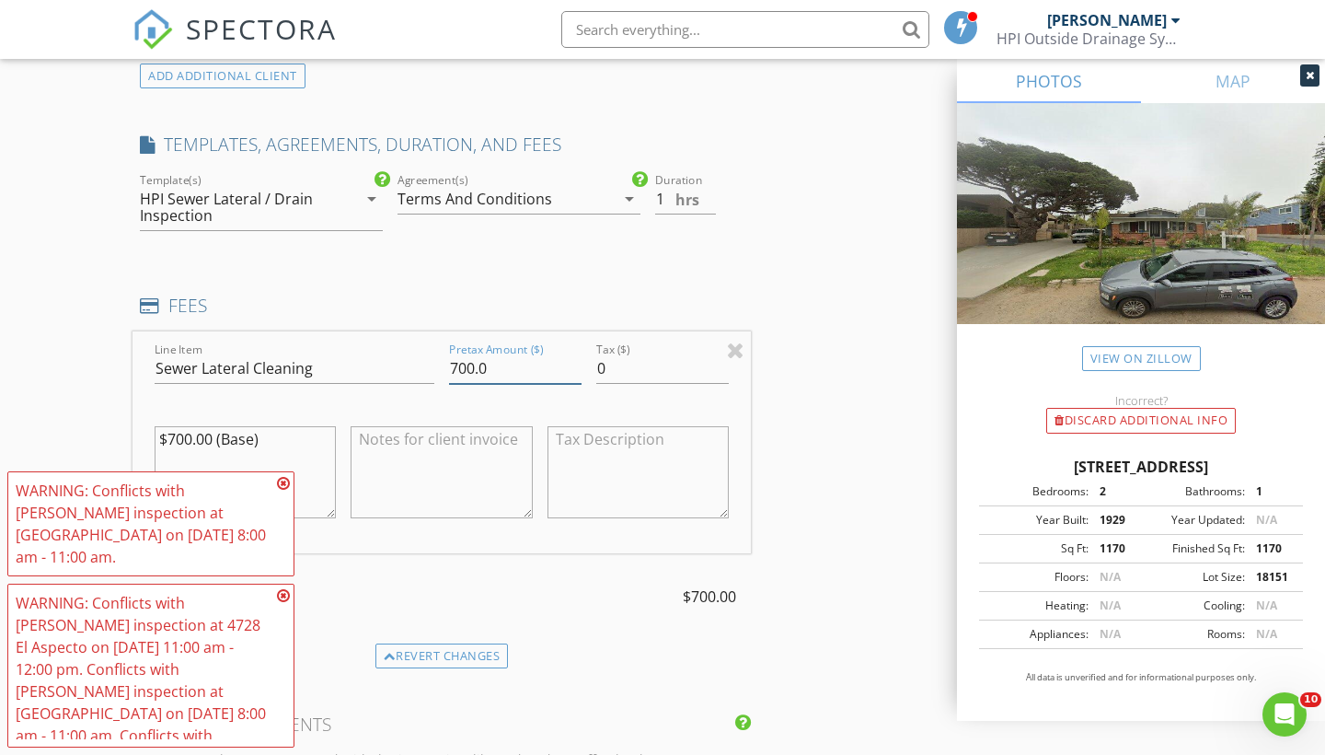
drag, startPoint x: 475, startPoint y: 357, endPoint x: 444, endPoint y: 355, distance: 30.4
click at [444, 355] on div "Pretax Amount ($) 700.0" at bounding box center [515, 370] width 147 height 63
type input "450.0"
click at [284, 480] on icon at bounding box center [283, 483] width 13 height 15
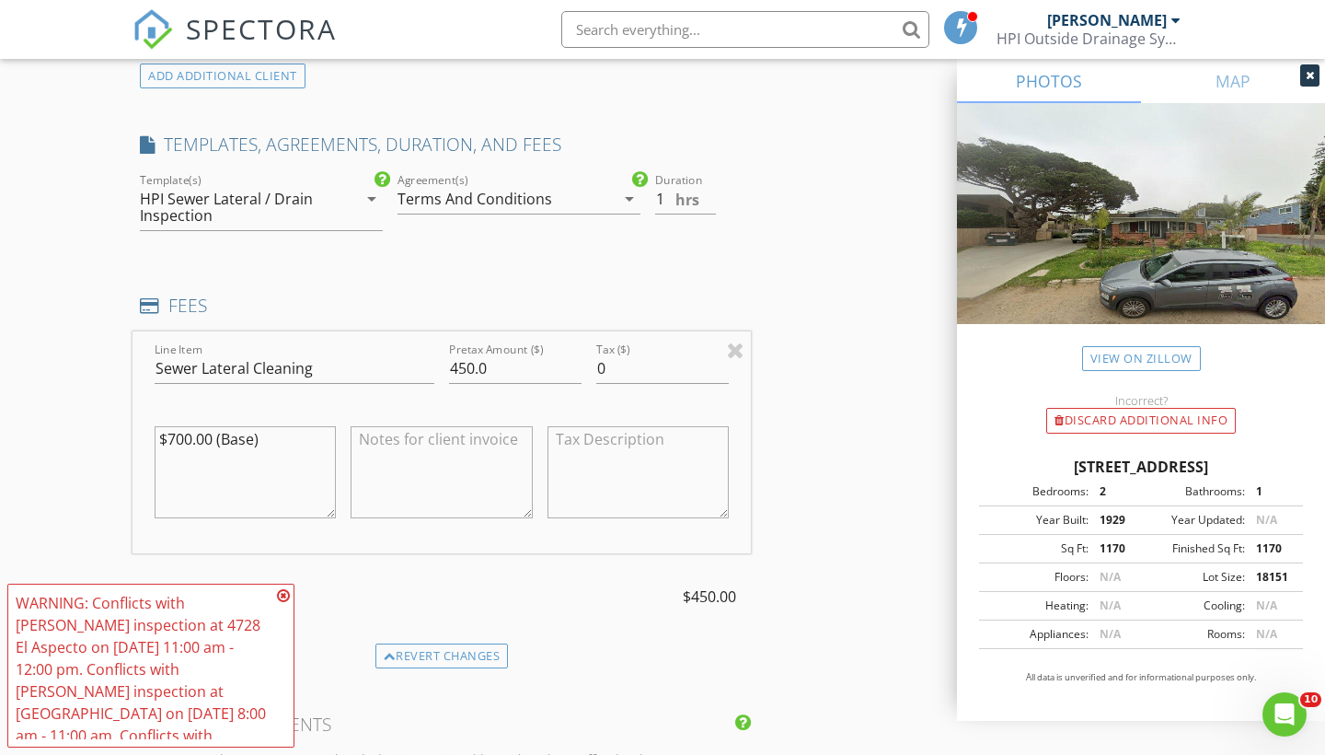
click at [280, 593] on icon at bounding box center [283, 595] width 13 height 15
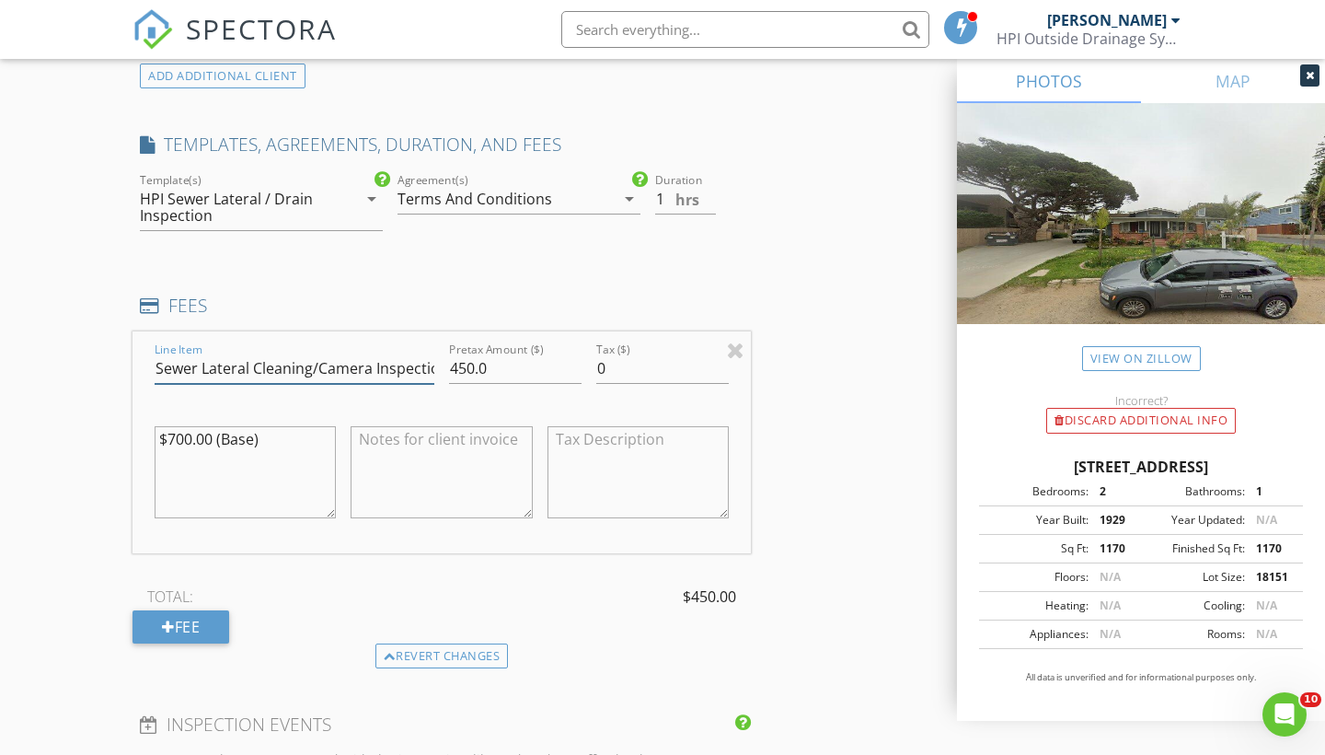
type input "Sewer Lateral Cleaning/Camera Inspection"
click at [774, 387] on div "INSPECTOR(S) check_box Scott Snow PRIMARY Scott Snow arrow_drop_down check_box_…" at bounding box center [663, 416] width 1060 height 3313
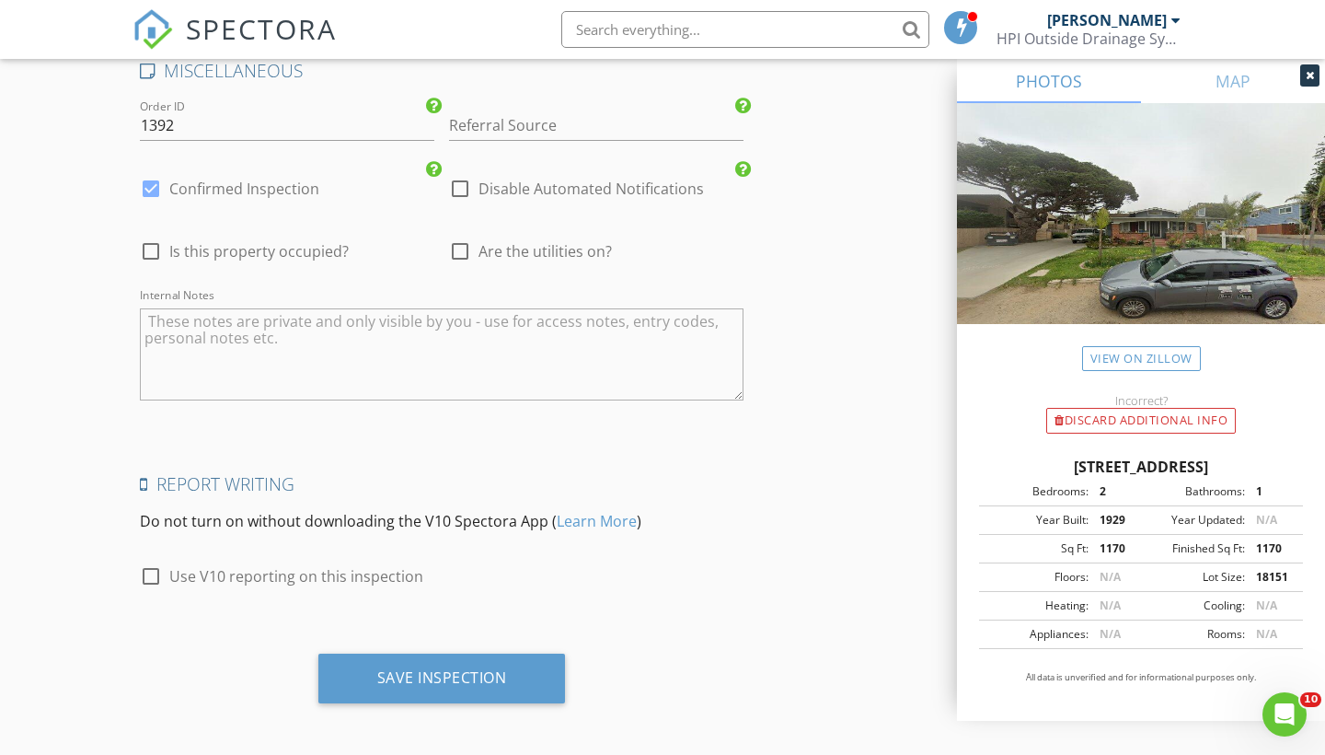
scroll to position [2808, 0]
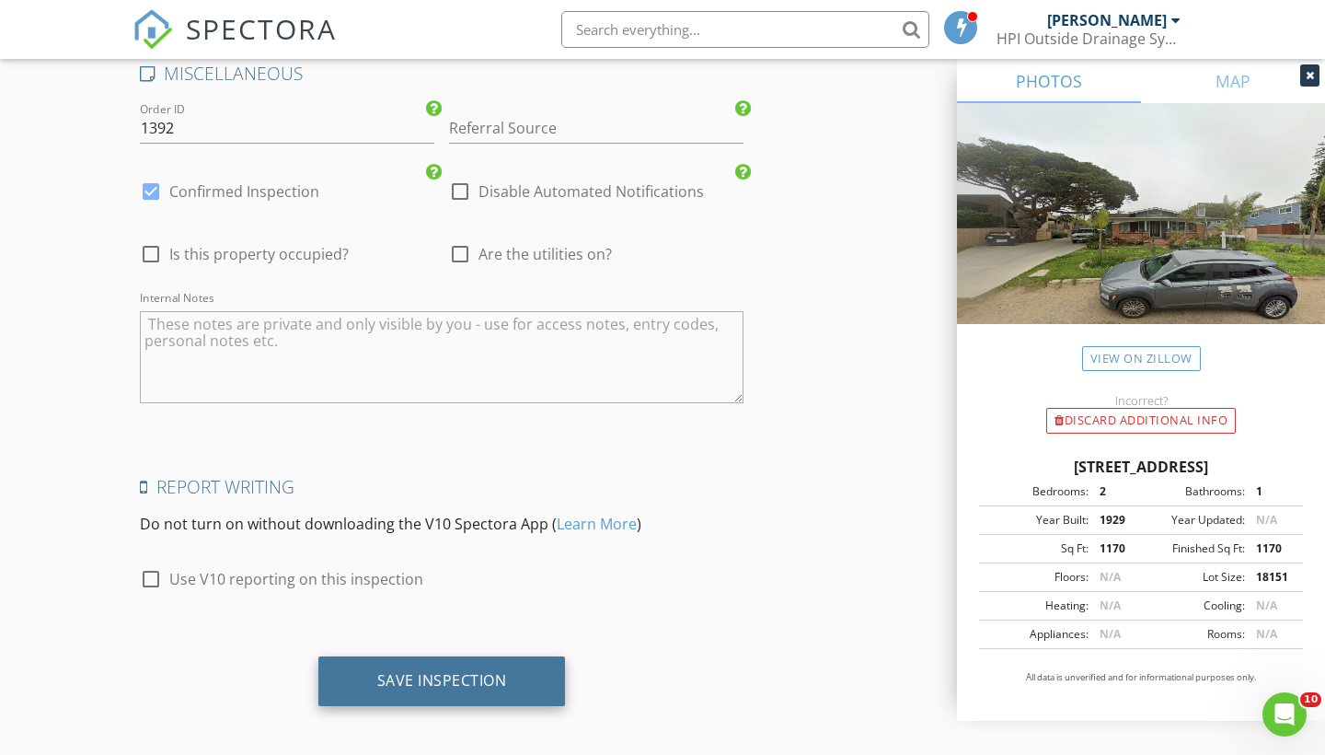
click at [472, 671] on div "Save Inspection" at bounding box center [442, 680] width 130 height 18
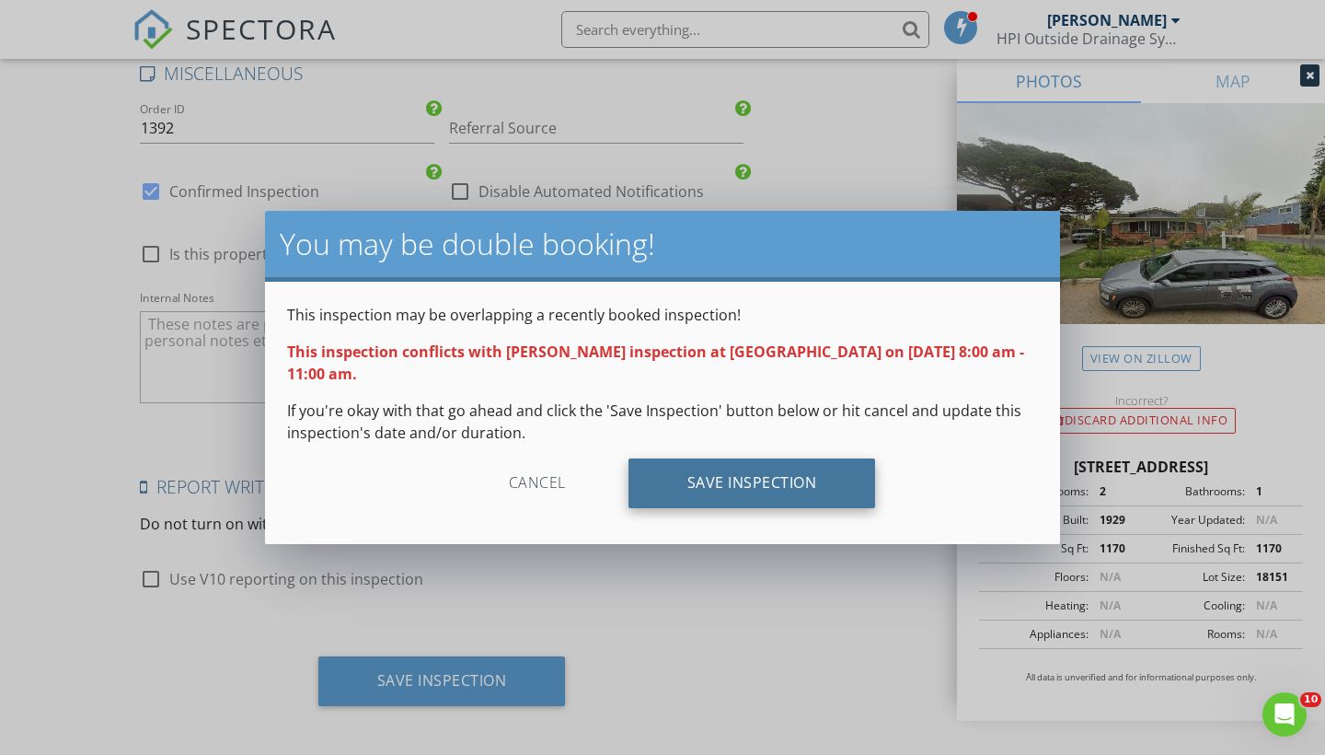
click at [727, 487] on div "Save Inspection" at bounding box center [752, 483] width 248 height 50
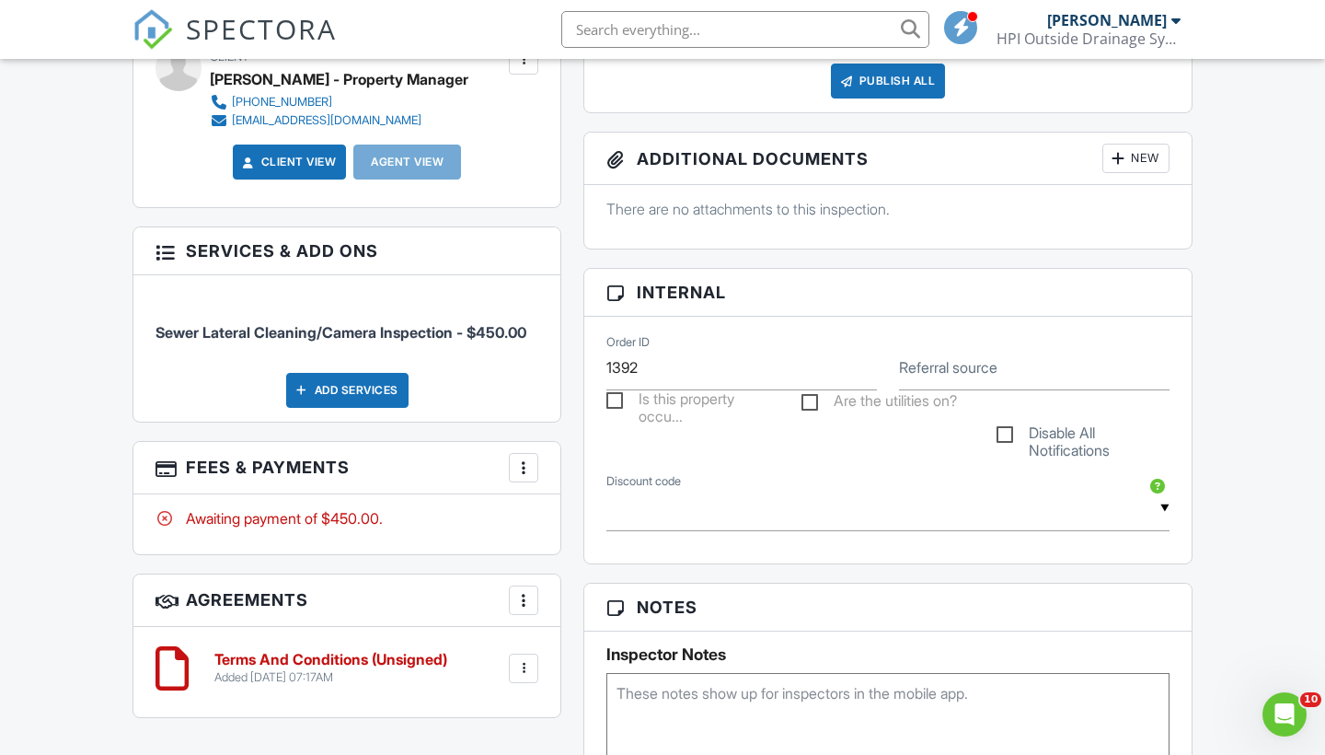
scroll to position [666, 0]
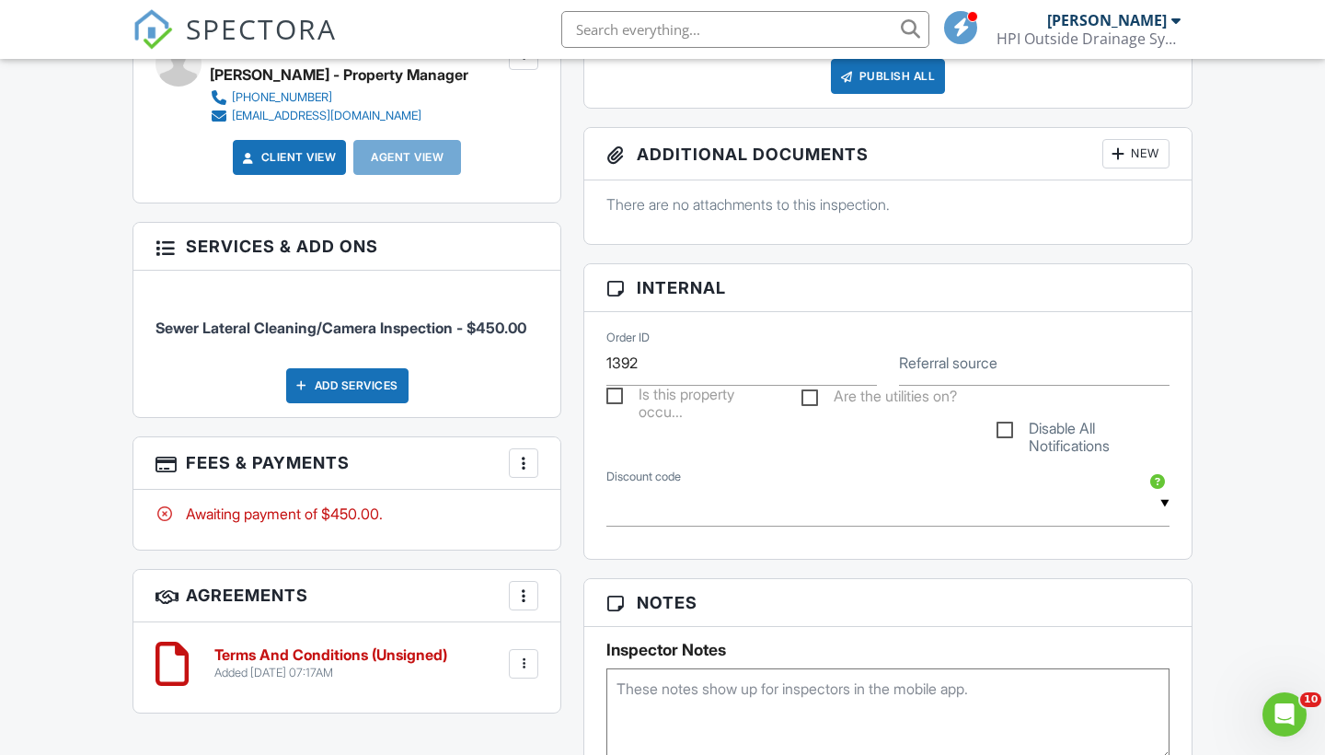
click at [527, 465] on div at bounding box center [523, 463] width 18 height 18
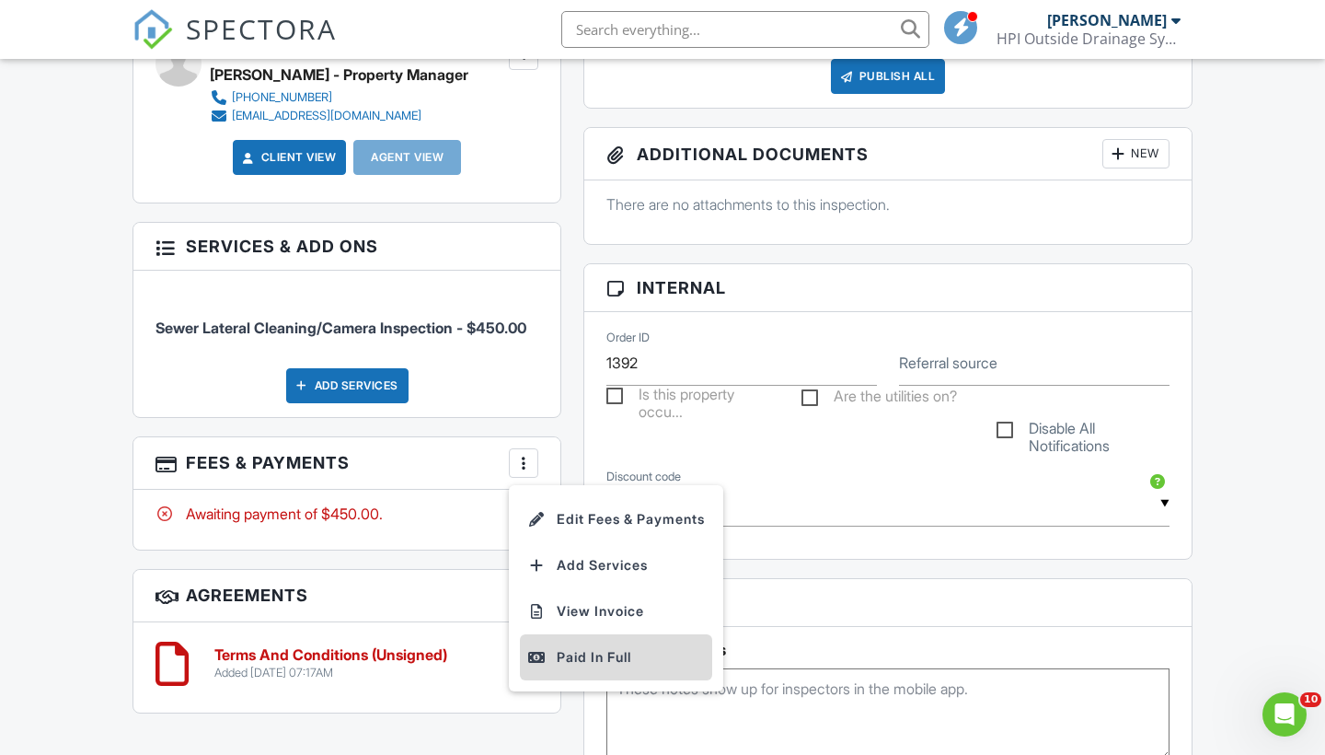
click at [573, 653] on div "Paid In Full" at bounding box center [616, 657] width 178 height 22
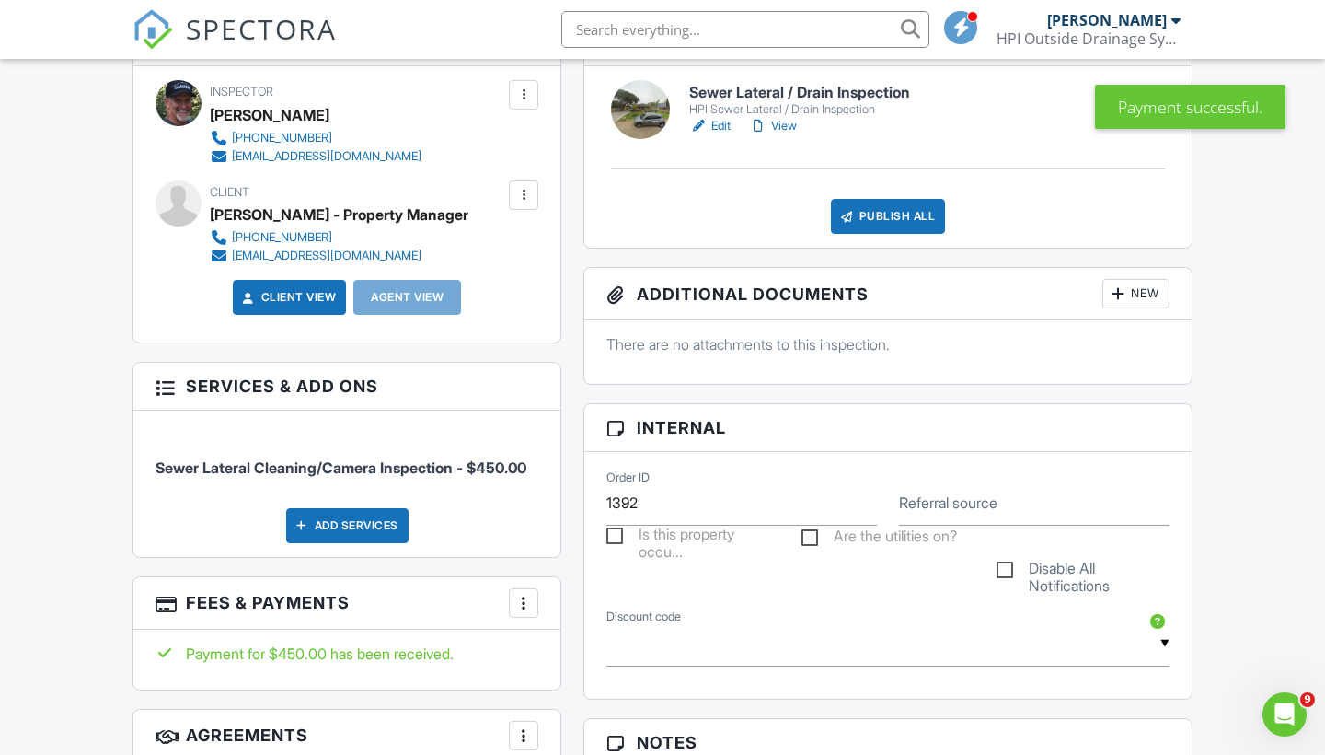
scroll to position [634, 0]
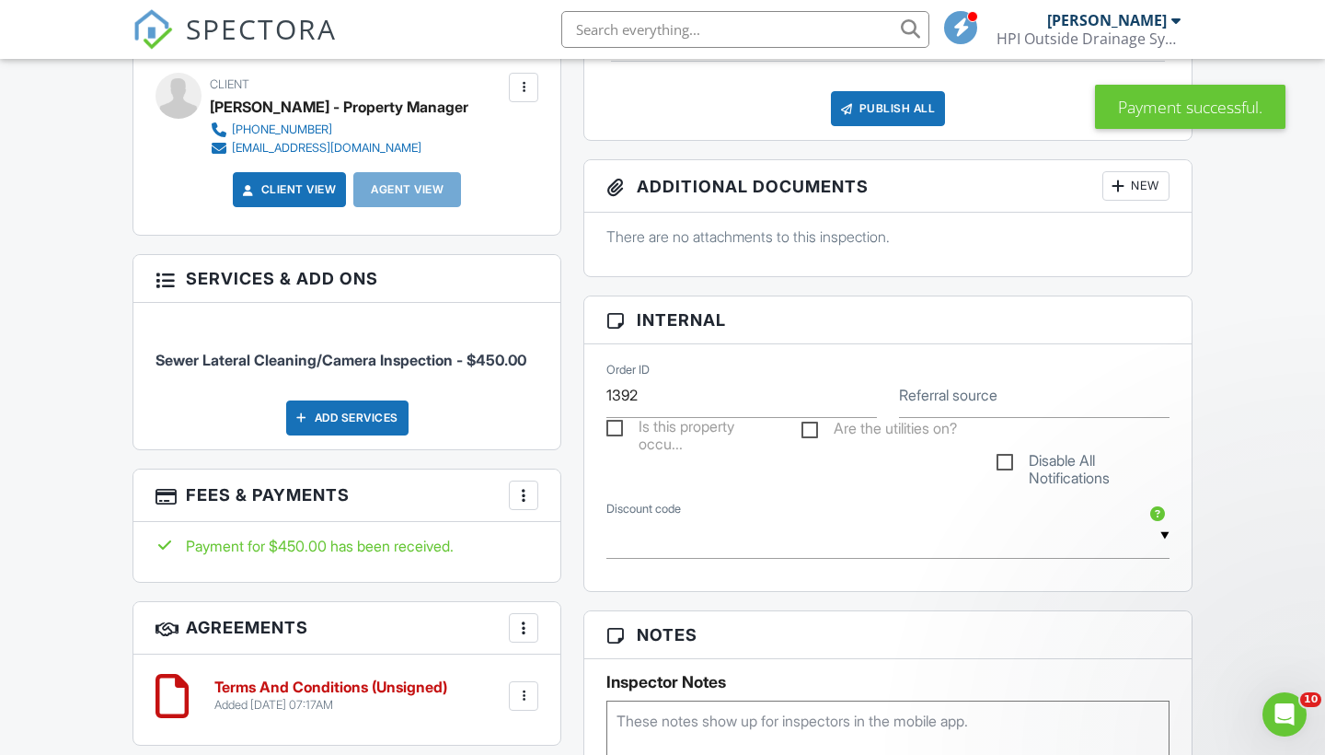
click at [349, 687] on h6 "Terms And Conditions (Unsigned)" at bounding box center [330, 687] width 233 height 17
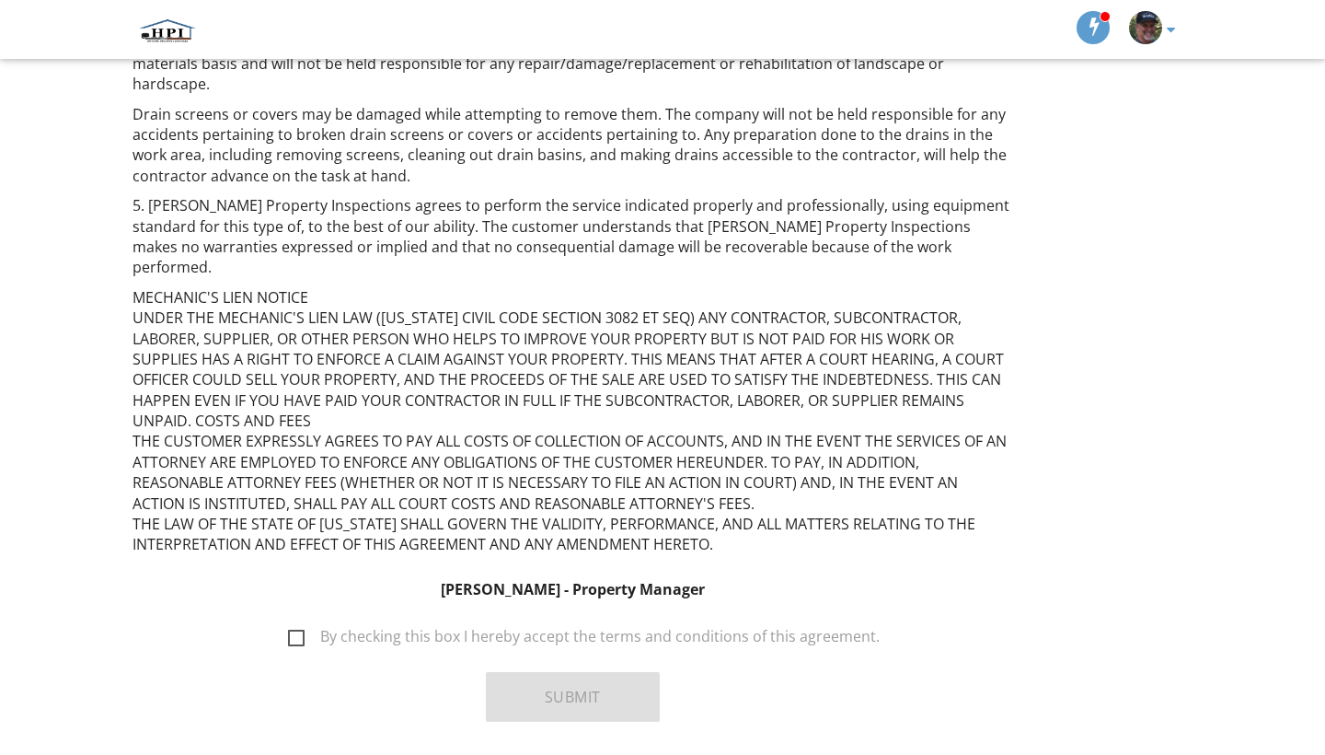
scroll to position [1367, 0]
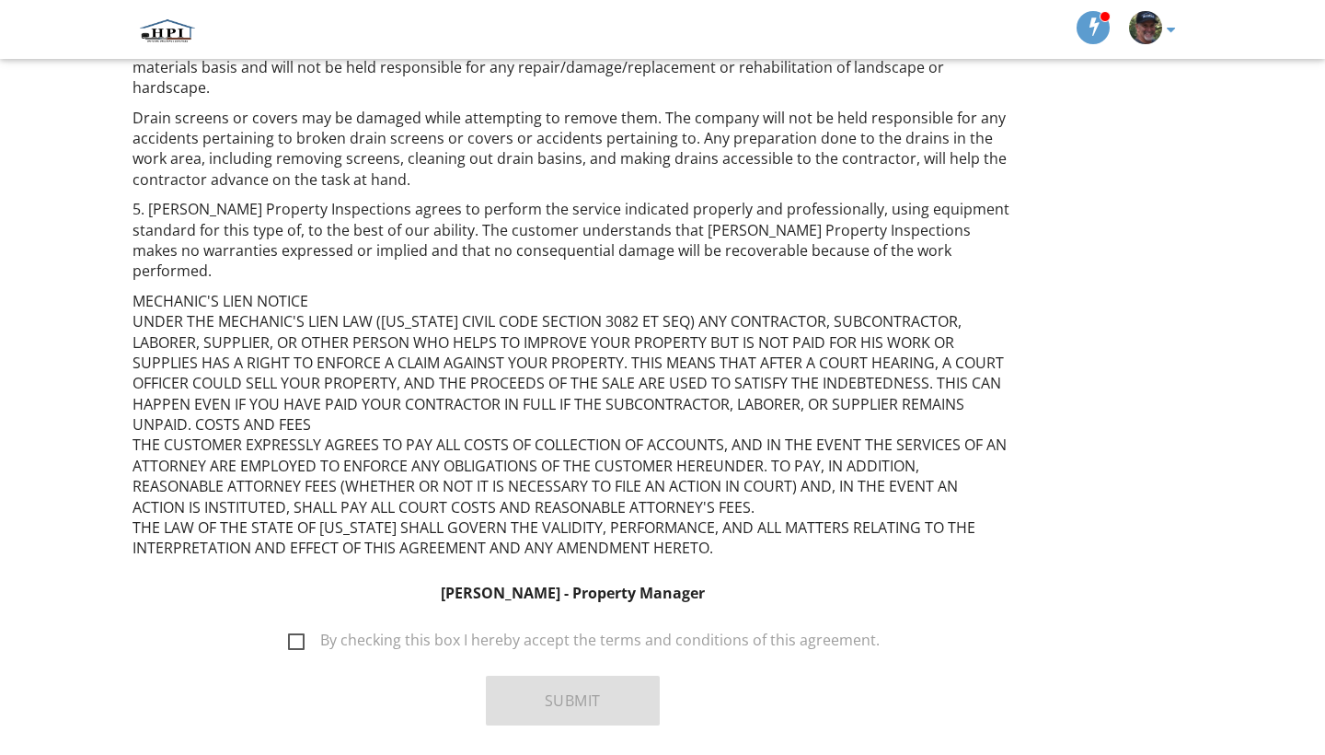
click at [293, 631] on label "By checking this box I hereby accept the terms and conditions of this agreement." at bounding box center [584, 642] width 592 height 23
click at [289, 625] on input "By checking this box I hereby accept the terms and conditions of this agreement." at bounding box center [283, 631] width 12 height 12
checkbox input "true"
click at [541, 675] on button "Submit" at bounding box center [573, 700] width 174 height 50
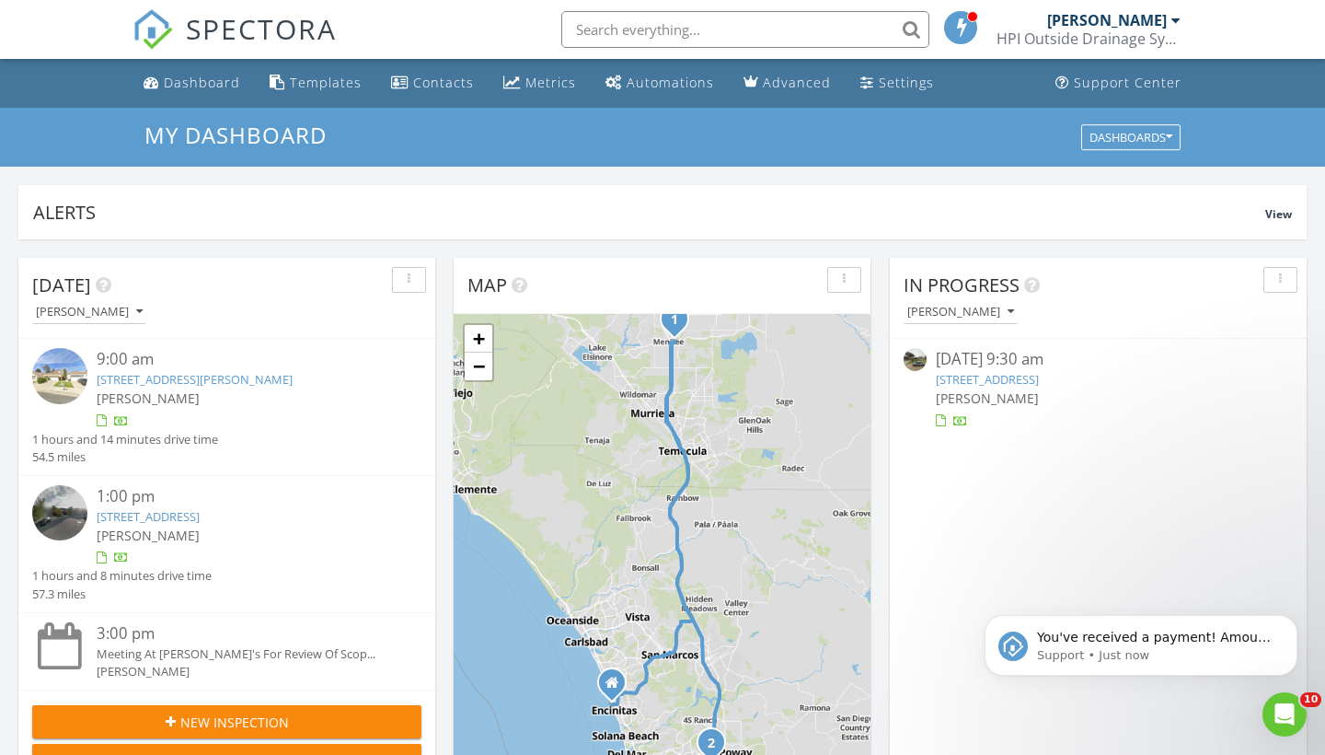
click at [1039, 378] on link "[STREET_ADDRESS]" at bounding box center [987, 379] width 103 height 17
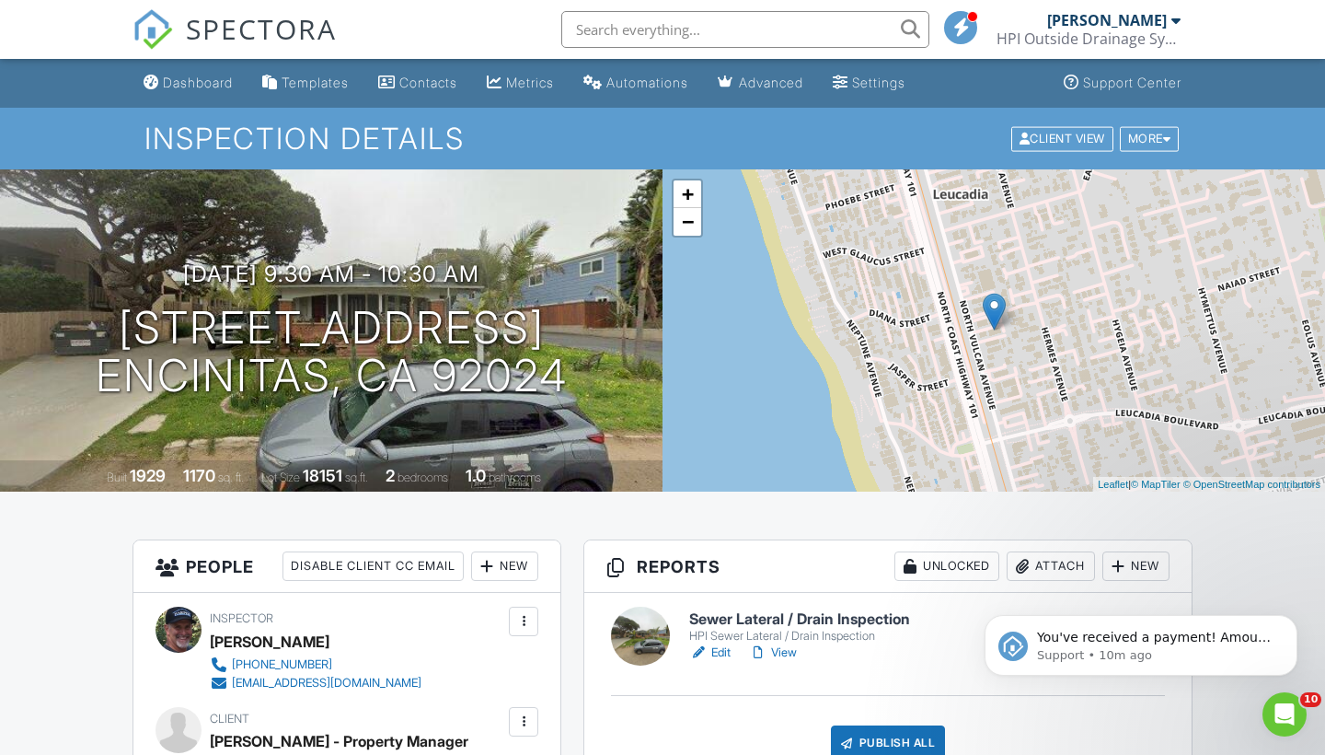
click at [713, 615] on h6 "Sewer Lateral / Drain Inspection" at bounding box center [799, 619] width 221 height 17
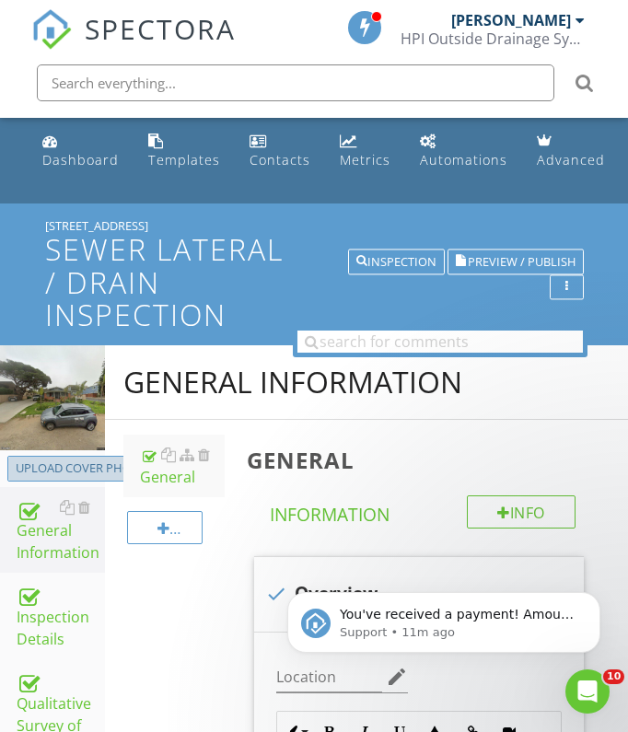
click at [71, 466] on div "Upload cover photo" at bounding box center [82, 468] width 132 height 18
type input "C:\fakepath\IMG_6036.HEIC"
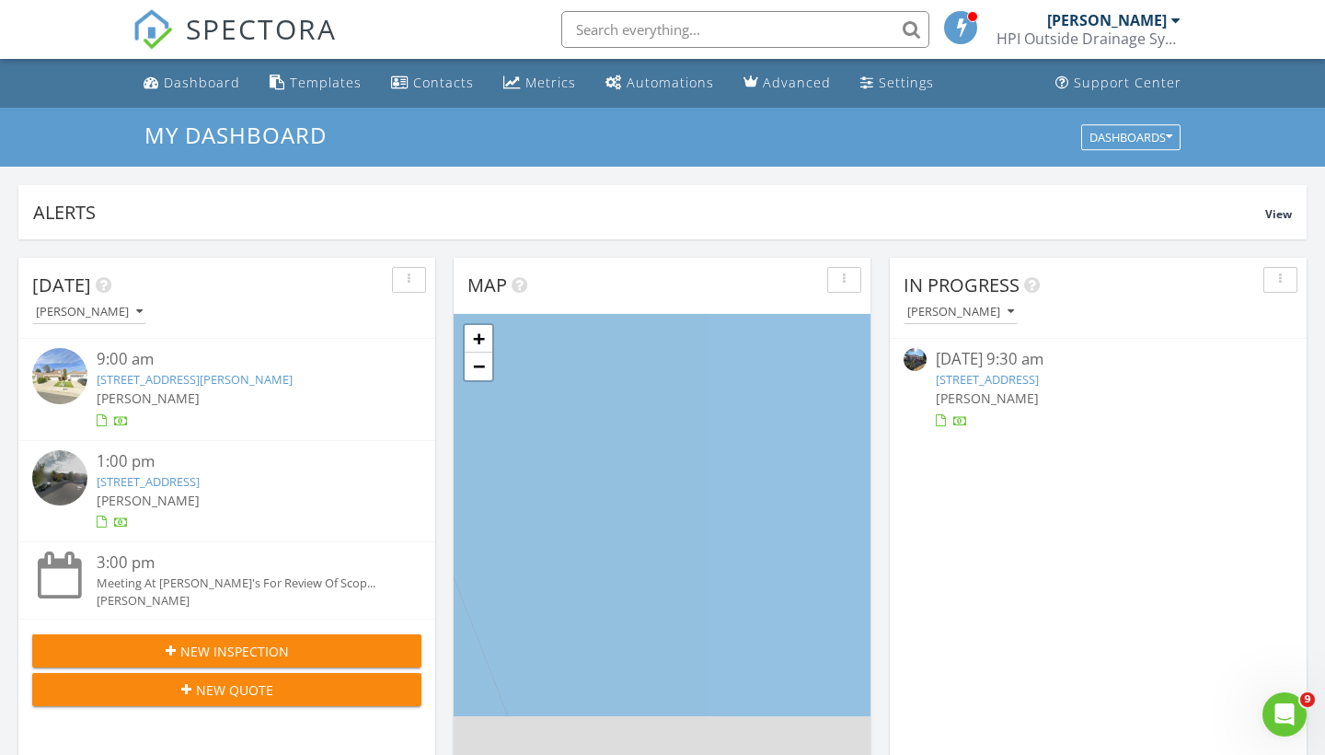
scroll to position [1676, 1326]
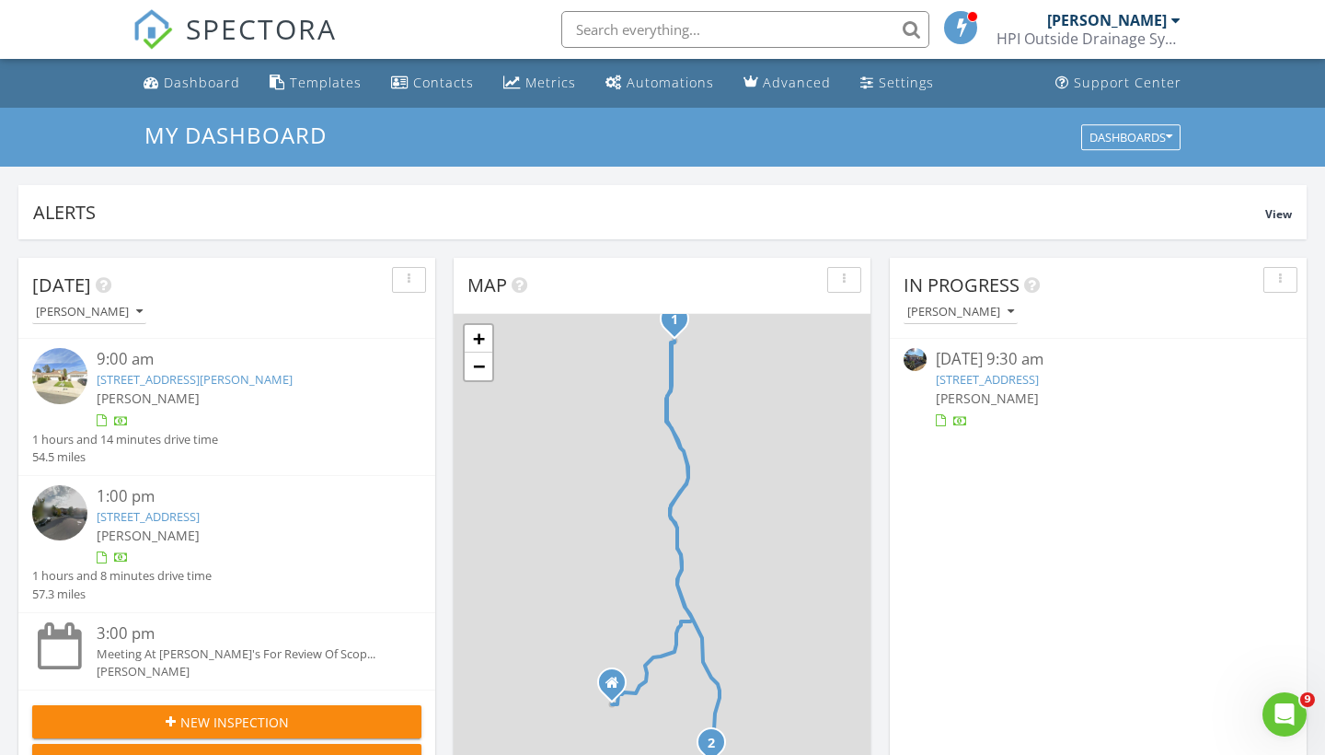
click at [1039, 385] on link "[STREET_ADDRESS]" at bounding box center [987, 379] width 103 height 17
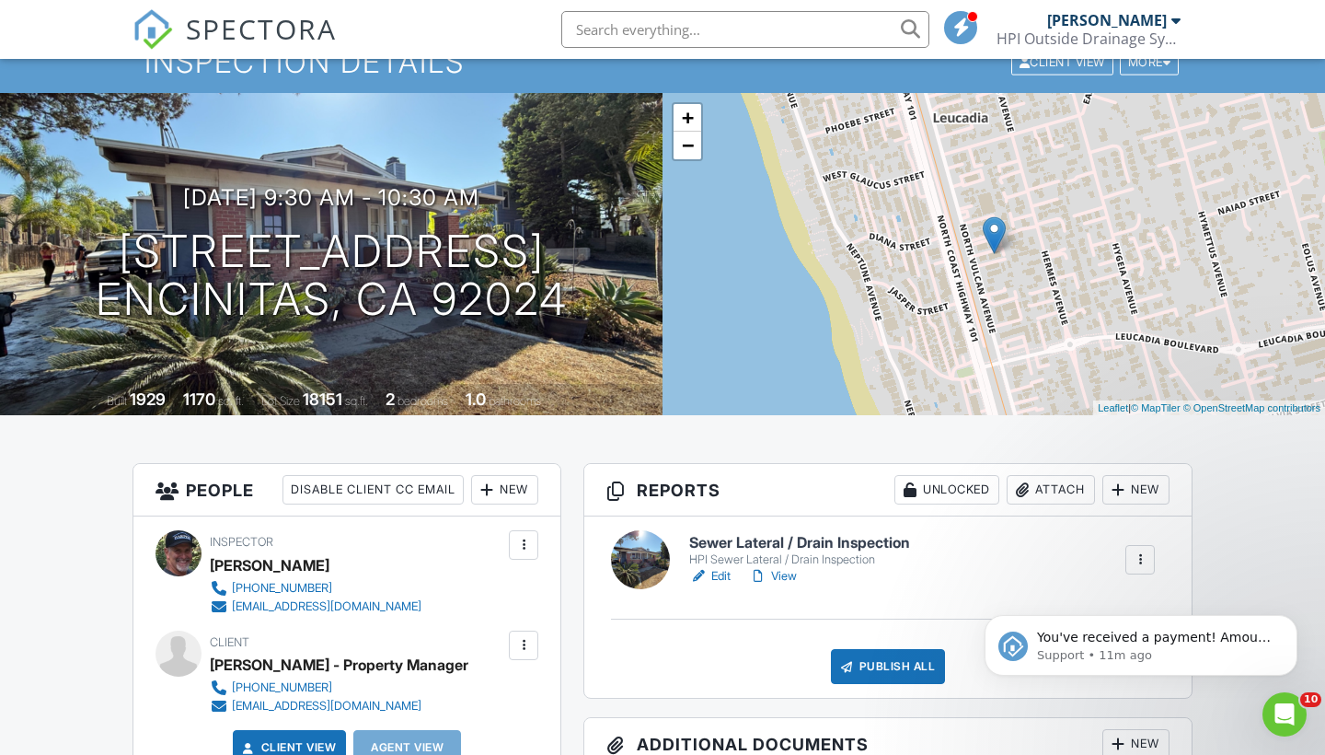
scroll to position [54, 0]
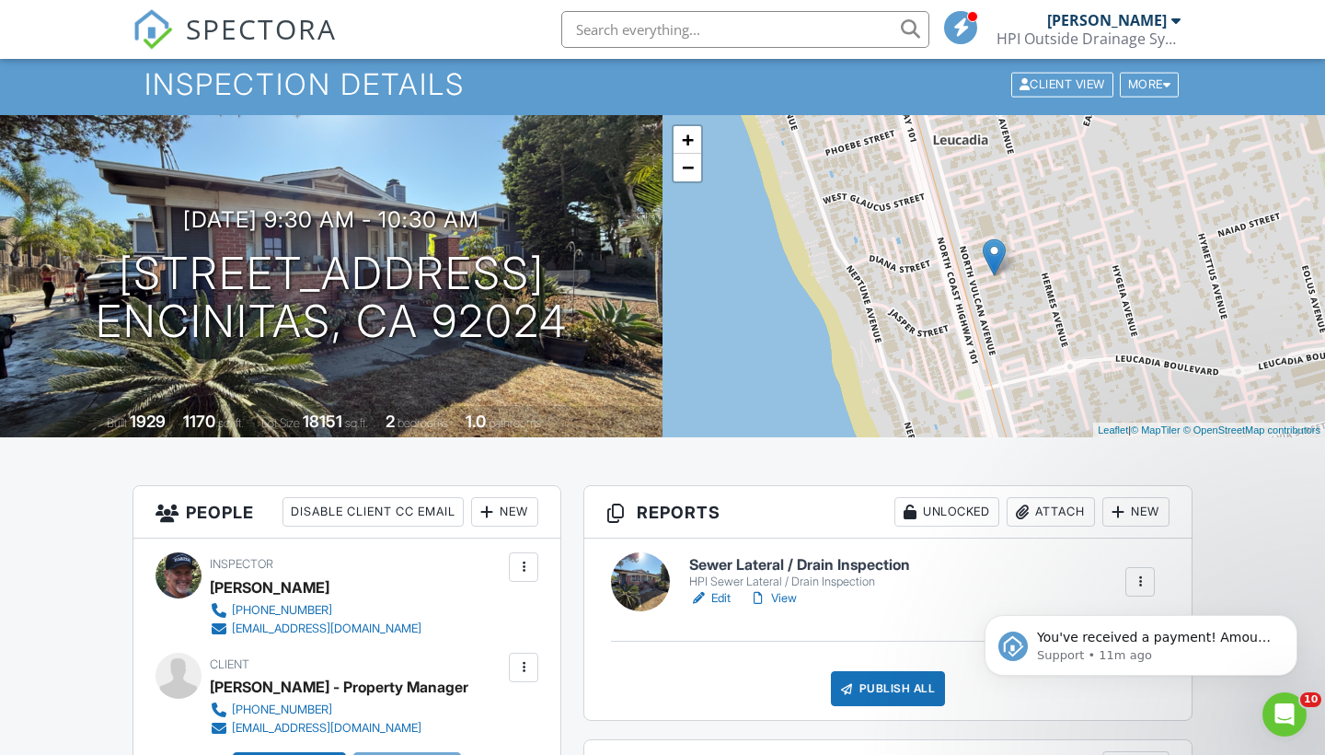
click at [751, 562] on h6 "Sewer Lateral / Drain Inspection" at bounding box center [799, 565] width 221 height 17
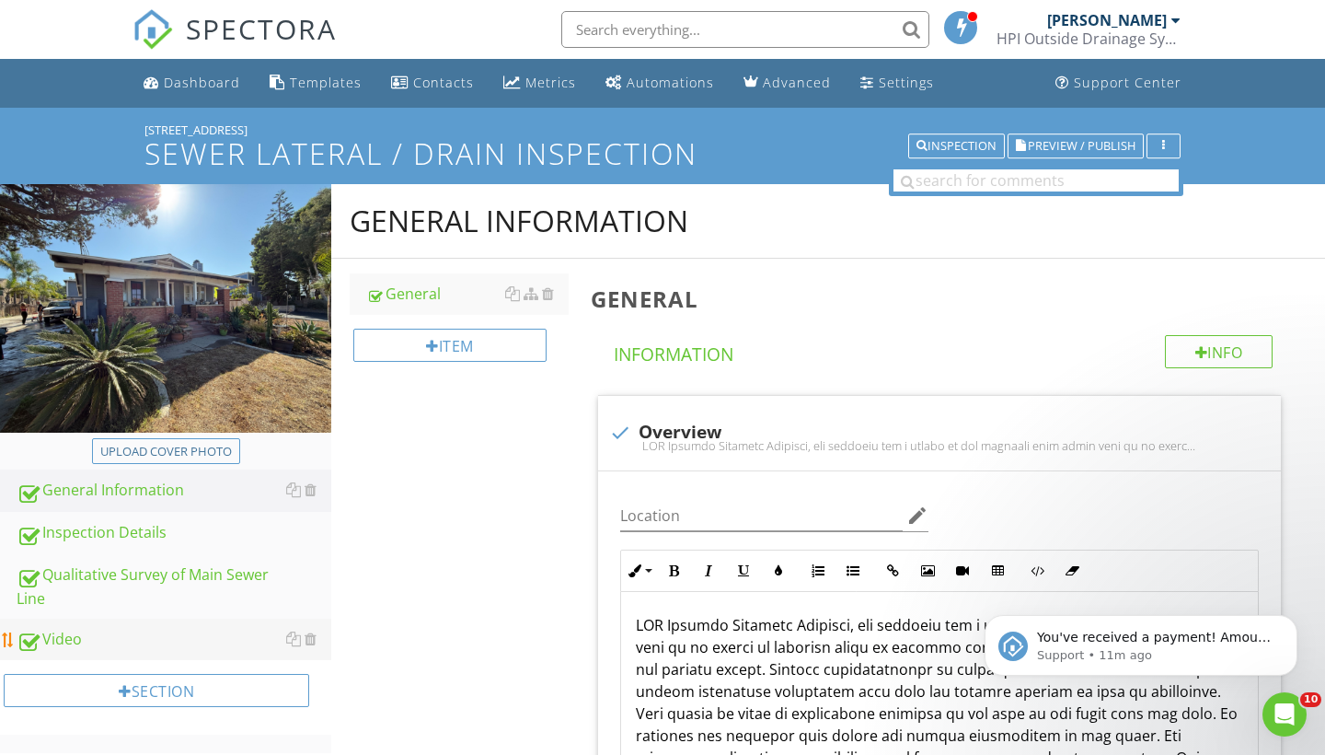
click at [168, 641] on div "Video" at bounding box center [174, 640] width 315 height 24
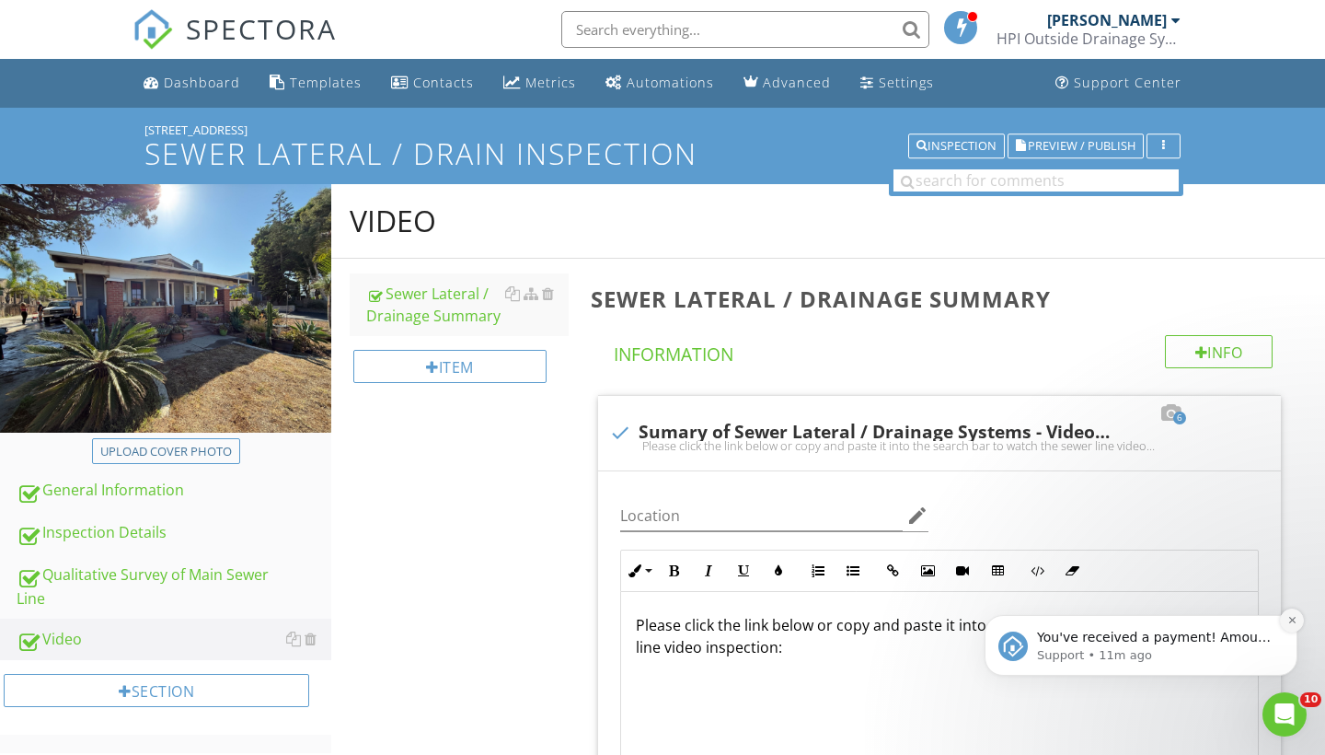
click at [1291, 625] on icon "Dismiss notification" at bounding box center [1292, 620] width 10 height 10
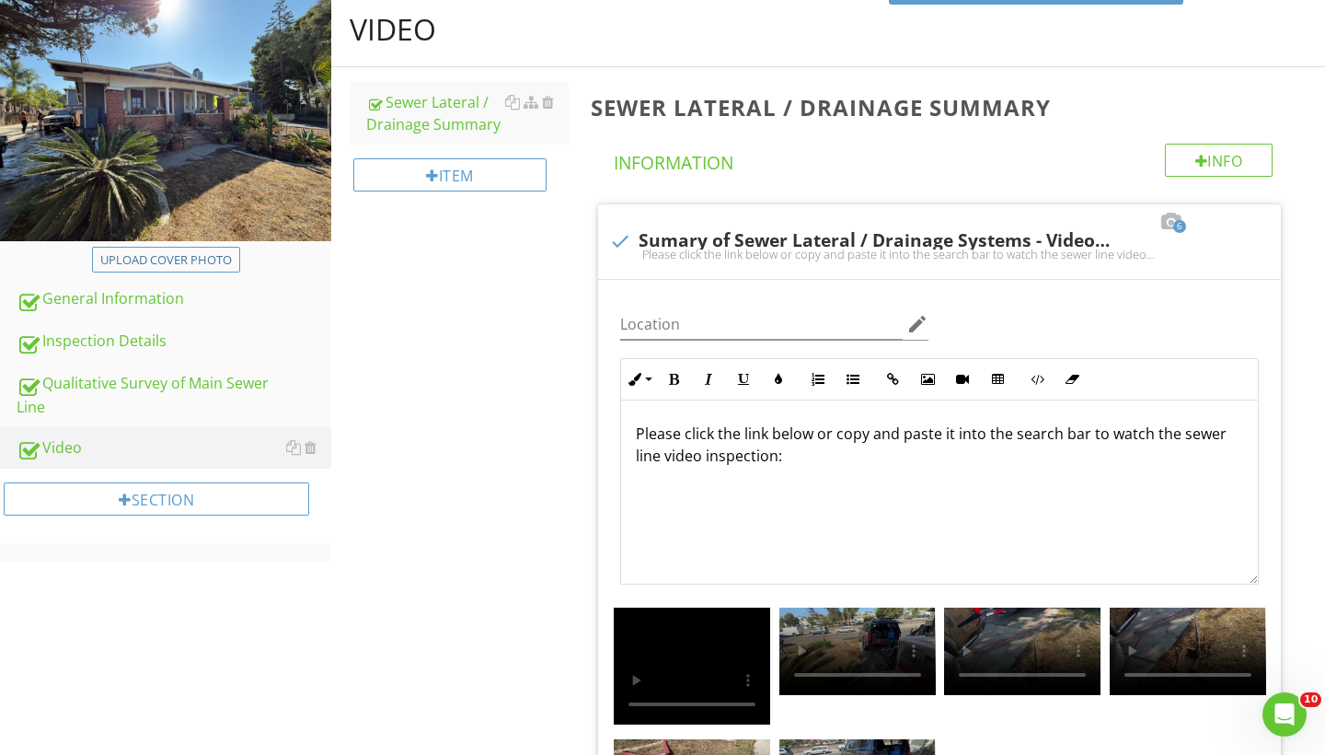
scroll to position [190, 0]
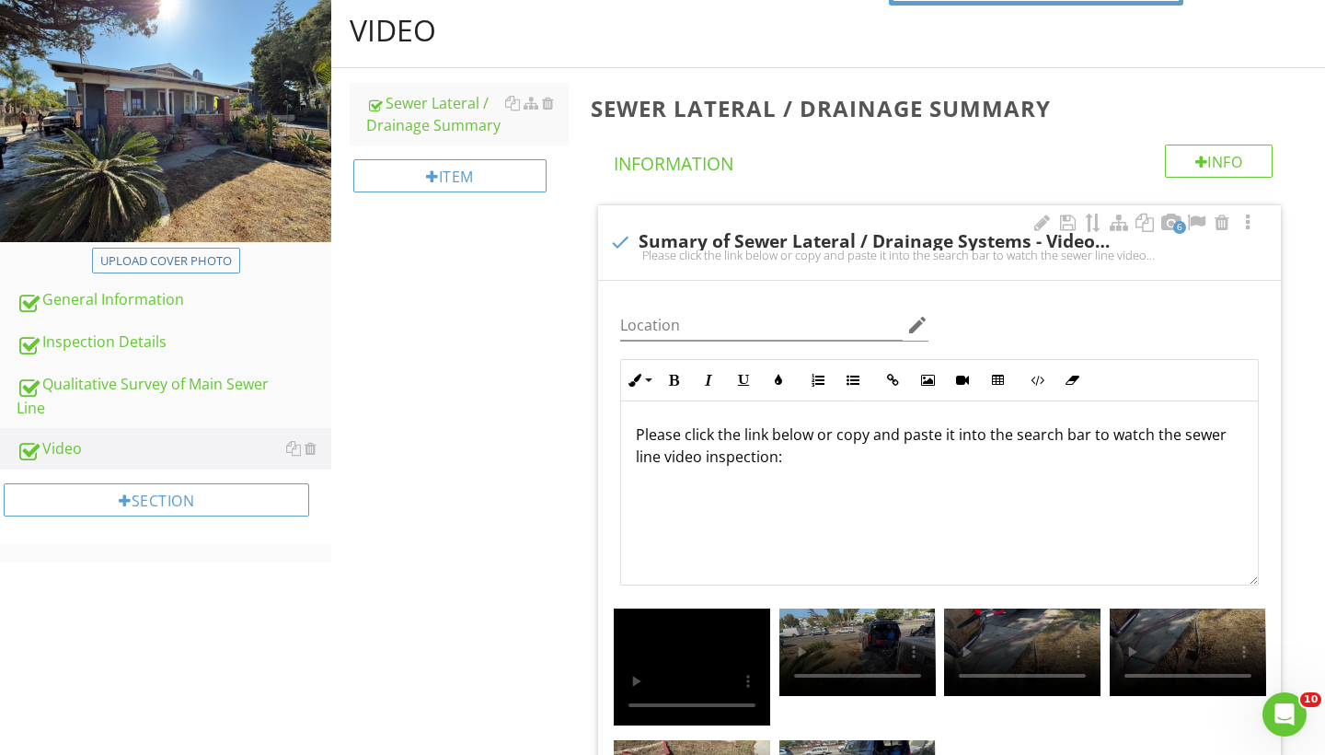
click at [631, 430] on div "Please click the link below or copy and paste it into the search bar to watch t…" at bounding box center [939, 493] width 637 height 184
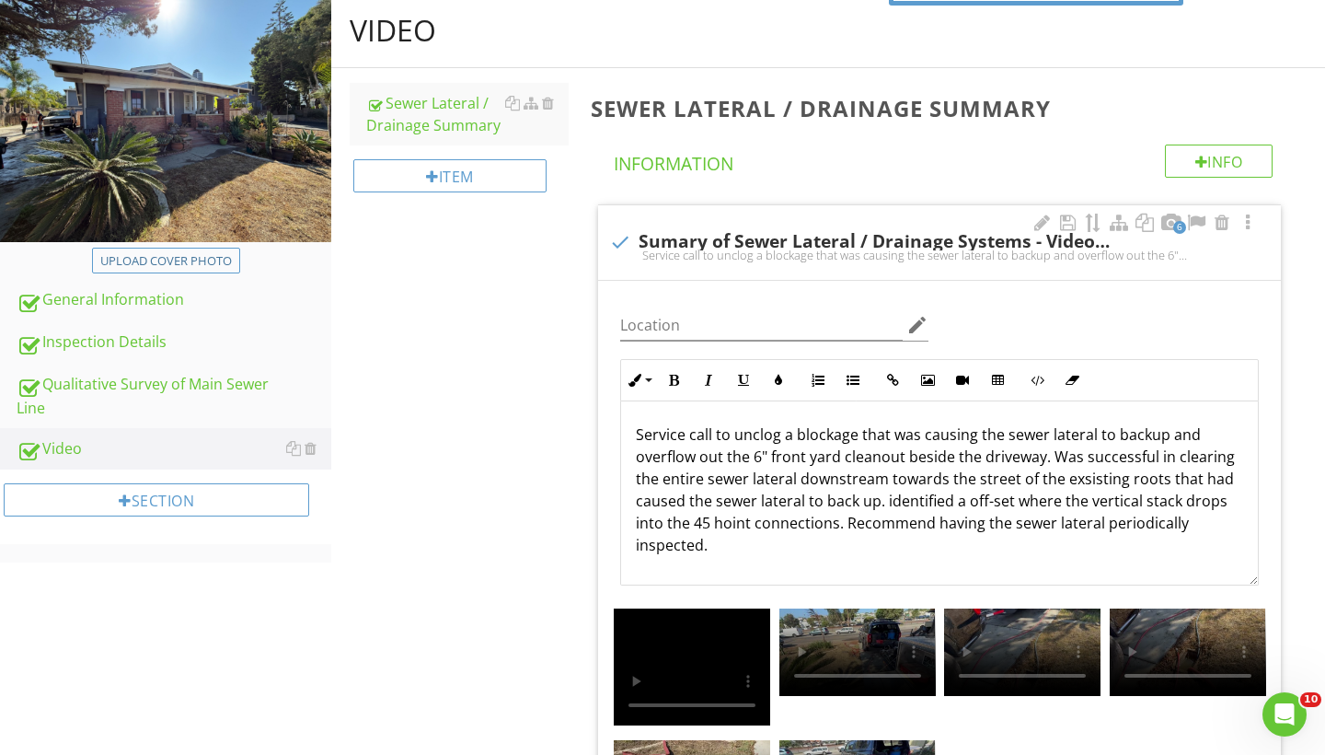
click at [1269, 414] on div "Inline Style XLarge Large Normal Small Light Small/Light Bold Italic Underline …" at bounding box center [939, 472] width 661 height 226
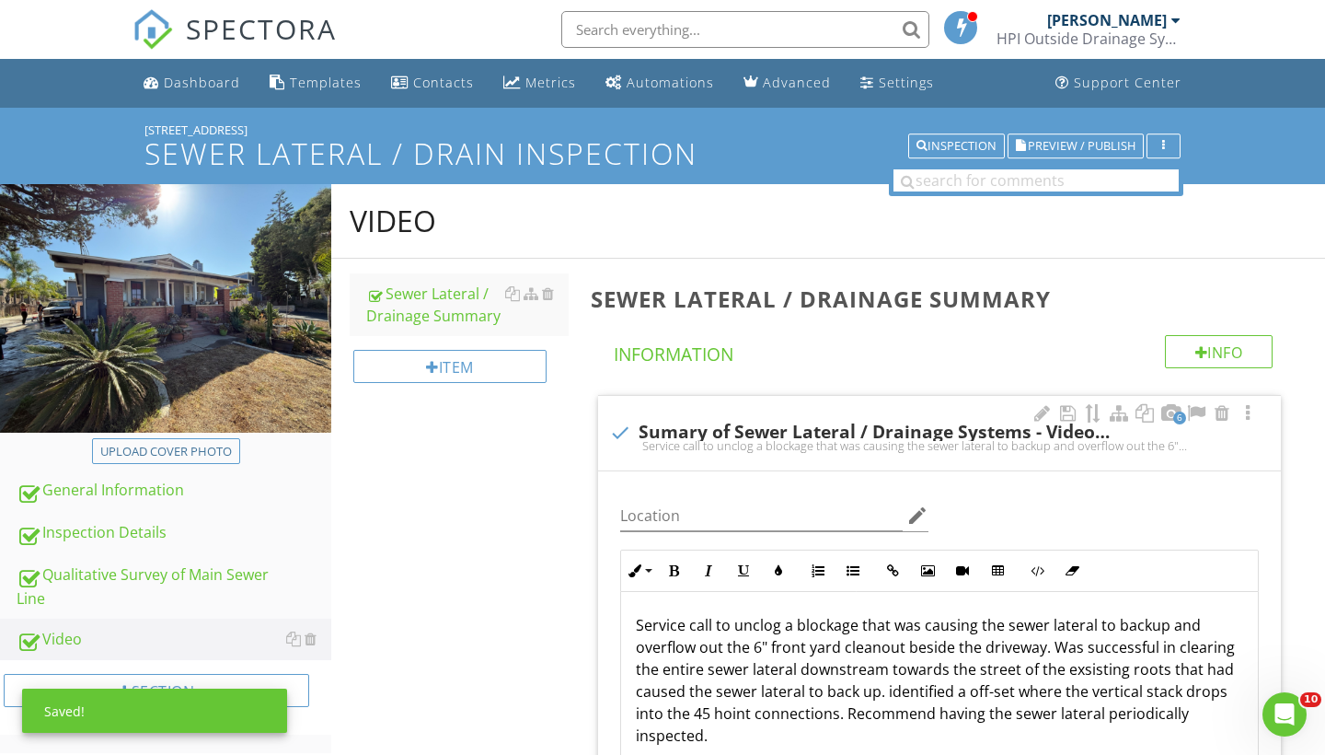
scroll to position [0, 0]
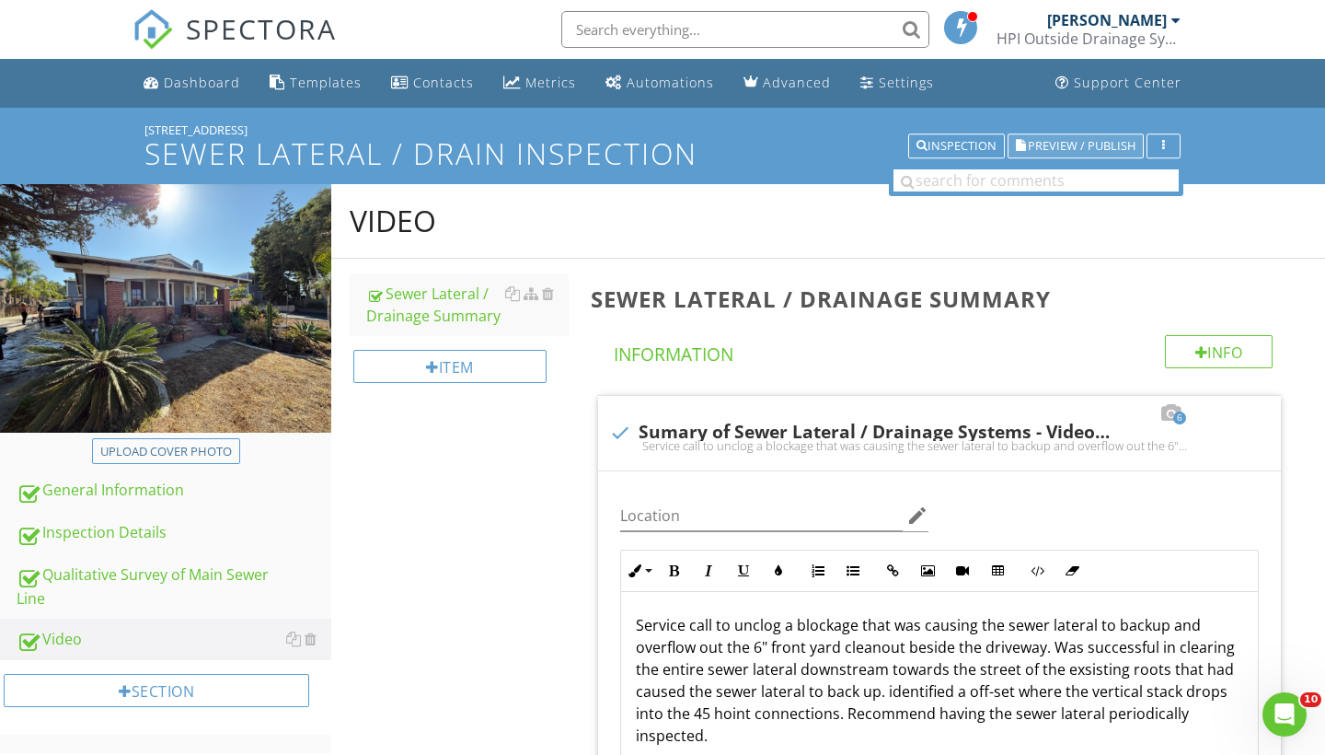
click at [1111, 149] on span "Preview / Publish" at bounding box center [1082, 146] width 108 height 12
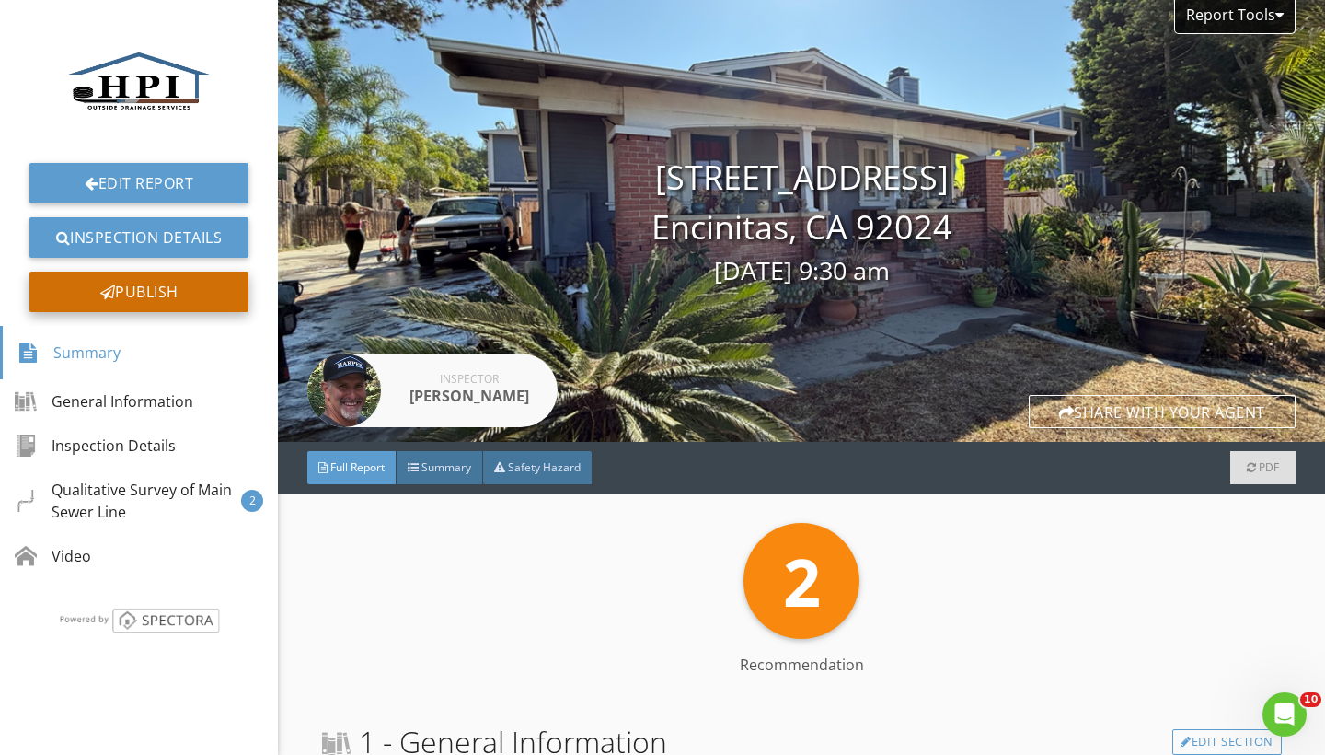
click at [170, 272] on div "Publish" at bounding box center [138, 291] width 219 height 40
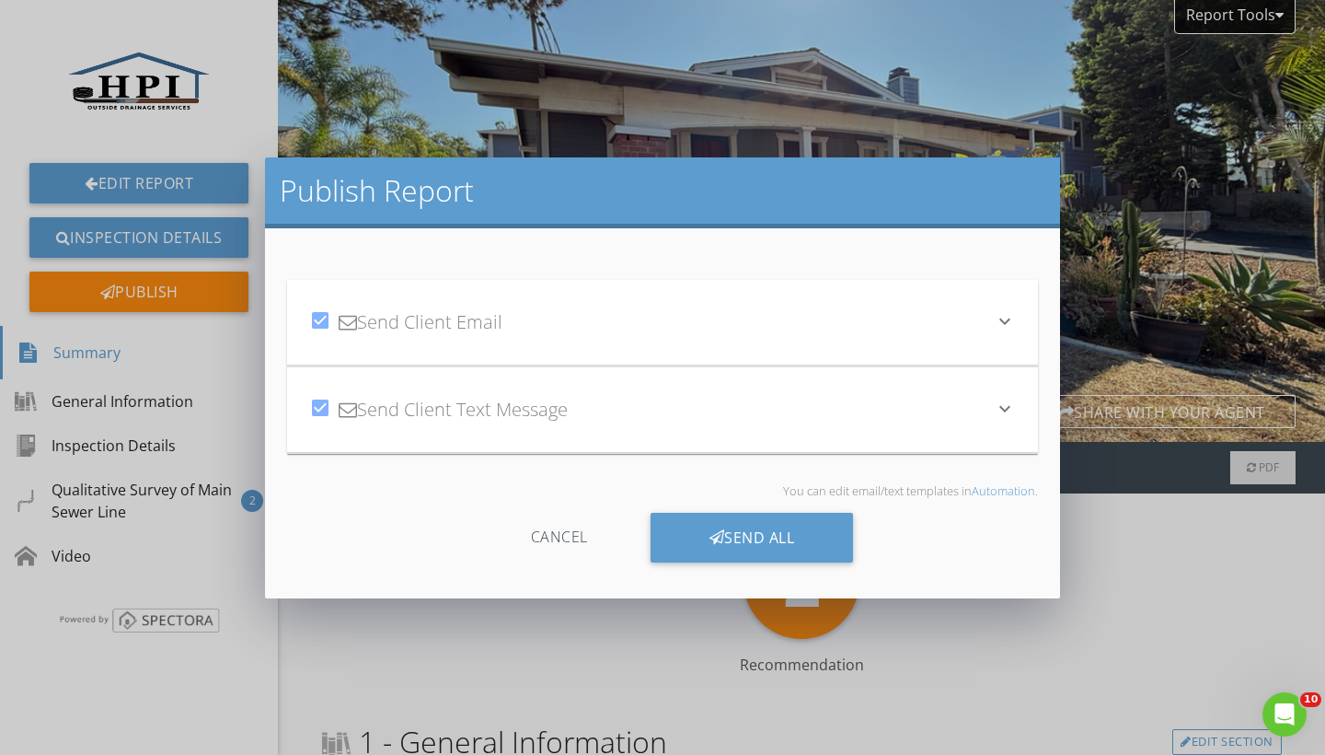
click at [1002, 316] on icon "keyboard_arrow_down" at bounding box center [1005, 321] width 22 height 22
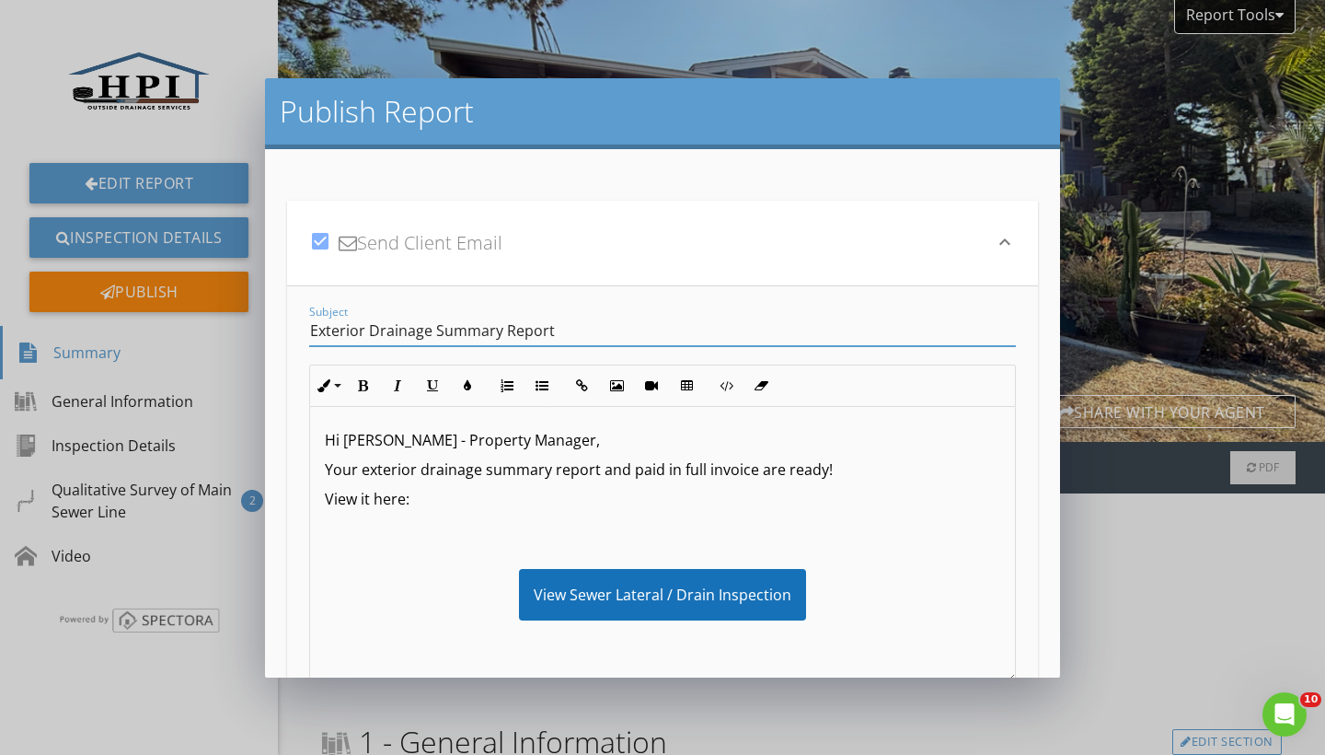
drag, startPoint x: 432, startPoint y: 333, endPoint x: 308, endPoint y: 330, distance: 124.3
click at [308, 330] on div "Subject Exterior Drainage Summary Report" at bounding box center [662, 332] width 721 height 63
type input "Sewer Lateral Summary Report"
drag, startPoint x: 479, startPoint y: 472, endPoint x: 364, endPoint y: 461, distance: 115.5
click at [364, 461] on p "Your exterior drainage summary report and paid in full invoice are ready!" at bounding box center [662, 469] width 675 height 22
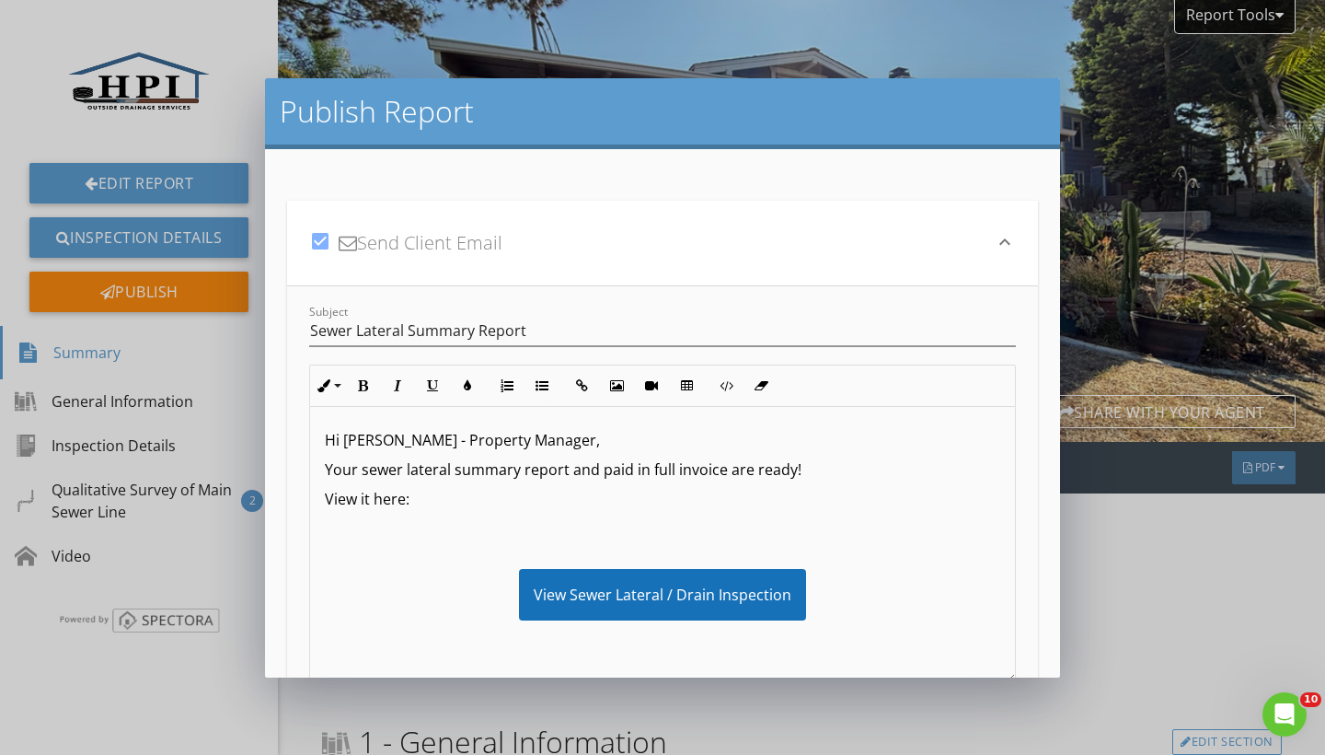
click at [1026, 548] on div "Subject Sewer Lateral Summary Report Inline Style XLarge Large Normal Small Lig…" at bounding box center [662, 491] width 751 height 411
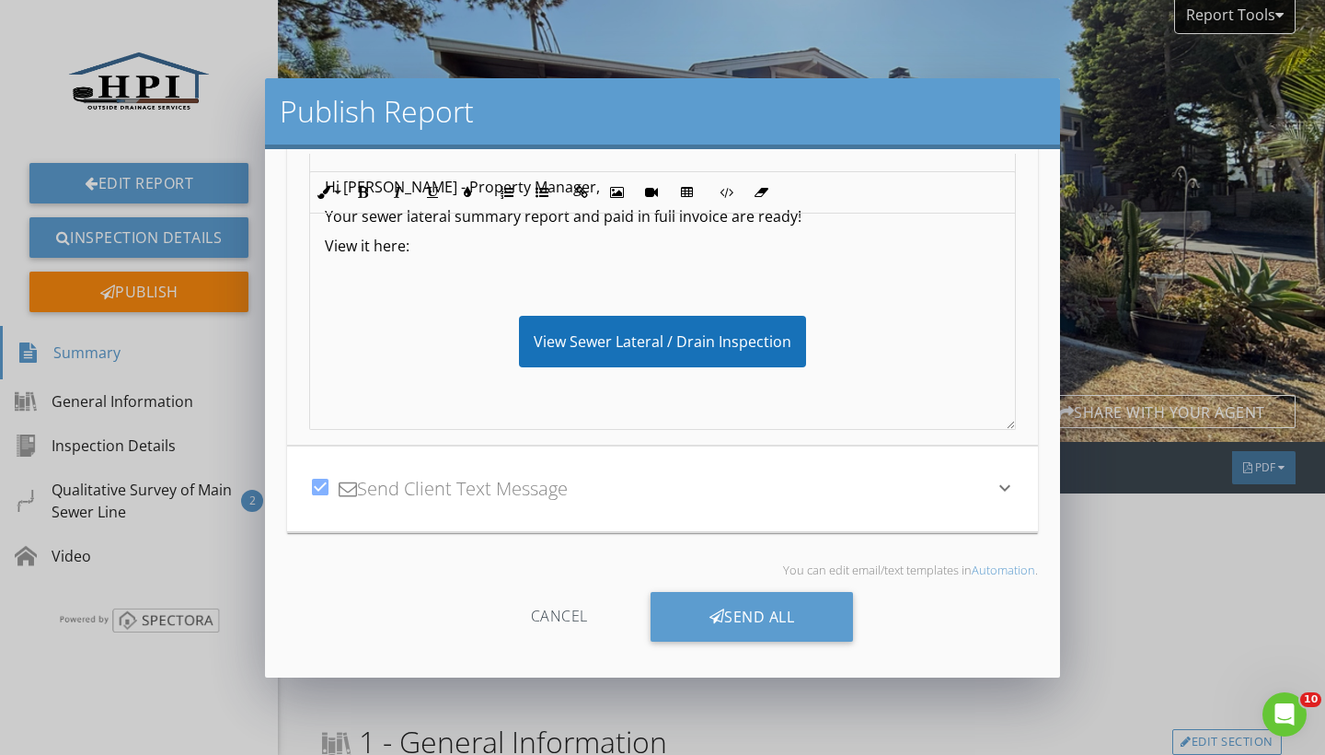
scroll to position [253, 0]
click at [827, 621] on div "Send All" at bounding box center [752, 617] width 203 height 50
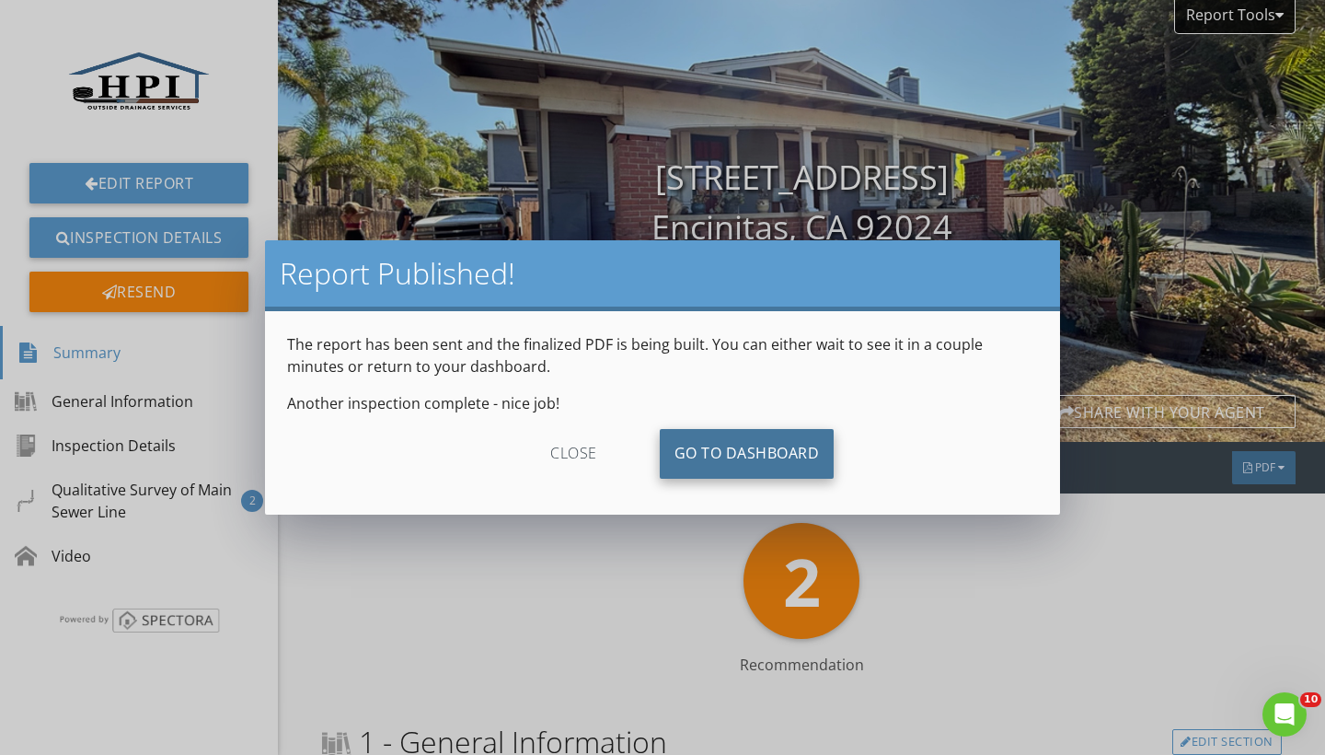
click at [781, 464] on link "Go To Dashboard" at bounding box center [747, 454] width 175 height 50
